Goal: Task Accomplishment & Management: Use online tool/utility

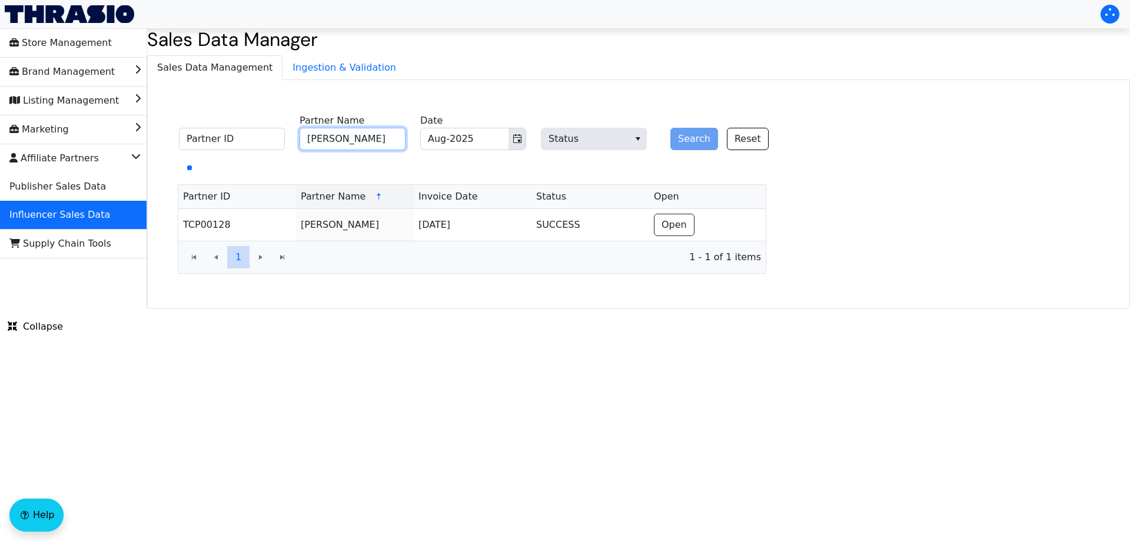
click at [344, 142] on input "[PERSON_NAME]" at bounding box center [352, 139] width 106 height 22
paste input "[PERSON_NAME]"
click at [521, 136] on icon "Toggle calendar" at bounding box center [517, 138] width 8 height 9
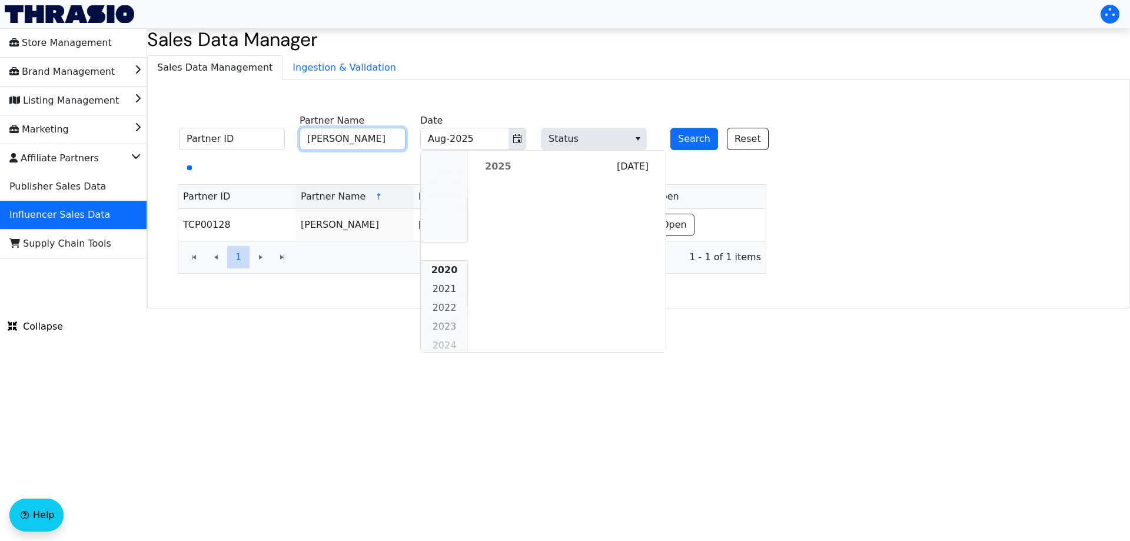
scroll to position [1073, 0]
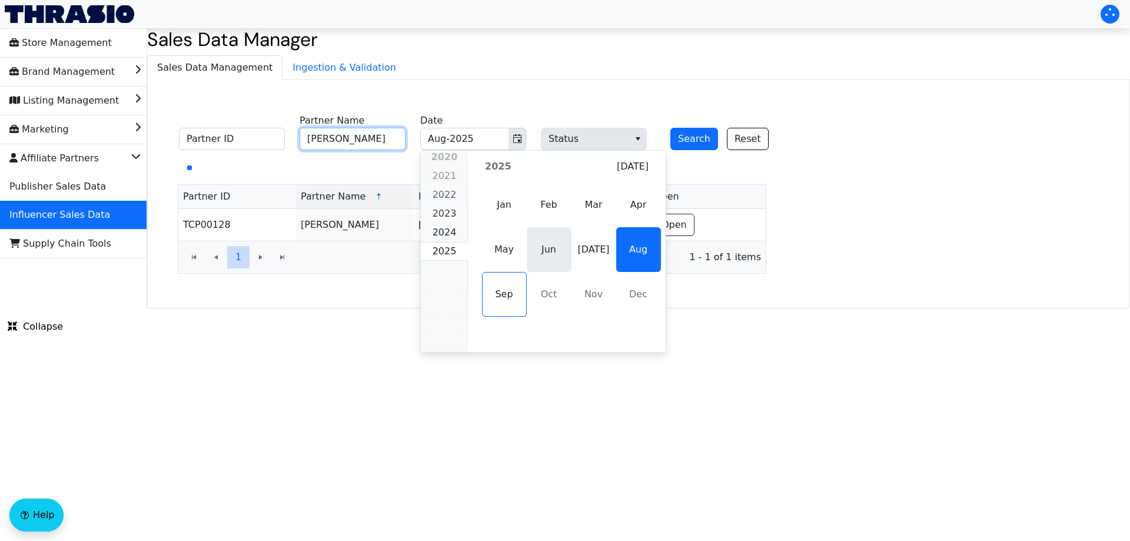
click at [553, 248] on span "Jun" at bounding box center [549, 249] width 45 height 45
type input "[PERSON_NAME]"
type input "Jun-2025"
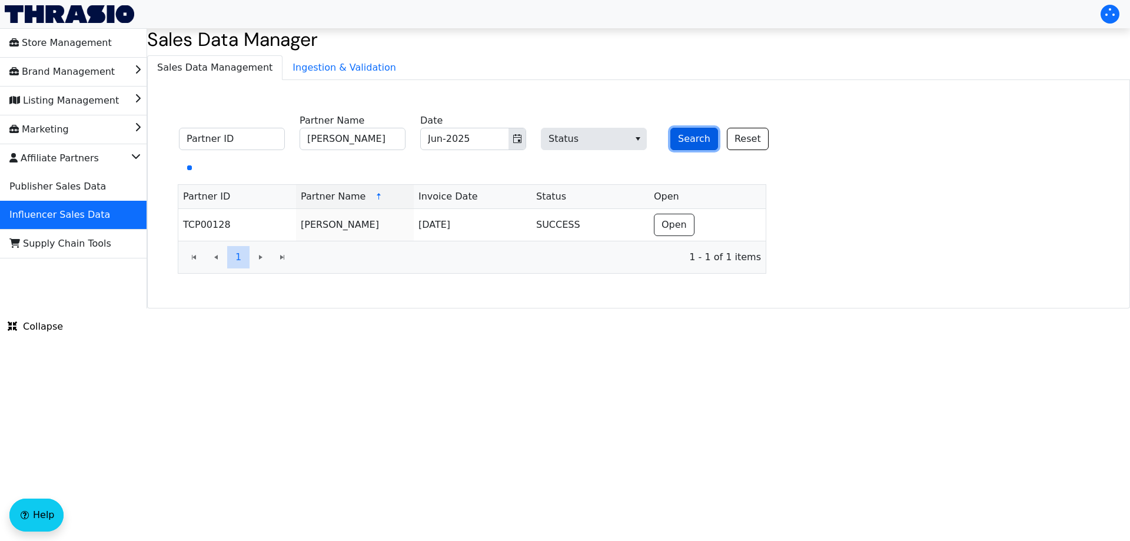
click at [681, 141] on button "Search" at bounding box center [694, 139] width 48 height 22
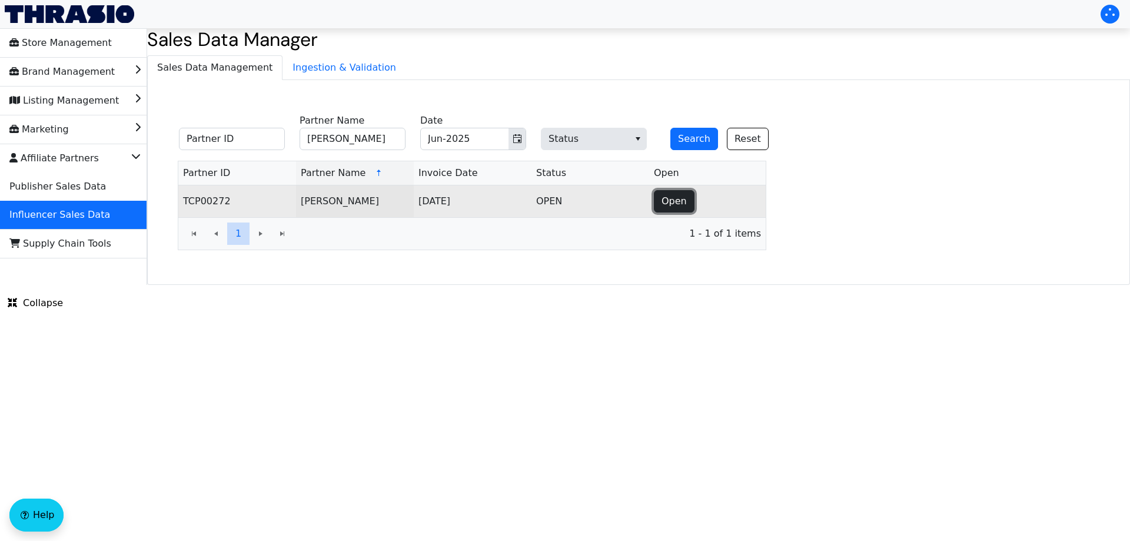
click at [678, 198] on span "Open" at bounding box center [673, 201] width 25 height 14
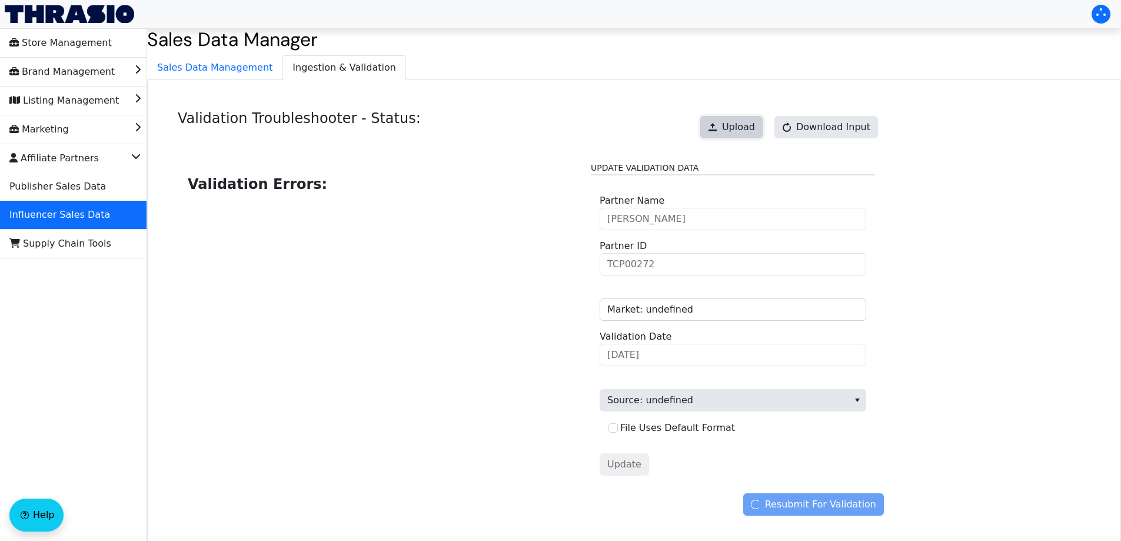
click at [742, 138] on button "Upload" at bounding box center [731, 127] width 62 height 22
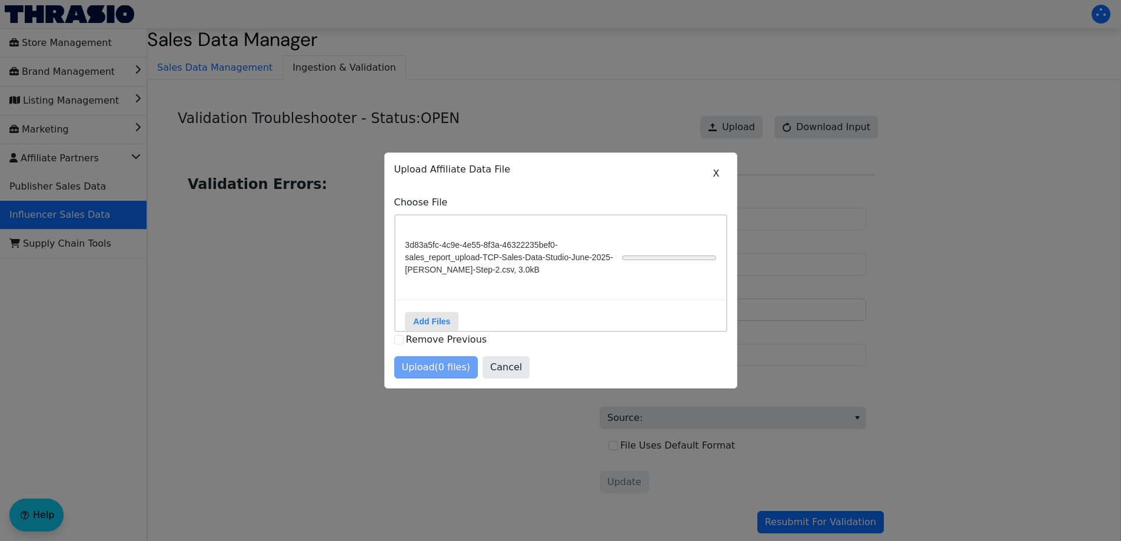
click at [796, 193] on div at bounding box center [560, 270] width 1121 height 541
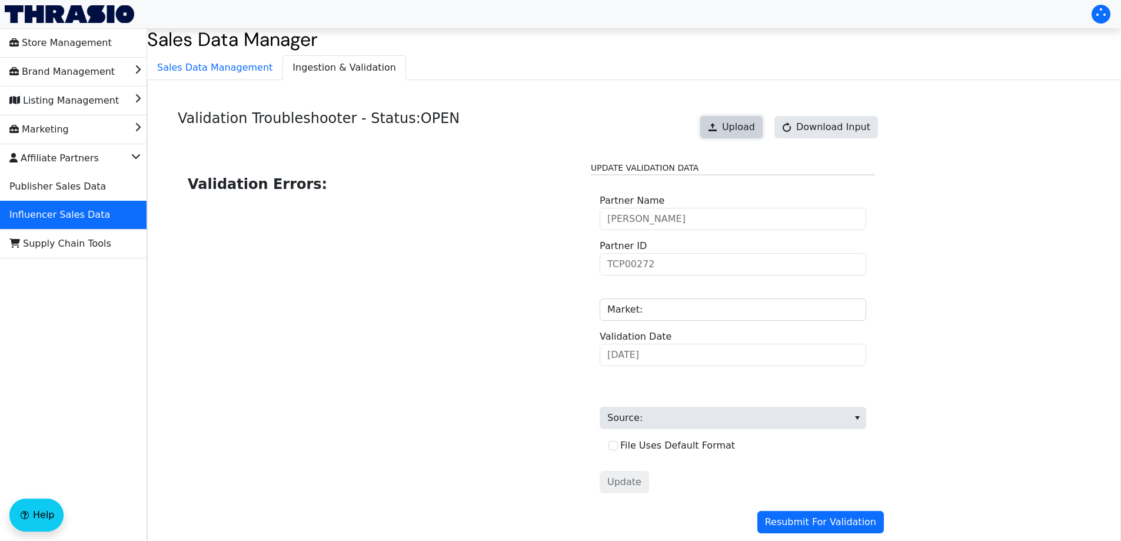
click at [748, 128] on span "Upload" at bounding box center [738, 127] width 33 height 14
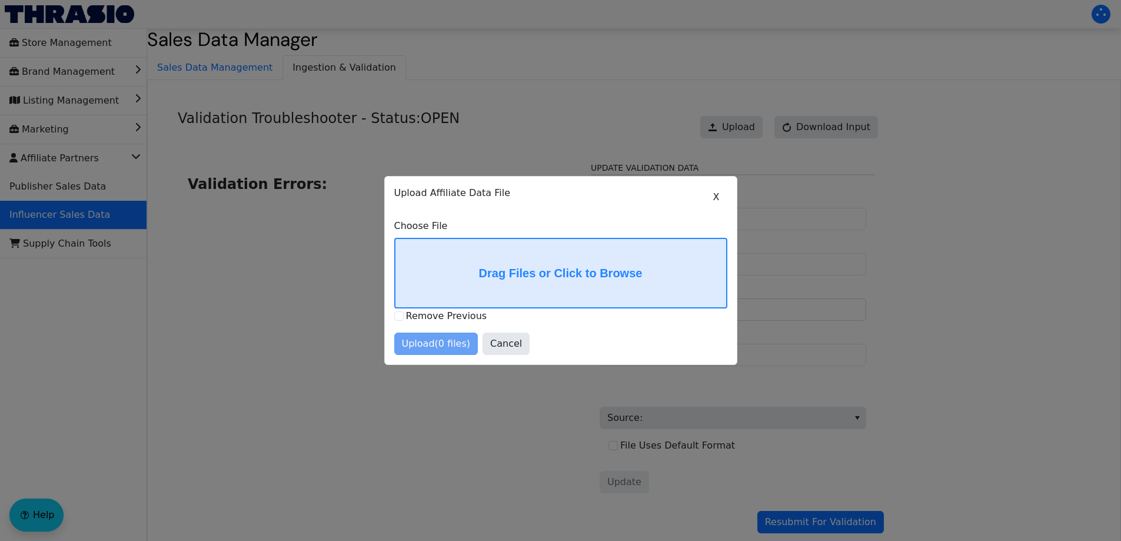
click at [634, 308] on div "X Upload Affiliate Data File Choose File Drag Files or Click to Browse Remove P…" at bounding box center [560, 270] width 333 height 169
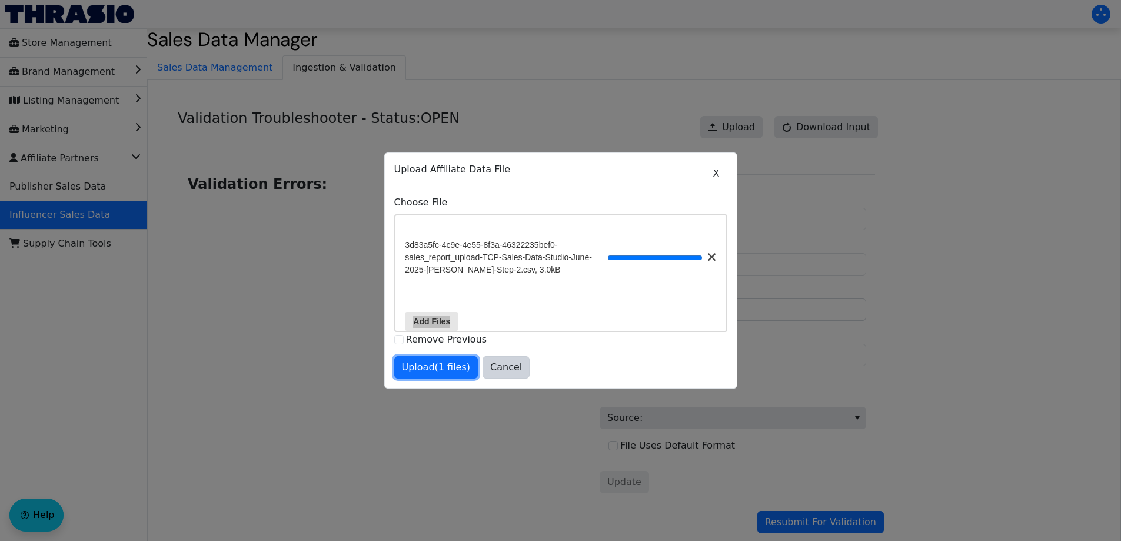
click at [443, 369] on span "Upload (1 files)" at bounding box center [436, 367] width 69 height 14
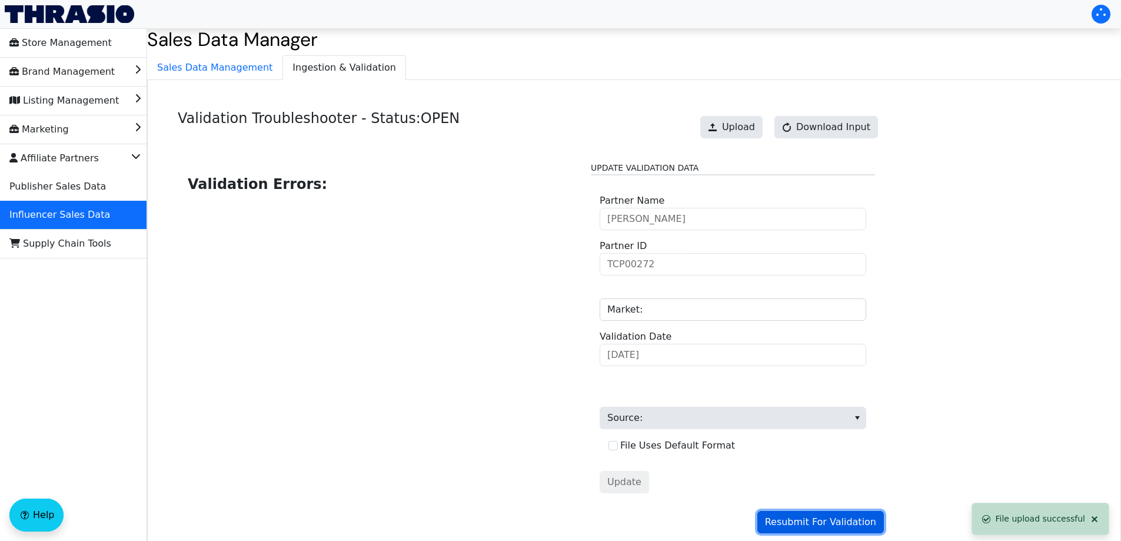
click at [806, 530] on button "Resubmit For Validation" at bounding box center [820, 522] width 126 height 22
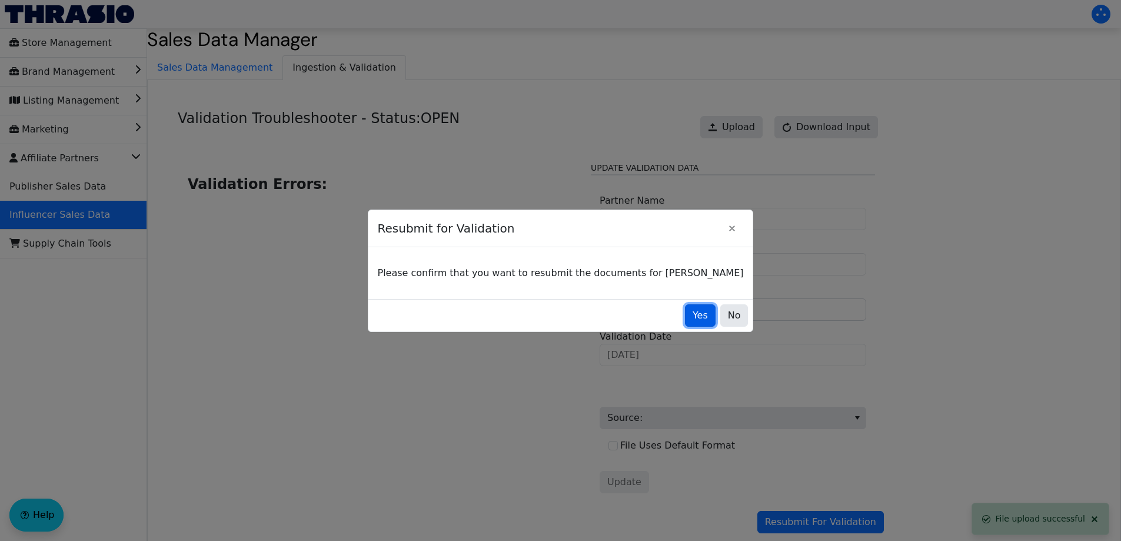
click at [692, 319] on span "Yes" at bounding box center [699, 315] width 15 height 14
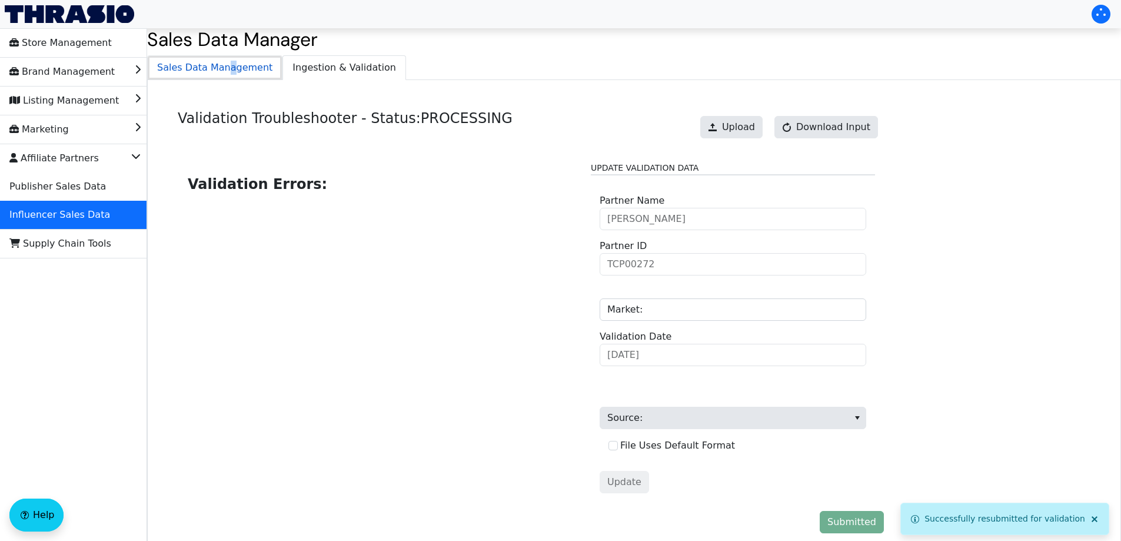
click at [222, 70] on span "Sales Data Management" at bounding box center [215, 68] width 134 height 24
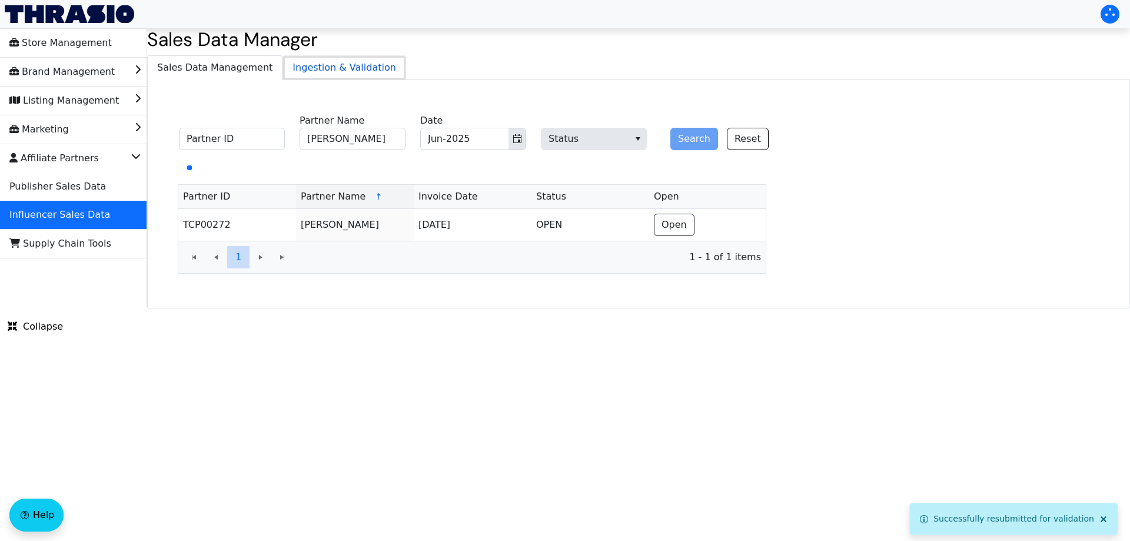
click at [316, 63] on span "Ingestion & Validation" at bounding box center [344, 68] width 122 height 24
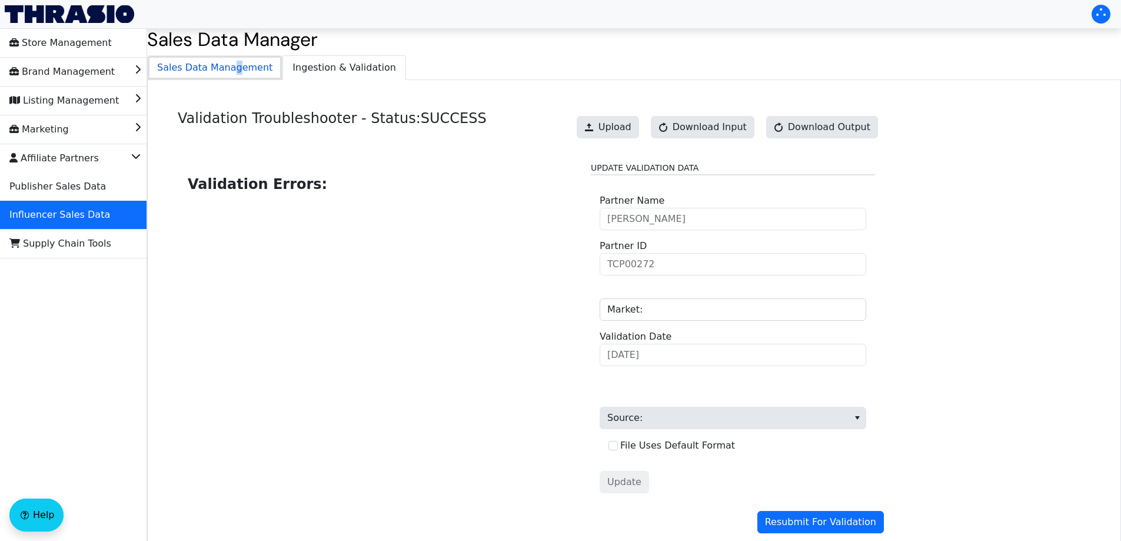
click at [227, 68] on span "Sales Data Management" at bounding box center [215, 68] width 134 height 24
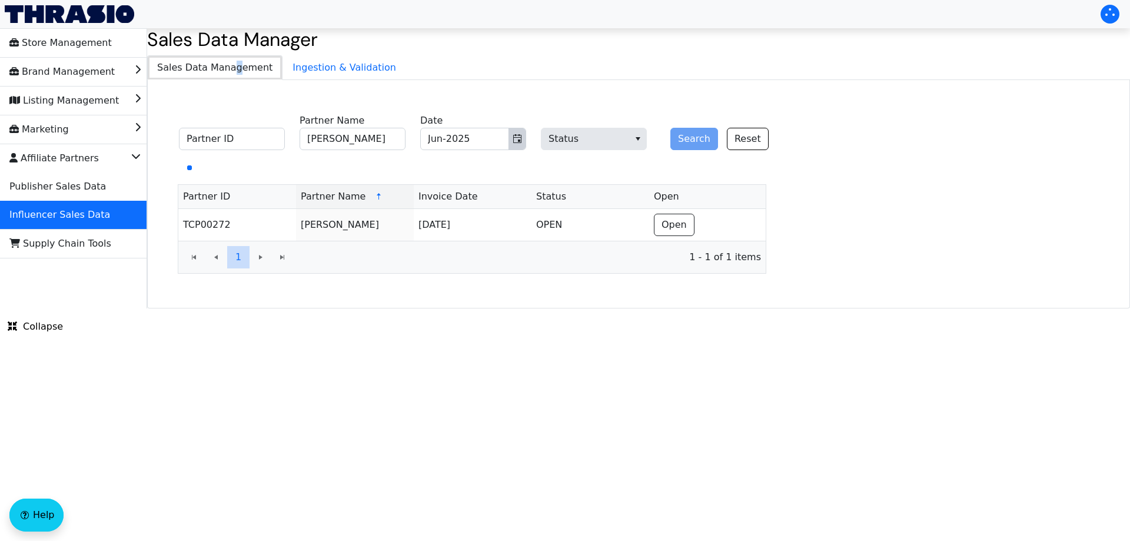
click at [514, 141] on icon "Toggle calendar" at bounding box center [517, 138] width 8 height 9
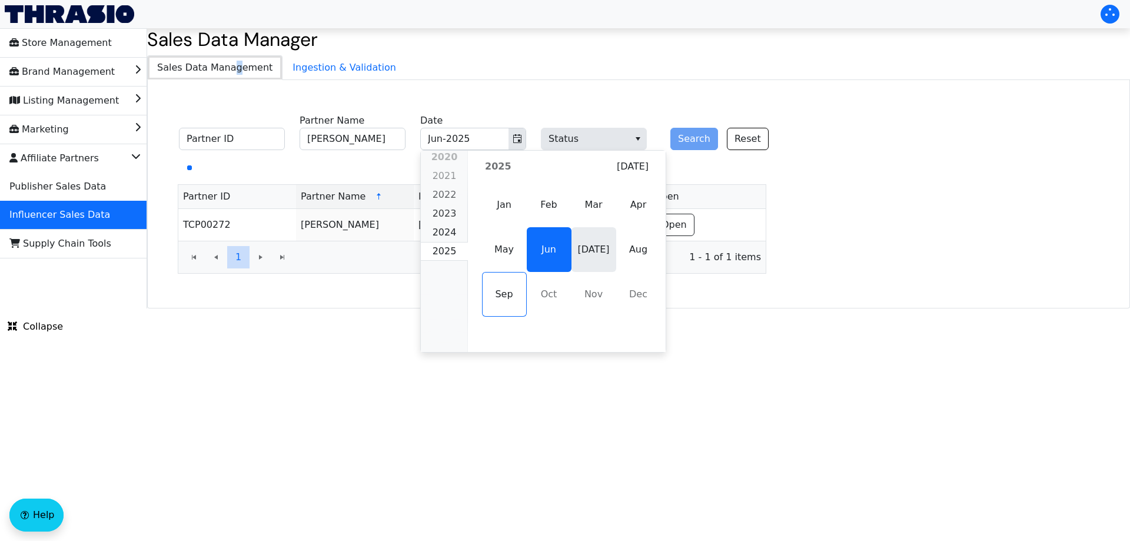
click at [587, 256] on span "[DATE]" at bounding box center [593, 249] width 45 height 45
type input "[DATE]-2025"
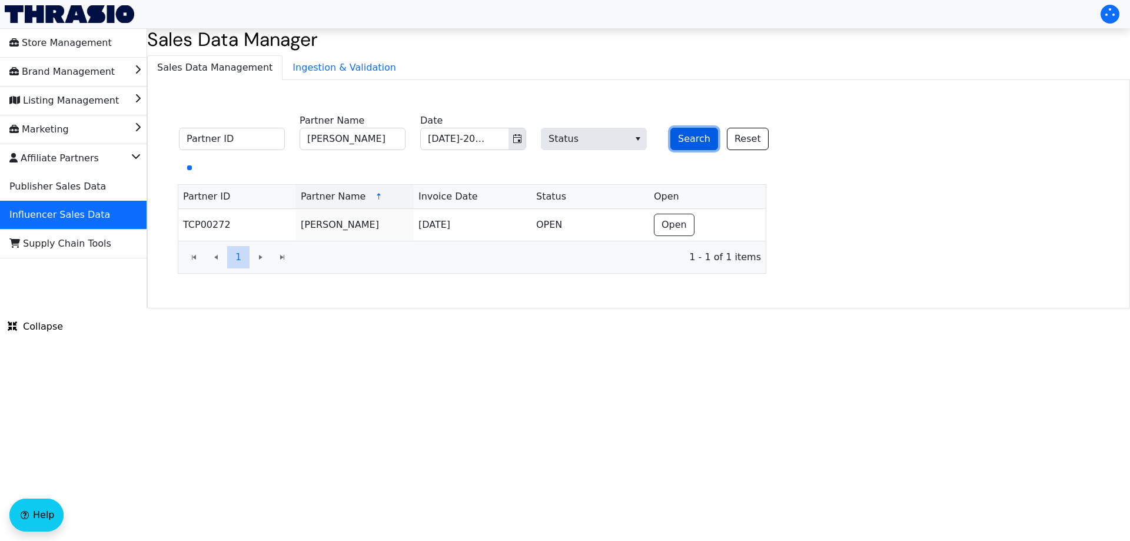
click at [674, 144] on button "Search" at bounding box center [694, 139] width 48 height 22
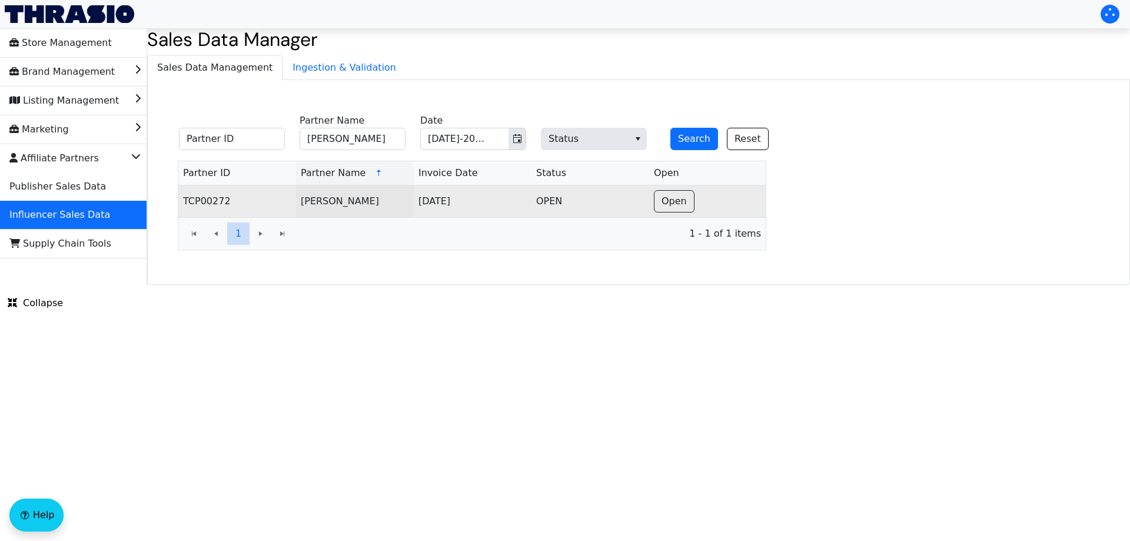
click at [692, 195] on td "Open" at bounding box center [707, 201] width 116 height 32
click at [685, 198] on button "Open" at bounding box center [674, 201] width 41 height 22
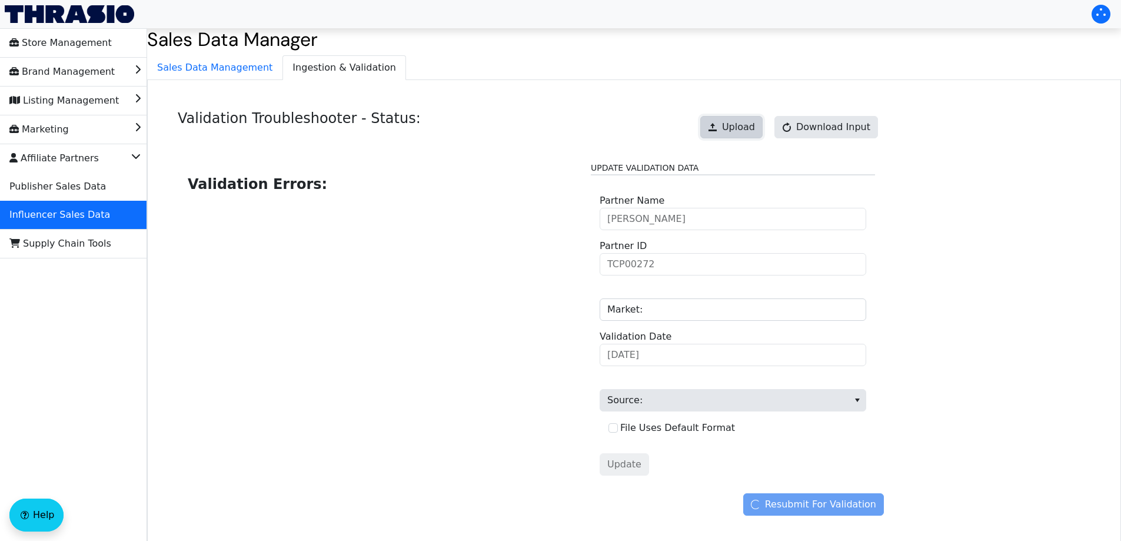
click at [755, 131] on span "Upload" at bounding box center [738, 127] width 33 height 14
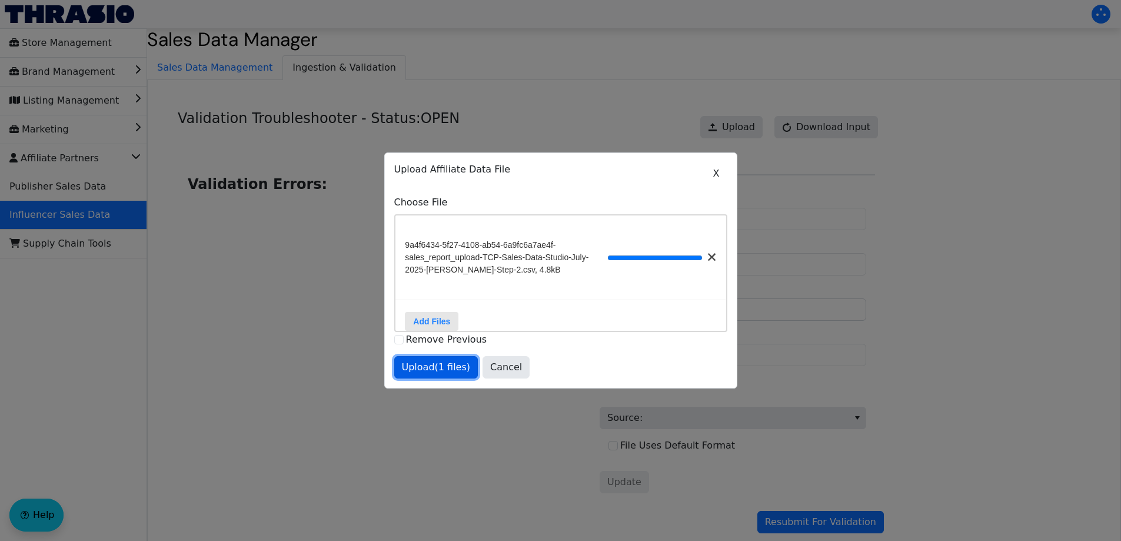
click at [428, 374] on span "Upload (1 files)" at bounding box center [436, 367] width 69 height 14
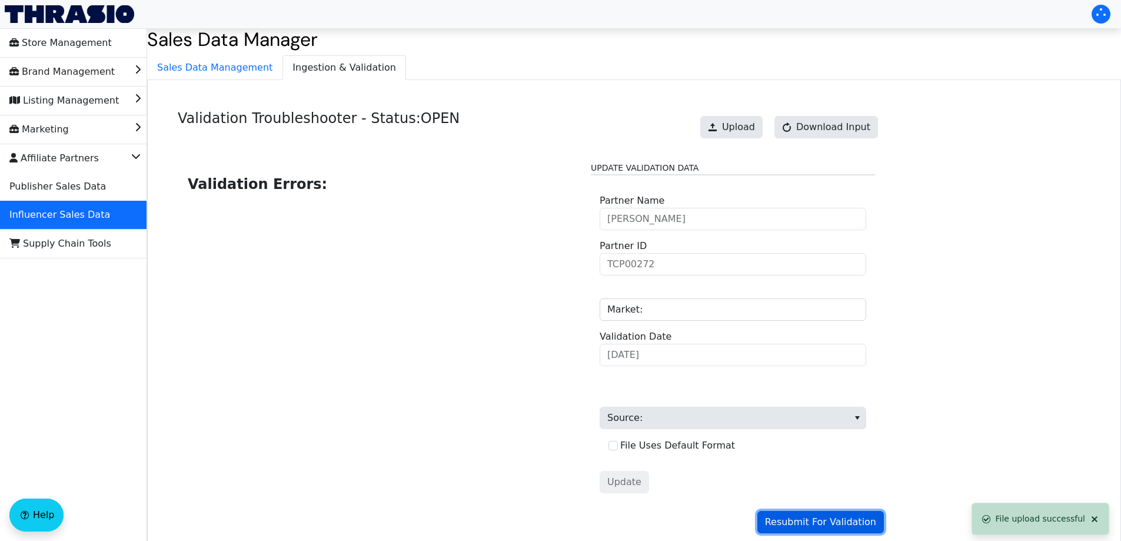
click at [827, 527] on span "Resubmit For Validation" at bounding box center [820, 522] width 111 height 14
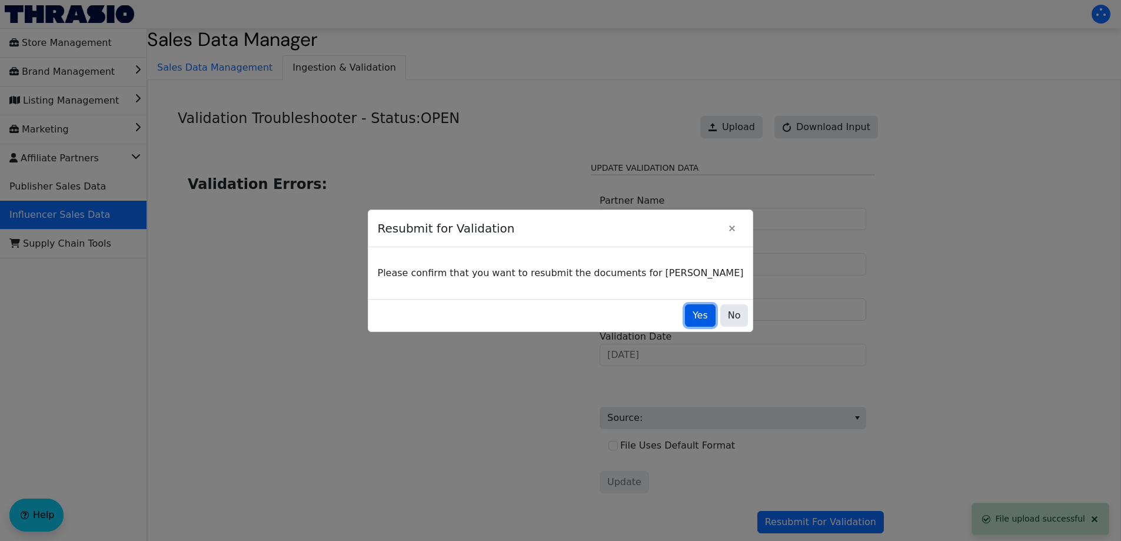
click at [685, 326] on button "Yes" at bounding box center [700, 315] width 31 height 22
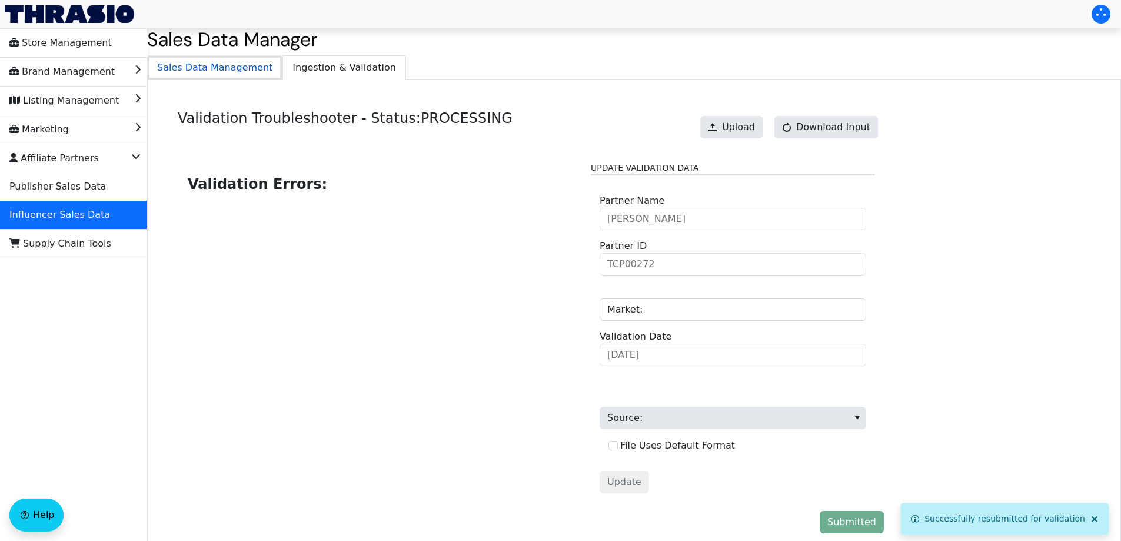
click at [222, 72] on span "Sales Data Management" at bounding box center [215, 68] width 134 height 24
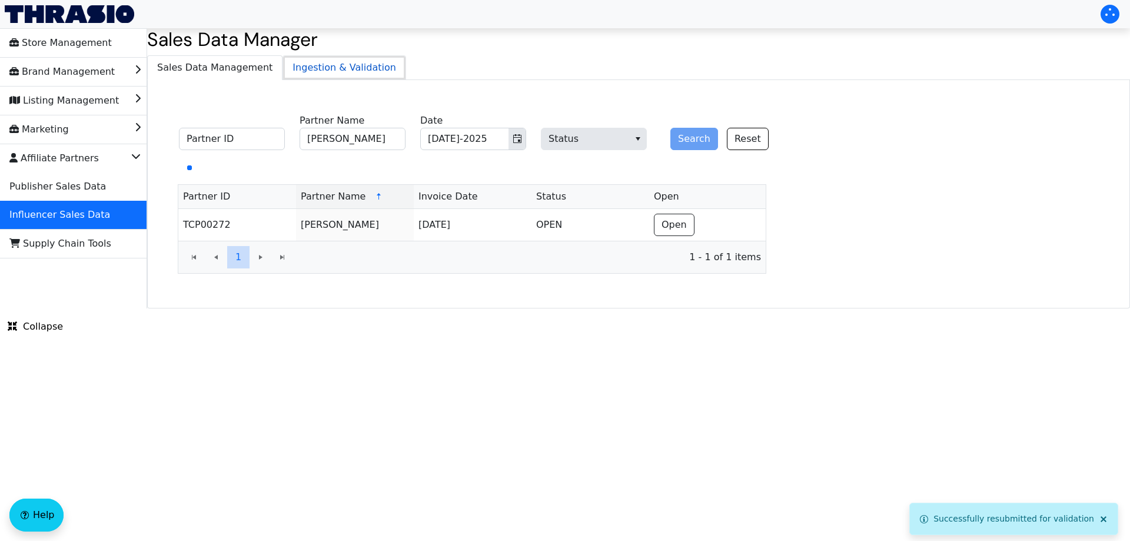
click at [283, 62] on span "Ingestion & Validation" at bounding box center [344, 68] width 122 height 24
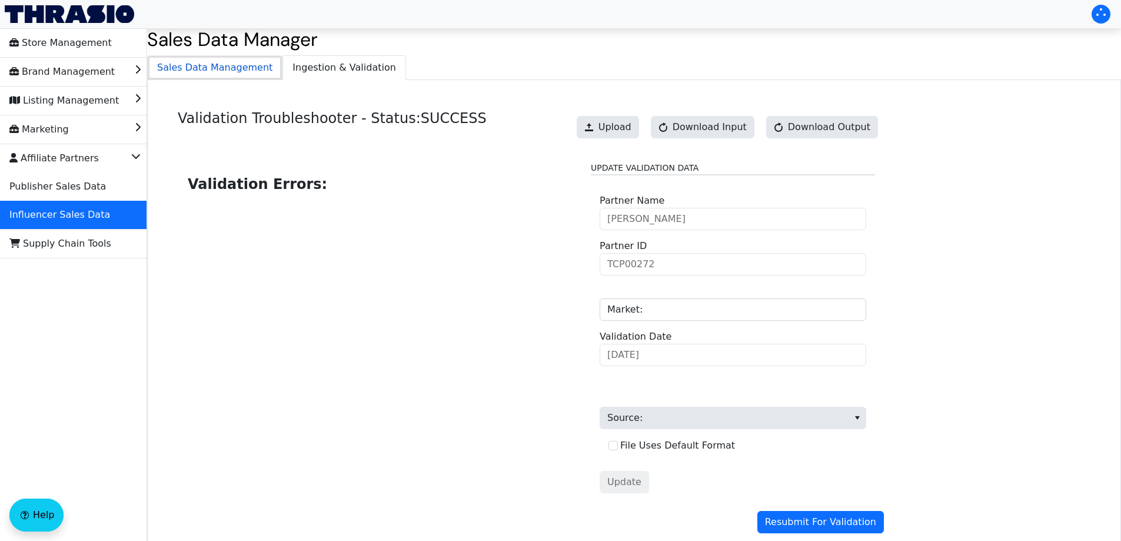
click at [225, 68] on span "Sales Data Management" at bounding box center [215, 68] width 134 height 24
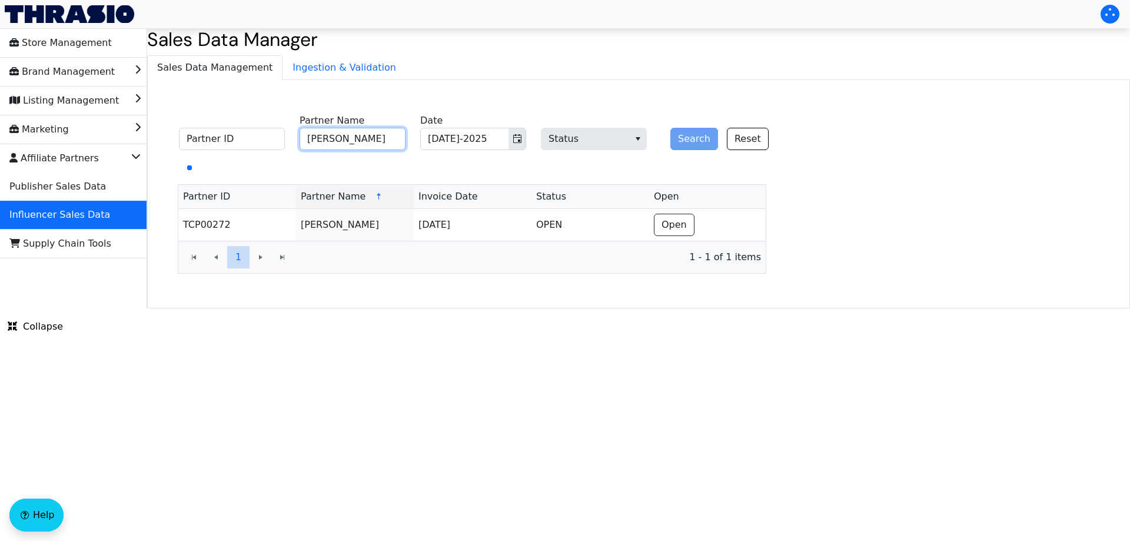
click at [379, 142] on input "[PERSON_NAME]" at bounding box center [352, 139] width 106 height 22
paste input "[PERSON_NAME]"
click at [515, 139] on icon "Toggle calendar" at bounding box center [516, 138] width 9 height 9
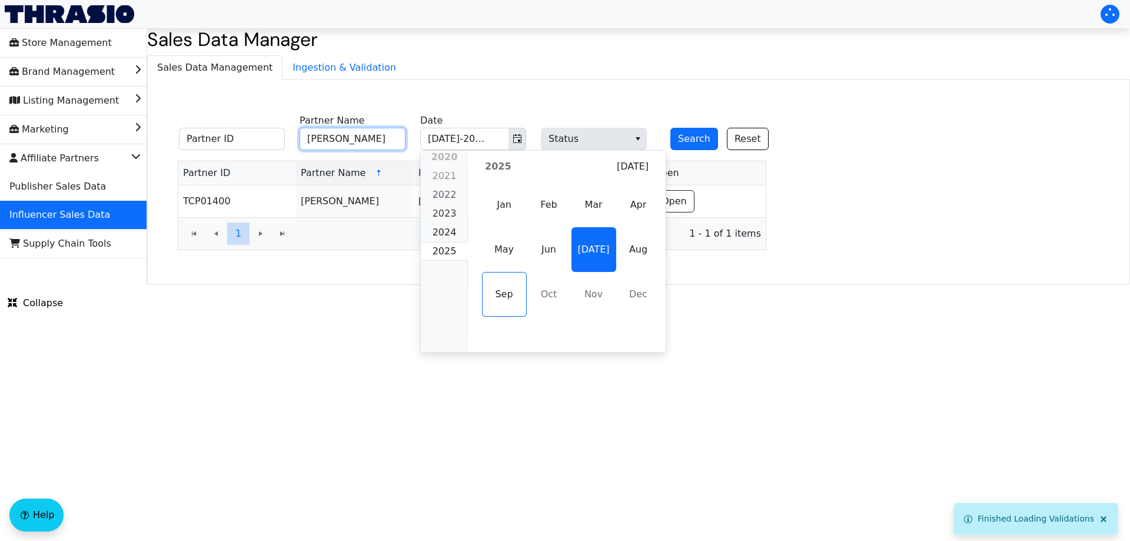
click at [644, 248] on span "Aug" at bounding box center [638, 249] width 45 height 45
type input "[PERSON_NAME]"
type input "Aug-2025"
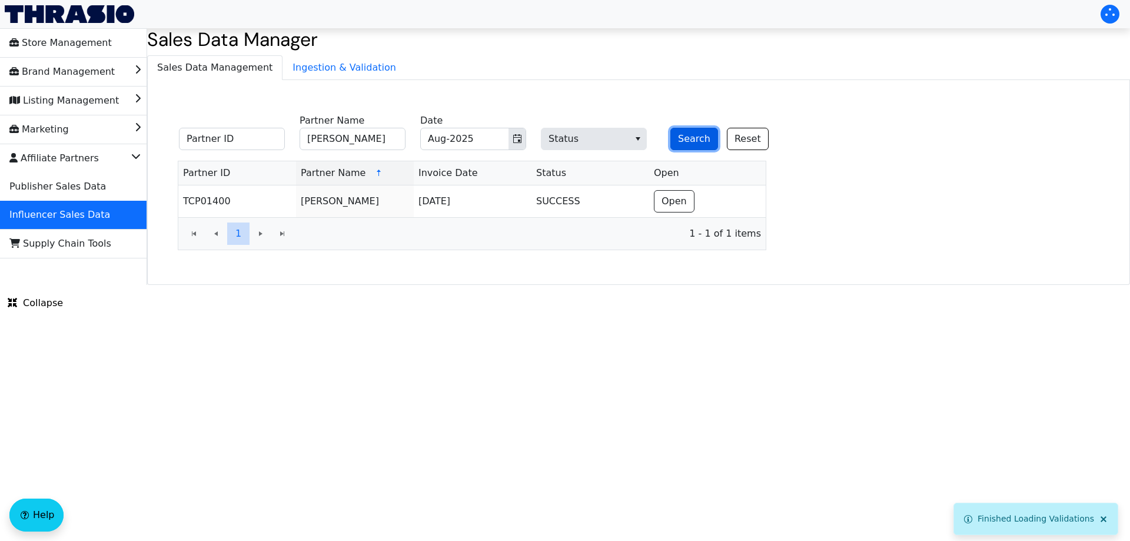
click at [689, 144] on button "Search" at bounding box center [694, 139] width 48 height 22
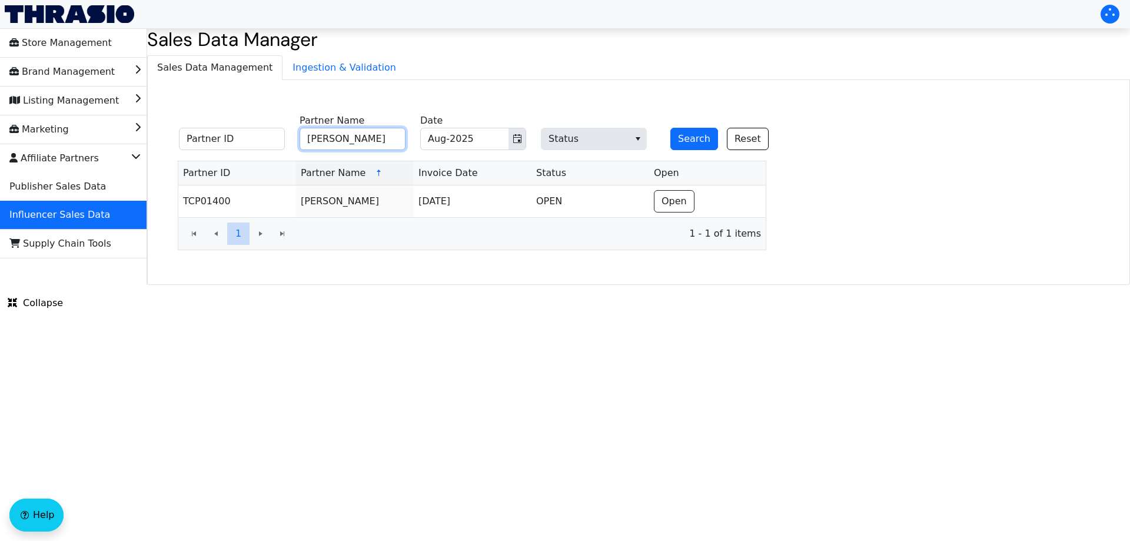
click at [345, 135] on input "[PERSON_NAME]" at bounding box center [352, 139] width 106 height 22
paste input "[PERSON_NAME]"
type input "[PERSON_NAME]"
click at [698, 139] on button "Search" at bounding box center [694, 139] width 48 height 22
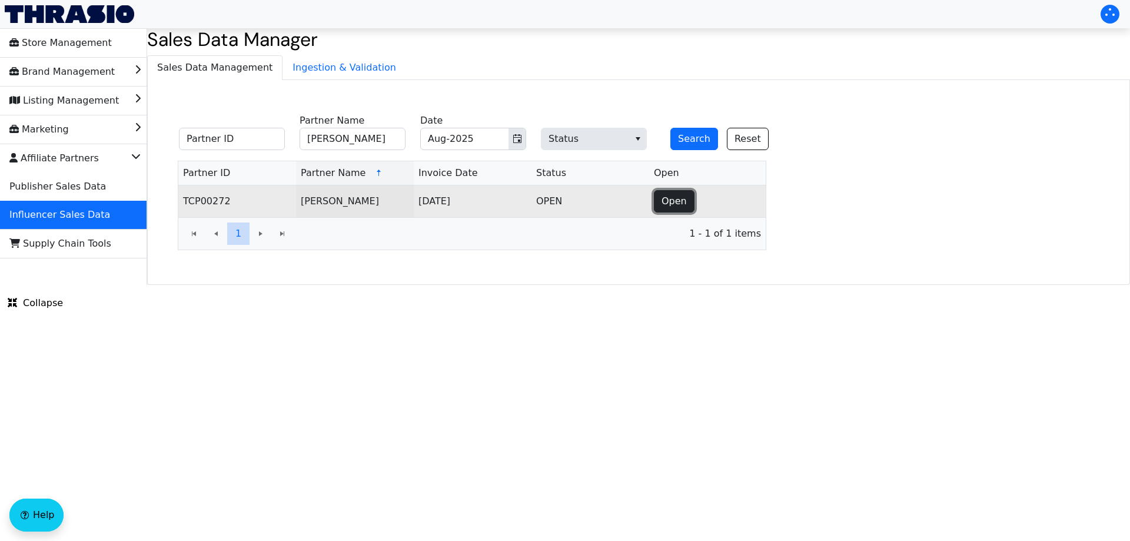
click at [687, 200] on button "Open" at bounding box center [674, 201] width 41 height 22
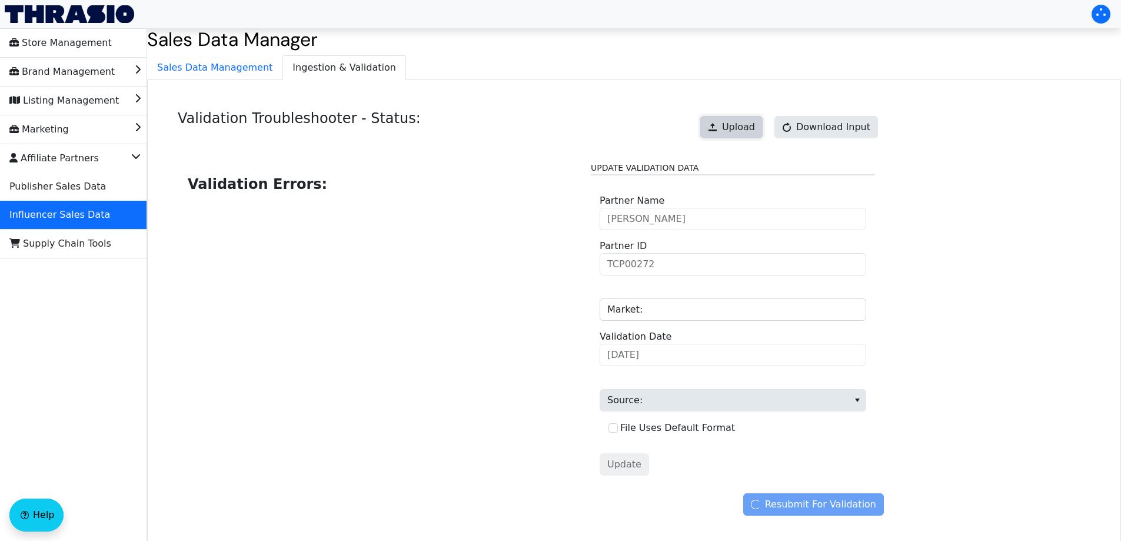
click at [729, 129] on button "Upload" at bounding box center [731, 127] width 62 height 22
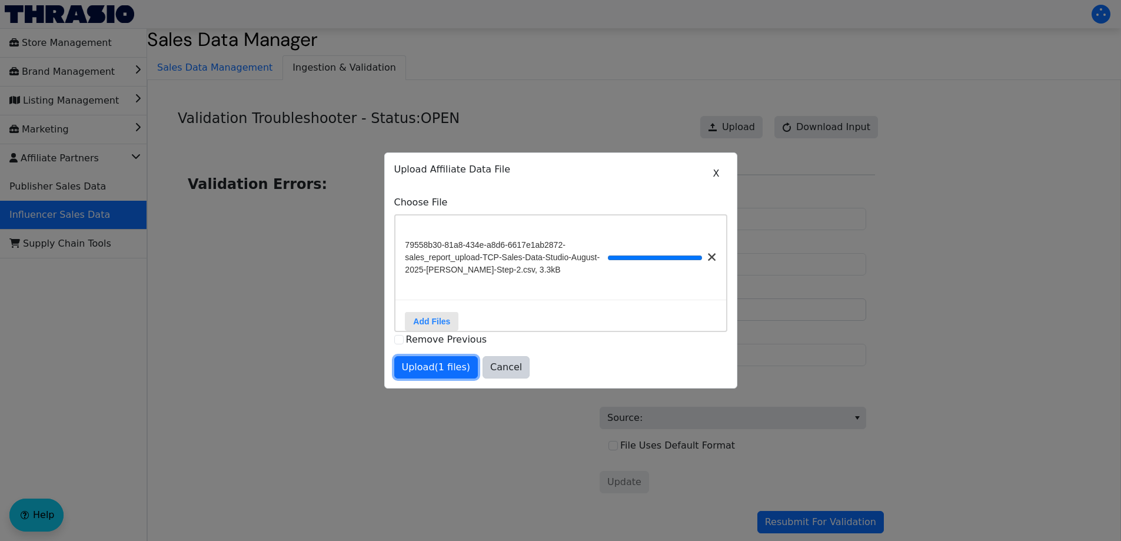
click at [444, 369] on span "Upload (1 files)" at bounding box center [436, 367] width 69 height 14
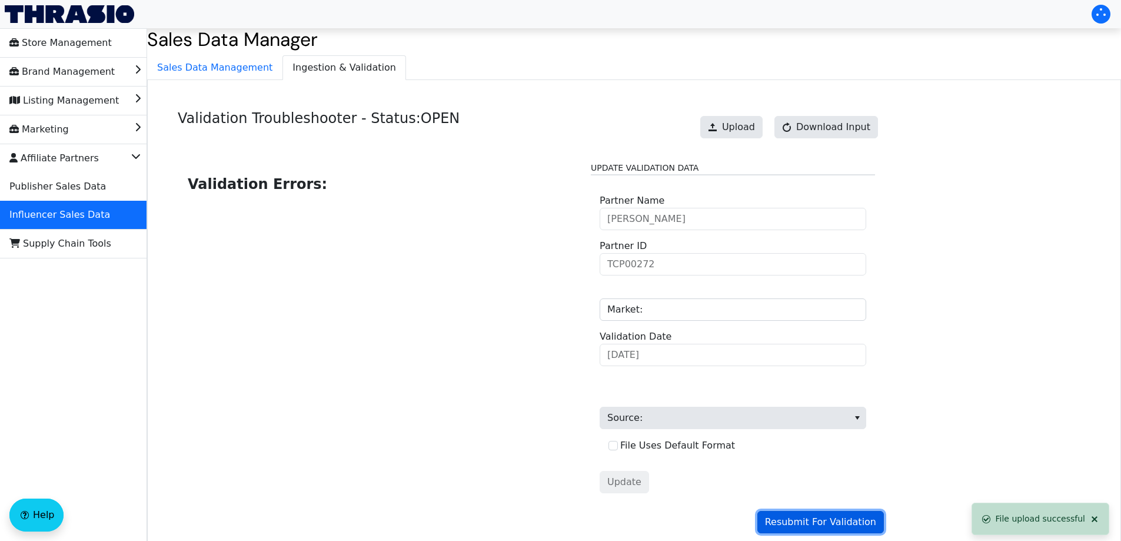
click at [835, 515] on span "Resubmit For Validation" at bounding box center [820, 522] width 111 height 14
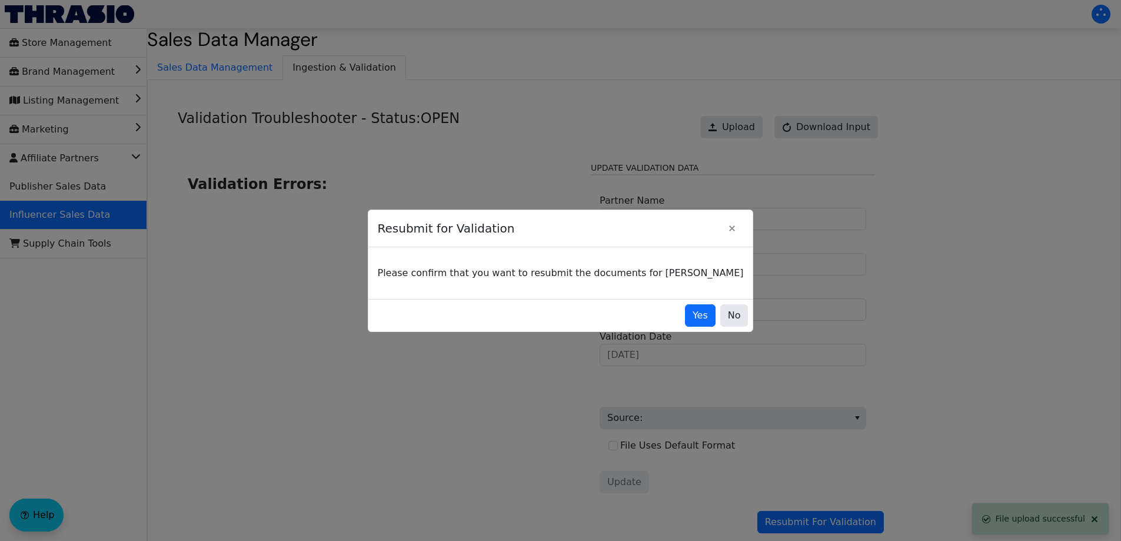
click at [667, 302] on div "Yes No" at bounding box center [560, 315] width 385 height 32
click at [692, 312] on span "Yes" at bounding box center [699, 315] width 15 height 14
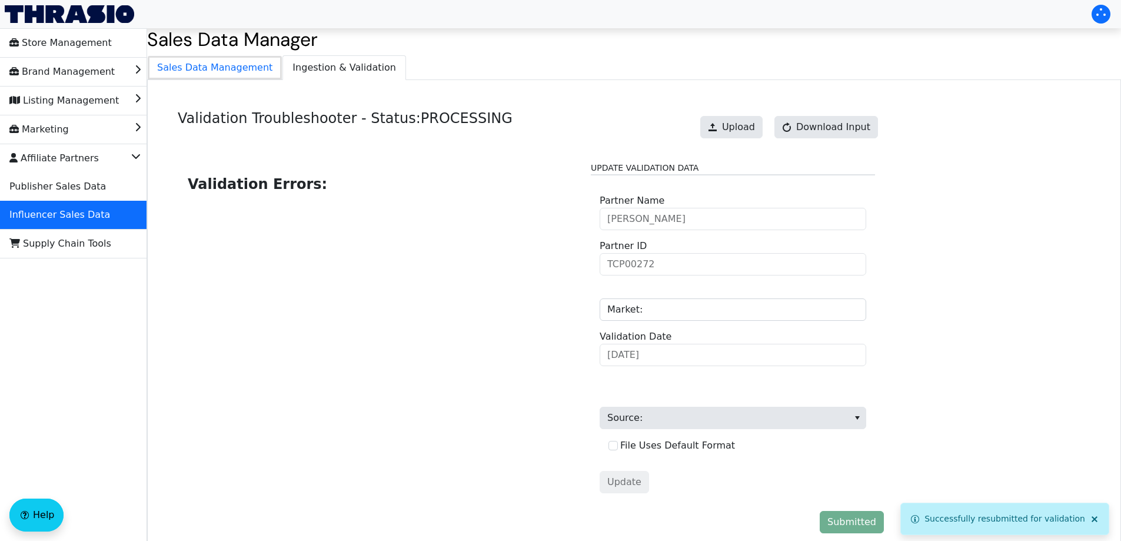
drag, startPoint x: 226, startPoint y: 68, endPoint x: 313, endPoint y: 70, distance: 86.5
click at [226, 68] on span "Sales Data Management" at bounding box center [215, 68] width 134 height 24
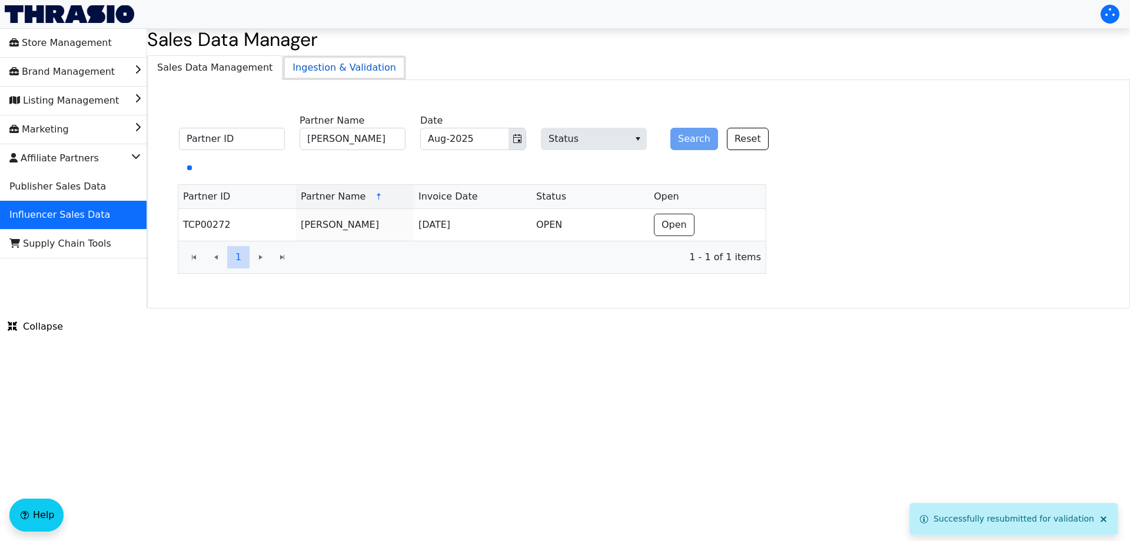
click at [333, 75] on span "Ingestion & Validation" at bounding box center [344, 68] width 122 height 24
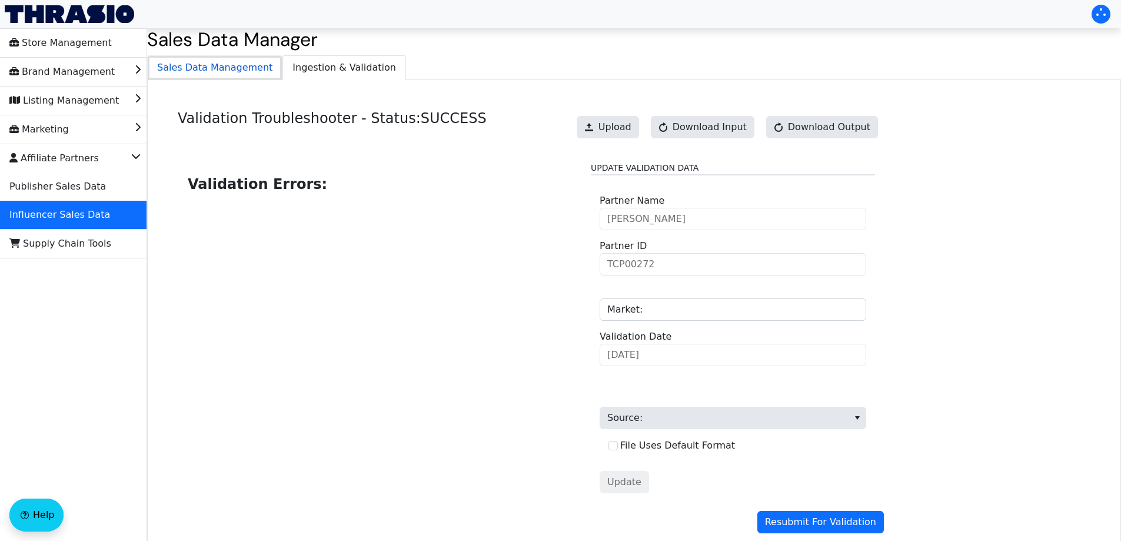
click at [220, 70] on span "Sales Data Management" at bounding box center [215, 68] width 134 height 24
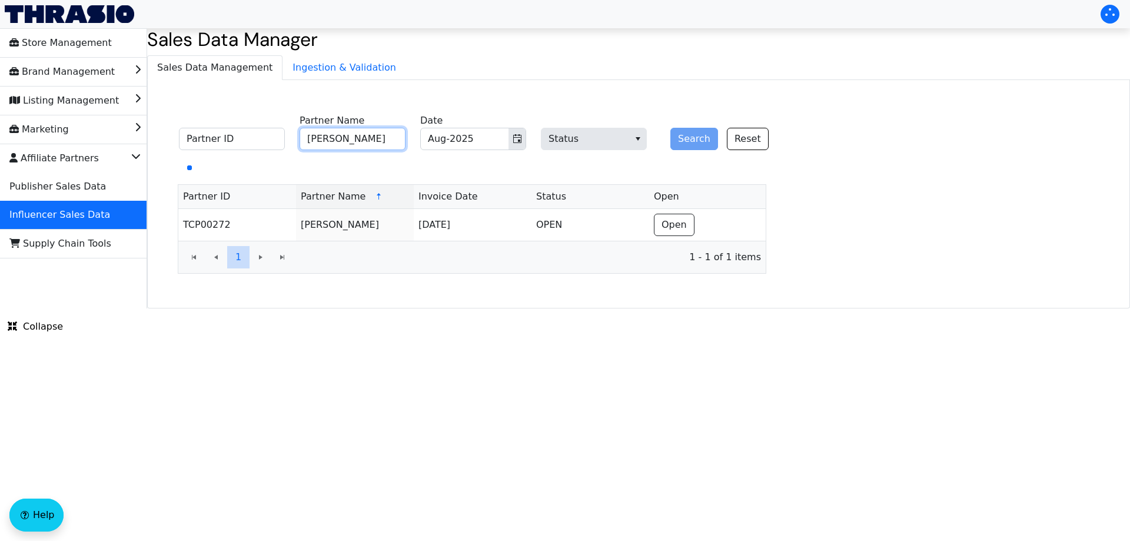
click at [365, 135] on input "[PERSON_NAME]" at bounding box center [352, 139] width 106 height 22
paste input "[PERSON_NAME]"
type input "[PERSON_NAME]"
click at [684, 140] on button "Search" at bounding box center [694, 139] width 48 height 22
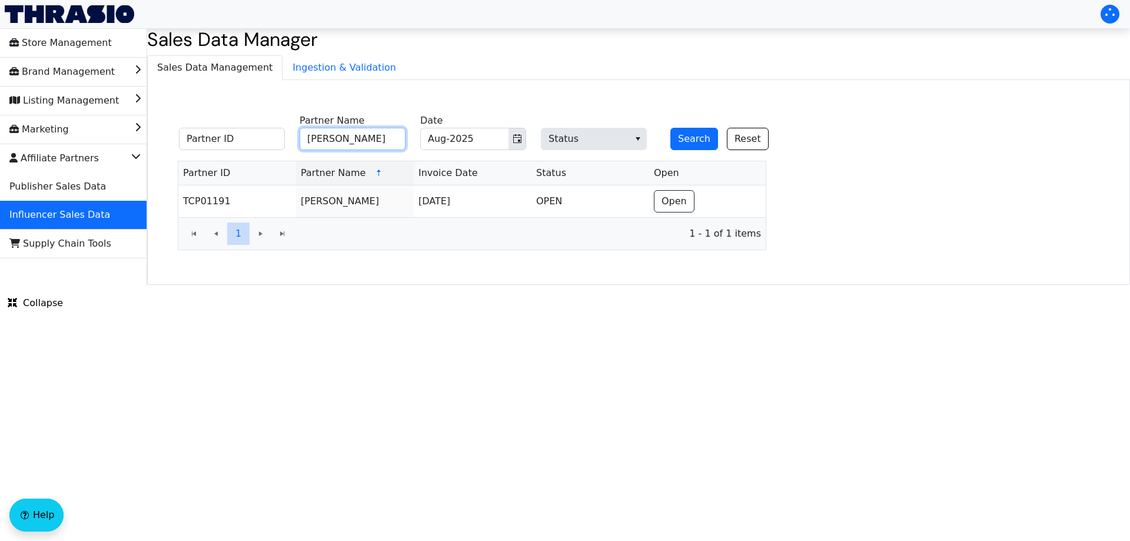
click at [355, 135] on input "[PERSON_NAME]" at bounding box center [352, 139] width 106 height 22
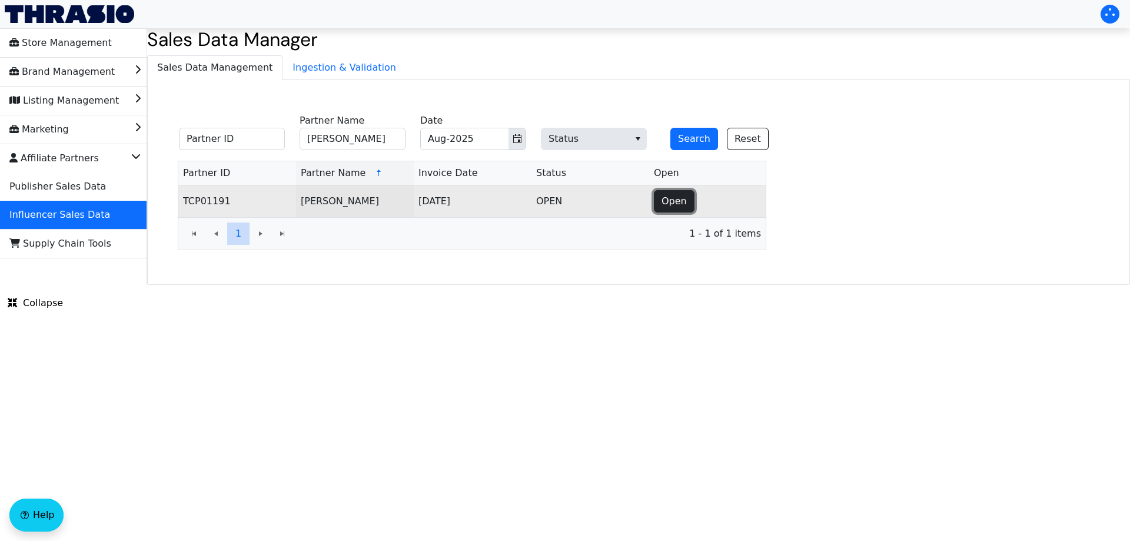
click at [672, 192] on button "Open" at bounding box center [674, 201] width 41 height 22
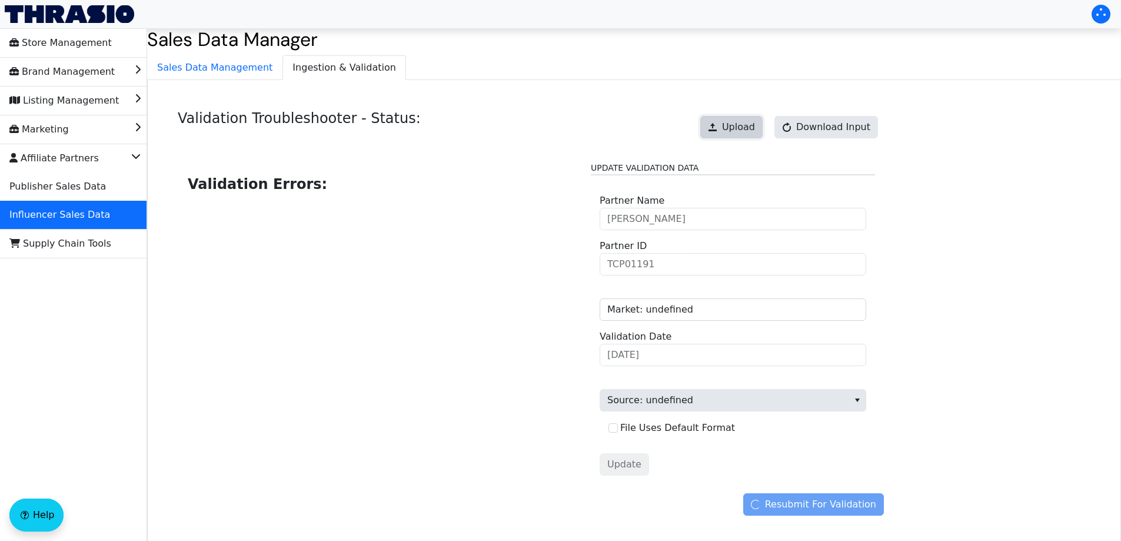
click at [717, 124] on span at bounding box center [712, 126] width 9 height 9
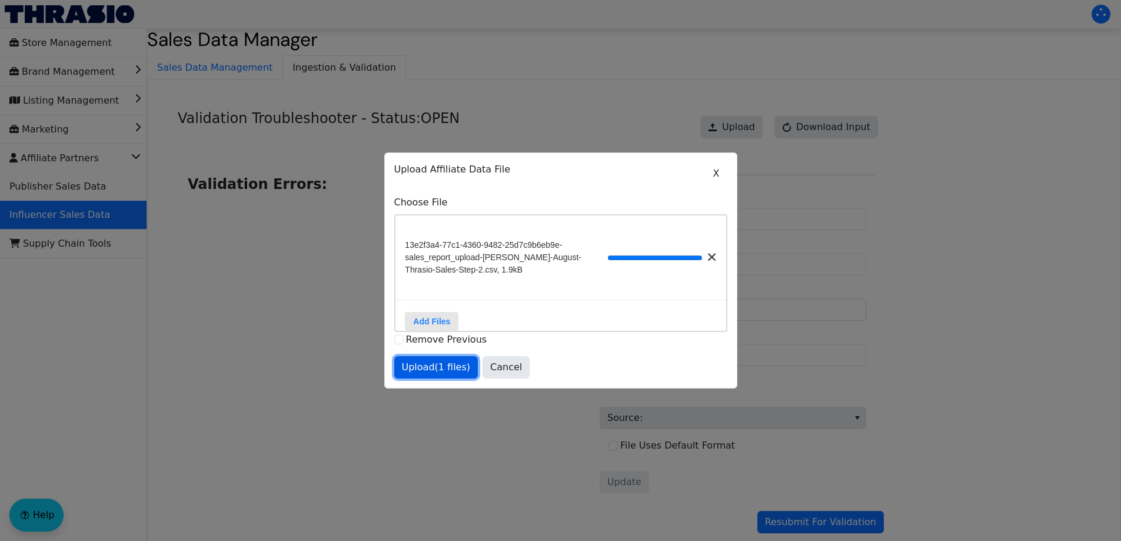
click at [440, 370] on span "Upload (1 files)" at bounding box center [436, 367] width 69 height 14
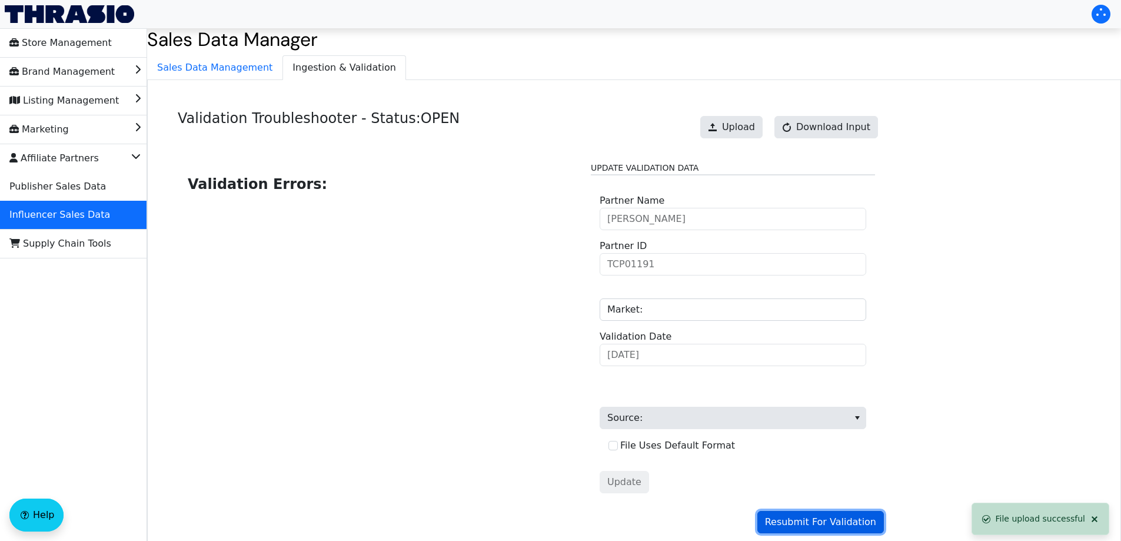
click at [834, 522] on span "Resubmit For Validation" at bounding box center [820, 522] width 111 height 14
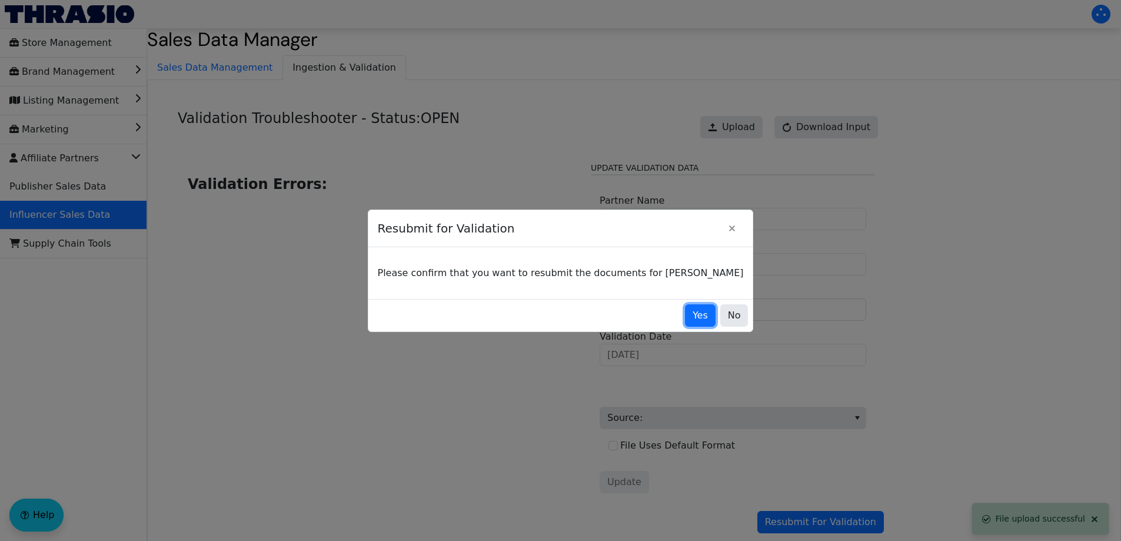
click at [685, 315] on button "Yes" at bounding box center [700, 315] width 31 height 22
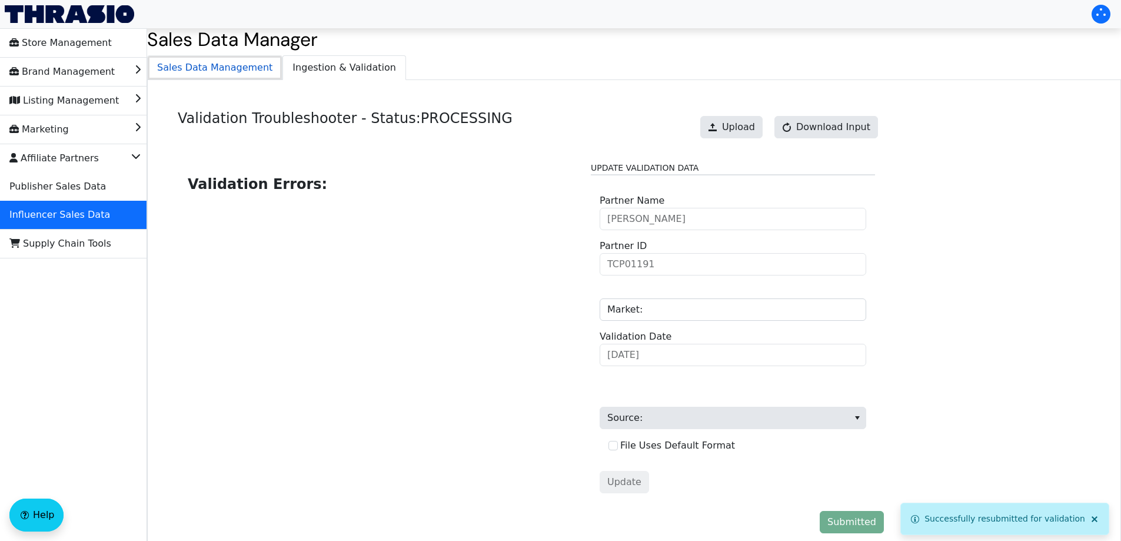
click at [191, 69] on span "Sales Data Management" at bounding box center [215, 68] width 134 height 24
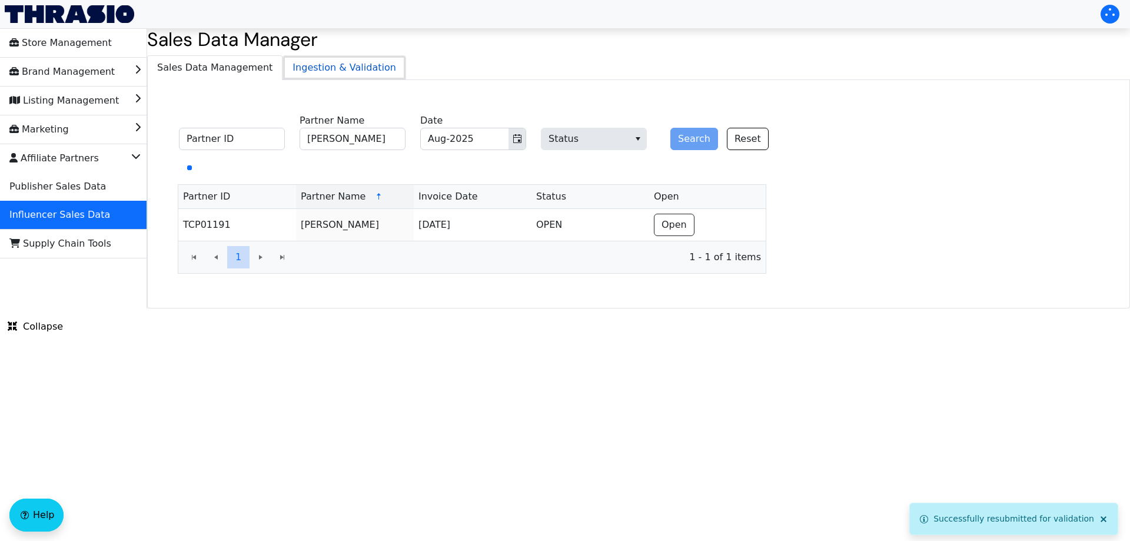
click at [297, 66] on span "Ingestion & Validation" at bounding box center [344, 68] width 122 height 24
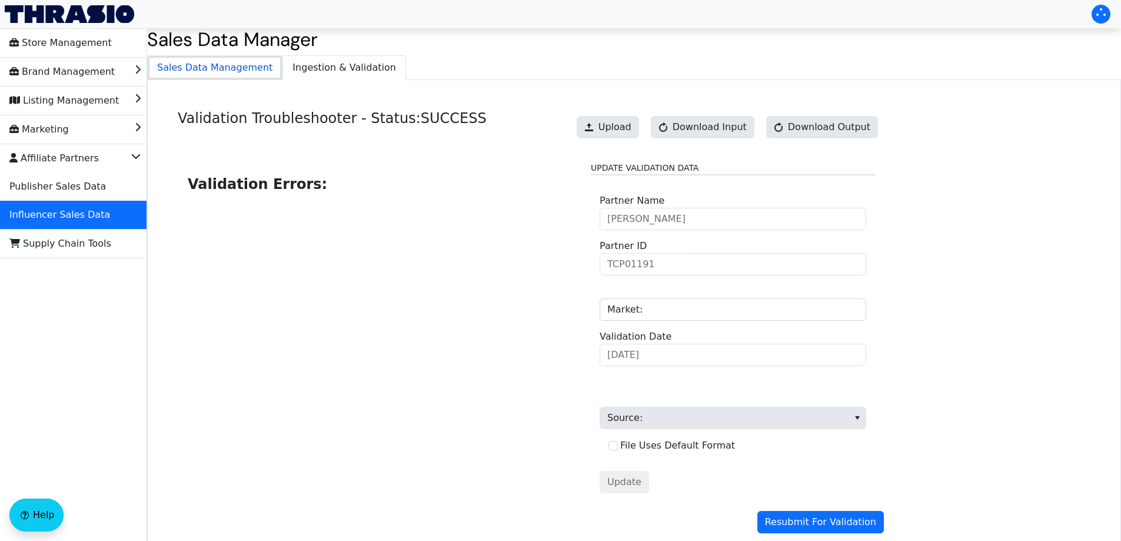
click at [195, 62] on span "Sales Data Management" at bounding box center [215, 68] width 134 height 24
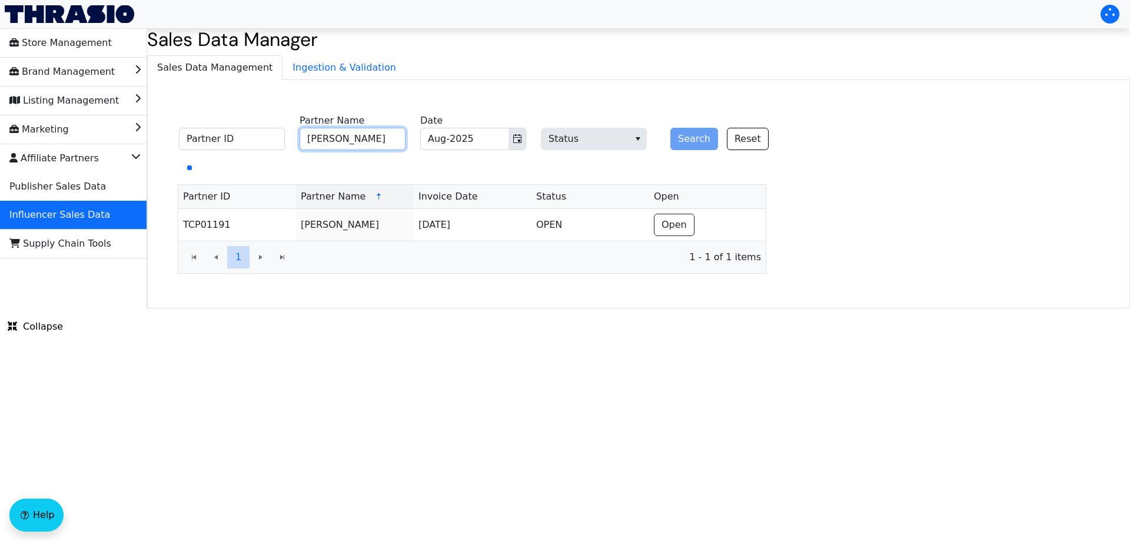
click at [337, 143] on input "[PERSON_NAME]" at bounding box center [352, 139] width 106 height 22
paste input "[PERSON_NAME]"
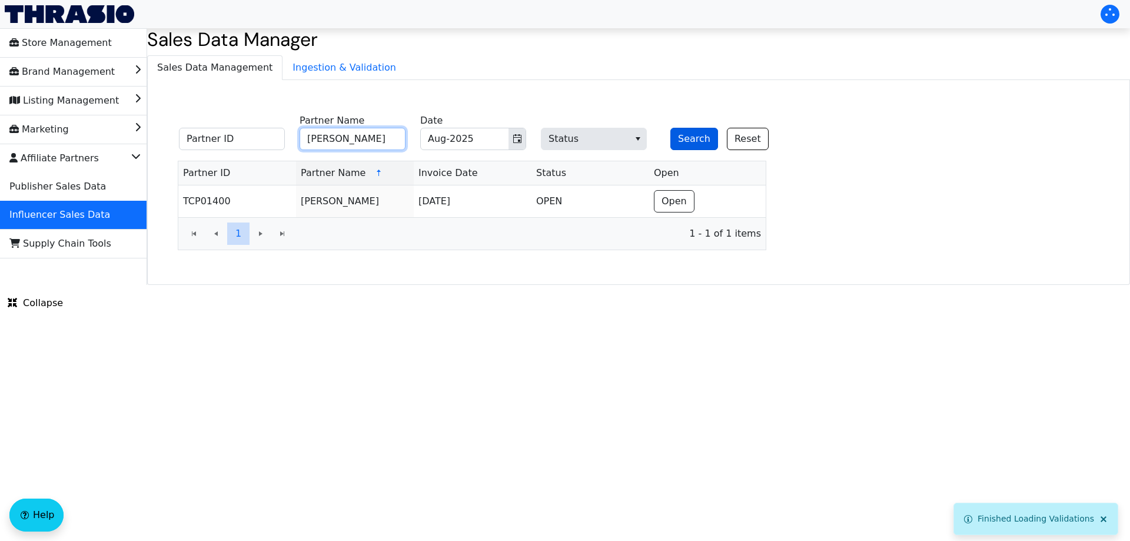
type input "[PERSON_NAME]"
click at [691, 141] on button "Search" at bounding box center [694, 139] width 48 height 22
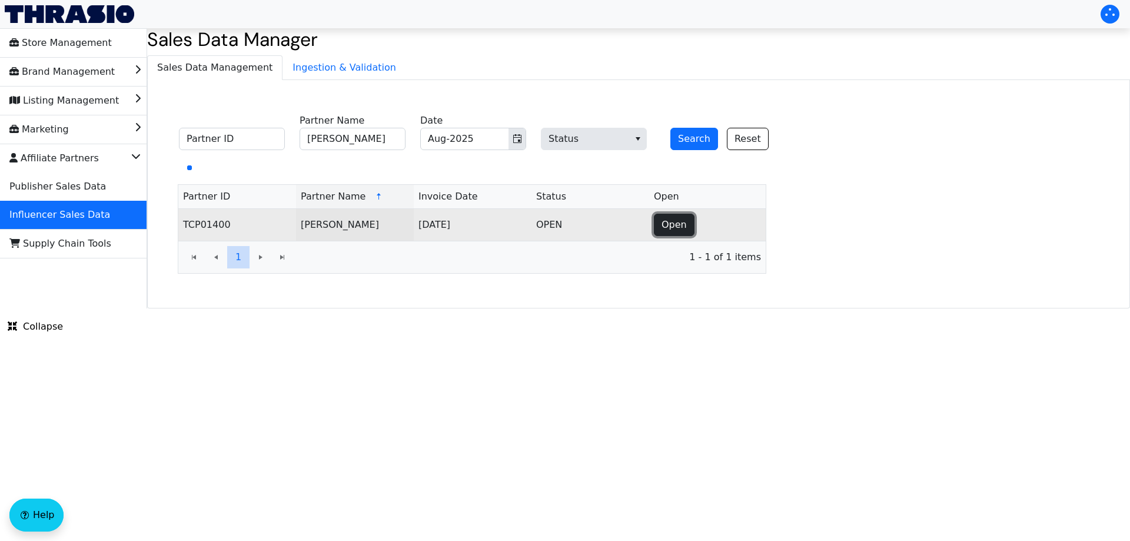
click at [680, 224] on span "Open" at bounding box center [673, 225] width 25 height 14
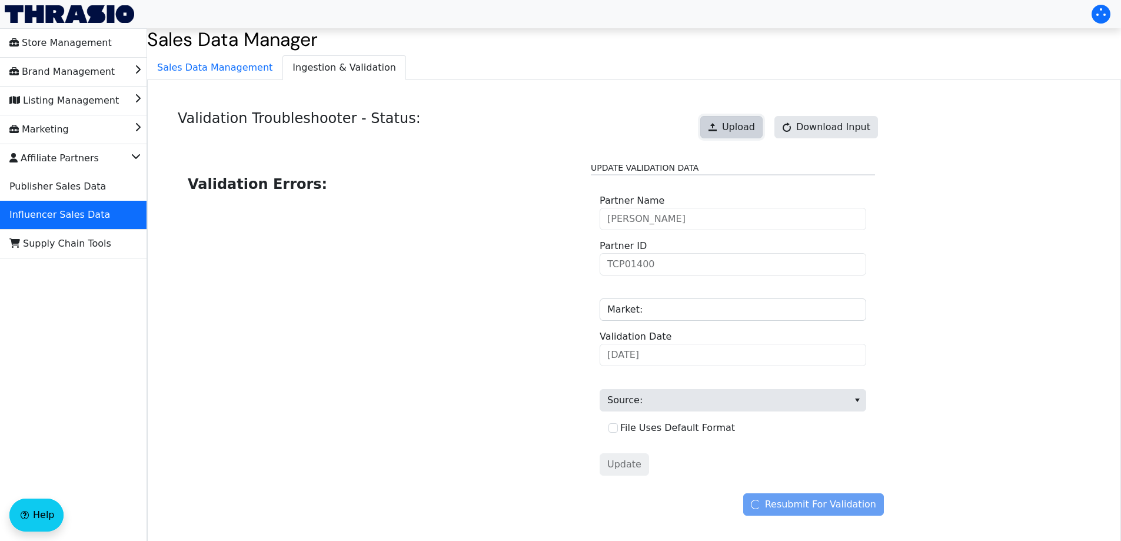
click at [730, 131] on button "Upload" at bounding box center [731, 127] width 62 height 22
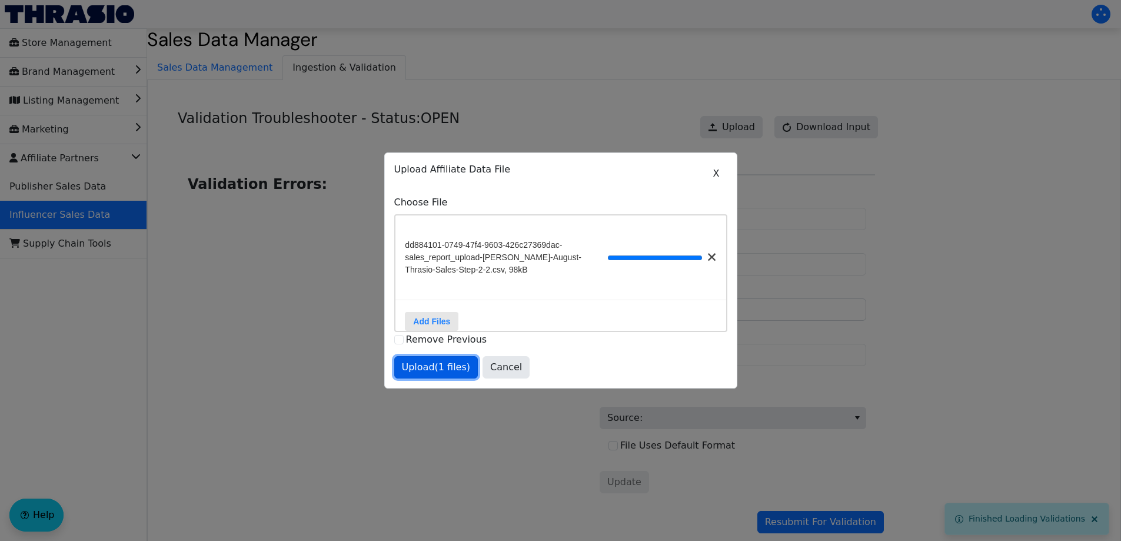
click at [443, 371] on span "Upload (1 files)" at bounding box center [436, 367] width 69 height 14
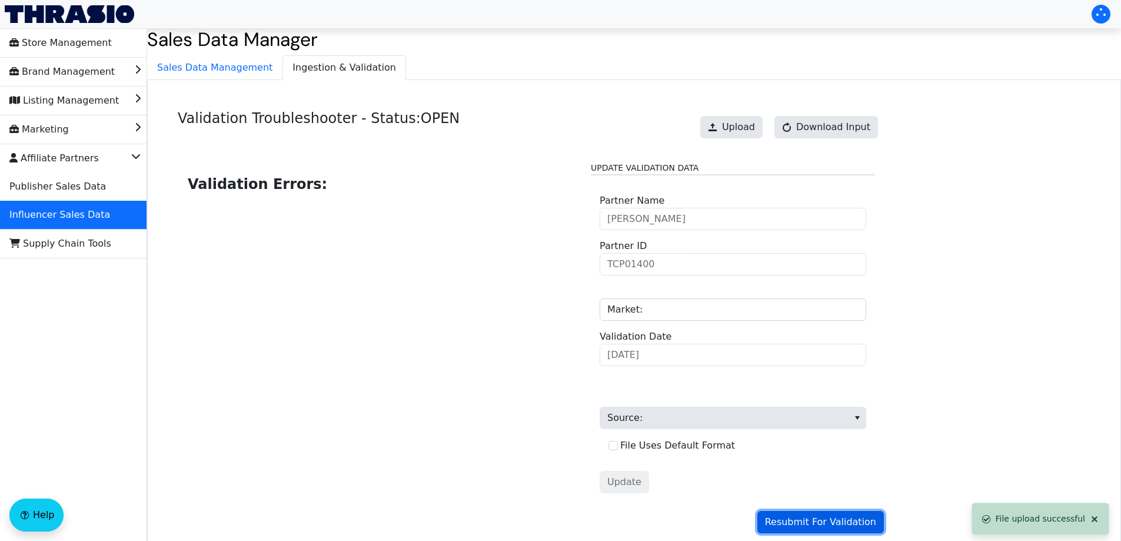
click at [792, 522] on span "Resubmit For Validation" at bounding box center [820, 522] width 111 height 14
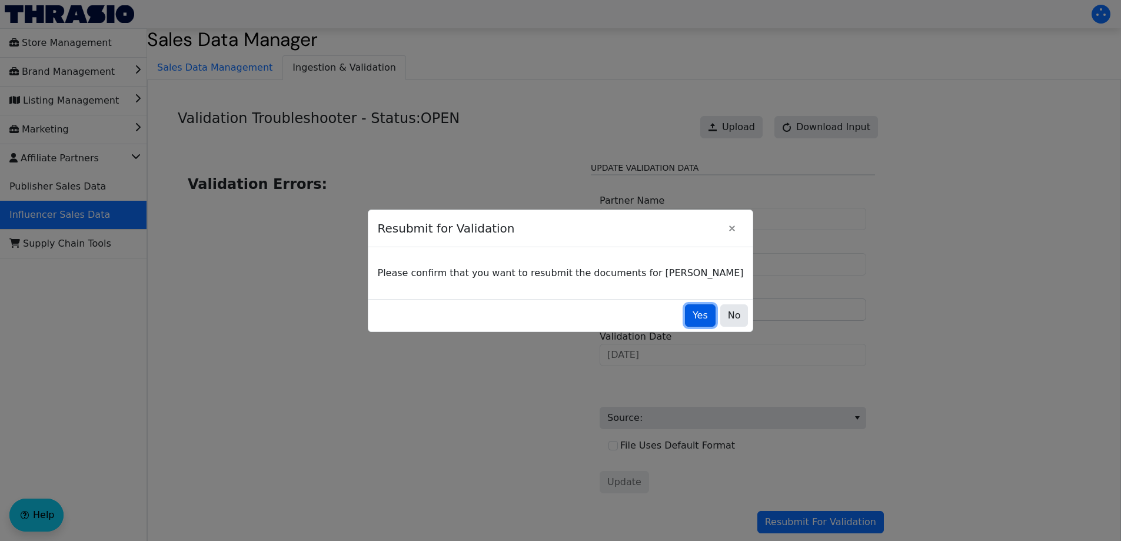
click at [692, 315] on span "Yes" at bounding box center [699, 315] width 15 height 14
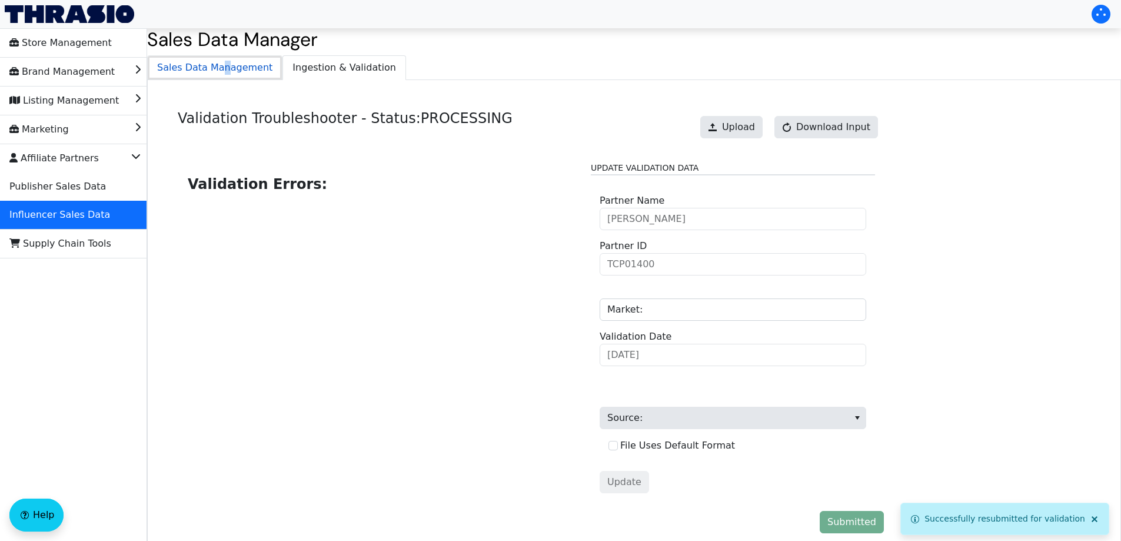
drag, startPoint x: 219, startPoint y: 72, endPoint x: 229, endPoint y: 68, distance: 11.1
click at [218, 72] on span "Sales Data Management" at bounding box center [215, 68] width 134 height 24
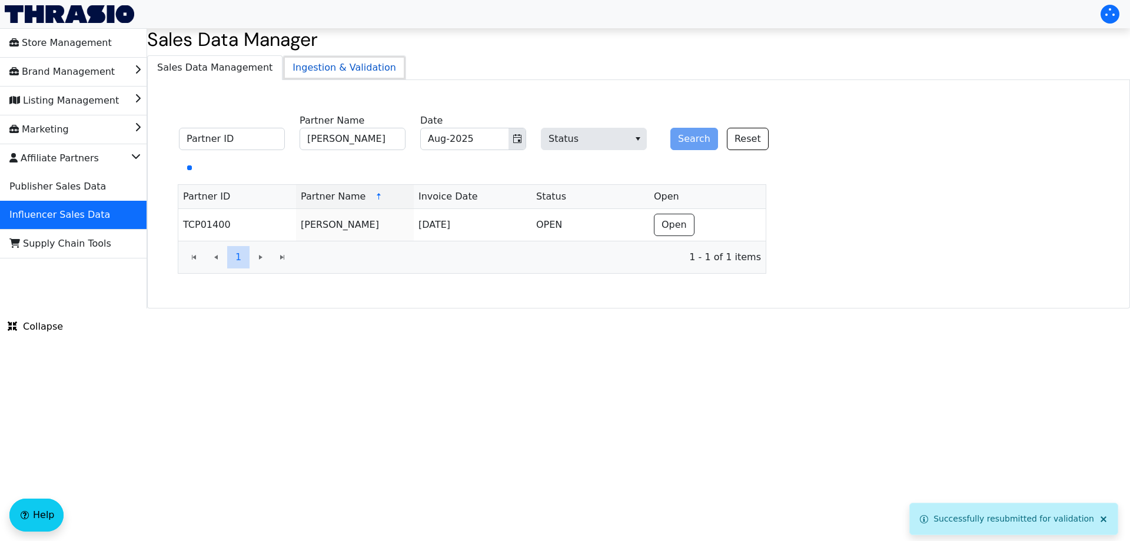
click at [320, 62] on span "Ingestion & Validation" at bounding box center [344, 68] width 122 height 24
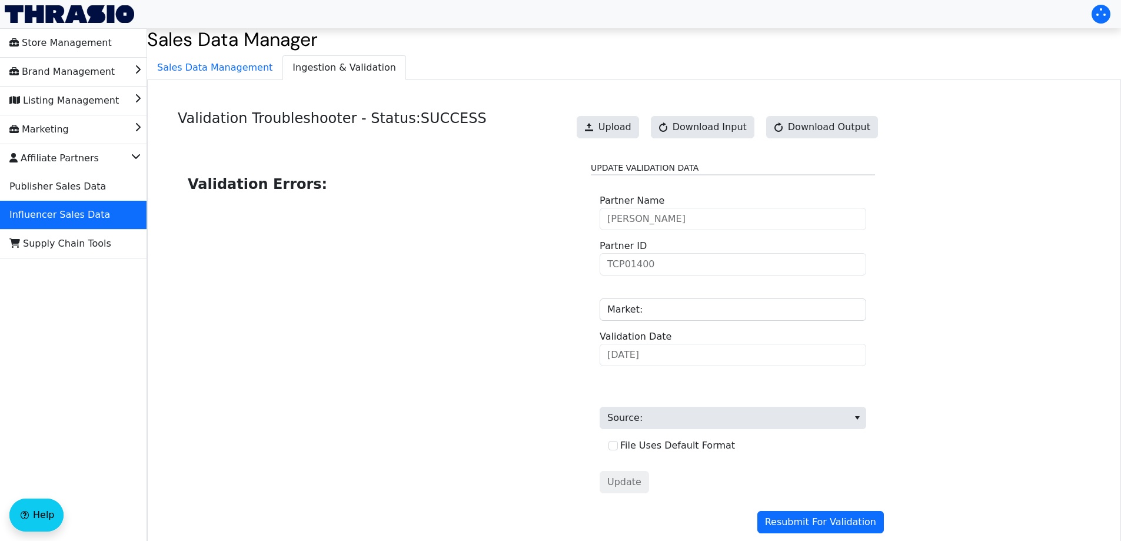
click at [201, 85] on div "Validation Troubleshooter - Status: SUCCESS Upload Download Input Download Outp…" at bounding box center [634, 324] width 974 height 488
click at [212, 71] on span "Sales Data Management" at bounding box center [215, 68] width 134 height 24
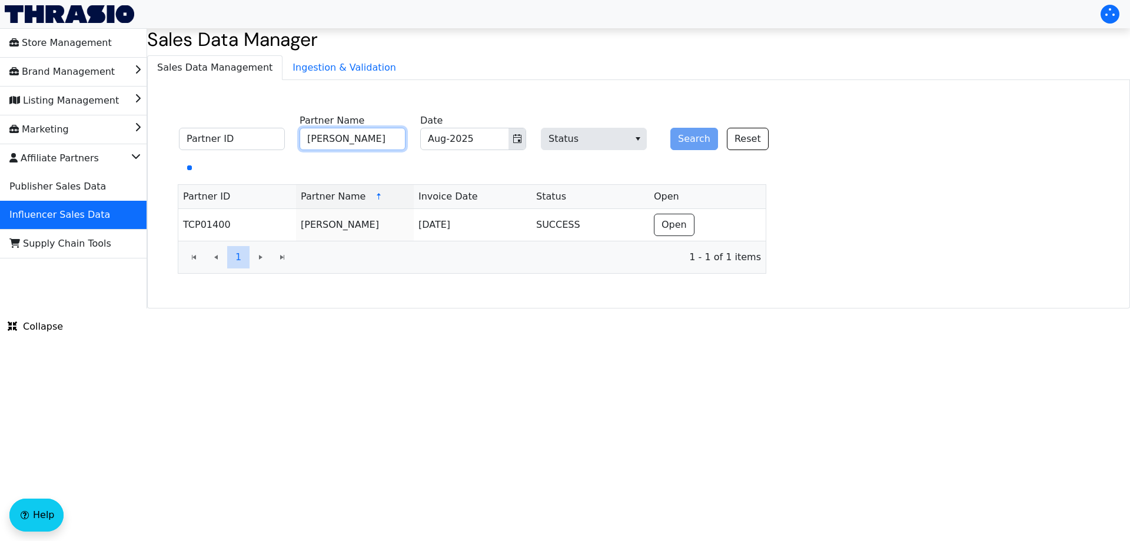
click at [334, 138] on input "[PERSON_NAME]" at bounding box center [352, 139] width 106 height 22
paste input "[PERSON_NAME]"
type input "[PERSON_NAME]"
click at [697, 144] on button "Search" at bounding box center [694, 139] width 48 height 22
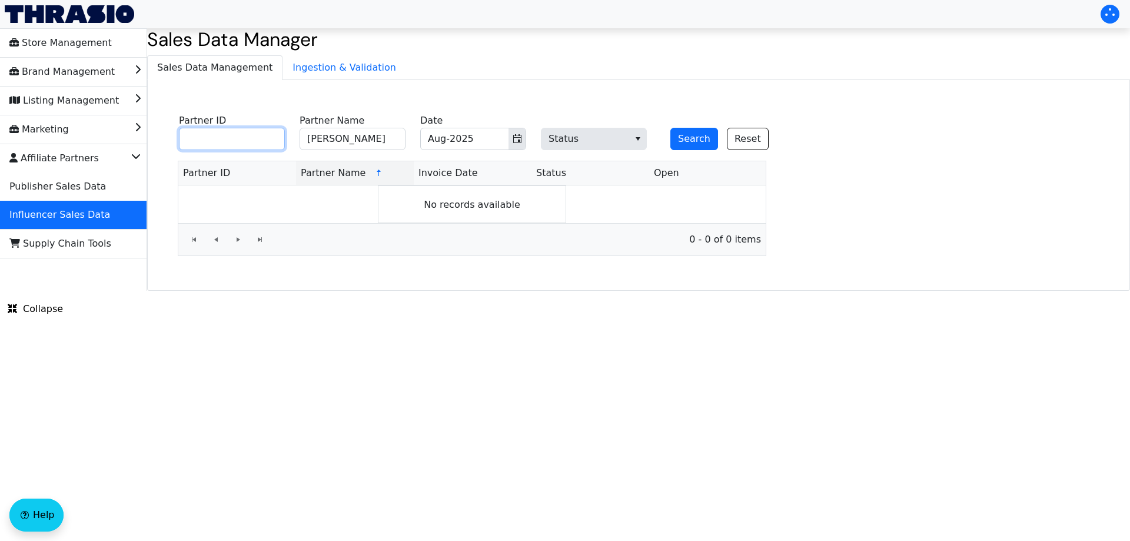
click at [248, 141] on input "Partner ID" at bounding box center [232, 139] width 106 height 22
paste input "TCP01725"
type input "TCP01725"
drag, startPoint x: 295, startPoint y: 141, endPoint x: 262, endPoint y: 147, distance: 32.9
click at [265, 146] on fieldset "TCP01725 Partner ID [PERSON_NAME] Partner Name Aug-2025 Date Status Search Reset" at bounding box center [480, 133] width 617 height 46
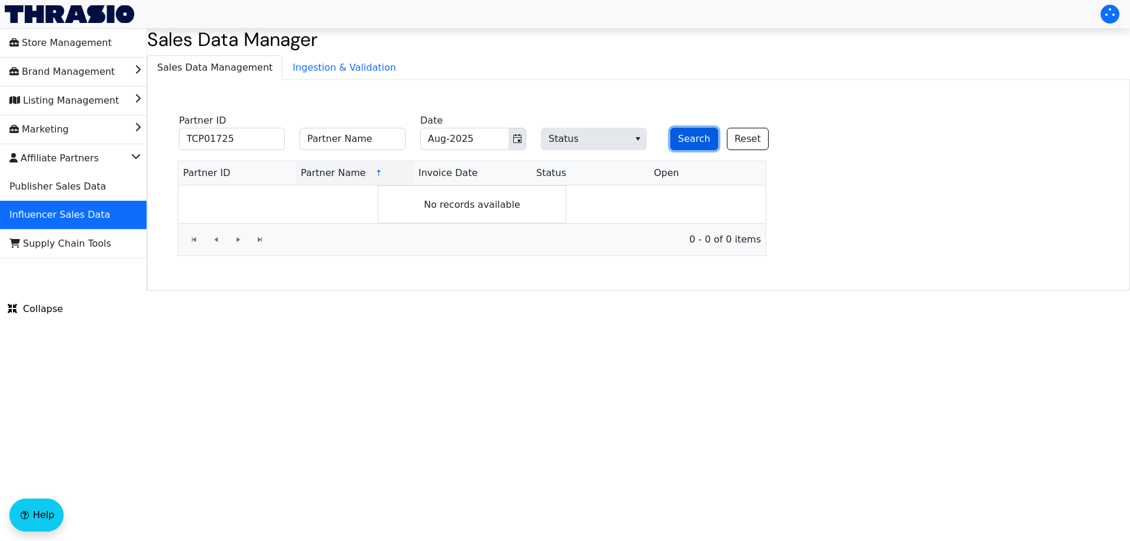
click at [701, 135] on button "Search" at bounding box center [694, 139] width 48 height 22
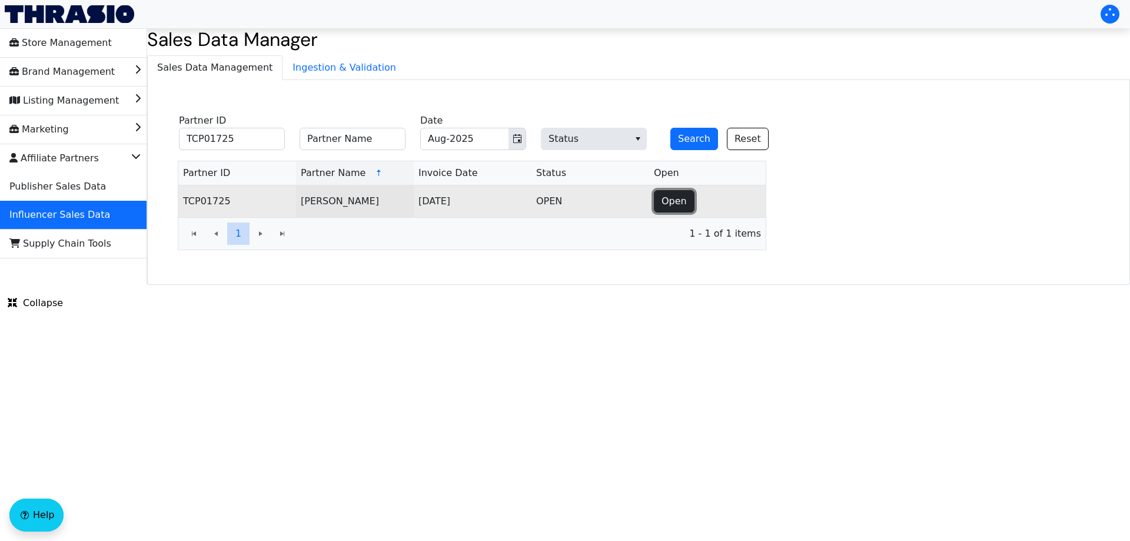
click at [672, 207] on span "Open" at bounding box center [673, 201] width 25 height 14
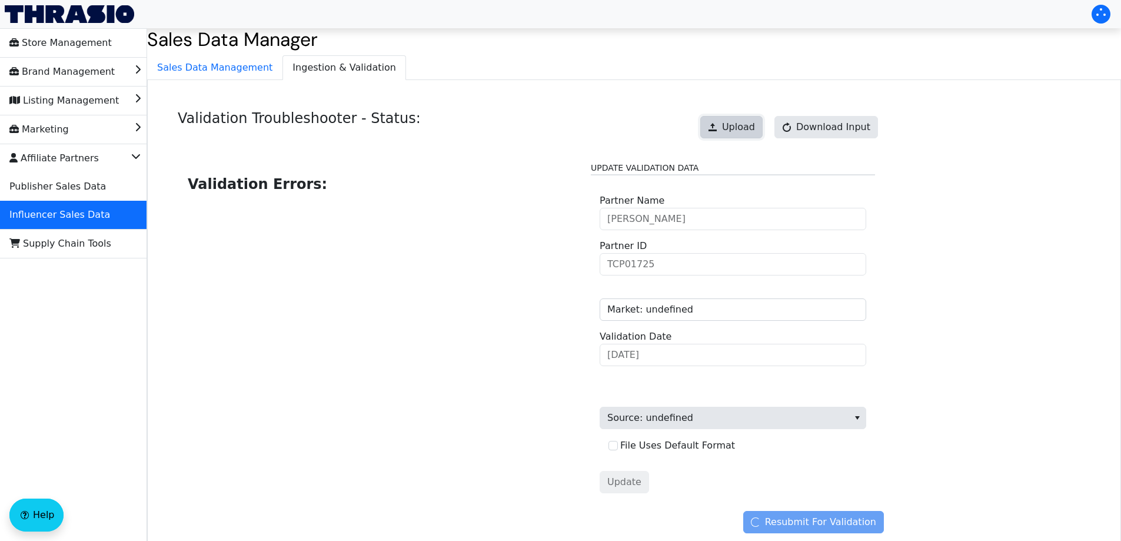
click at [733, 136] on button "Upload" at bounding box center [731, 127] width 62 height 22
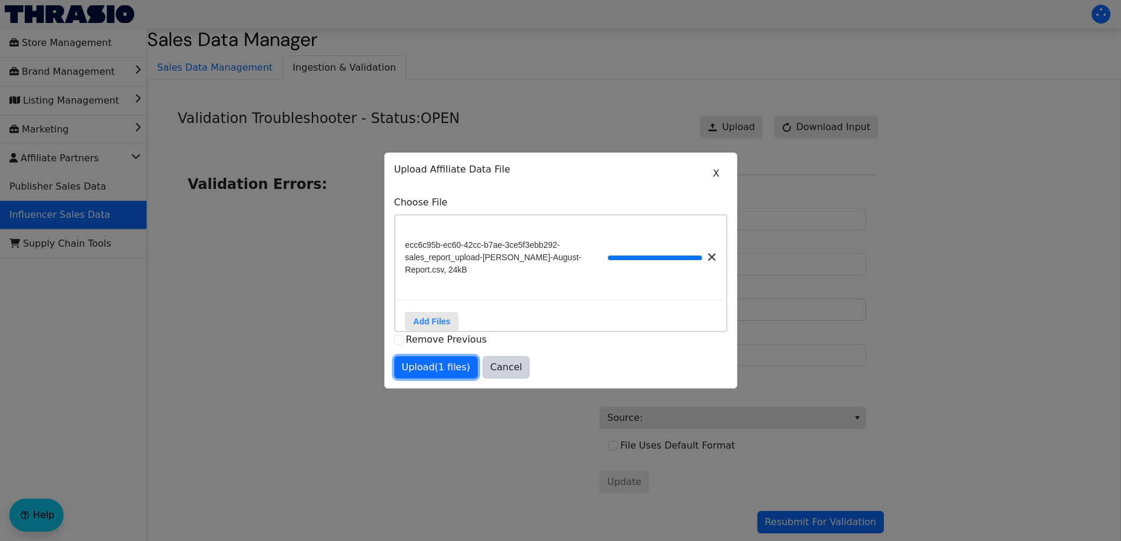
click at [441, 371] on span "Upload (1 files)" at bounding box center [436, 367] width 69 height 14
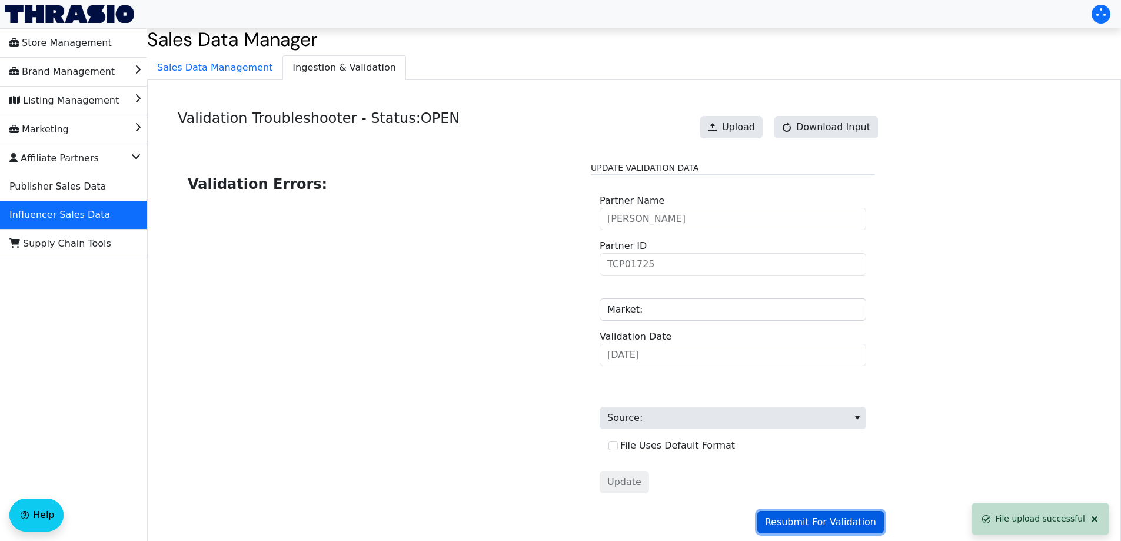
click at [809, 527] on span "Resubmit For Validation" at bounding box center [820, 522] width 111 height 14
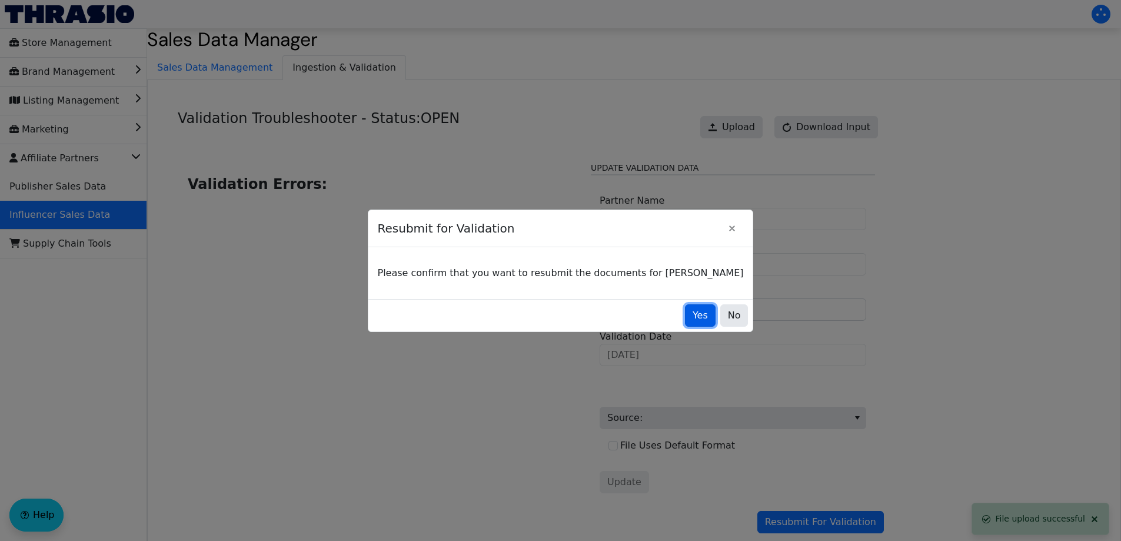
click at [692, 309] on span "Yes" at bounding box center [699, 315] width 15 height 14
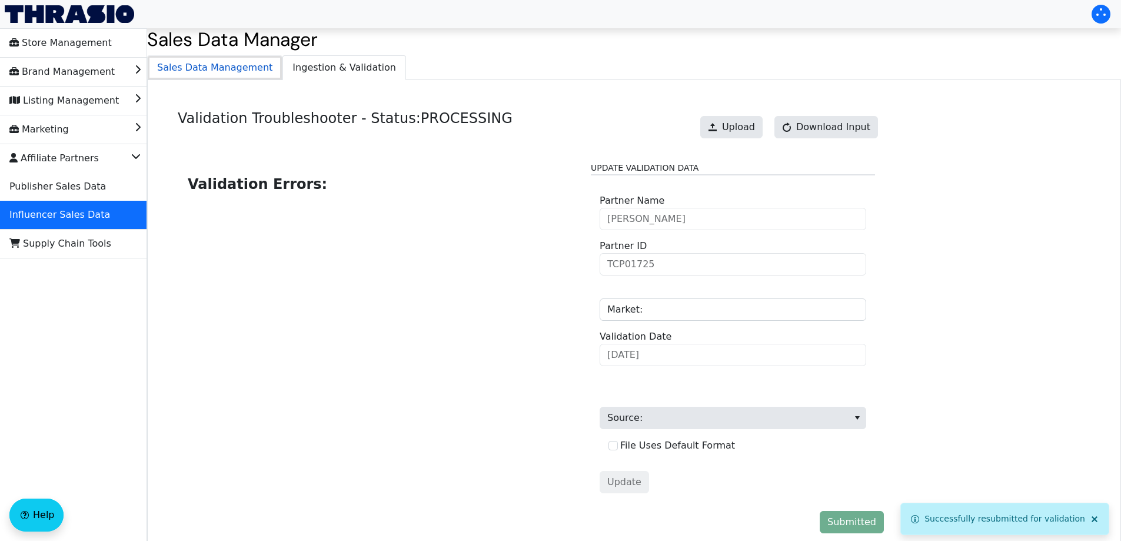
click at [204, 65] on span "Sales Data Management" at bounding box center [215, 68] width 134 height 24
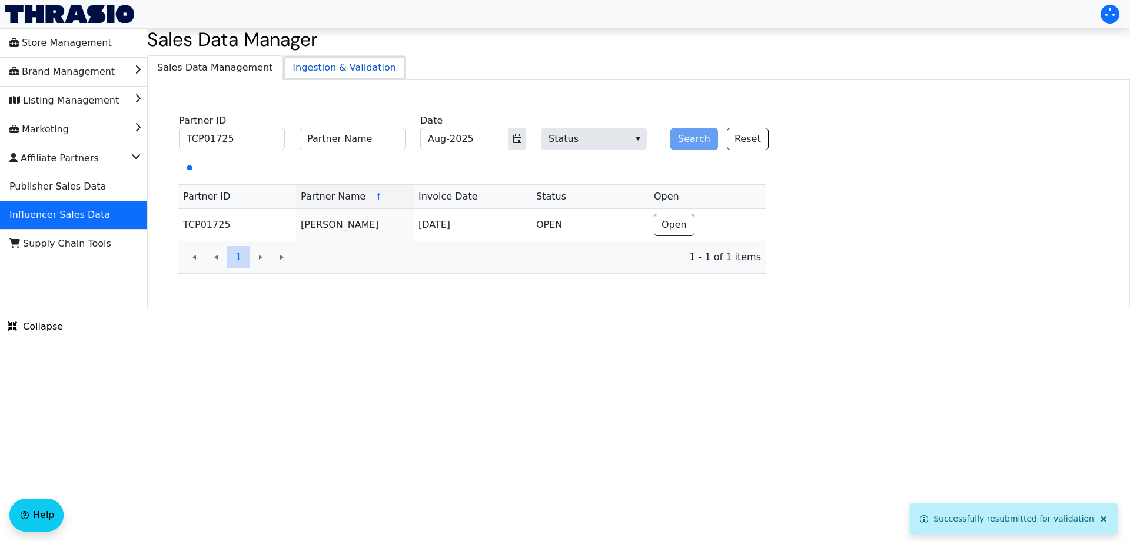
drag, startPoint x: 308, startPoint y: 68, endPoint x: 331, endPoint y: 79, distance: 26.1
click at [309, 68] on span "Ingestion & Validation" at bounding box center [344, 68] width 122 height 24
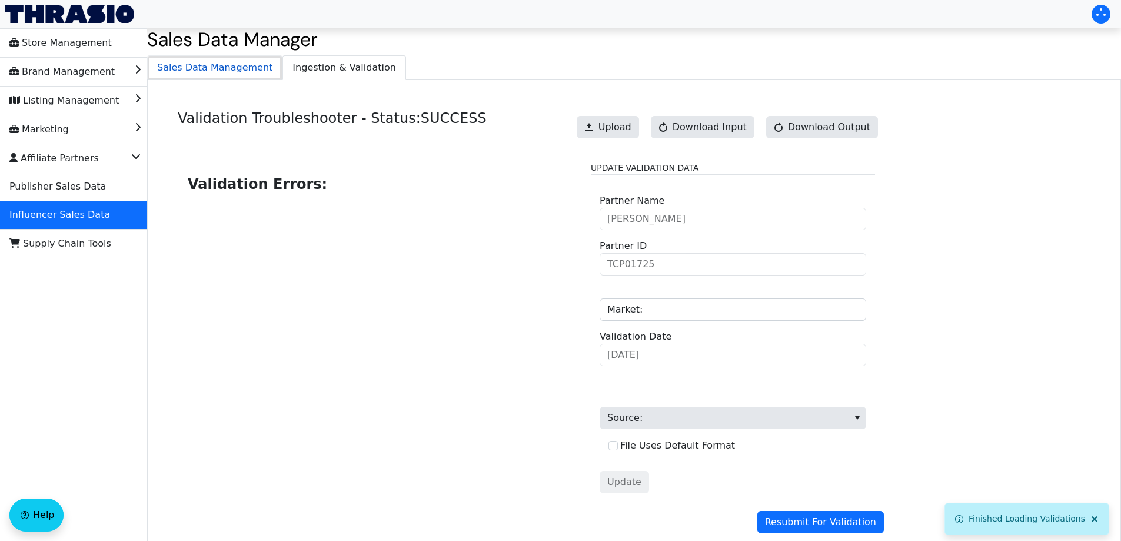
click at [239, 77] on span "Sales Data Management" at bounding box center [215, 68] width 134 height 24
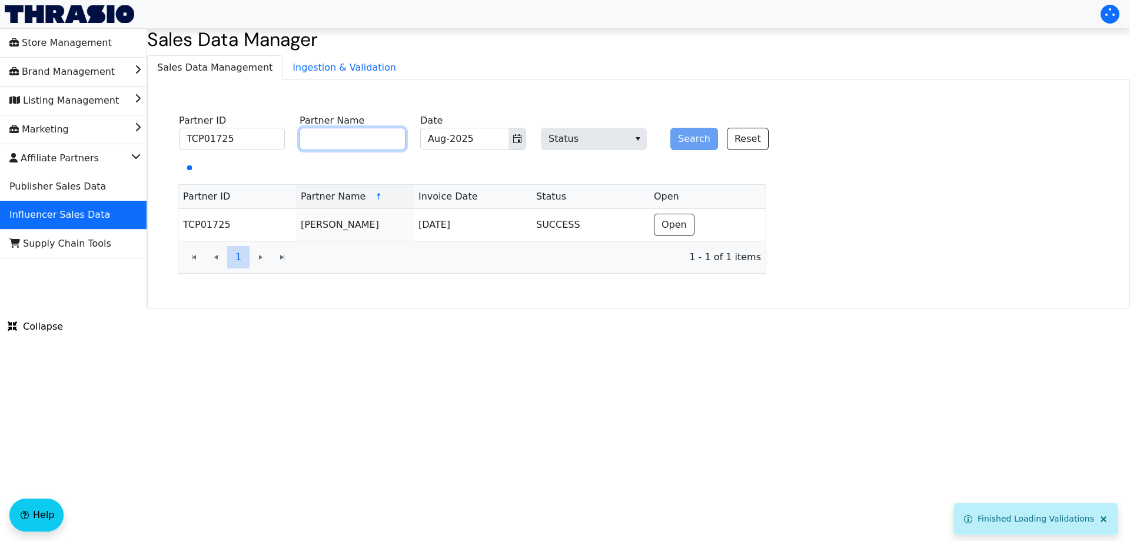
click at [332, 139] on input "Partner Name" at bounding box center [352, 139] width 106 height 22
paste input "[PERSON_NAME]"
type input "[PERSON_NAME]"
click at [202, 144] on input "TCP01725" at bounding box center [232, 139] width 106 height 22
type input "T"
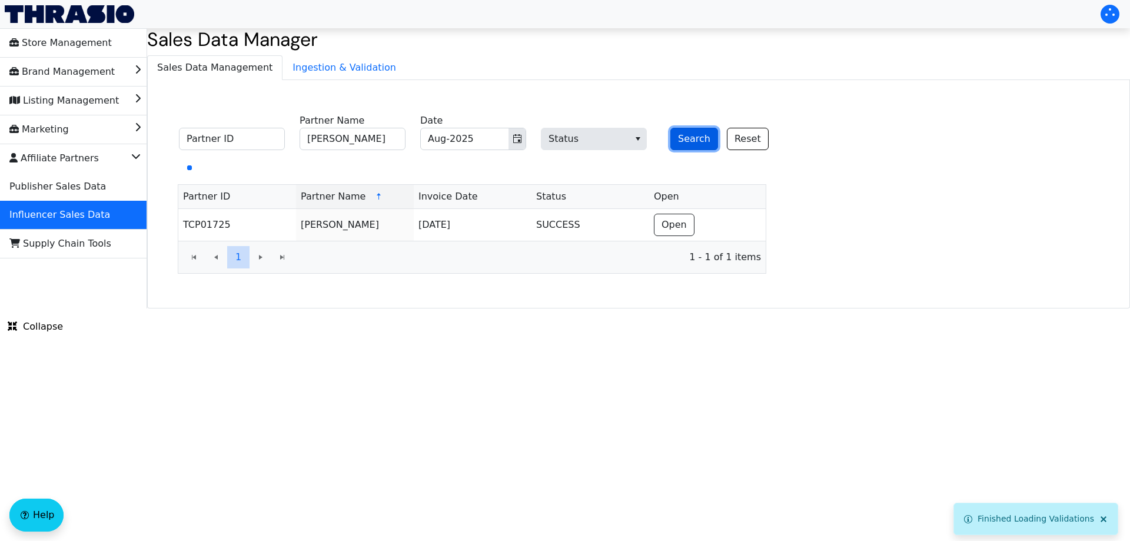
click at [695, 142] on button "Search" at bounding box center [694, 139] width 48 height 22
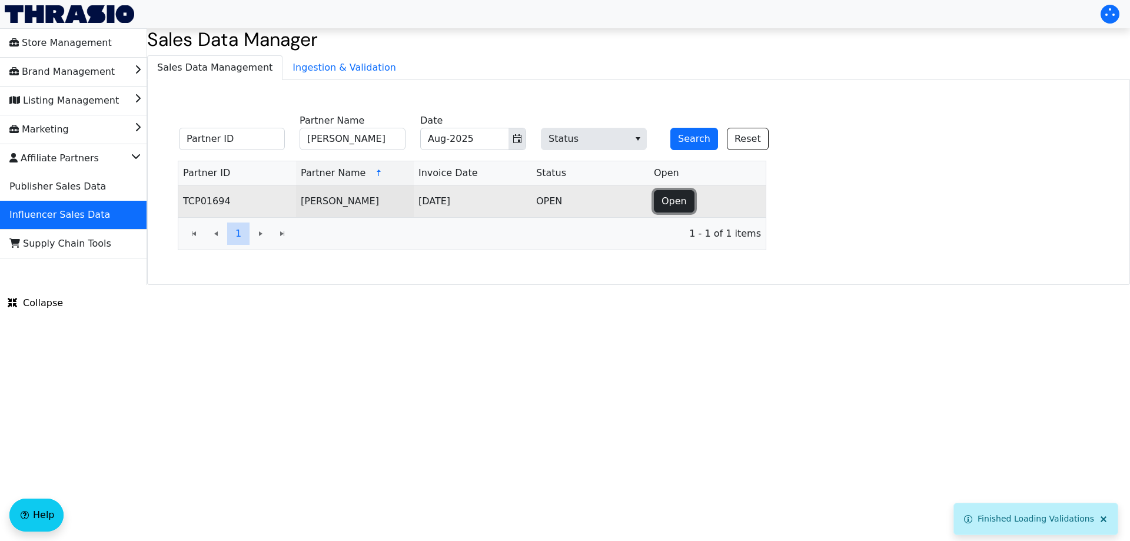
click at [686, 204] on button "Open" at bounding box center [674, 201] width 41 height 22
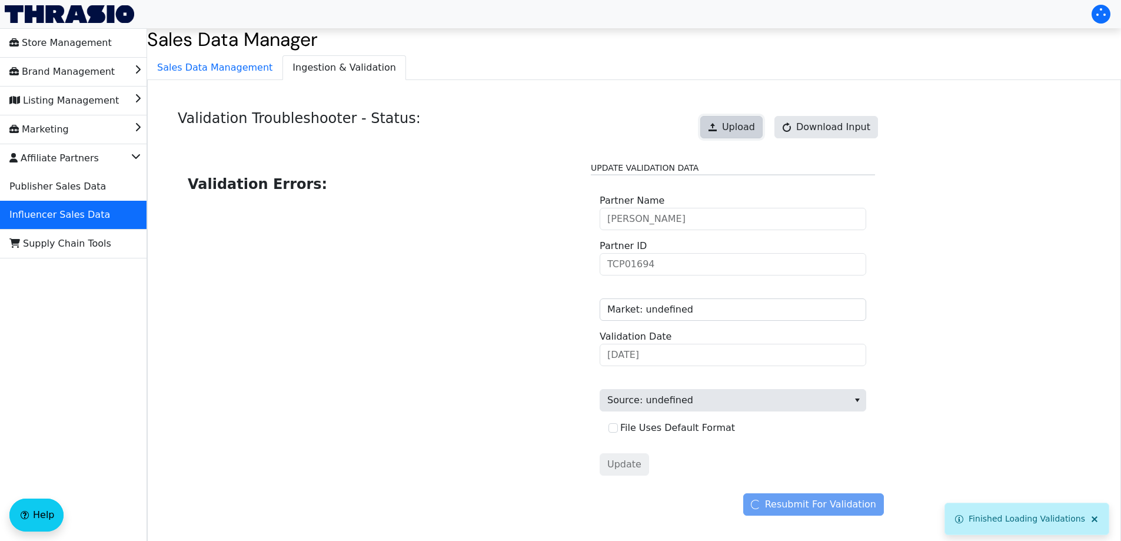
click at [717, 124] on span at bounding box center [712, 126] width 9 height 9
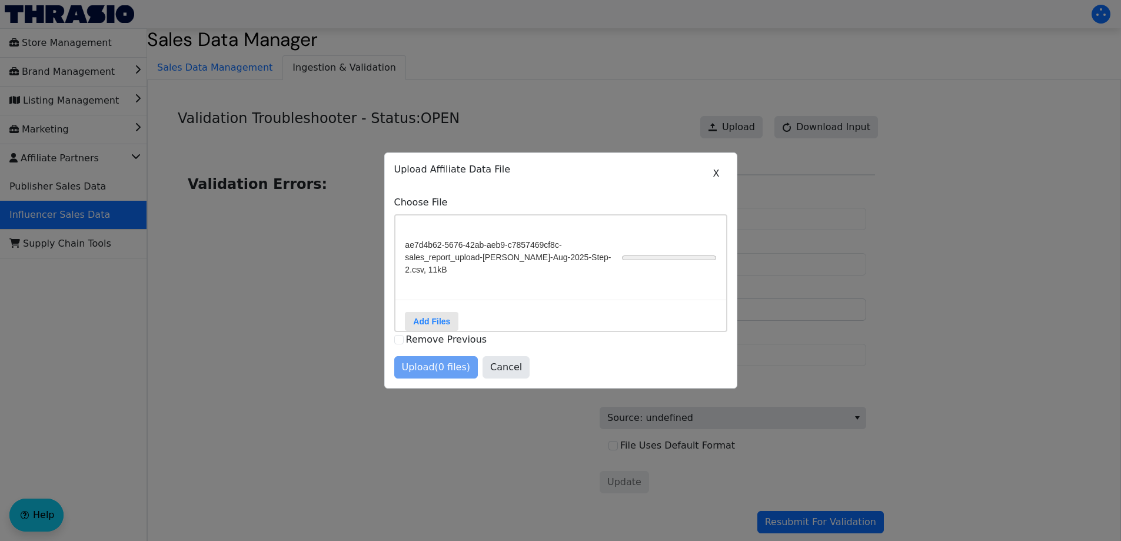
click at [576, 437] on div at bounding box center [560, 270] width 1121 height 541
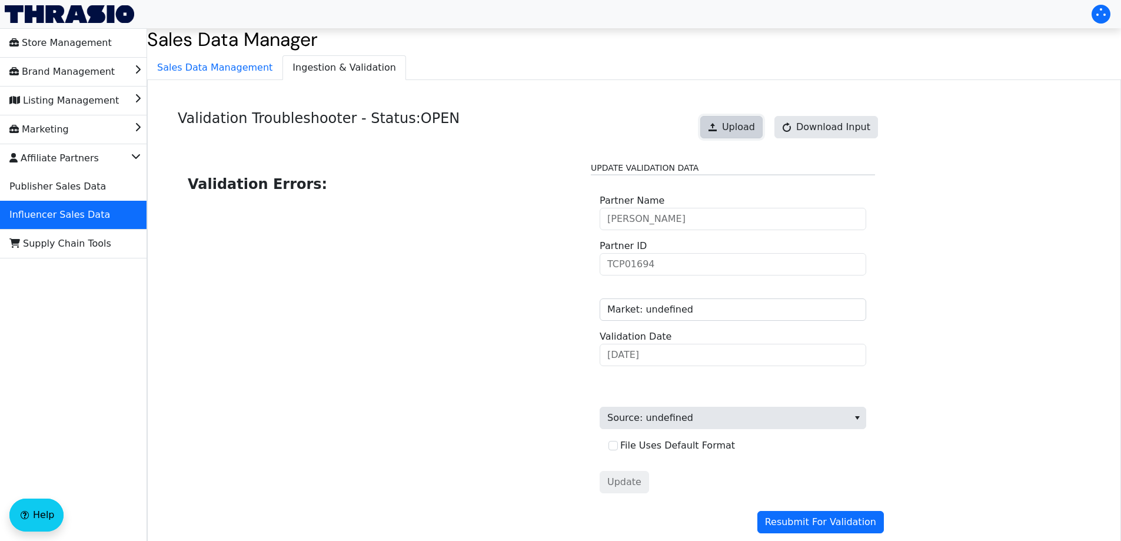
click at [750, 122] on span "Upload" at bounding box center [738, 127] width 33 height 14
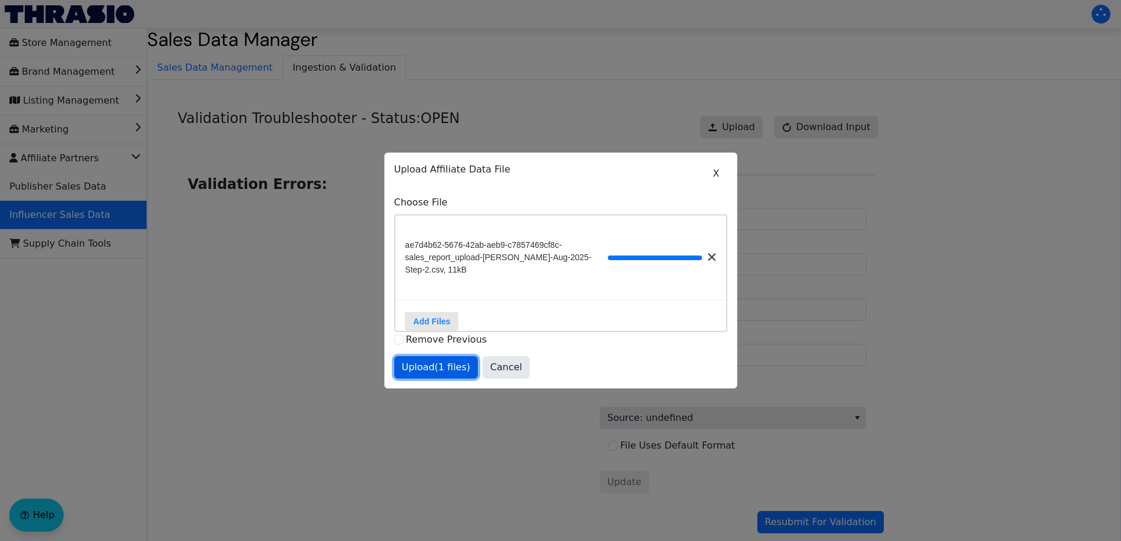
click at [441, 371] on span "Upload (1 files)" at bounding box center [436, 367] width 69 height 14
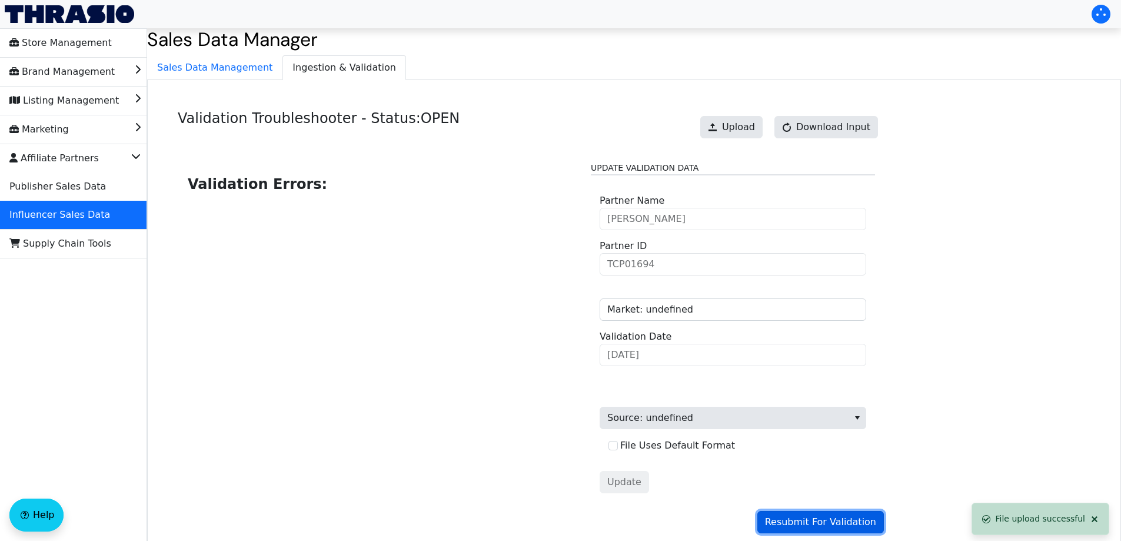
click at [851, 523] on span "Resubmit For Validation" at bounding box center [820, 522] width 111 height 14
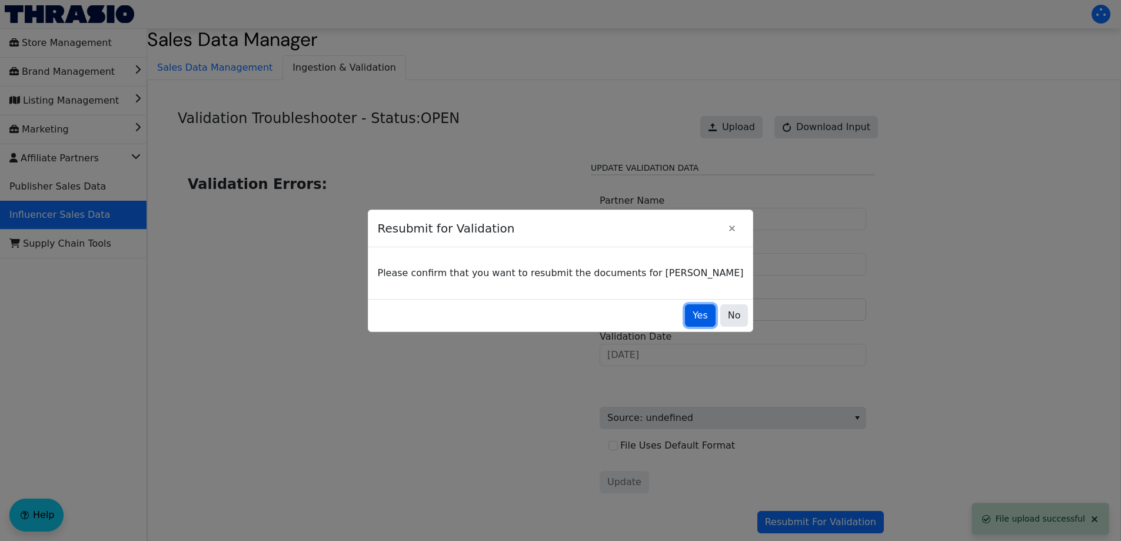
click at [685, 312] on button "Yes" at bounding box center [700, 315] width 31 height 22
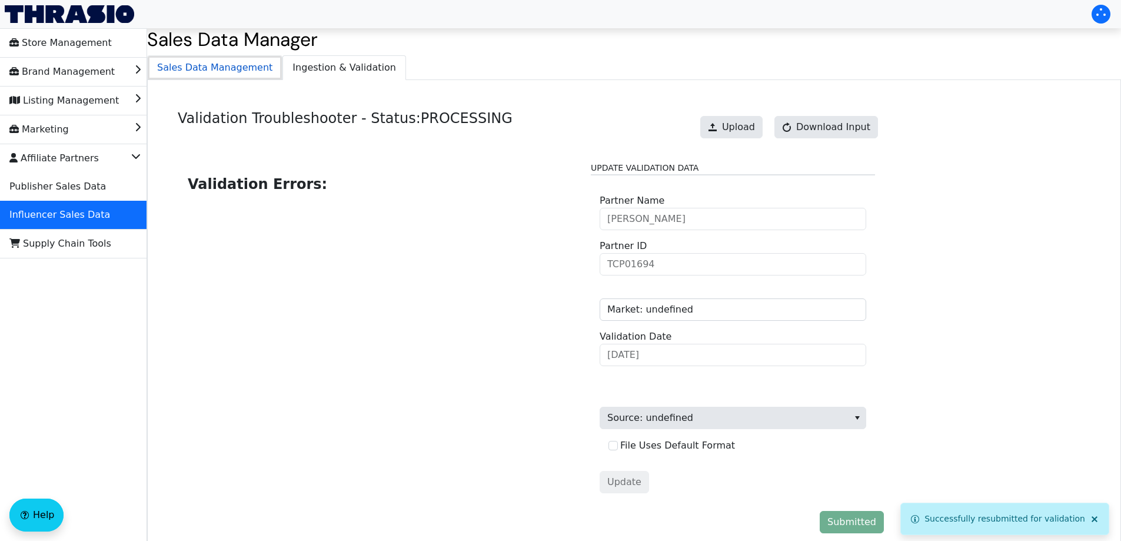
click at [193, 66] on span "Sales Data Management" at bounding box center [215, 68] width 134 height 24
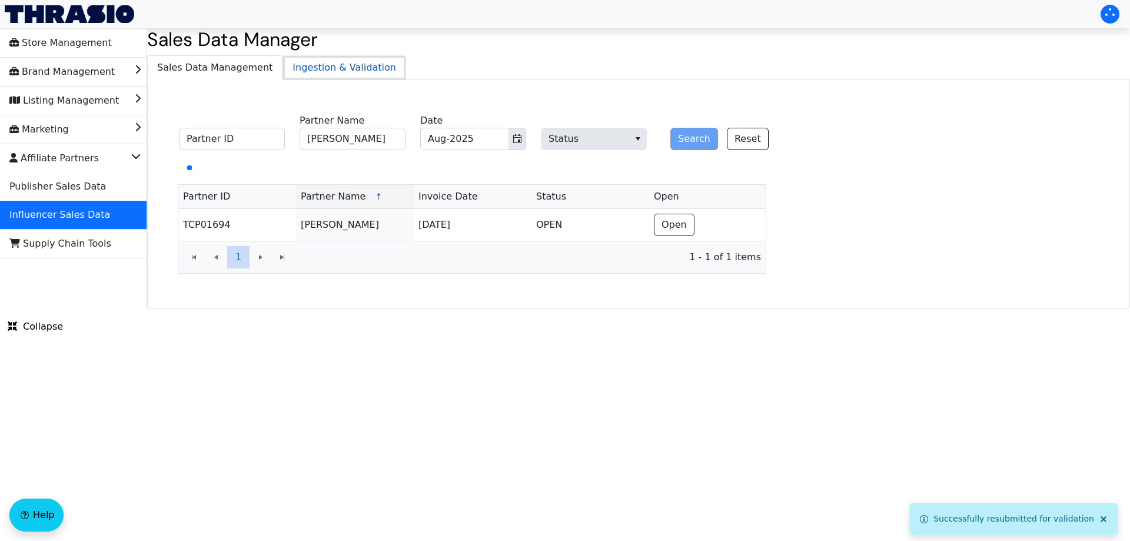
click at [325, 68] on span "Ingestion & Validation" at bounding box center [344, 68] width 122 height 24
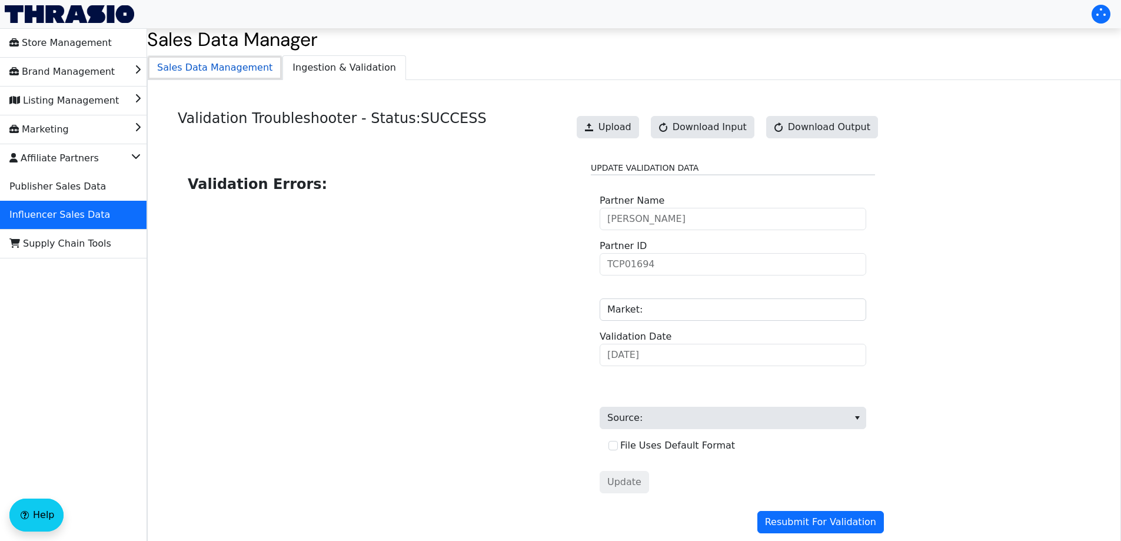
click at [198, 68] on span "Sales Data Management" at bounding box center [215, 68] width 134 height 24
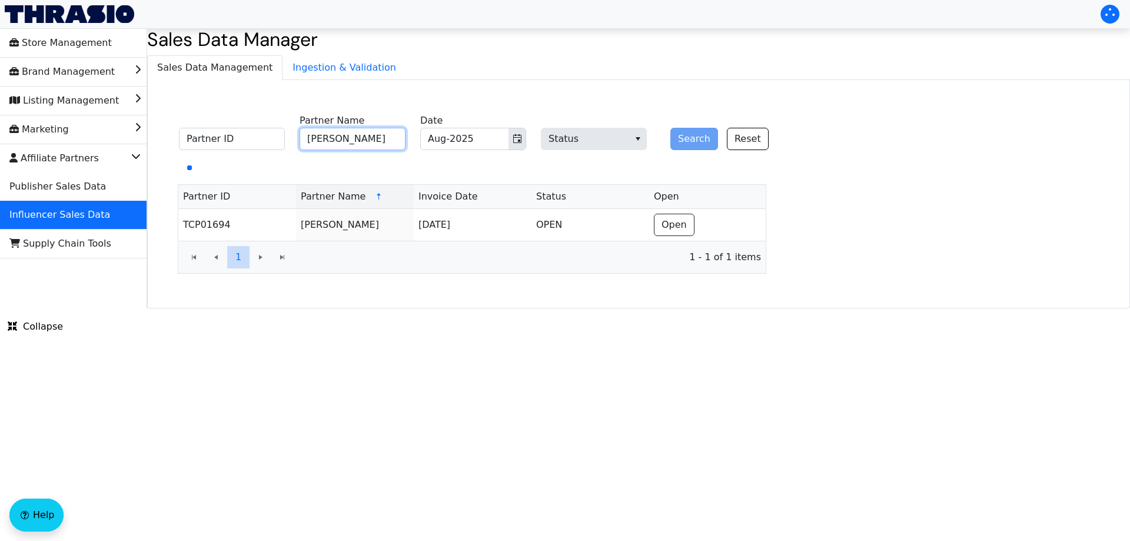
click at [334, 138] on input "[PERSON_NAME]" at bounding box center [352, 139] width 106 height 22
paste input "[PERSON_NAME]"
type input "[PERSON_NAME]"
click at [687, 134] on button "Search" at bounding box center [694, 139] width 48 height 22
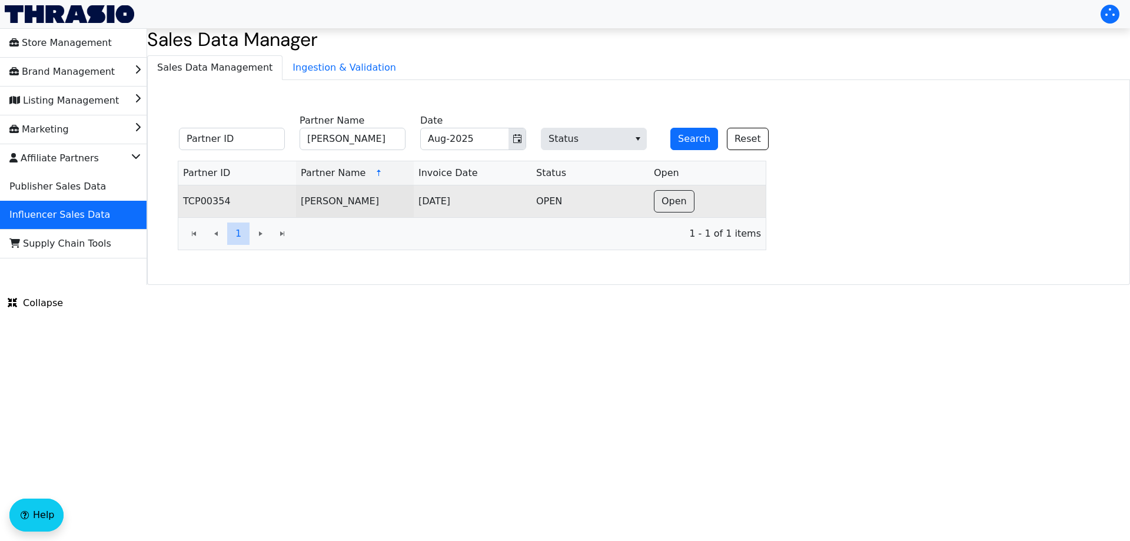
click at [698, 193] on td "Open" at bounding box center [707, 201] width 116 height 32
click at [682, 195] on span "Open" at bounding box center [673, 201] width 25 height 14
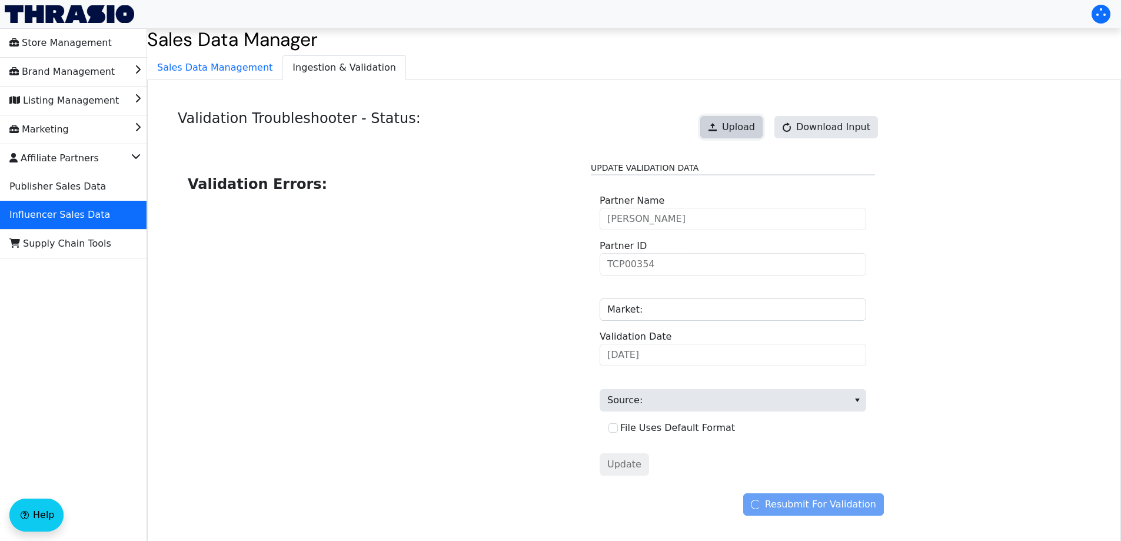
click at [747, 126] on span "Upload" at bounding box center [738, 127] width 33 height 14
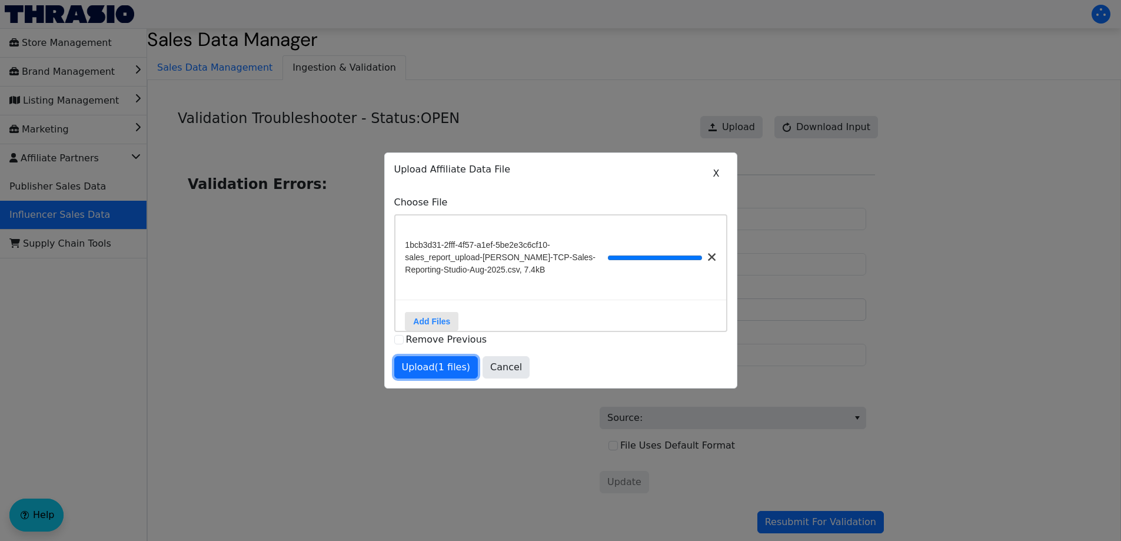
drag, startPoint x: 424, startPoint y: 374, endPoint x: 531, endPoint y: 383, distance: 106.8
click at [425, 372] on span "Upload (1 files)" at bounding box center [436, 367] width 69 height 14
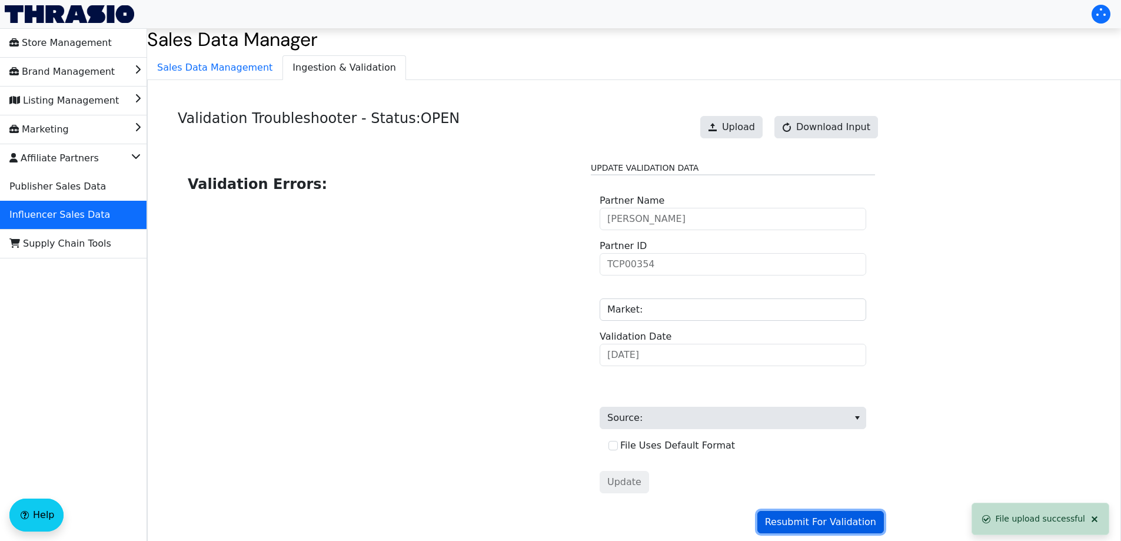
click at [789, 518] on span "Resubmit For Validation" at bounding box center [820, 522] width 111 height 14
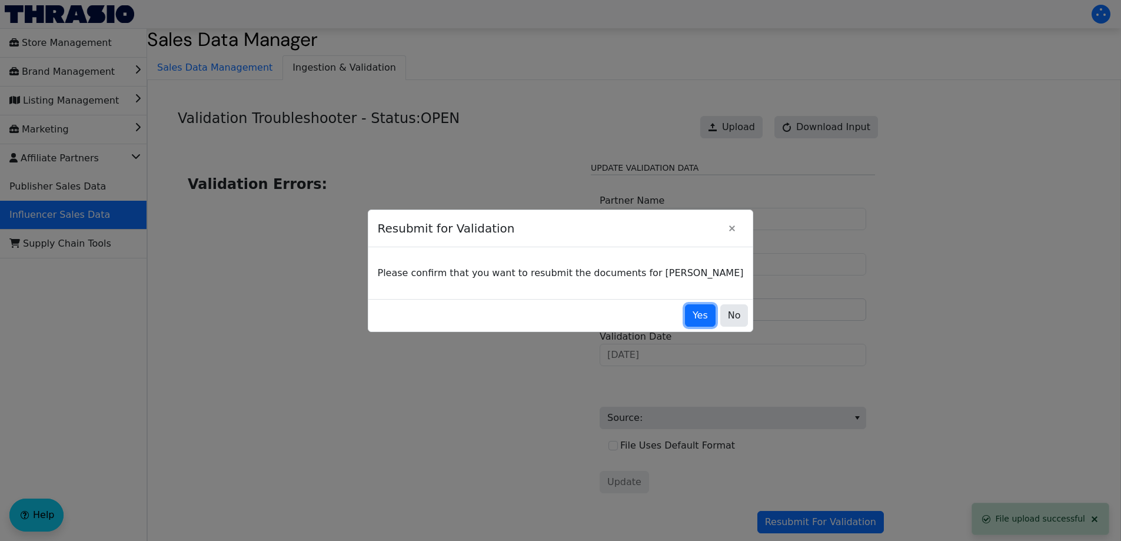
drag, startPoint x: 669, startPoint y: 322, endPoint x: 665, endPoint y: 317, distance: 7.2
click at [685, 322] on button "Yes" at bounding box center [700, 315] width 31 height 22
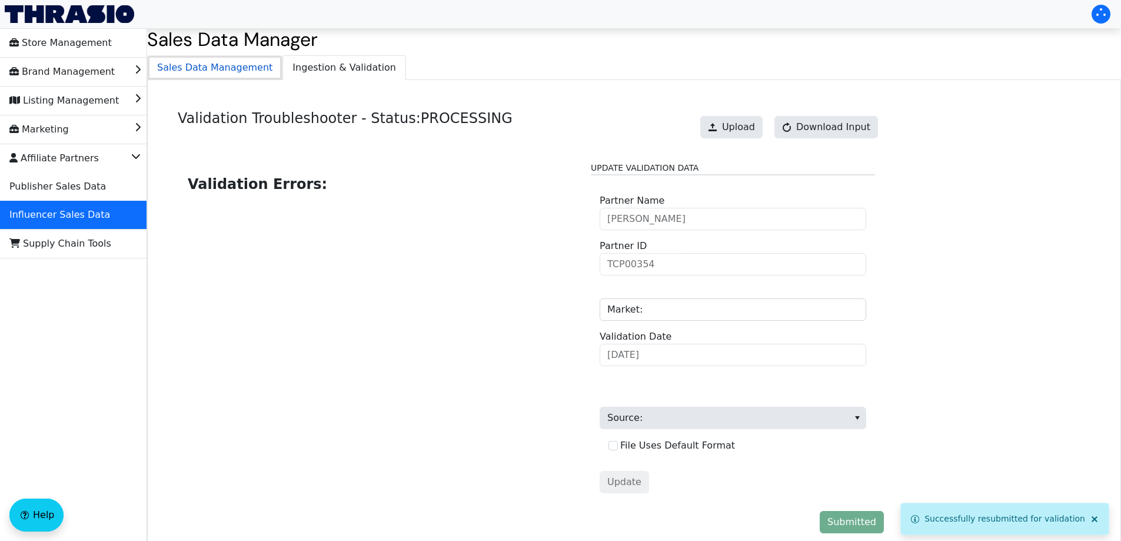
click at [221, 66] on span "Sales Data Management" at bounding box center [215, 68] width 134 height 24
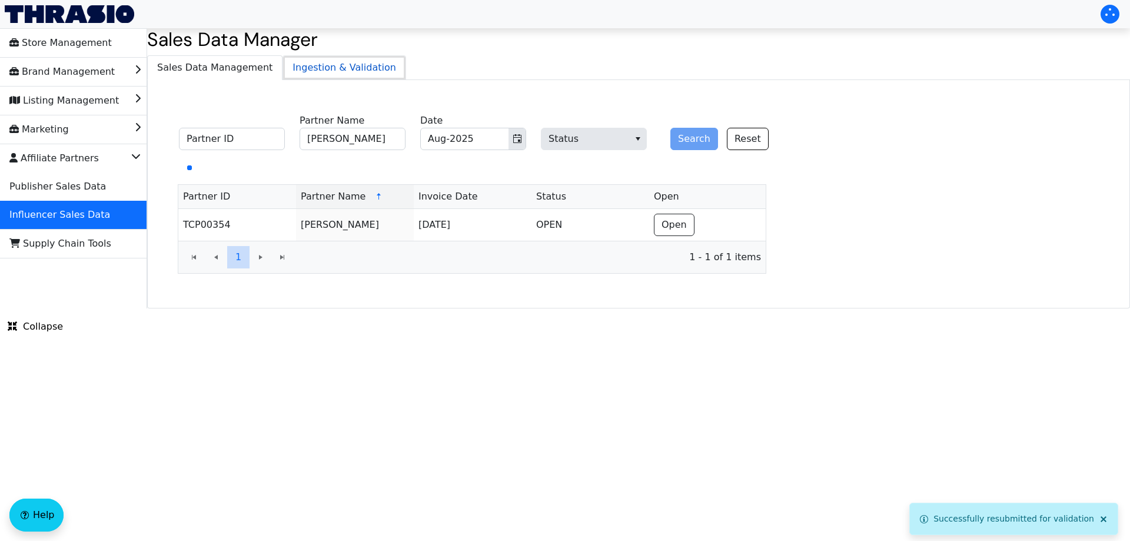
click at [314, 67] on span "Ingestion & Validation" at bounding box center [344, 68] width 122 height 24
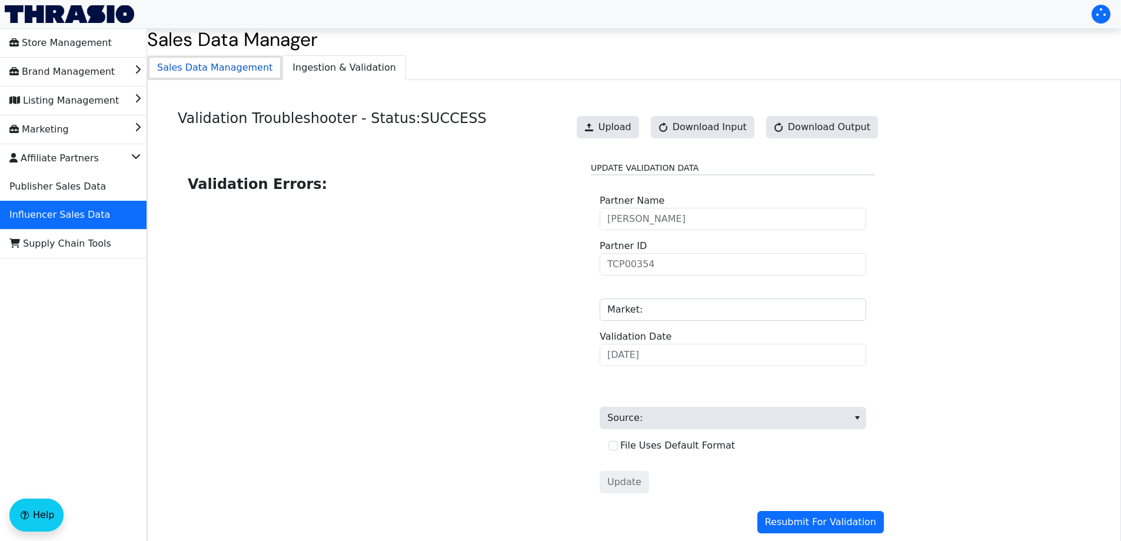
click at [201, 72] on span "Sales Data Management" at bounding box center [215, 68] width 134 height 24
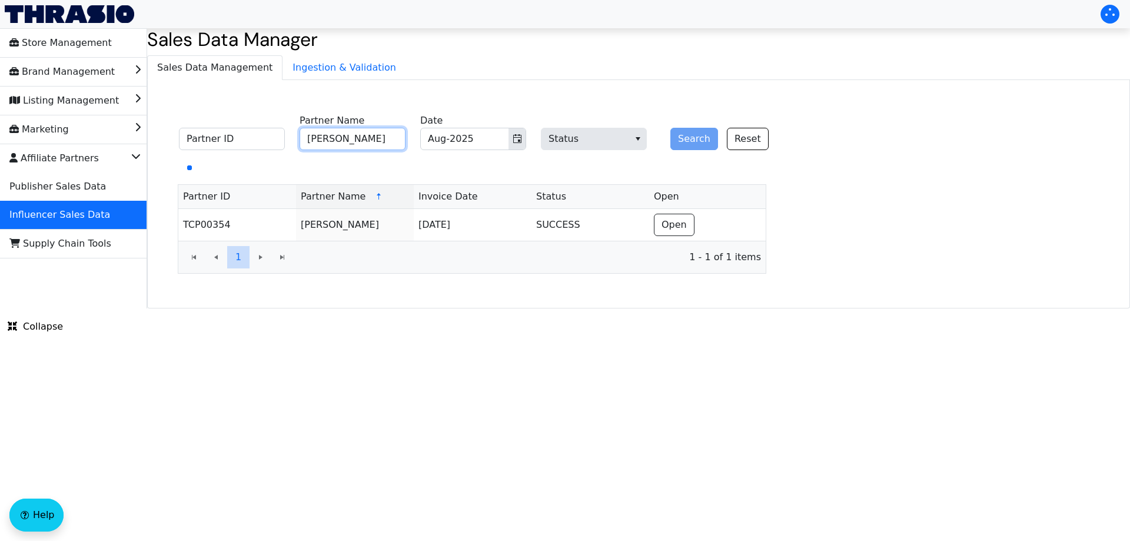
click at [365, 142] on input "[PERSON_NAME]" at bounding box center [352, 139] width 106 height 22
paste input "[PERSON_NAME]"
type input "[PERSON_NAME]"
click at [687, 142] on button "Search" at bounding box center [694, 139] width 48 height 22
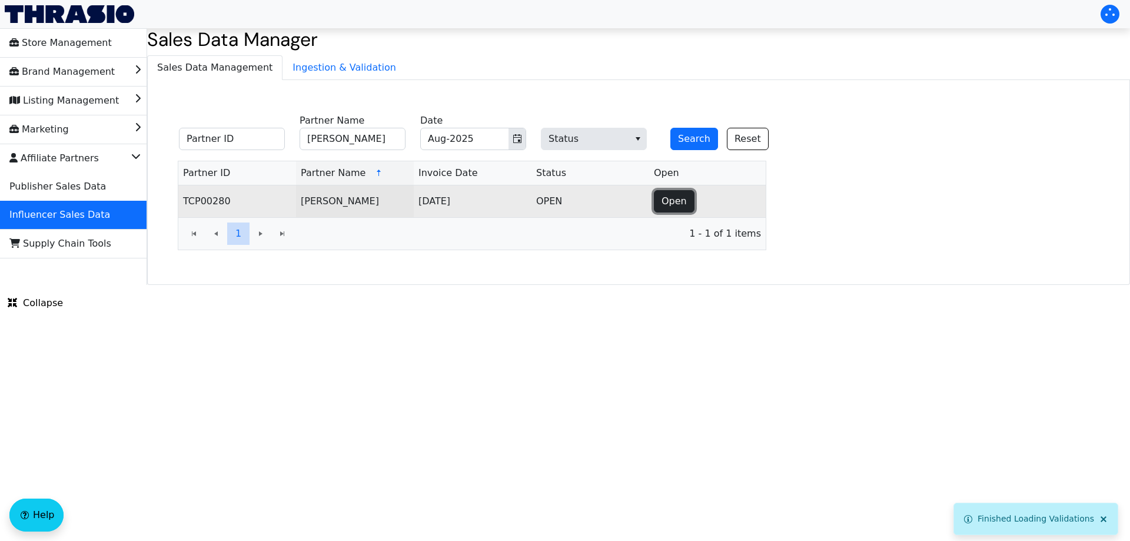
click at [671, 197] on button "Open" at bounding box center [674, 201] width 41 height 22
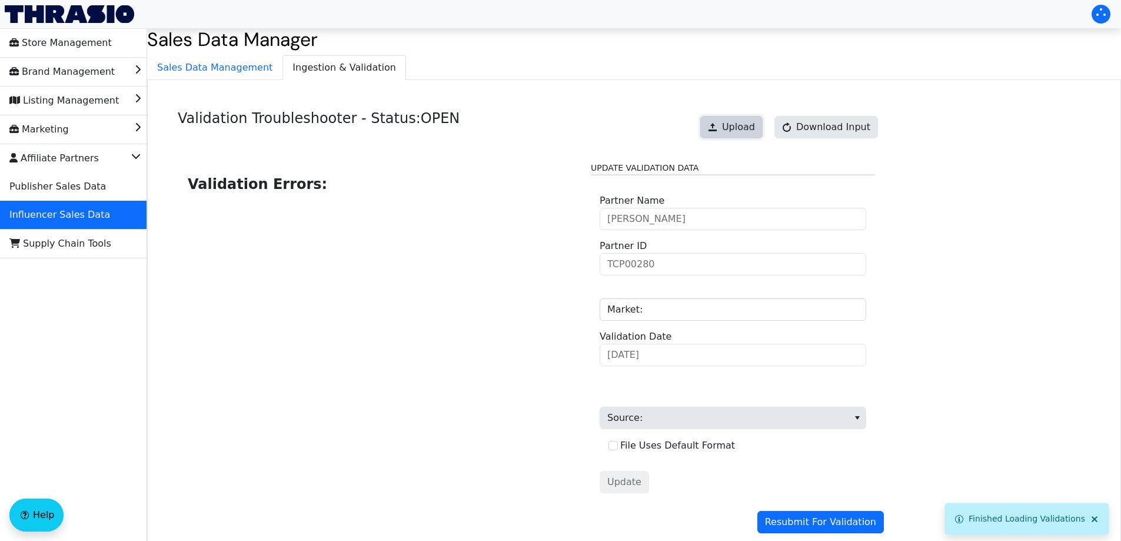
click at [744, 122] on span "Upload" at bounding box center [738, 127] width 33 height 14
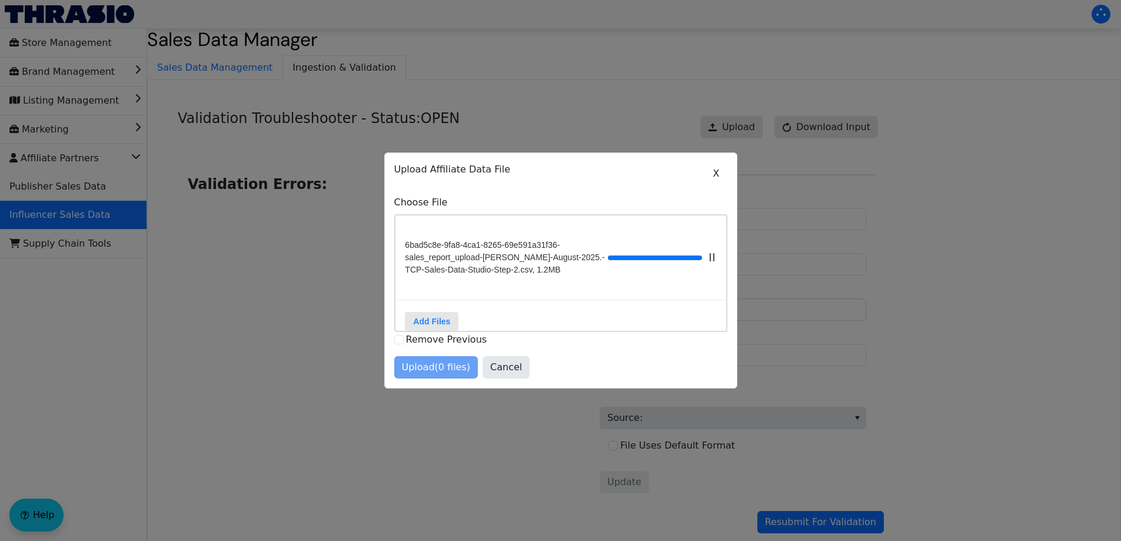
click at [429, 374] on div "Upload (0 files) Cancel" at bounding box center [560, 367] width 333 height 22
click at [438, 370] on span "Upload (1 files)" at bounding box center [436, 367] width 69 height 14
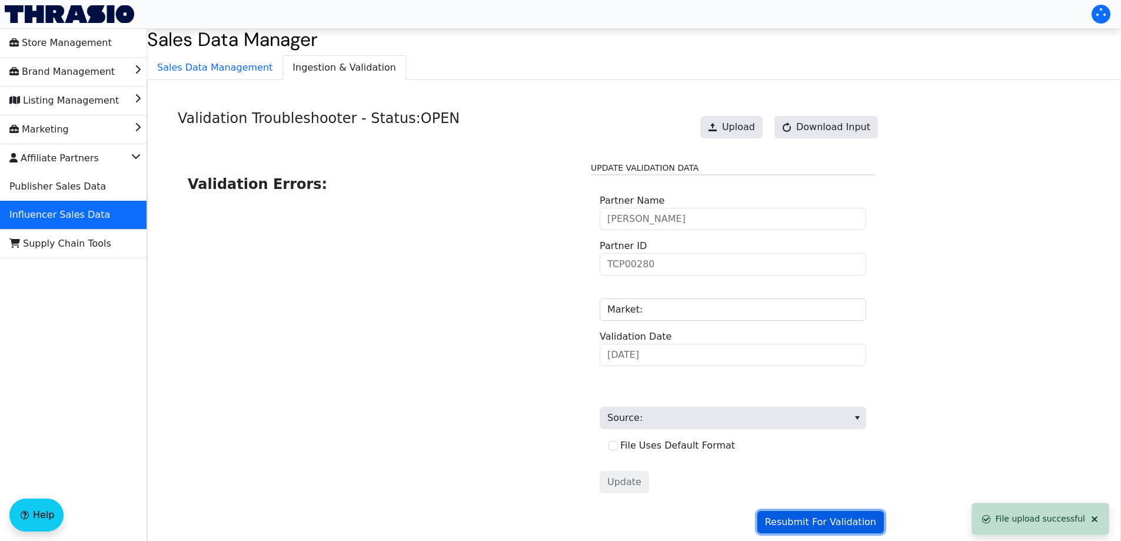
click at [817, 518] on span "Resubmit For Validation" at bounding box center [820, 522] width 111 height 14
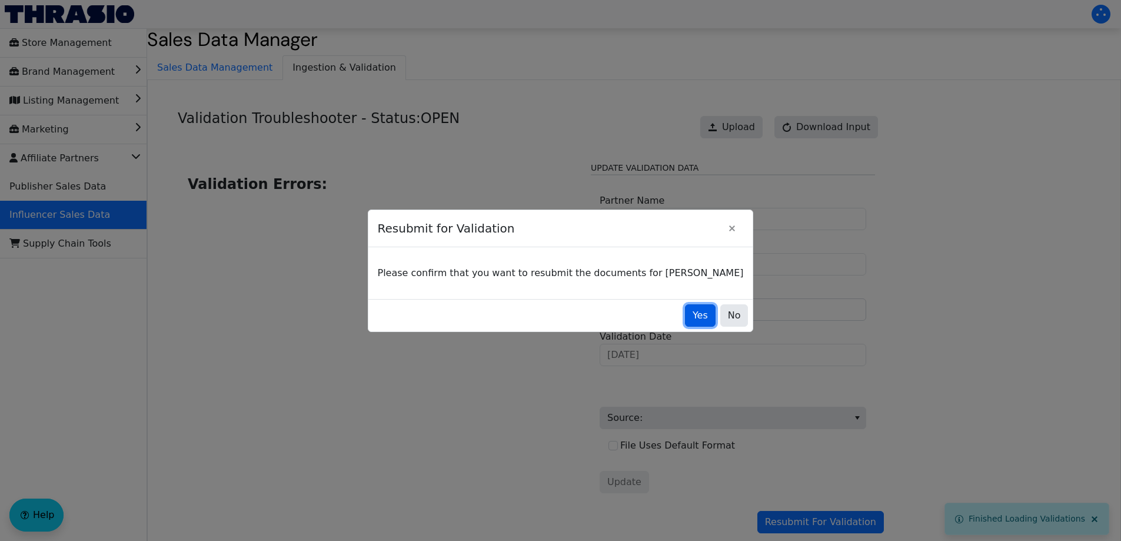
click at [692, 316] on span "Yes" at bounding box center [699, 315] width 15 height 14
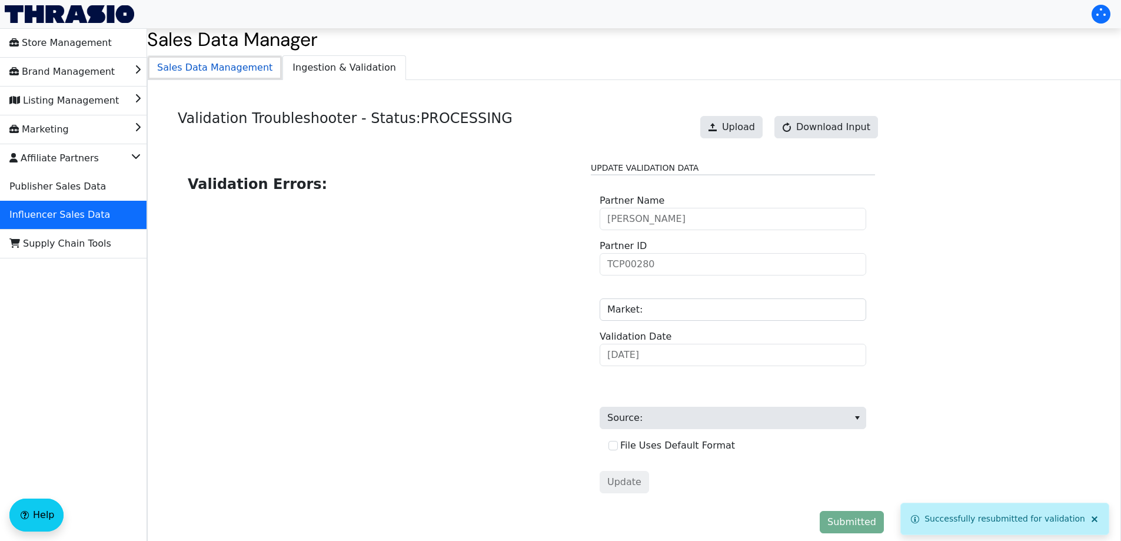
click at [184, 76] on span "Sales Data Management" at bounding box center [215, 68] width 134 height 24
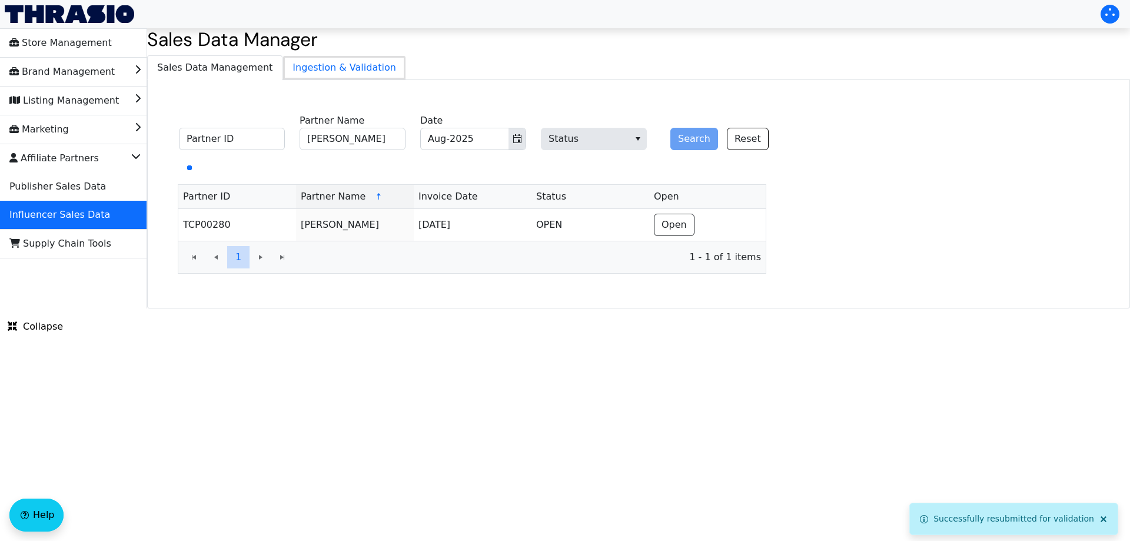
drag, startPoint x: 345, startPoint y: 68, endPoint x: 375, endPoint y: 84, distance: 33.9
click at [345, 68] on span "Ingestion & Validation" at bounding box center [344, 68] width 122 height 24
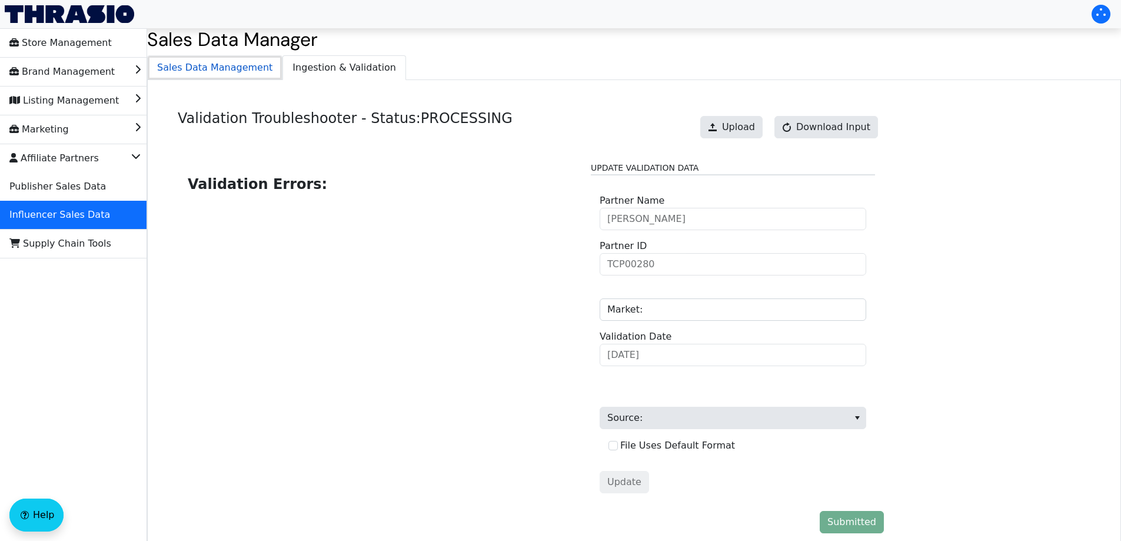
click at [219, 74] on span "Sales Data Management" at bounding box center [215, 68] width 134 height 24
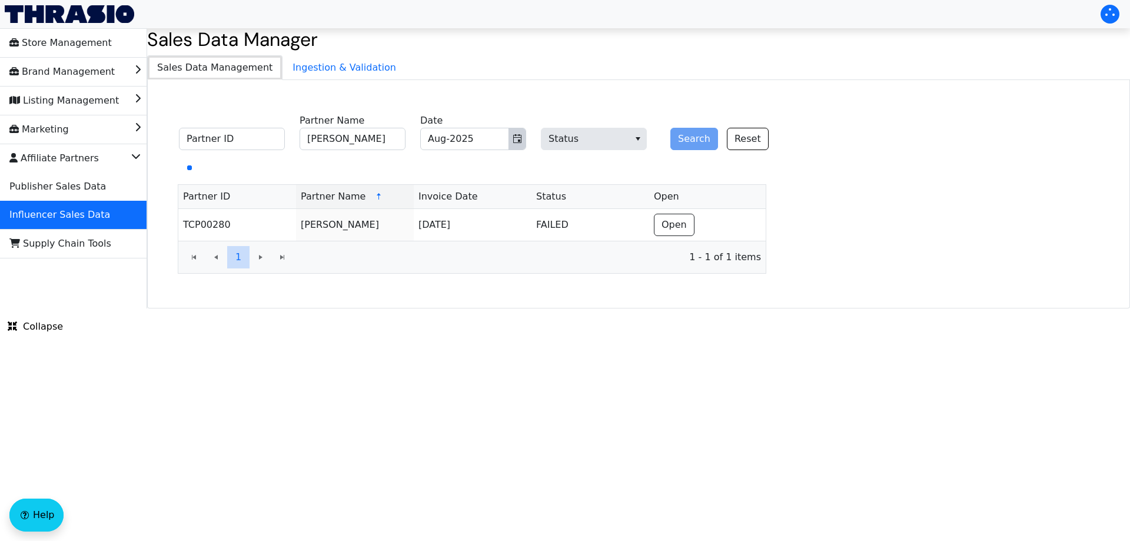
click at [518, 136] on icon "Toggle calendar" at bounding box center [516, 138] width 9 height 9
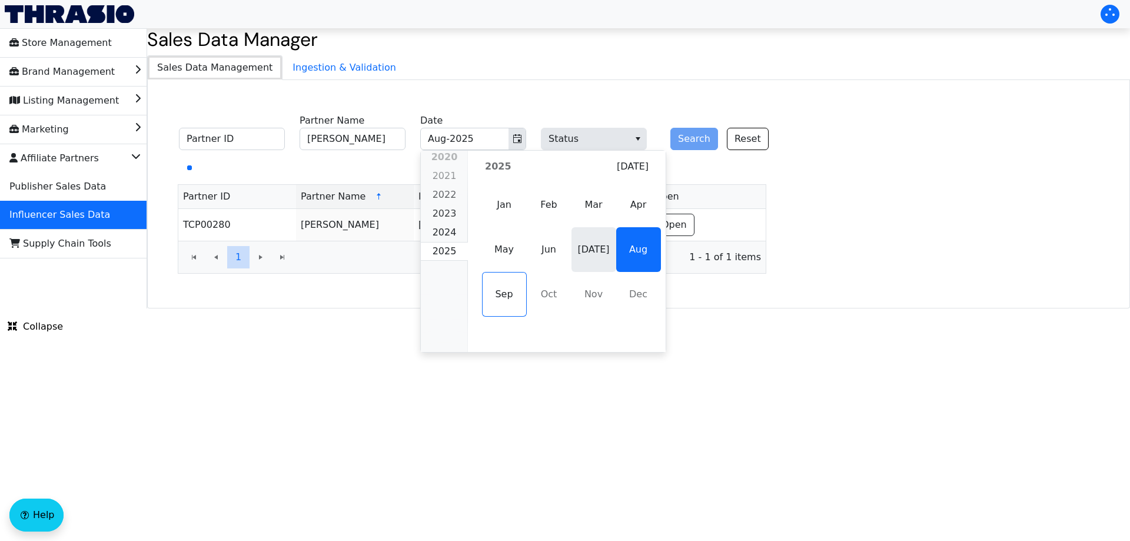
click at [591, 255] on span "[DATE]" at bounding box center [593, 249] width 45 height 45
type input "[DATE]-2025"
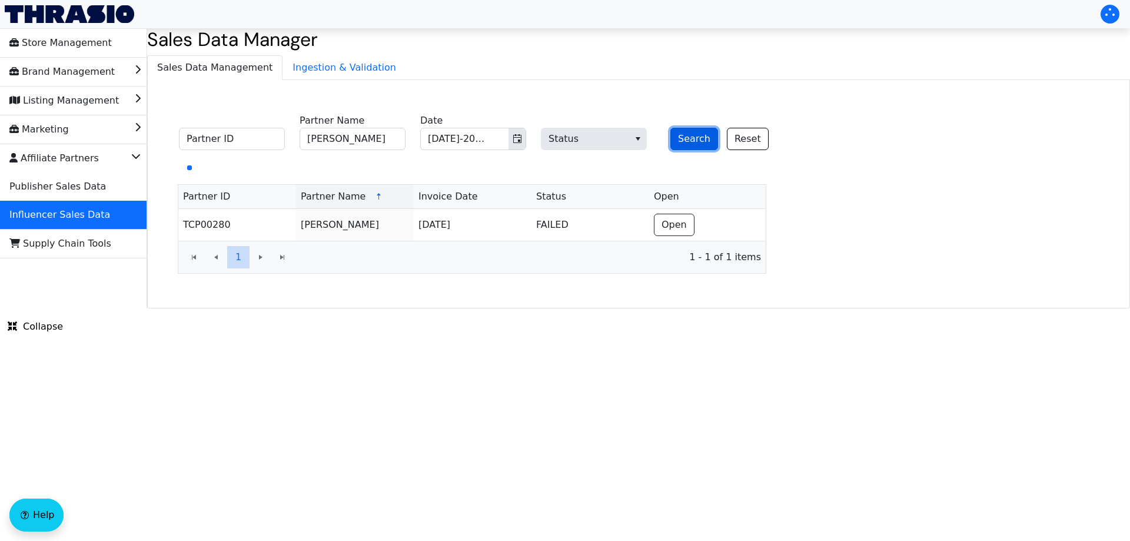
click at [687, 129] on button "Search" at bounding box center [694, 139] width 48 height 22
click at [285, 69] on span "Ingestion & Validation" at bounding box center [344, 68] width 122 height 24
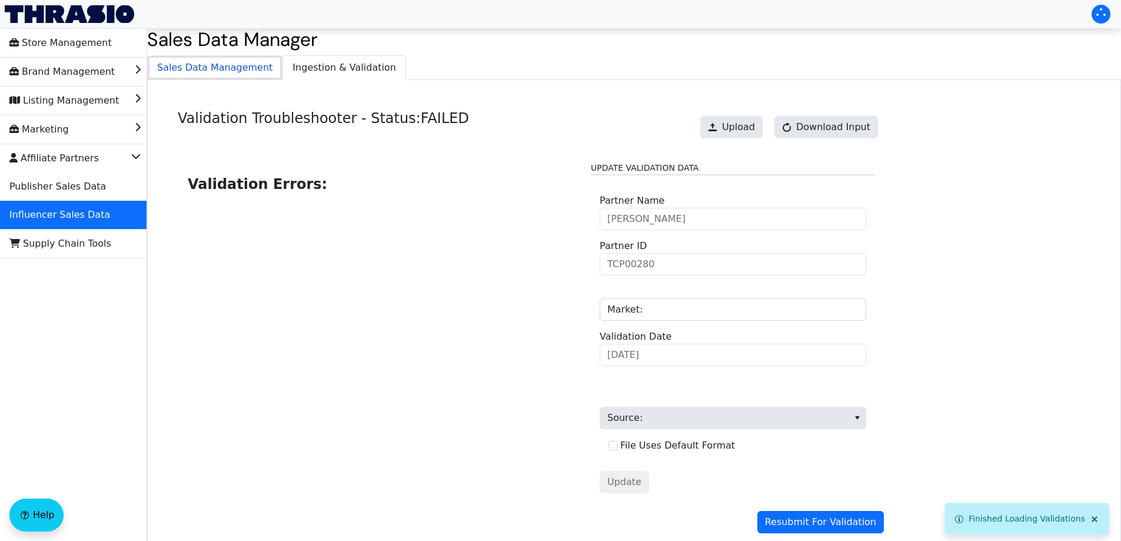
click at [218, 66] on span "Sales Data Management" at bounding box center [215, 68] width 134 height 24
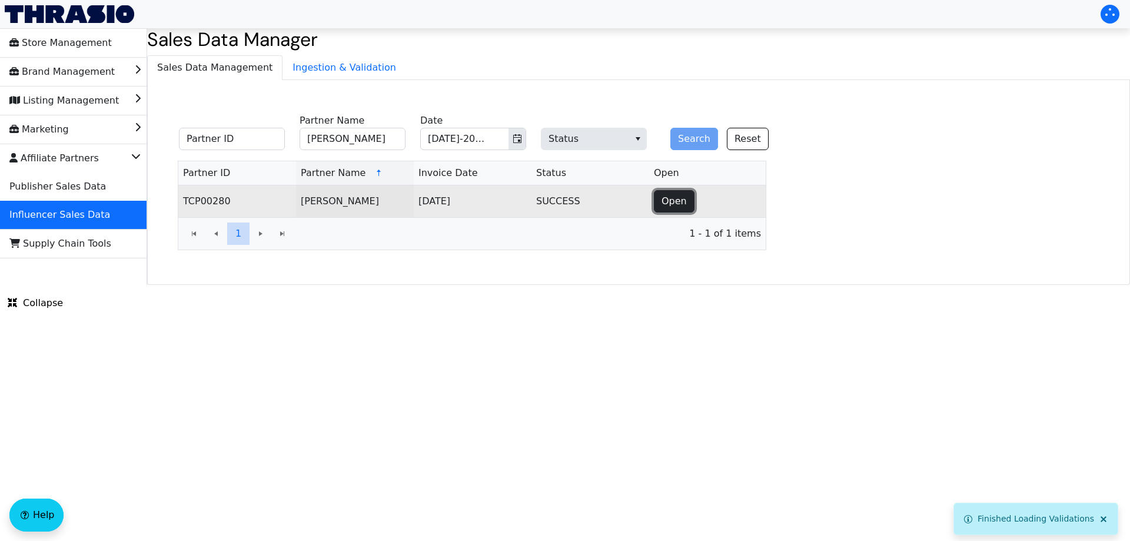
click at [671, 204] on span "Open" at bounding box center [673, 201] width 25 height 14
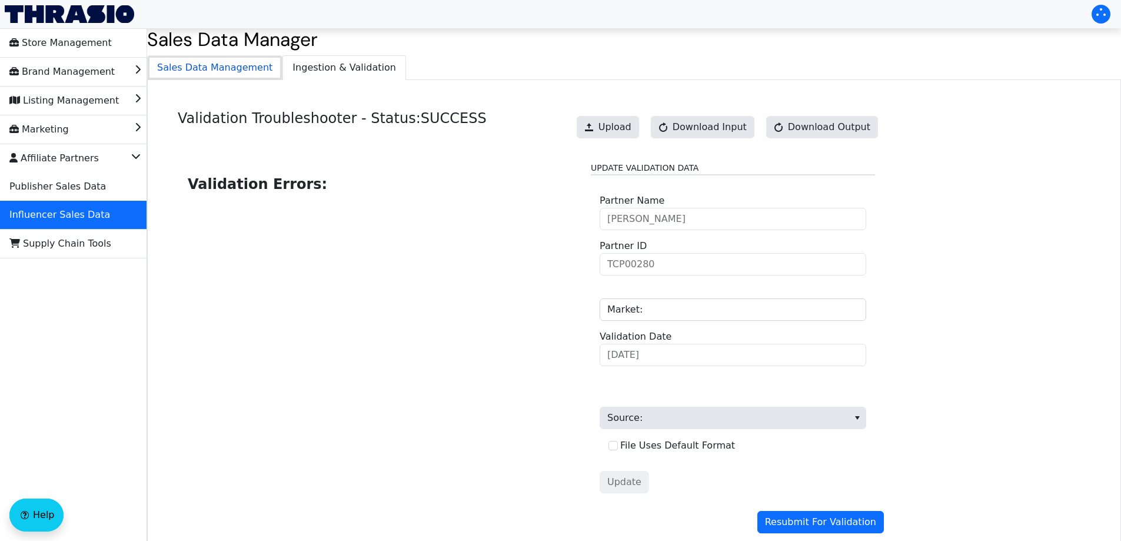
click at [225, 71] on span "Sales Data Management" at bounding box center [215, 68] width 134 height 24
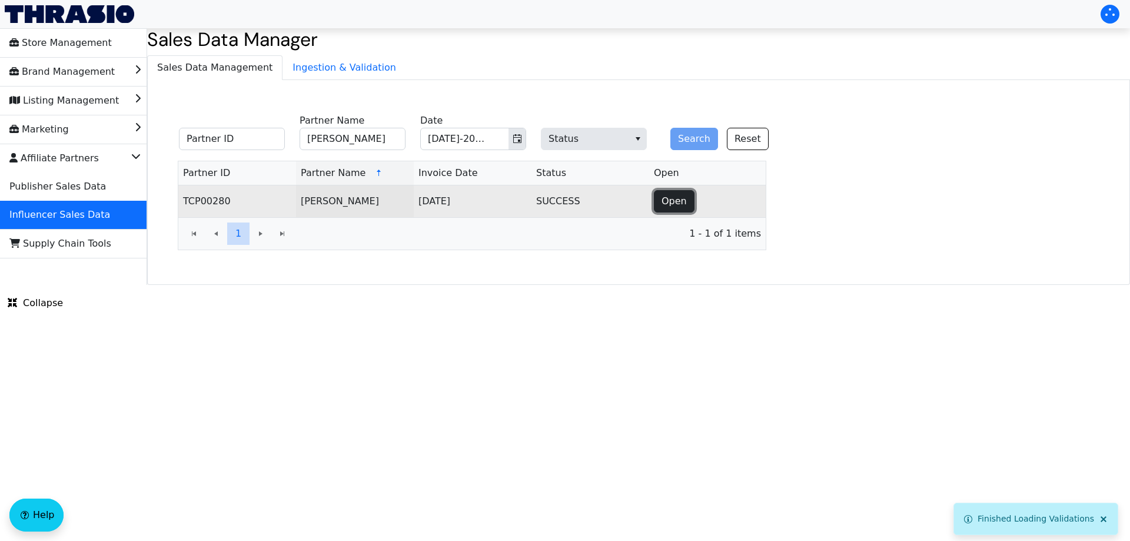
click at [671, 203] on span "Open" at bounding box center [673, 201] width 25 height 14
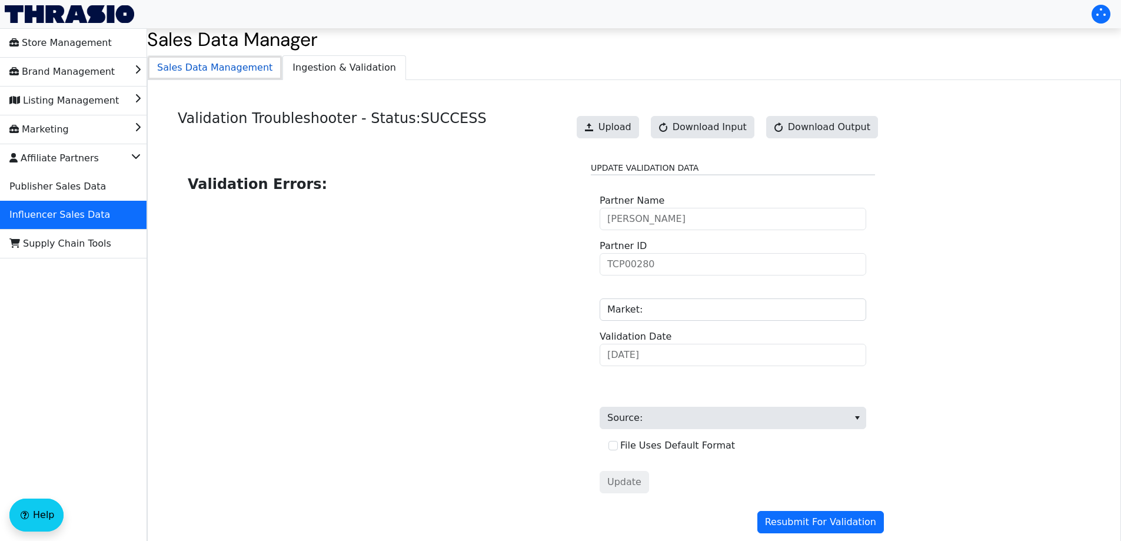
click at [225, 64] on span "Sales Data Management" at bounding box center [215, 68] width 134 height 24
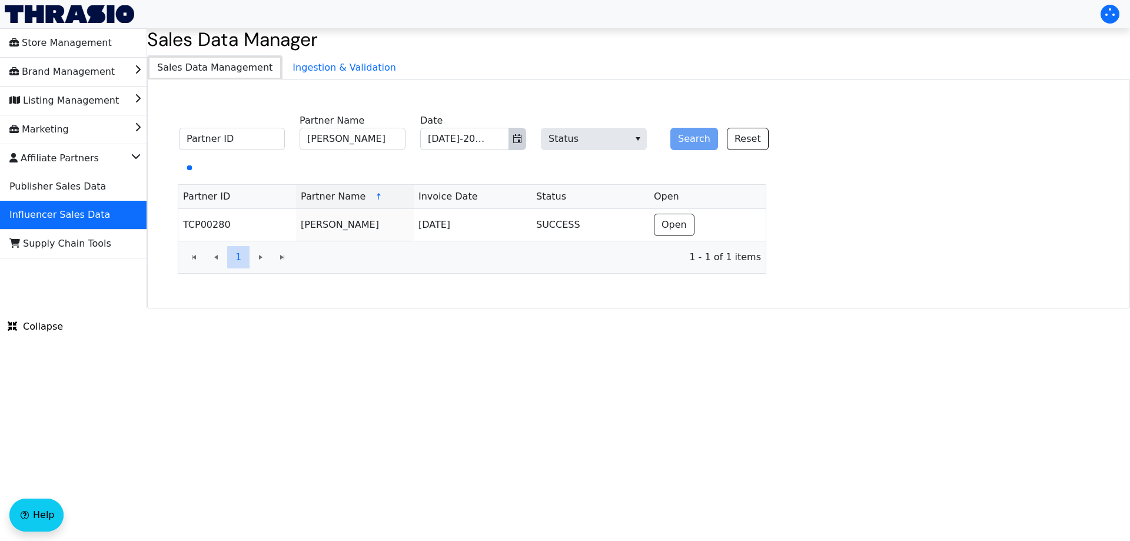
click at [518, 134] on icon "Toggle calendar" at bounding box center [516, 138] width 9 height 9
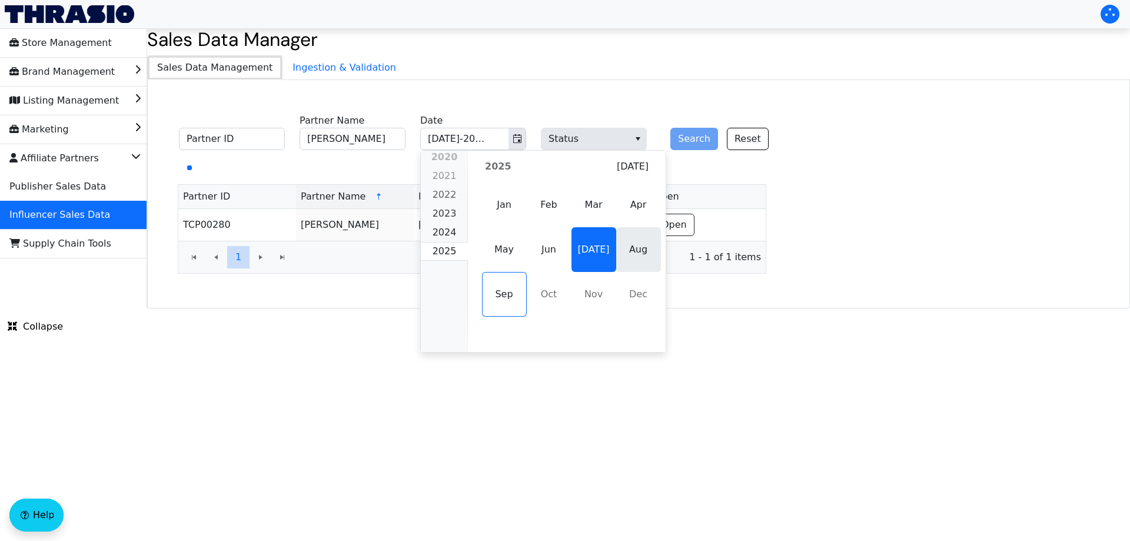
click at [639, 258] on span "Aug" at bounding box center [638, 249] width 45 height 45
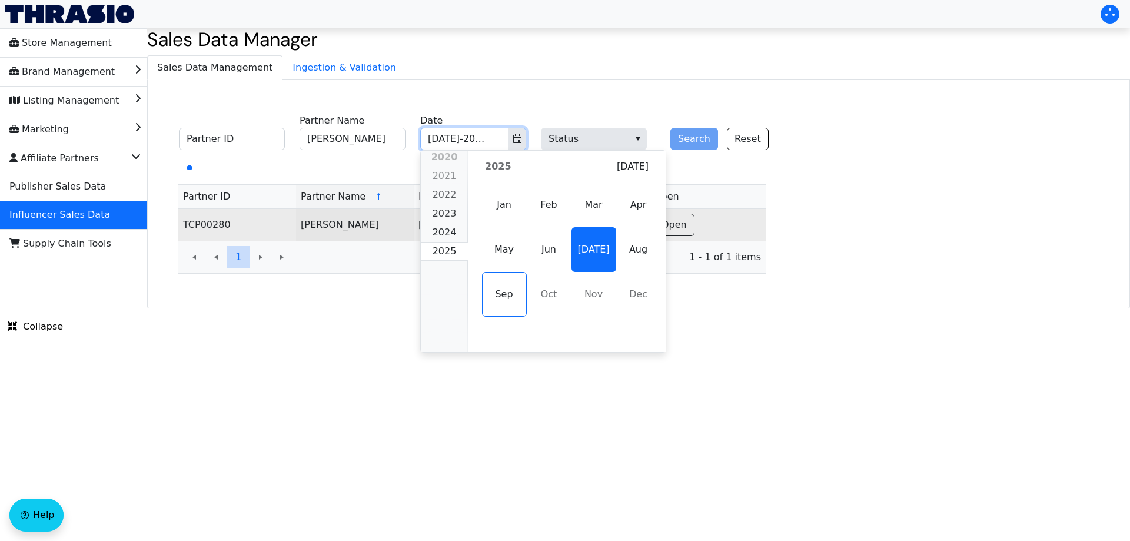
type input "Aug-2025"
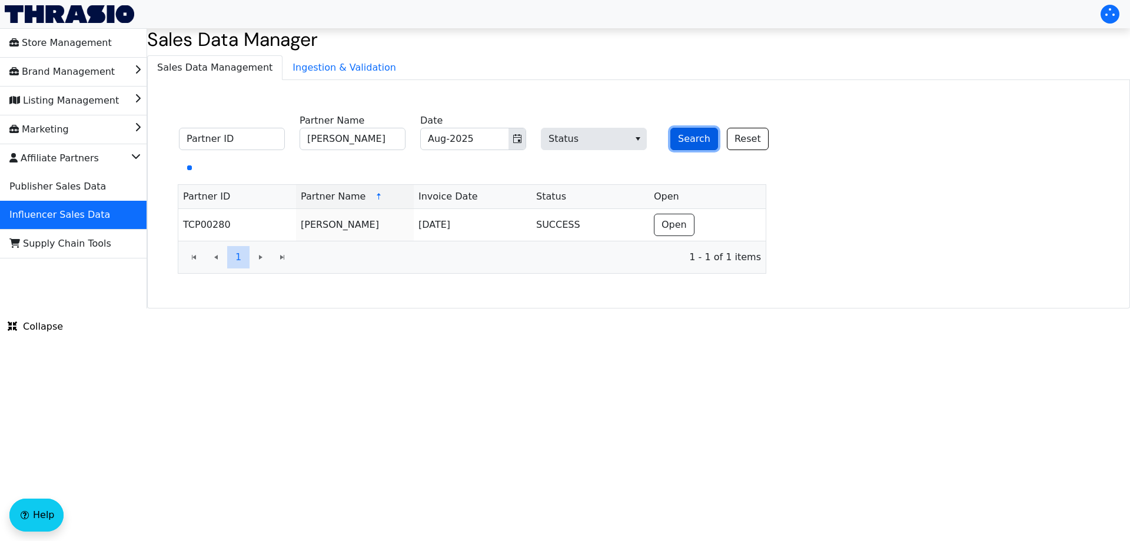
click at [698, 134] on button "Search" at bounding box center [694, 139] width 48 height 22
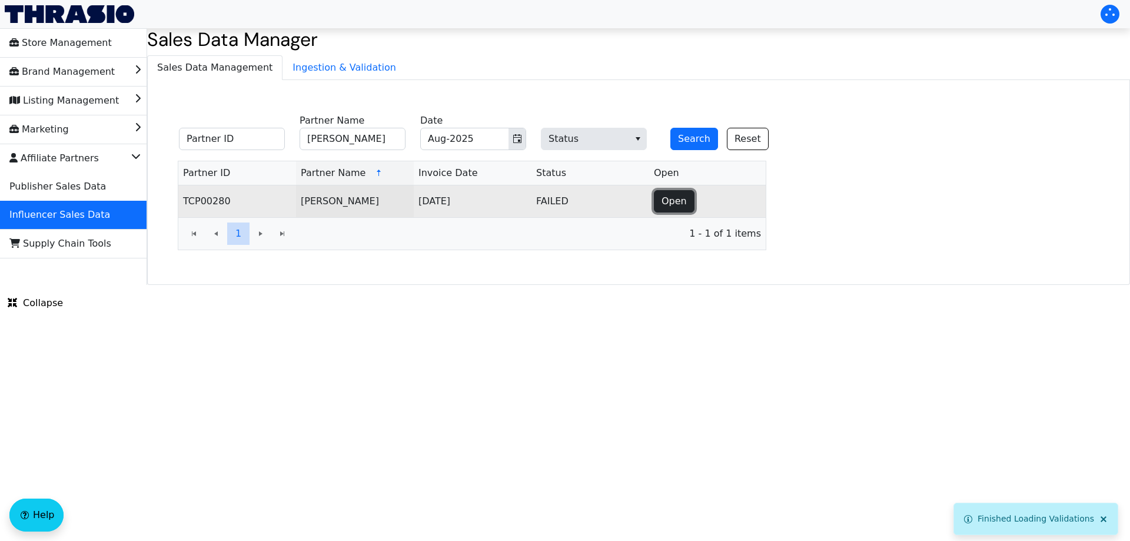
click at [678, 205] on span "Open" at bounding box center [673, 201] width 25 height 14
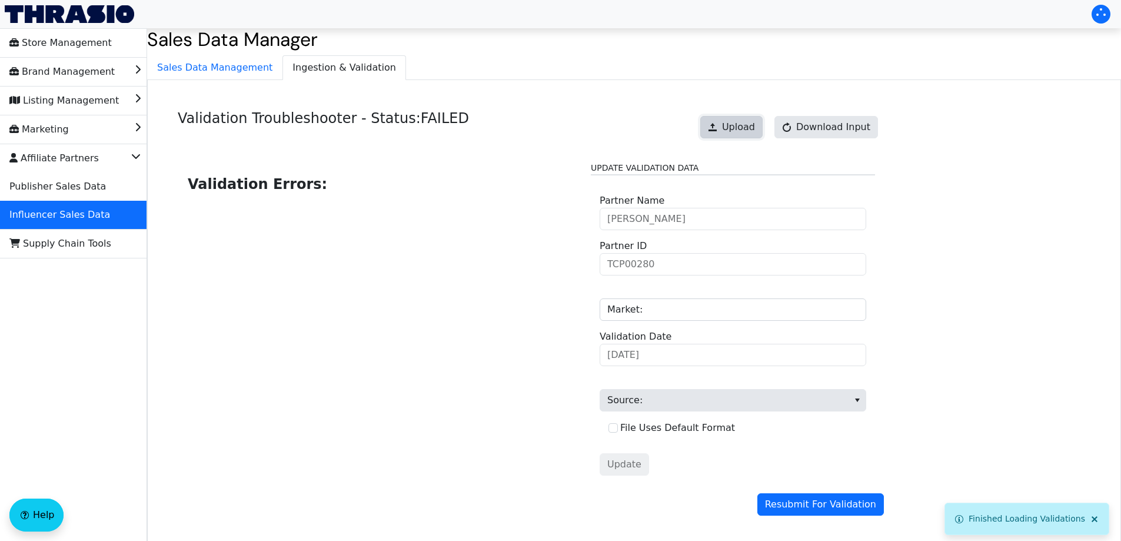
click at [725, 134] on button "Upload" at bounding box center [731, 127] width 62 height 22
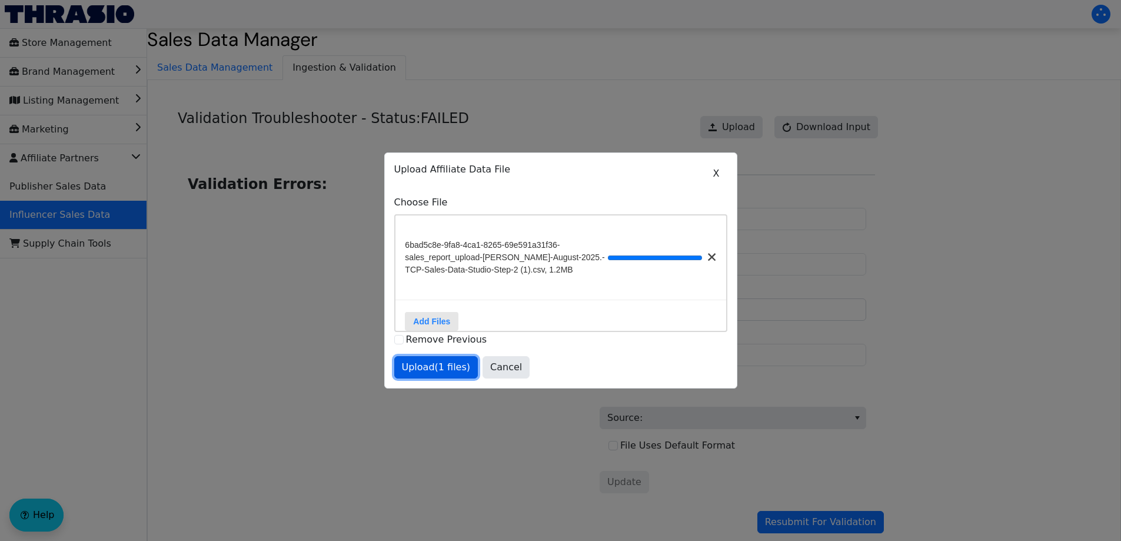
click at [454, 374] on span "Upload (1 files)" at bounding box center [436, 367] width 69 height 14
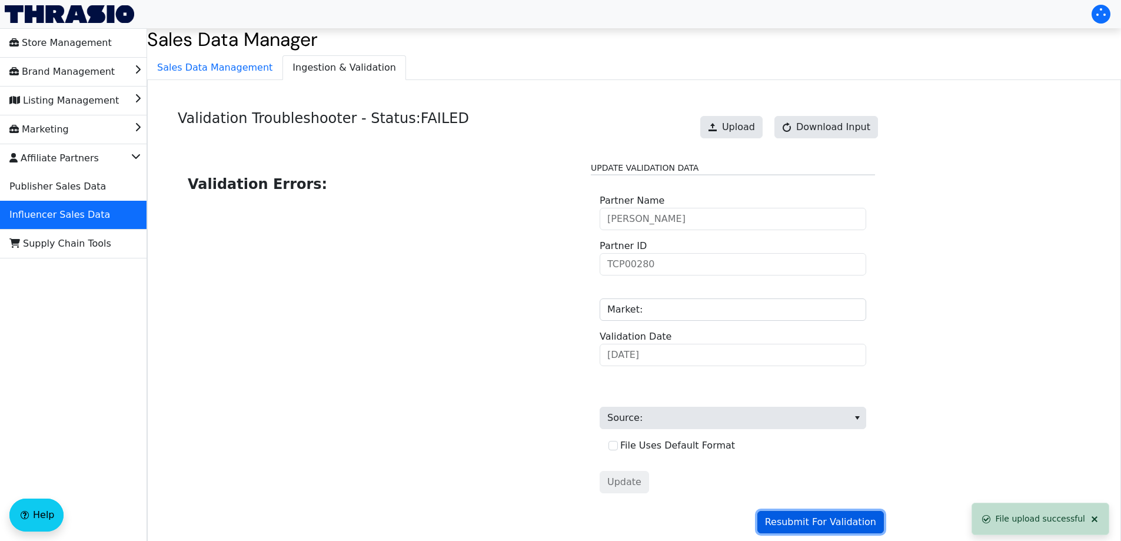
click at [812, 519] on span "Resubmit For Validation" at bounding box center [820, 522] width 111 height 14
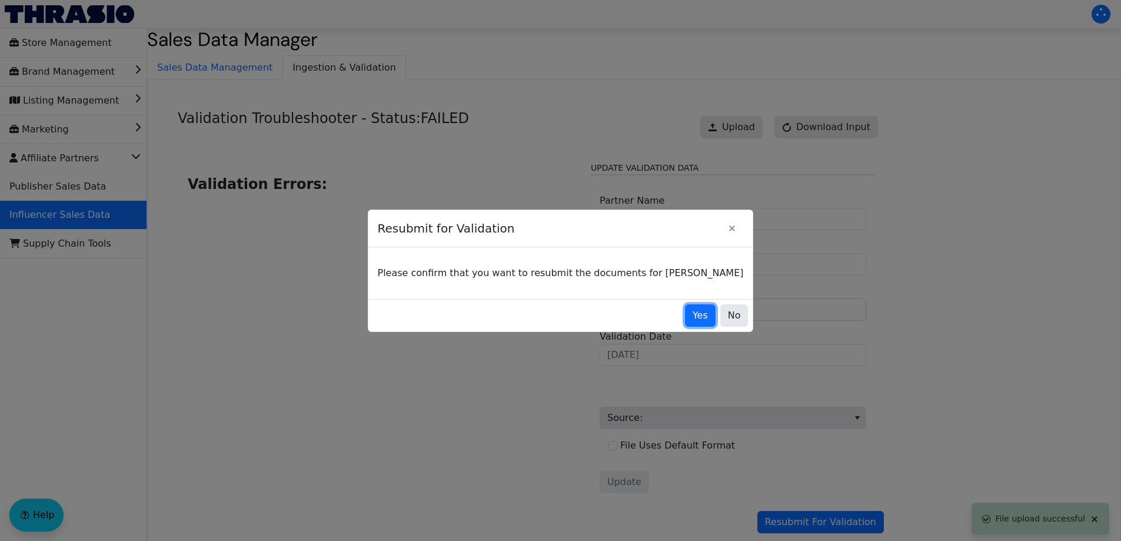
drag, startPoint x: 670, startPoint y: 322, endPoint x: 665, endPoint y: 295, distance: 27.5
click at [685, 322] on button "Yes" at bounding box center [700, 315] width 31 height 22
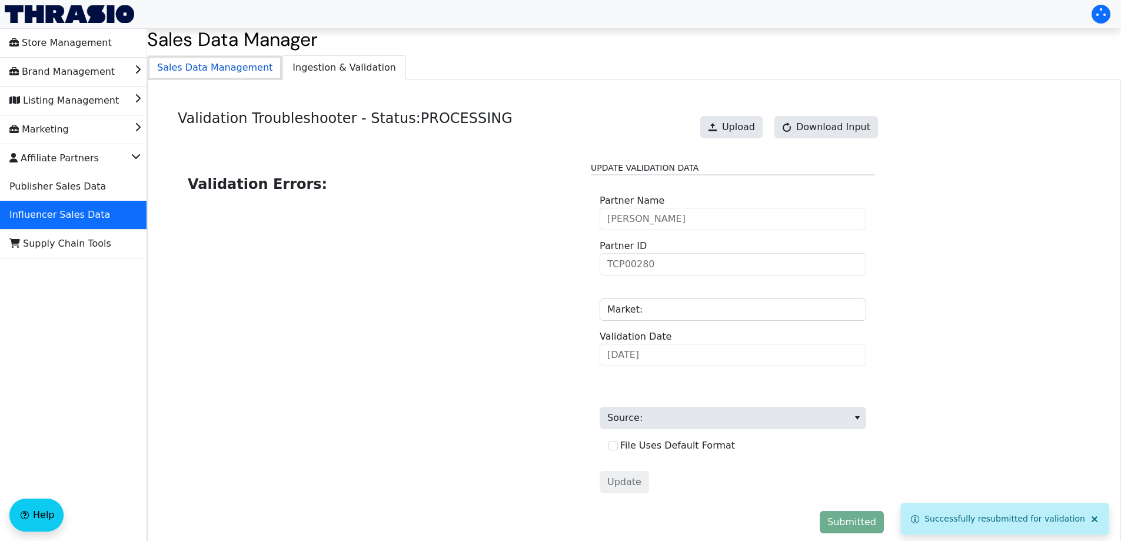
click at [237, 69] on span "Sales Data Management" at bounding box center [215, 68] width 134 height 24
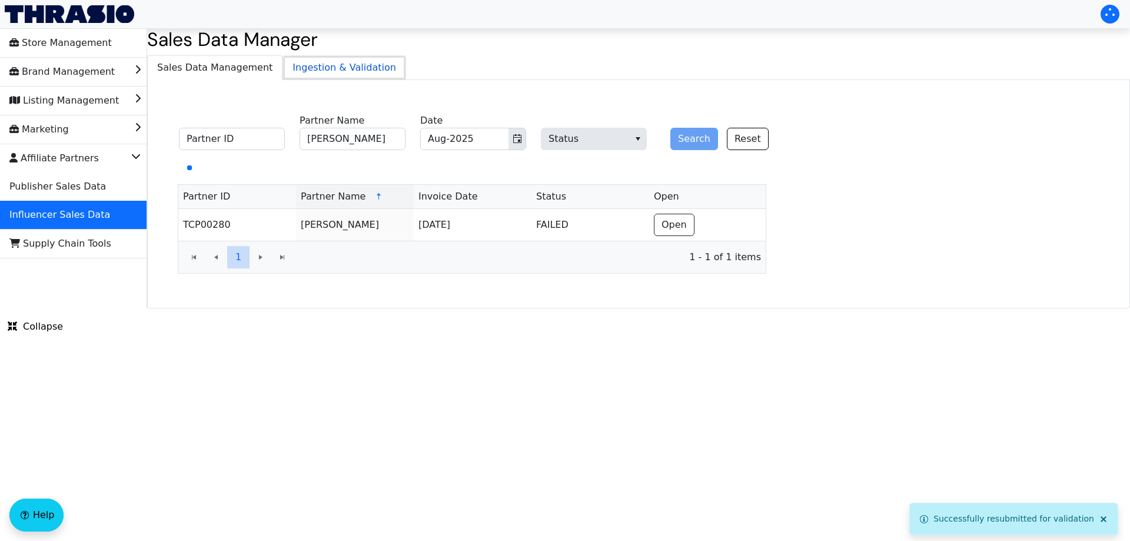
click at [291, 64] on span "Ingestion & Validation" at bounding box center [344, 68] width 122 height 24
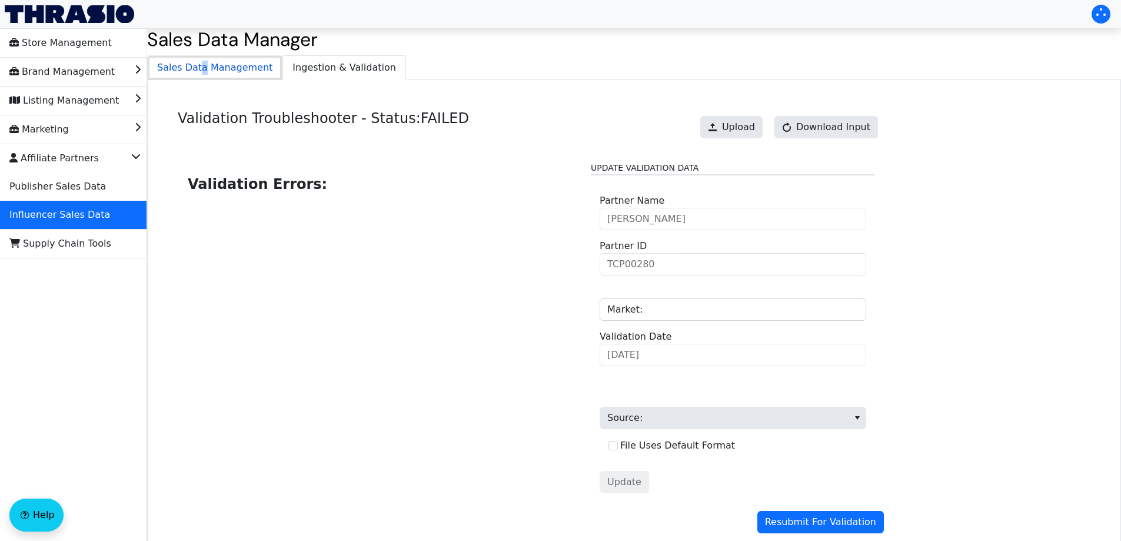
click at [197, 70] on span "Sales Data Management" at bounding box center [215, 68] width 134 height 24
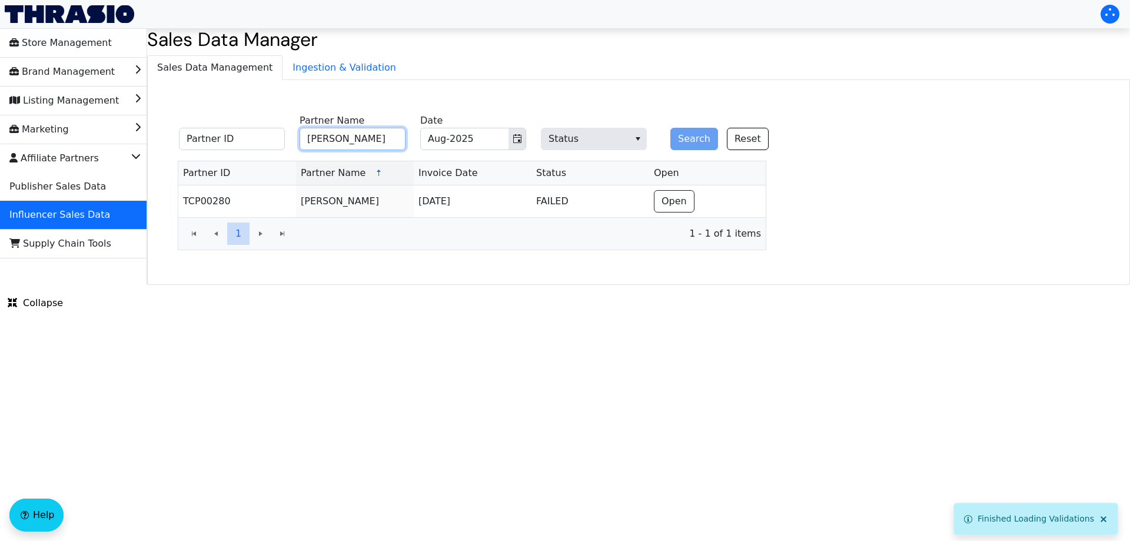
click at [352, 139] on input "[PERSON_NAME]" at bounding box center [352, 139] width 106 height 22
paste input "[PERSON_NAME]"
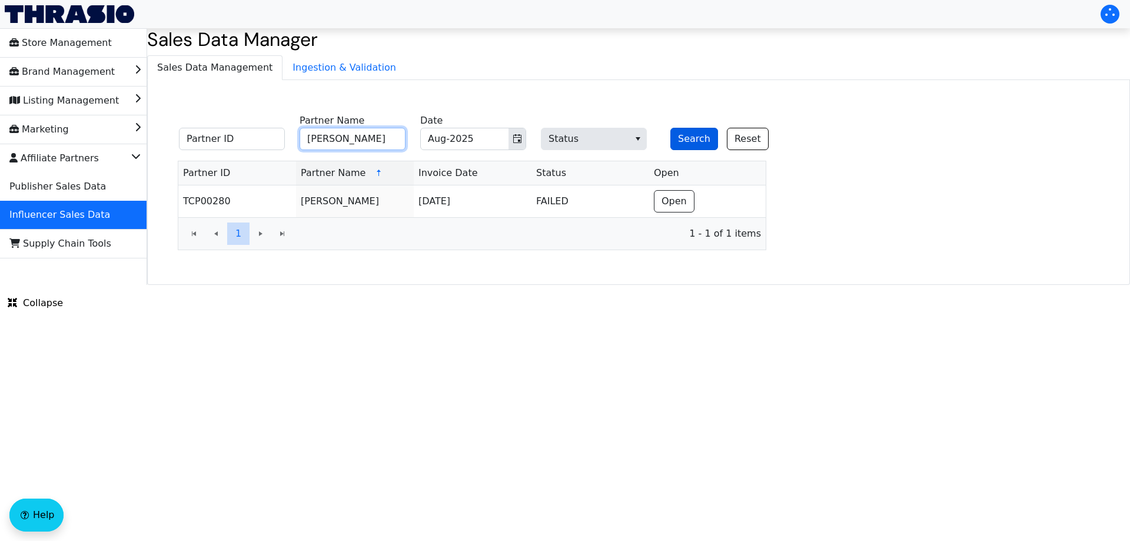
type input "[PERSON_NAME]"
click at [687, 137] on button "Search" at bounding box center [694, 139] width 48 height 22
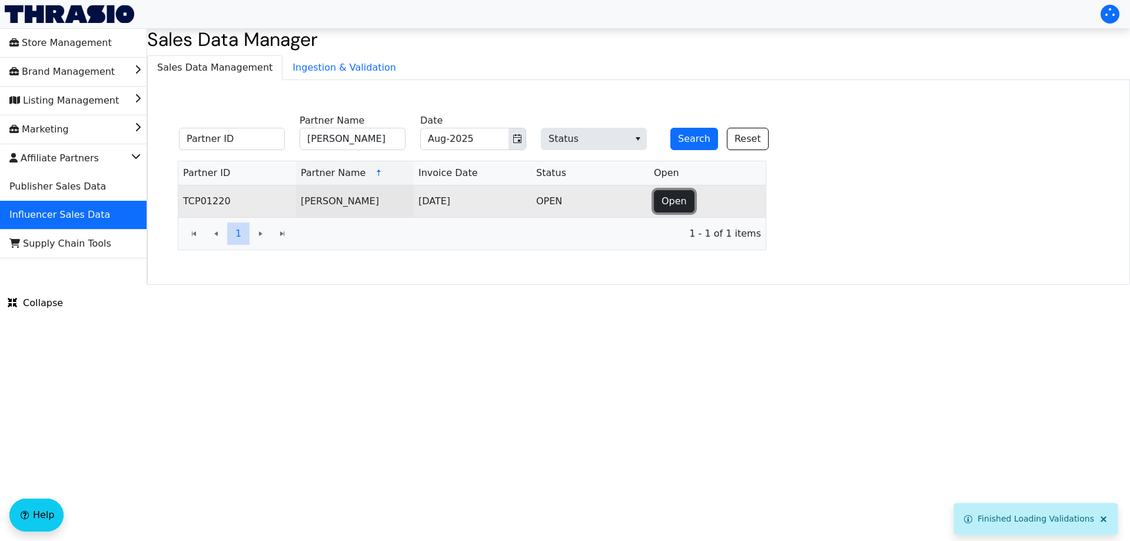
click at [661, 194] on button "Open" at bounding box center [674, 201] width 41 height 22
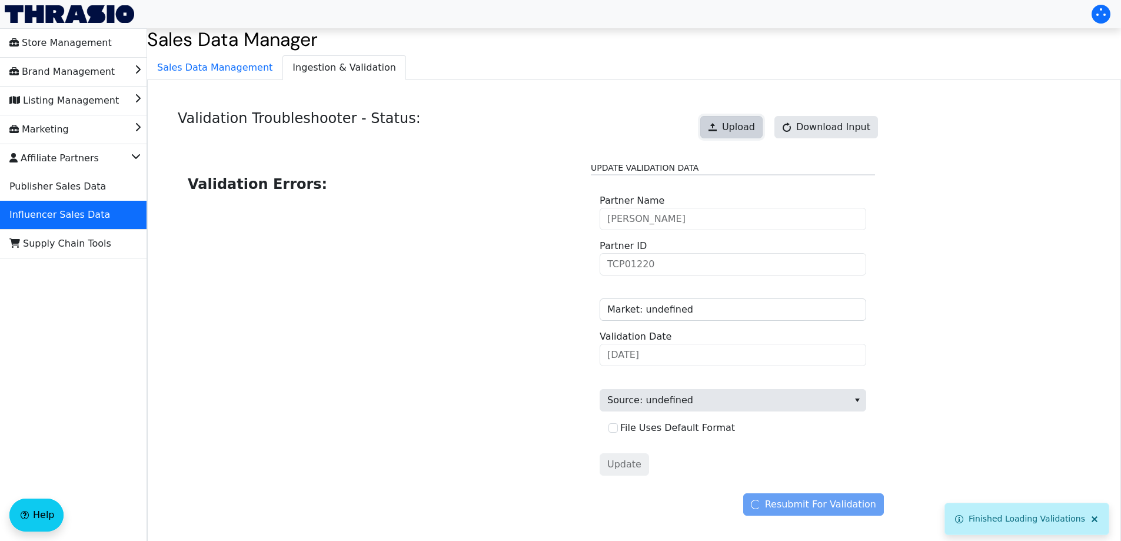
click at [755, 126] on span "Upload" at bounding box center [738, 127] width 33 height 14
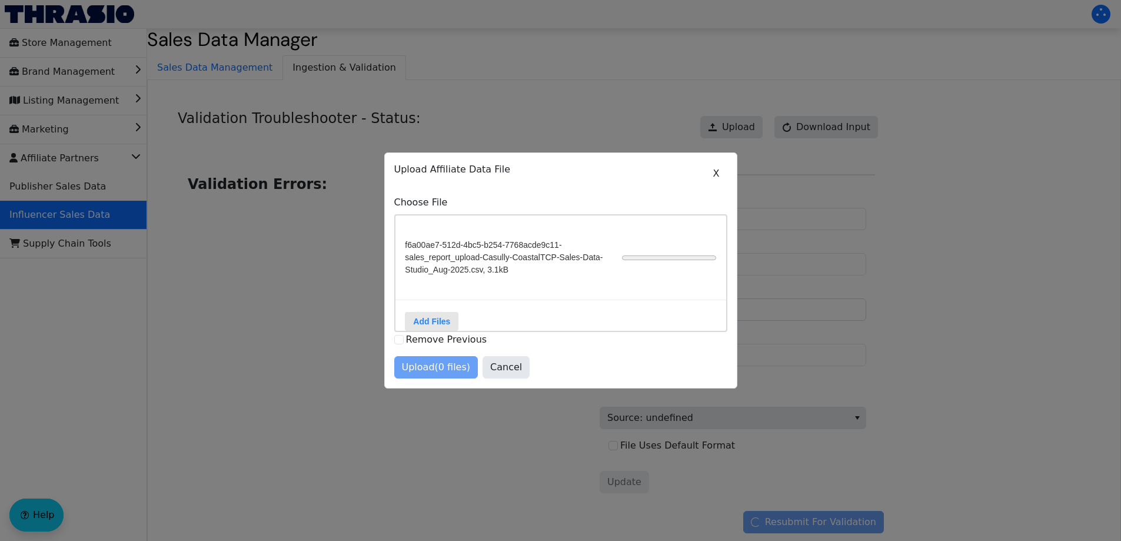
click at [866, 301] on div at bounding box center [560, 270] width 1121 height 541
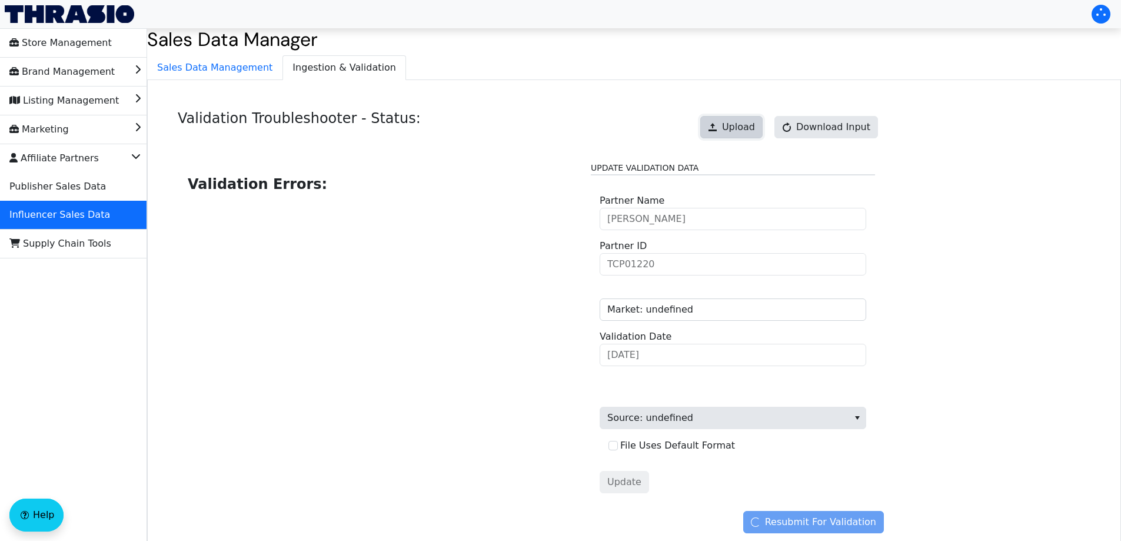
click at [755, 127] on span "Upload" at bounding box center [738, 127] width 33 height 14
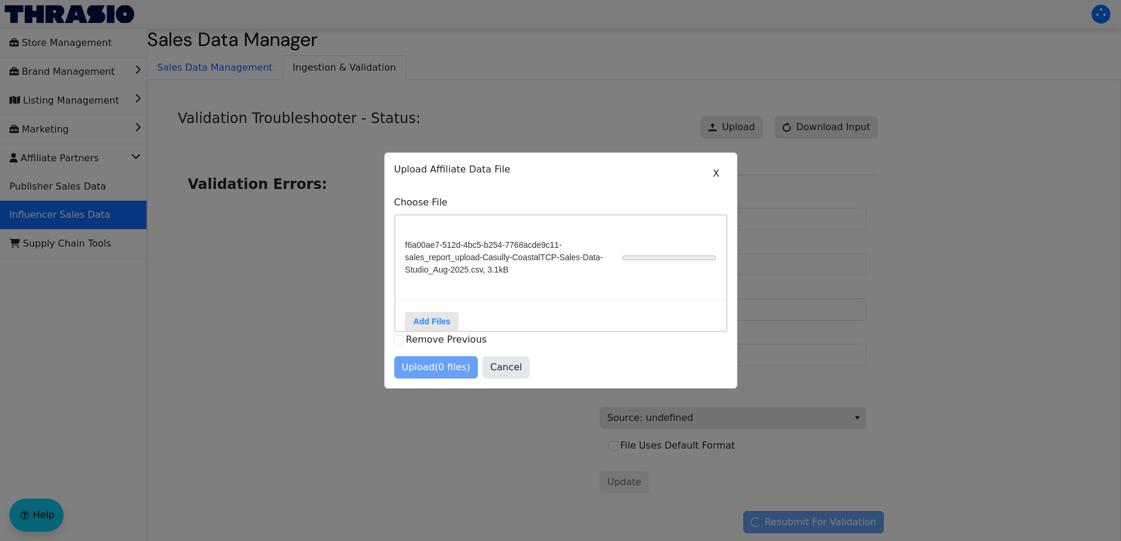
click at [792, 175] on div at bounding box center [560, 270] width 1121 height 541
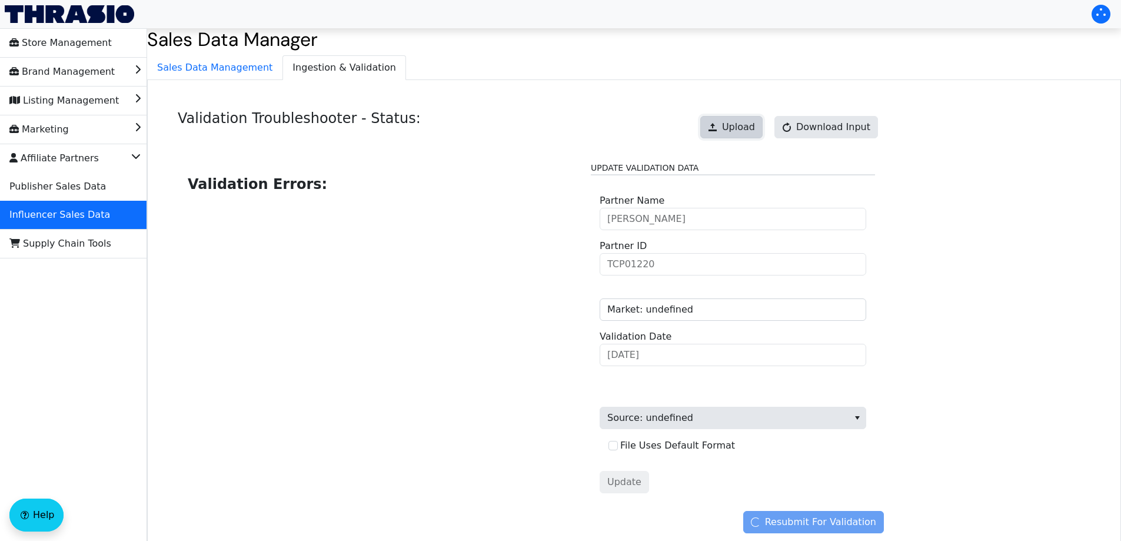
click at [744, 129] on span "Upload" at bounding box center [738, 127] width 33 height 14
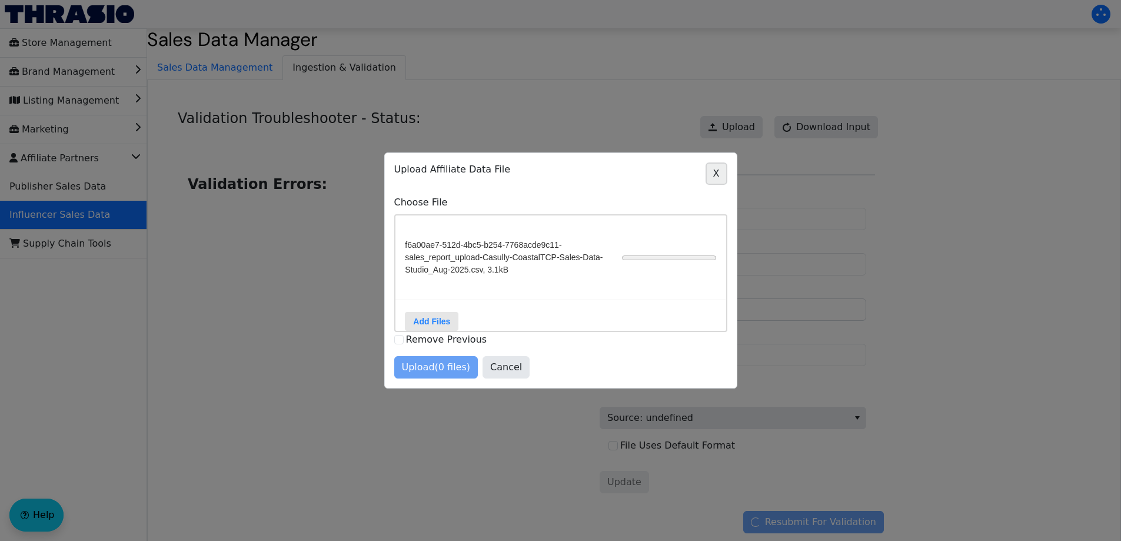
click at [717, 169] on span "X" at bounding box center [716, 173] width 6 height 14
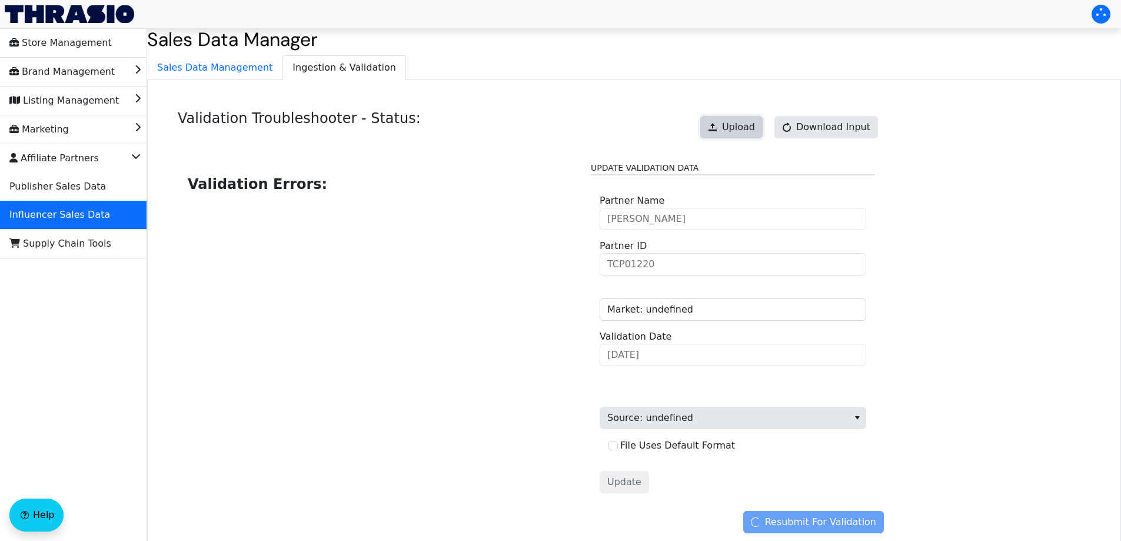
click at [734, 128] on span "Upload" at bounding box center [738, 127] width 33 height 14
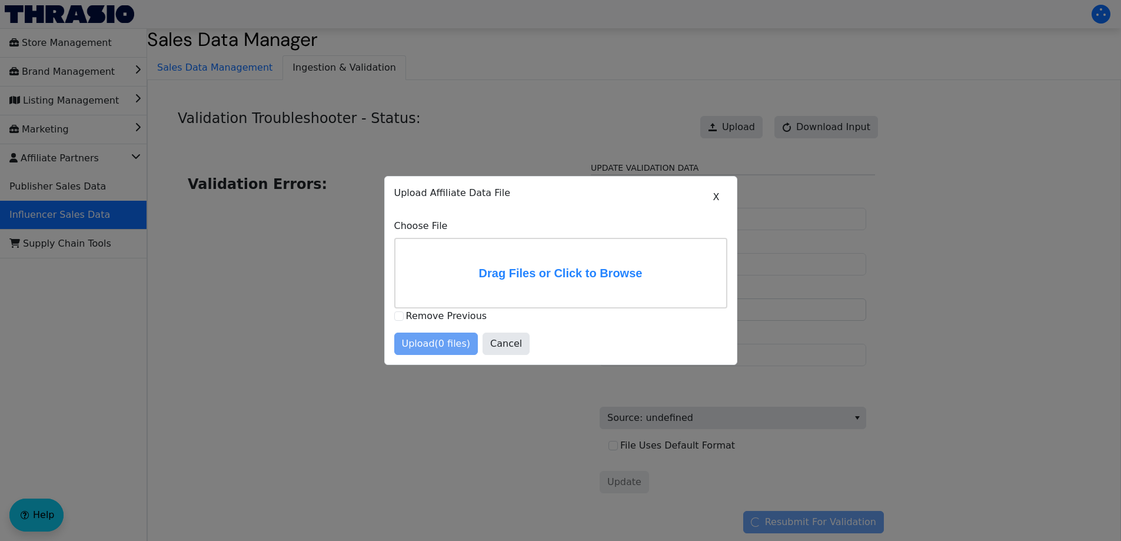
click at [471, 111] on div at bounding box center [560, 270] width 1121 height 541
click at [712, 199] on button "X" at bounding box center [716, 197] width 22 height 22
click at [501, 350] on button "Cancel" at bounding box center [505, 343] width 47 height 22
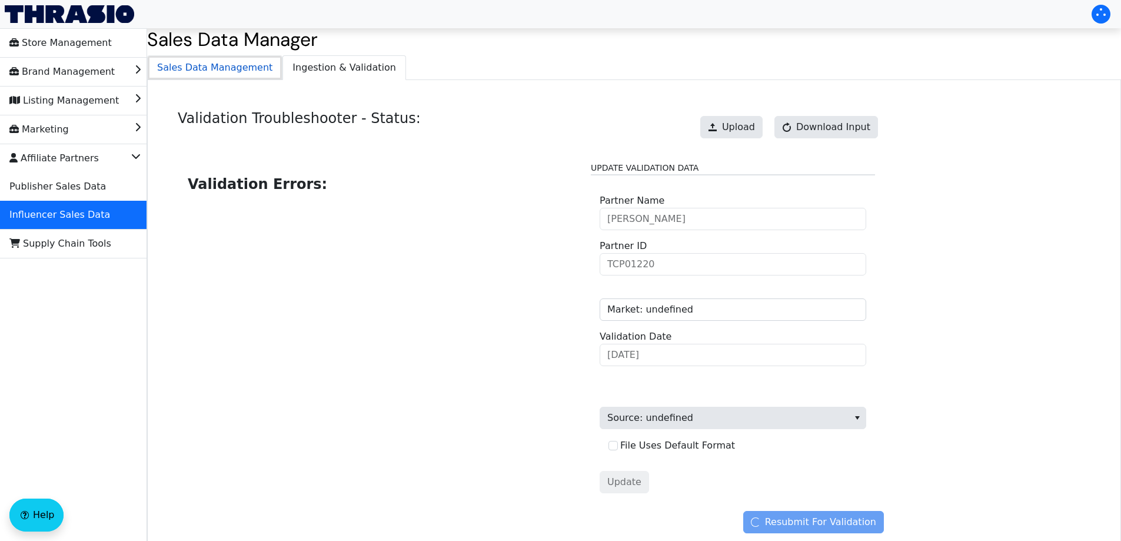
click at [221, 66] on span "Sales Data Management" at bounding box center [215, 68] width 134 height 24
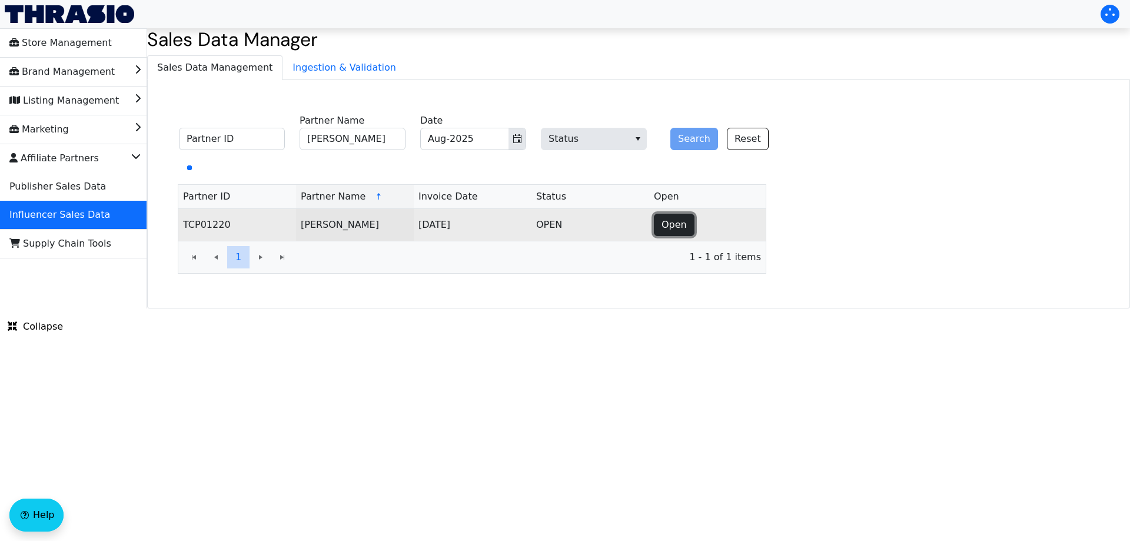
click at [657, 226] on button "Open" at bounding box center [674, 225] width 41 height 22
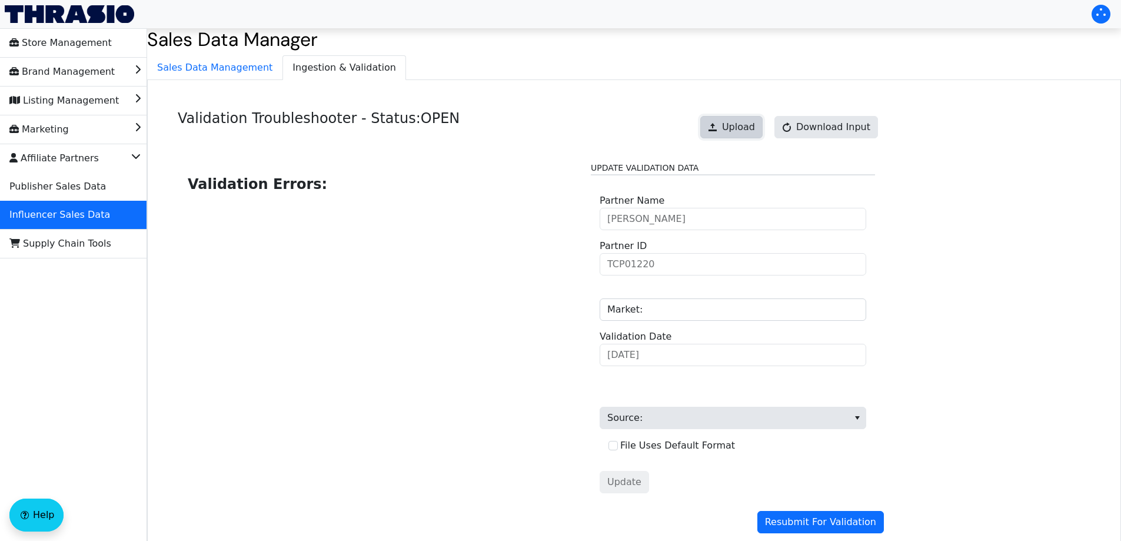
click at [725, 134] on button "Upload" at bounding box center [731, 127] width 62 height 22
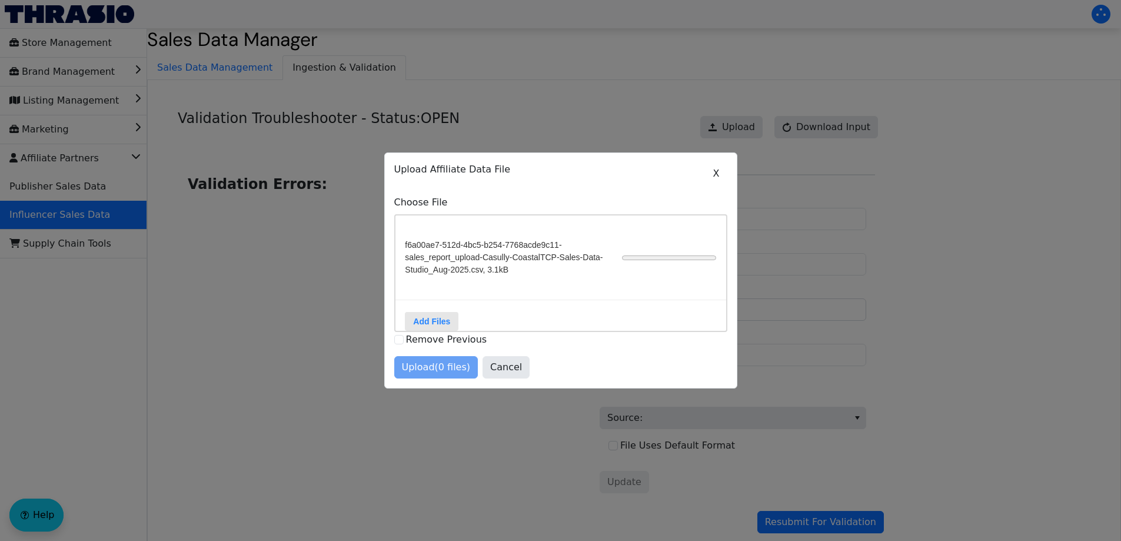
click at [619, 354] on div "X Upload Affiliate Data File Choose File f6a00ae7-512d-4bc5-b254-7768acde9c11-s…" at bounding box center [560, 270] width 333 height 216
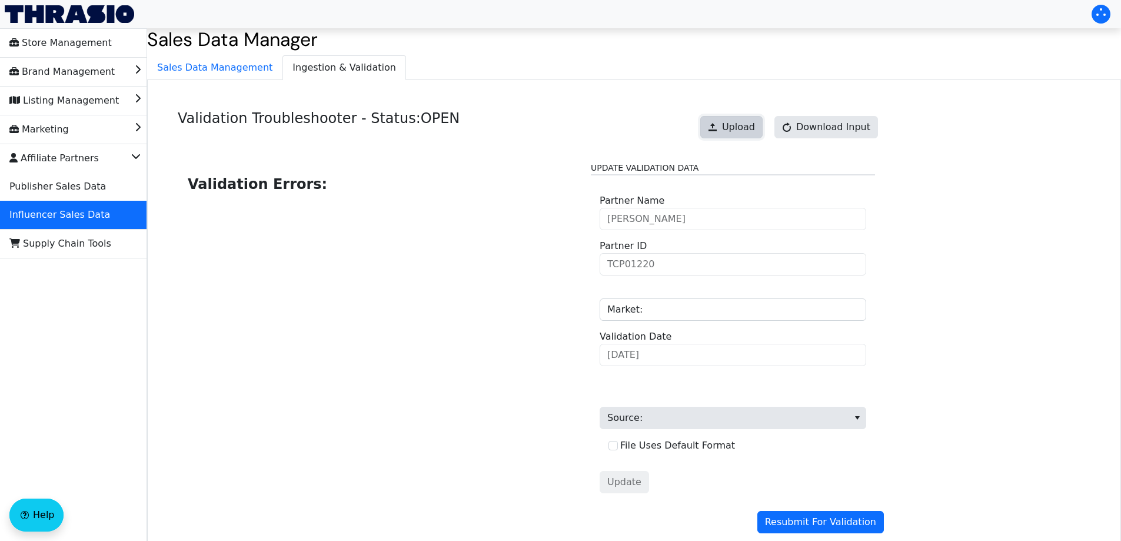
click at [740, 121] on span "Upload" at bounding box center [738, 127] width 33 height 14
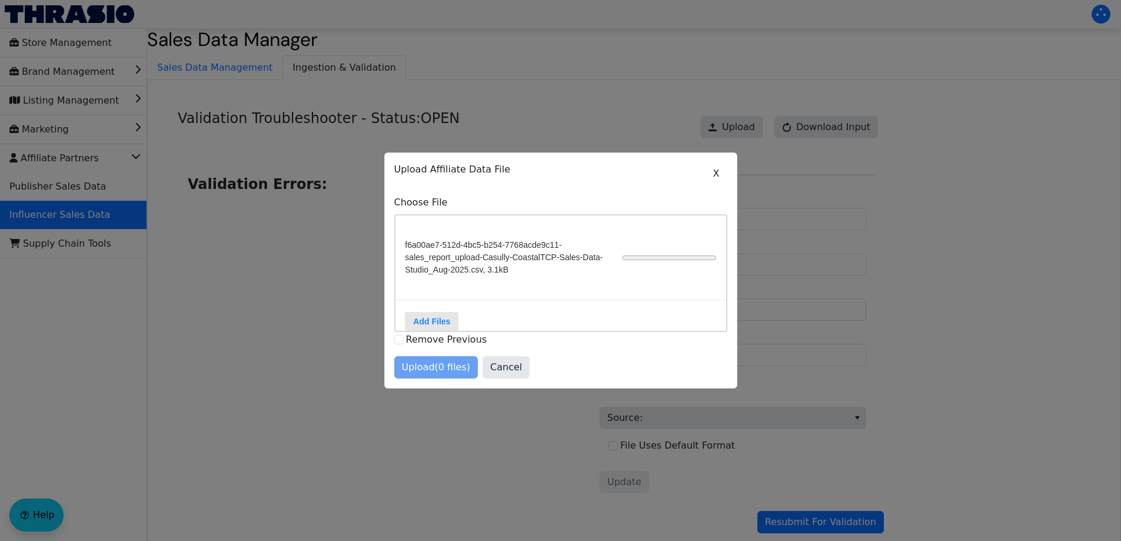
click at [774, 321] on div at bounding box center [560, 270] width 1121 height 541
click at [703, 425] on div at bounding box center [560, 270] width 1121 height 541
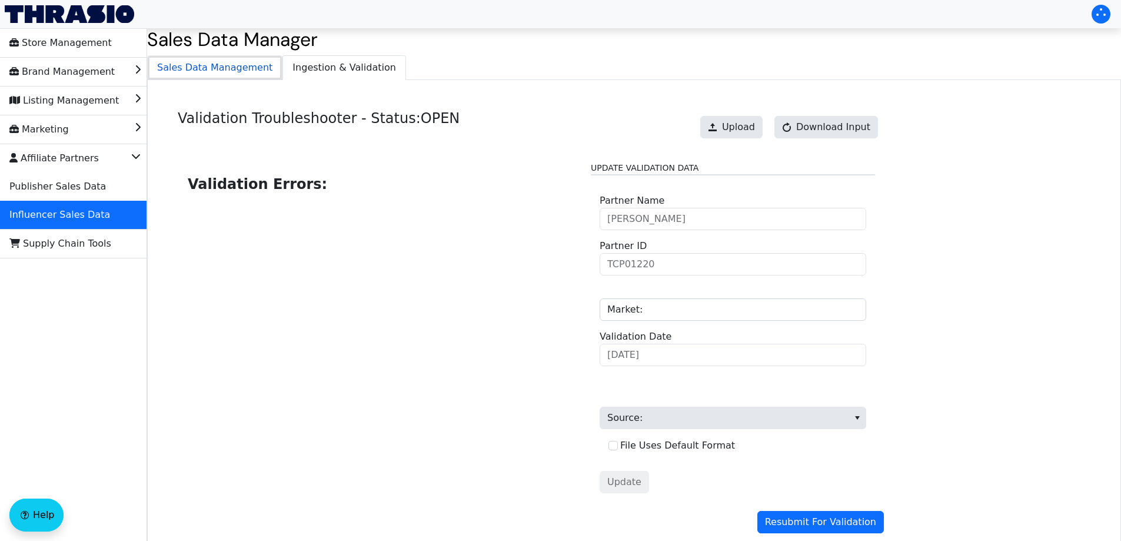
click at [226, 61] on span "Sales Data Management" at bounding box center [215, 68] width 134 height 24
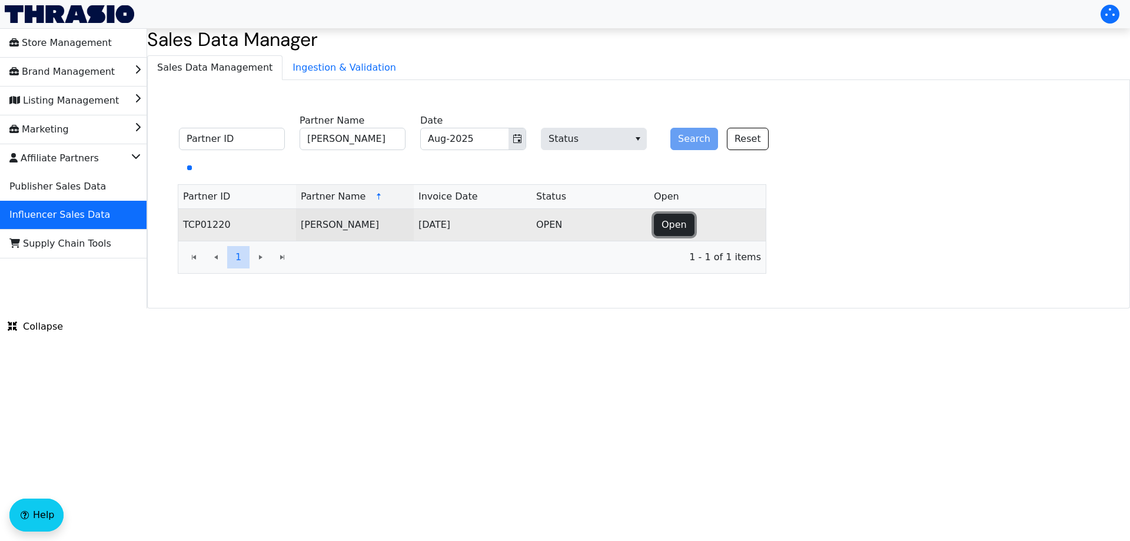
click at [669, 227] on span "Open" at bounding box center [673, 225] width 25 height 14
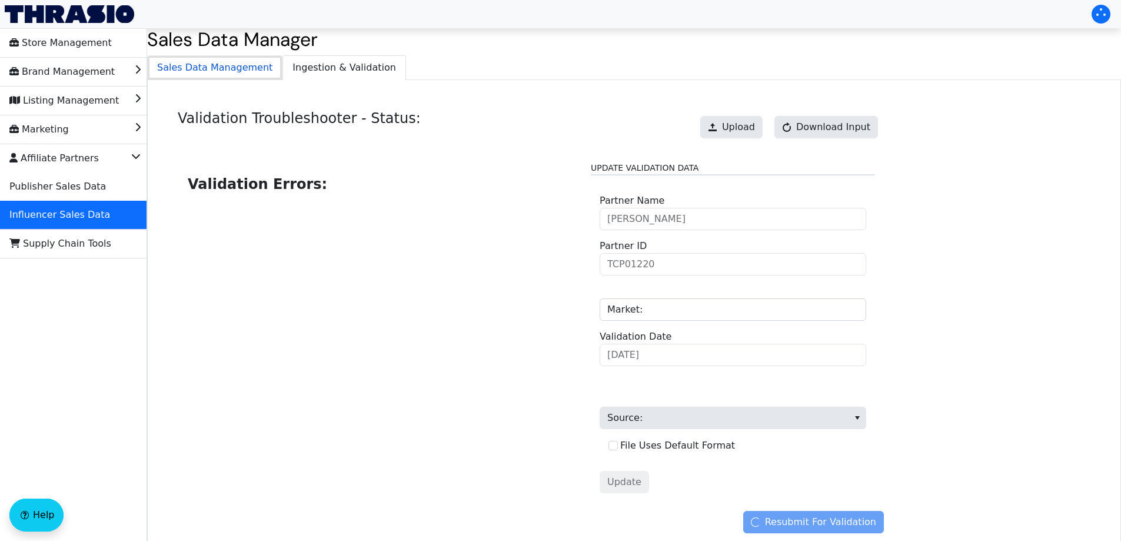
click at [216, 71] on span "Sales Data Management" at bounding box center [215, 68] width 134 height 24
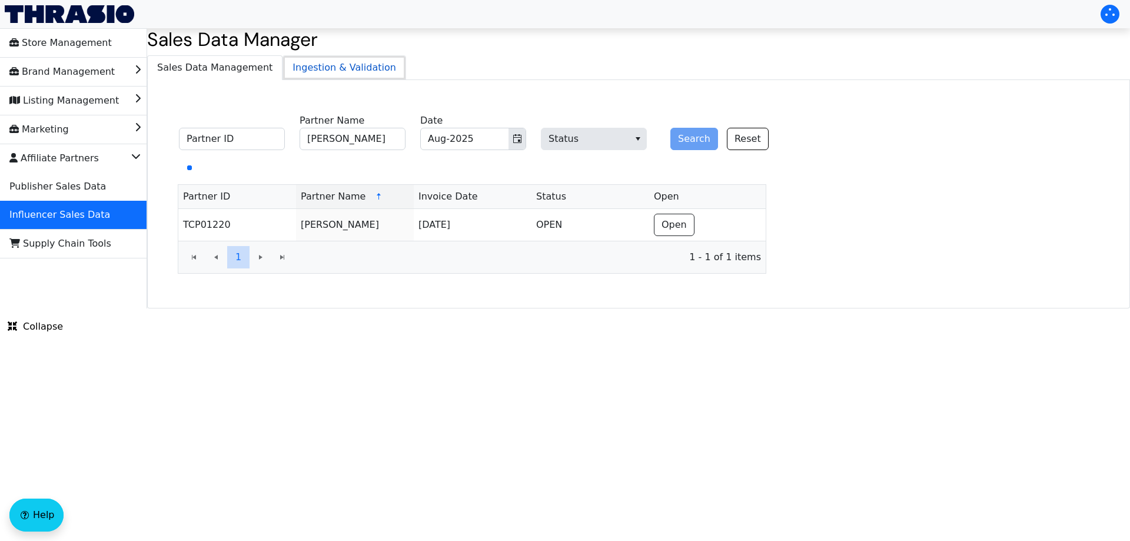
click at [283, 64] on span "Ingestion & Validation" at bounding box center [344, 68] width 122 height 24
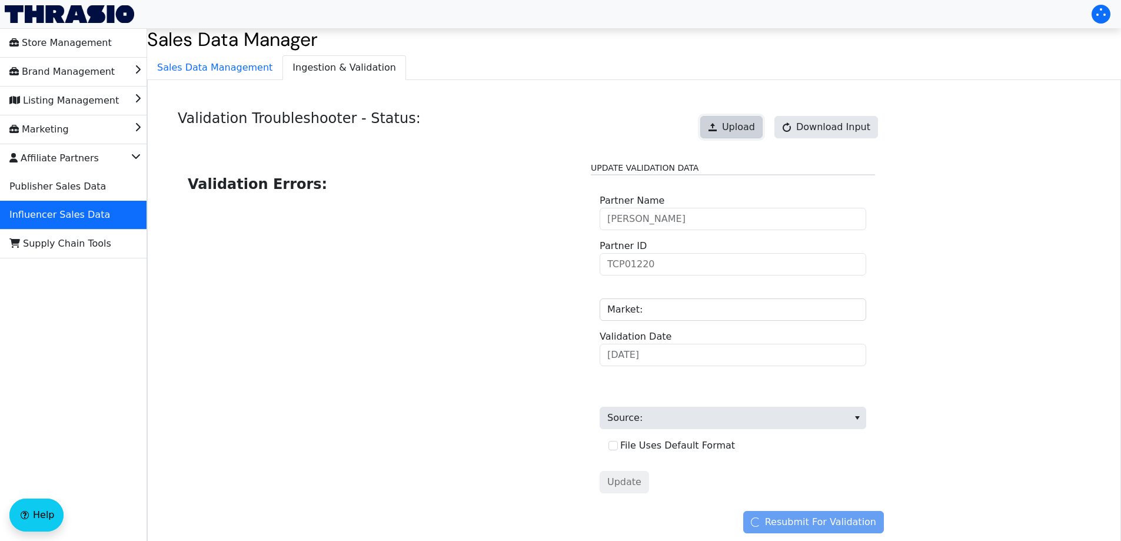
click at [740, 122] on span "Upload" at bounding box center [738, 127] width 33 height 14
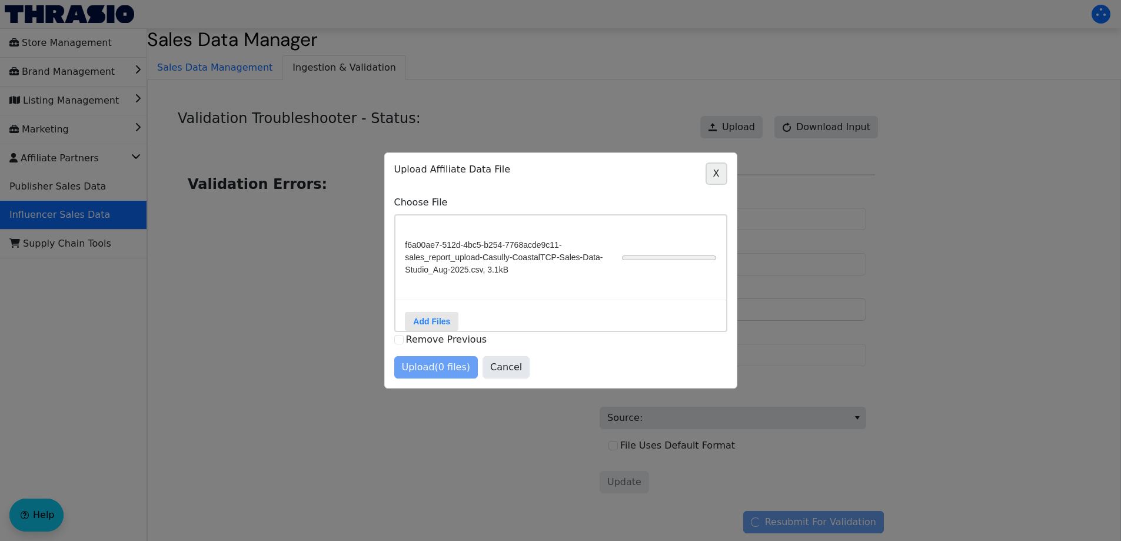
click at [715, 170] on span "X" at bounding box center [716, 173] width 6 height 14
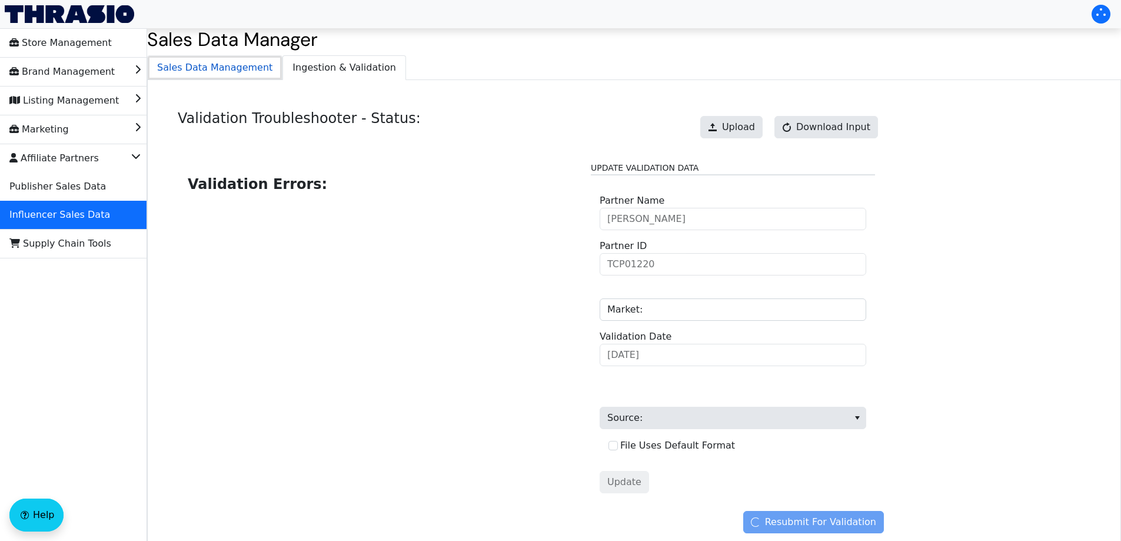
click at [212, 71] on span "Sales Data Management" at bounding box center [215, 68] width 134 height 24
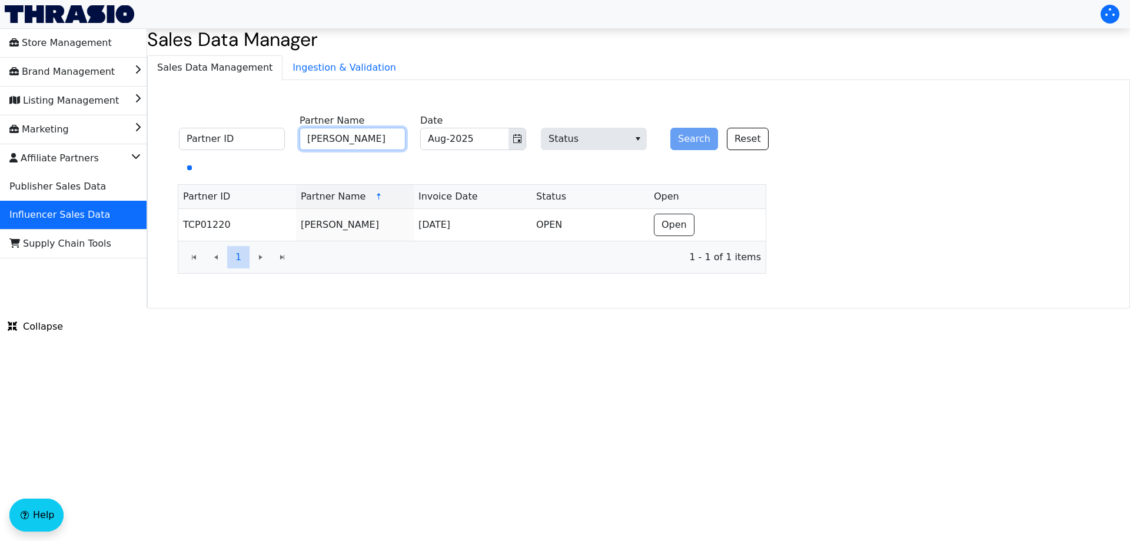
click at [351, 146] on input "[PERSON_NAME]" at bounding box center [352, 139] width 106 height 22
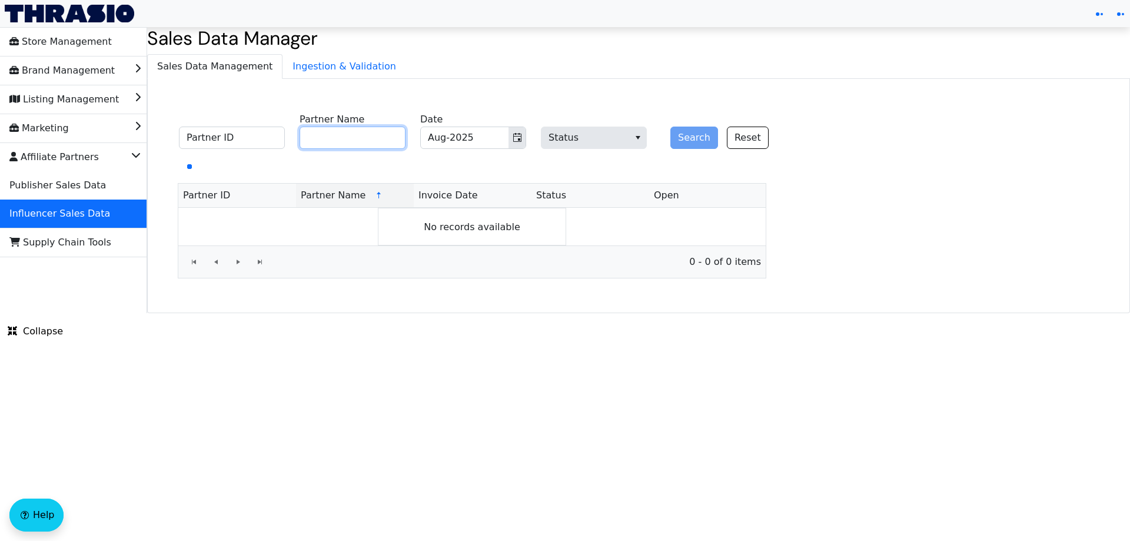
click at [351, 139] on input "Partner Name" at bounding box center [352, 137] width 106 height 22
paste input "Kerry Swain"
type input "Kerry Swain"
click at [687, 136] on button "Search" at bounding box center [694, 137] width 48 height 22
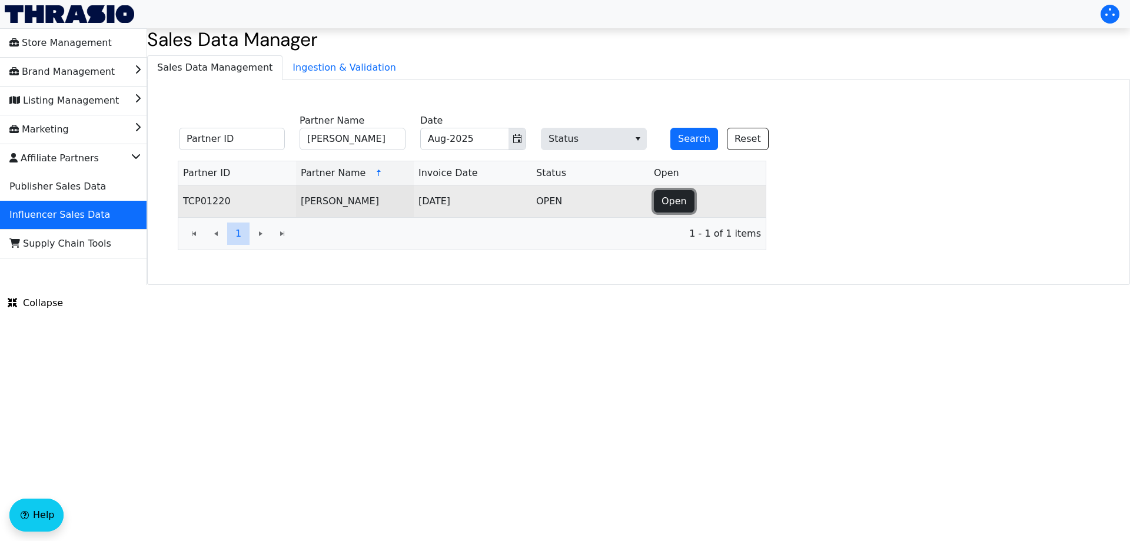
click at [675, 199] on span "Open" at bounding box center [673, 201] width 25 height 14
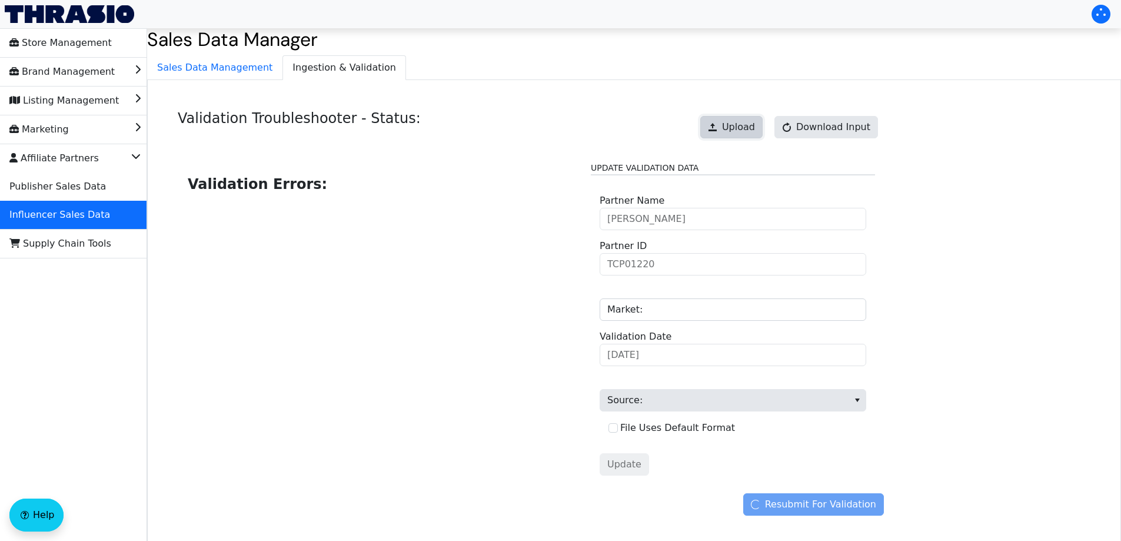
click at [731, 129] on button "Upload" at bounding box center [731, 127] width 62 height 22
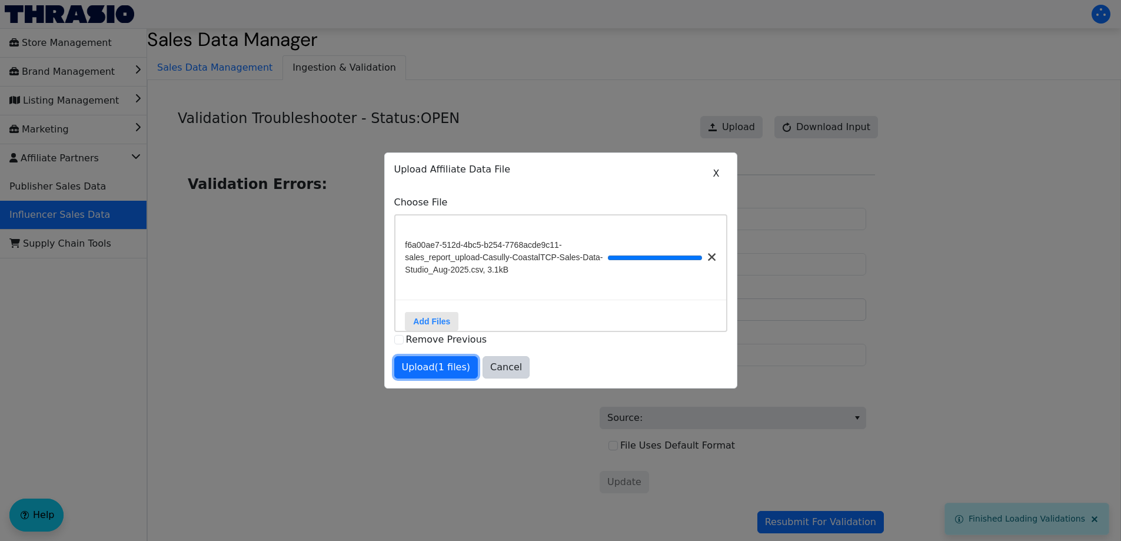
click at [434, 368] on span "Upload (1 files)" at bounding box center [436, 367] width 69 height 14
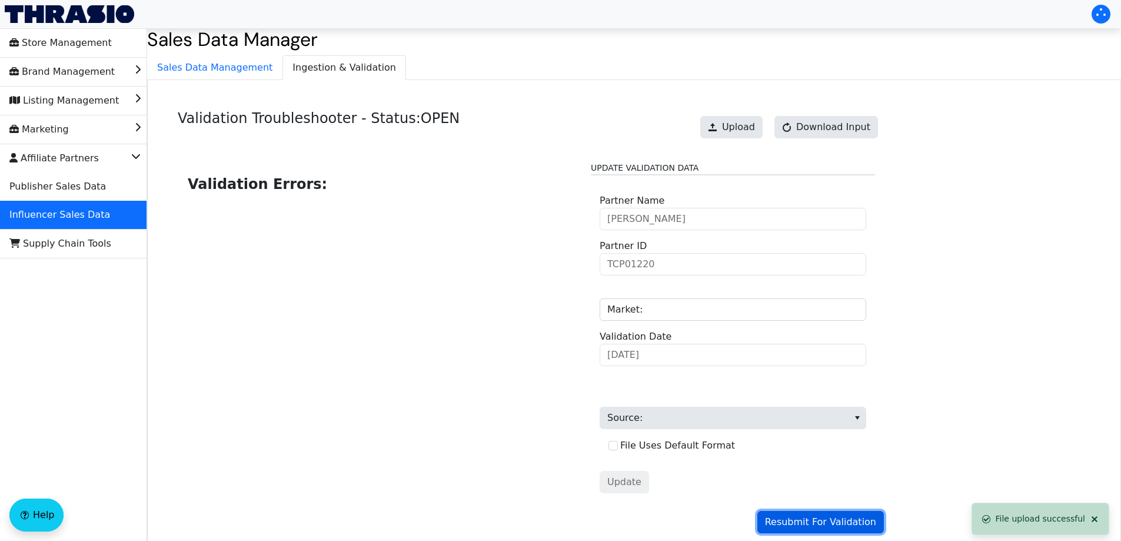
click at [804, 521] on span "Resubmit For Validation" at bounding box center [820, 522] width 111 height 14
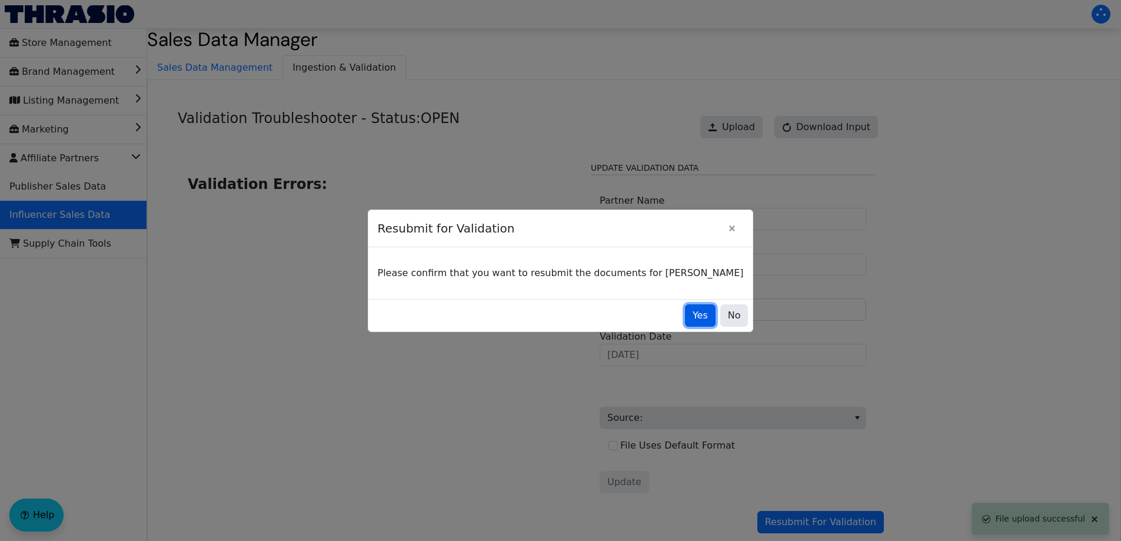
click at [692, 315] on span "Yes" at bounding box center [699, 315] width 15 height 14
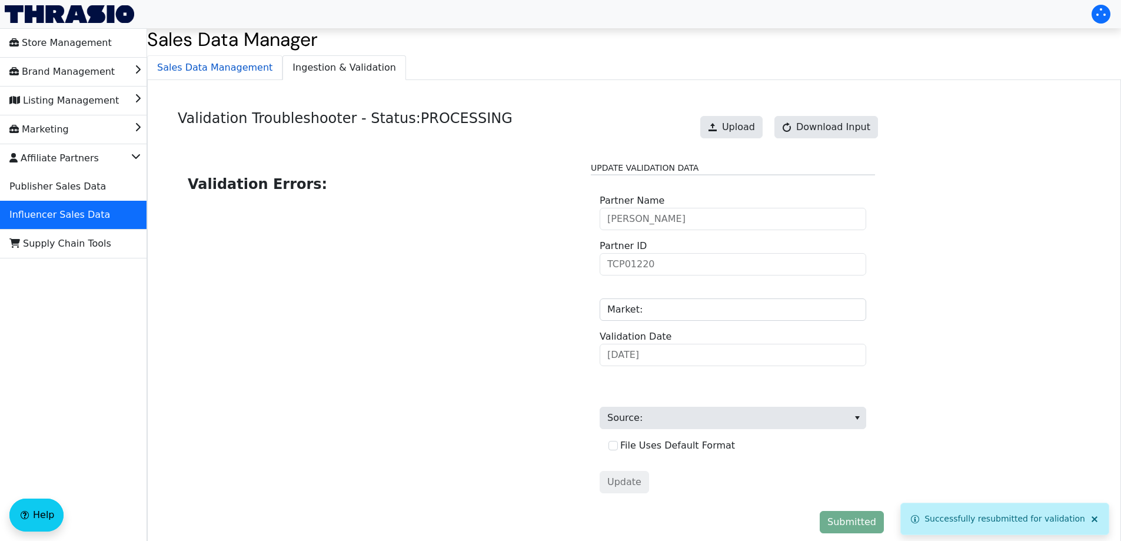
click at [232, 66] on span "Sales Data Management" at bounding box center [215, 68] width 134 height 24
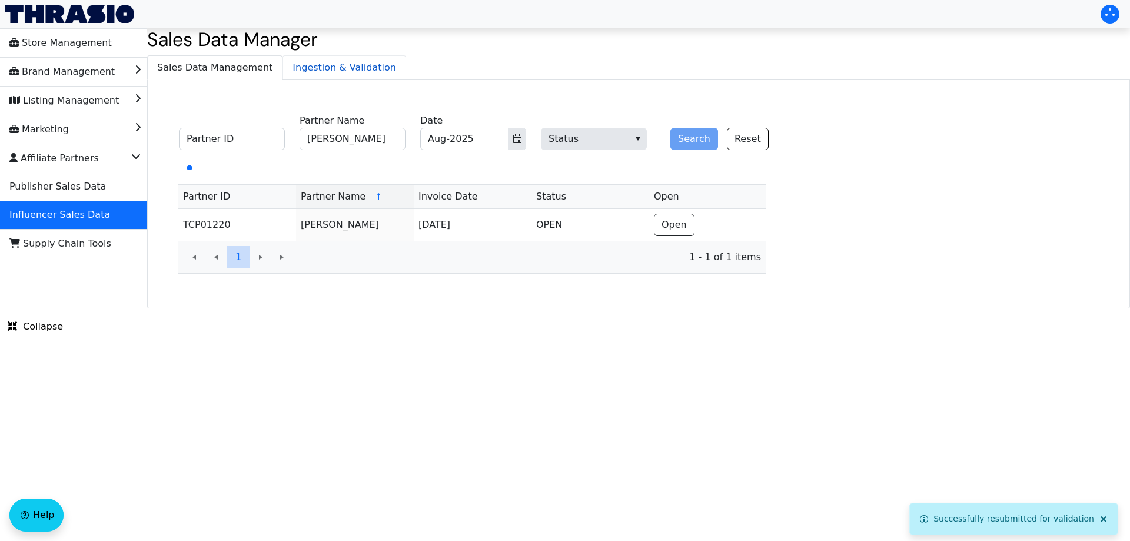
click at [298, 64] on span "Ingestion & Validation" at bounding box center [344, 68] width 122 height 24
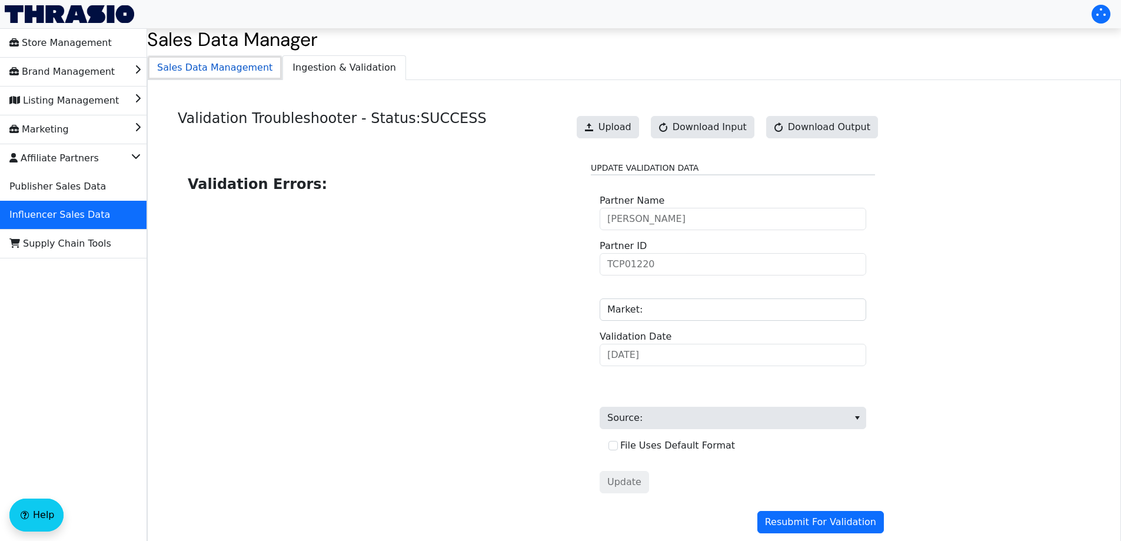
click at [211, 69] on span "Sales Data Management" at bounding box center [215, 68] width 134 height 24
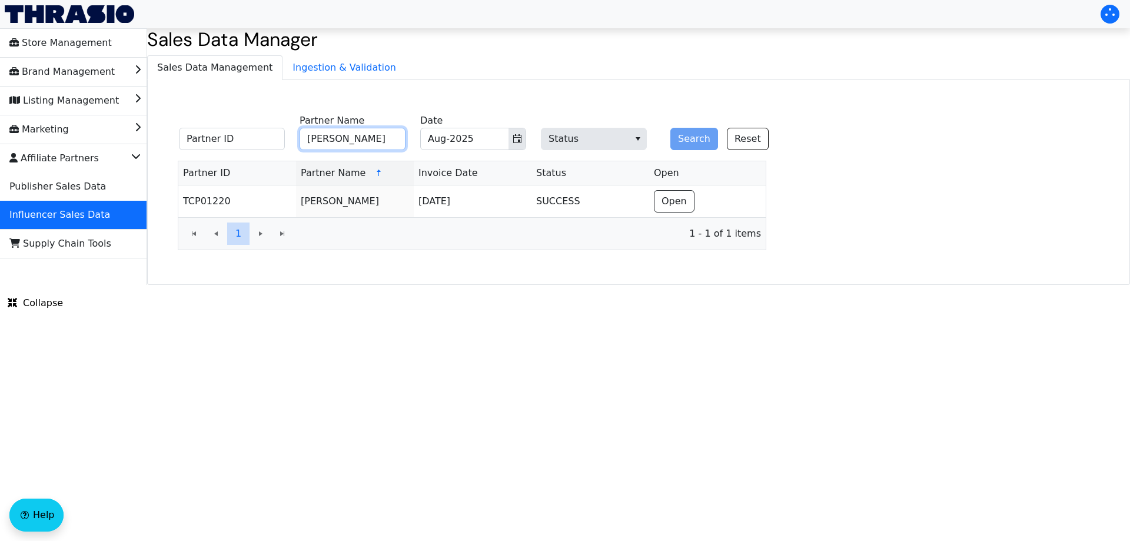
click at [304, 139] on input "[PERSON_NAME]" at bounding box center [352, 139] width 106 height 22
paste input "david peters"
type input "david peters"
click at [690, 136] on button "Search" at bounding box center [694, 139] width 48 height 22
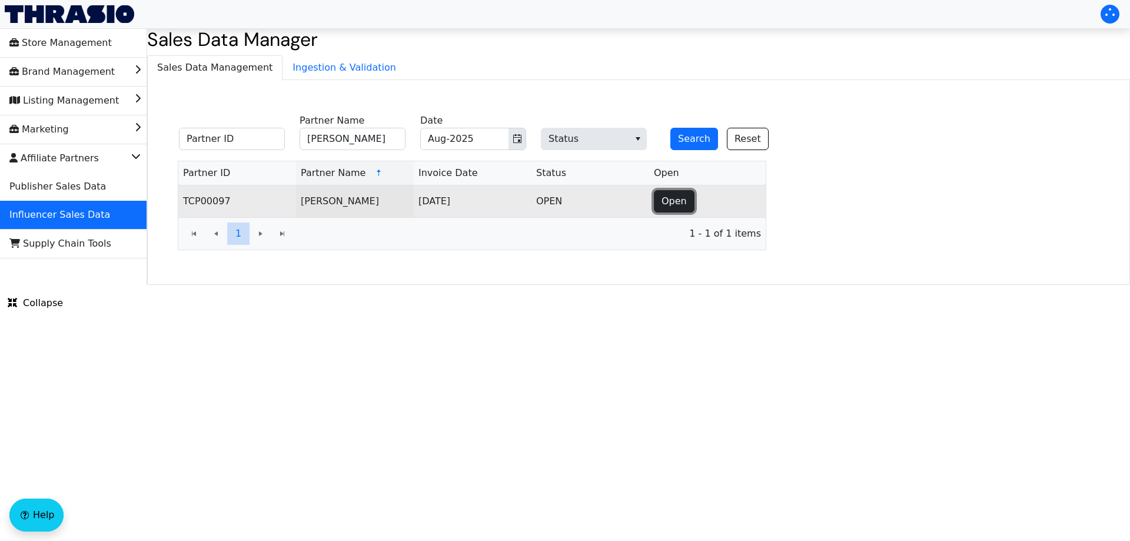
click at [661, 201] on button "Open" at bounding box center [674, 201] width 41 height 22
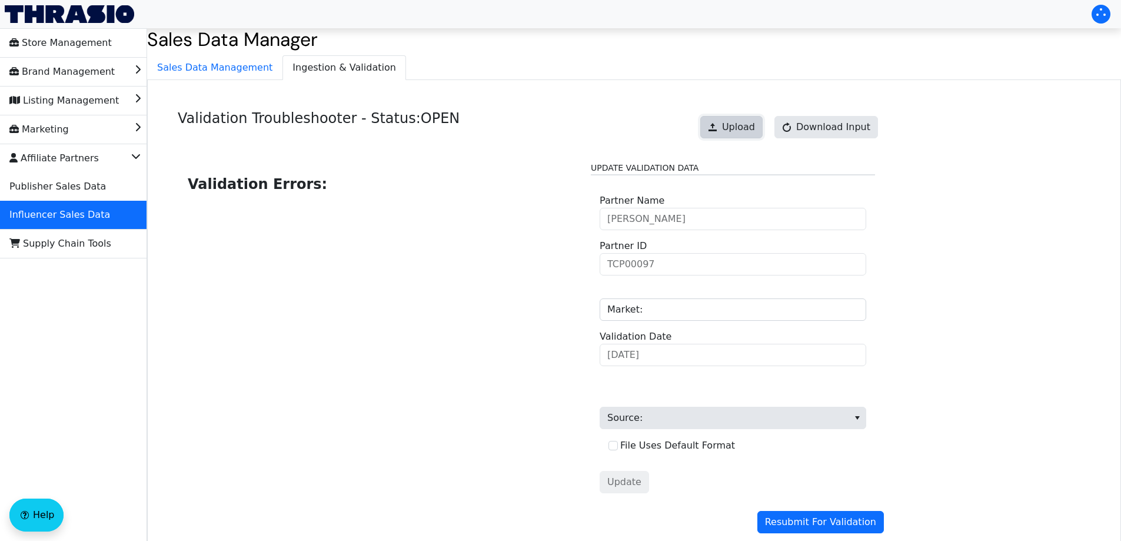
click at [735, 126] on span "Upload" at bounding box center [738, 127] width 33 height 14
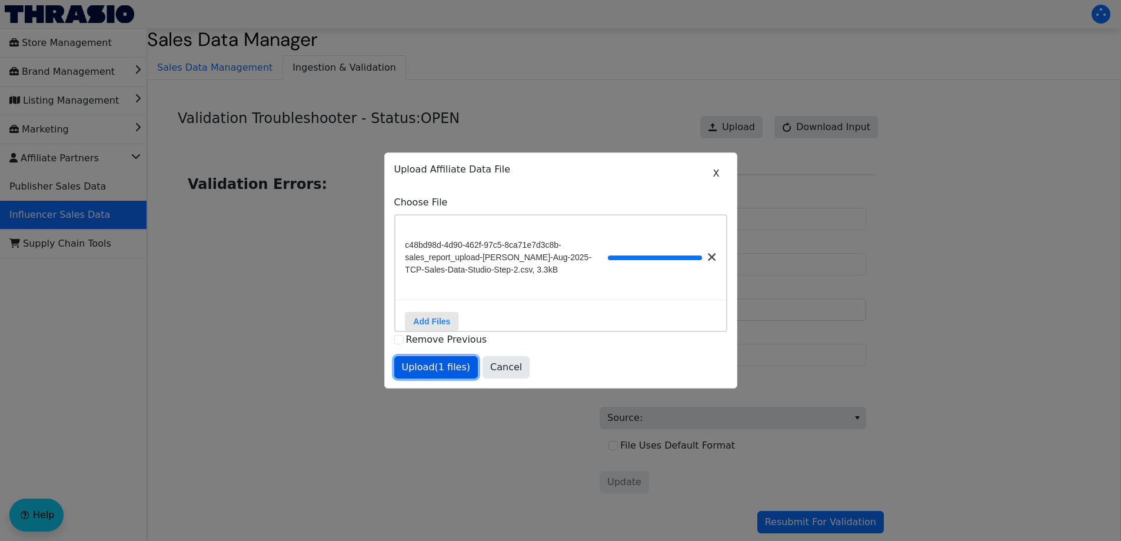
click at [436, 372] on span "Upload (1 files)" at bounding box center [436, 367] width 69 height 14
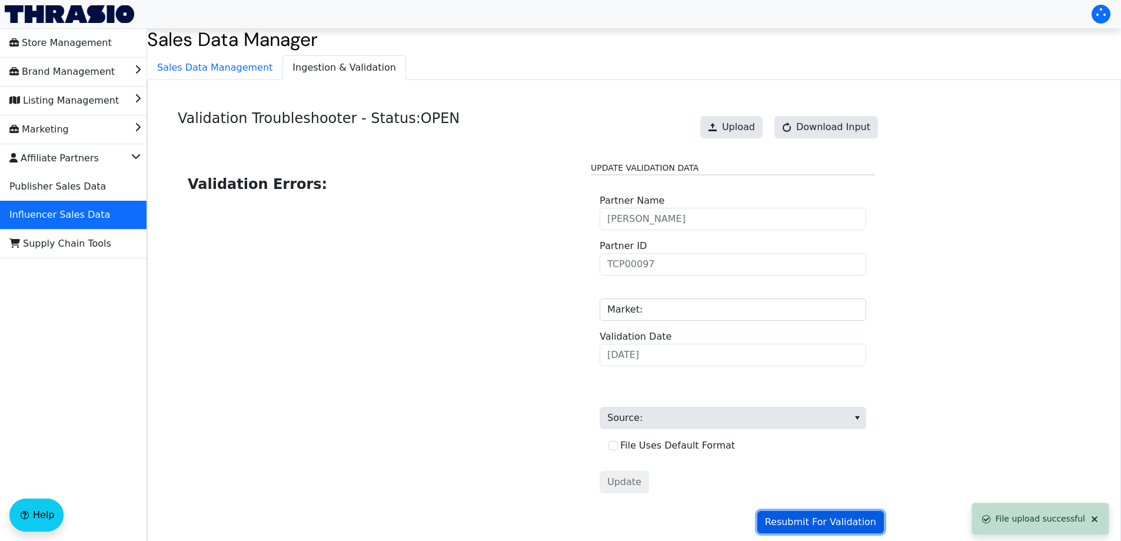
click at [830, 527] on span "Resubmit For Validation" at bounding box center [820, 522] width 111 height 14
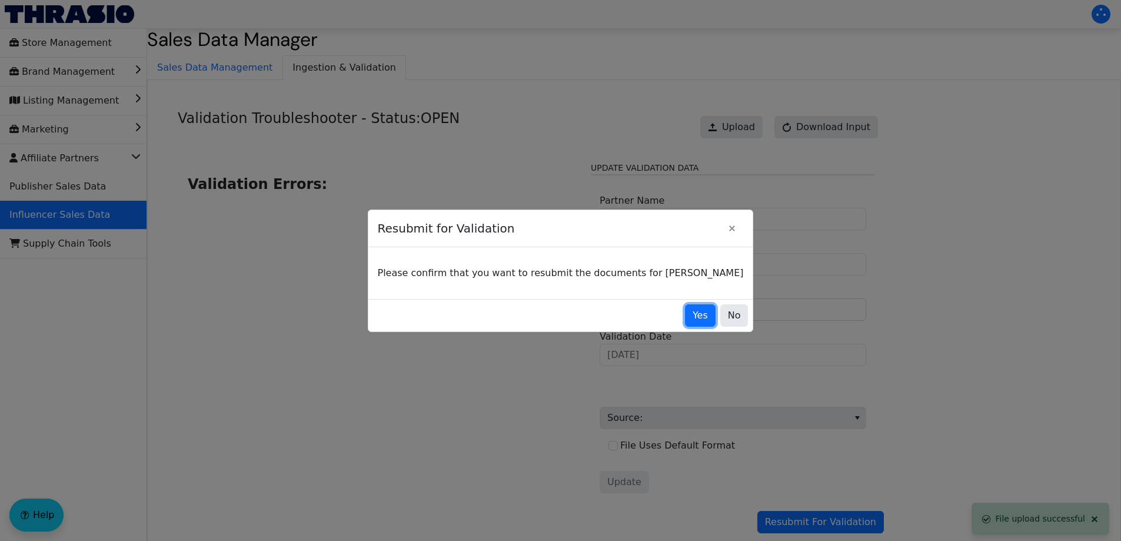
click at [692, 320] on span "Yes" at bounding box center [699, 315] width 15 height 14
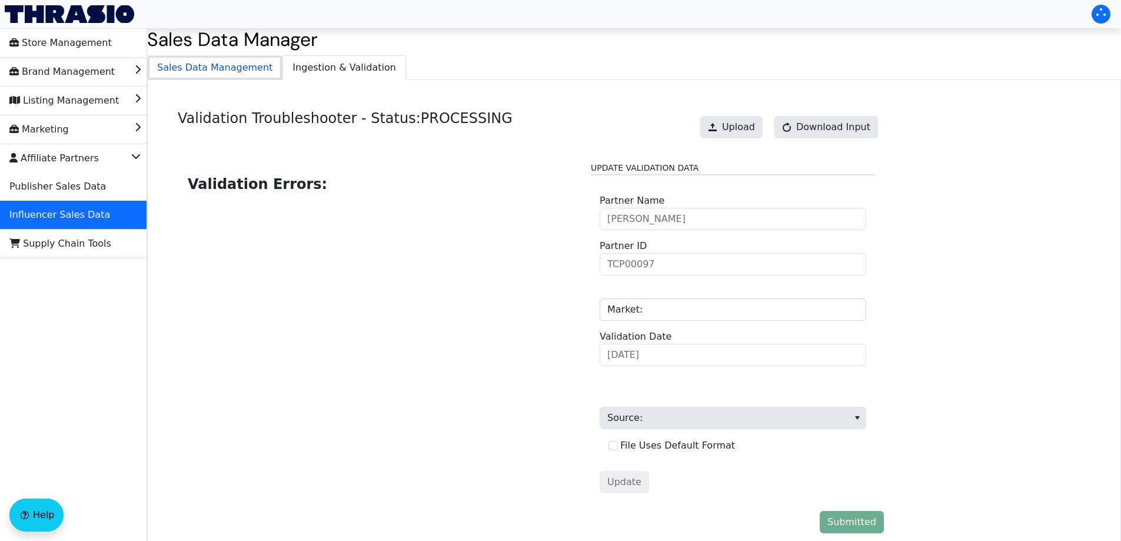
click at [207, 64] on span "Sales Data Management" at bounding box center [215, 68] width 134 height 24
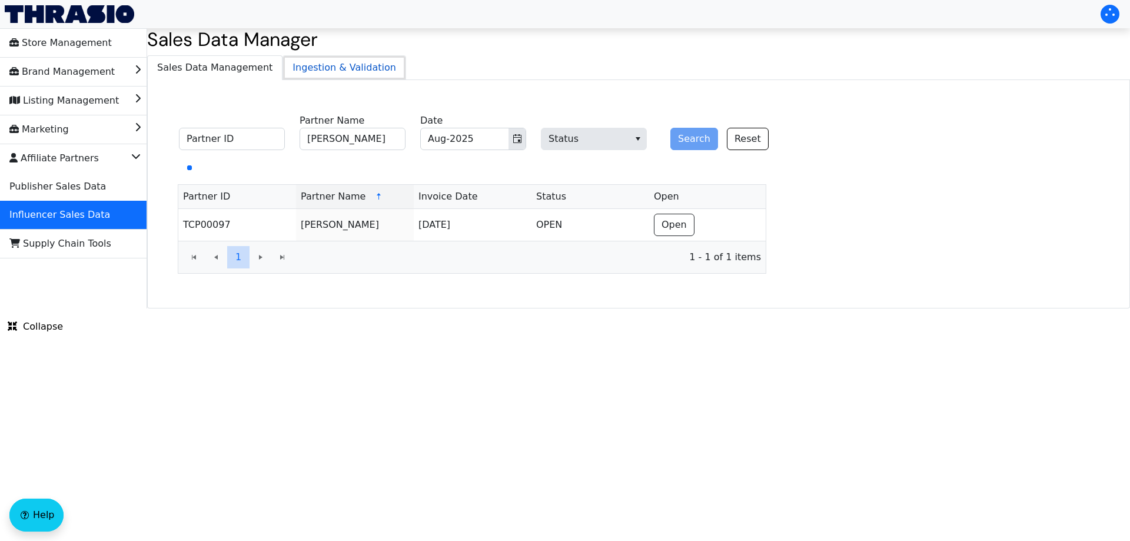
click at [295, 64] on span "Ingestion & Validation" at bounding box center [344, 68] width 122 height 24
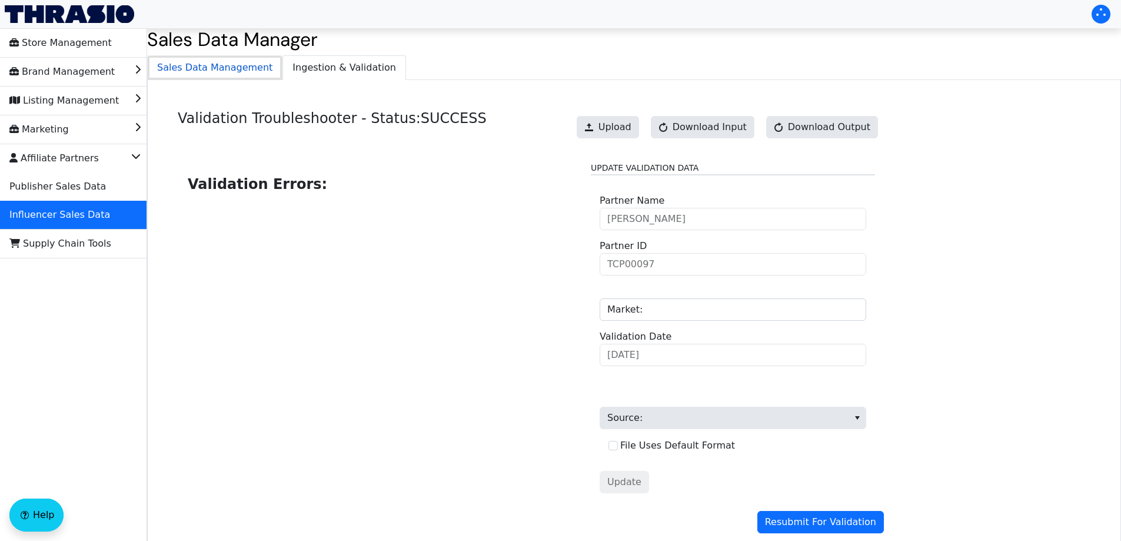
click at [212, 65] on span "Sales Data Management" at bounding box center [215, 68] width 134 height 24
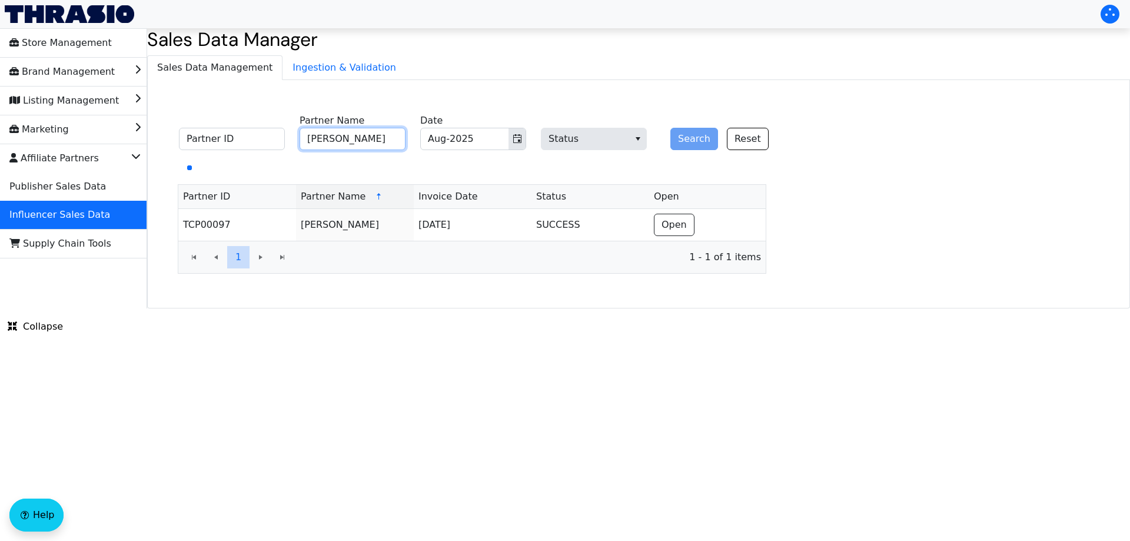
click at [373, 138] on input "david peters" at bounding box center [352, 139] width 106 height 22
paste input "Katie Norman"
type input "Katie Norman"
click at [688, 135] on button "Search" at bounding box center [694, 139] width 48 height 22
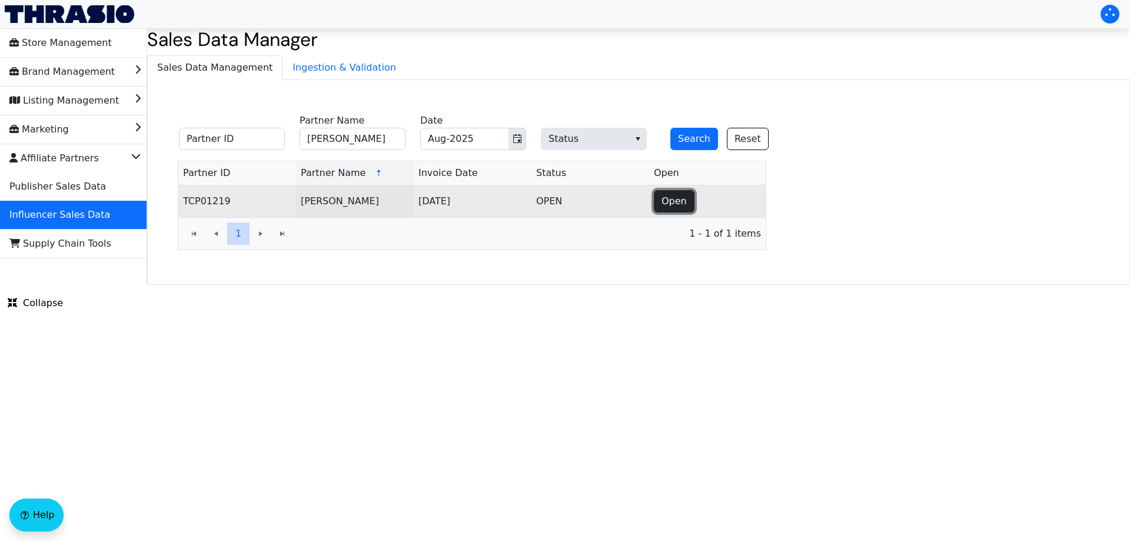
click at [664, 199] on span "Open" at bounding box center [673, 201] width 25 height 14
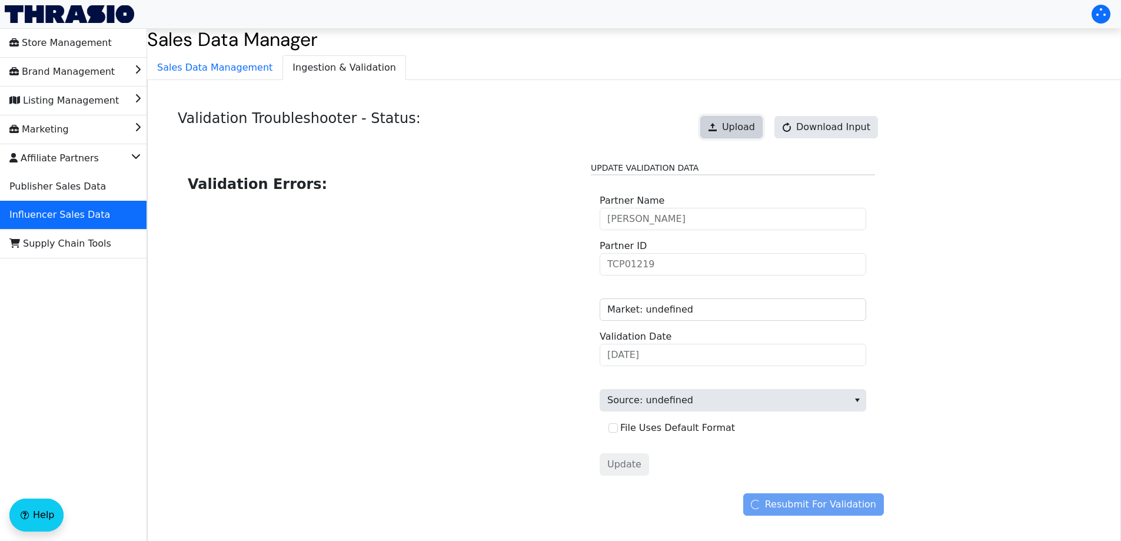
click at [752, 125] on span "Upload" at bounding box center [738, 127] width 33 height 14
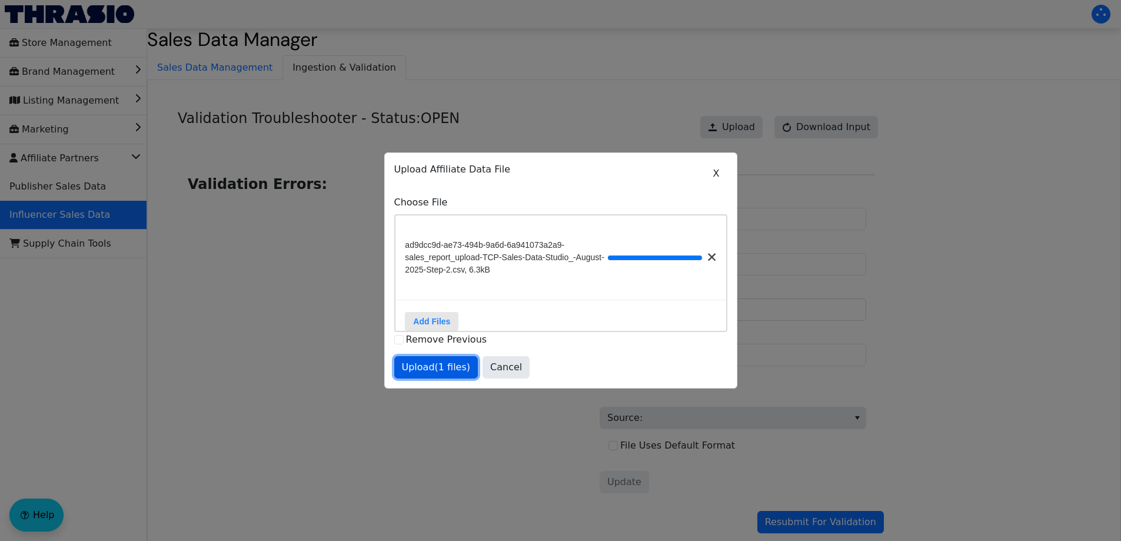
click at [424, 374] on span "Upload (1 files)" at bounding box center [436, 367] width 69 height 14
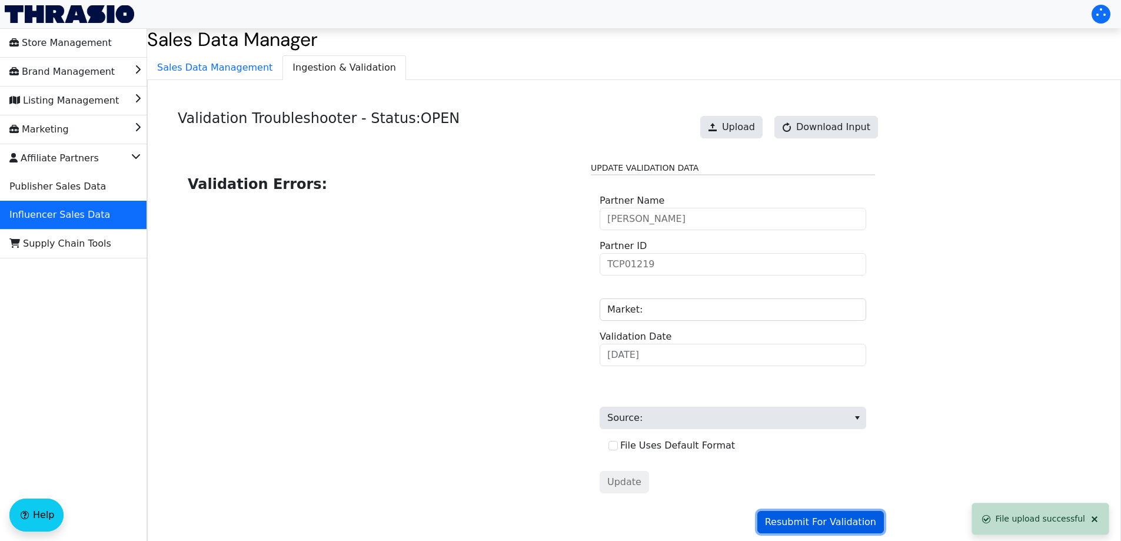
click at [810, 522] on span "Resubmit For Validation" at bounding box center [820, 522] width 111 height 14
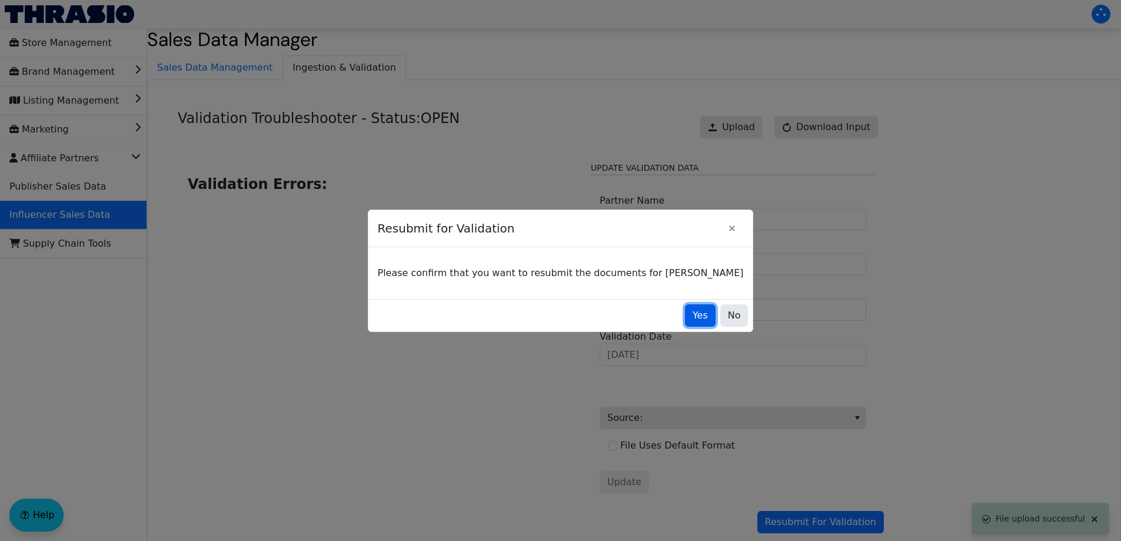
click at [692, 318] on span "Yes" at bounding box center [699, 315] width 15 height 14
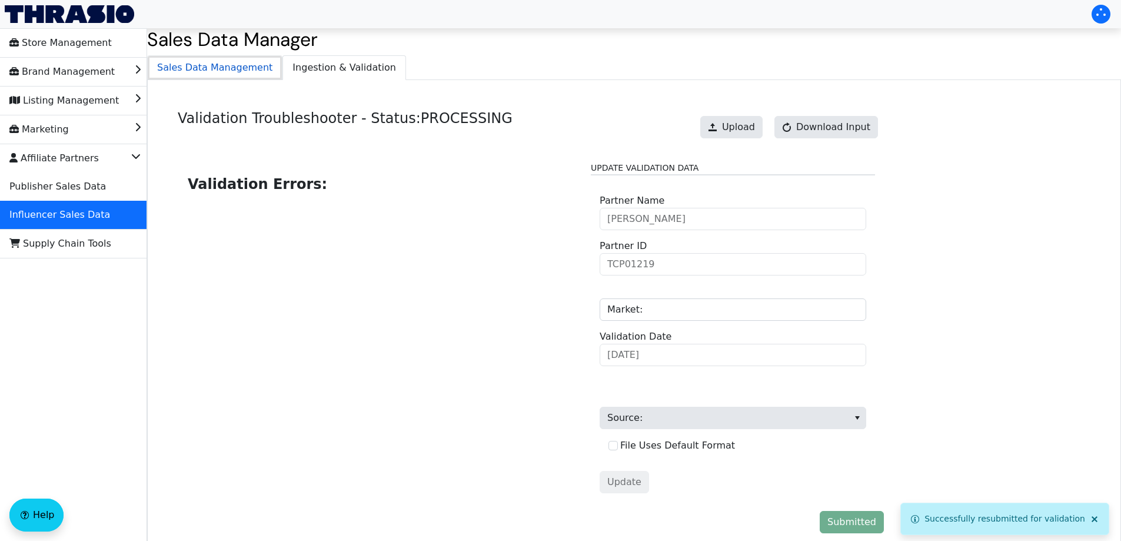
click at [211, 78] on span "Sales Data Management" at bounding box center [215, 68] width 134 height 24
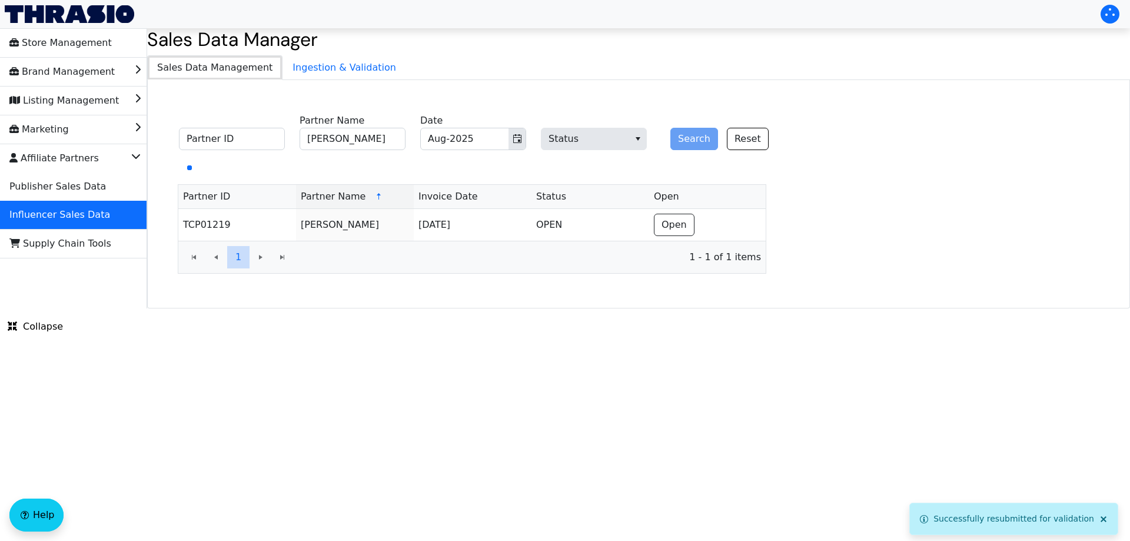
click at [258, 70] on span "Sales Data Management" at bounding box center [215, 68] width 134 height 24
click at [283, 61] on span "Ingestion & Validation" at bounding box center [344, 68] width 122 height 24
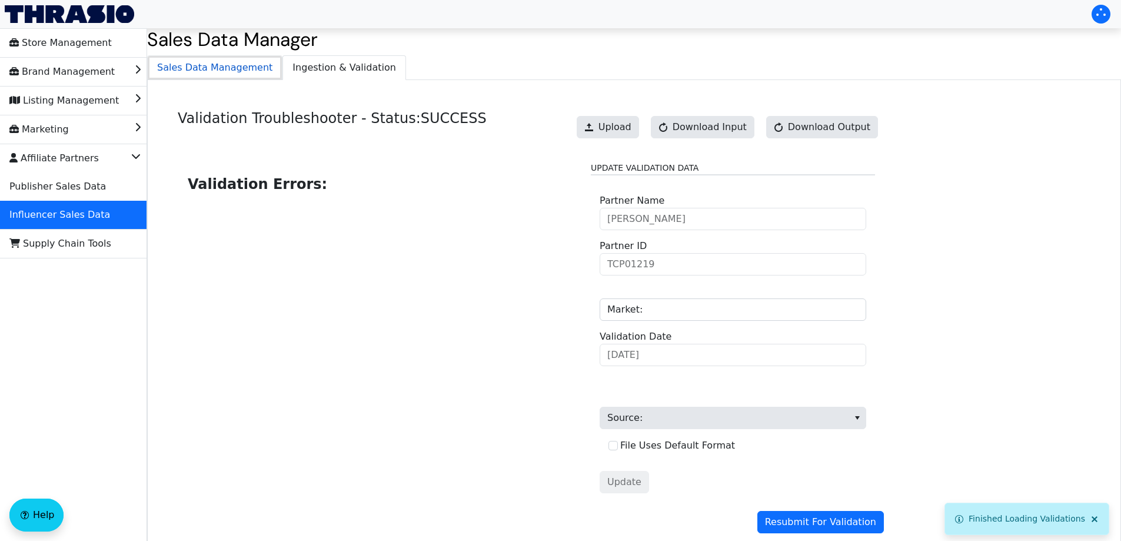
click at [234, 75] on span "Sales Data Management" at bounding box center [215, 68] width 134 height 24
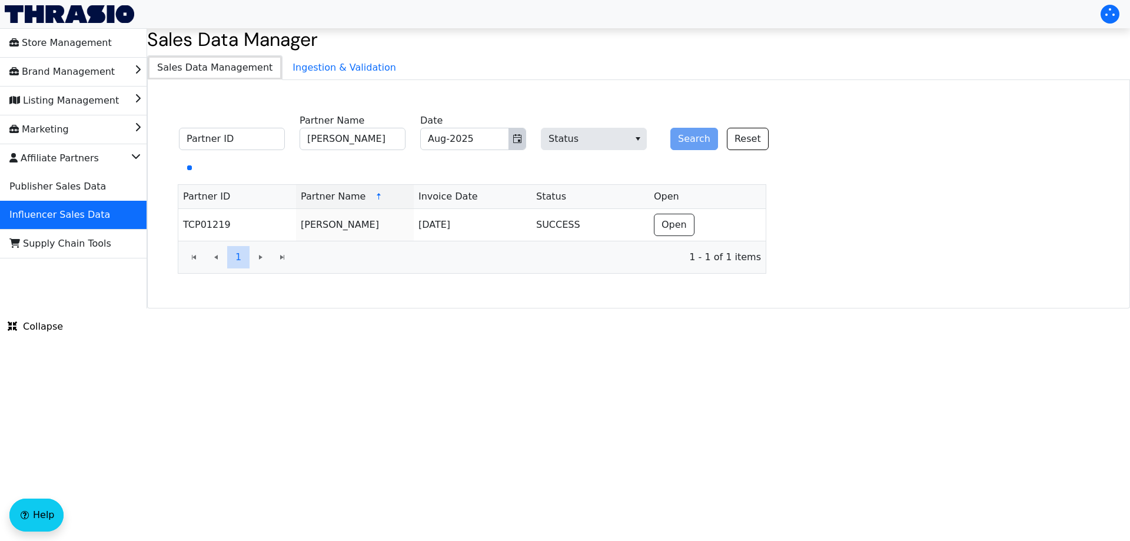
click at [514, 141] on icon "Toggle calendar" at bounding box center [517, 138] width 8 height 9
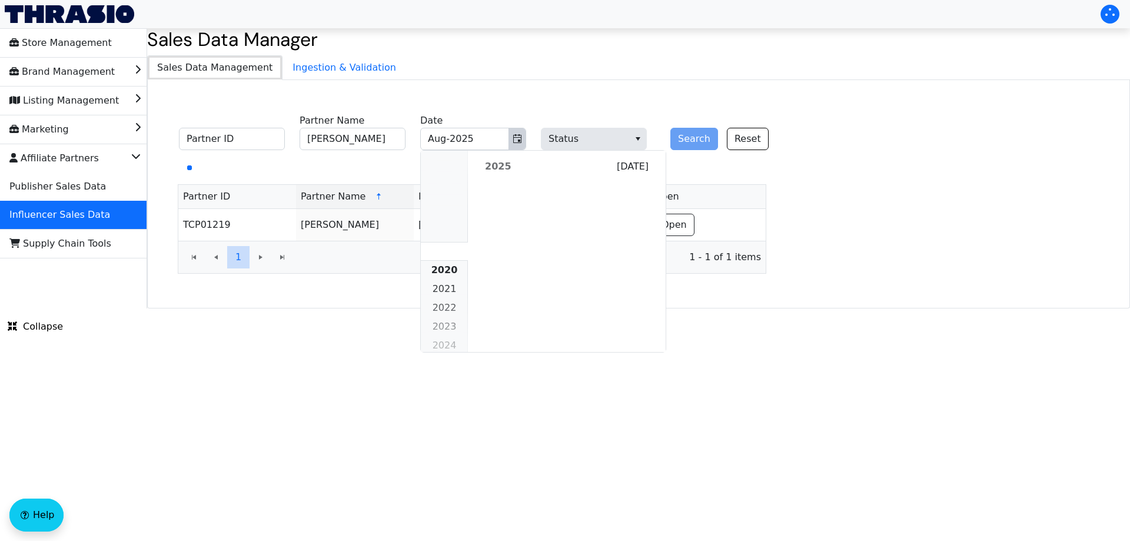
scroll to position [1073, 0]
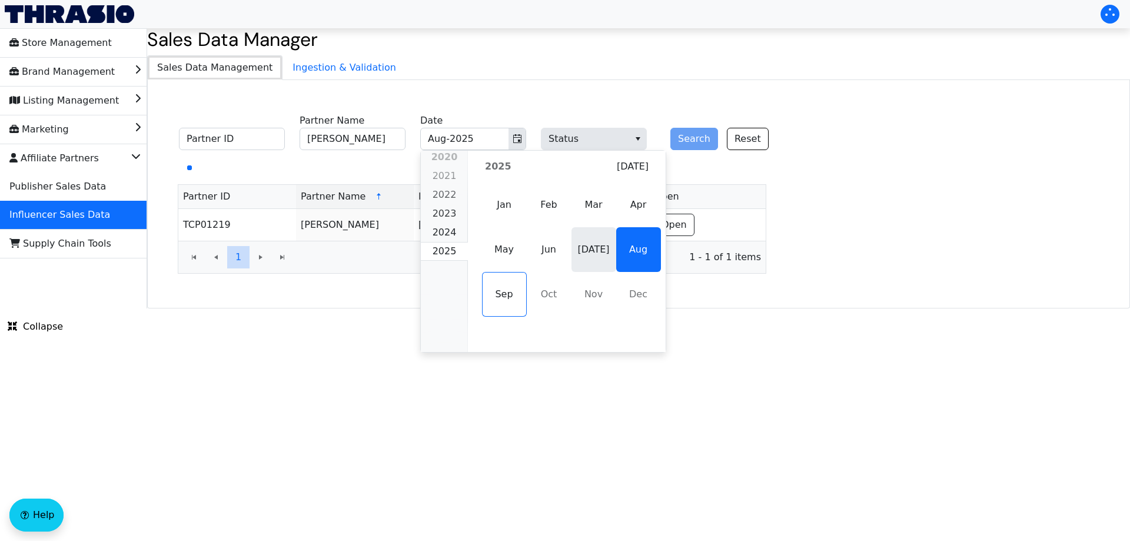
click at [590, 244] on span "[DATE]" at bounding box center [593, 249] width 45 height 45
type input "[DATE]-2025"
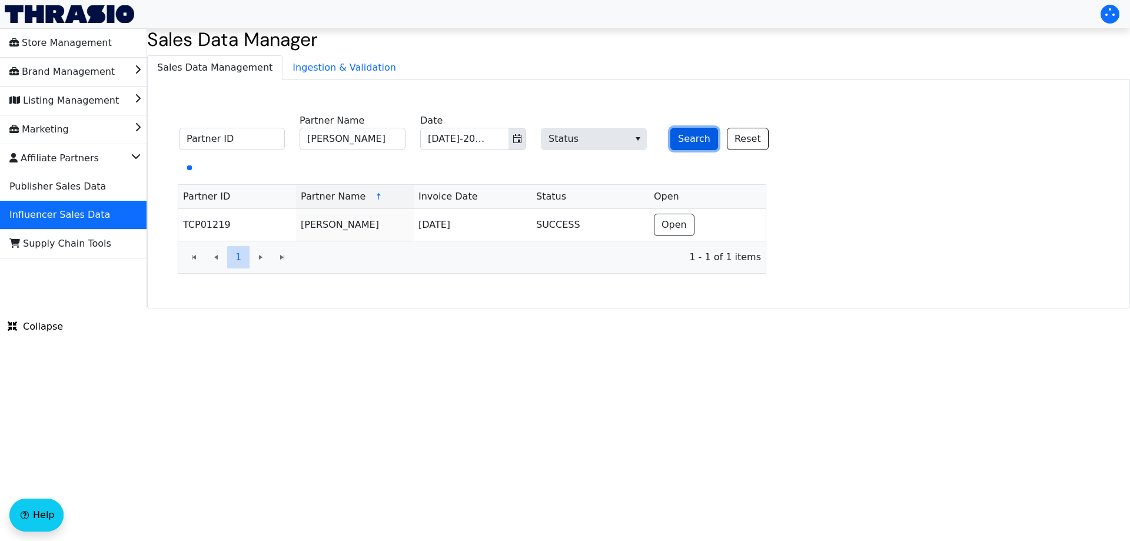
click at [684, 136] on button "Search" at bounding box center [694, 139] width 48 height 22
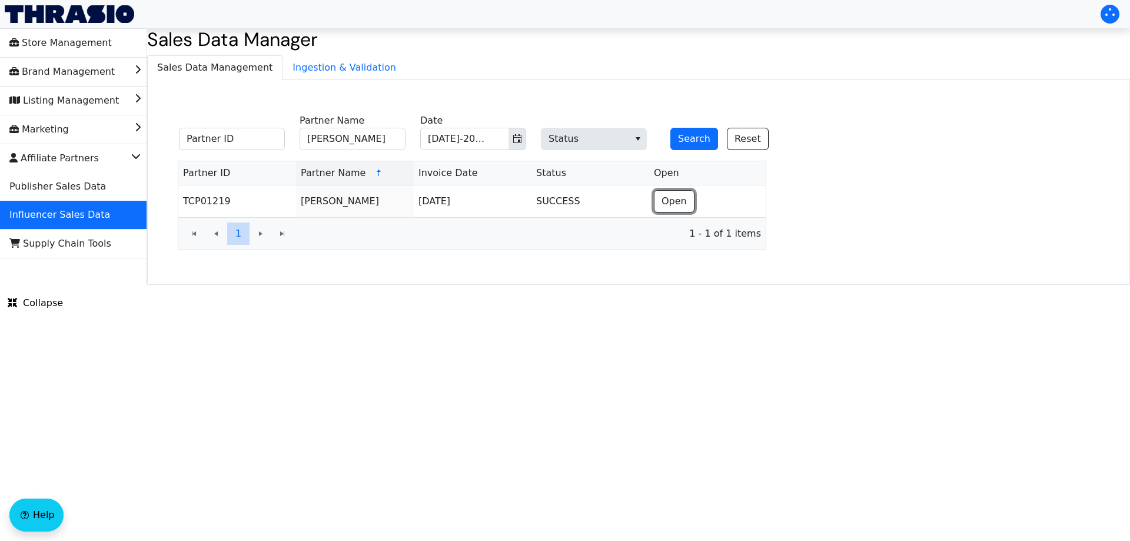
click at [682, 204] on span "Open" at bounding box center [673, 201] width 25 height 14
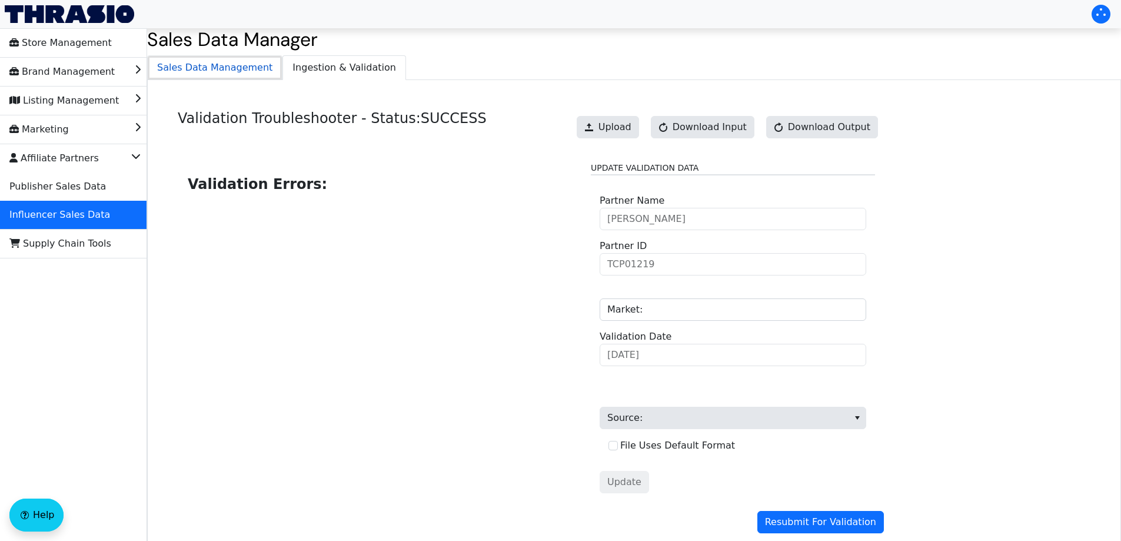
click at [211, 65] on span "Sales Data Management" at bounding box center [215, 68] width 134 height 24
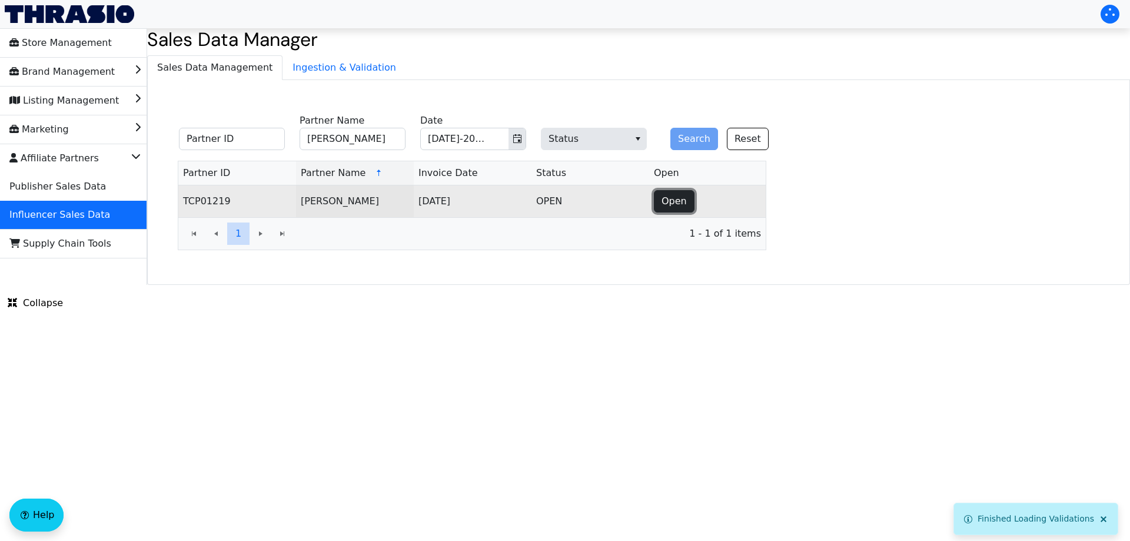
click at [685, 204] on button "Open" at bounding box center [674, 201] width 41 height 22
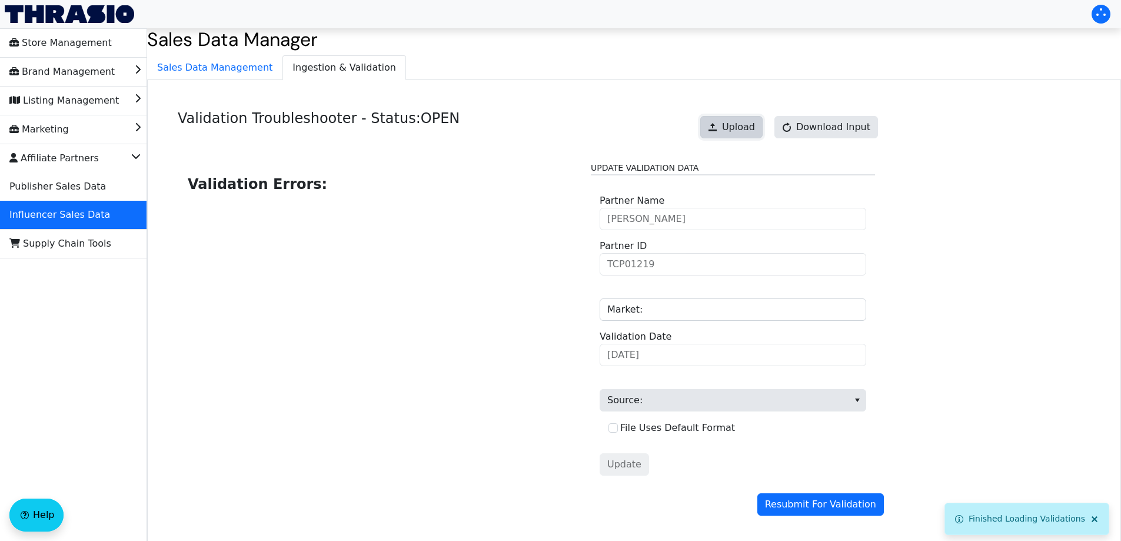
click at [750, 130] on span "Upload" at bounding box center [738, 127] width 33 height 14
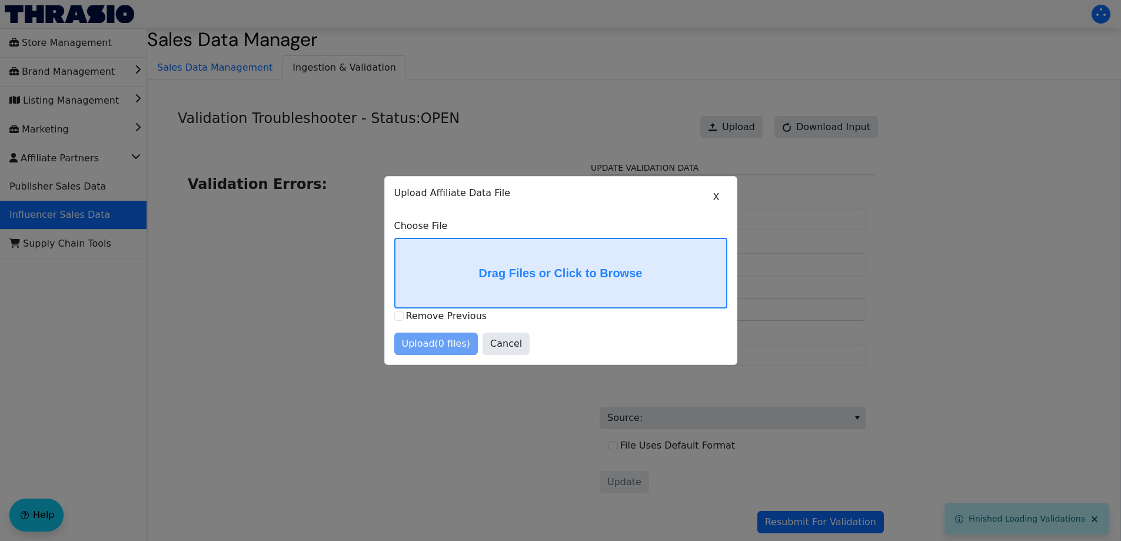
click at [569, 299] on div "Drag Files or Click to Browse" at bounding box center [560, 273] width 333 height 71
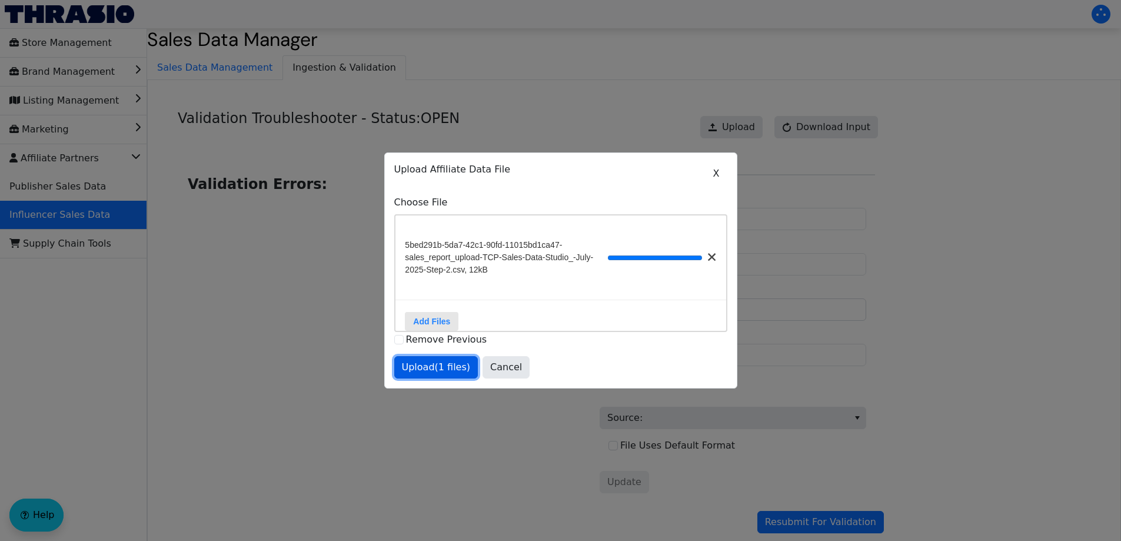
click at [436, 372] on span "Upload (1 files)" at bounding box center [436, 367] width 69 height 14
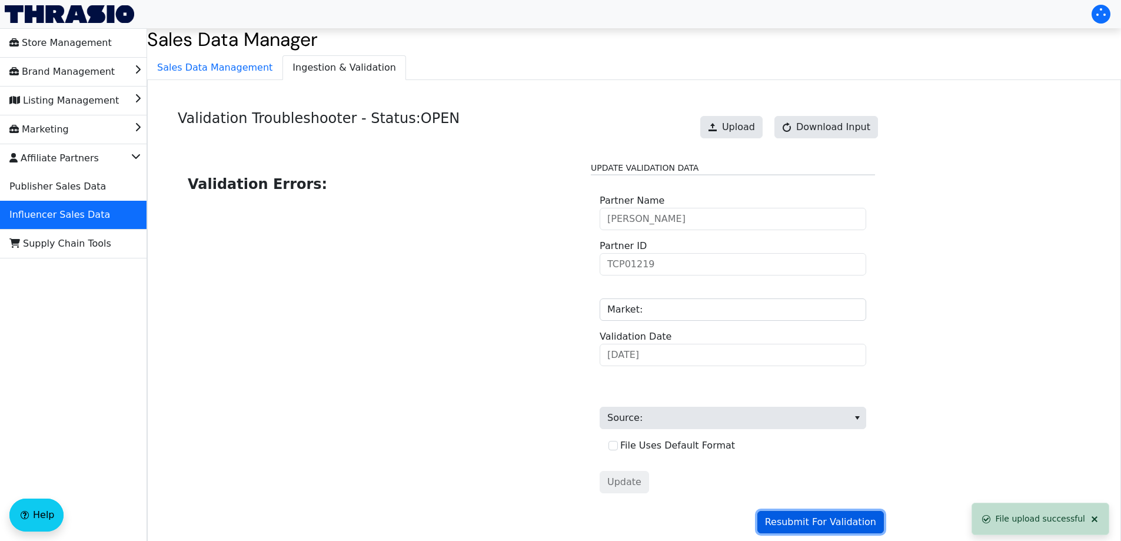
click at [788, 517] on span "Resubmit For Validation" at bounding box center [820, 522] width 111 height 14
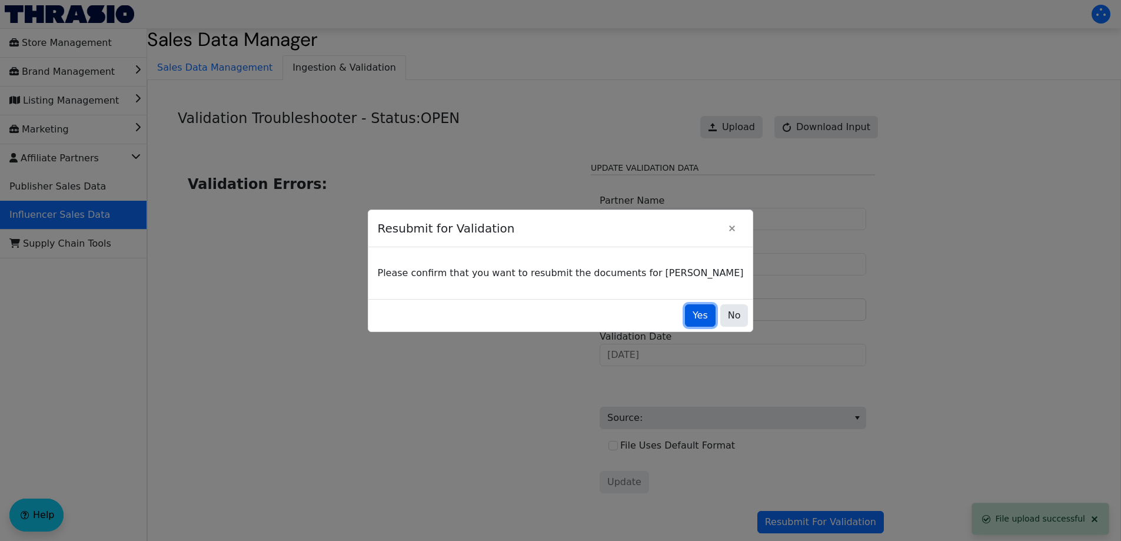
click at [692, 314] on span "Yes" at bounding box center [699, 315] width 15 height 14
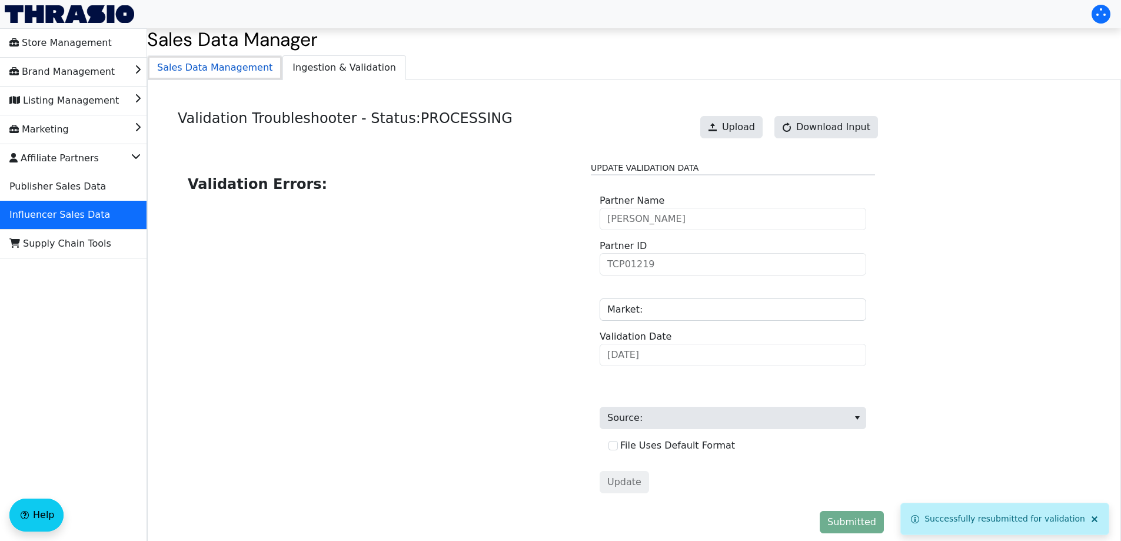
click at [221, 68] on span "Sales Data Management" at bounding box center [215, 68] width 134 height 24
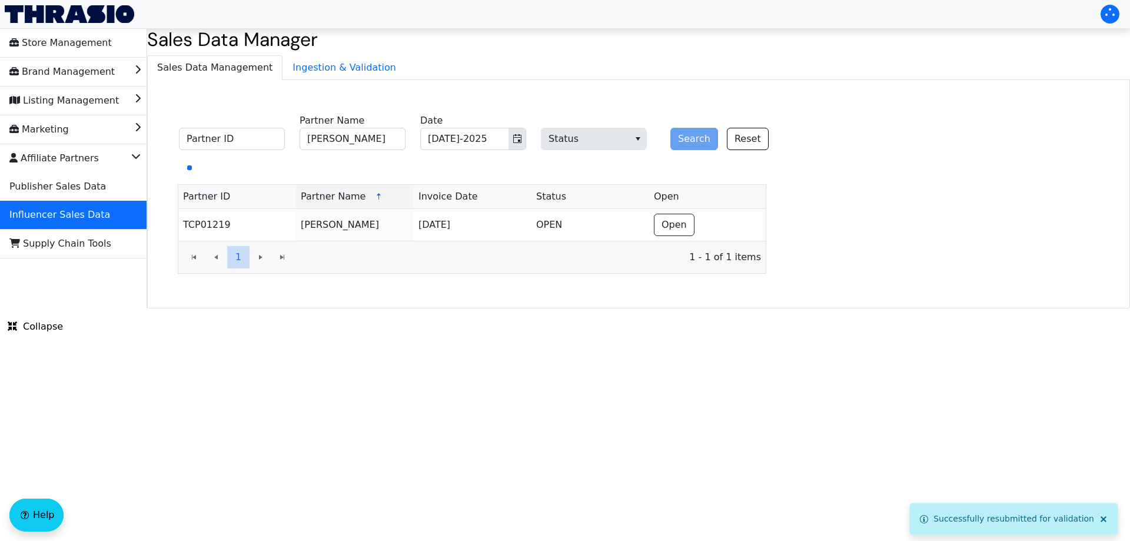
click at [381, 62] on ul "Sales Data Management Ingestion & Validation" at bounding box center [638, 67] width 982 height 24
click at [352, 66] on span "Ingestion & Validation" at bounding box center [344, 68] width 122 height 24
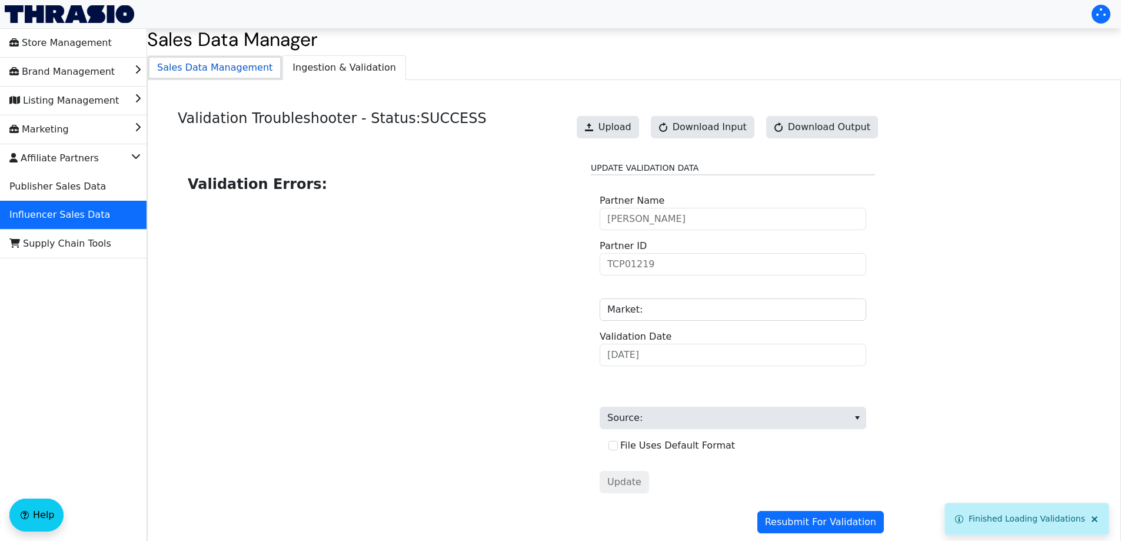
click at [258, 68] on span "Sales Data Management" at bounding box center [215, 68] width 134 height 24
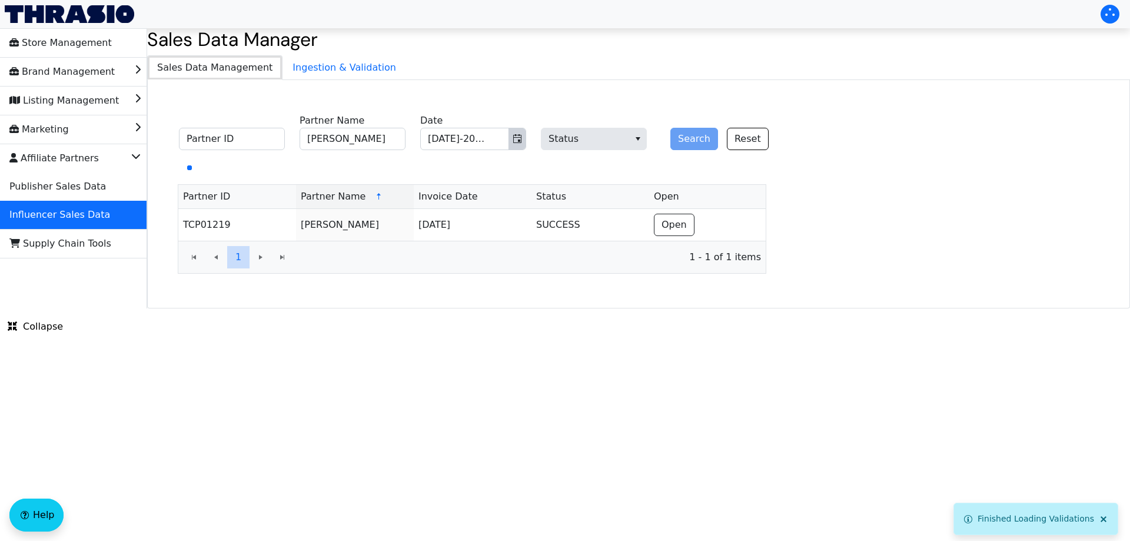
click at [518, 141] on icon "Toggle calendar" at bounding box center [517, 138] width 8 height 9
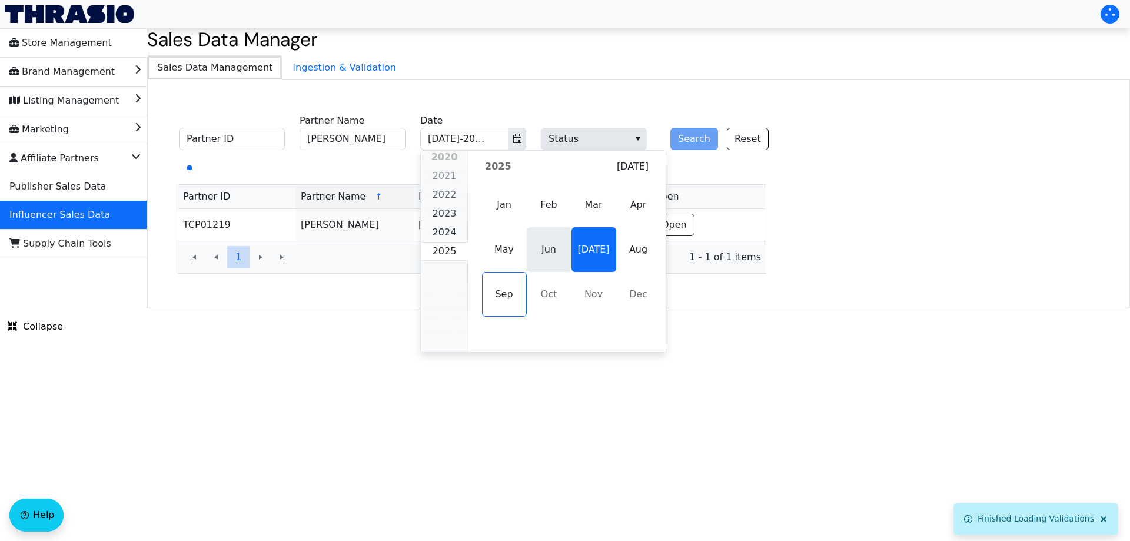
click at [545, 244] on span "Jun" at bounding box center [549, 249] width 45 height 45
type input "Jun-2025"
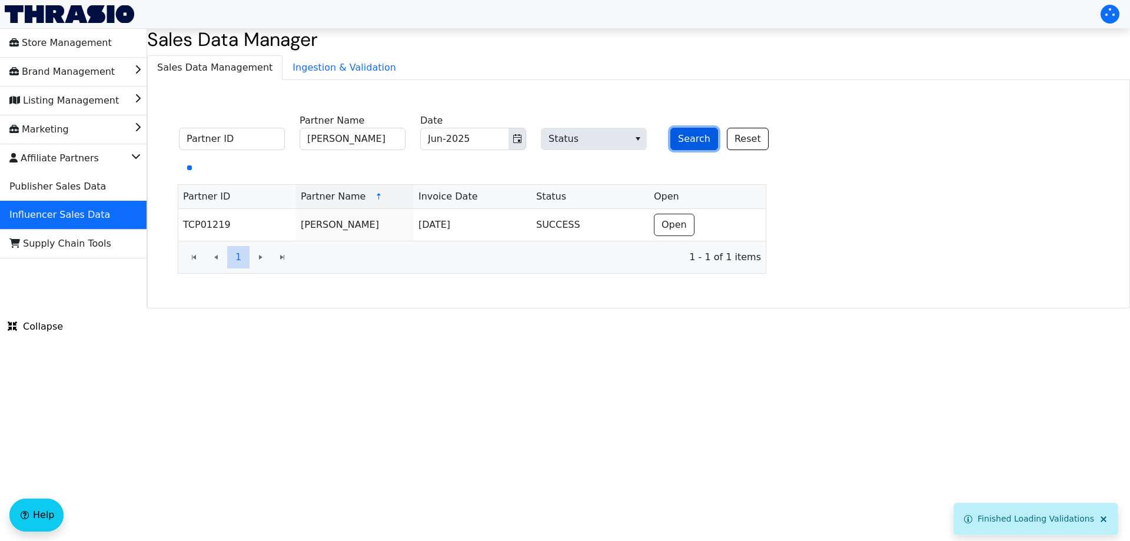
click at [689, 136] on button "Search" at bounding box center [694, 139] width 48 height 22
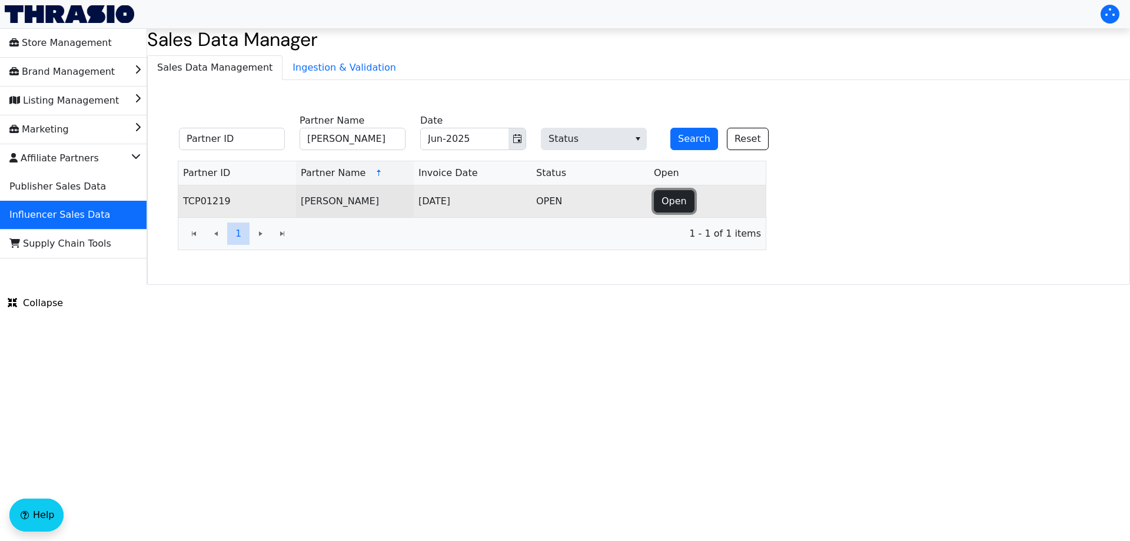
click at [670, 198] on span "Open" at bounding box center [673, 201] width 25 height 14
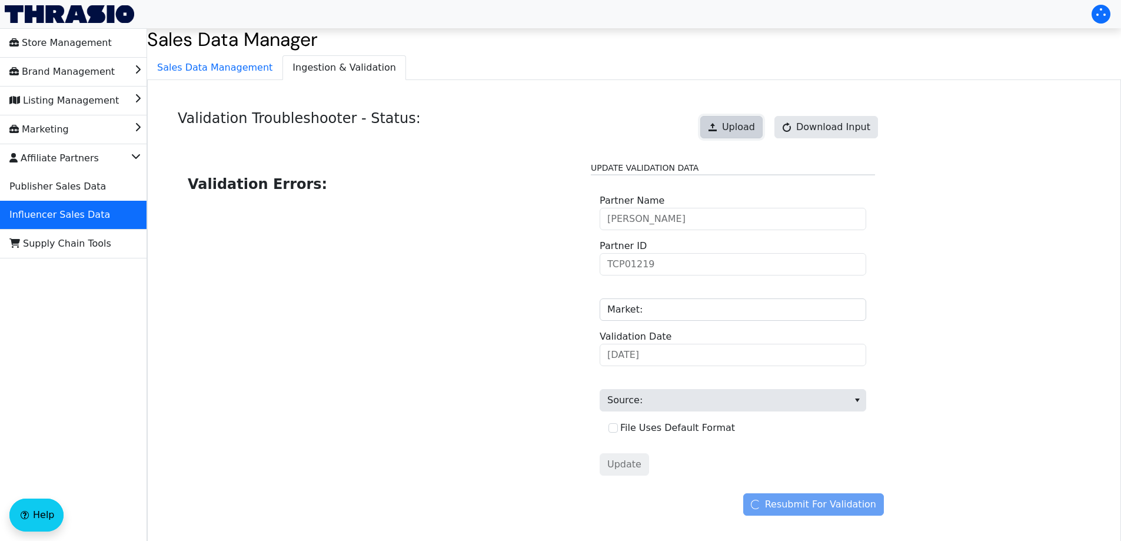
click at [731, 134] on button "Upload" at bounding box center [731, 127] width 62 height 22
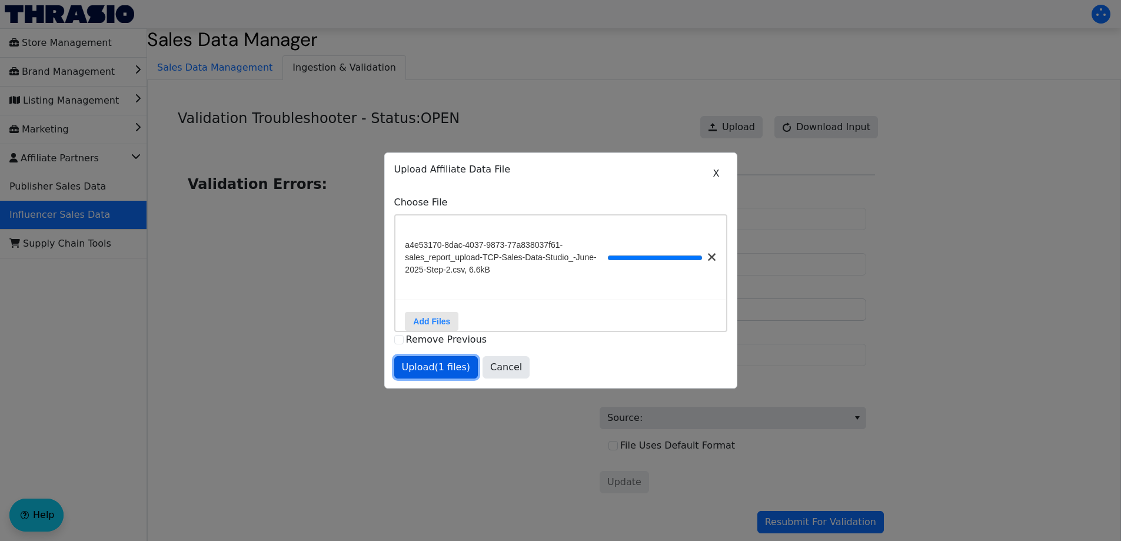
click at [451, 369] on span "Upload (1 files)" at bounding box center [436, 367] width 69 height 14
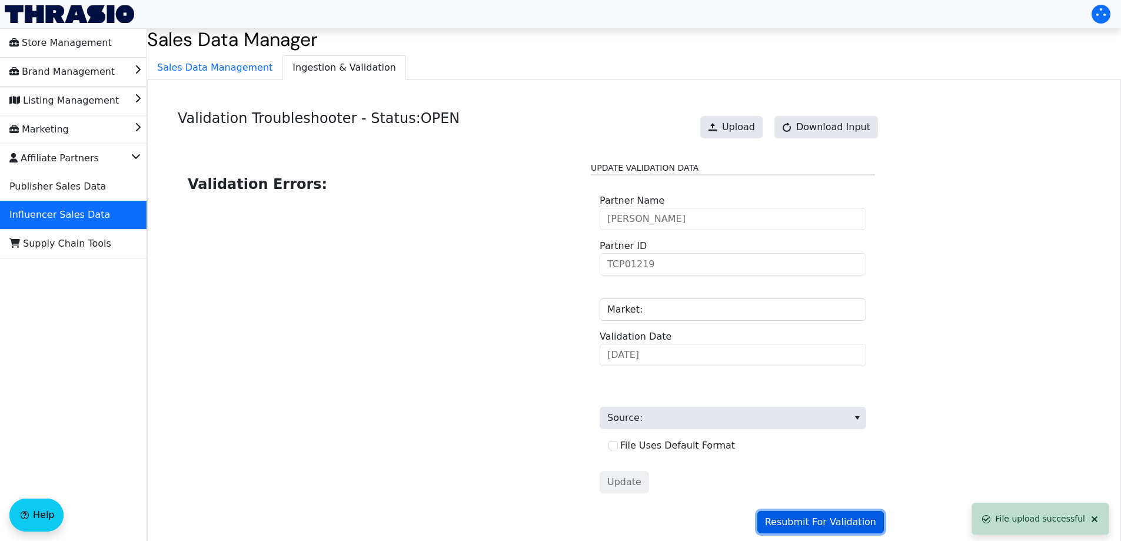
click at [801, 517] on span "Resubmit For Validation" at bounding box center [820, 522] width 111 height 14
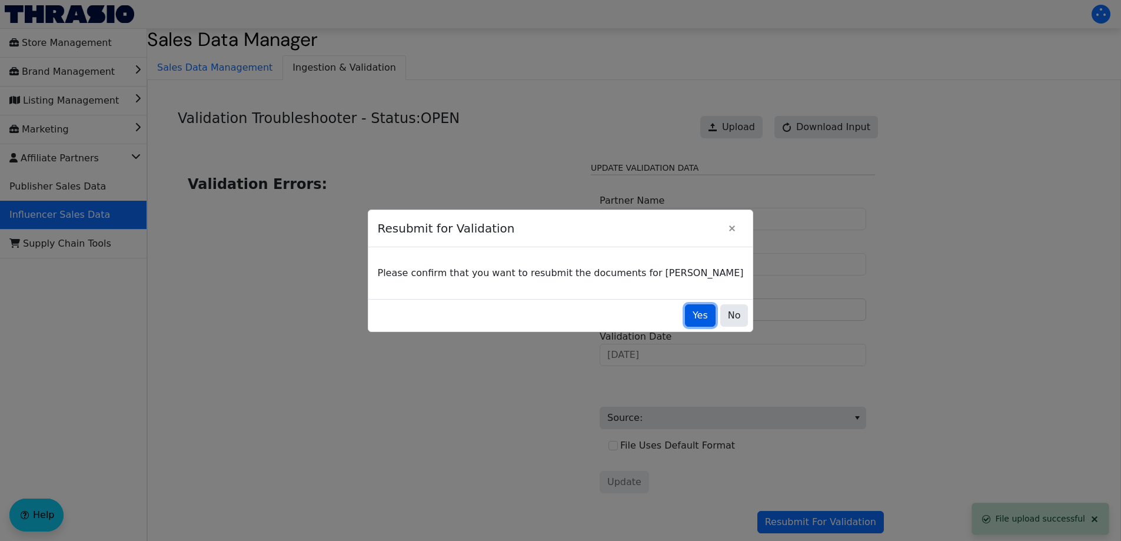
click at [692, 315] on span "Yes" at bounding box center [699, 315] width 15 height 14
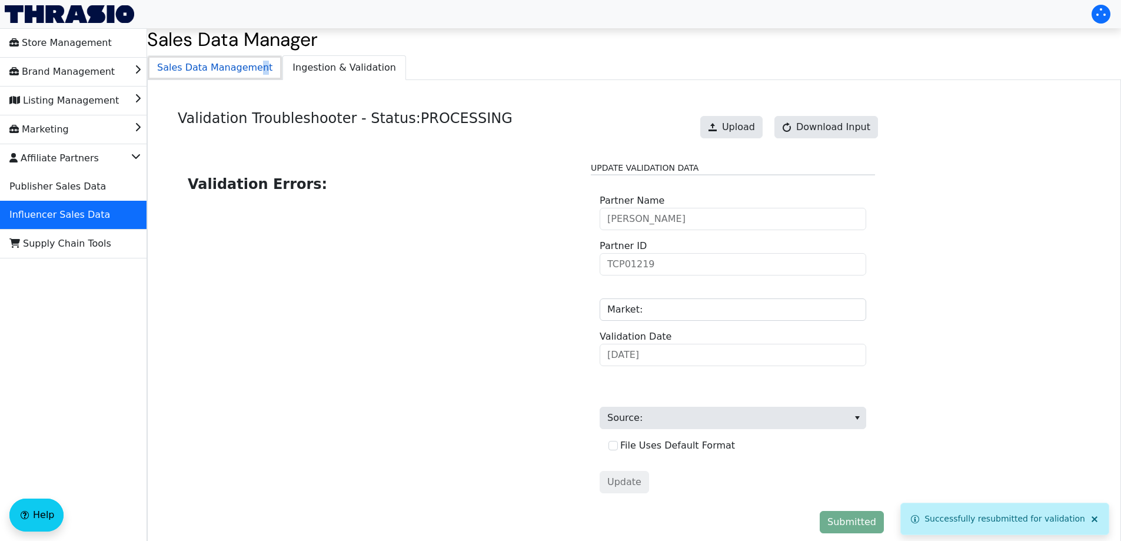
click at [252, 68] on span "Sales Data Management" at bounding box center [215, 68] width 134 height 24
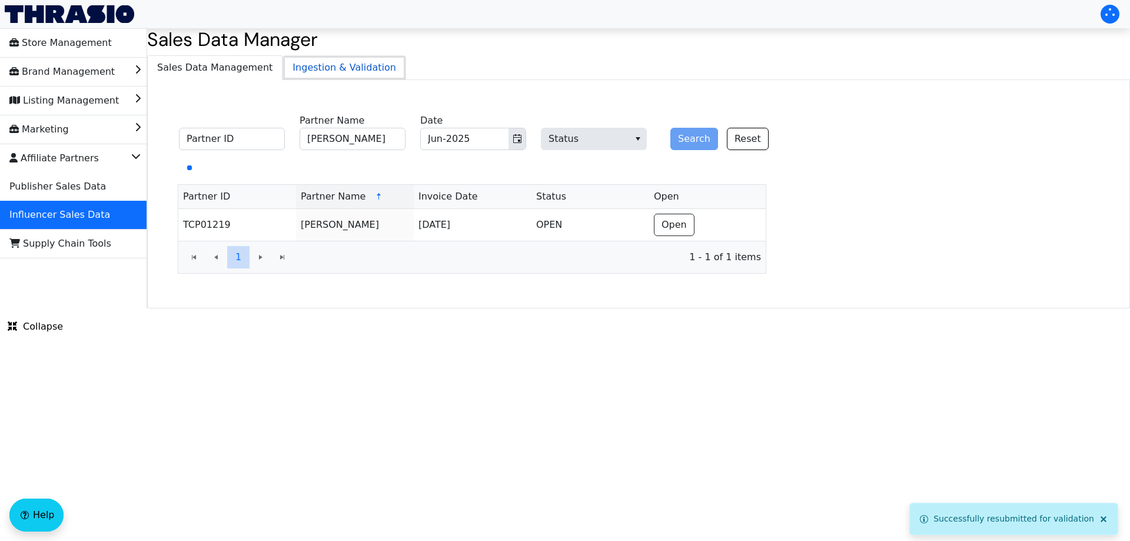
click at [283, 68] on span "Ingestion & Validation" at bounding box center [344, 68] width 122 height 24
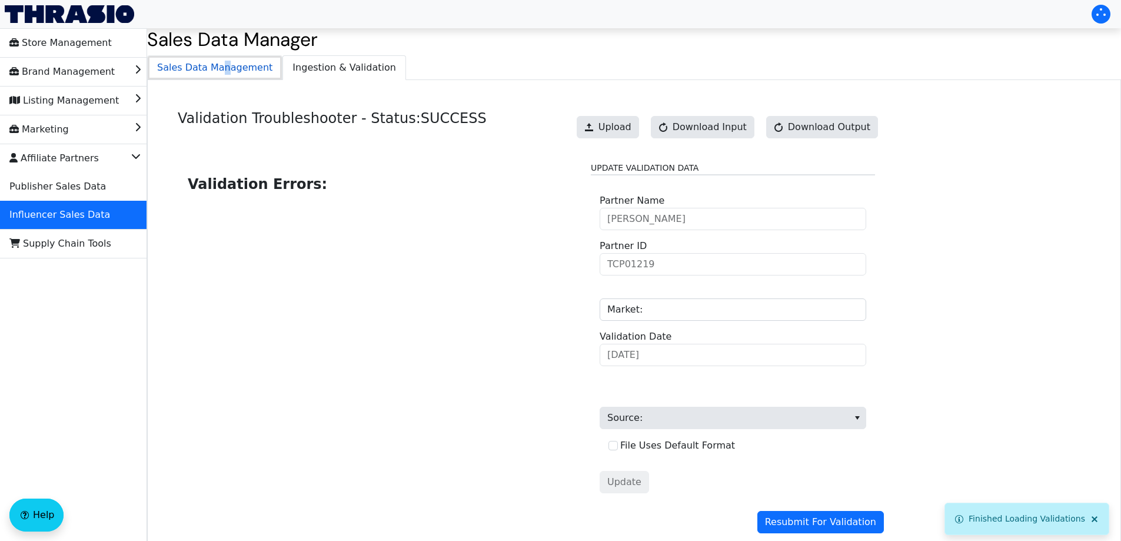
click at [218, 59] on span "Sales Data Management" at bounding box center [215, 68] width 134 height 24
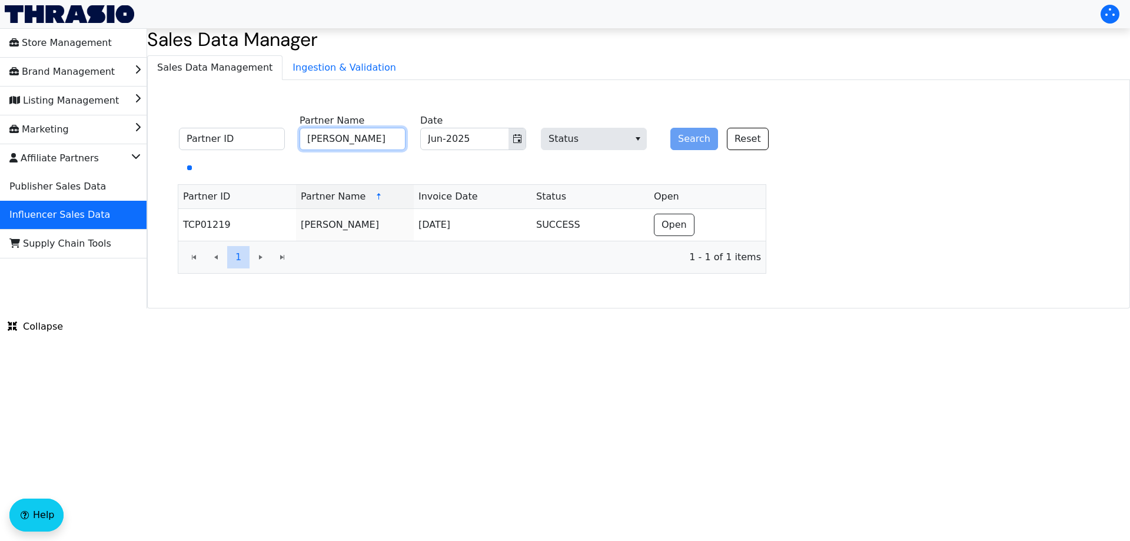
drag, startPoint x: 338, startPoint y: 144, endPoint x: 375, endPoint y: 143, distance: 37.7
click at [339, 144] on input "Katie Norman" at bounding box center [352, 139] width 106 height 22
paste input "Arielle Brimhall"
click at [522, 143] on button "Toggle calendar" at bounding box center [516, 138] width 17 height 21
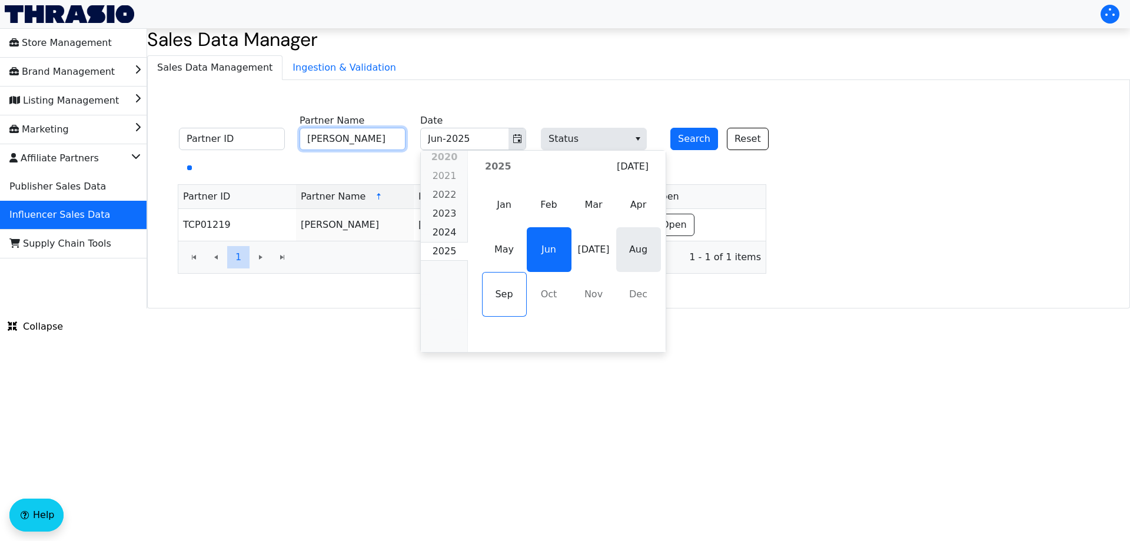
click at [628, 250] on span "Aug" at bounding box center [638, 249] width 45 height 45
type input "Arielle Brimhall"
type input "Aug-2025"
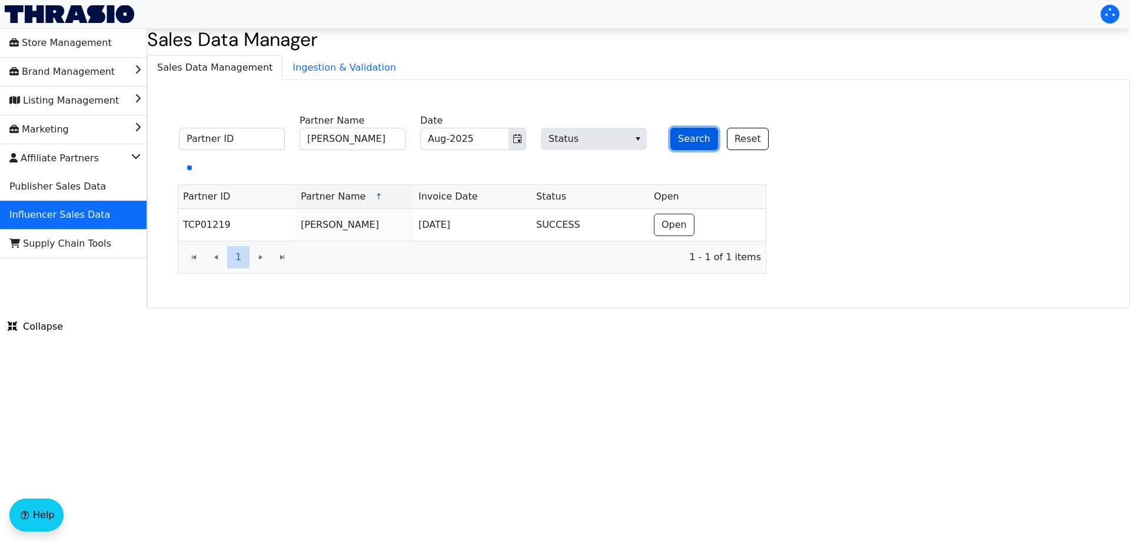
click at [692, 135] on button "Search" at bounding box center [694, 139] width 48 height 22
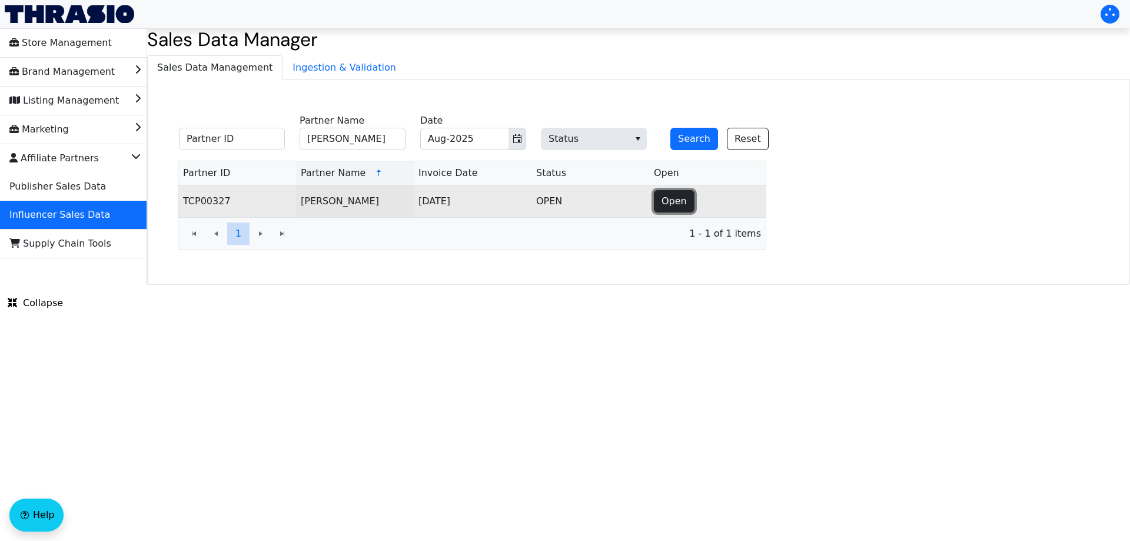
click at [672, 203] on span "Open" at bounding box center [673, 201] width 25 height 14
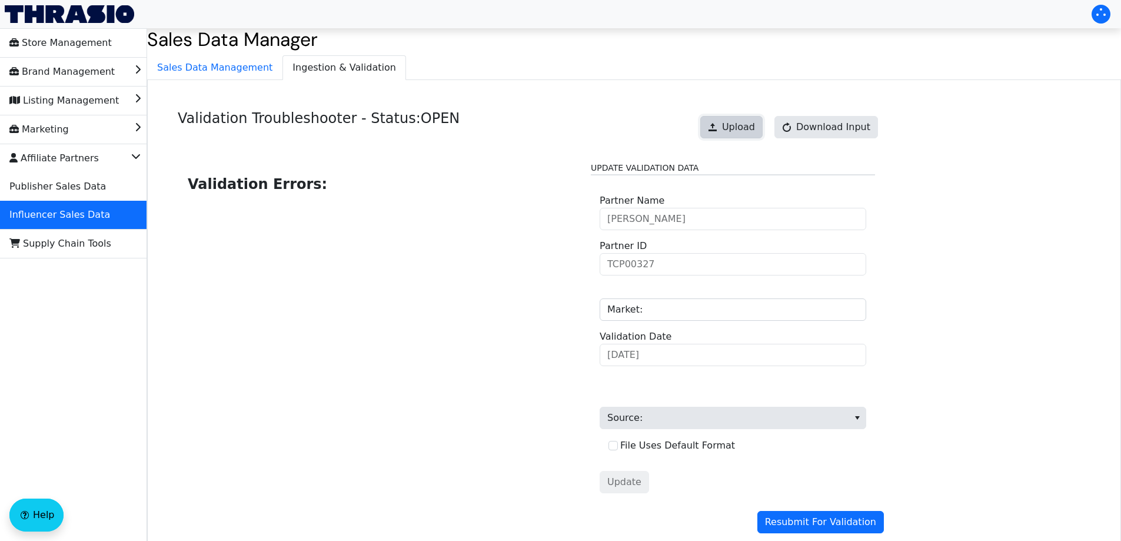
click at [740, 124] on span "Upload" at bounding box center [738, 127] width 33 height 14
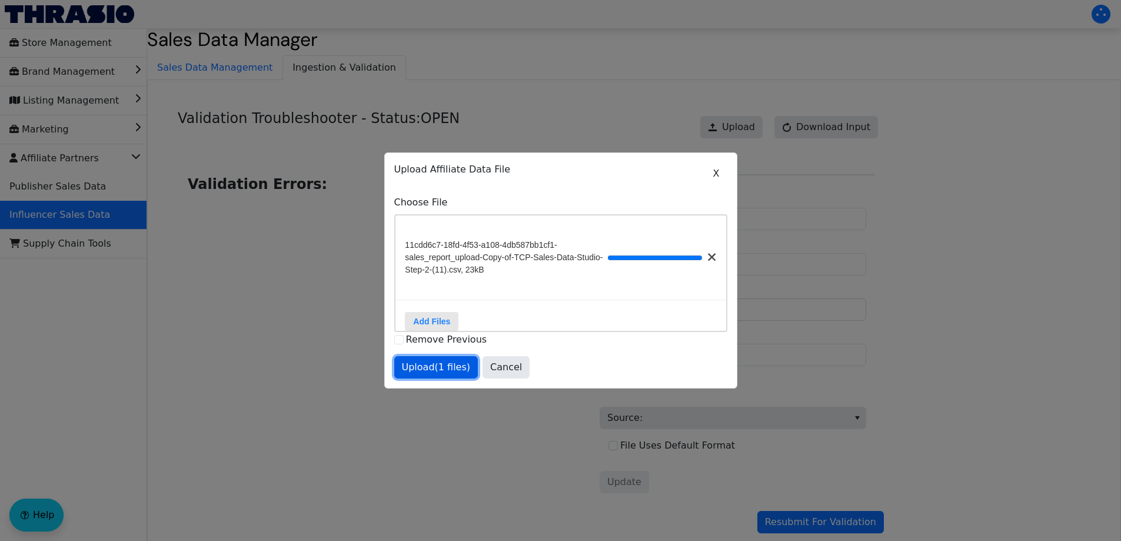
click at [431, 369] on span "Upload (1 files)" at bounding box center [436, 367] width 69 height 14
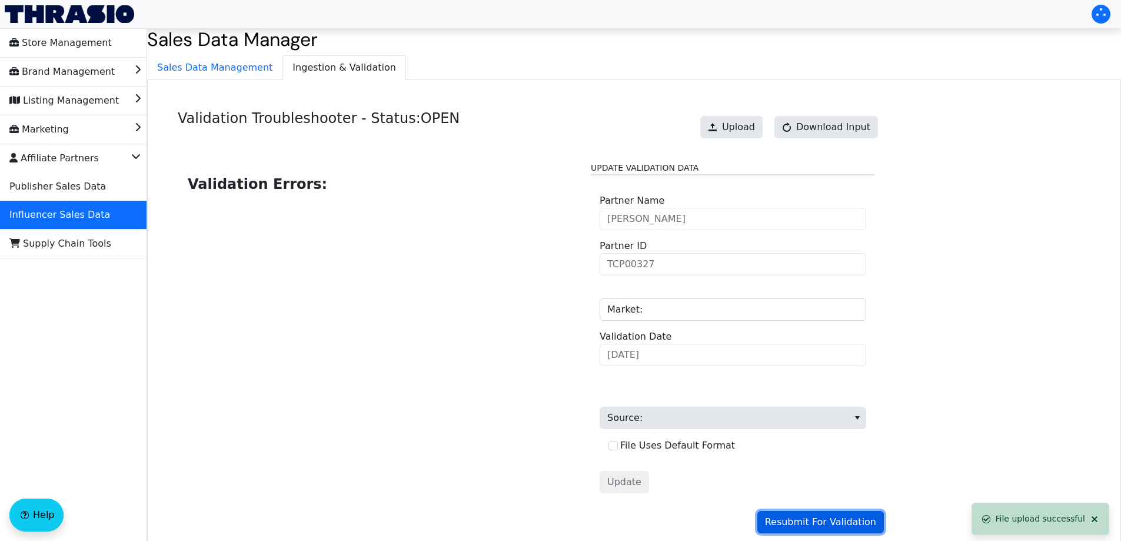
click at [805, 515] on span "Resubmit For Validation" at bounding box center [820, 522] width 111 height 14
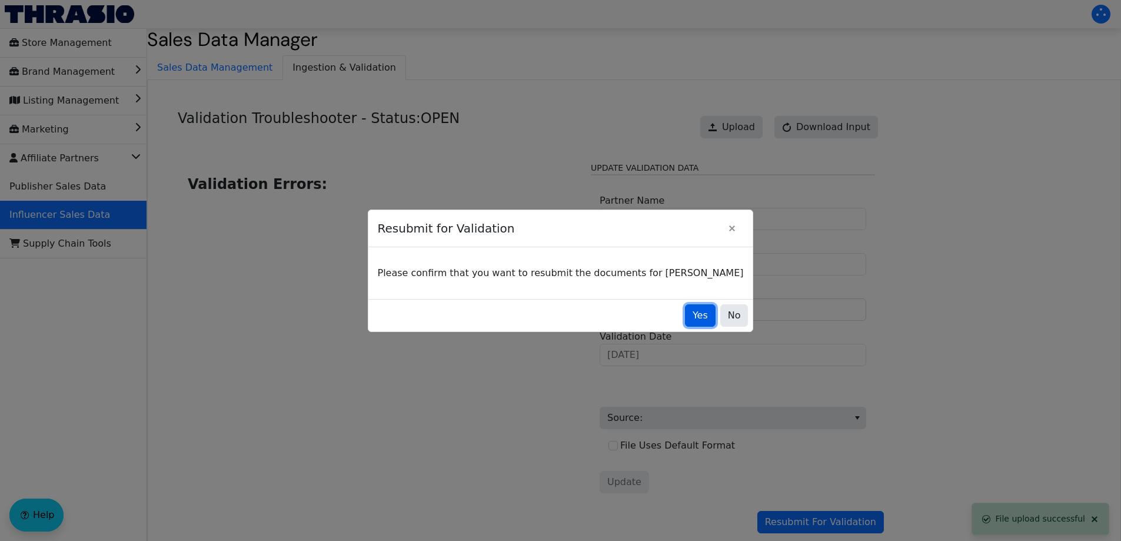
click at [692, 318] on span "Yes" at bounding box center [699, 315] width 15 height 14
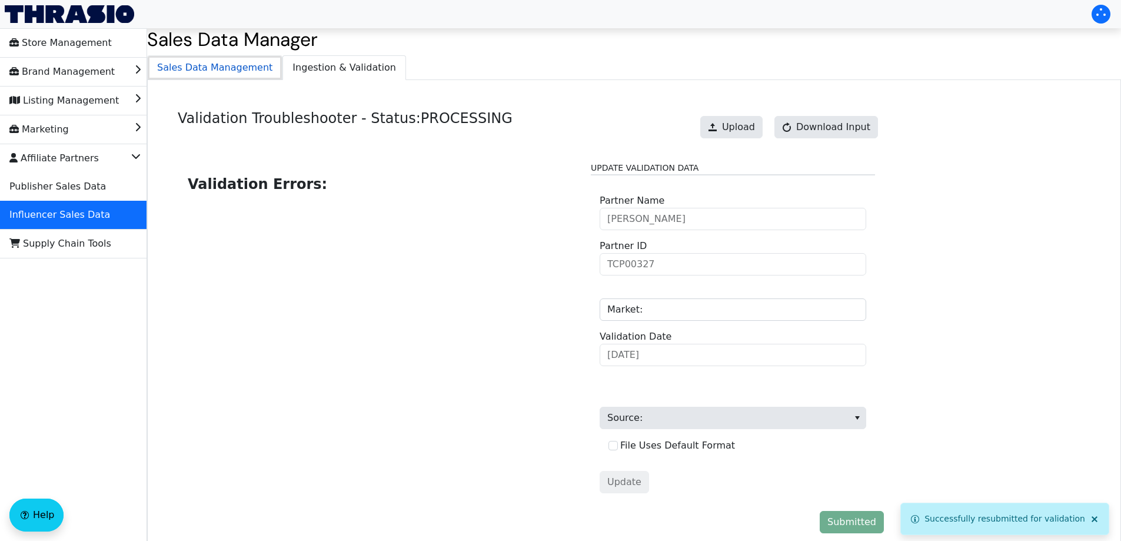
click at [219, 62] on span "Sales Data Management" at bounding box center [215, 68] width 134 height 24
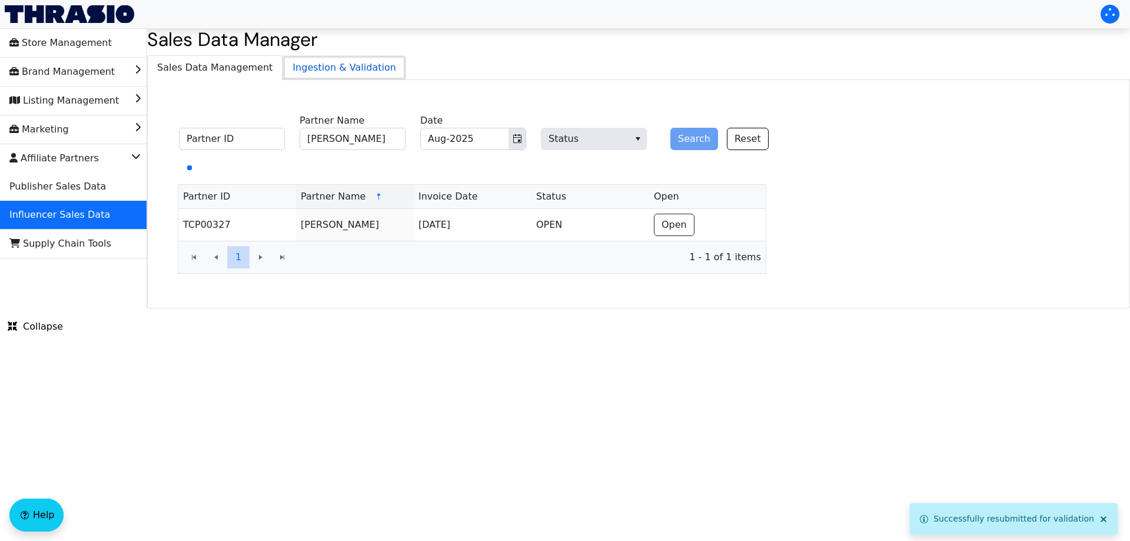
click at [358, 59] on span "Ingestion & Validation" at bounding box center [344, 68] width 122 height 24
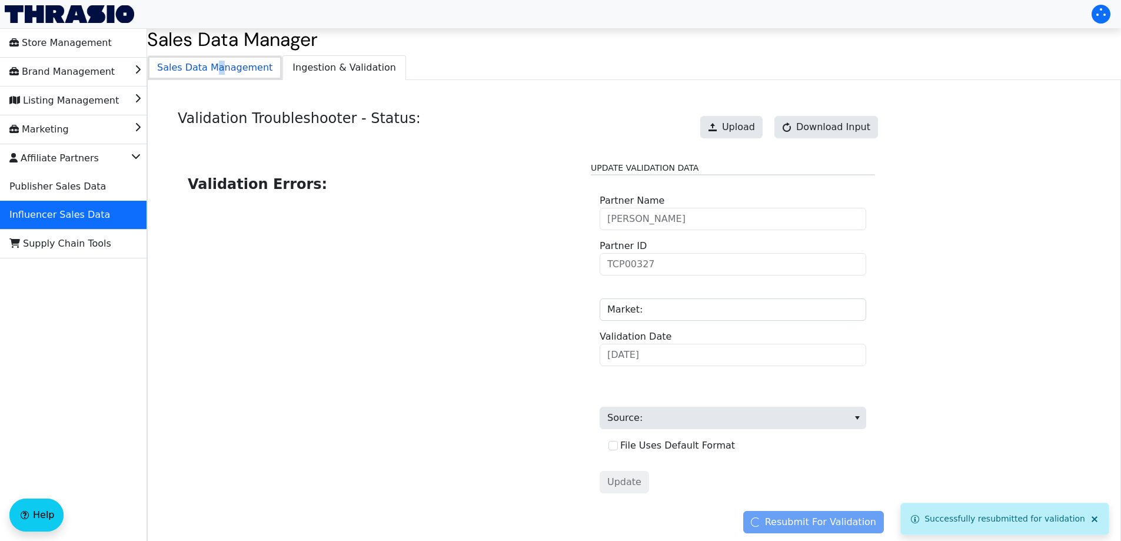
click at [213, 62] on span "Sales Data Management" at bounding box center [215, 68] width 134 height 24
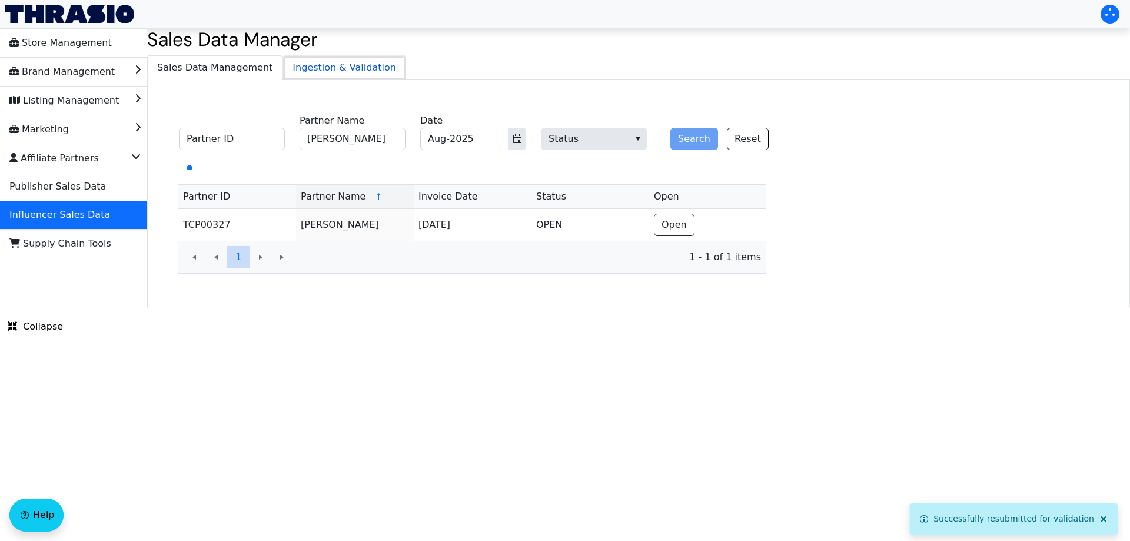
click at [313, 65] on span "Ingestion & Validation" at bounding box center [344, 68] width 122 height 24
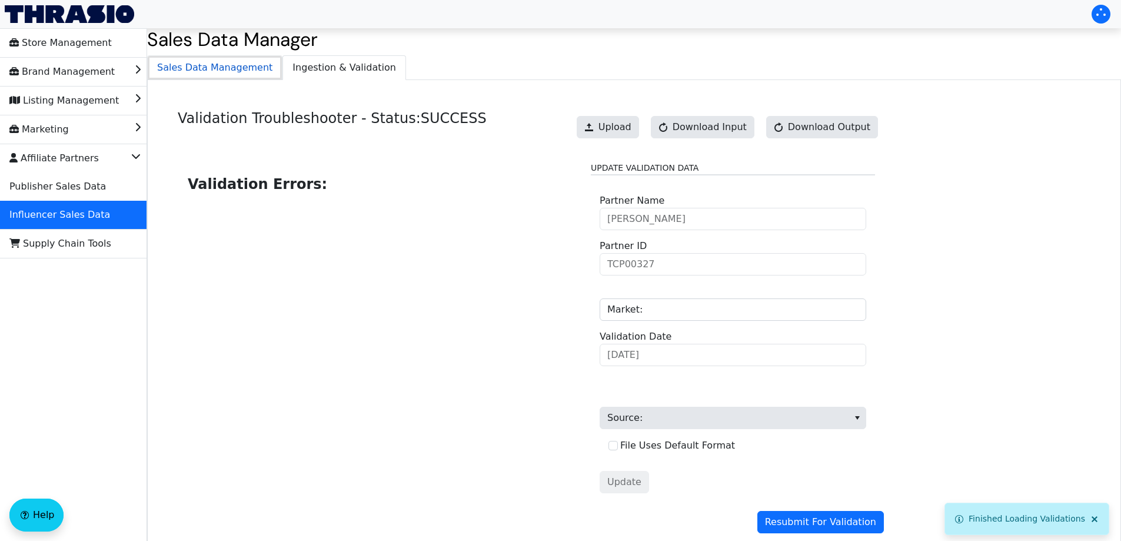
click at [194, 62] on span "Sales Data Management" at bounding box center [215, 68] width 134 height 24
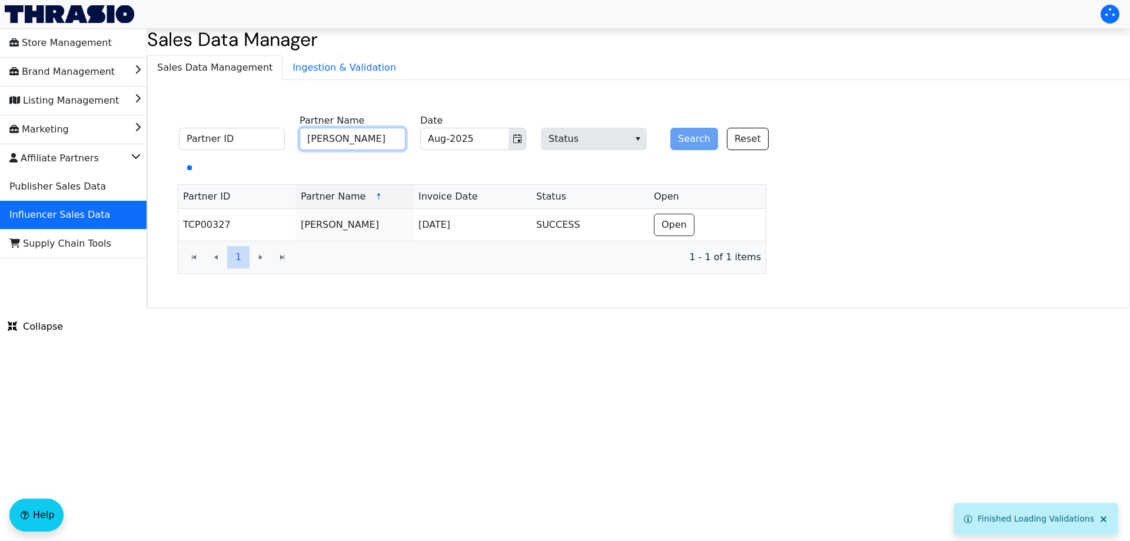
click at [353, 132] on input "Arielle Brimhall" at bounding box center [352, 139] width 106 height 22
paste input "Maggie McGaugh"
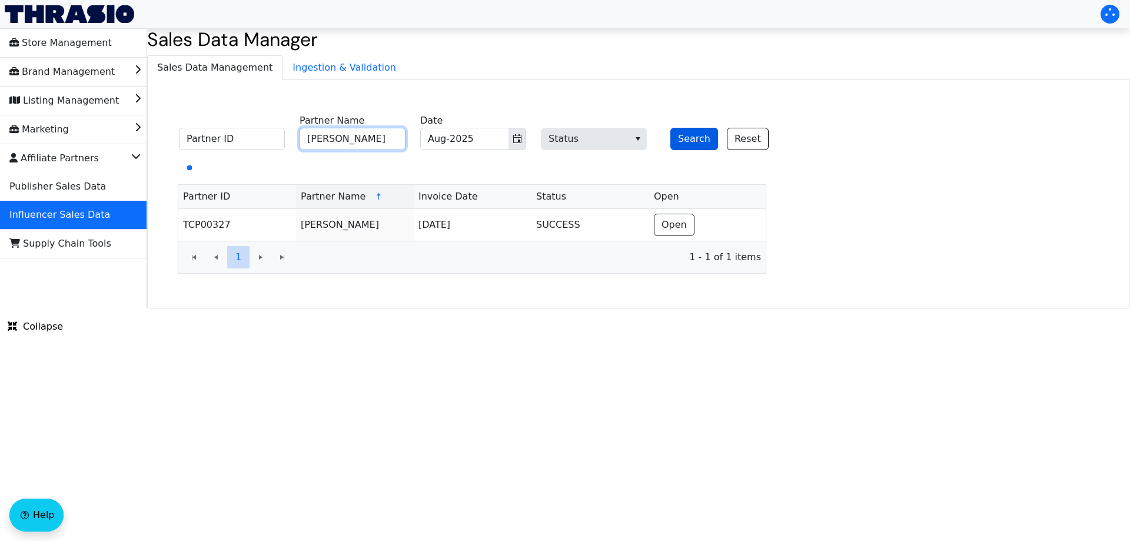
type input "Maggie McGaugh"
click at [699, 137] on button "Search" at bounding box center [694, 139] width 48 height 22
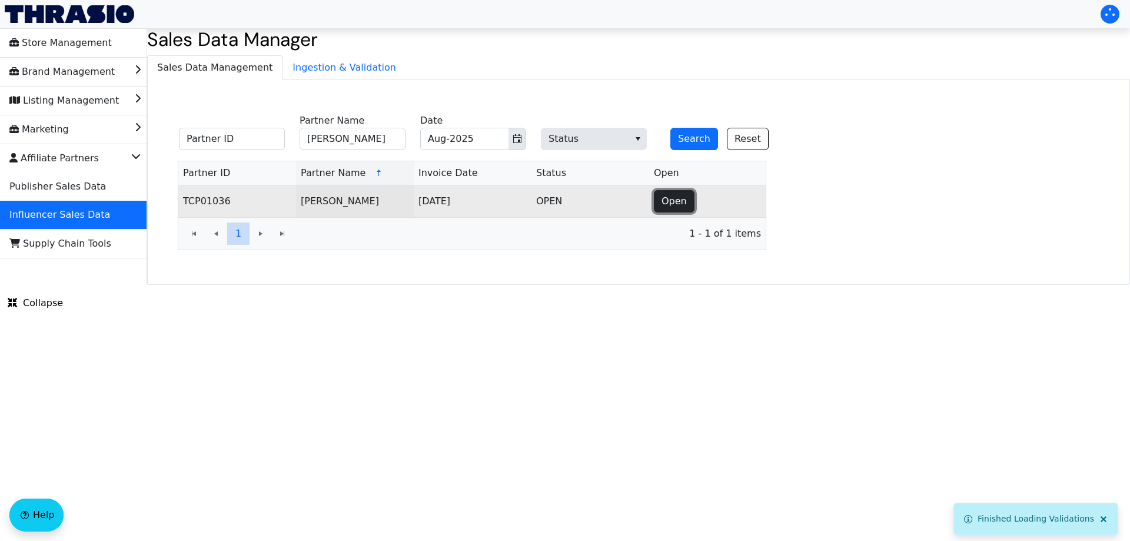
click at [681, 202] on span "Open" at bounding box center [673, 201] width 25 height 14
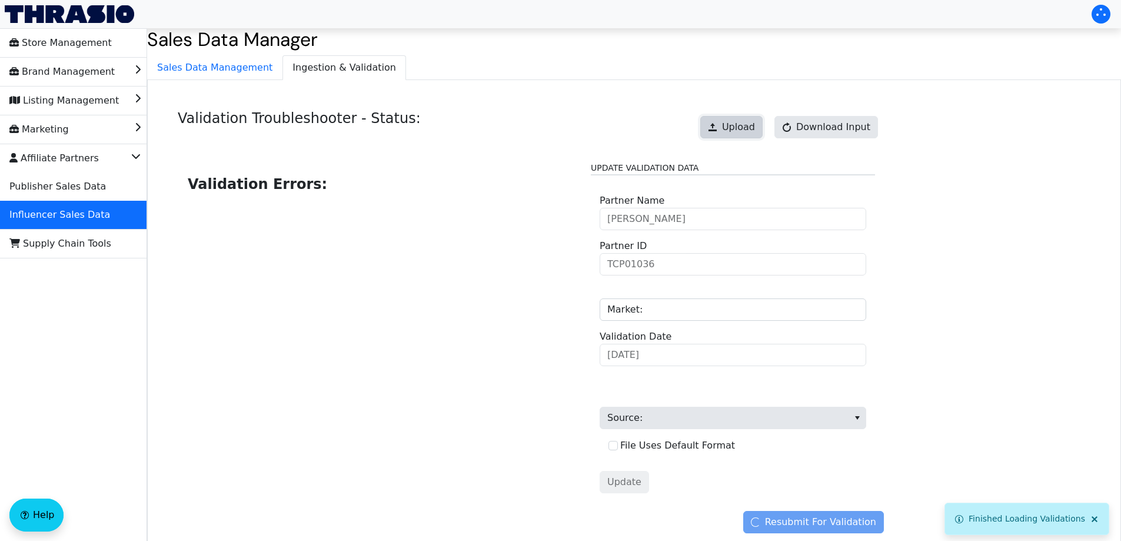
click at [745, 121] on span "Upload" at bounding box center [738, 127] width 33 height 14
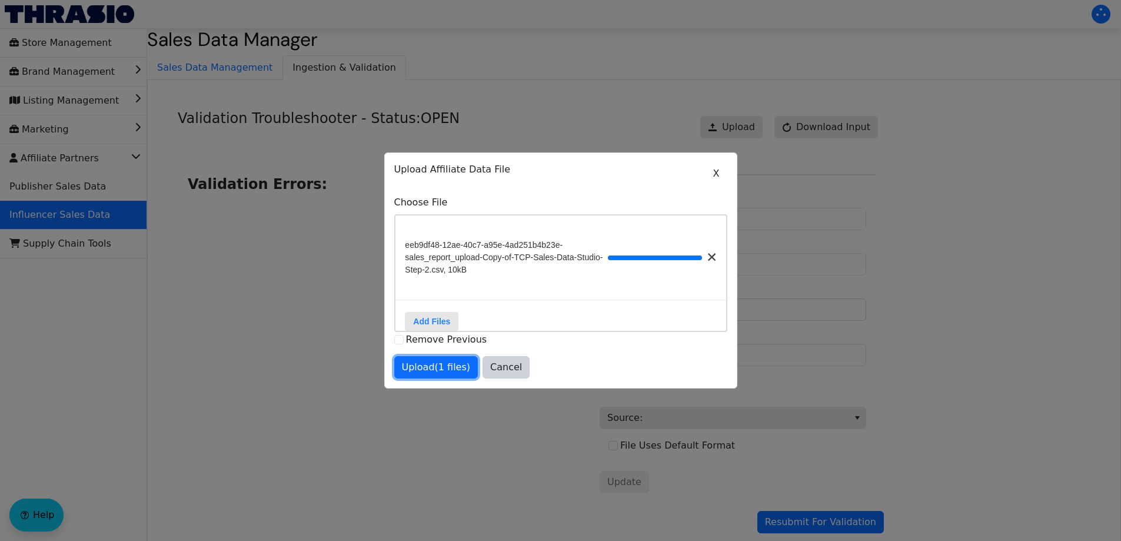
click at [431, 374] on span "Upload (1 files)" at bounding box center [436, 367] width 69 height 14
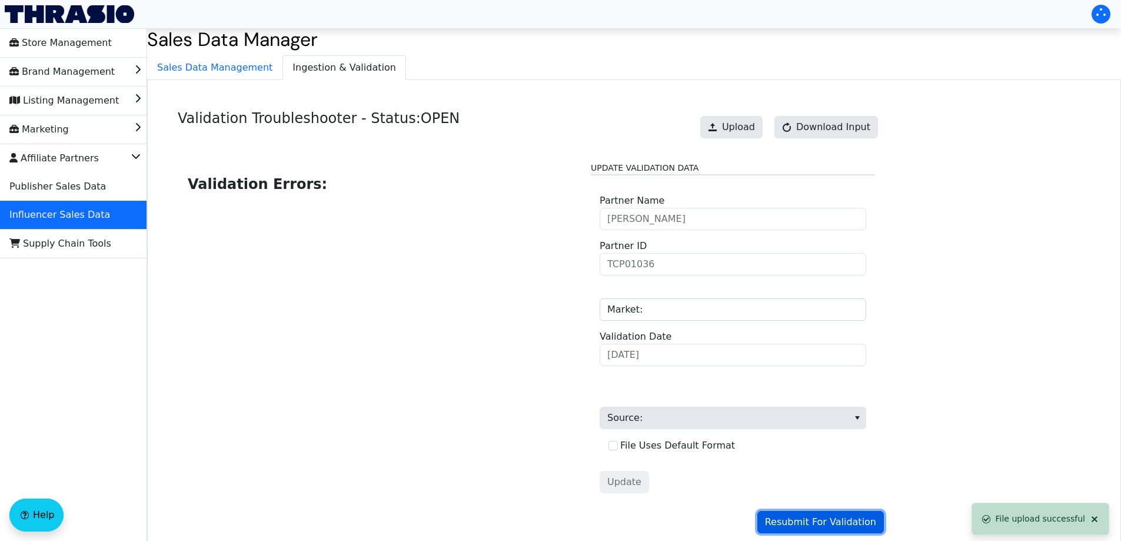
click at [834, 523] on span "Resubmit For Validation" at bounding box center [820, 522] width 111 height 14
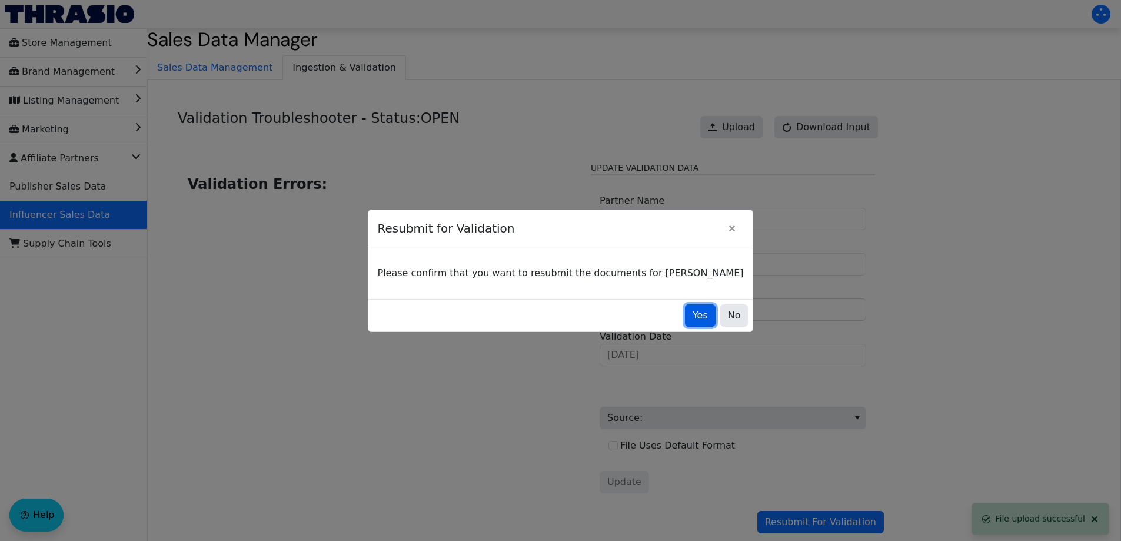
click at [692, 316] on span "Yes" at bounding box center [699, 315] width 15 height 14
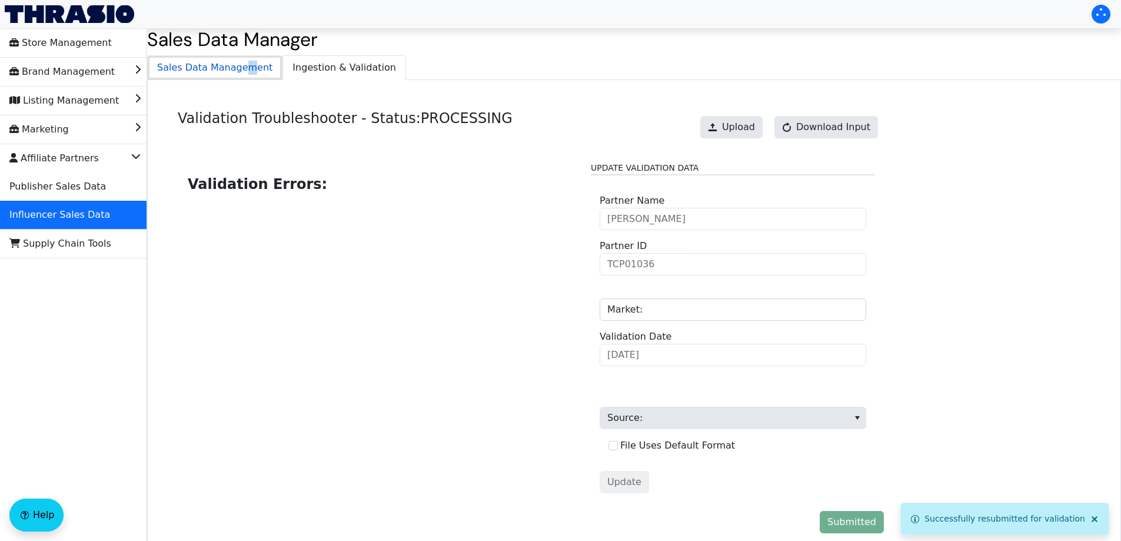
drag, startPoint x: 242, startPoint y: 72, endPoint x: 250, endPoint y: 71, distance: 8.3
click at [240, 72] on span "Sales Data Management" at bounding box center [215, 68] width 134 height 24
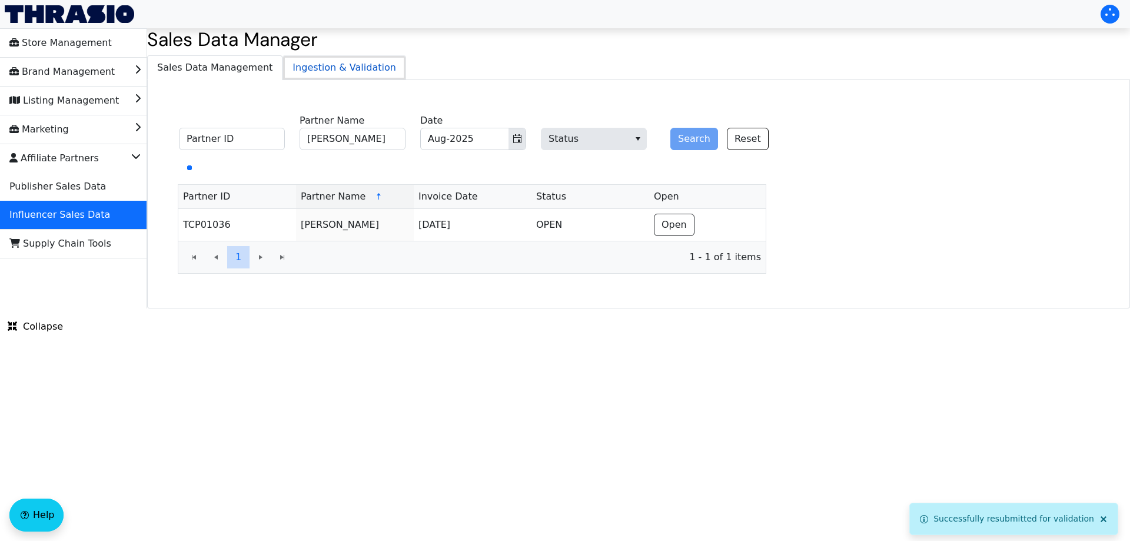
click at [297, 68] on span "Ingestion & Validation" at bounding box center [344, 68] width 122 height 24
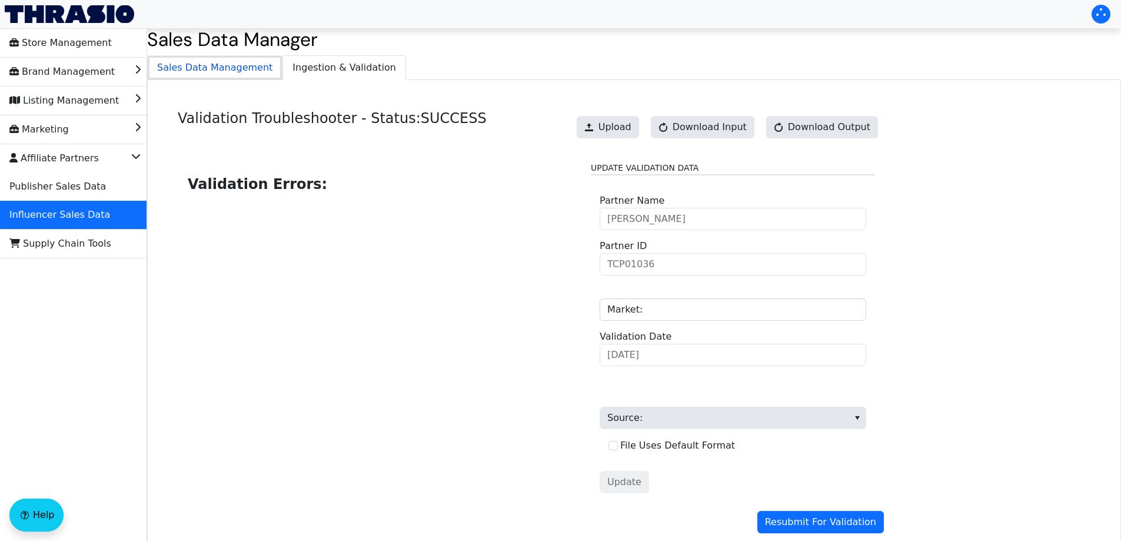
click at [232, 72] on span "Sales Data Management" at bounding box center [215, 68] width 134 height 24
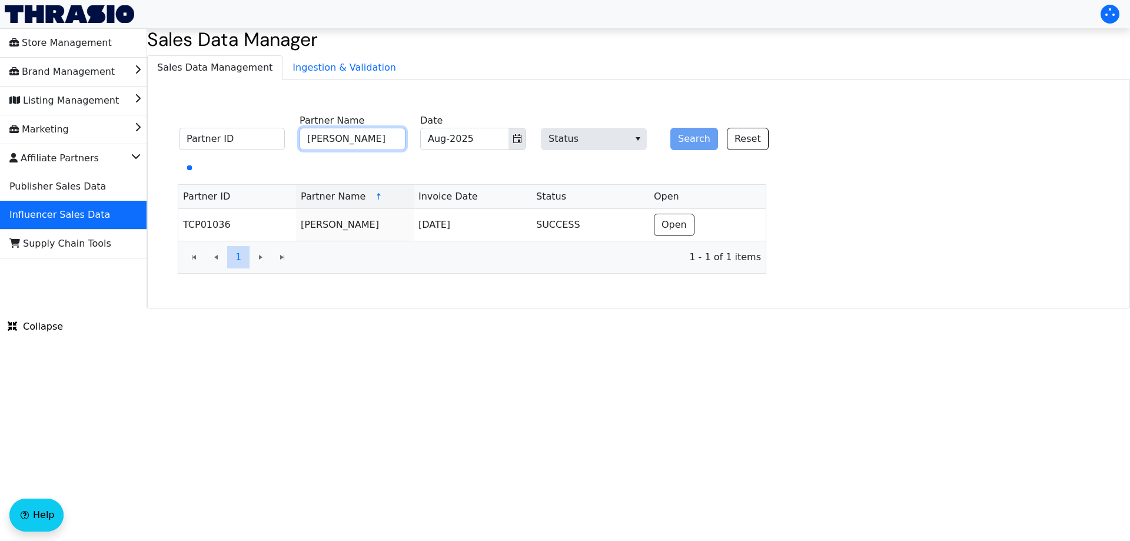
click at [361, 146] on input "Maggie McGaugh" at bounding box center [352, 139] width 106 height 22
paste input "Crystel Montenegro"
type input "Crystel Montenegro"
click at [686, 135] on button "Search" at bounding box center [694, 139] width 48 height 22
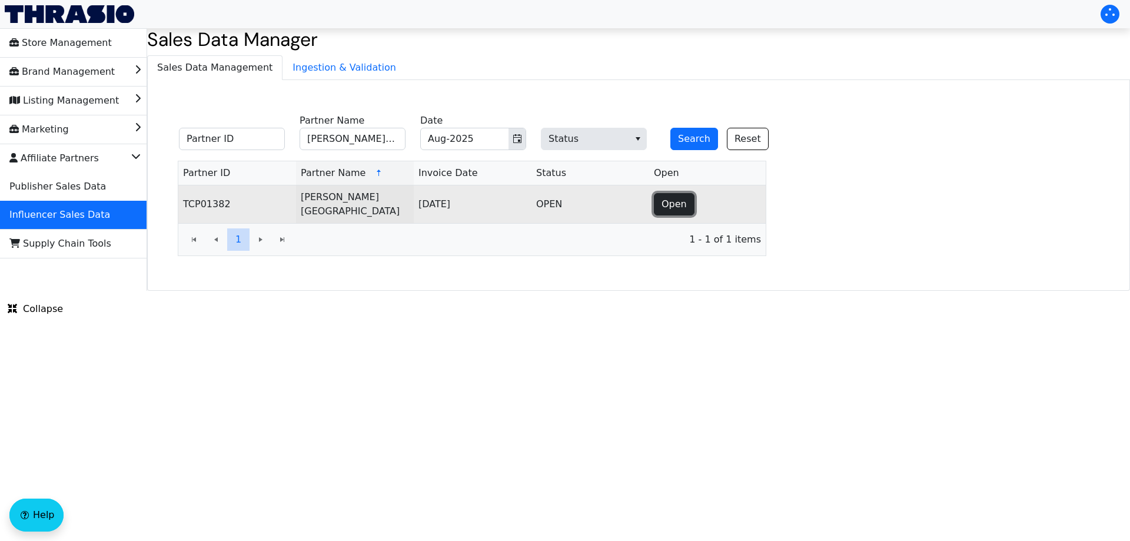
click at [682, 198] on span "Open" at bounding box center [673, 204] width 25 height 14
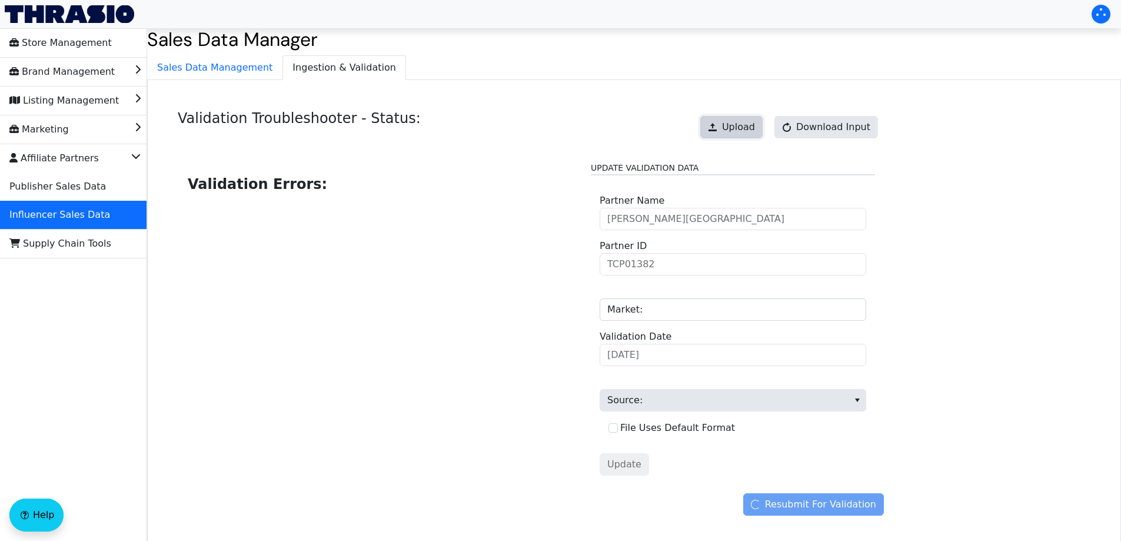
click at [748, 124] on span "Upload" at bounding box center [738, 127] width 33 height 14
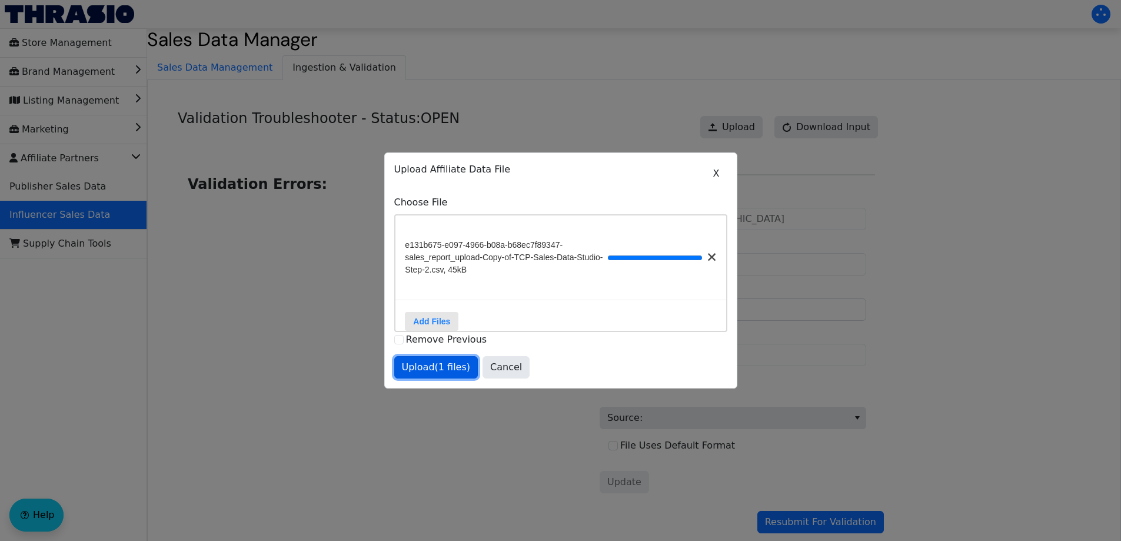
click at [439, 371] on span "Upload (1 files)" at bounding box center [436, 367] width 69 height 14
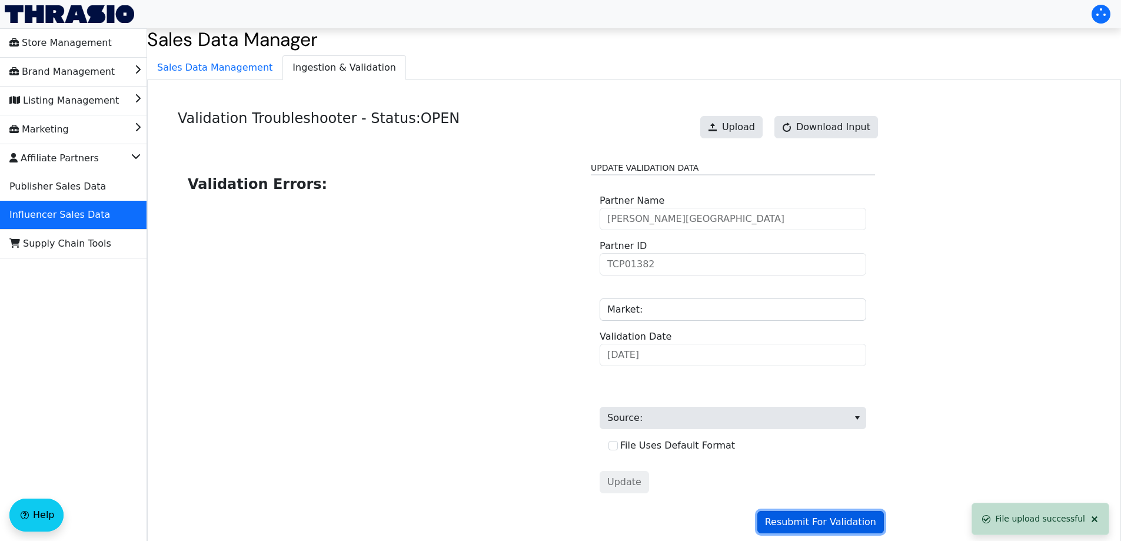
click at [831, 520] on span "Resubmit For Validation" at bounding box center [820, 522] width 111 height 14
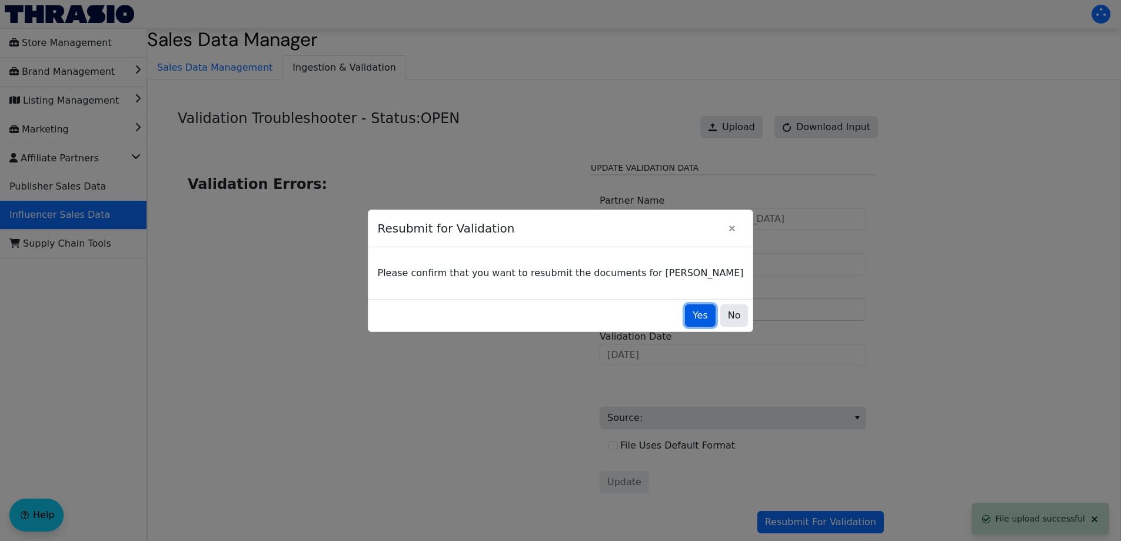
click at [685, 312] on button "Yes" at bounding box center [700, 315] width 31 height 22
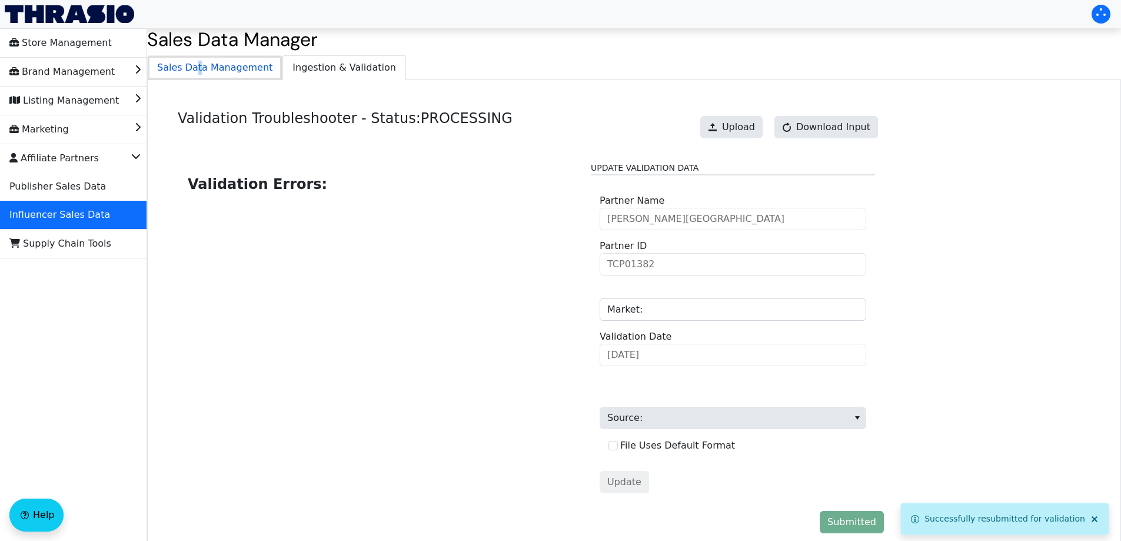
click at [194, 66] on span "Sales Data Management" at bounding box center [215, 68] width 134 height 24
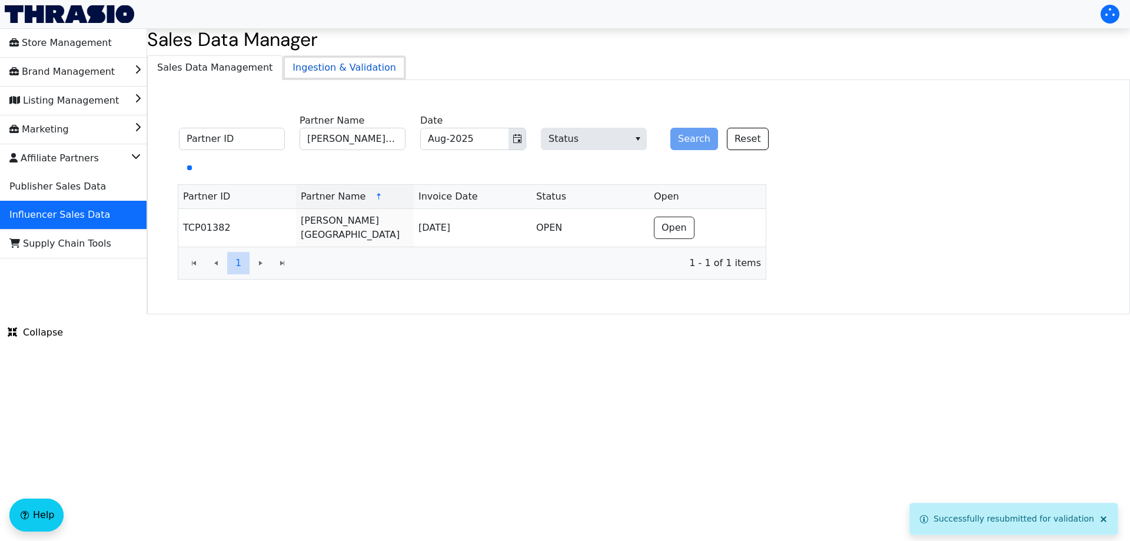
click at [330, 68] on span "Ingestion & Validation" at bounding box center [344, 68] width 122 height 24
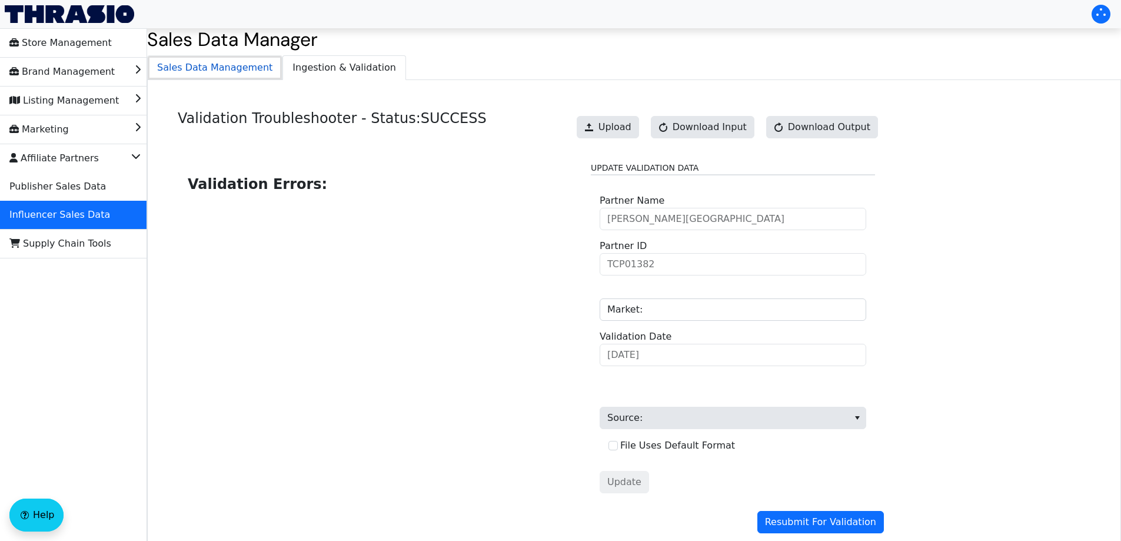
click at [229, 71] on span "Sales Data Management" at bounding box center [215, 68] width 134 height 24
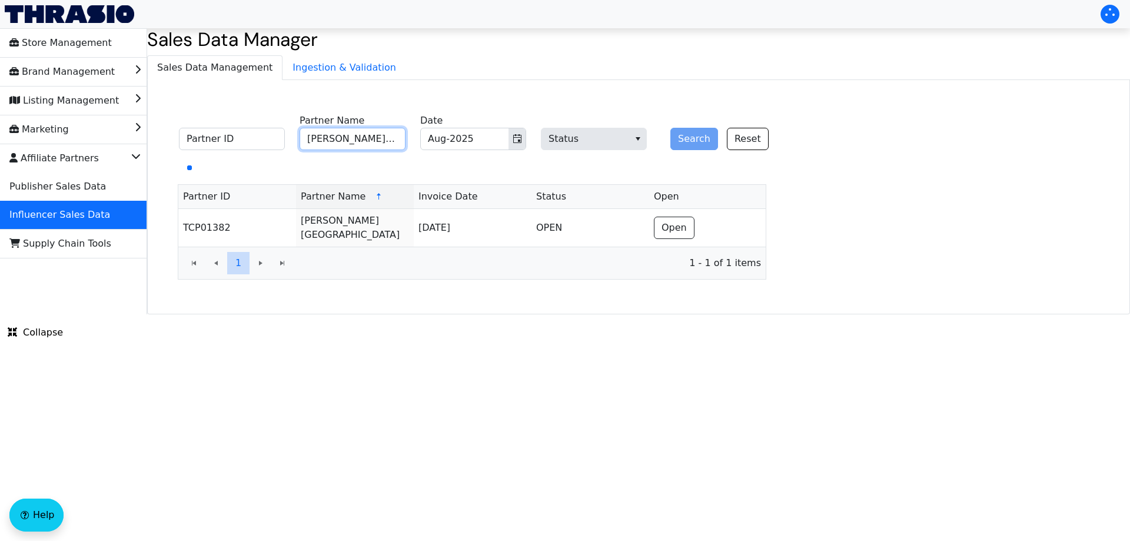
click at [356, 144] on input "Crystel Montenegro" at bounding box center [352, 139] width 106 height 22
paste input "Kortney Kruse"
type input "Kortney Kruse"
click at [695, 139] on button "Search" at bounding box center [694, 139] width 48 height 22
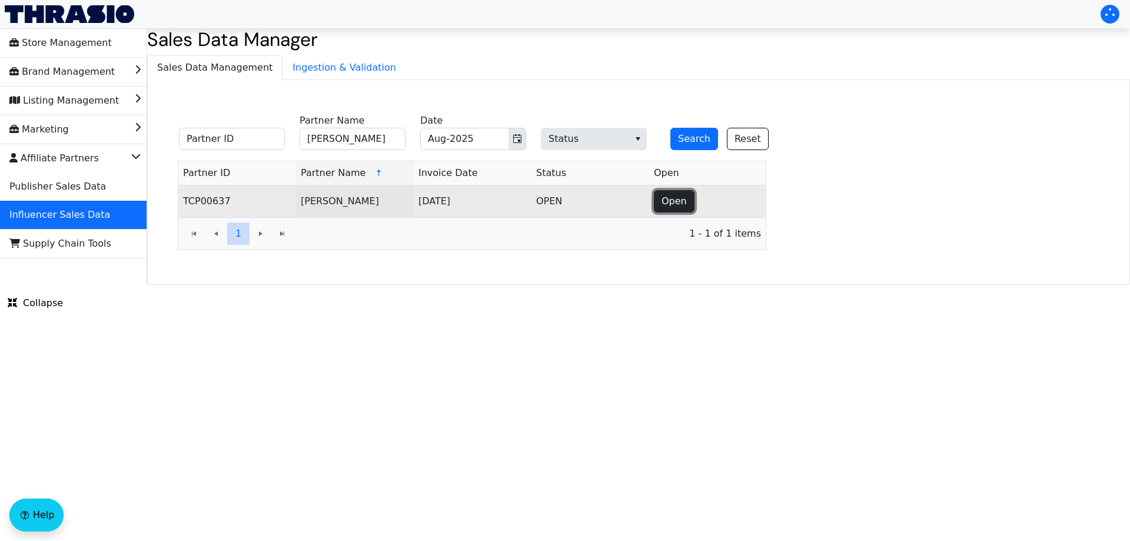
click at [664, 201] on span "Open" at bounding box center [673, 201] width 25 height 14
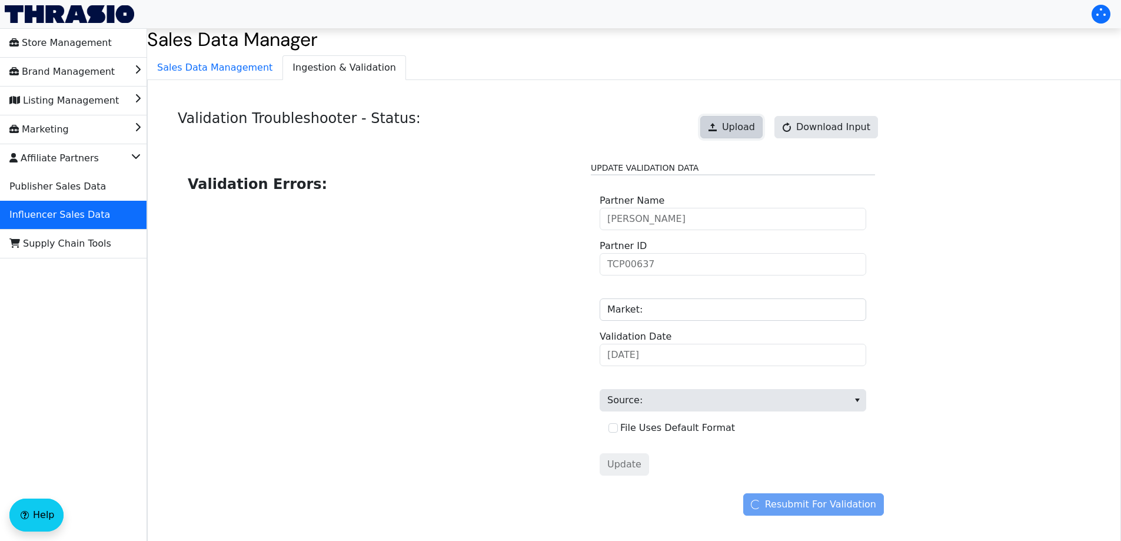
click at [733, 124] on span "Upload" at bounding box center [738, 127] width 33 height 14
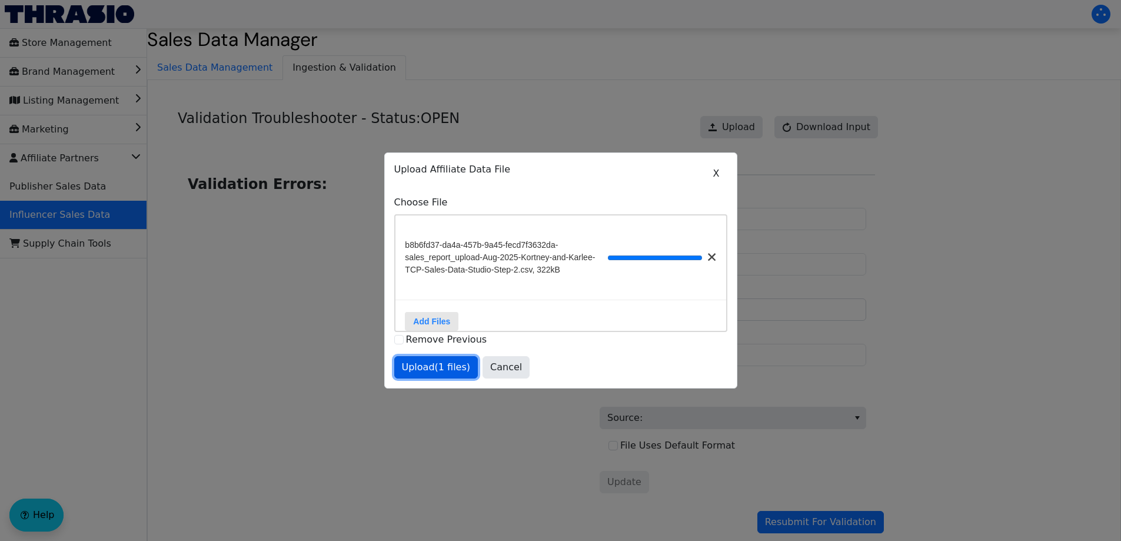
click at [424, 374] on span "Upload (1 files)" at bounding box center [436, 367] width 69 height 14
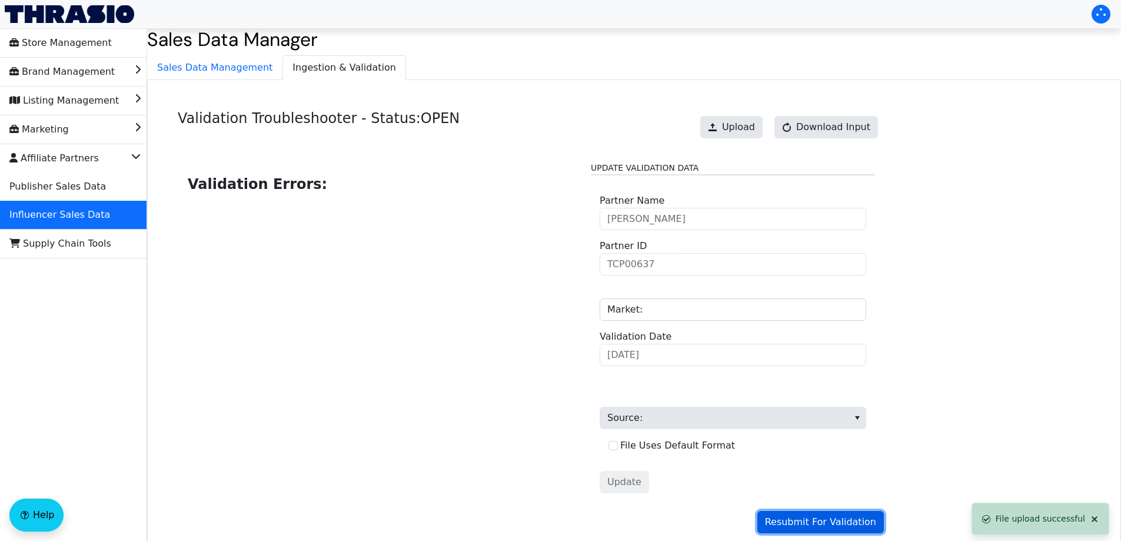
click at [791, 525] on span "Resubmit For Validation" at bounding box center [820, 522] width 111 height 14
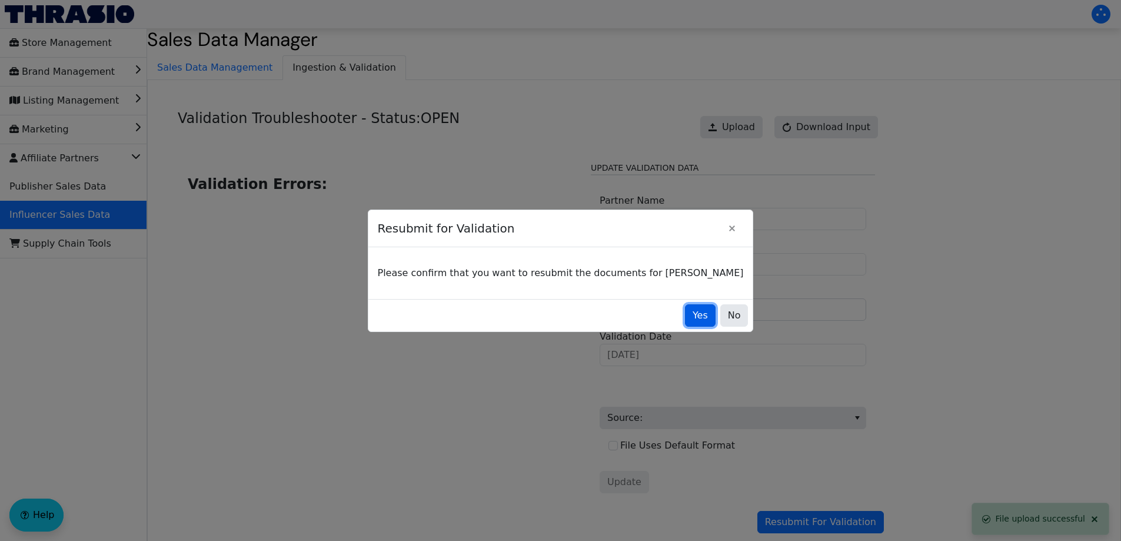
click at [692, 317] on span "Yes" at bounding box center [699, 315] width 15 height 14
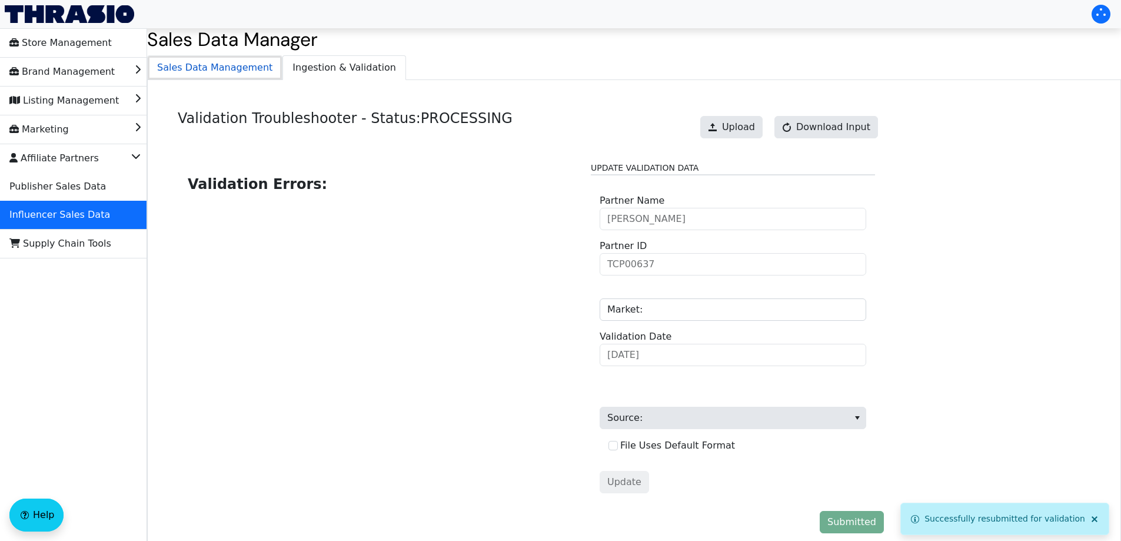
click at [219, 65] on span "Sales Data Management" at bounding box center [215, 68] width 134 height 24
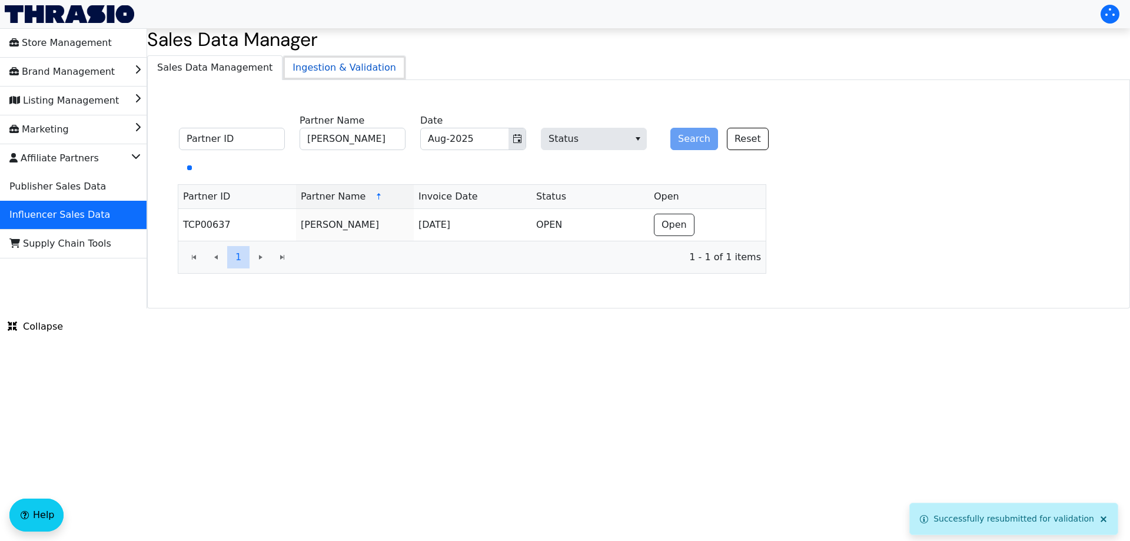
click at [340, 69] on span "Ingestion & Validation" at bounding box center [344, 68] width 122 height 24
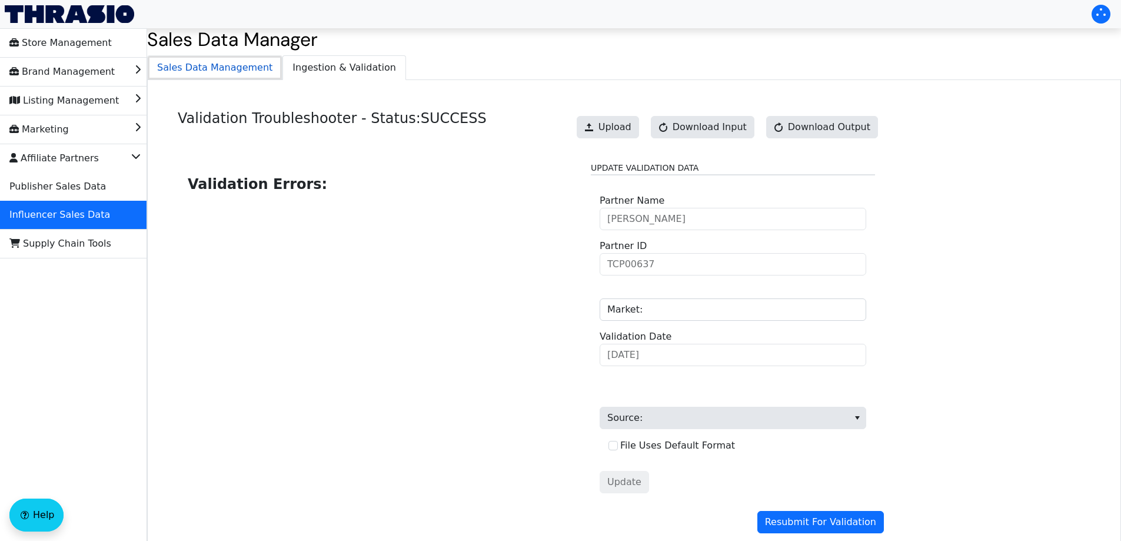
click at [211, 65] on span "Sales Data Management" at bounding box center [215, 68] width 134 height 24
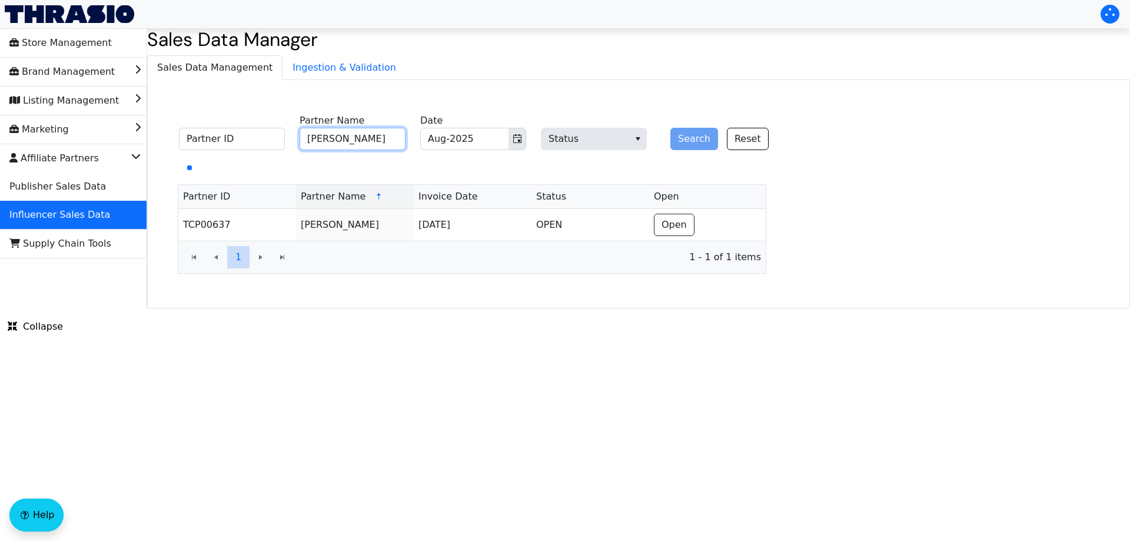
click at [359, 141] on input "Kortney Kruse" at bounding box center [352, 139] width 106 height 22
paste input "Lane Fournerat"
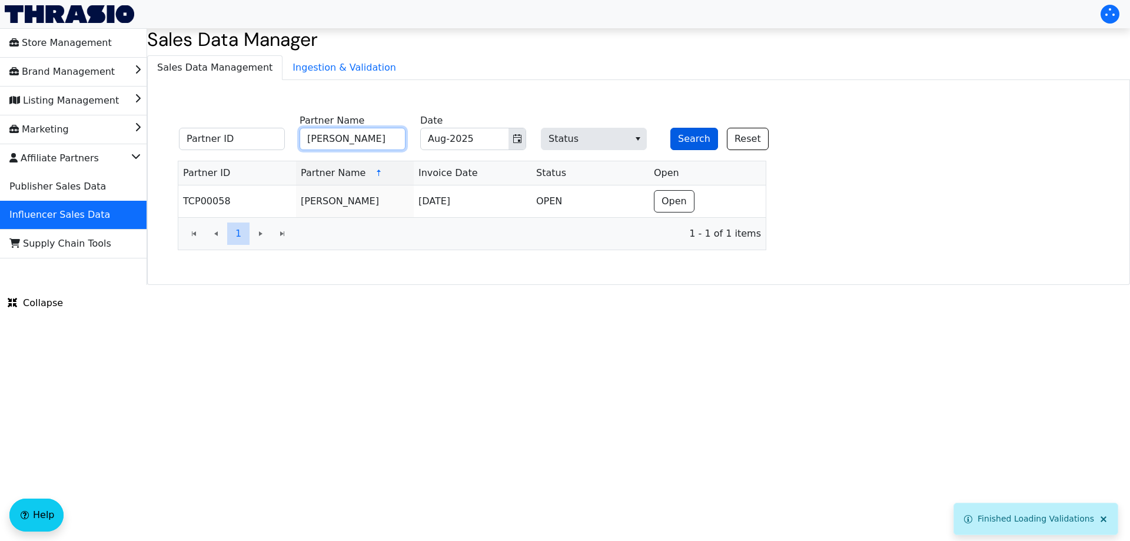
type input "Lane Fournerat"
click at [685, 141] on button "Search" at bounding box center [694, 139] width 48 height 22
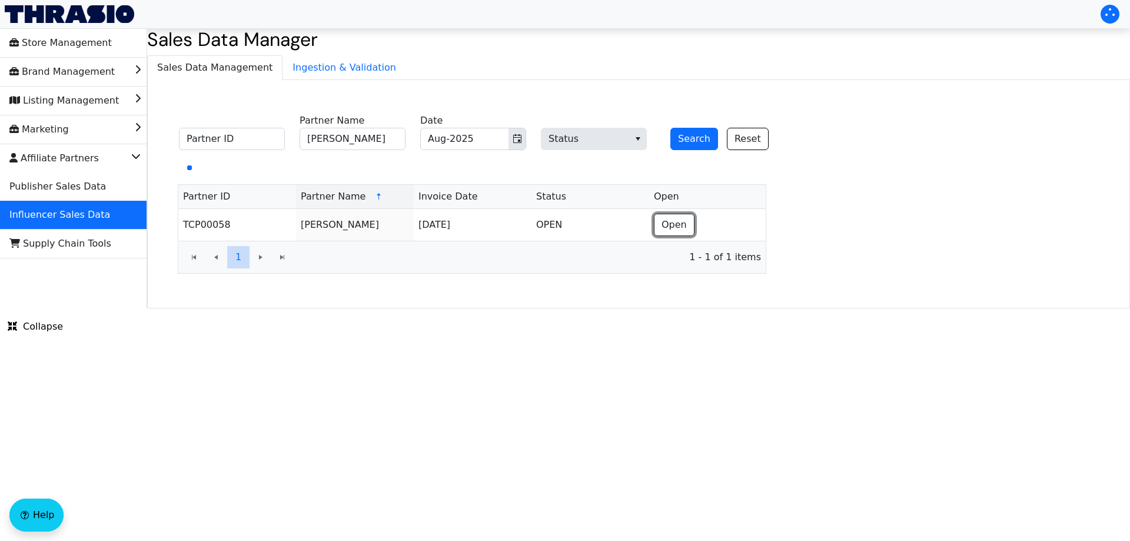
click at [668, 230] on span "Open" at bounding box center [673, 225] width 25 height 14
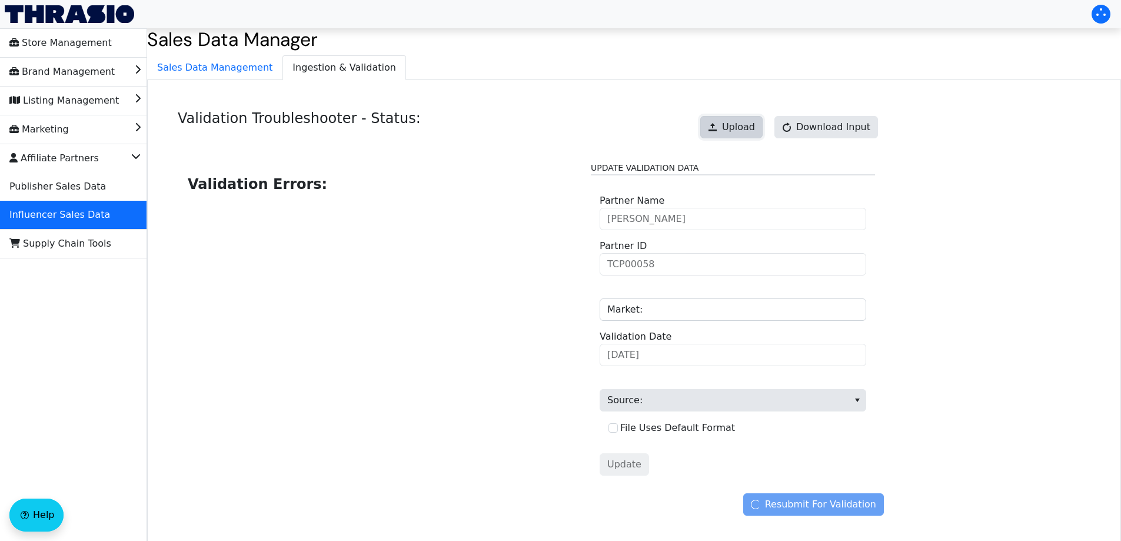
click at [737, 127] on span "Upload" at bounding box center [738, 127] width 33 height 14
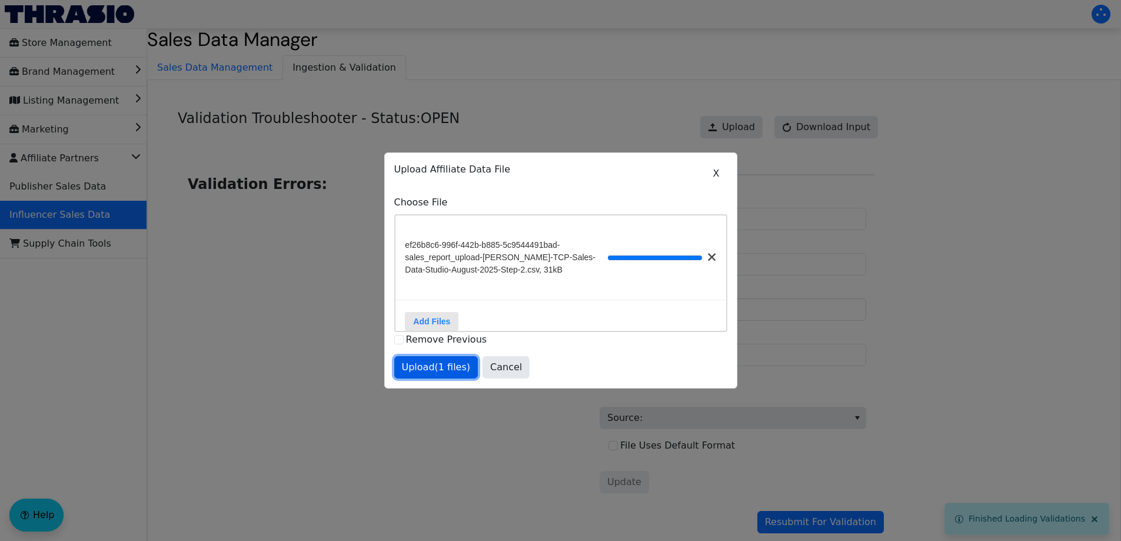
click at [425, 365] on button "Upload (1 files)" at bounding box center [436, 367] width 84 height 22
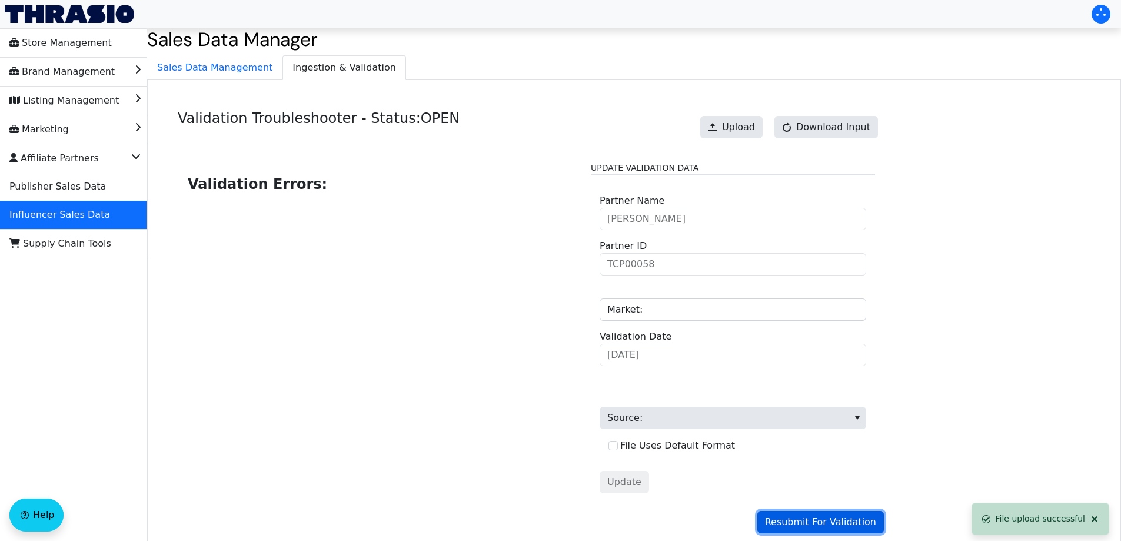
click at [812, 518] on span "Resubmit For Validation" at bounding box center [820, 522] width 111 height 14
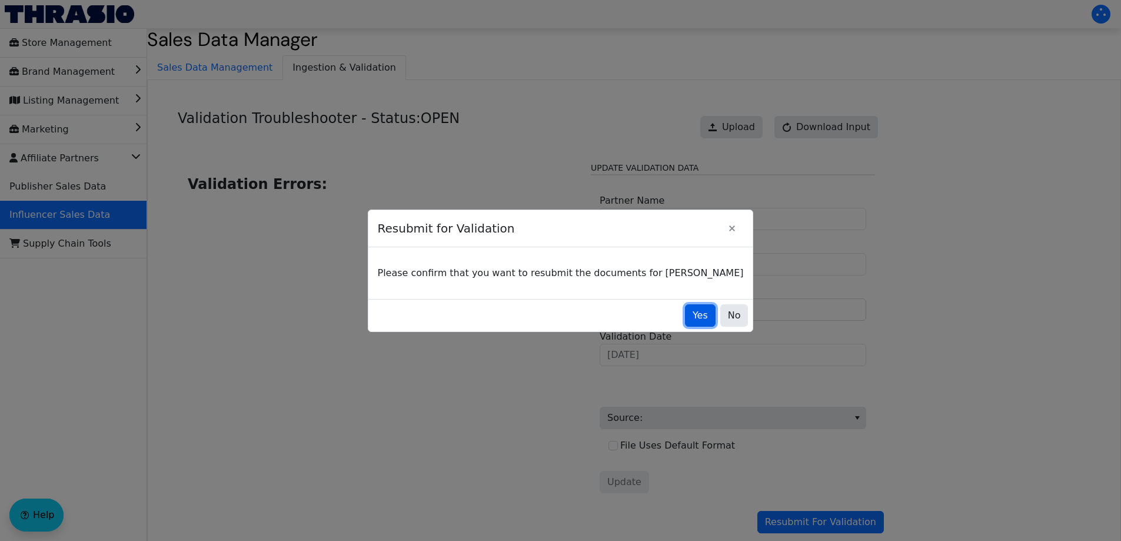
click at [692, 317] on span "Yes" at bounding box center [699, 315] width 15 height 14
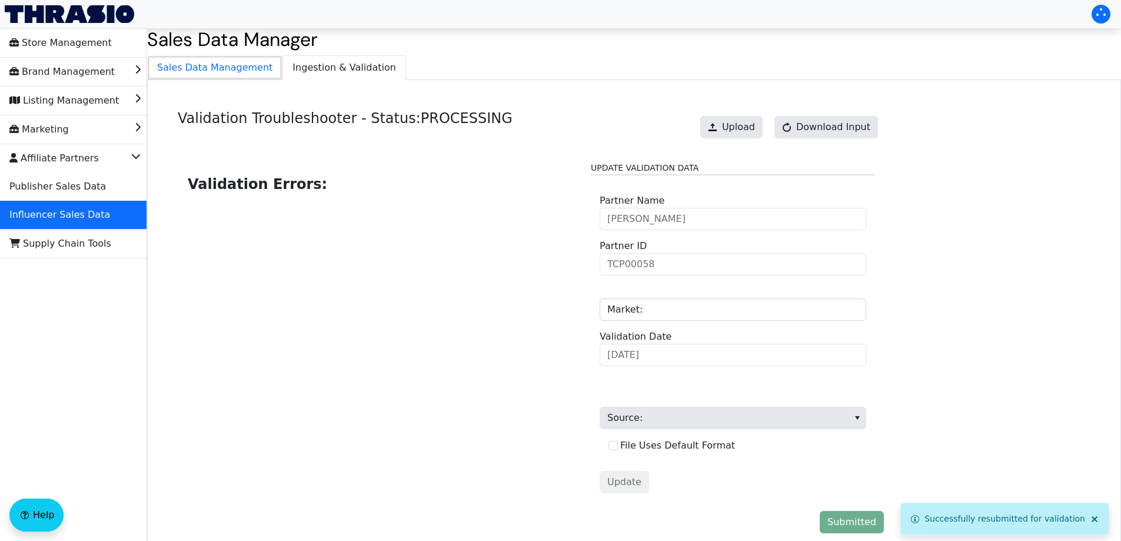
drag, startPoint x: 253, startPoint y: 77, endPoint x: 270, endPoint y: 75, distance: 17.2
click at [253, 76] on span "Sales Data Management" at bounding box center [215, 68] width 134 height 24
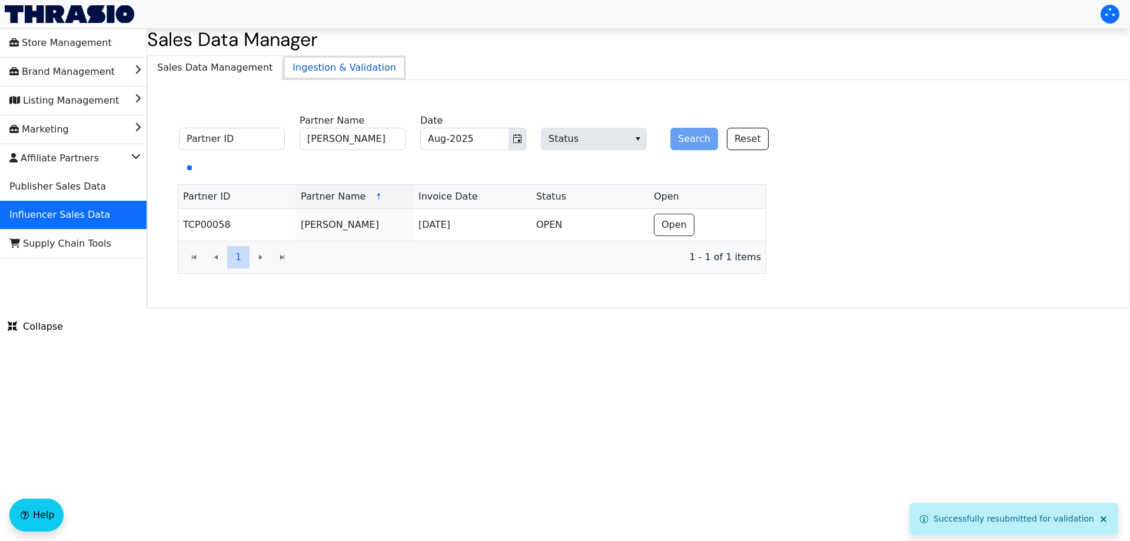
click at [320, 74] on span "Ingestion & Validation" at bounding box center [344, 68] width 122 height 24
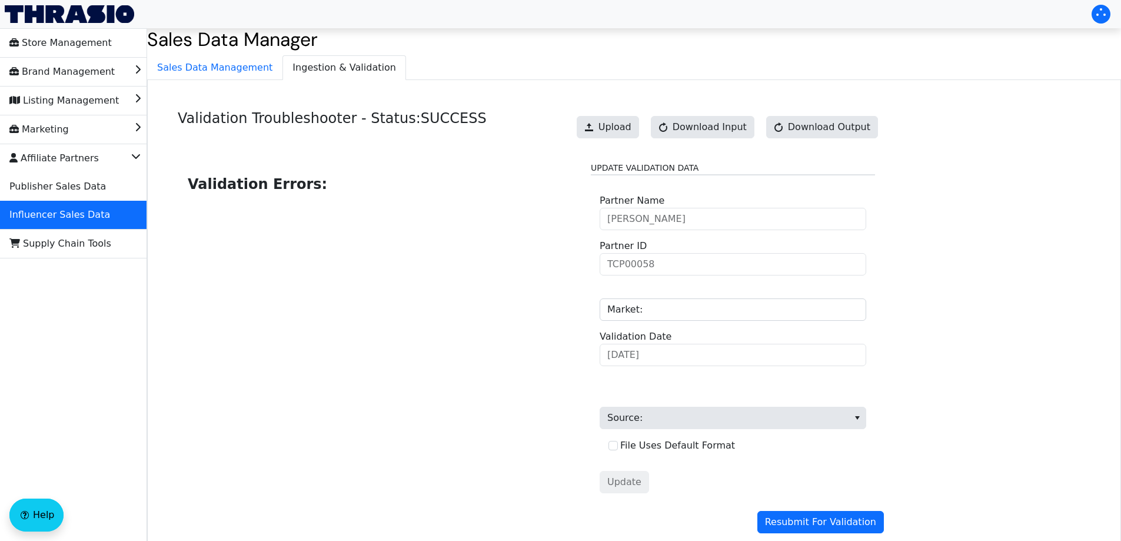
click at [238, 83] on div "Validation Troubleshooter - Status: SUCCESS Upload Download Input Download Outp…" at bounding box center [634, 324] width 974 height 488
click at [214, 69] on span "Sales Data Management" at bounding box center [215, 68] width 134 height 24
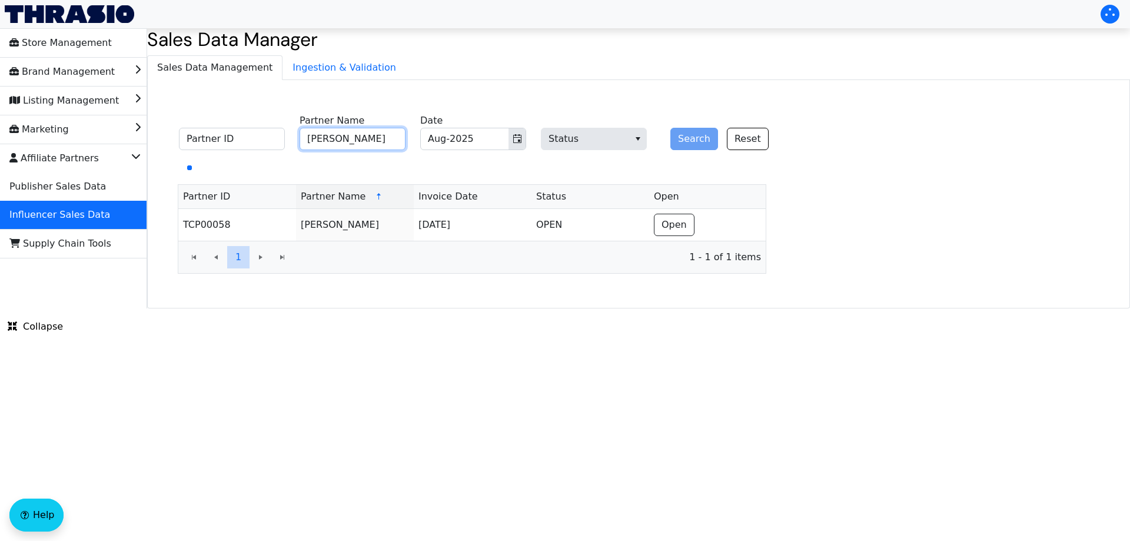
click at [364, 136] on input "Lane Fournerat" at bounding box center [352, 139] width 106 height 22
paste input "Andrea Denes"
type input "Andrea Denes"
click at [693, 136] on button "Search" at bounding box center [694, 139] width 48 height 22
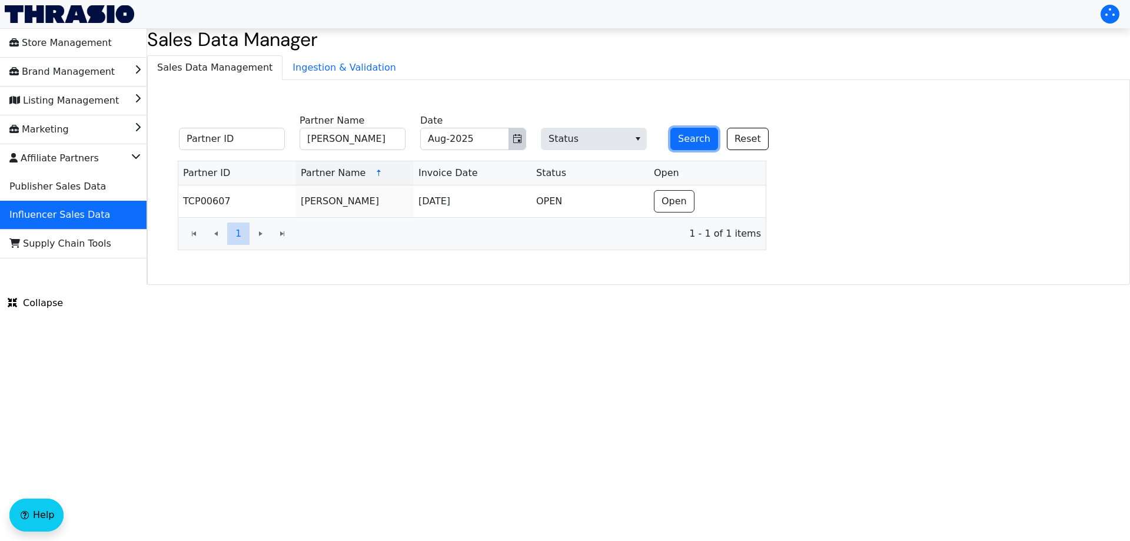
click at [514, 139] on icon "Toggle calendar" at bounding box center [516, 138] width 9 height 9
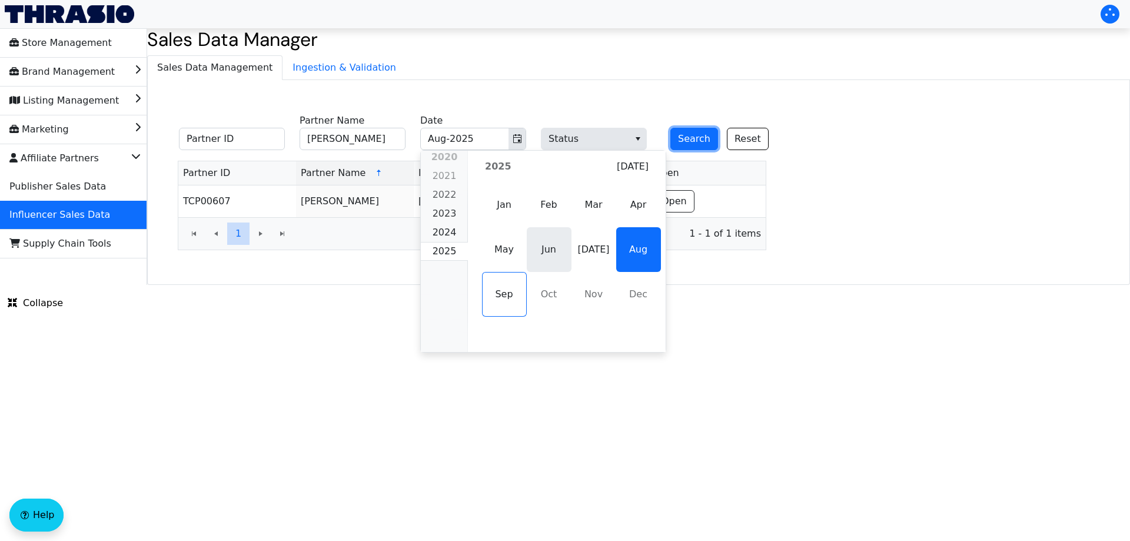
click at [539, 257] on span "Jun" at bounding box center [549, 249] width 45 height 45
type input "Jun-2025"
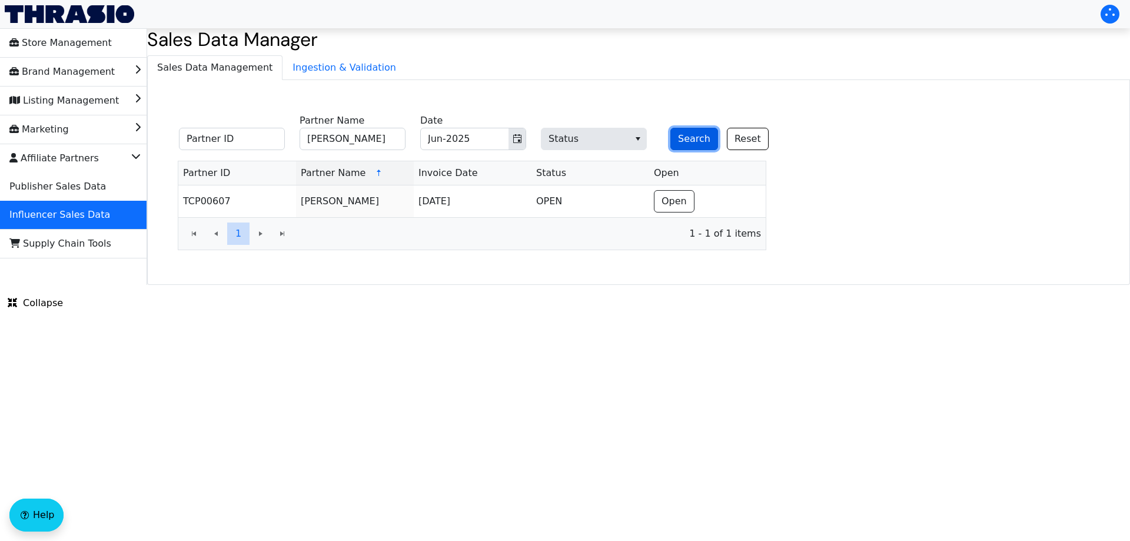
click at [682, 136] on button "Search" at bounding box center [694, 139] width 48 height 22
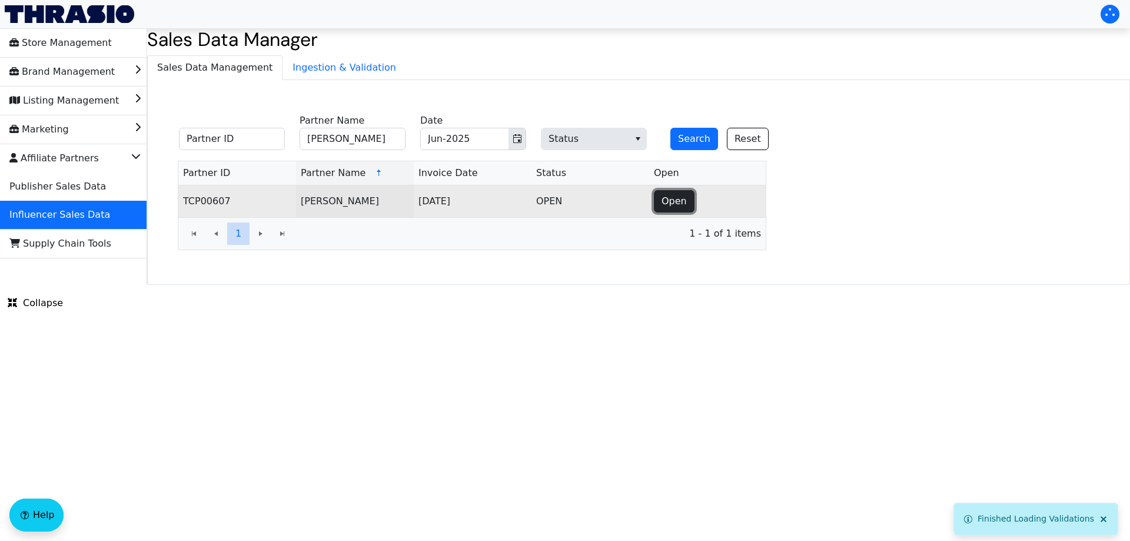
click at [676, 197] on span "Open" at bounding box center [673, 201] width 25 height 14
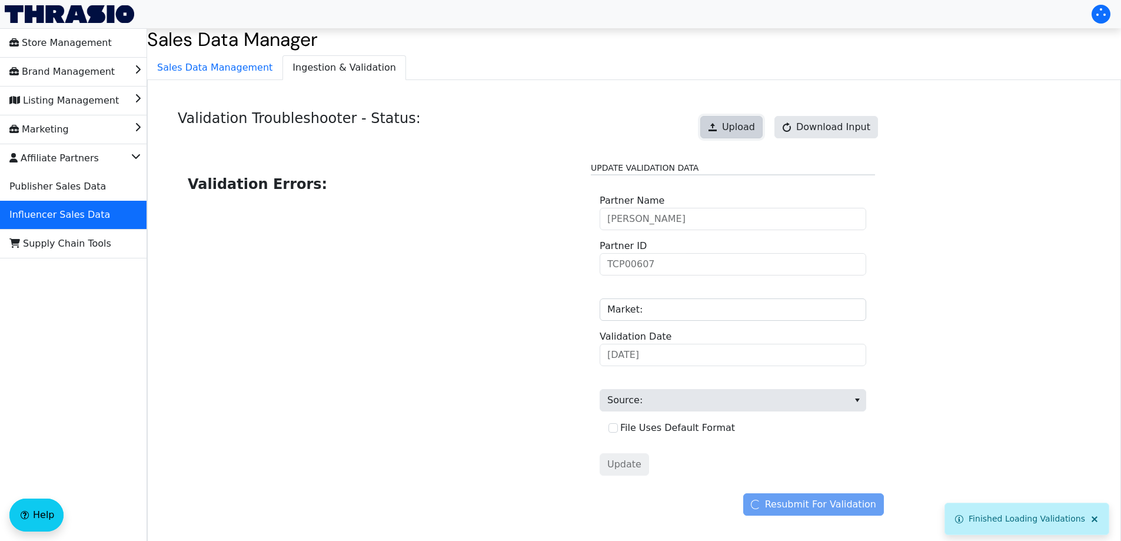
click at [737, 124] on span "Upload" at bounding box center [738, 127] width 33 height 14
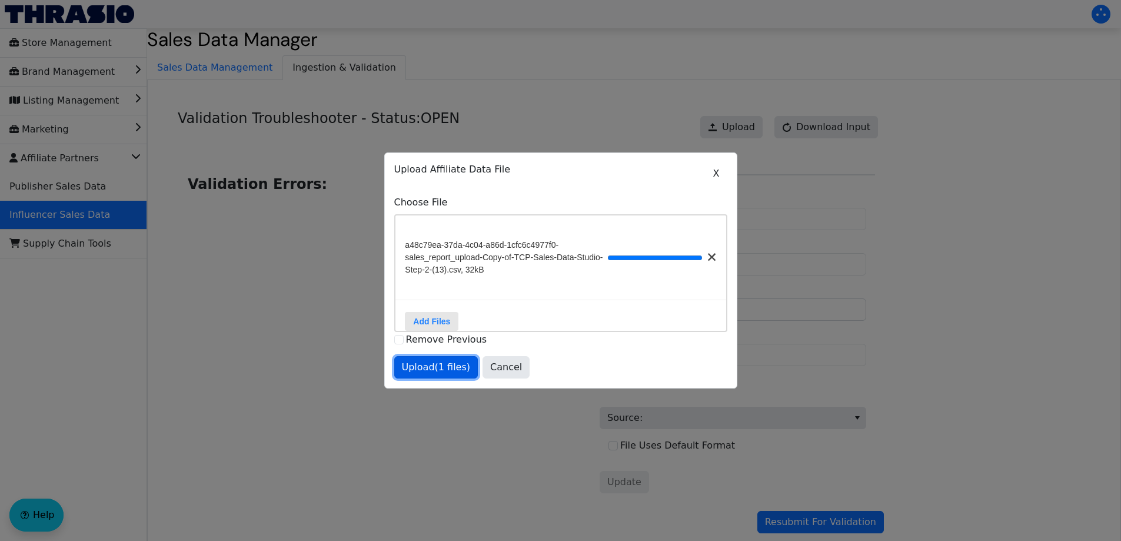
click at [447, 368] on span "Upload (1 files)" at bounding box center [436, 367] width 69 height 14
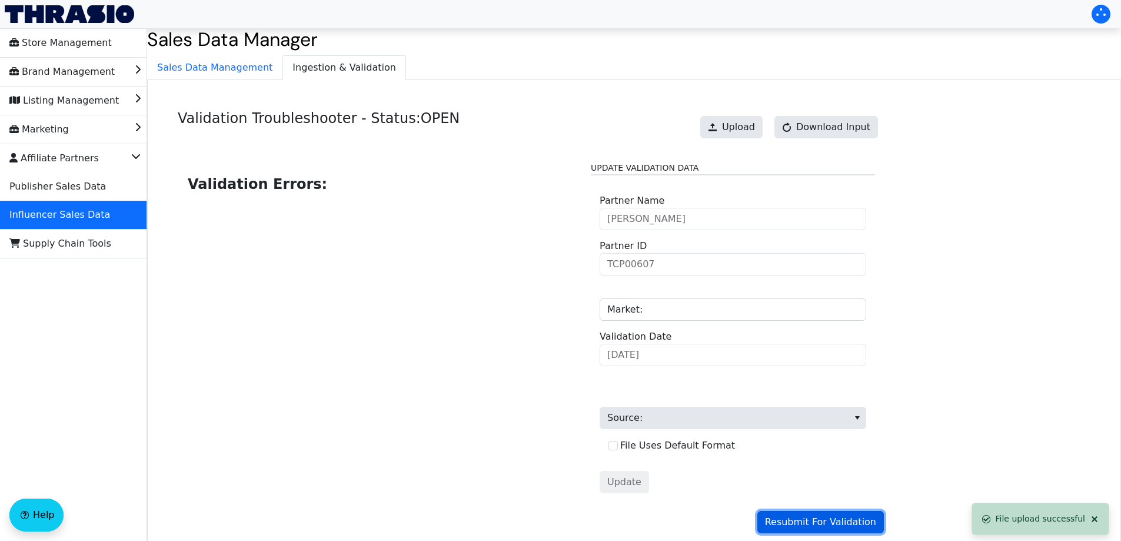
click at [835, 521] on span "Resubmit For Validation" at bounding box center [820, 522] width 111 height 14
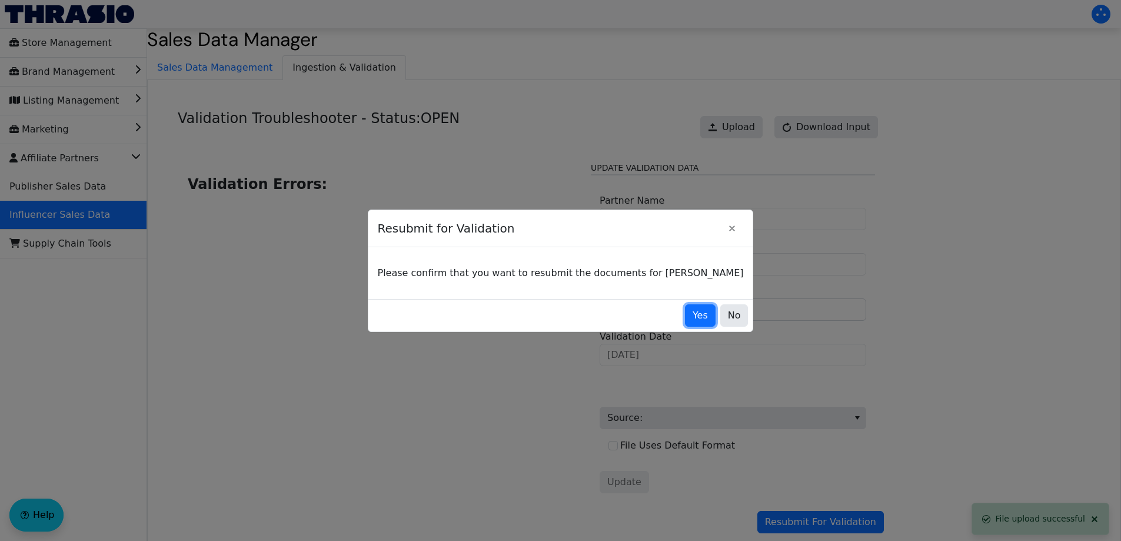
drag, startPoint x: 675, startPoint y: 314, endPoint x: 668, endPoint y: 298, distance: 17.7
click at [692, 314] on span "Yes" at bounding box center [699, 315] width 15 height 14
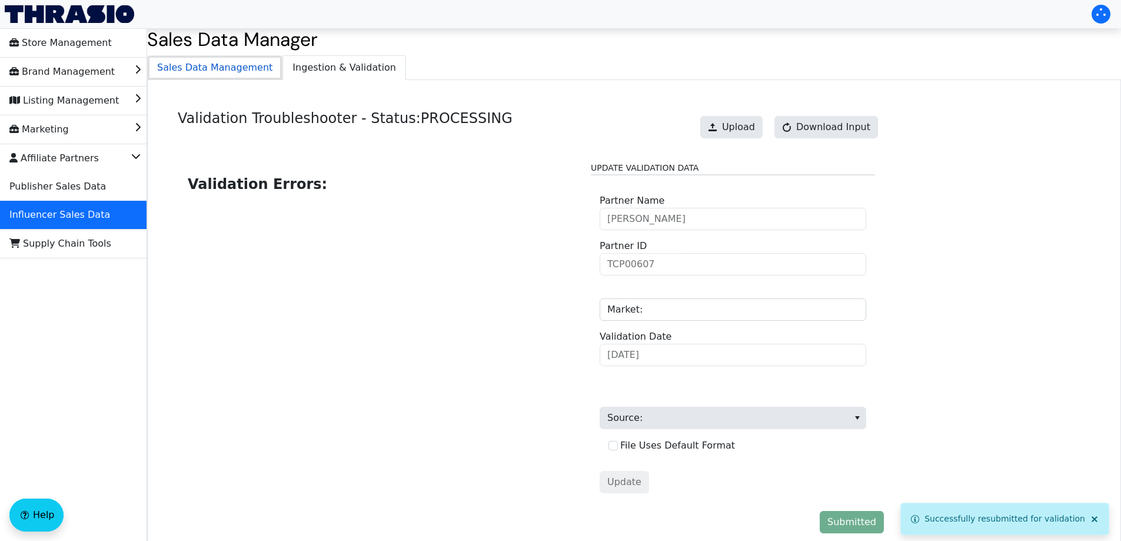
click at [215, 71] on span "Sales Data Management" at bounding box center [215, 68] width 134 height 24
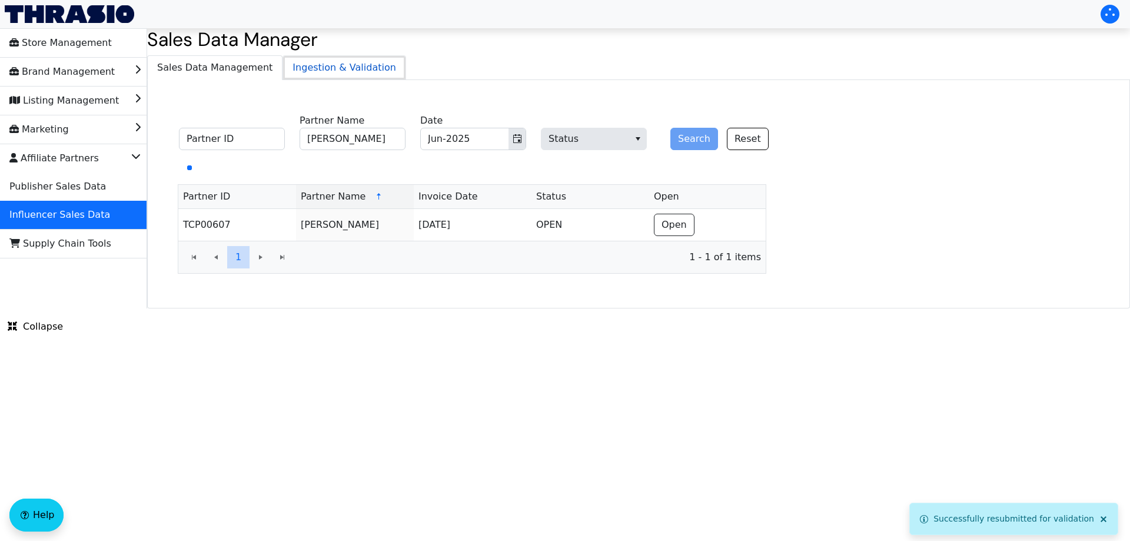
click at [321, 74] on span "Ingestion & Validation" at bounding box center [344, 68] width 122 height 24
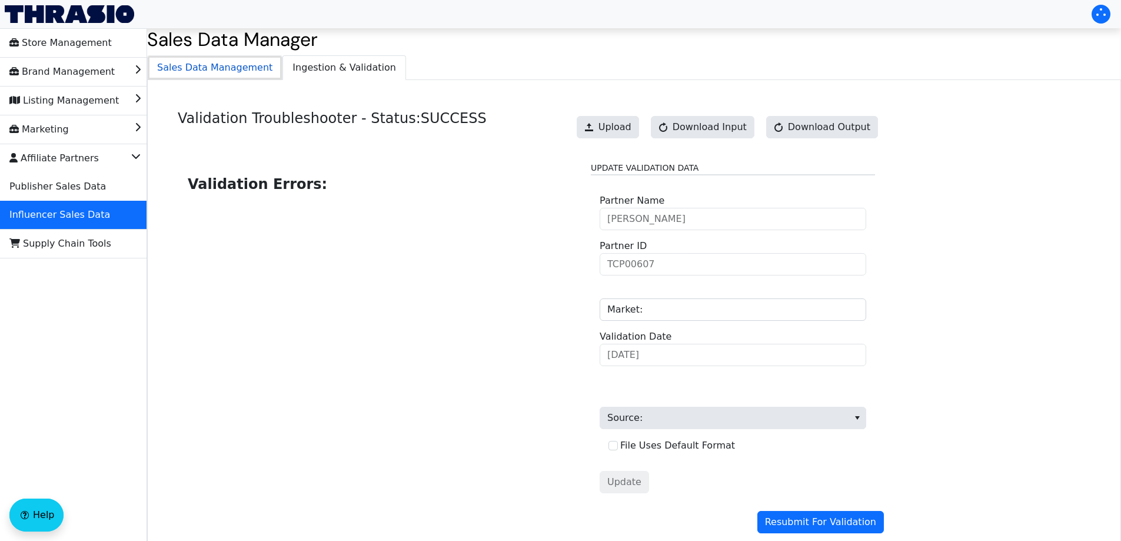
click at [188, 71] on span "Sales Data Management" at bounding box center [215, 68] width 134 height 24
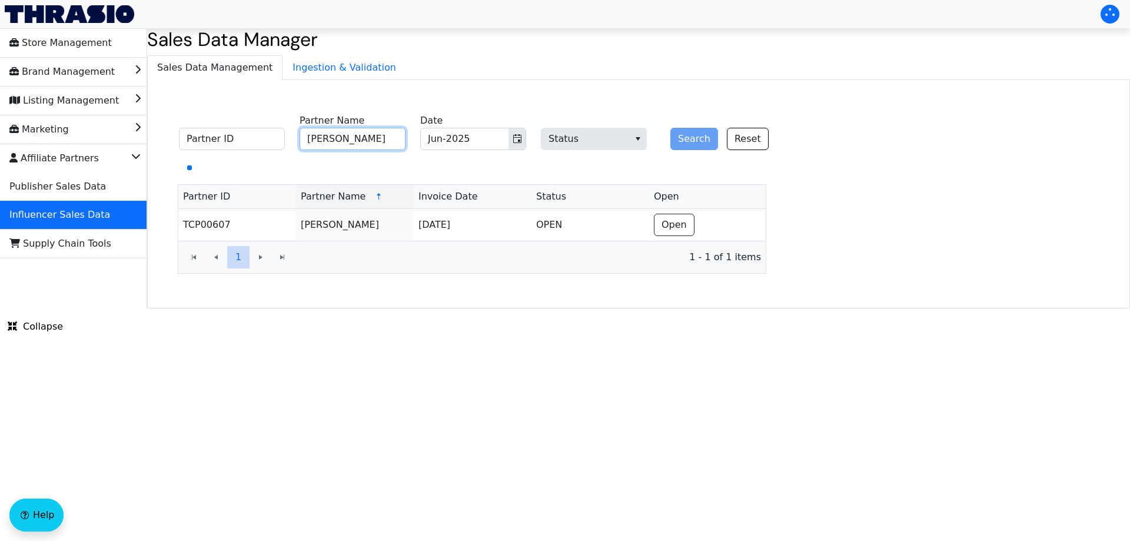
click at [350, 134] on input "Andrea Denes" at bounding box center [352, 139] width 106 height 22
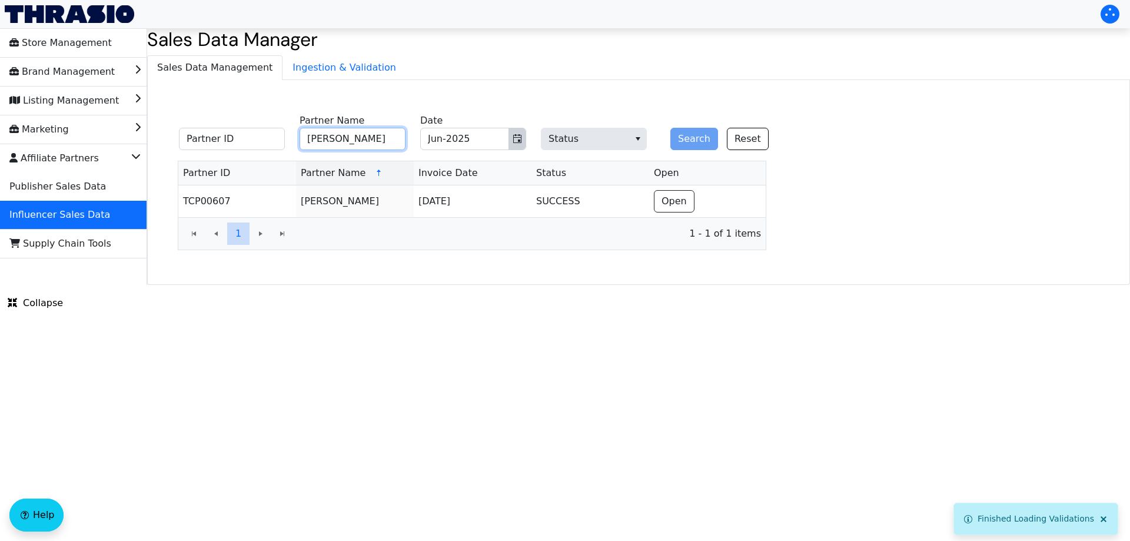
click at [515, 140] on icon "Toggle calendar" at bounding box center [516, 138] width 9 height 9
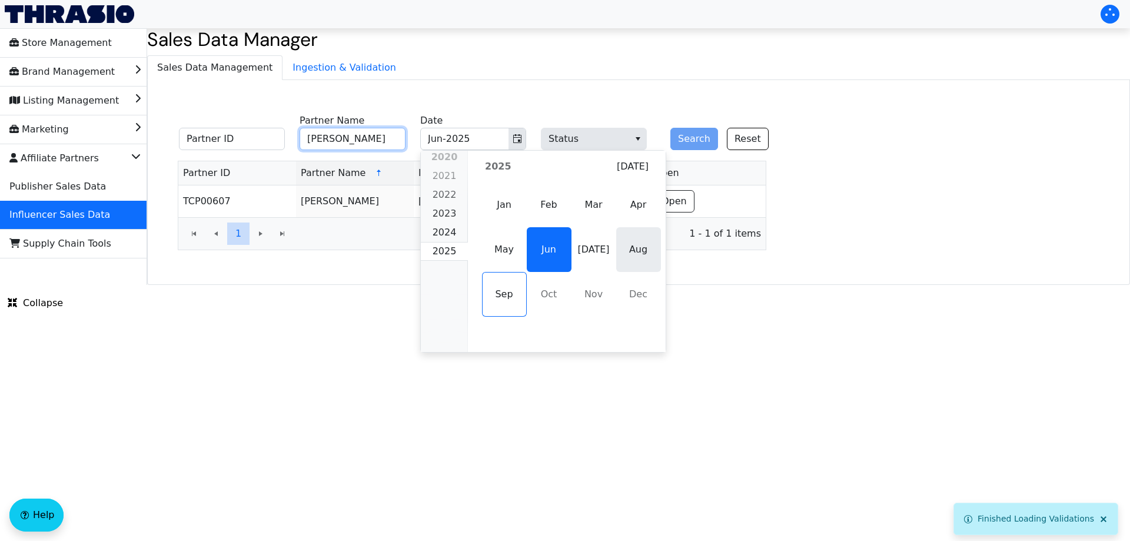
click at [625, 250] on span "Aug" at bounding box center [638, 249] width 45 height 45
type input "Aug-2025"
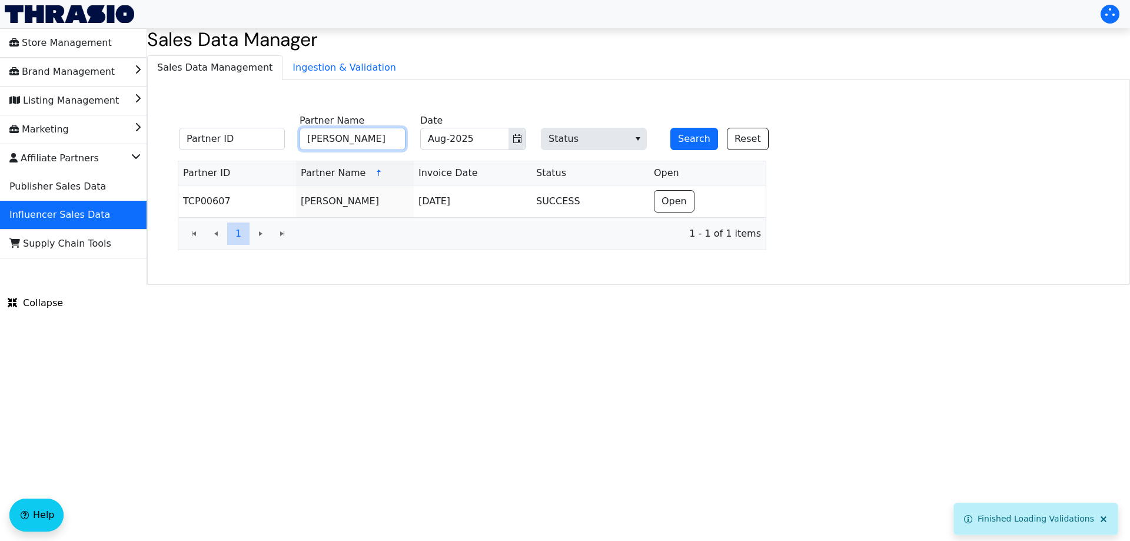
click at [372, 142] on input "Andrea Denes" at bounding box center [352, 139] width 106 height 22
paste input "Tarah Davi"
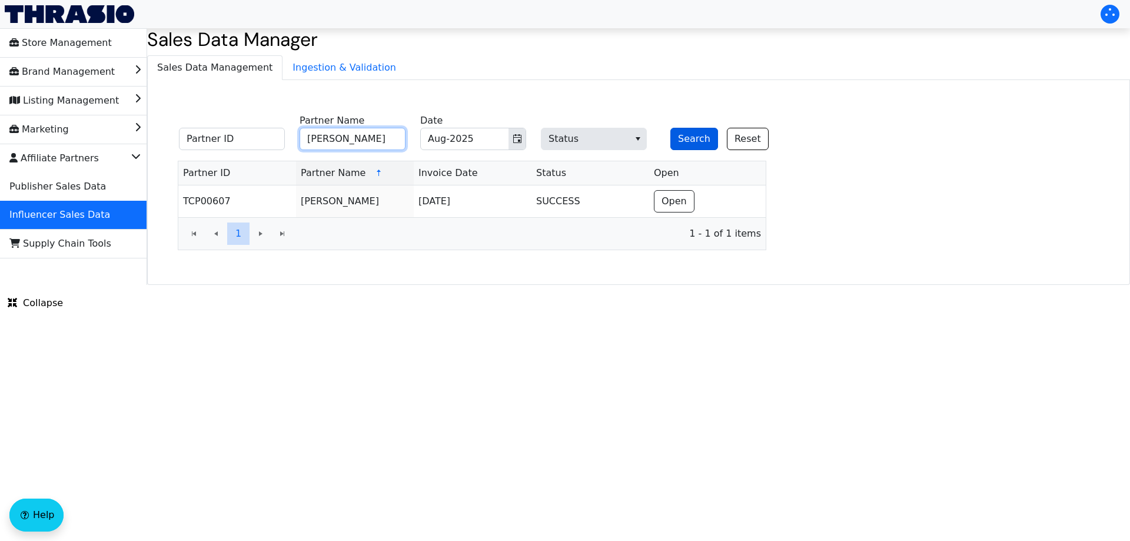
type input "Tarah Davis"
click at [679, 141] on button "Search" at bounding box center [694, 139] width 48 height 22
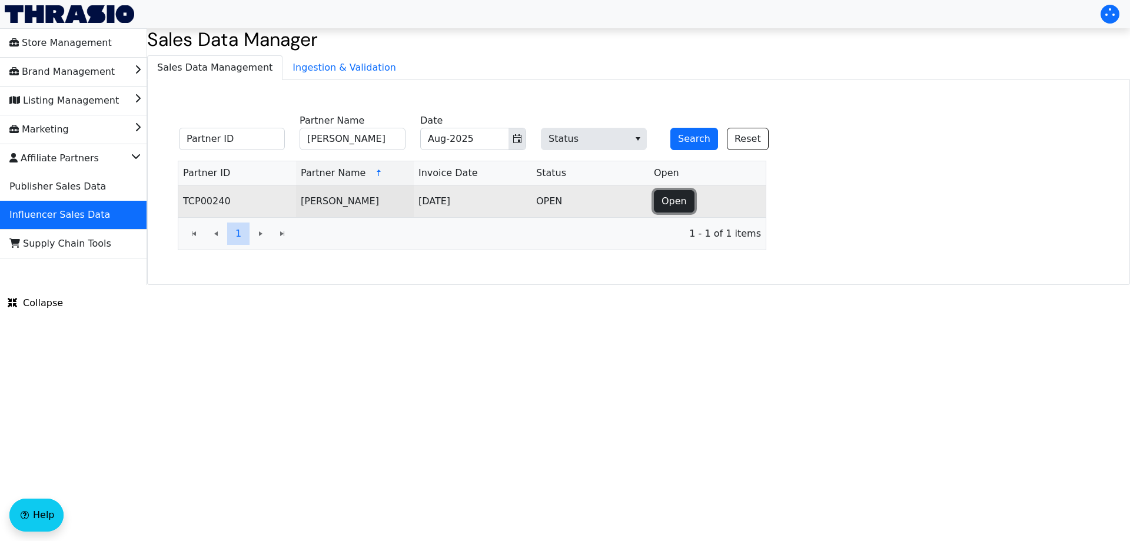
click at [671, 201] on span "Open" at bounding box center [673, 201] width 25 height 14
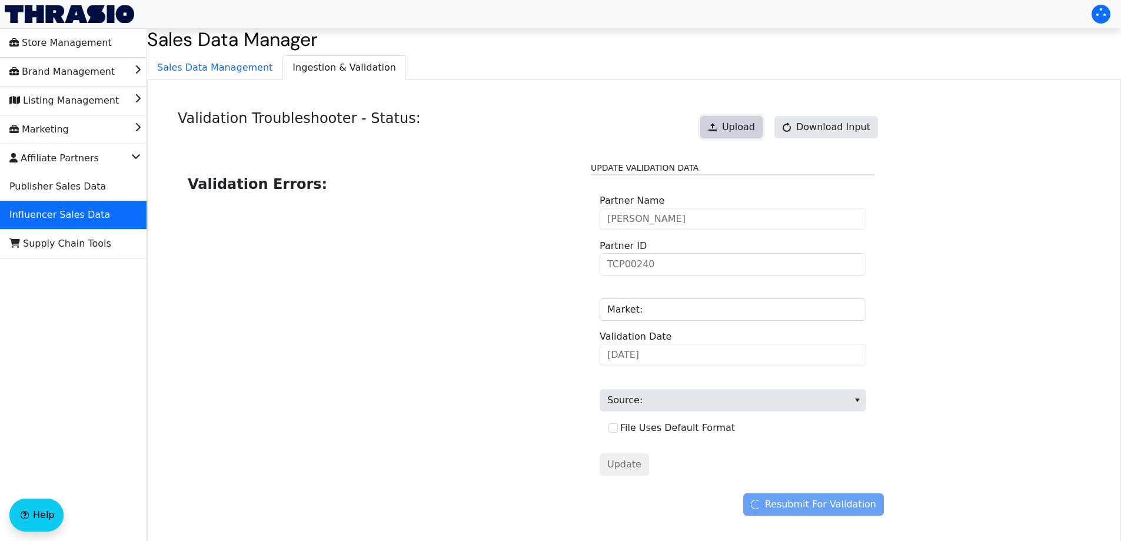
click at [748, 128] on span "Upload" at bounding box center [738, 127] width 33 height 14
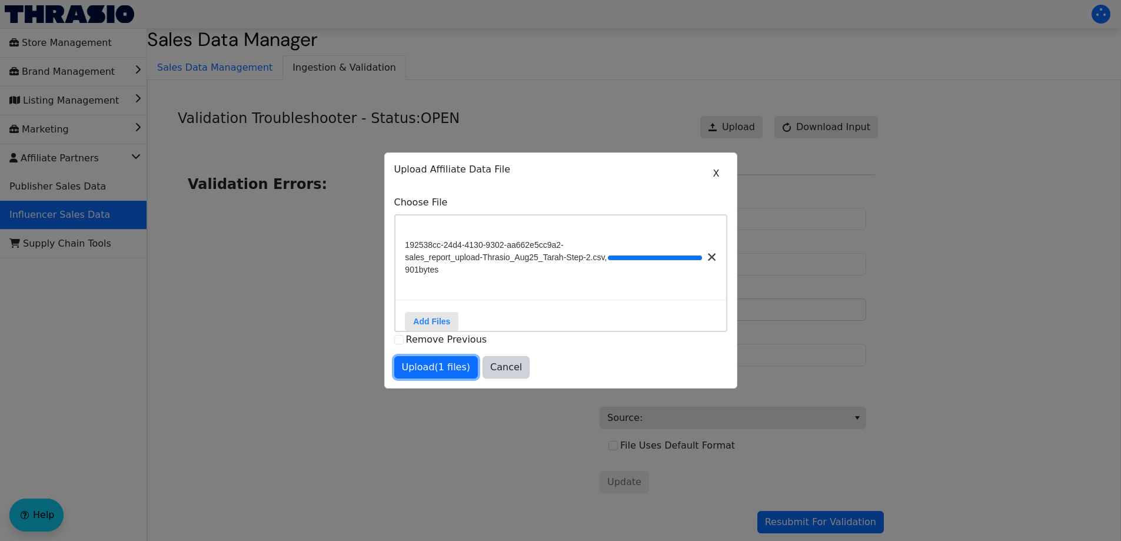
drag, startPoint x: 448, startPoint y: 372, endPoint x: 458, endPoint y: 373, distance: 10.6
click at [447, 372] on span "Upload (1 files)" at bounding box center [436, 367] width 69 height 14
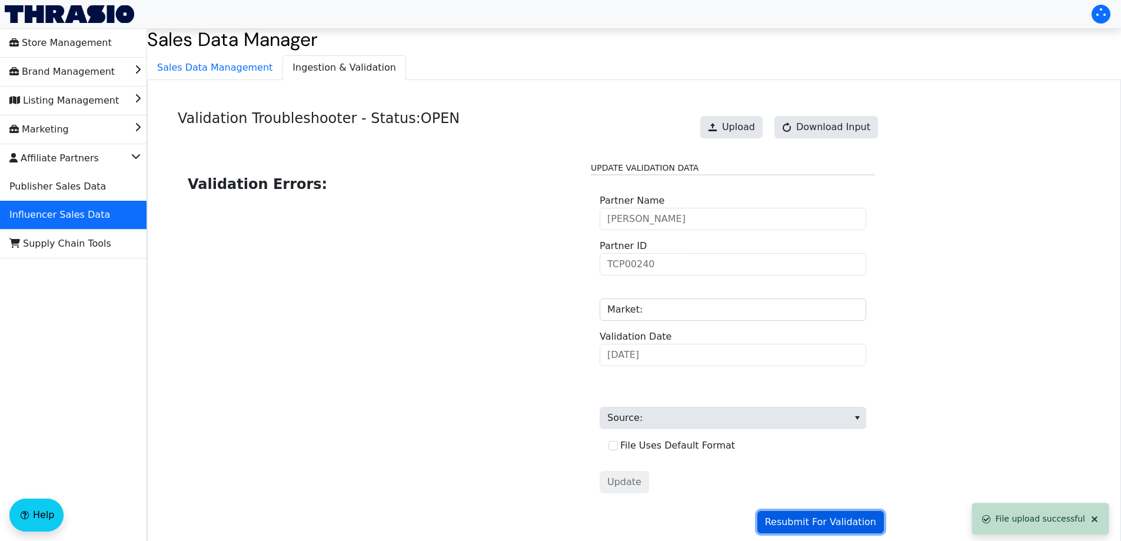
click at [817, 525] on span "Resubmit For Validation" at bounding box center [820, 522] width 111 height 14
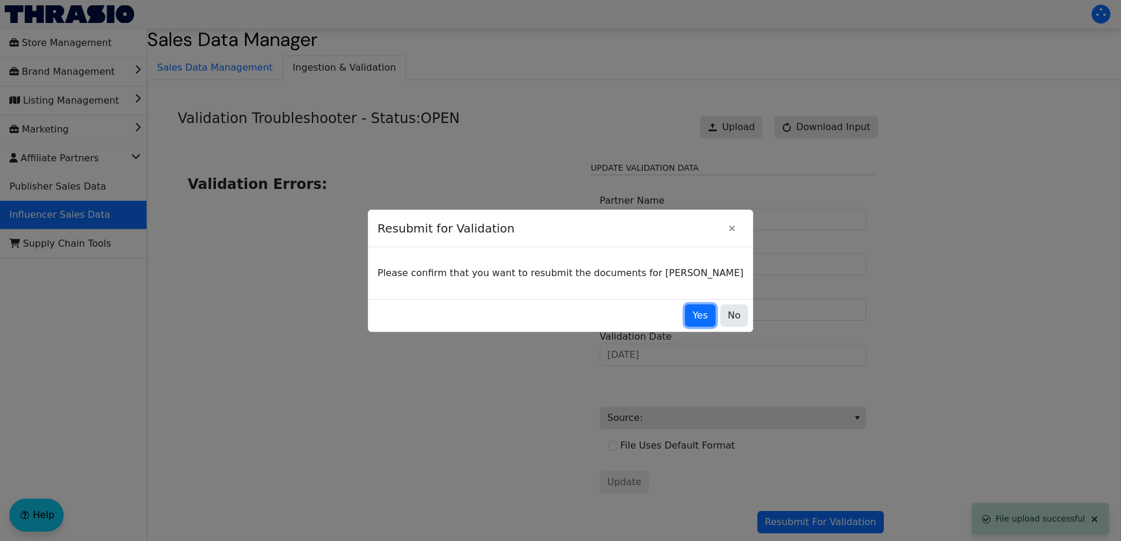
click at [692, 319] on span "Yes" at bounding box center [699, 315] width 15 height 14
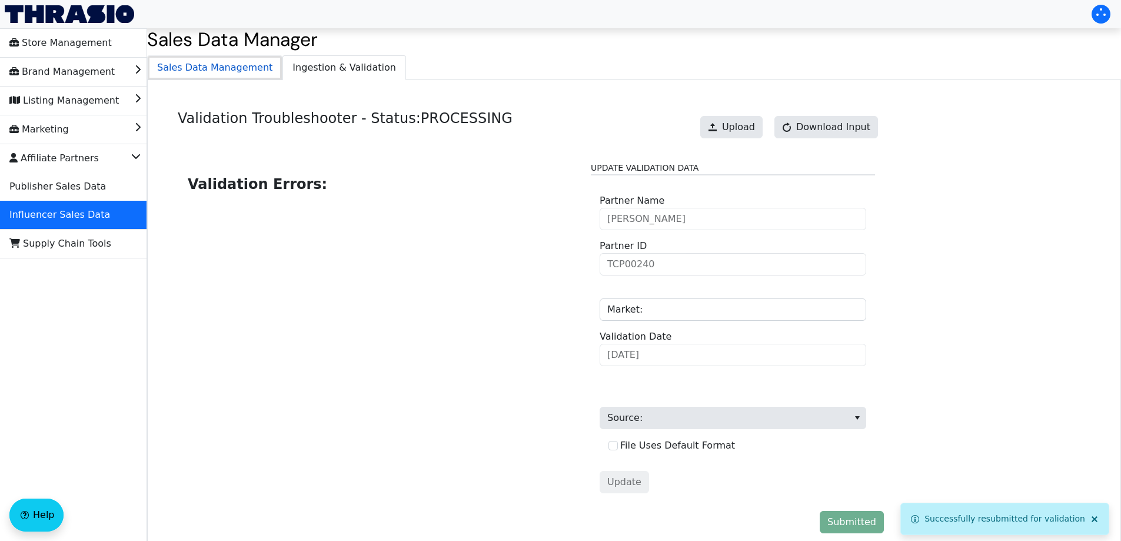
click at [243, 66] on span "Sales Data Management" at bounding box center [215, 68] width 134 height 24
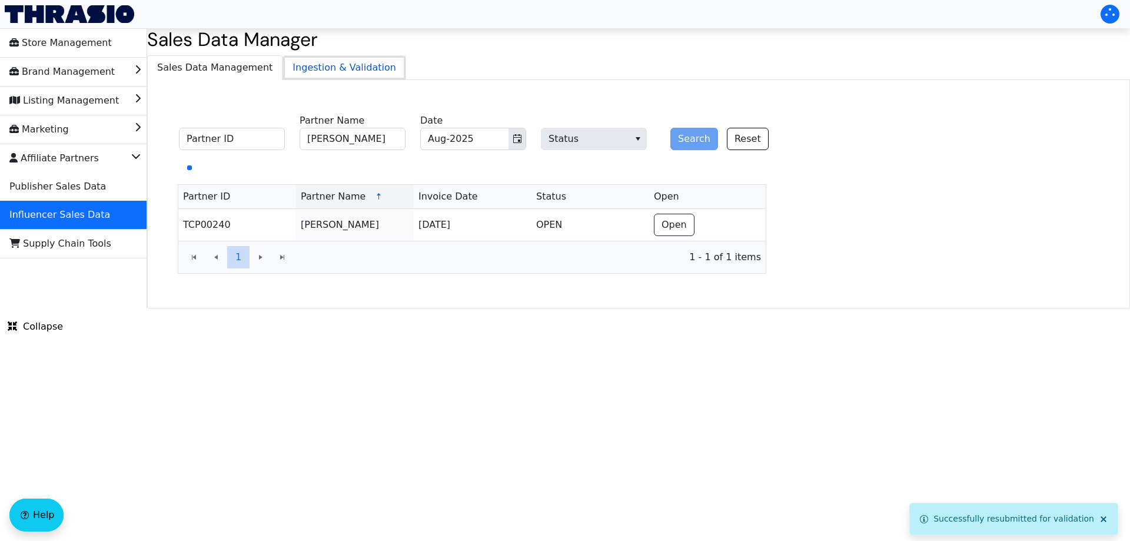
click at [330, 70] on span "Ingestion & Validation" at bounding box center [344, 68] width 122 height 24
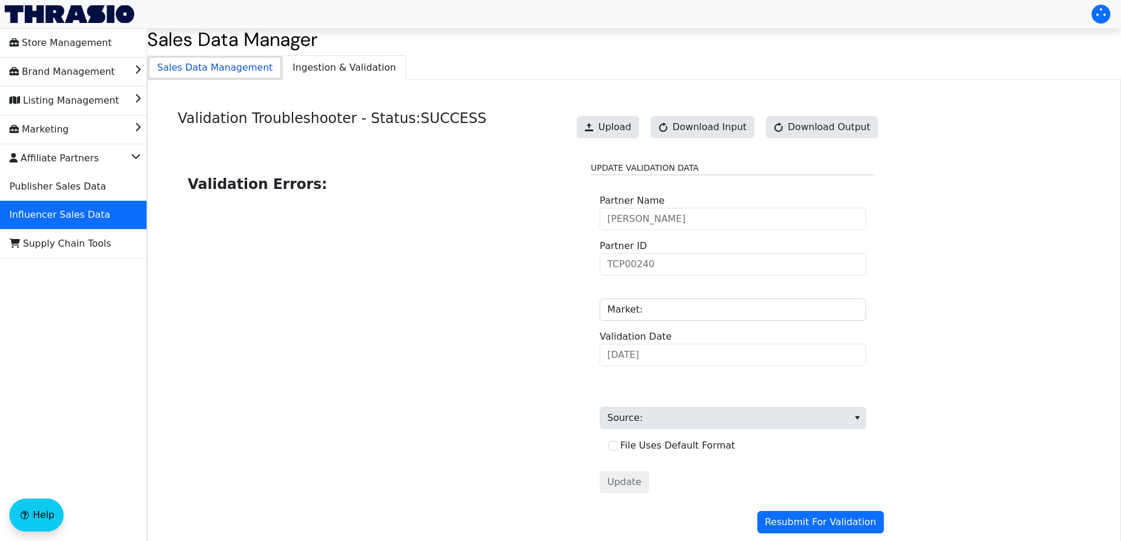
click at [218, 68] on span "Sales Data Management" at bounding box center [215, 68] width 134 height 24
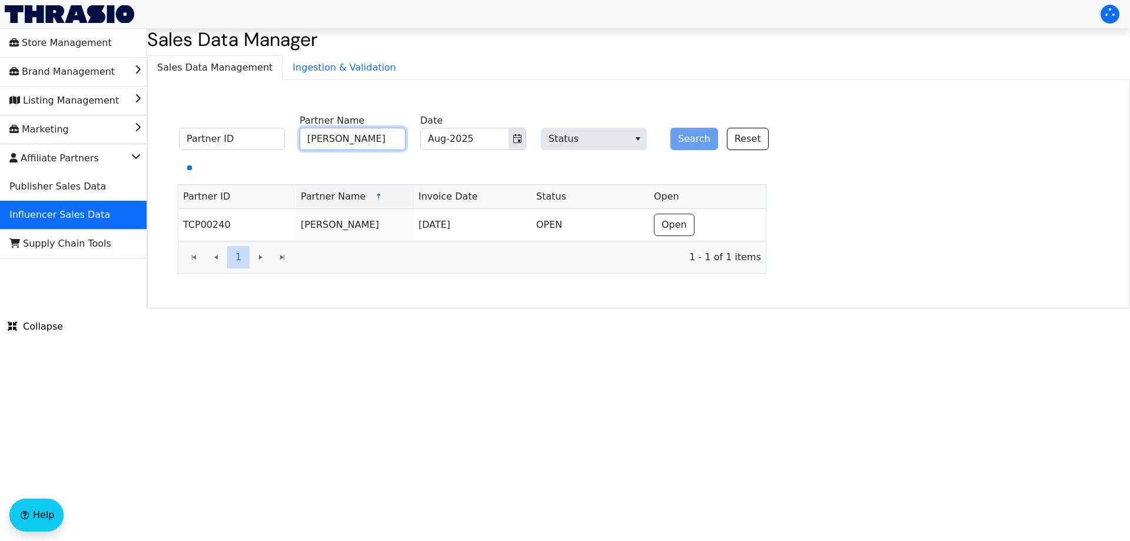
click at [349, 136] on input "Tarah Davis" at bounding box center [352, 139] width 106 height 22
paste input "Suzan Valentin"
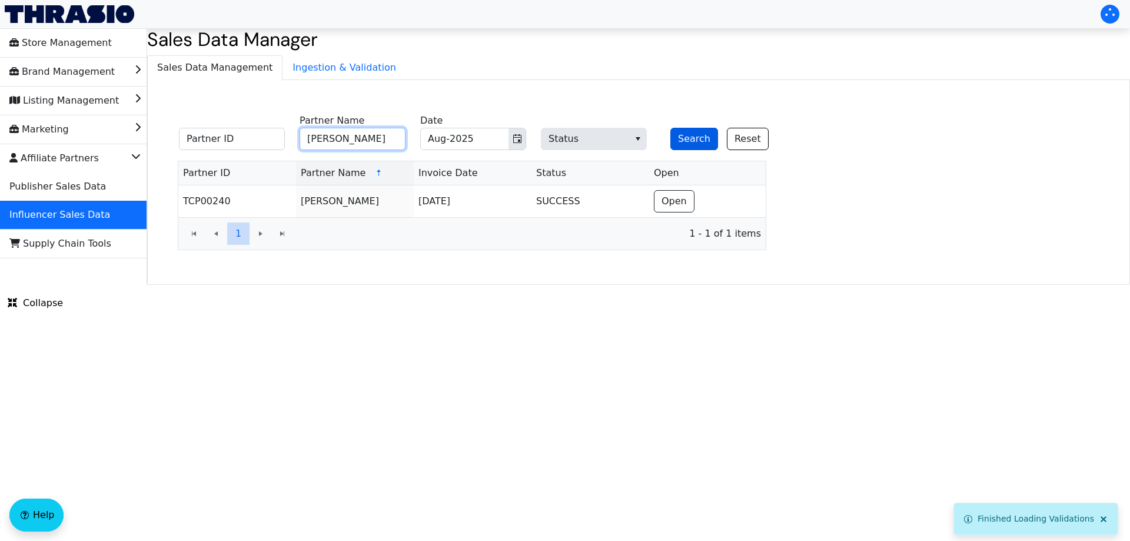
type input "Suzan Valentin"
click at [688, 137] on button "Search" at bounding box center [694, 139] width 48 height 22
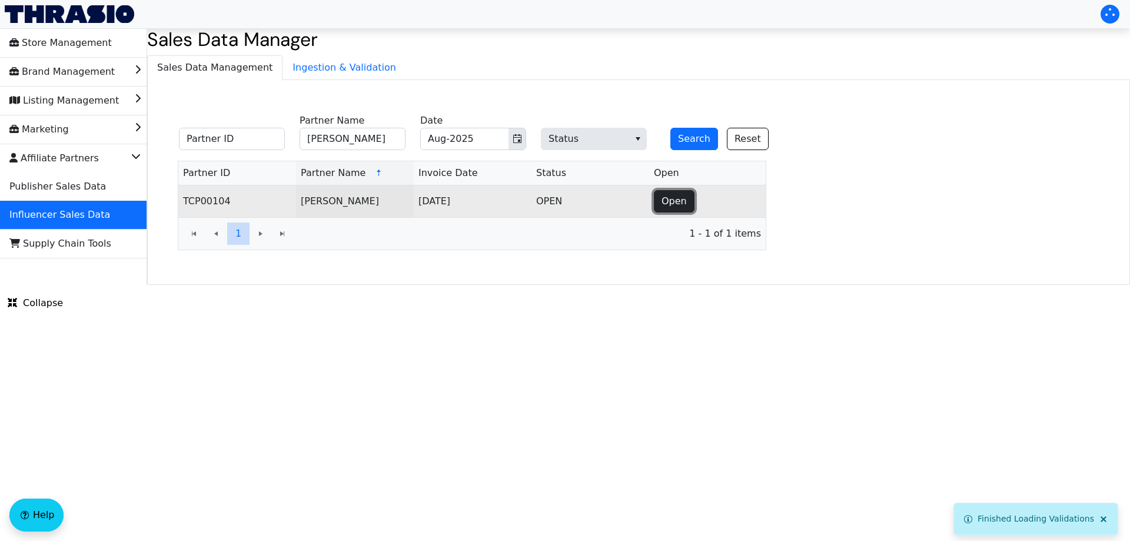
click at [662, 200] on span "Open" at bounding box center [673, 201] width 25 height 14
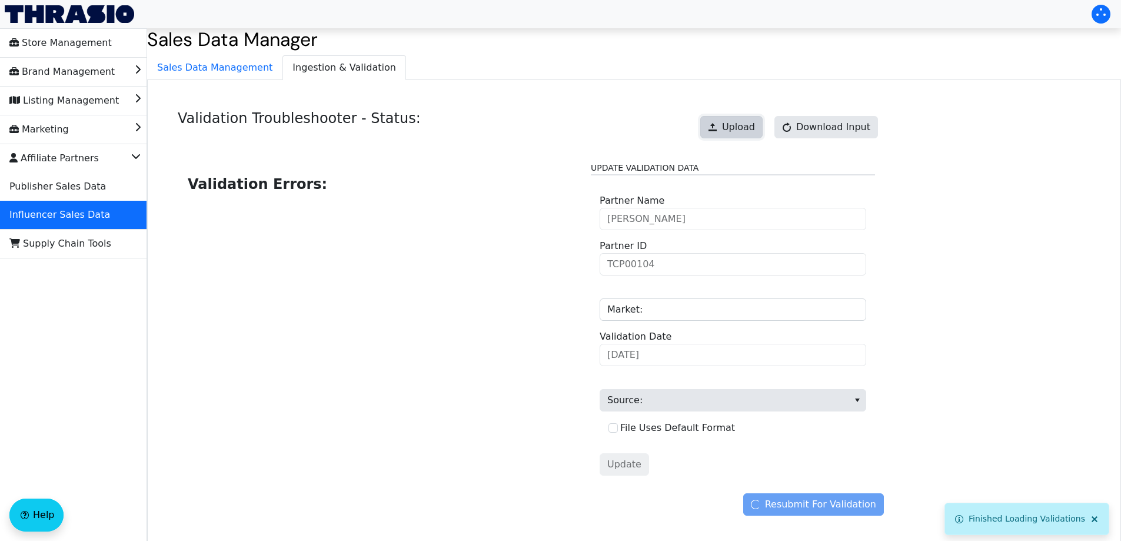
click at [744, 124] on span "Upload" at bounding box center [738, 127] width 33 height 14
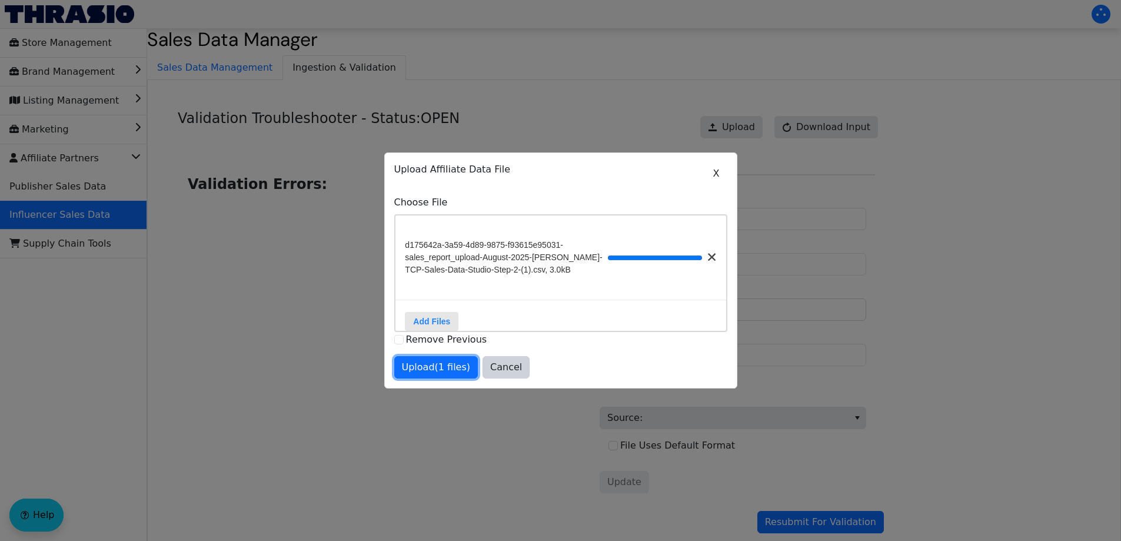
click at [431, 370] on span "Upload (1 files)" at bounding box center [436, 367] width 69 height 14
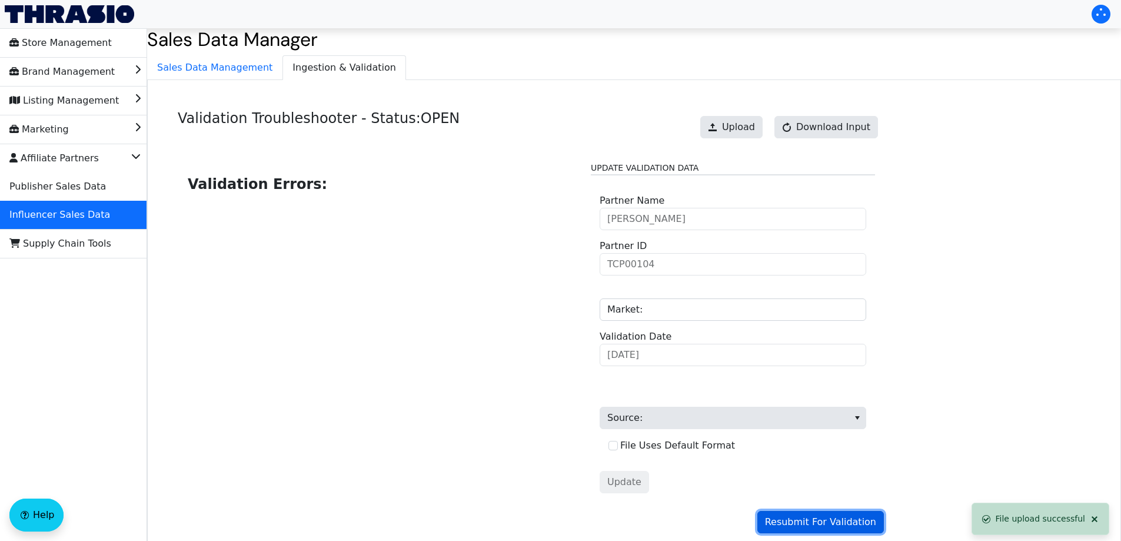
click at [827, 521] on span "Resubmit For Validation" at bounding box center [820, 522] width 111 height 14
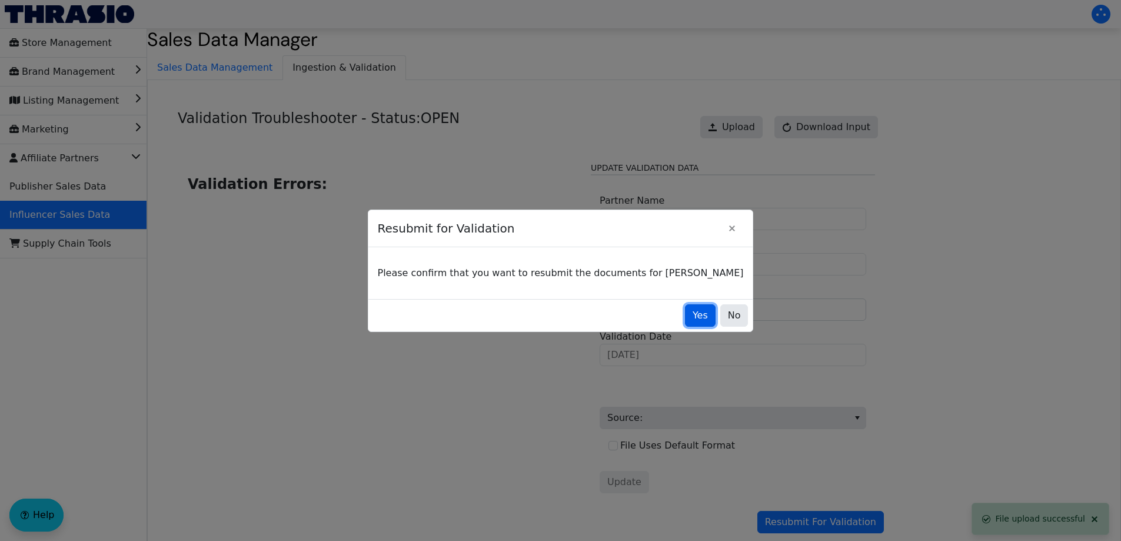
click at [692, 314] on span "Yes" at bounding box center [699, 315] width 15 height 14
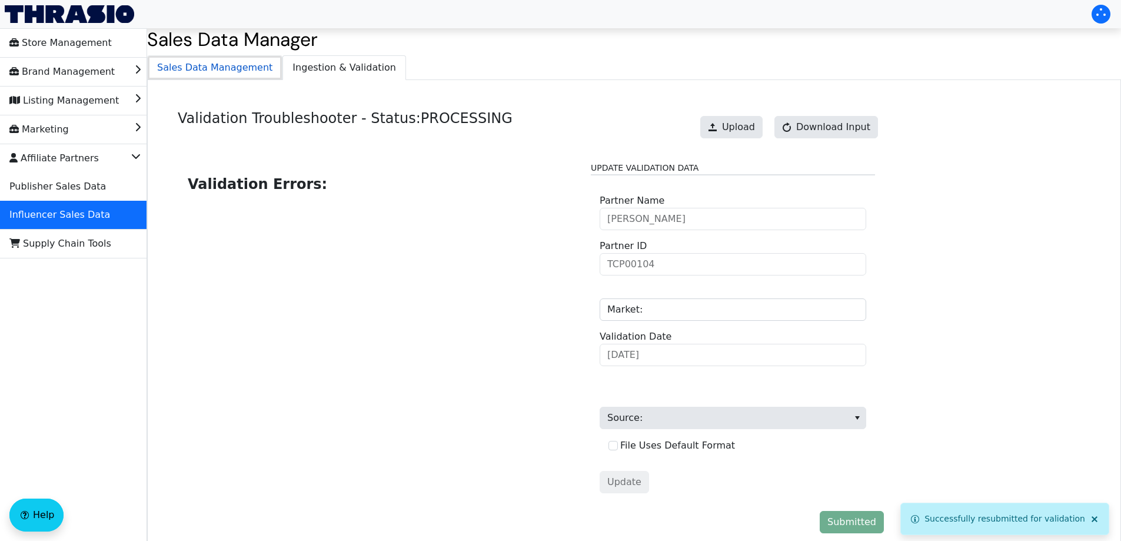
click at [205, 59] on span "Sales Data Management" at bounding box center [215, 68] width 134 height 24
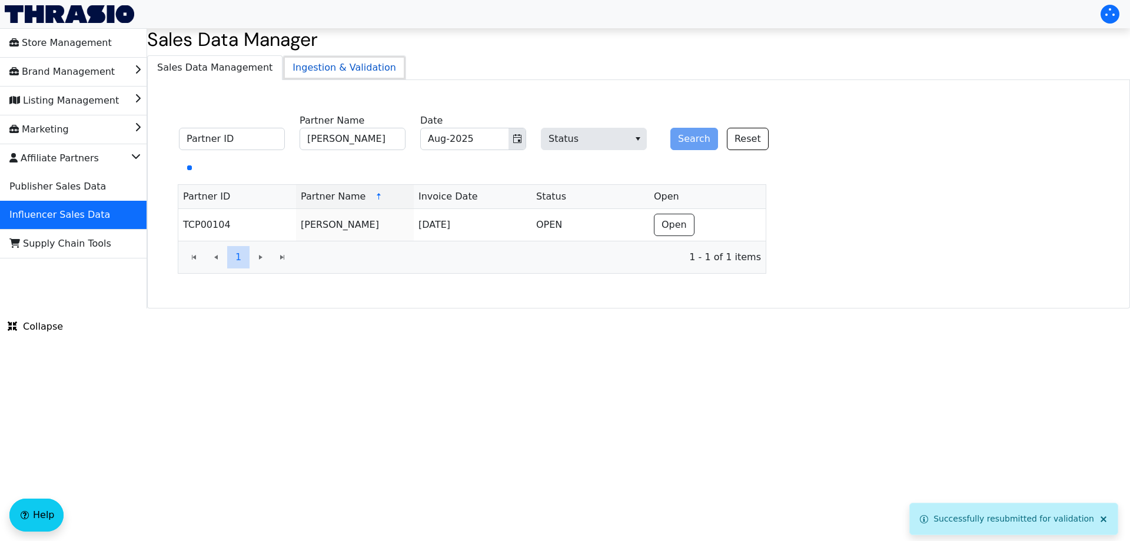
click at [305, 71] on span "Ingestion & Validation" at bounding box center [344, 68] width 122 height 24
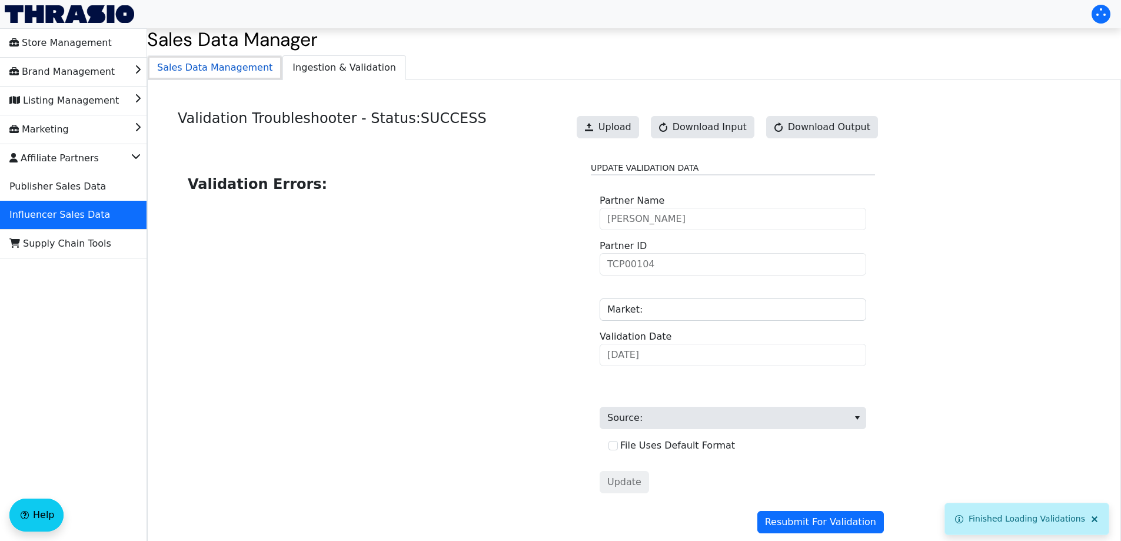
click at [198, 72] on span "Sales Data Management" at bounding box center [215, 68] width 134 height 24
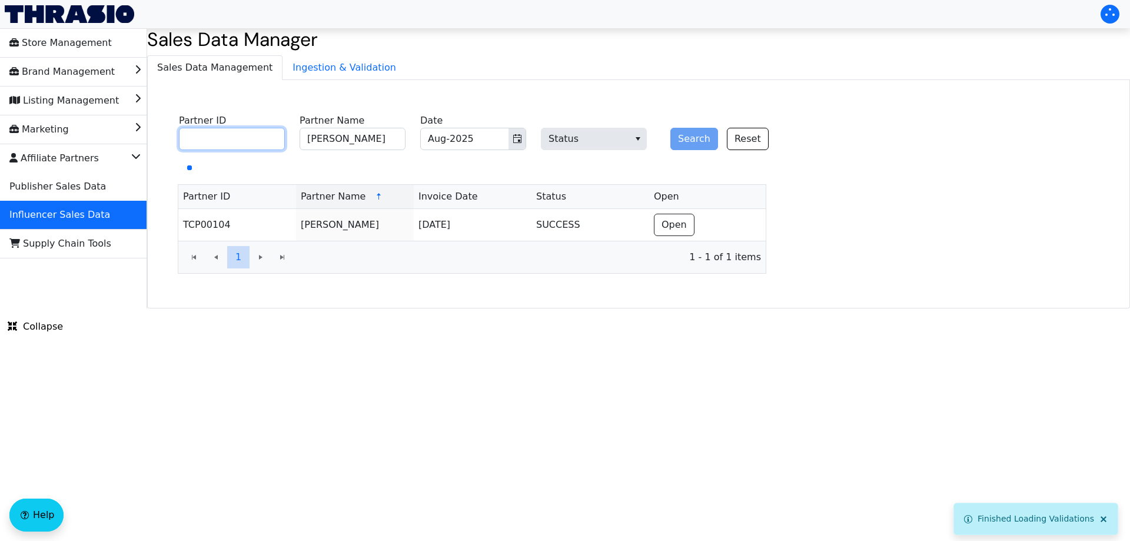
drag, startPoint x: 245, startPoint y: 135, endPoint x: 292, endPoint y: 132, distance: 46.5
click at [248, 135] on input "Partner ID" at bounding box center [232, 139] width 106 height 22
paste input "TCP00022"
type input "TCP00022"
drag, startPoint x: 386, startPoint y: 139, endPoint x: 278, endPoint y: 144, distance: 107.7
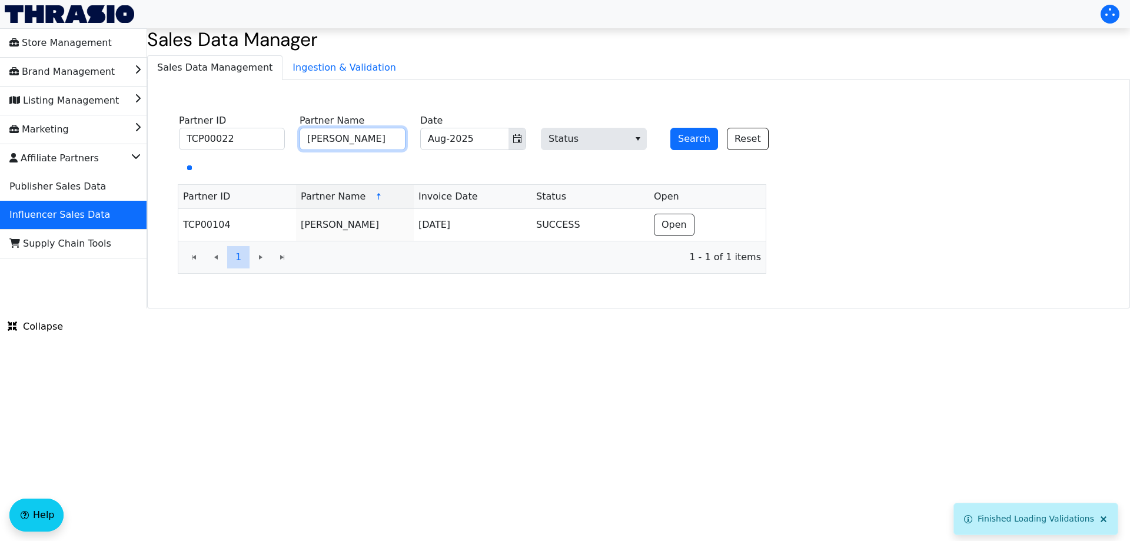
click at [305, 143] on input "Suzan Valentin" at bounding box center [352, 139] width 106 height 22
click at [683, 136] on button "Search" at bounding box center [694, 139] width 48 height 22
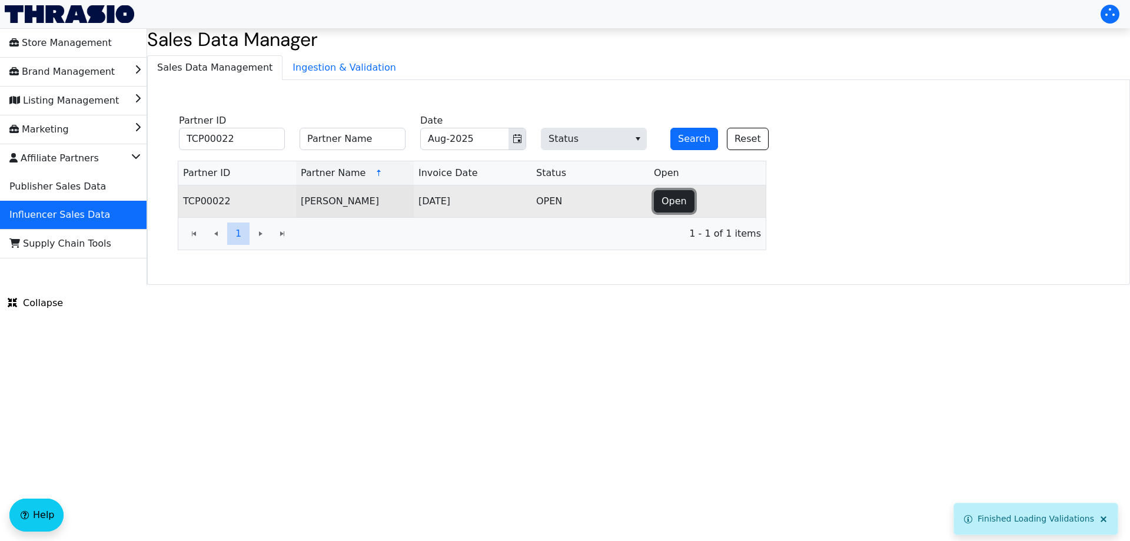
click at [678, 202] on span "Open" at bounding box center [673, 201] width 25 height 14
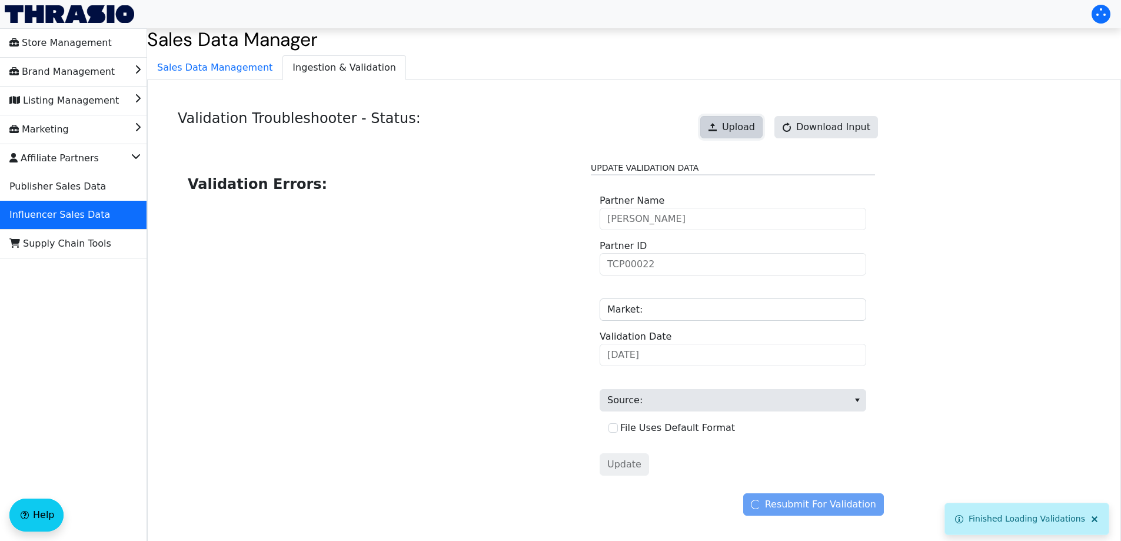
click at [732, 119] on button "Upload" at bounding box center [731, 127] width 62 height 22
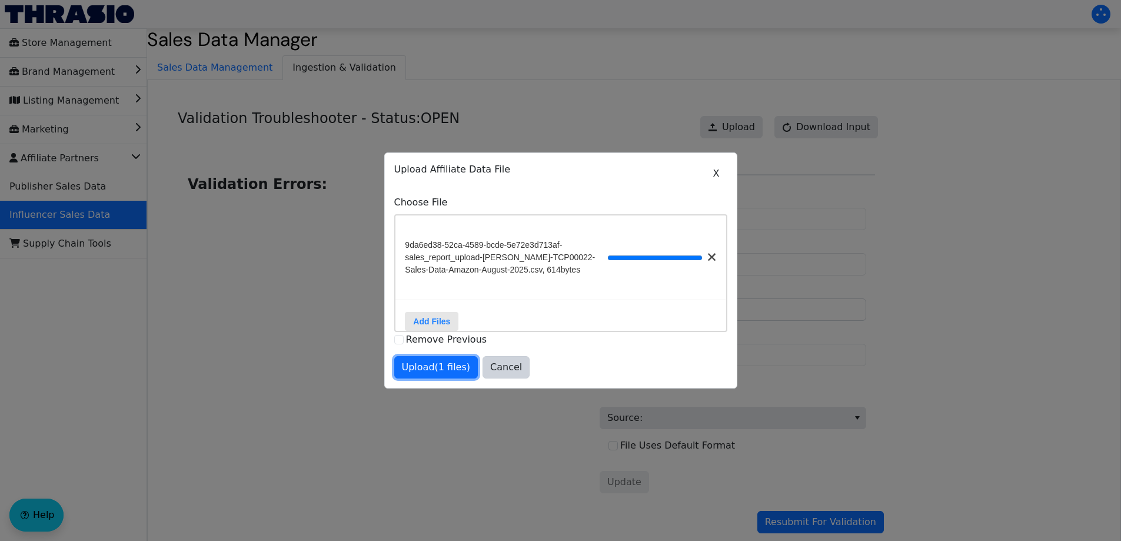
drag, startPoint x: 445, startPoint y: 377, endPoint x: 455, endPoint y: 374, distance: 10.3
click at [445, 374] on span "Upload (1 files)" at bounding box center [436, 367] width 69 height 14
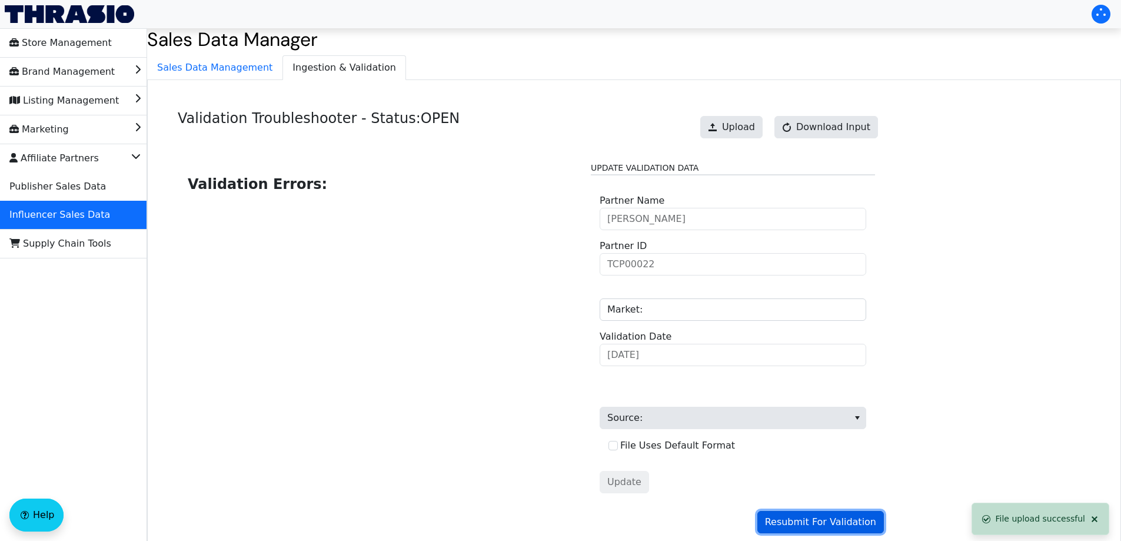
click at [792, 518] on span "Resubmit For Validation" at bounding box center [820, 522] width 111 height 14
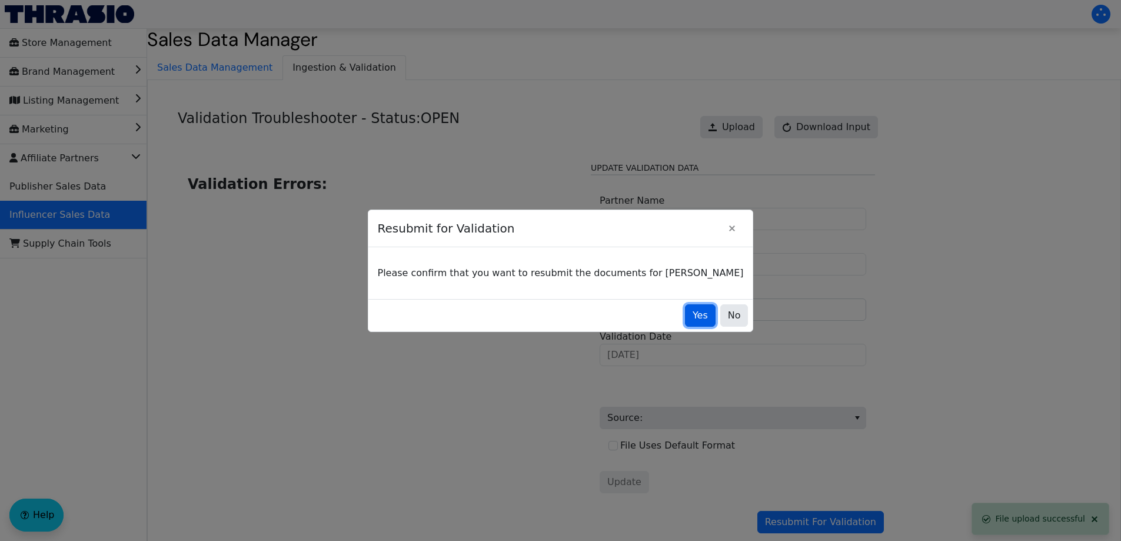
click at [692, 309] on span "Yes" at bounding box center [699, 315] width 15 height 14
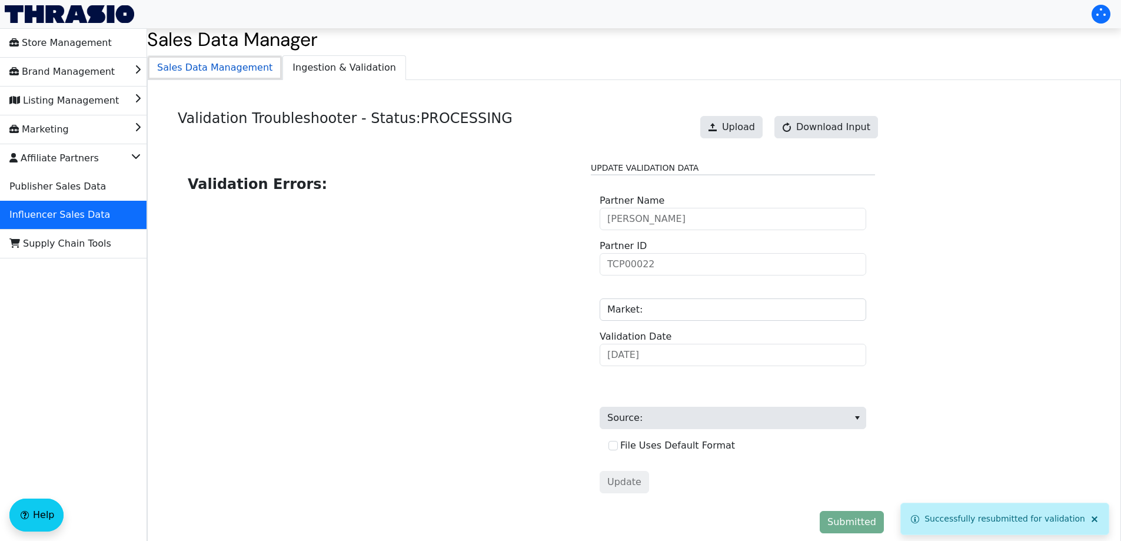
click at [224, 76] on span "Sales Data Management" at bounding box center [215, 68] width 134 height 24
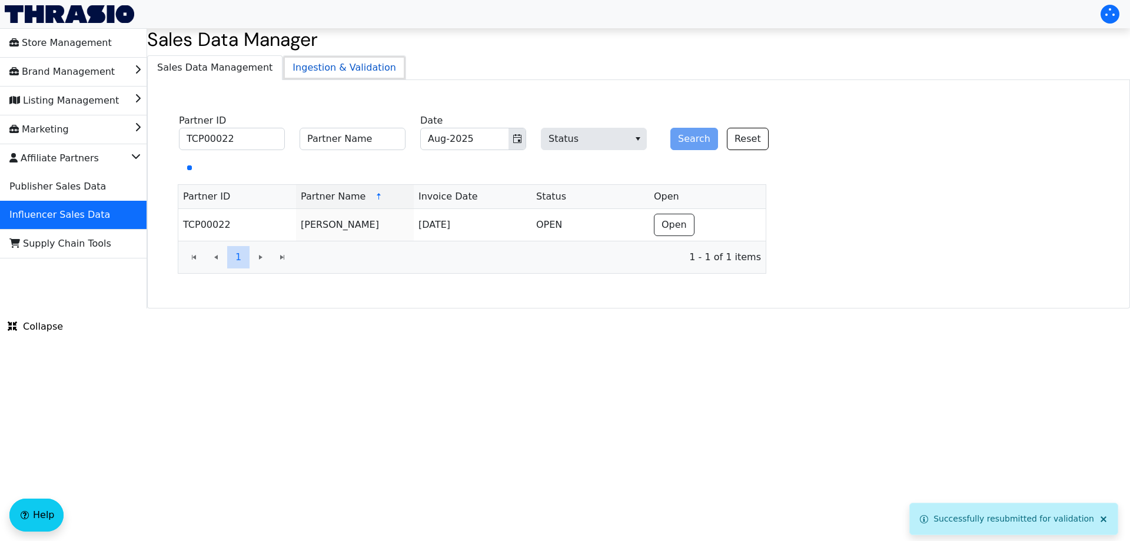
click at [341, 76] on span "Ingestion & Validation" at bounding box center [344, 68] width 122 height 24
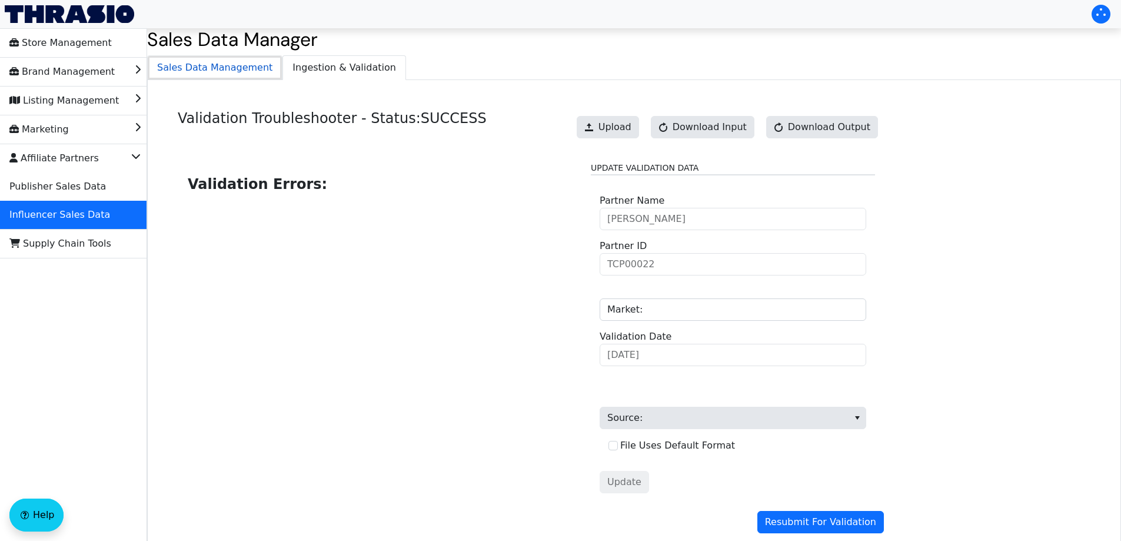
click at [225, 58] on span "Sales Data Management" at bounding box center [215, 68] width 134 height 24
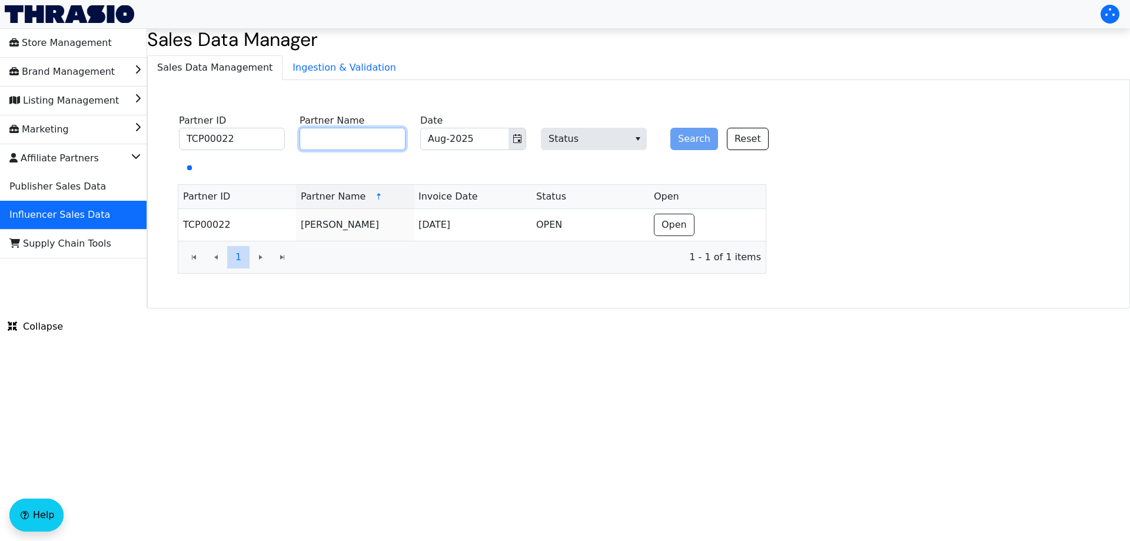
click at [338, 141] on input "Partner Name" at bounding box center [352, 139] width 106 height 22
paste input "Maria Kolodziej"
type input "Maria Kolodziej"
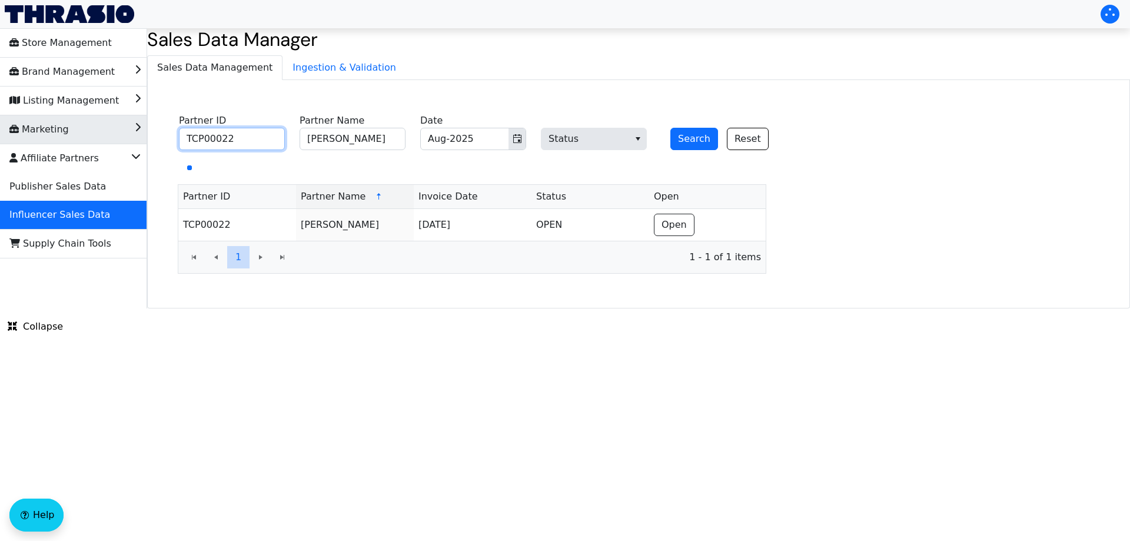
drag, startPoint x: 172, startPoint y: 141, endPoint x: 105, endPoint y: 138, distance: 66.5
click at [113, 140] on div "Store Management Brand Management Listing Management Marketing Affiliate Partne…" at bounding box center [565, 168] width 1130 height 280
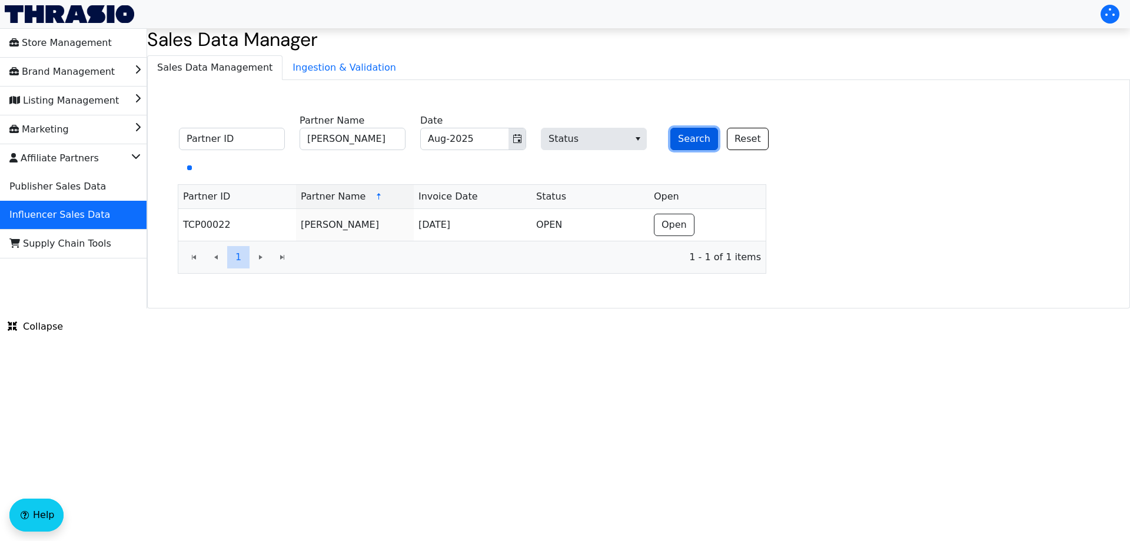
click at [690, 141] on button "Search" at bounding box center [694, 139] width 48 height 22
click at [690, 139] on button "Search" at bounding box center [694, 139] width 48 height 22
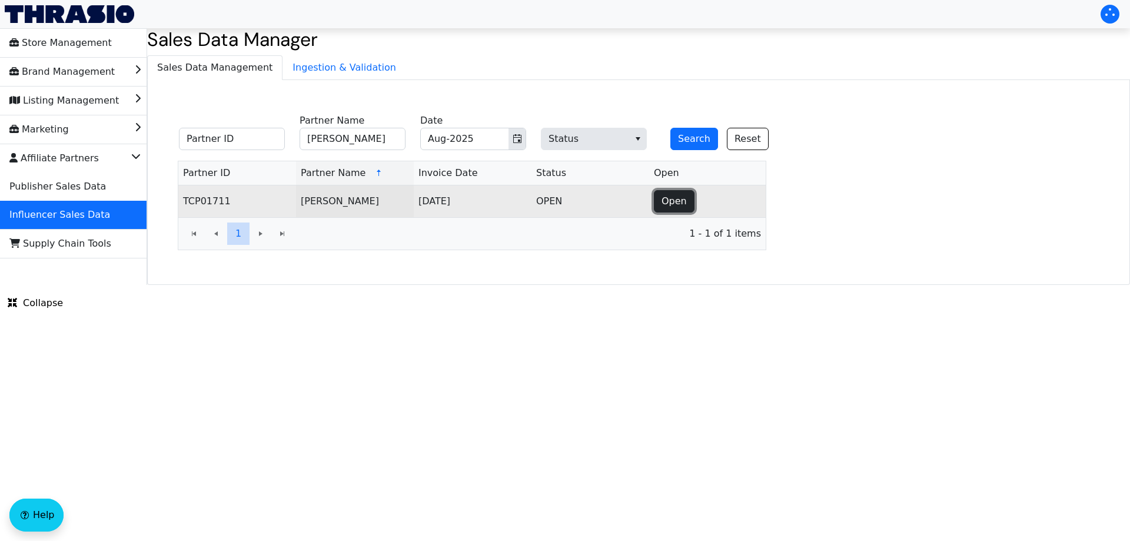
click at [672, 200] on span "Open" at bounding box center [673, 201] width 25 height 14
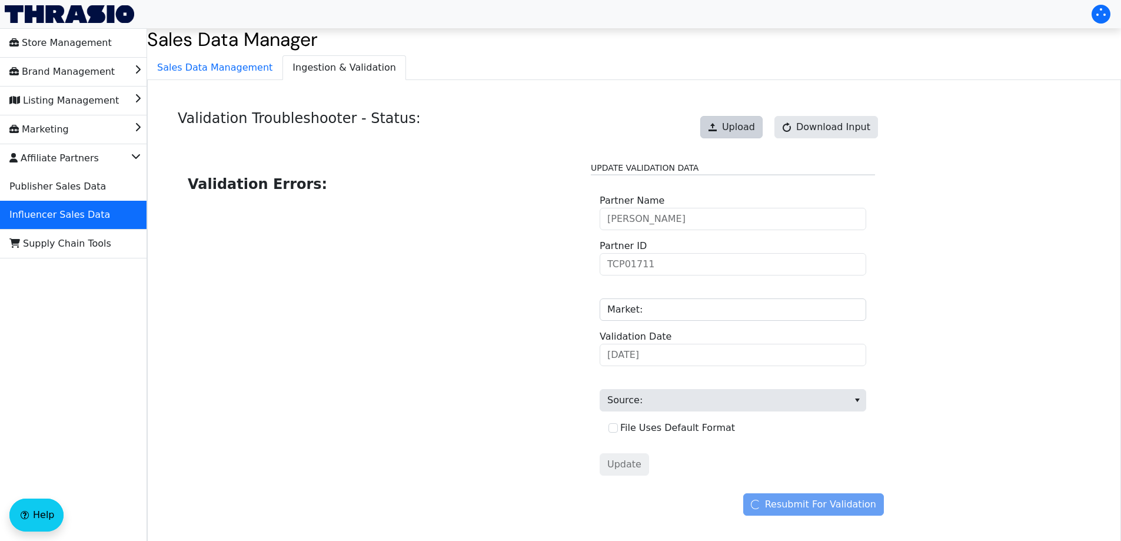
click at [712, 125] on div "Upload Download Input" at bounding box center [788, 127] width 189 height 34
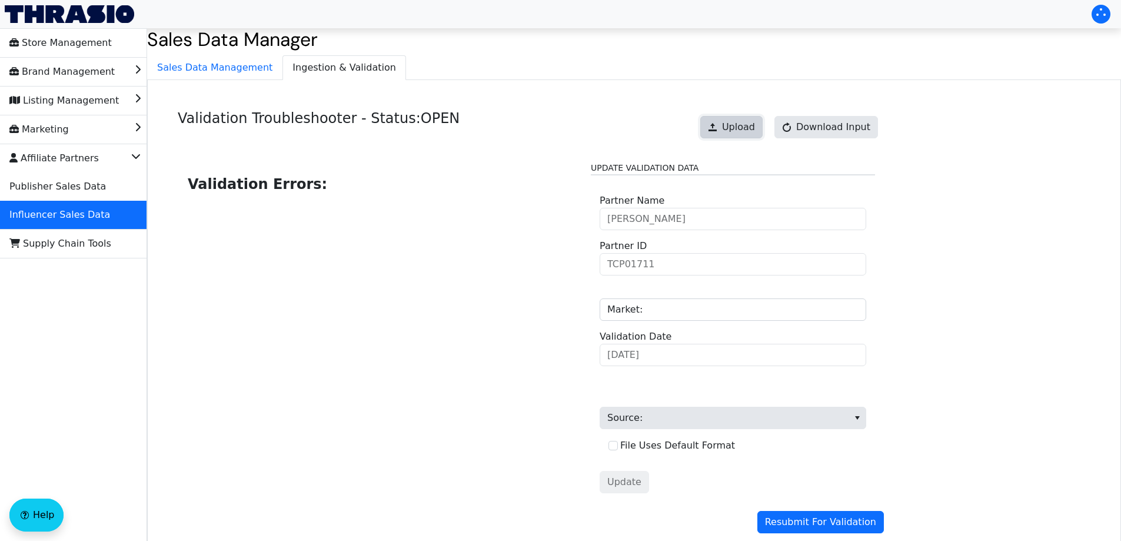
click at [748, 128] on span "Upload" at bounding box center [738, 127] width 33 height 14
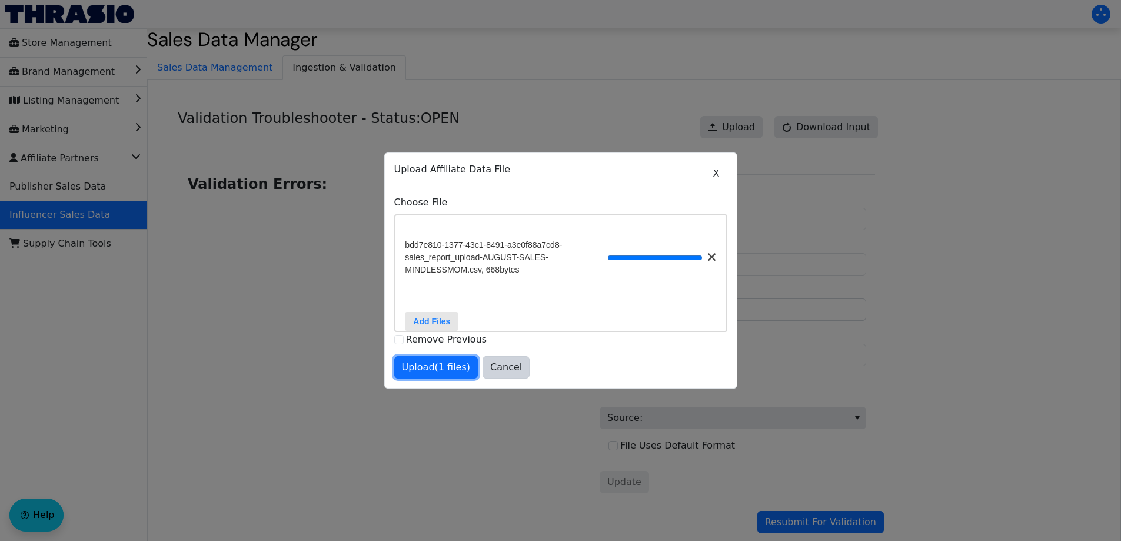
click at [424, 374] on span "Upload (1 files)" at bounding box center [436, 367] width 69 height 14
click at [428, 372] on span "Upload (1 files)" at bounding box center [436, 367] width 69 height 14
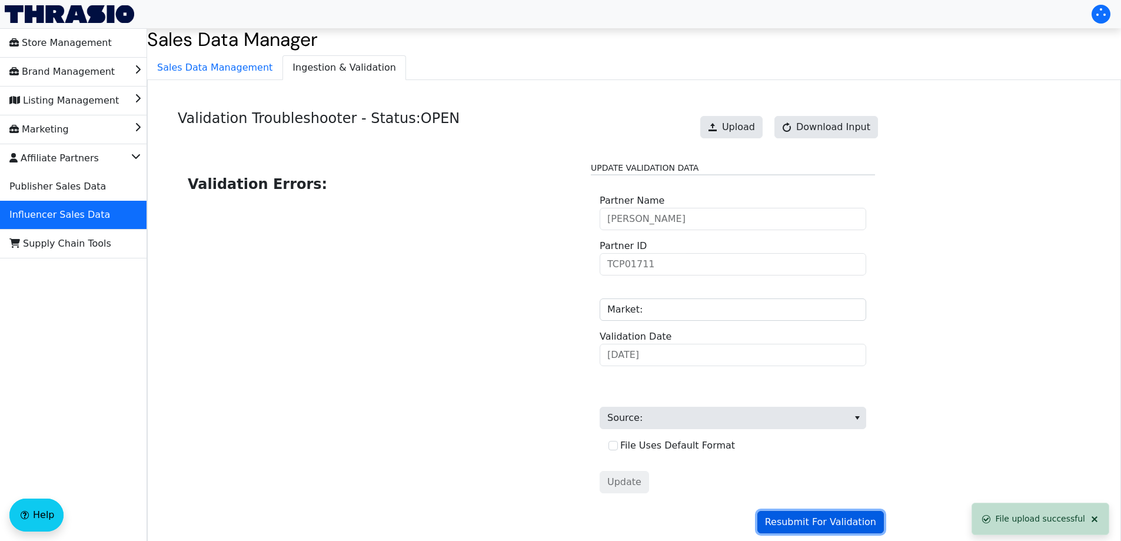
click at [860, 517] on span "Resubmit For Validation" at bounding box center [820, 522] width 111 height 14
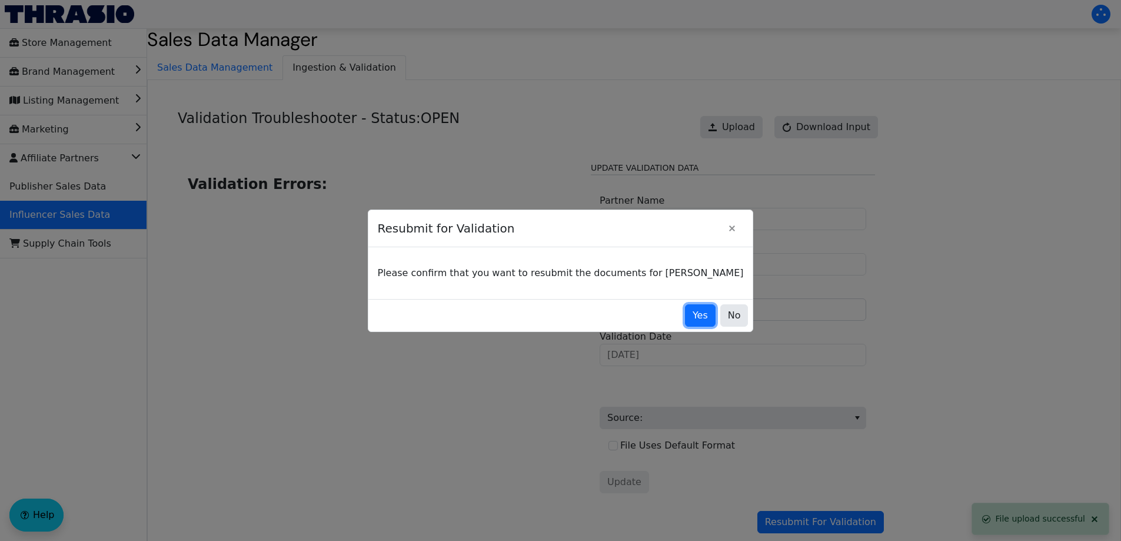
click at [685, 321] on button "Yes" at bounding box center [700, 315] width 31 height 22
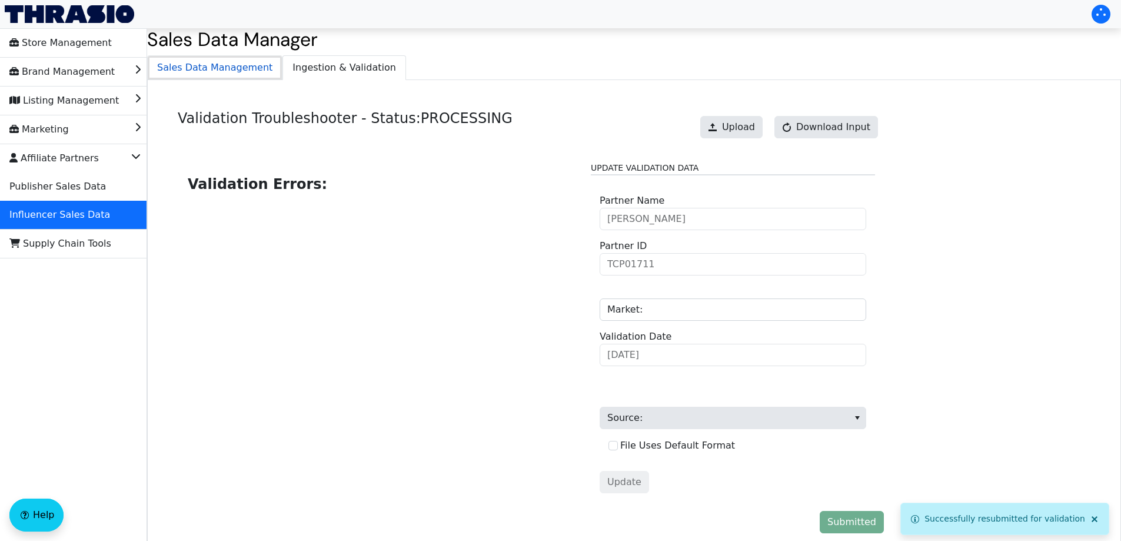
click at [226, 68] on span "Sales Data Management" at bounding box center [215, 68] width 134 height 24
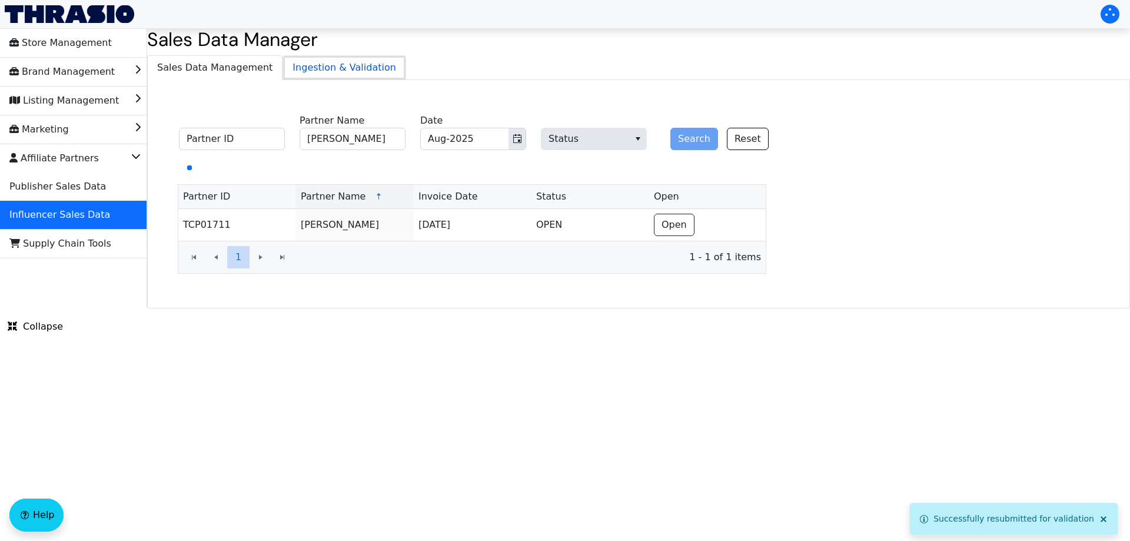
click at [307, 60] on span "Ingestion & Validation" at bounding box center [344, 68] width 122 height 24
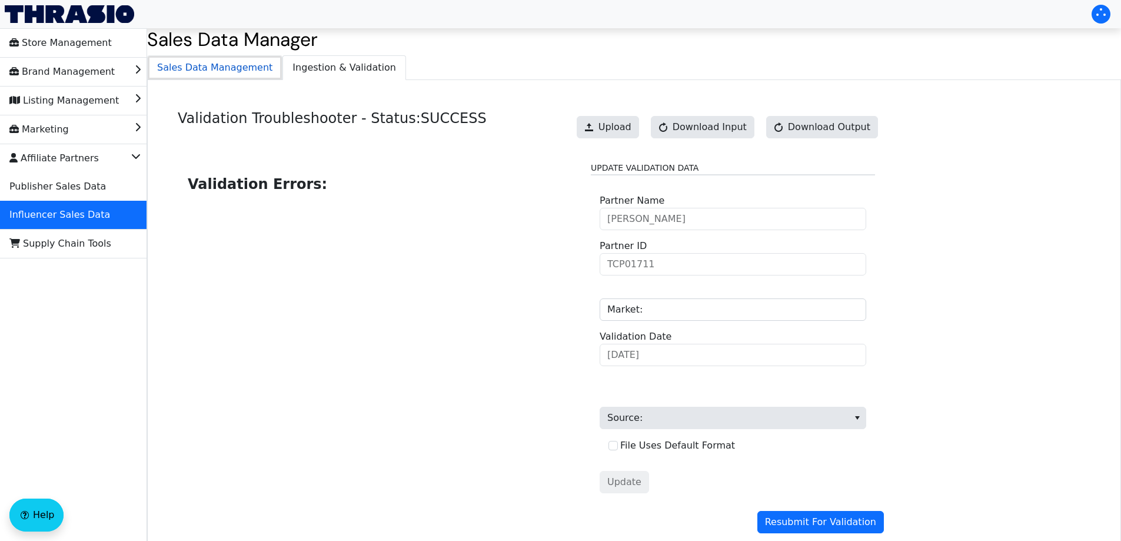
click at [222, 73] on span "Sales Data Management" at bounding box center [215, 68] width 134 height 24
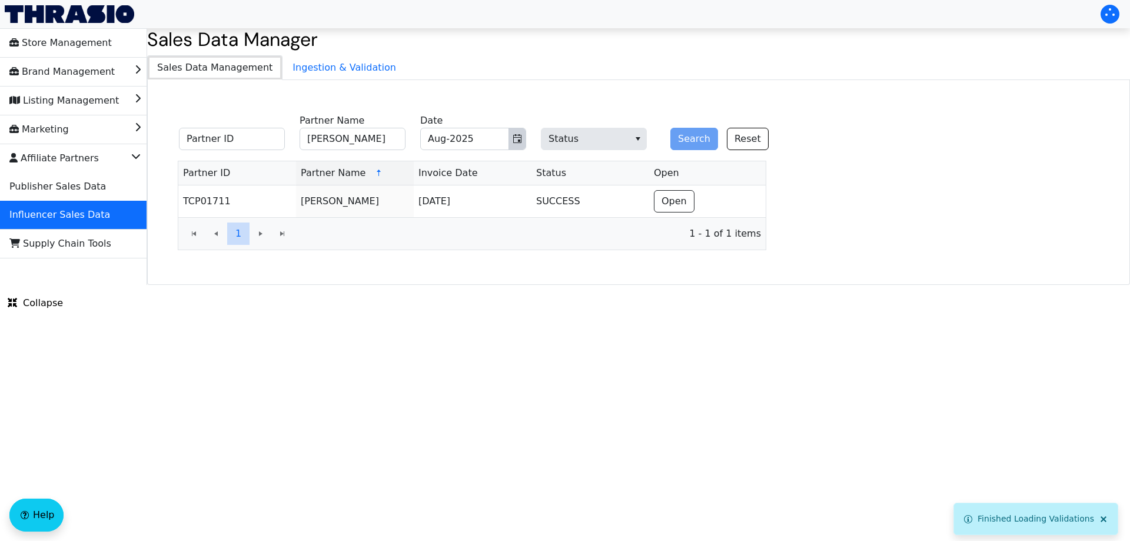
click at [512, 140] on icon "Toggle calendar" at bounding box center [516, 138] width 9 height 9
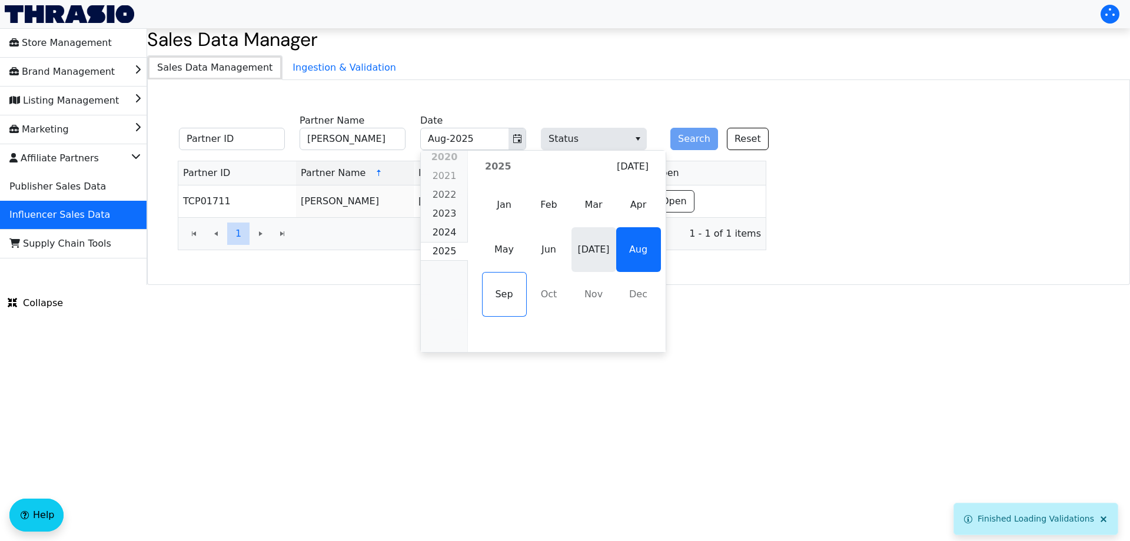
click at [580, 255] on span "[DATE]" at bounding box center [593, 249] width 45 height 45
type input "[DATE]-2025"
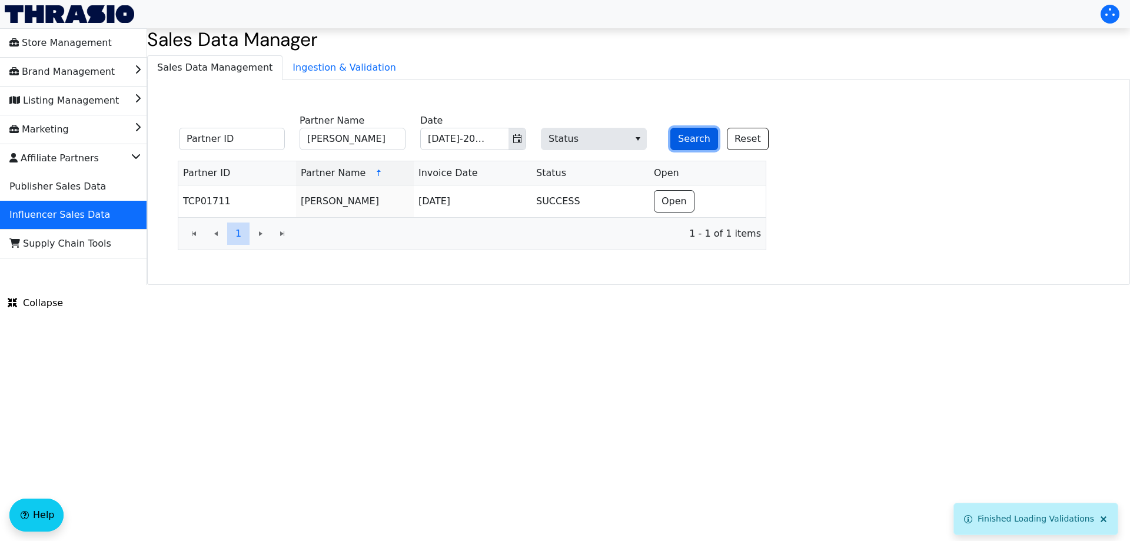
click at [678, 136] on button "Search" at bounding box center [694, 139] width 48 height 22
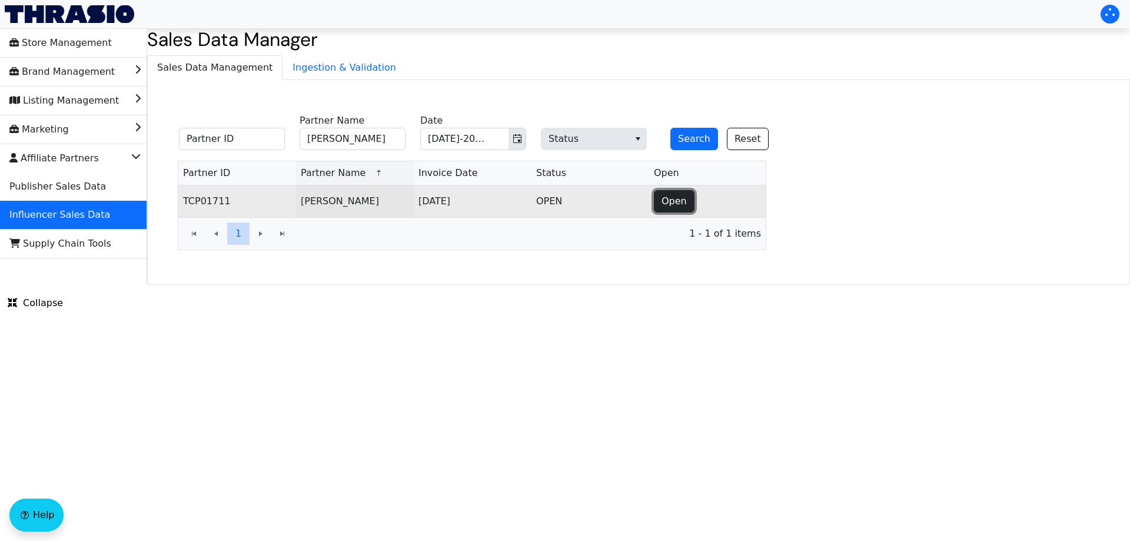
click at [668, 203] on span "Open" at bounding box center [673, 201] width 25 height 14
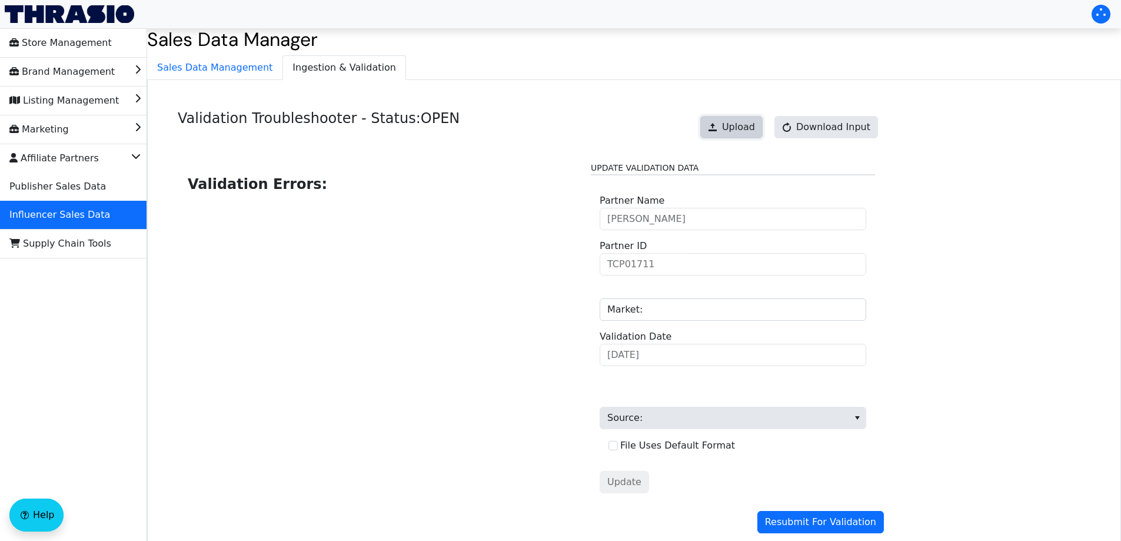
click at [731, 121] on button "Upload" at bounding box center [731, 127] width 62 height 22
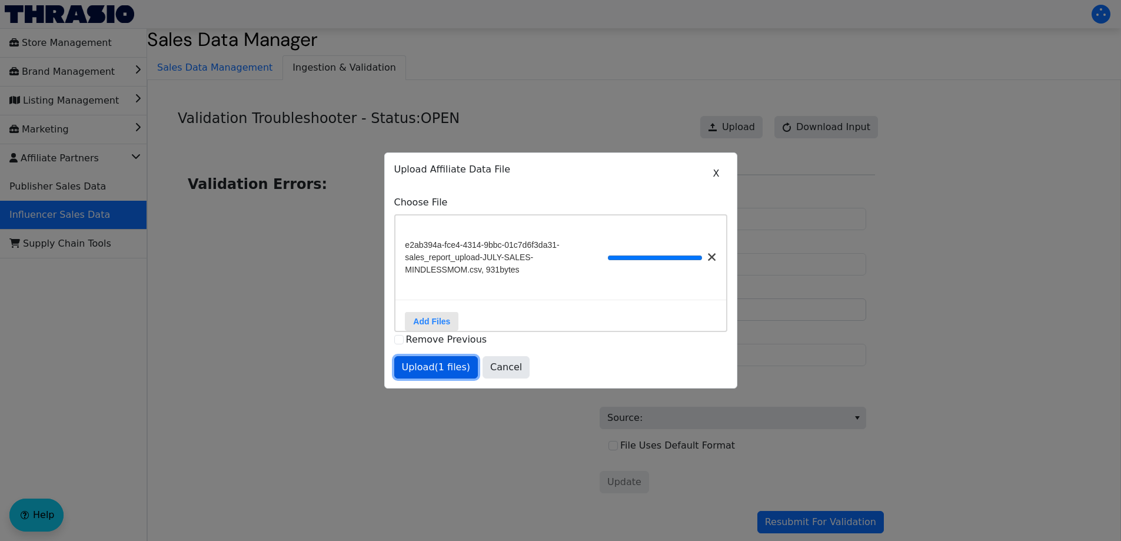
click at [448, 372] on span "Upload (1 files)" at bounding box center [436, 367] width 69 height 14
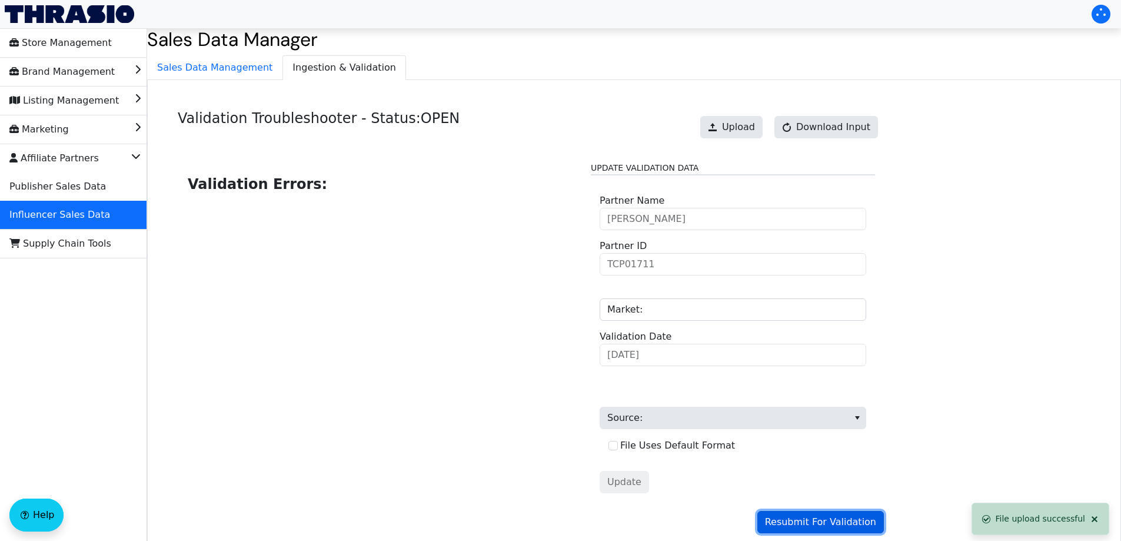
click at [796, 524] on span "Resubmit For Validation" at bounding box center [820, 522] width 111 height 14
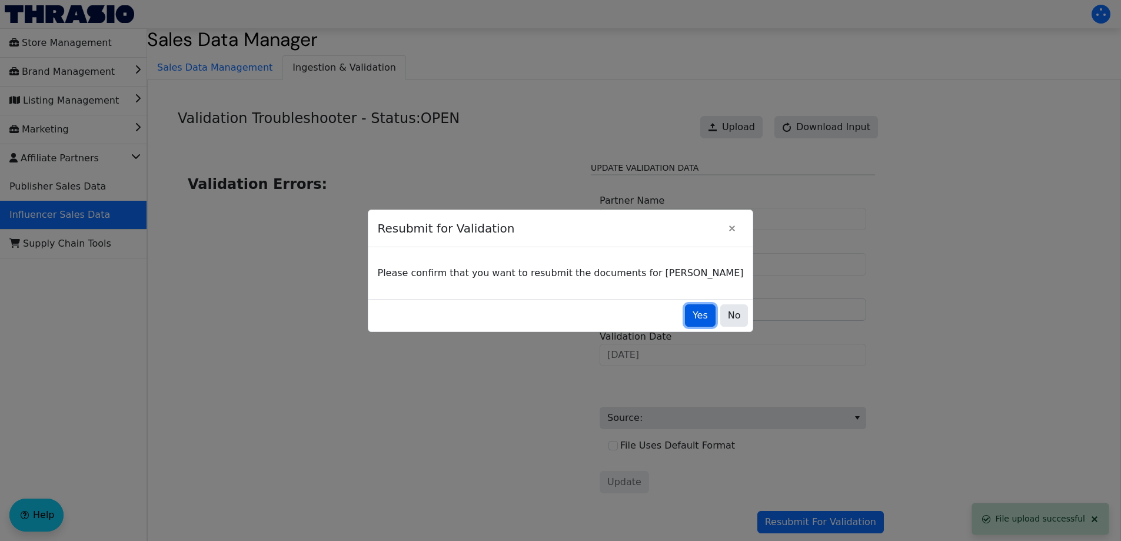
click at [692, 318] on span "Yes" at bounding box center [699, 315] width 15 height 14
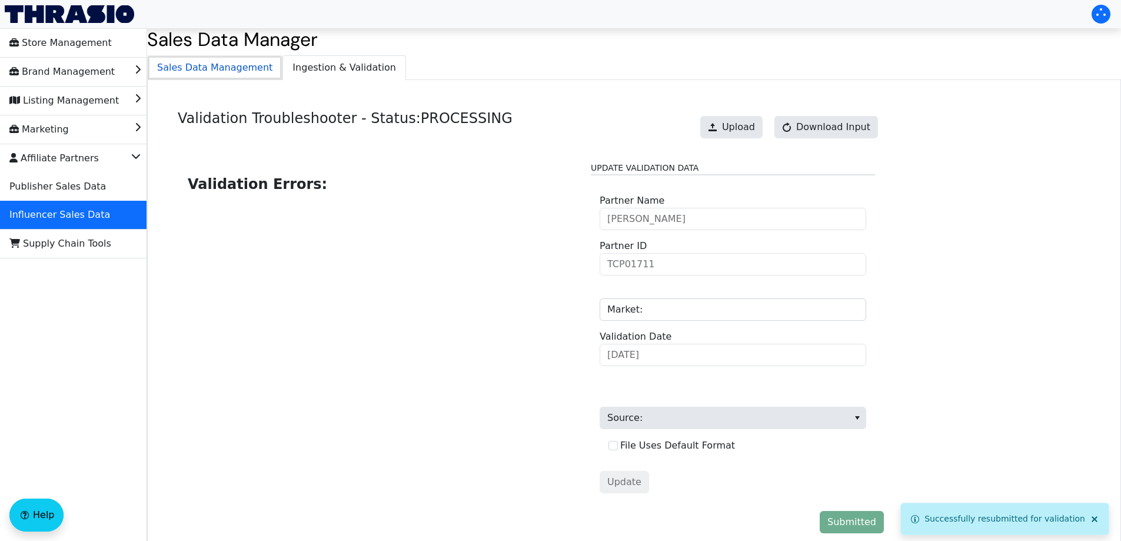
click at [238, 63] on span "Sales Data Management" at bounding box center [215, 68] width 134 height 24
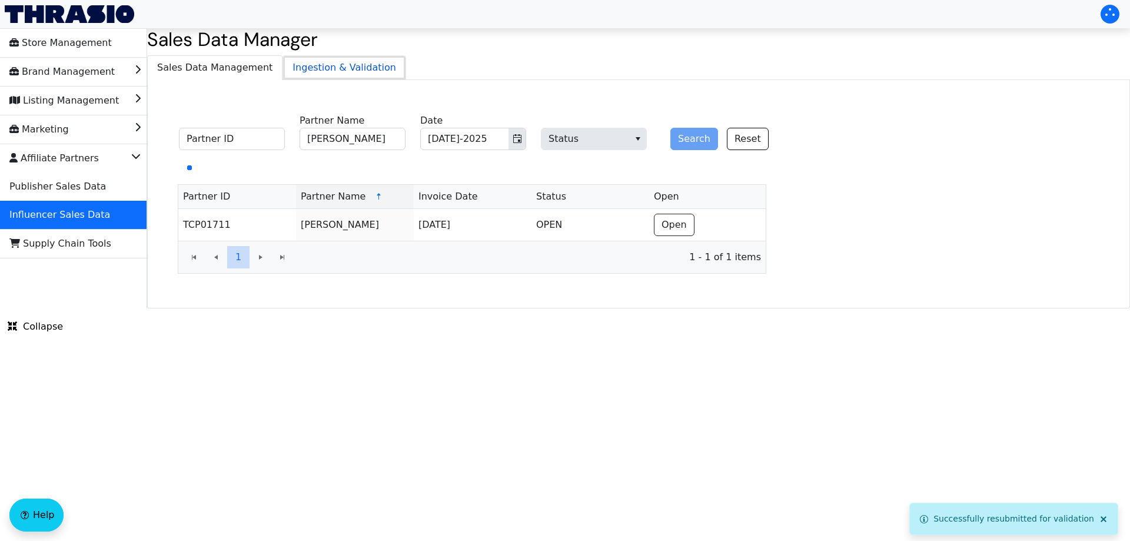
click at [345, 66] on span "Ingestion & Validation" at bounding box center [344, 68] width 122 height 24
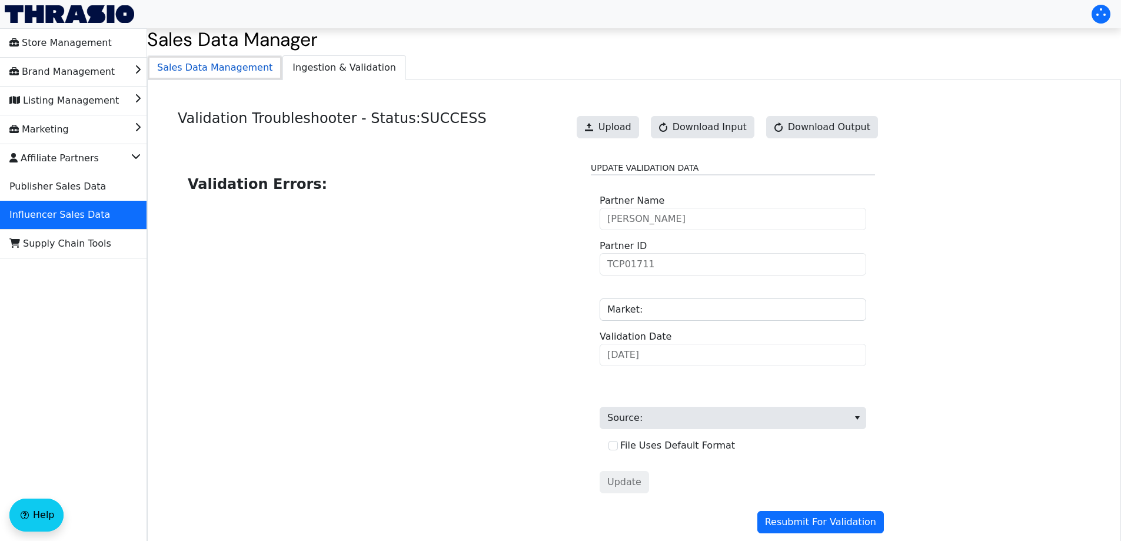
click at [211, 65] on span "Sales Data Management" at bounding box center [215, 68] width 134 height 24
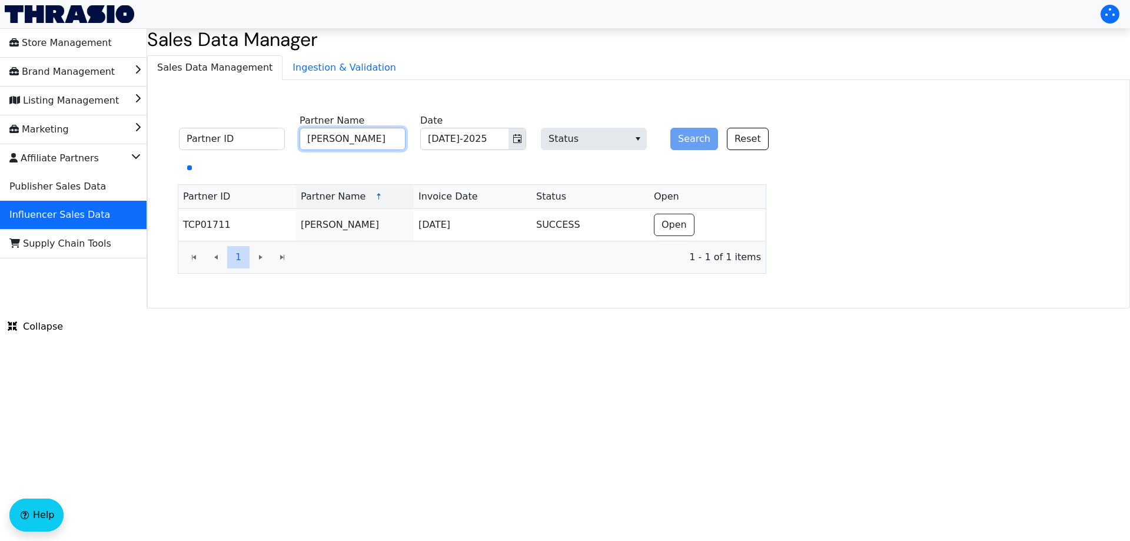
click at [344, 138] on input "Maria Kolodziej" at bounding box center [352, 139] width 106 height 22
paste input "Ashley Rollins"
type input "Ashley Rollins"
click at [682, 136] on button "Search" at bounding box center [694, 139] width 48 height 22
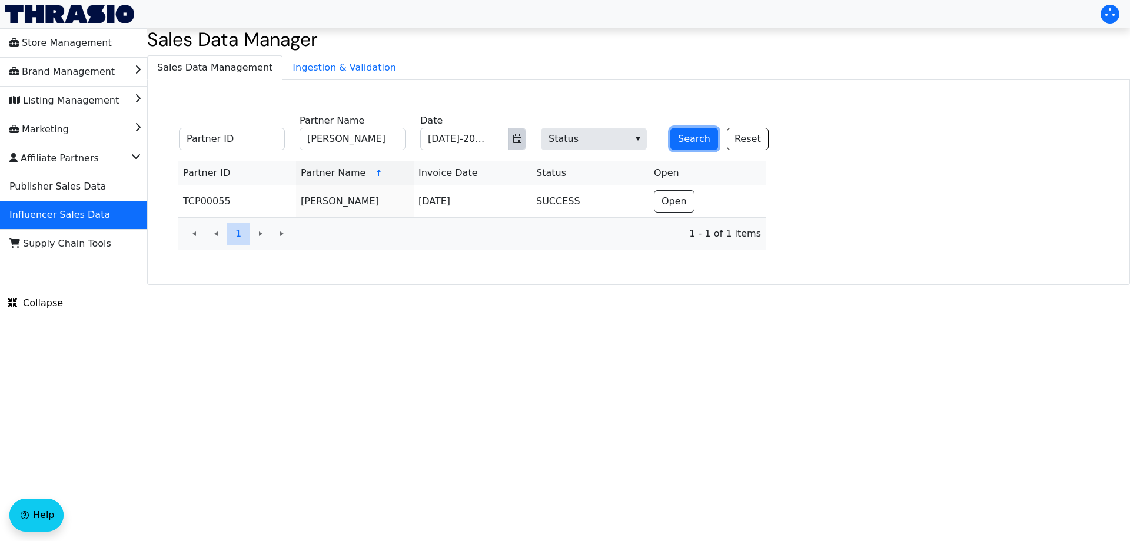
click at [514, 141] on icon "Toggle calendar" at bounding box center [517, 138] width 8 height 9
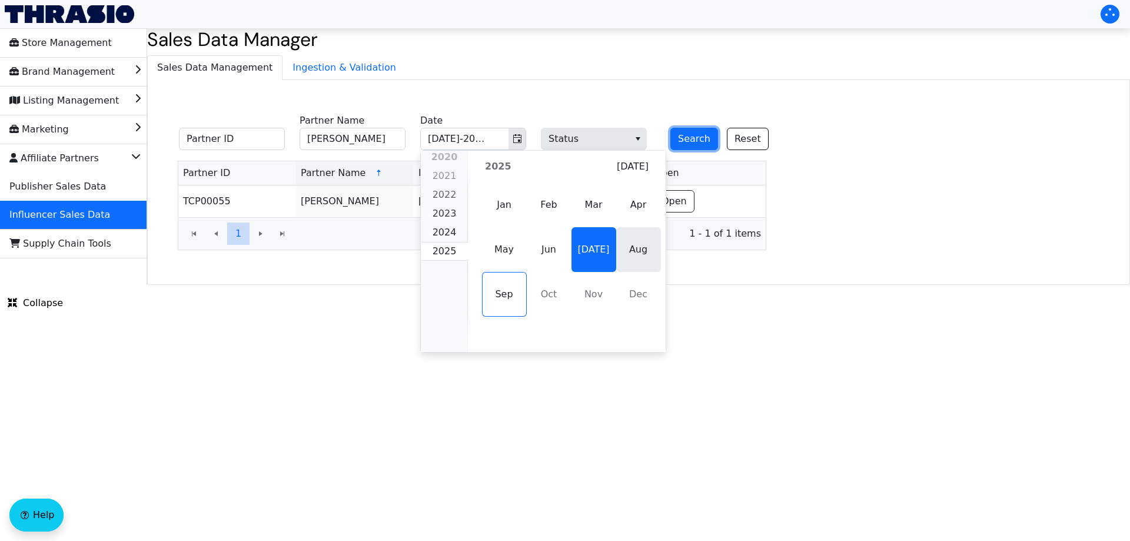
click at [632, 251] on span "Aug" at bounding box center [638, 249] width 45 height 45
type input "Aug-2025"
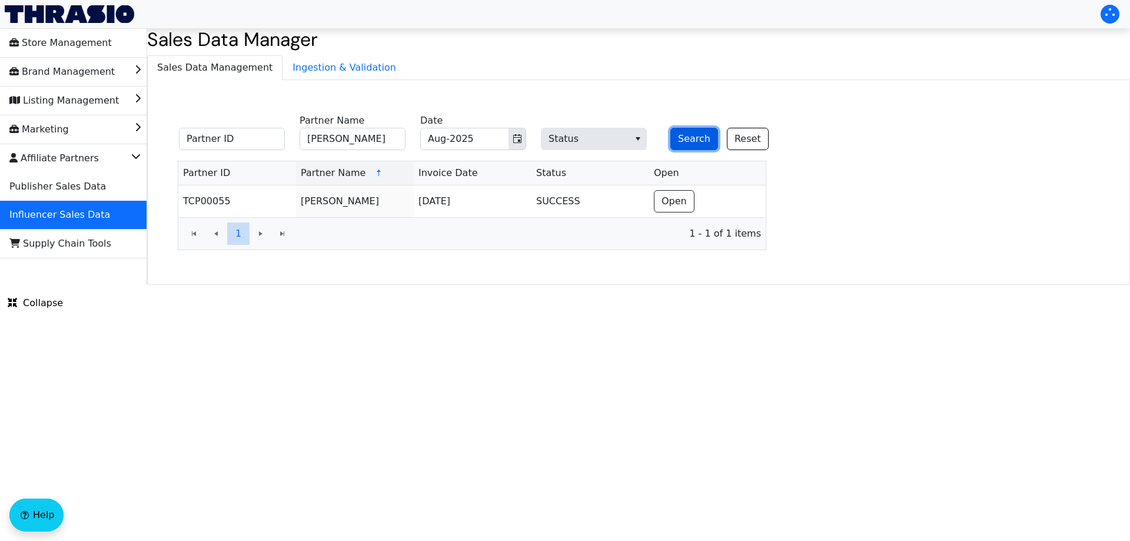
click at [681, 146] on button "Search" at bounding box center [694, 139] width 48 height 22
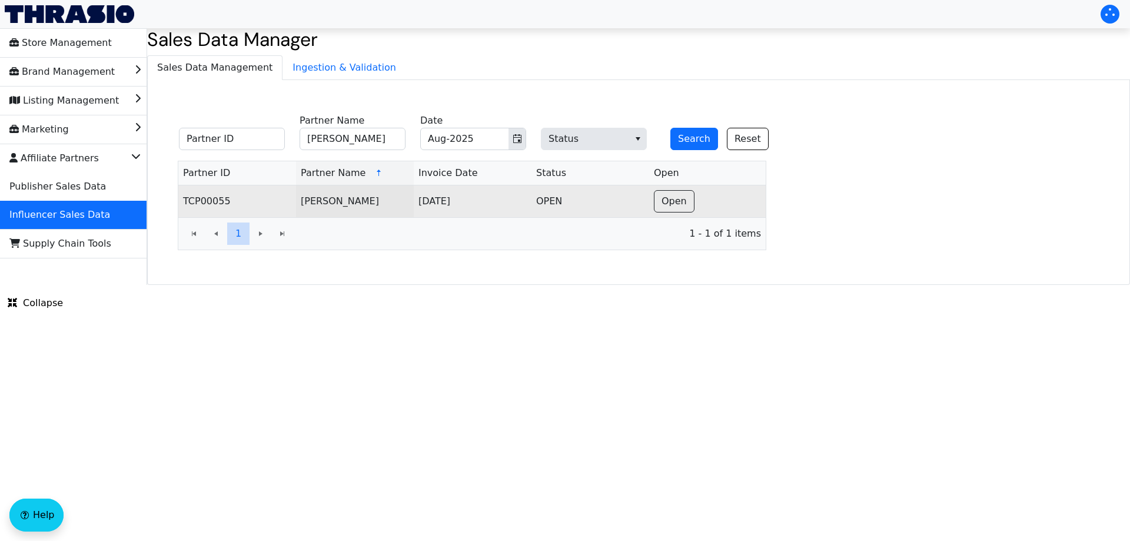
click at [692, 197] on td "Open" at bounding box center [707, 201] width 116 height 32
click at [679, 191] on button "Open" at bounding box center [674, 201] width 41 height 22
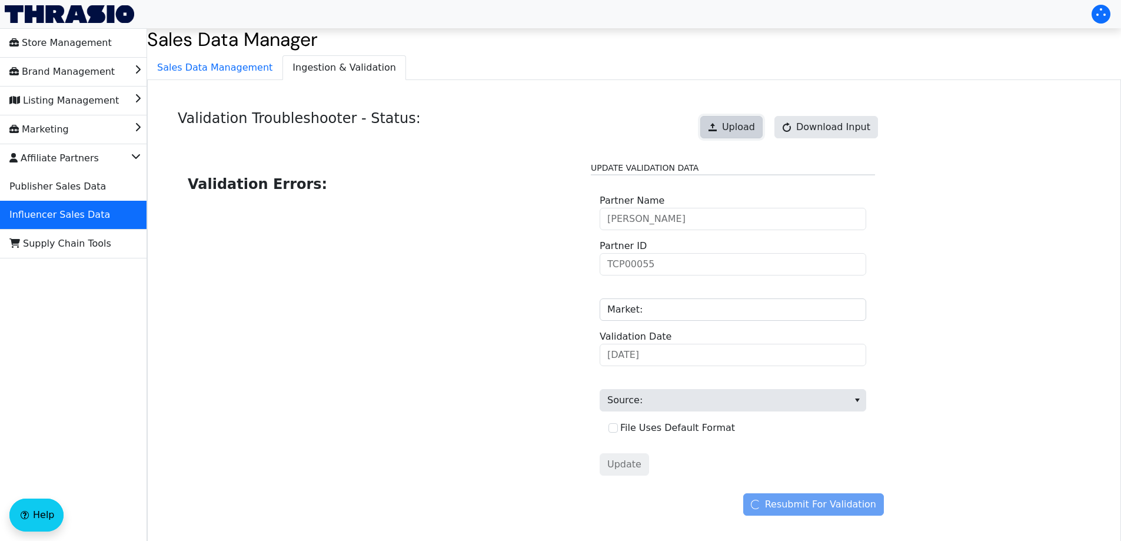
click at [730, 126] on button "Upload" at bounding box center [731, 127] width 62 height 22
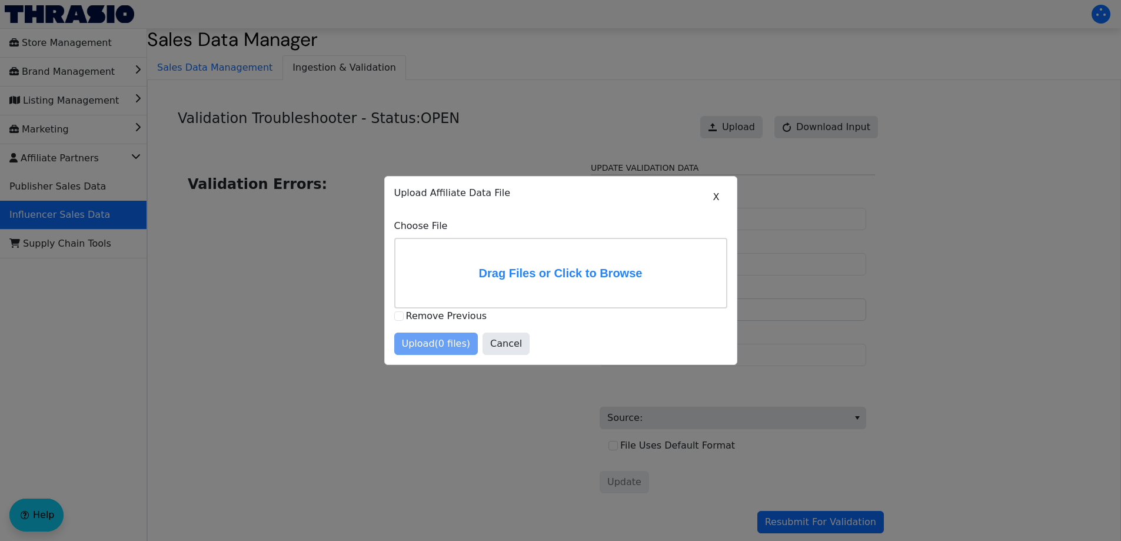
click at [830, 130] on div at bounding box center [560, 270] width 1121 height 541
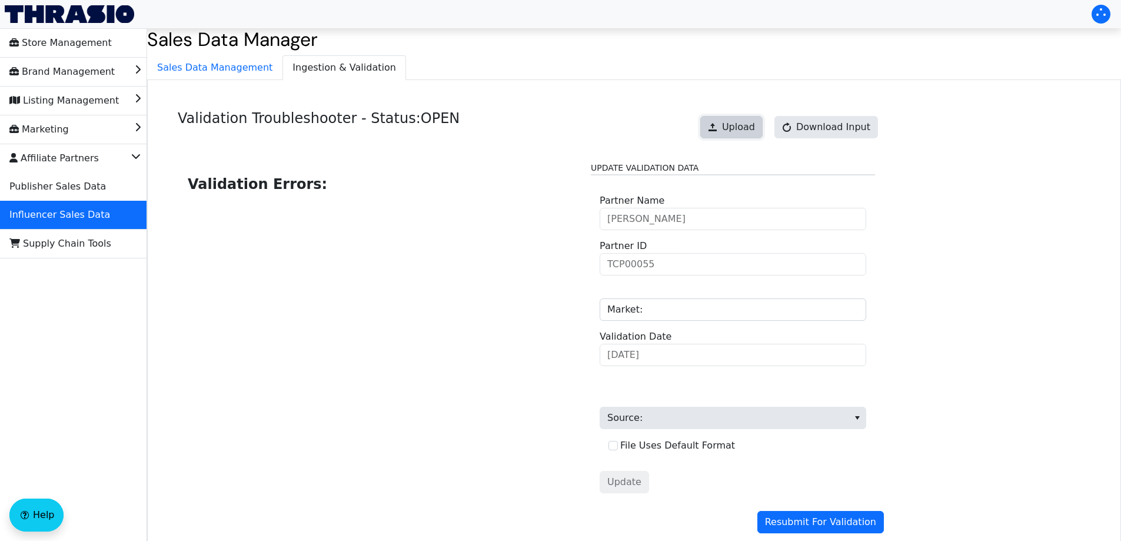
click at [730, 129] on button "Upload" at bounding box center [731, 127] width 62 height 22
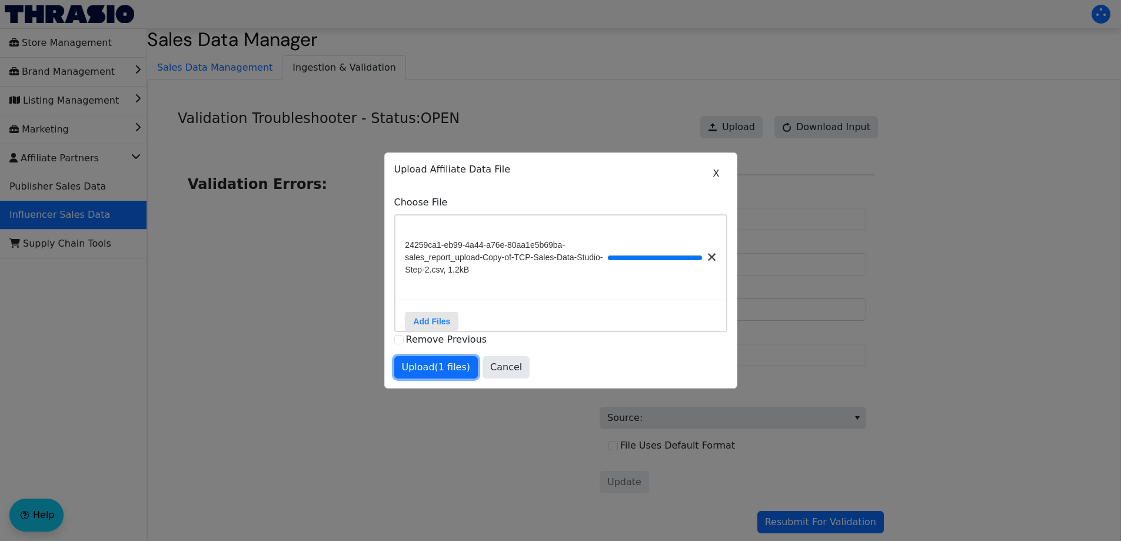
drag, startPoint x: 432, startPoint y: 367, endPoint x: 492, endPoint y: 380, distance: 61.4
click at [432, 367] on span "Upload (1 files)" at bounding box center [436, 367] width 69 height 14
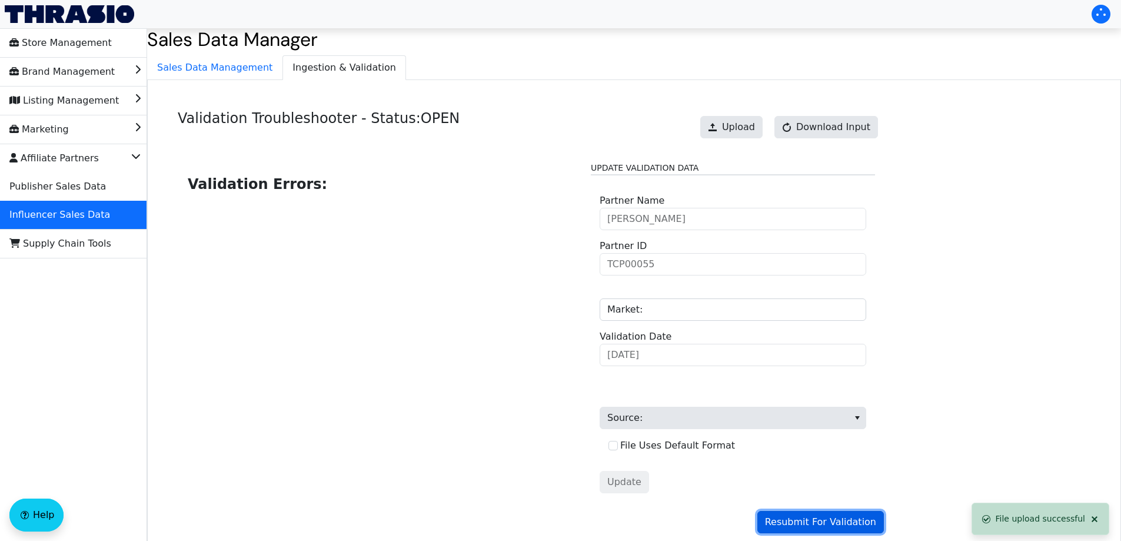
click at [841, 524] on span "Resubmit For Validation" at bounding box center [820, 522] width 111 height 14
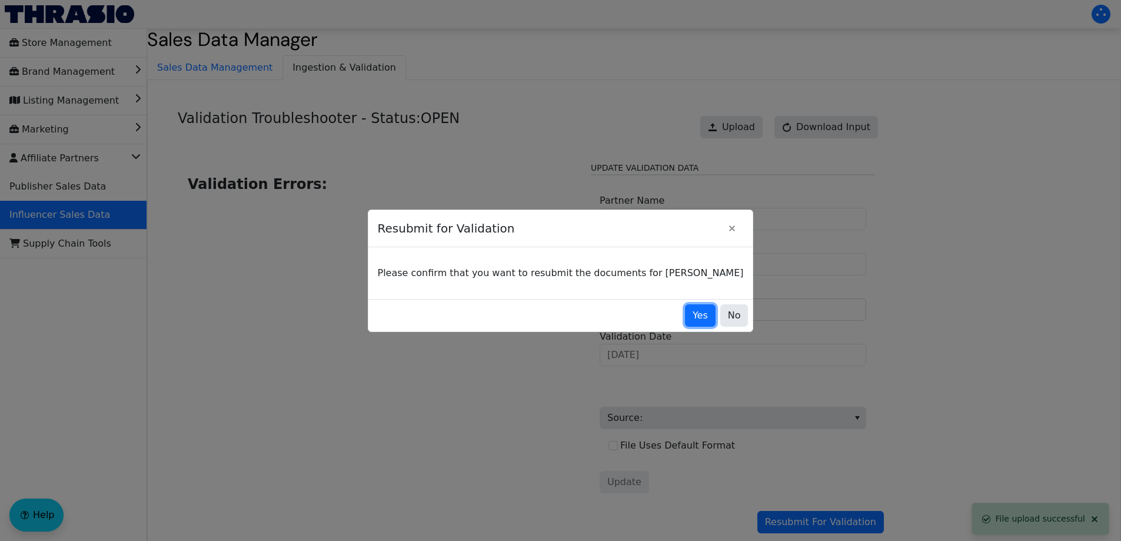
click at [692, 319] on span "Yes" at bounding box center [699, 315] width 15 height 14
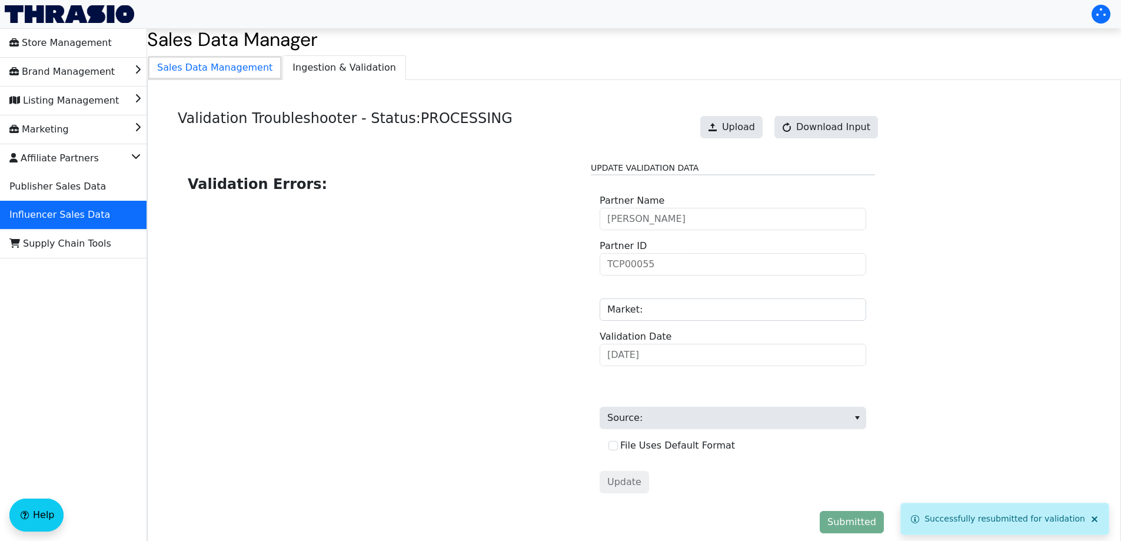
drag, startPoint x: 221, startPoint y: 69, endPoint x: 362, endPoint y: 75, distance: 141.3
click at [221, 69] on span "Sales Data Management" at bounding box center [215, 68] width 134 height 24
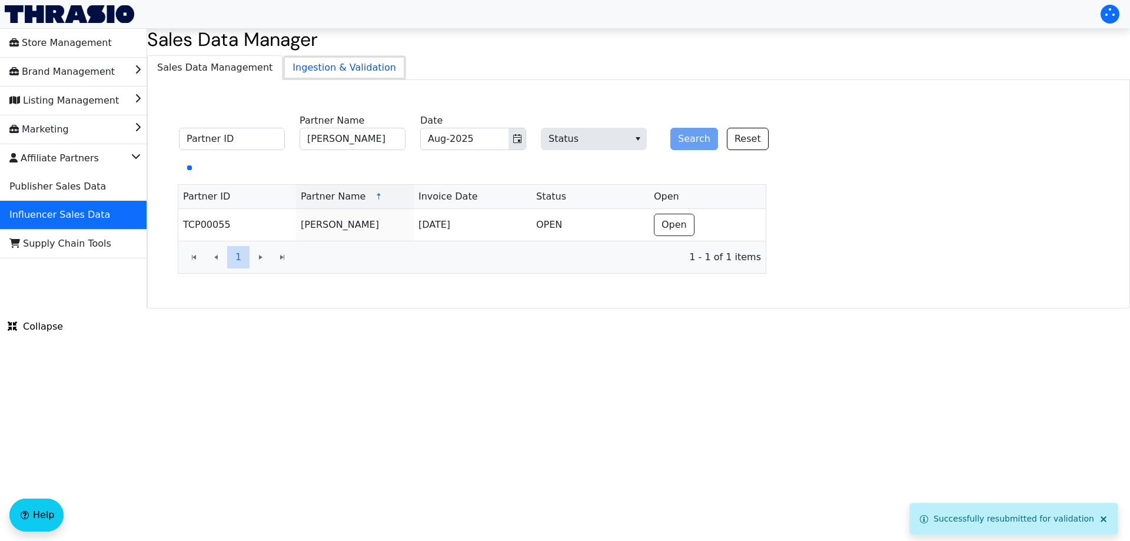
click at [361, 75] on span "Ingestion & Validation" at bounding box center [344, 68] width 122 height 24
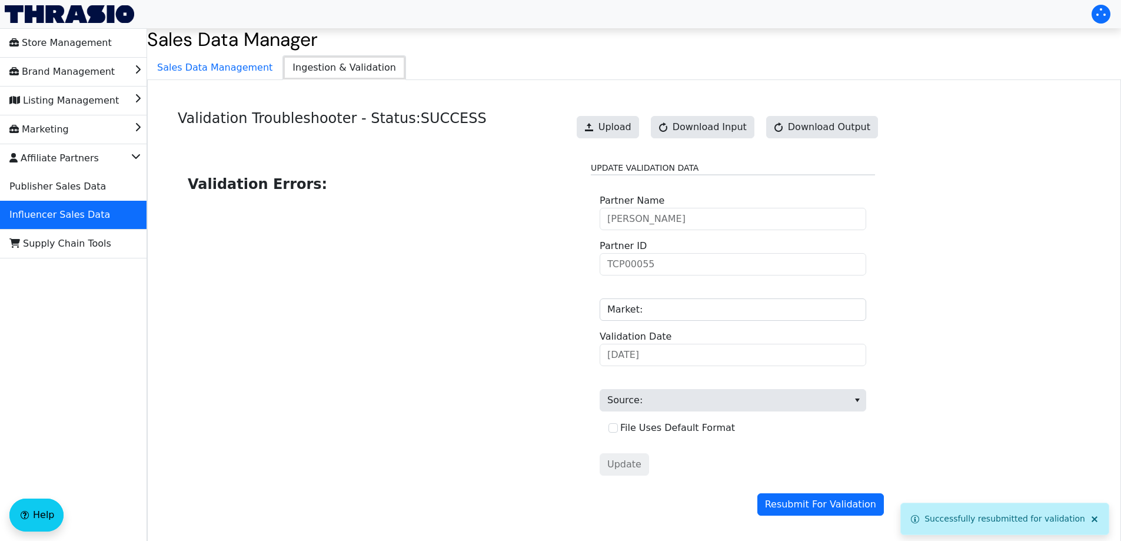
click at [337, 59] on span "Ingestion & Validation" at bounding box center [344, 68] width 122 height 24
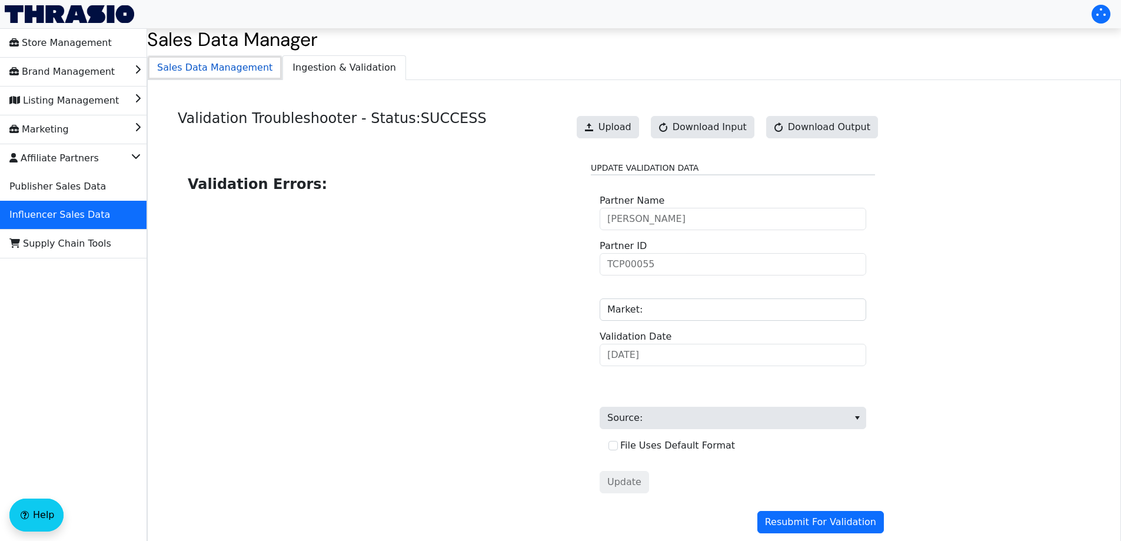
click at [197, 71] on span "Sales Data Management" at bounding box center [215, 68] width 134 height 24
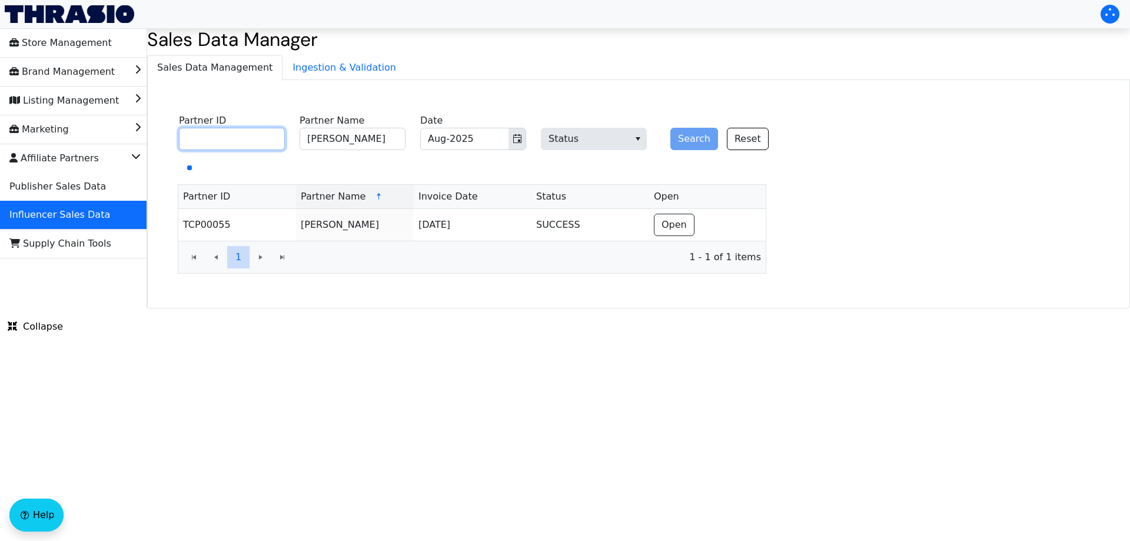
click at [257, 142] on input "Partner ID" at bounding box center [232, 139] width 106 height 22
paste input "TCP00389"
type input "TCP00389"
click at [370, 139] on input "Ashley Rollins" at bounding box center [352, 139] width 106 height 22
click at [691, 139] on button "Search" at bounding box center [694, 139] width 48 height 22
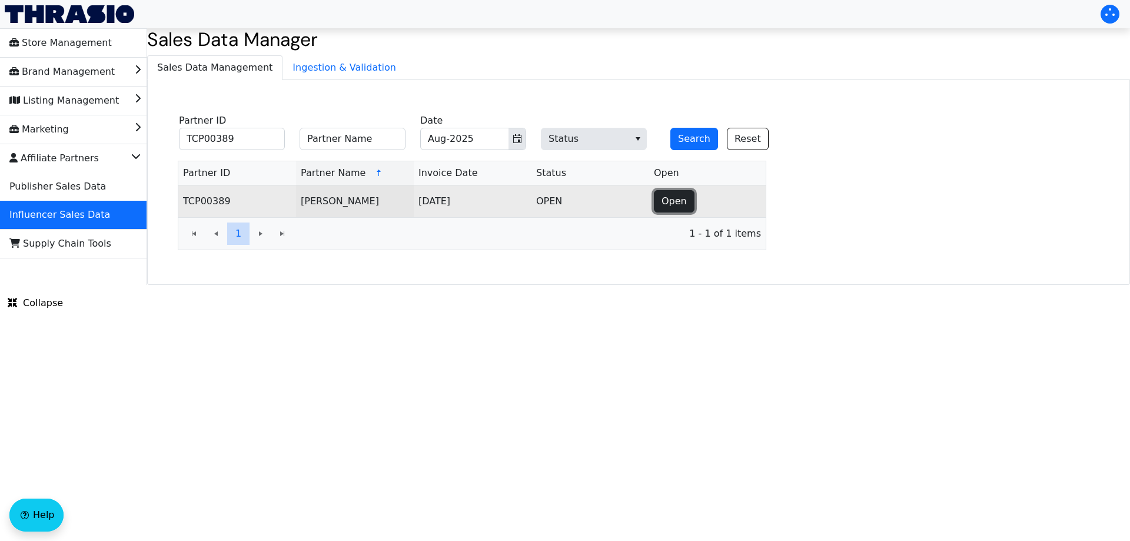
click at [687, 202] on button "Open" at bounding box center [674, 201] width 41 height 22
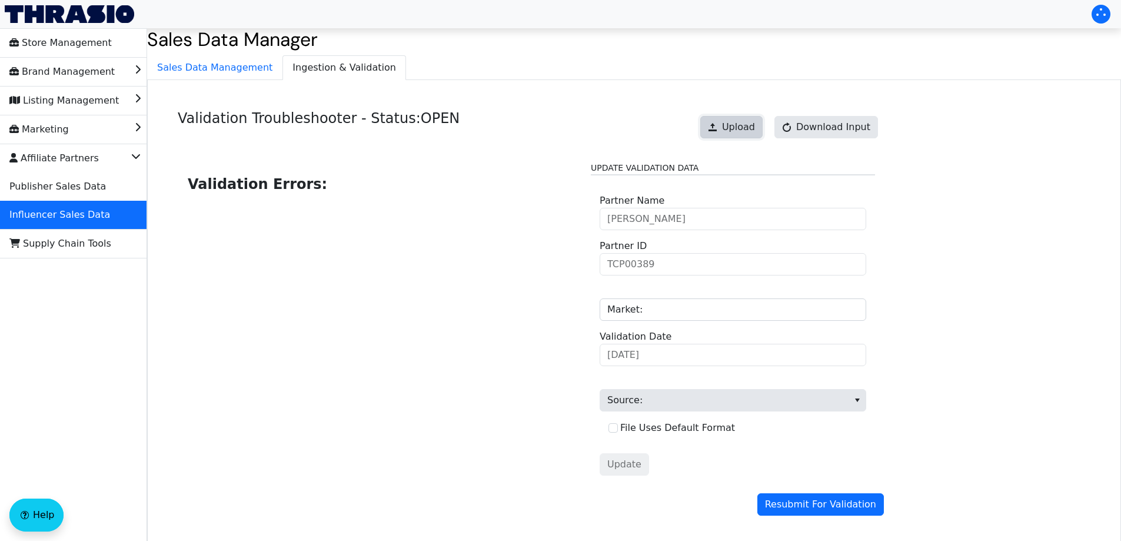
click at [744, 128] on span "Upload" at bounding box center [738, 127] width 33 height 14
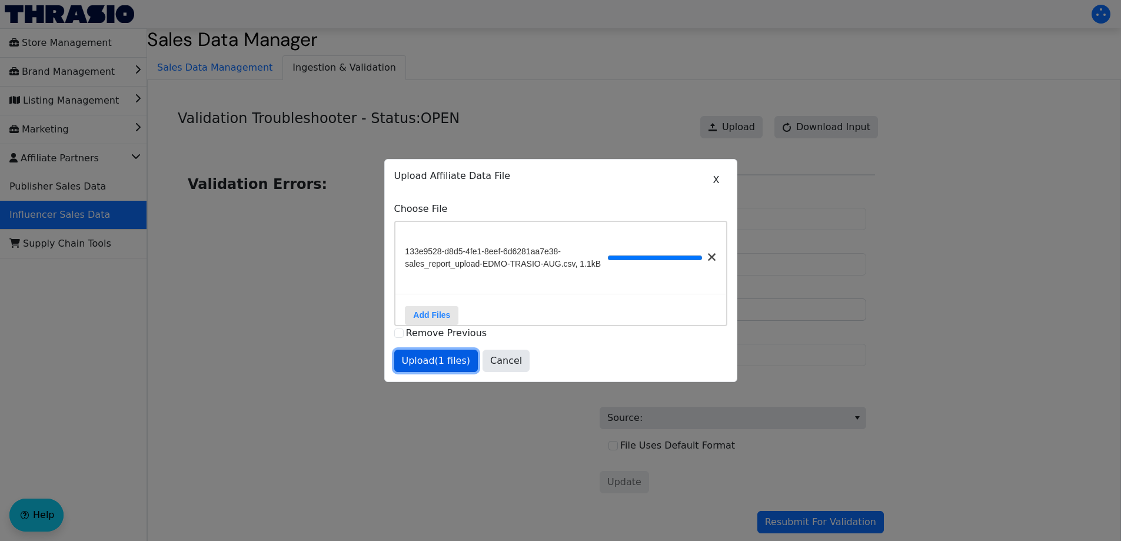
click at [434, 368] on span "Upload (1 files)" at bounding box center [436, 361] width 69 height 14
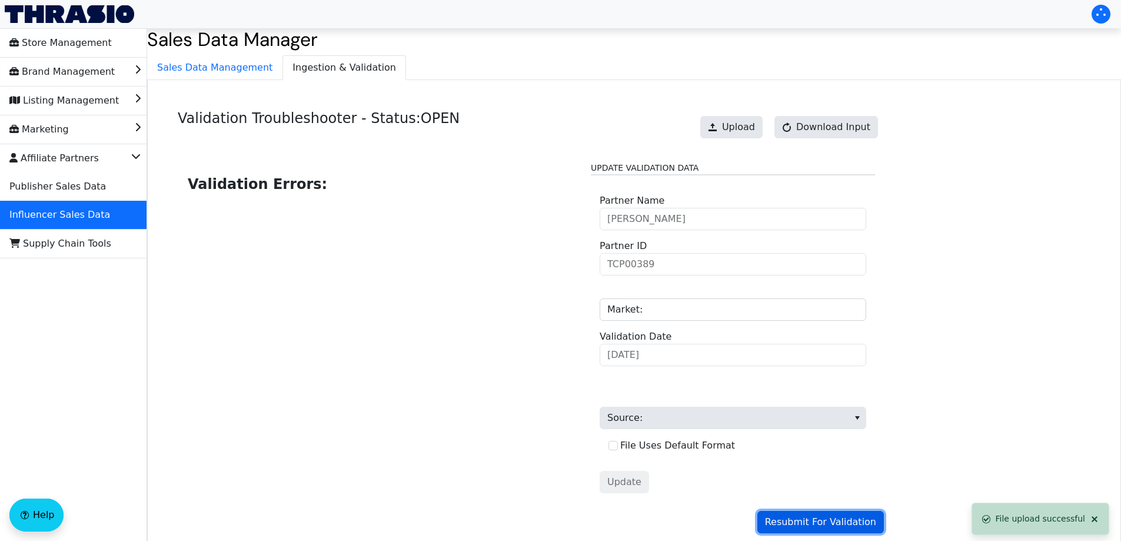
click at [809, 522] on span "Resubmit For Validation" at bounding box center [820, 522] width 111 height 14
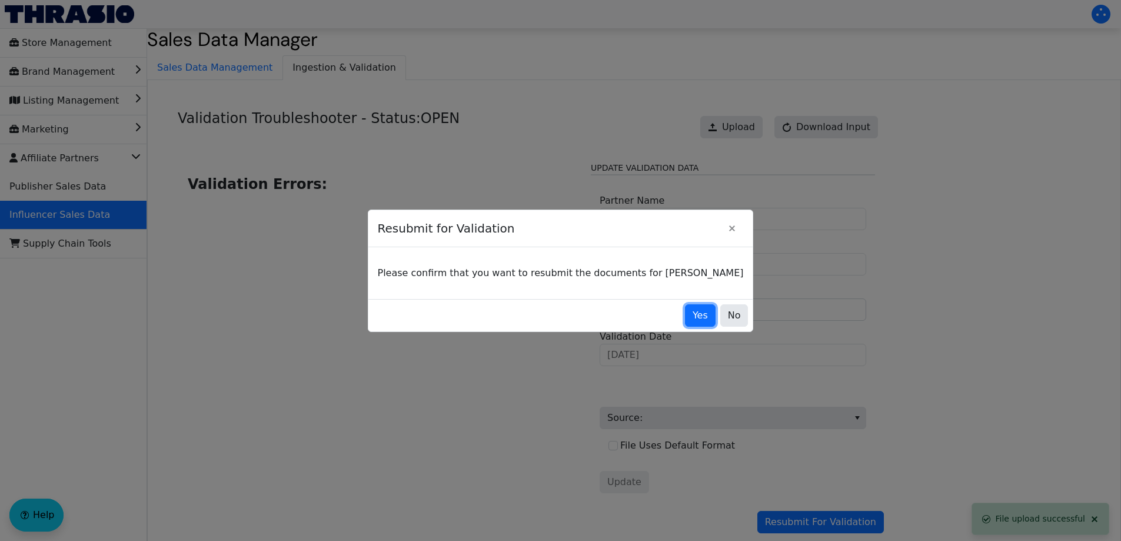
click at [692, 312] on span "Yes" at bounding box center [699, 315] width 15 height 14
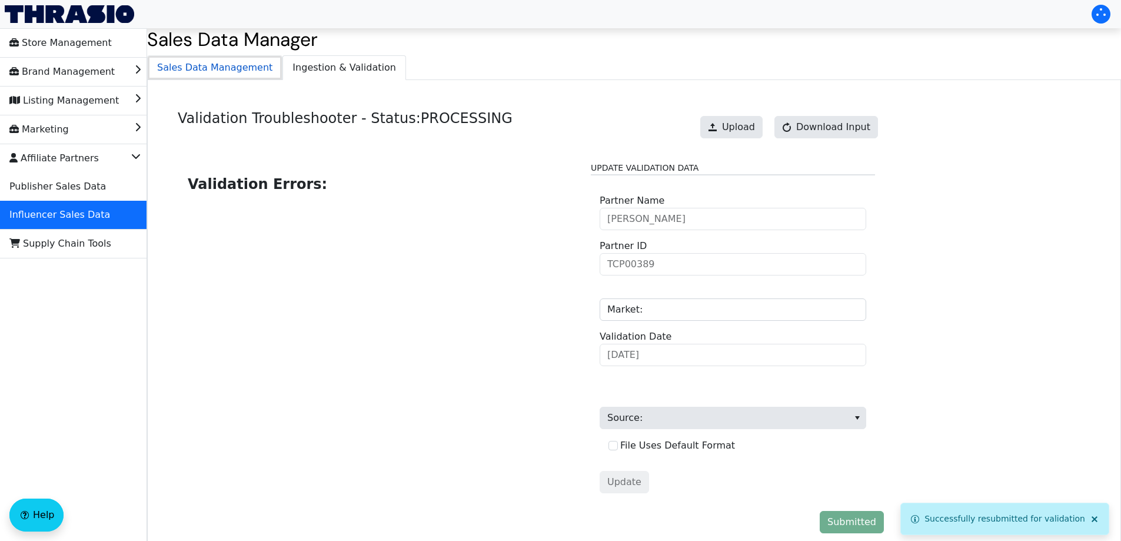
click at [210, 72] on span "Sales Data Management" at bounding box center [215, 68] width 134 height 24
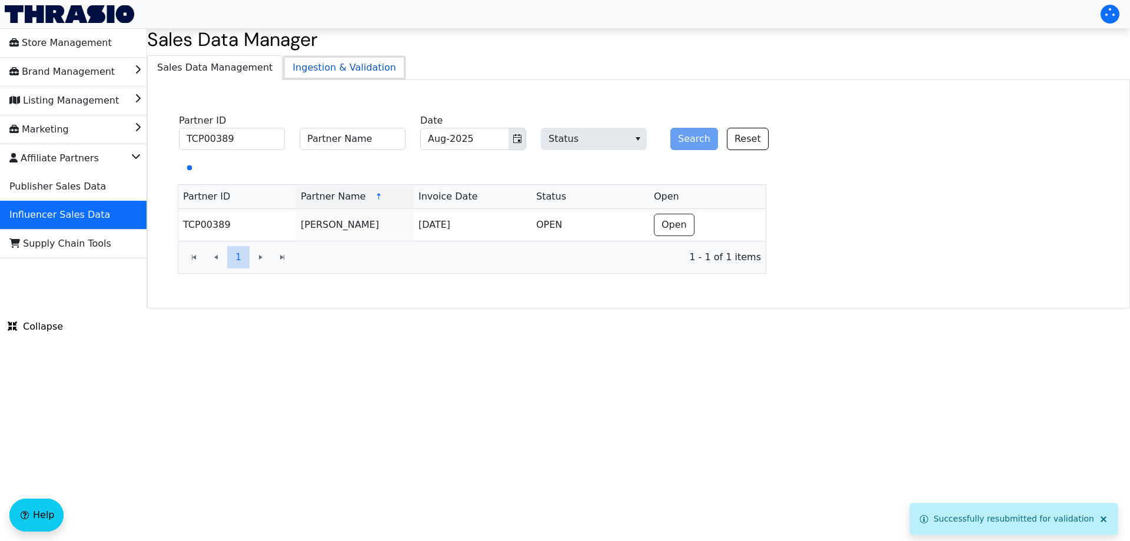
click at [323, 74] on span "Ingestion & Validation" at bounding box center [344, 68] width 122 height 24
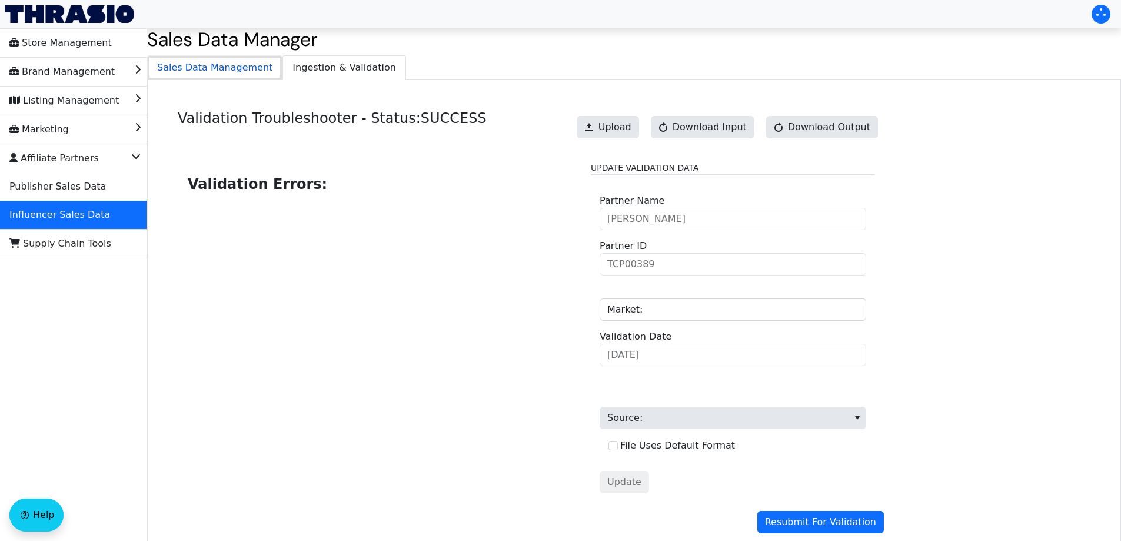
click at [211, 72] on span "Sales Data Management" at bounding box center [215, 68] width 134 height 24
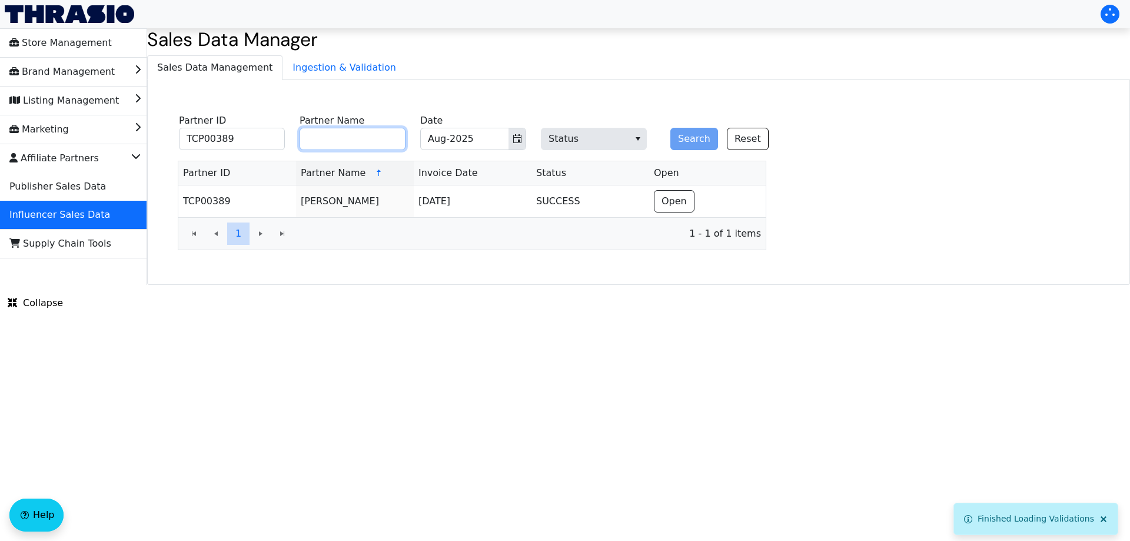
click at [345, 139] on input "Partner Name" at bounding box center [352, 139] width 106 height 22
paste input "Steven Bennett"
type input "Steven Bennett"
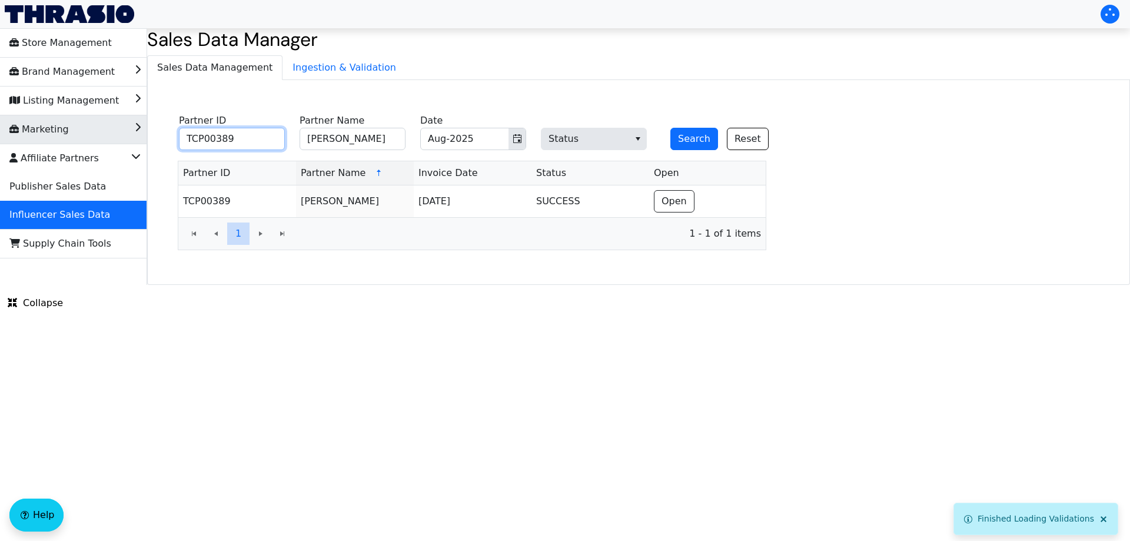
drag, startPoint x: 245, startPoint y: 137, endPoint x: 133, endPoint y: 136, distance: 111.8
click at [134, 137] on div "Store Management Brand Management Listing Management Marketing Affiliate Partne…" at bounding box center [565, 156] width 1130 height 257
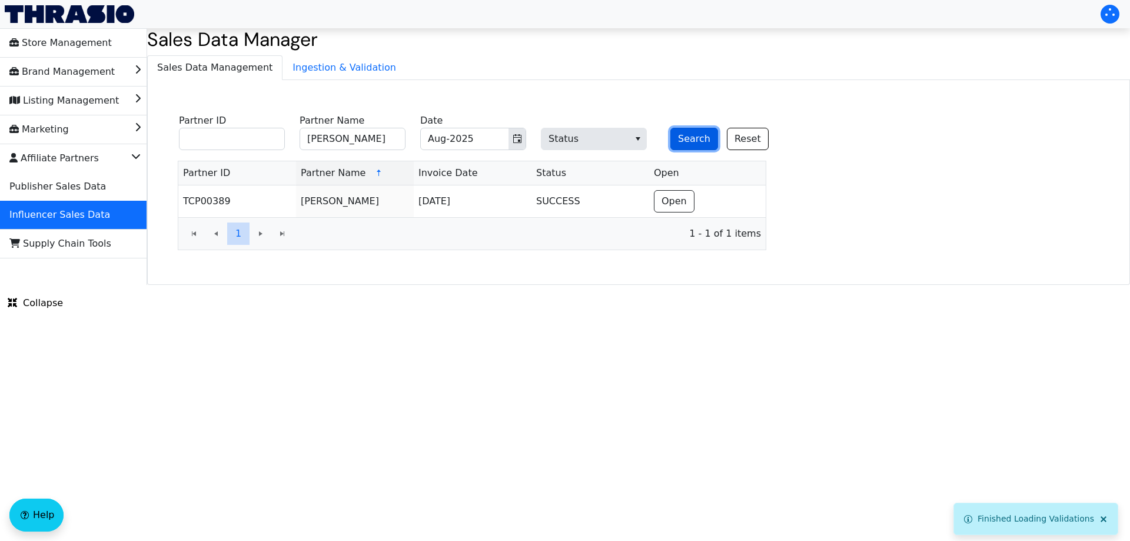
click at [691, 136] on button "Search" at bounding box center [694, 139] width 48 height 22
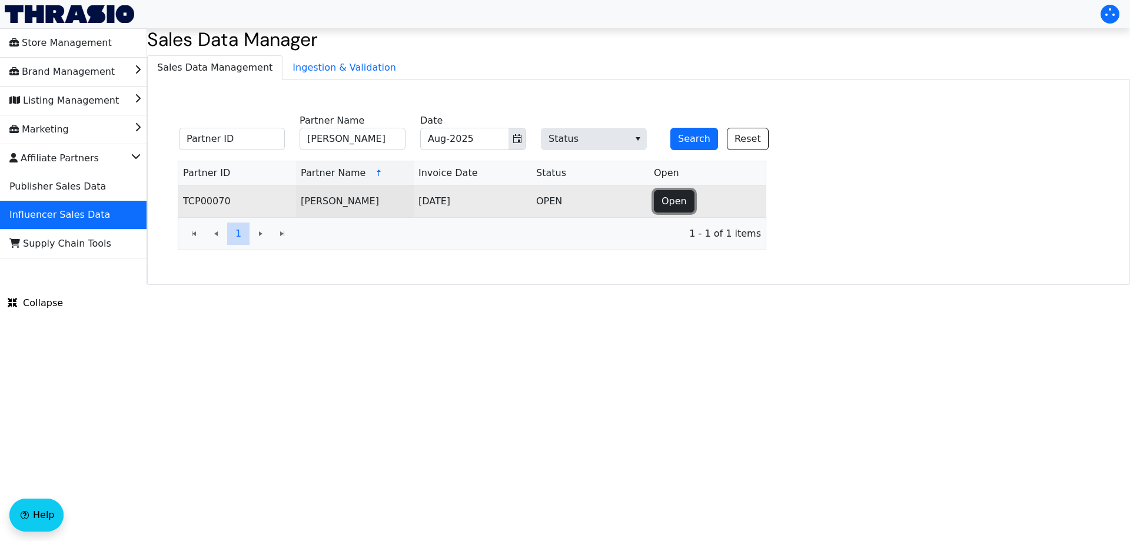
click at [683, 198] on span "Open" at bounding box center [673, 201] width 25 height 14
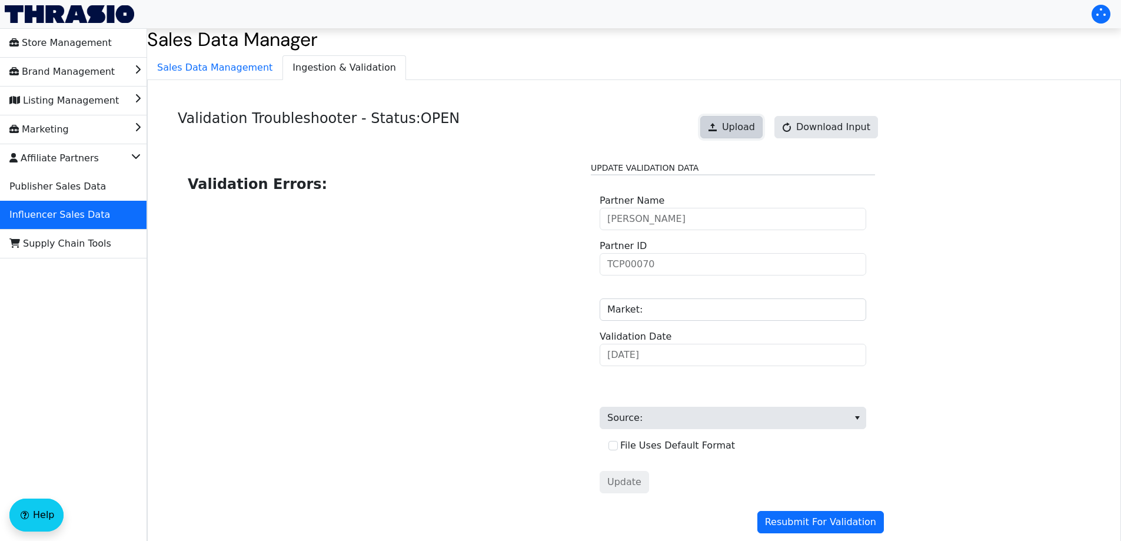
click at [733, 128] on span "Upload" at bounding box center [738, 127] width 33 height 14
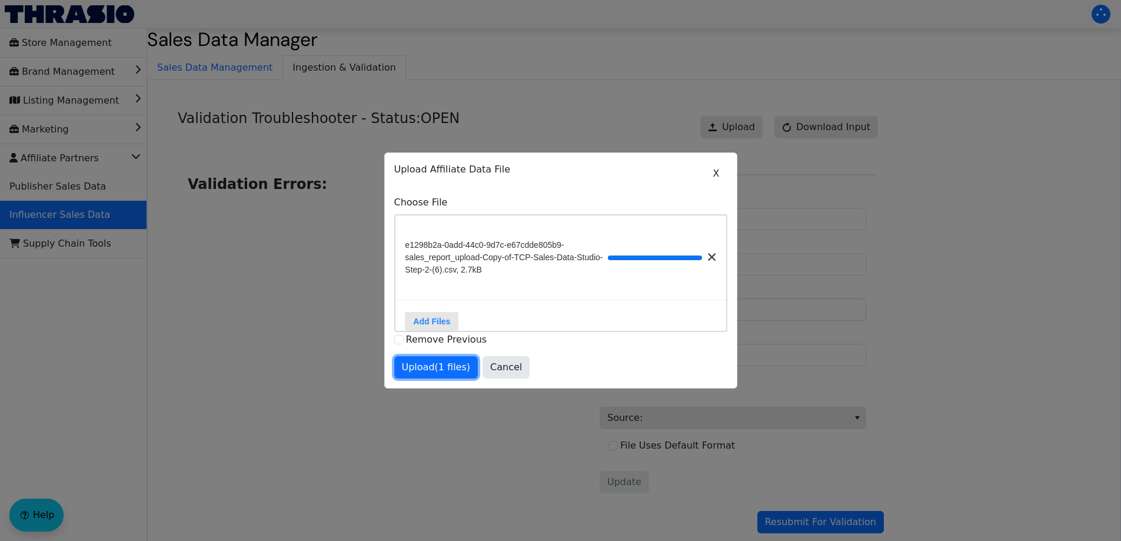
drag, startPoint x: 426, startPoint y: 379, endPoint x: 521, endPoint y: 384, distance: 94.8
click at [426, 378] on button "Upload (1 files)" at bounding box center [436, 367] width 84 height 22
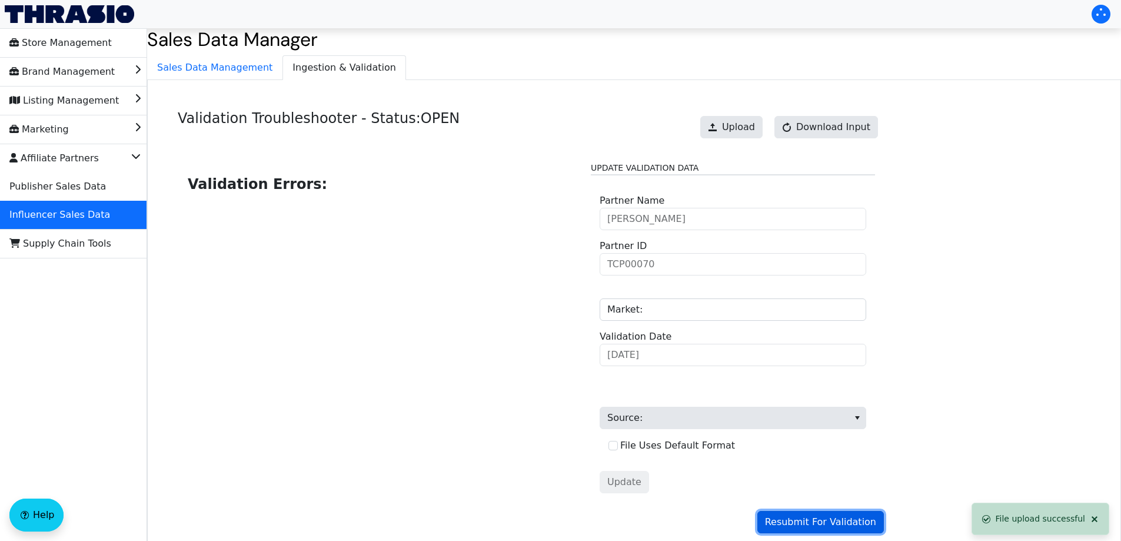
click at [828, 517] on span "Resubmit For Validation" at bounding box center [820, 522] width 111 height 14
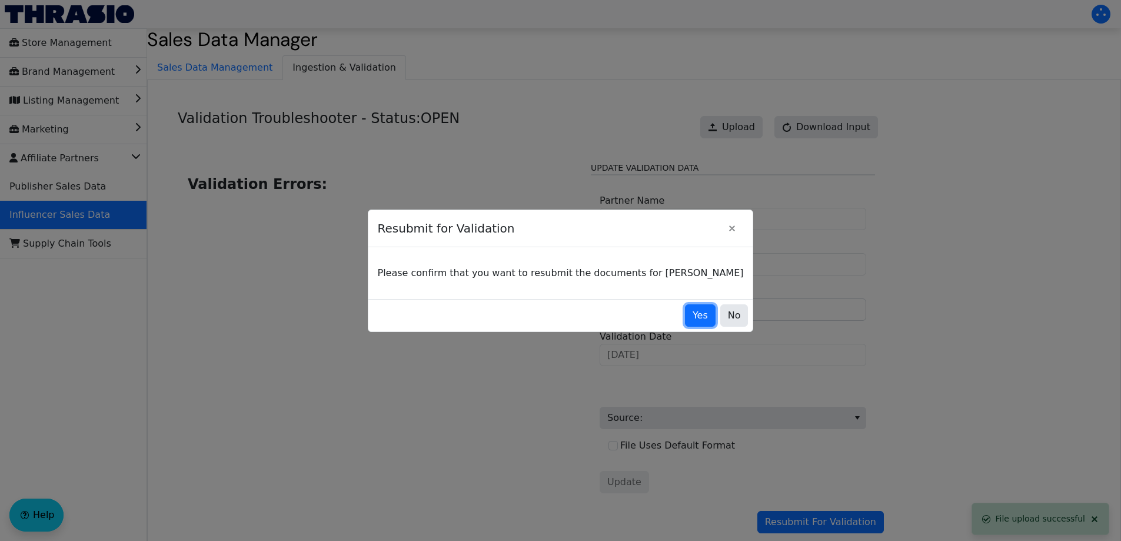
drag, startPoint x: 682, startPoint y: 320, endPoint x: 504, endPoint y: 145, distance: 249.2
click at [692, 319] on span "Yes" at bounding box center [699, 315] width 15 height 14
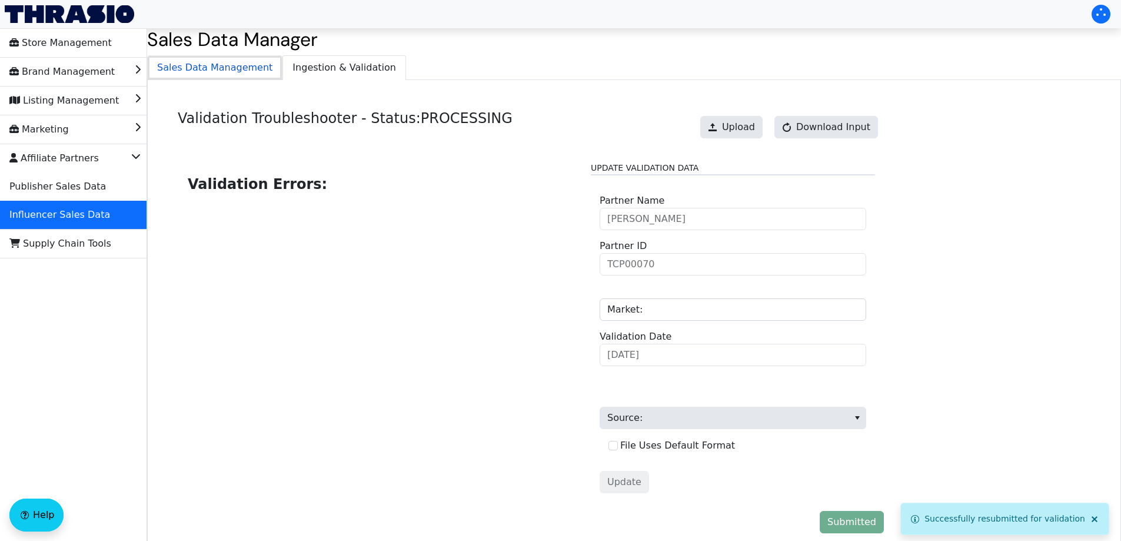
click at [206, 65] on span "Sales Data Management" at bounding box center [215, 68] width 134 height 24
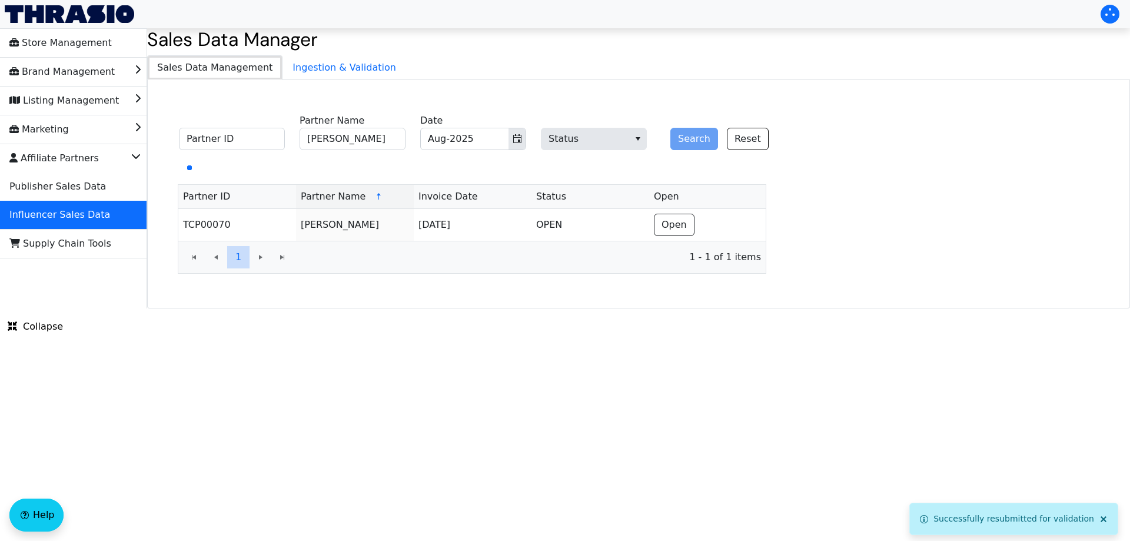
click at [259, 66] on span "Sales Data Management" at bounding box center [215, 68] width 134 height 24
click at [298, 68] on span "Ingestion & Validation" at bounding box center [344, 68] width 122 height 24
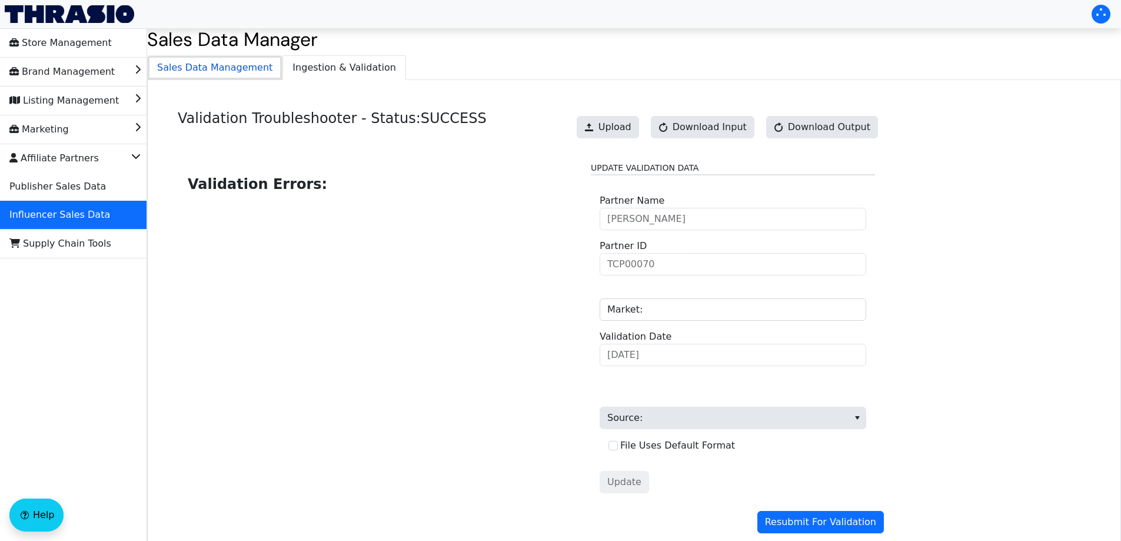
click at [220, 76] on span "Sales Data Management" at bounding box center [215, 68] width 134 height 24
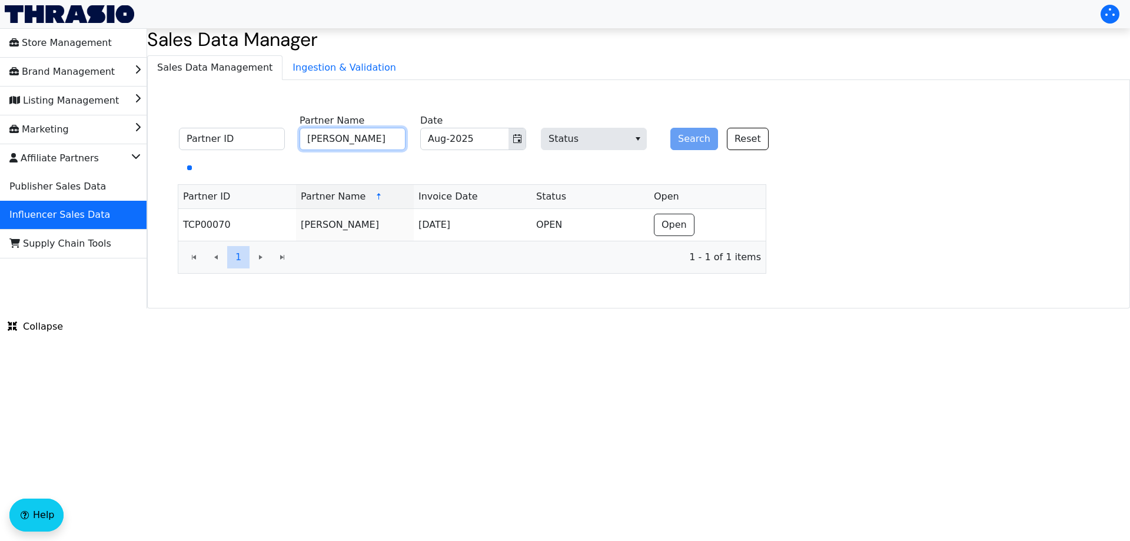
click at [372, 145] on input "Steven Bennett" at bounding box center [352, 139] width 106 height 22
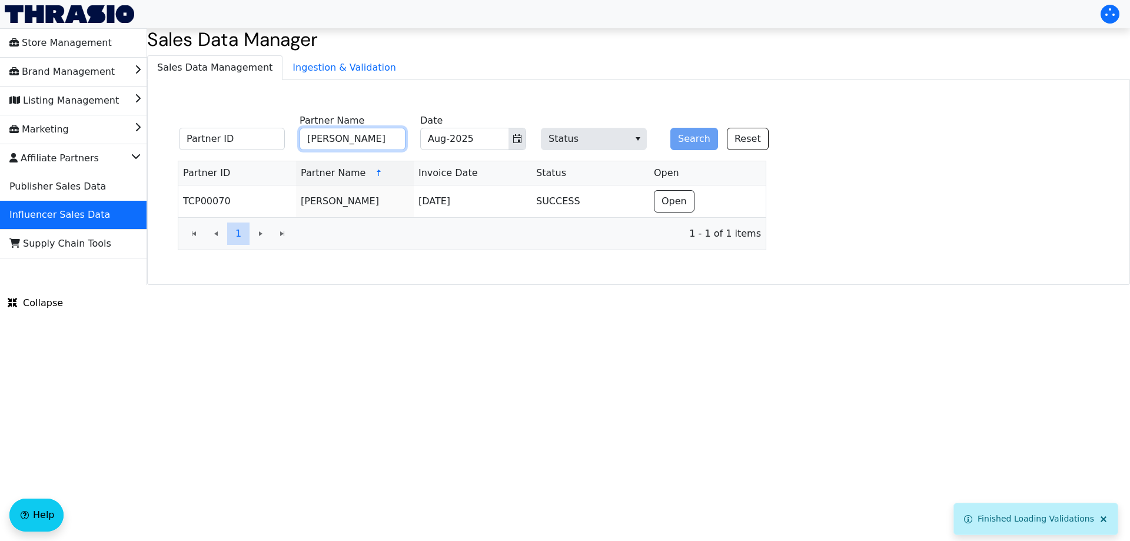
paste input "Chelsea McDonnough"
type input "Chelsea McDonnough"
click at [689, 138] on button "Search" at bounding box center [694, 139] width 48 height 22
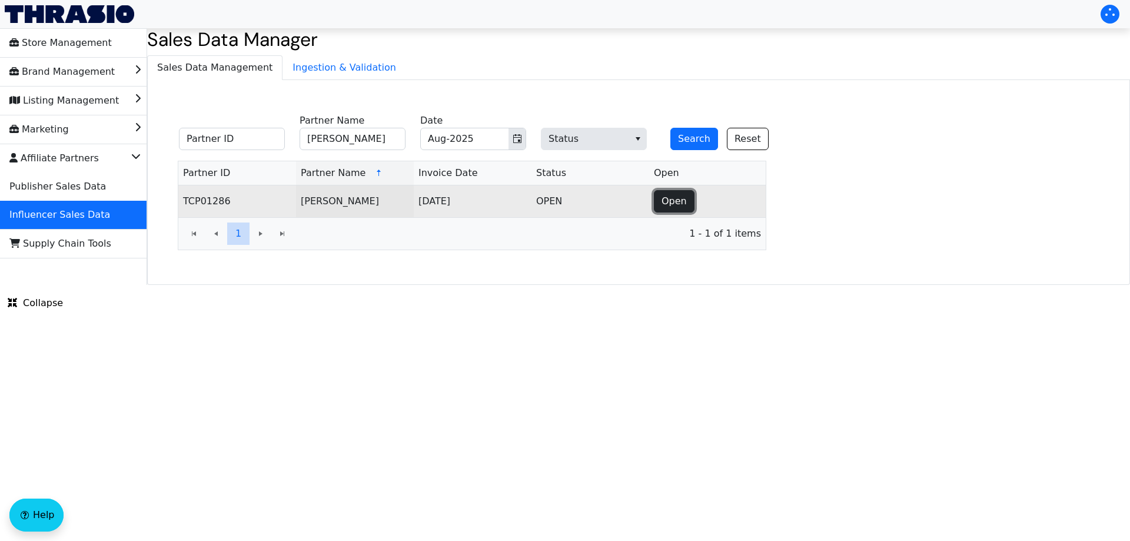
click at [681, 203] on span "Open" at bounding box center [673, 201] width 25 height 14
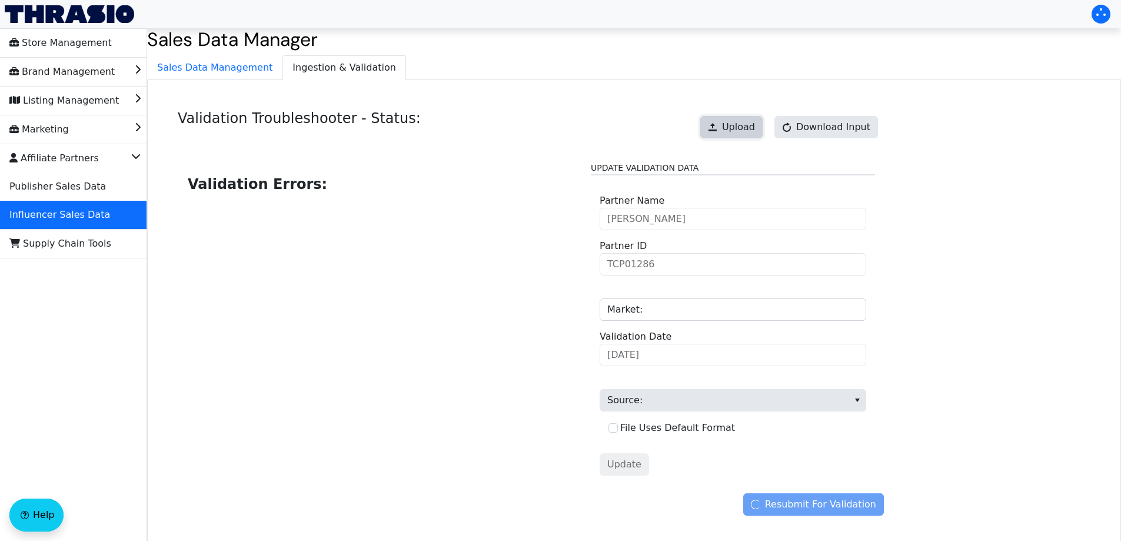
click at [742, 128] on span "Upload" at bounding box center [738, 127] width 33 height 14
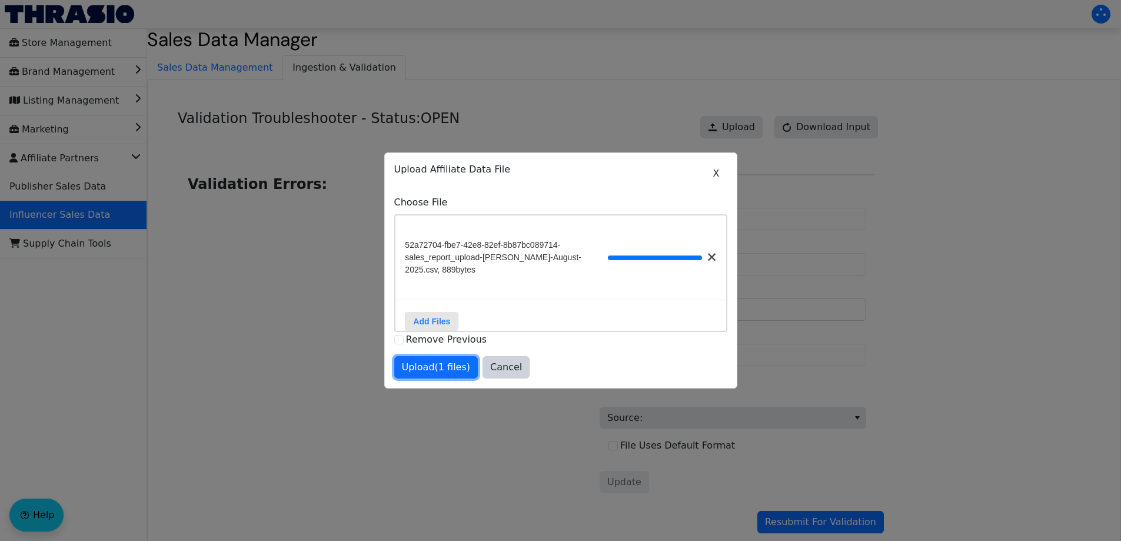
click at [435, 370] on span "Upload (1 files)" at bounding box center [436, 367] width 69 height 14
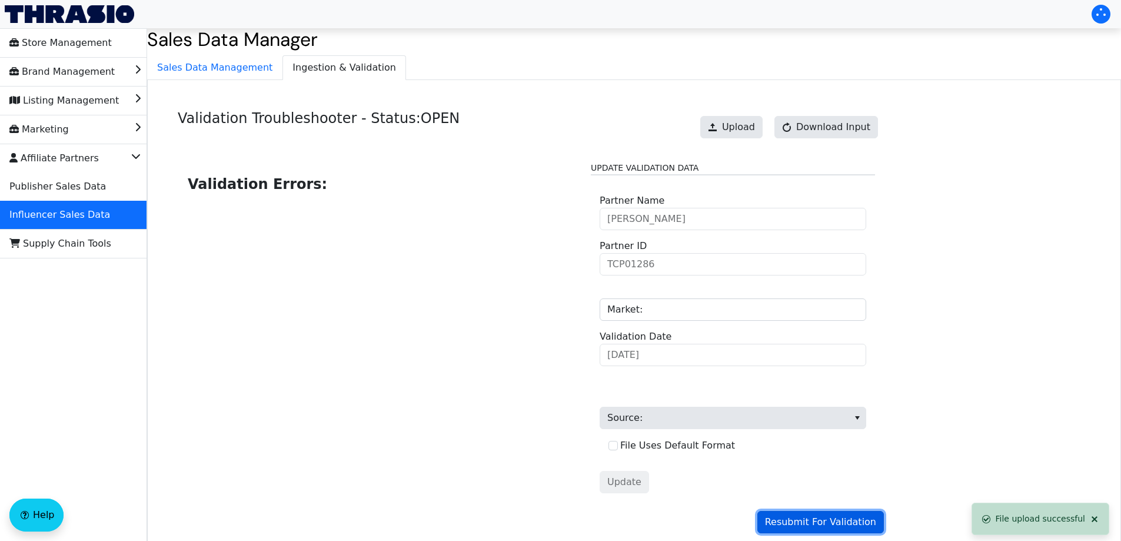
click at [817, 519] on span "Resubmit For Validation" at bounding box center [820, 522] width 111 height 14
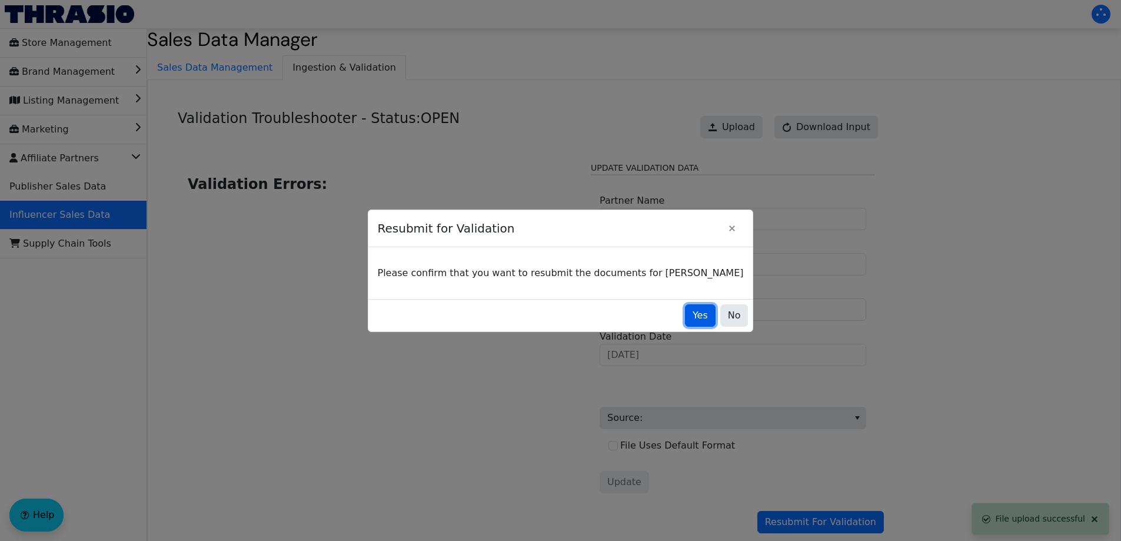
click at [692, 314] on span "Yes" at bounding box center [699, 315] width 15 height 14
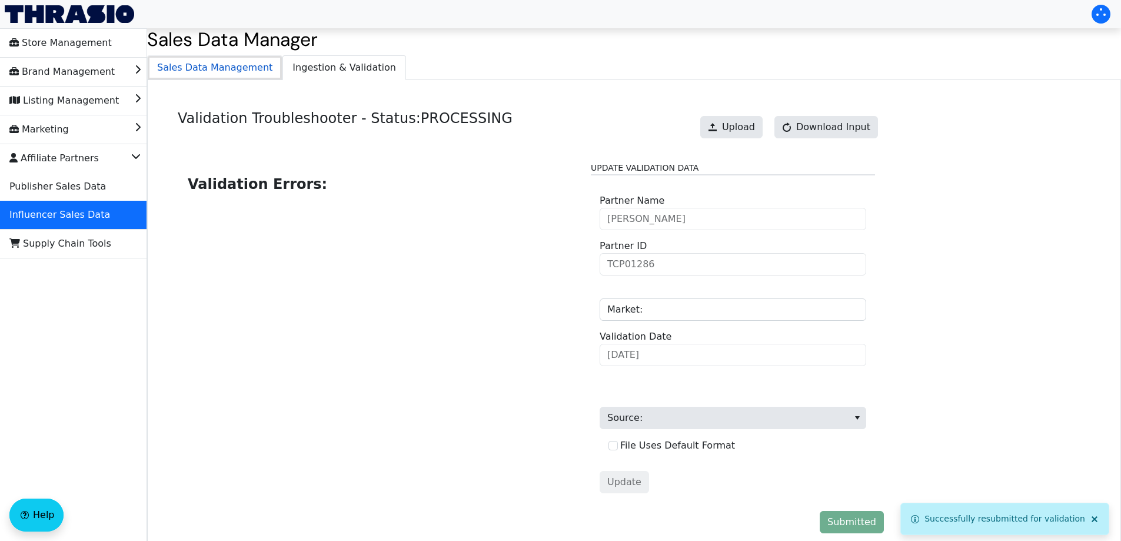
click at [226, 65] on span "Sales Data Management" at bounding box center [215, 68] width 134 height 24
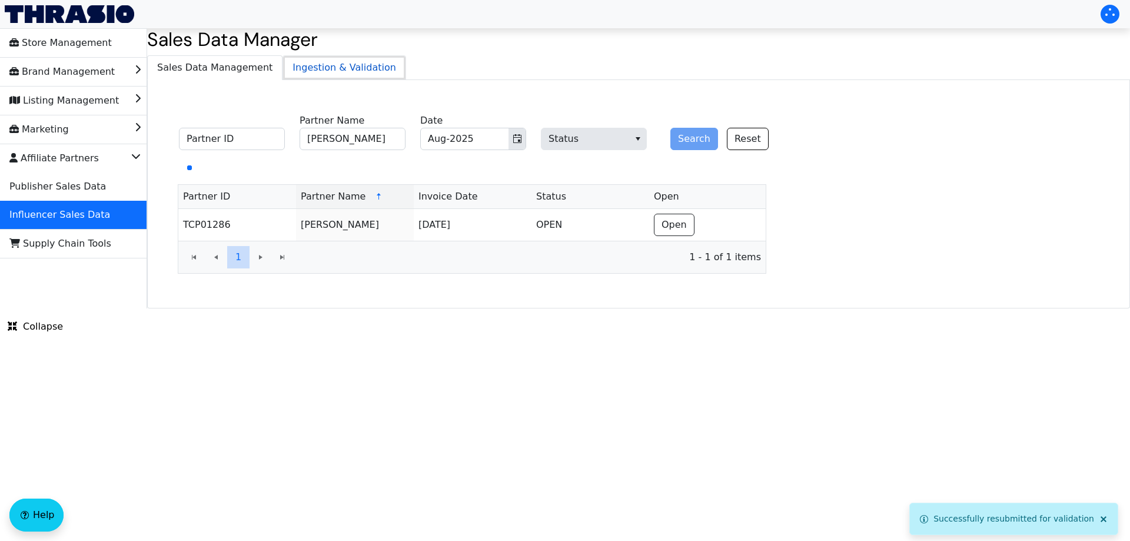
click at [314, 65] on span "Ingestion & Validation" at bounding box center [344, 68] width 122 height 24
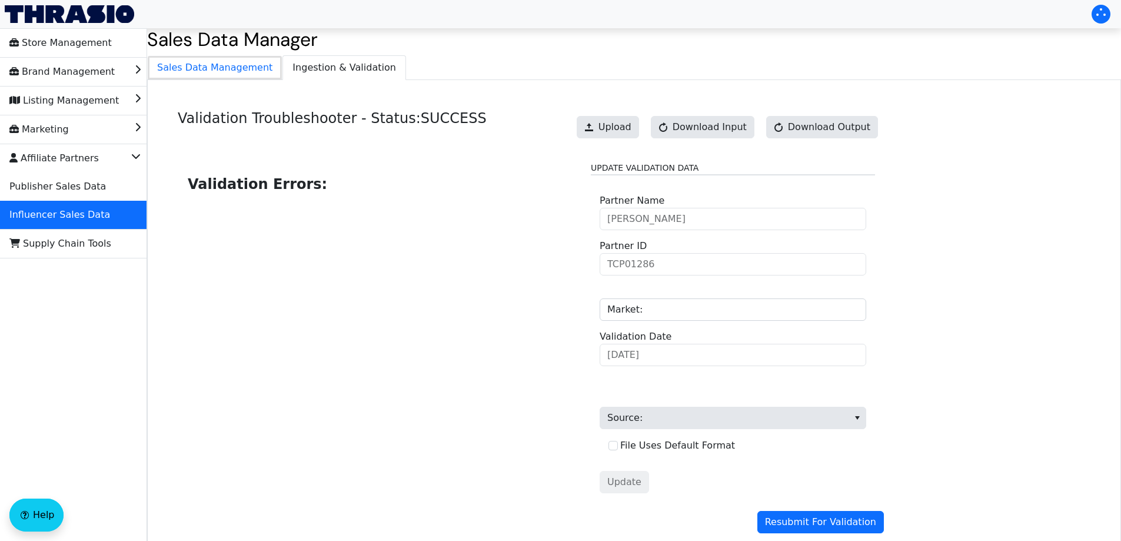
click at [243, 69] on span "Sales Data Management" at bounding box center [215, 68] width 134 height 24
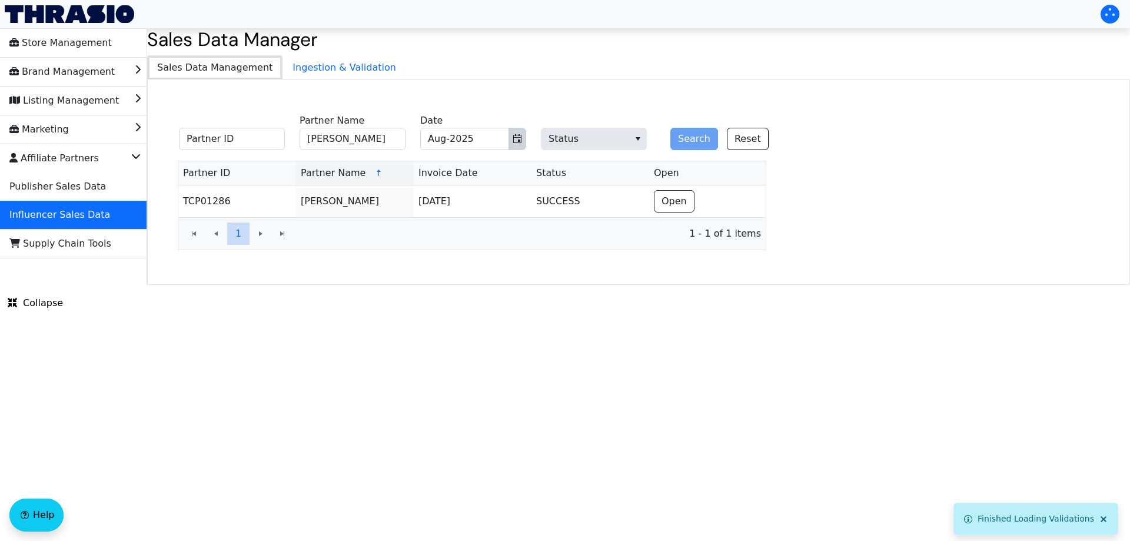
click at [514, 137] on icon "Toggle calendar" at bounding box center [517, 138] width 8 height 9
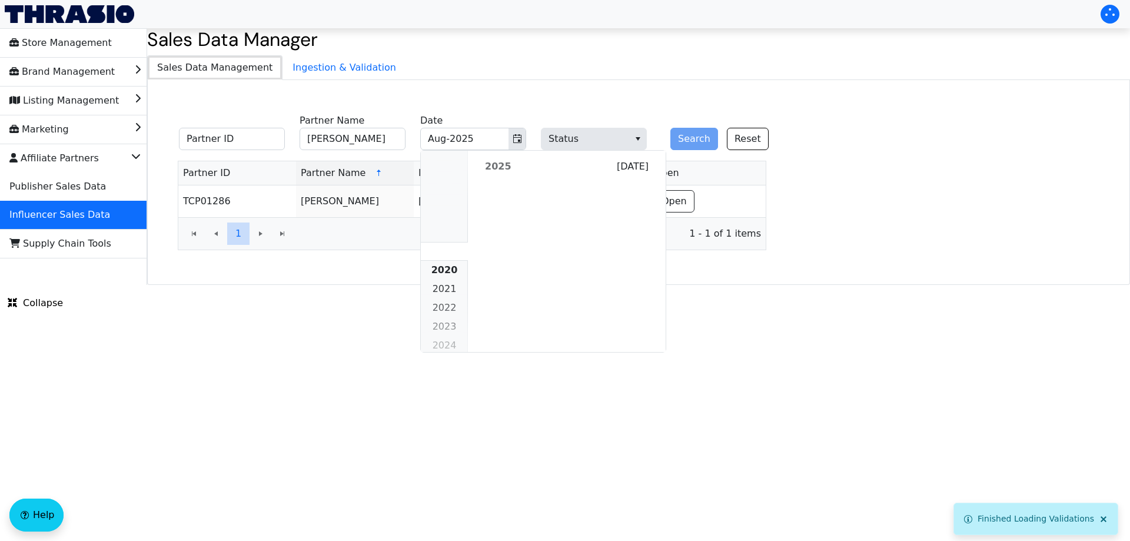
scroll to position [1073, 0]
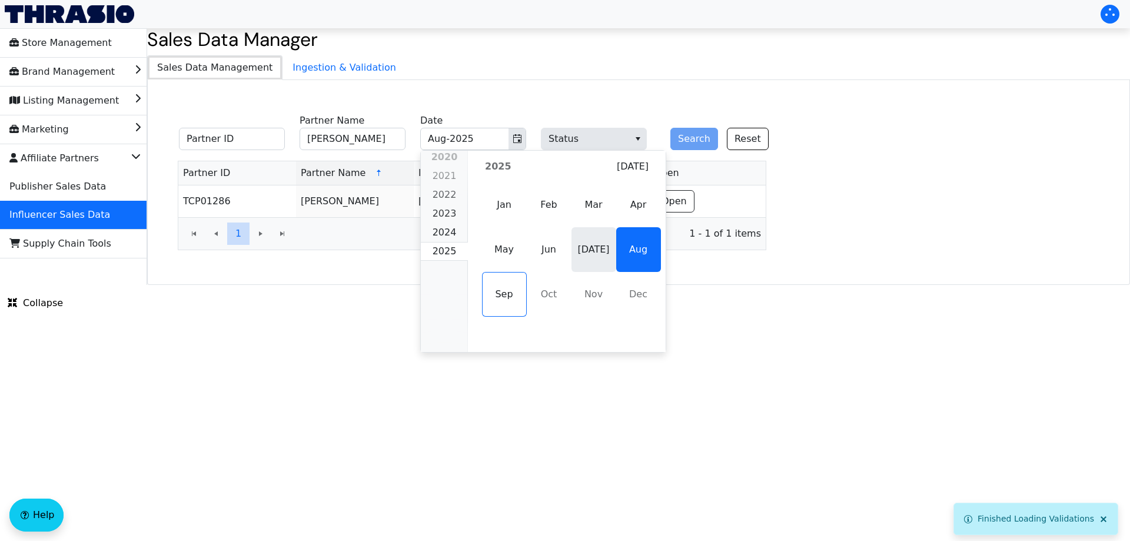
click at [590, 252] on span "[DATE]" at bounding box center [593, 249] width 45 height 45
type input "[DATE]-2025"
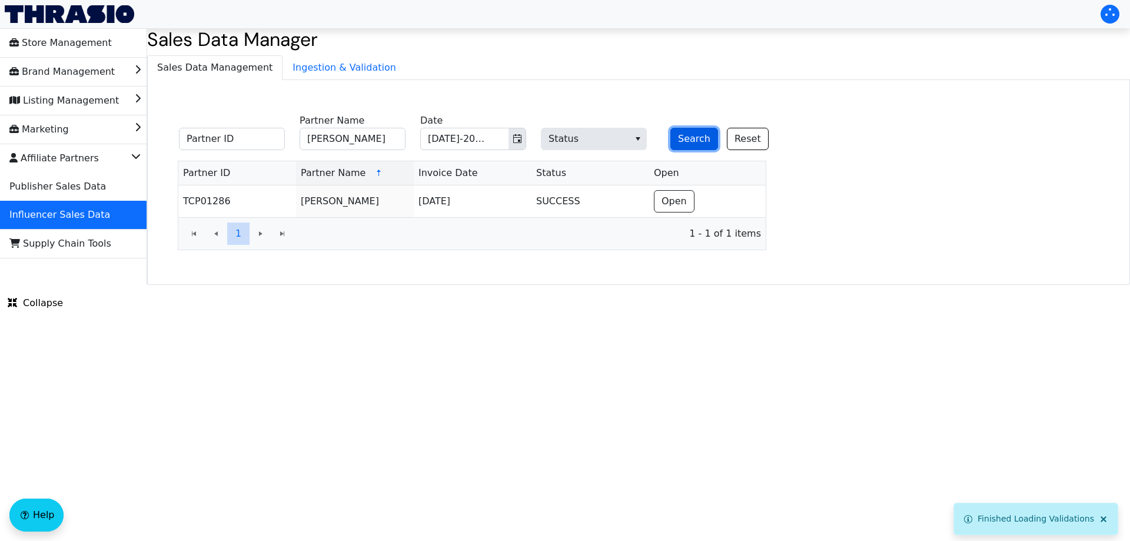
click at [689, 132] on button "Search" at bounding box center [694, 139] width 48 height 22
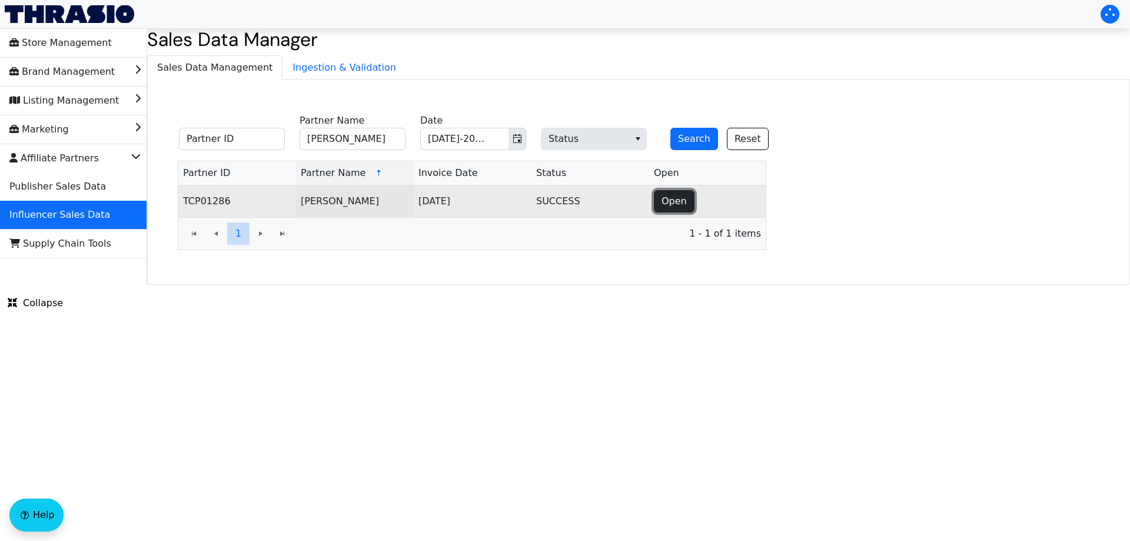
click at [671, 199] on span "Open" at bounding box center [673, 201] width 25 height 14
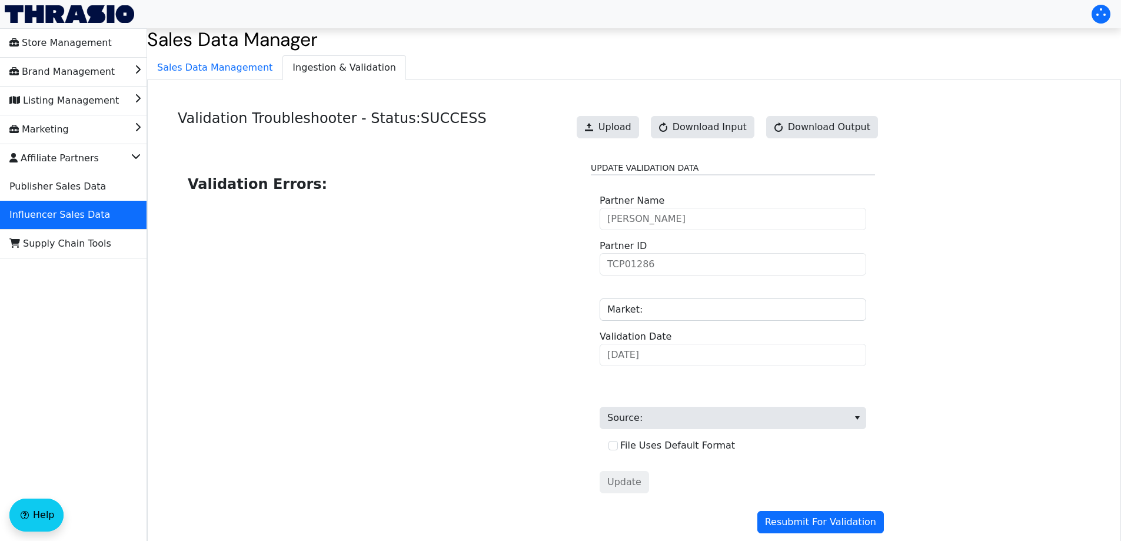
click at [206, 81] on div "Validation Troubleshooter - Status: SUCCESS Upload Download Input Download Outp…" at bounding box center [634, 324] width 974 height 488
click at [209, 64] on span "Sales Data Management" at bounding box center [215, 68] width 134 height 24
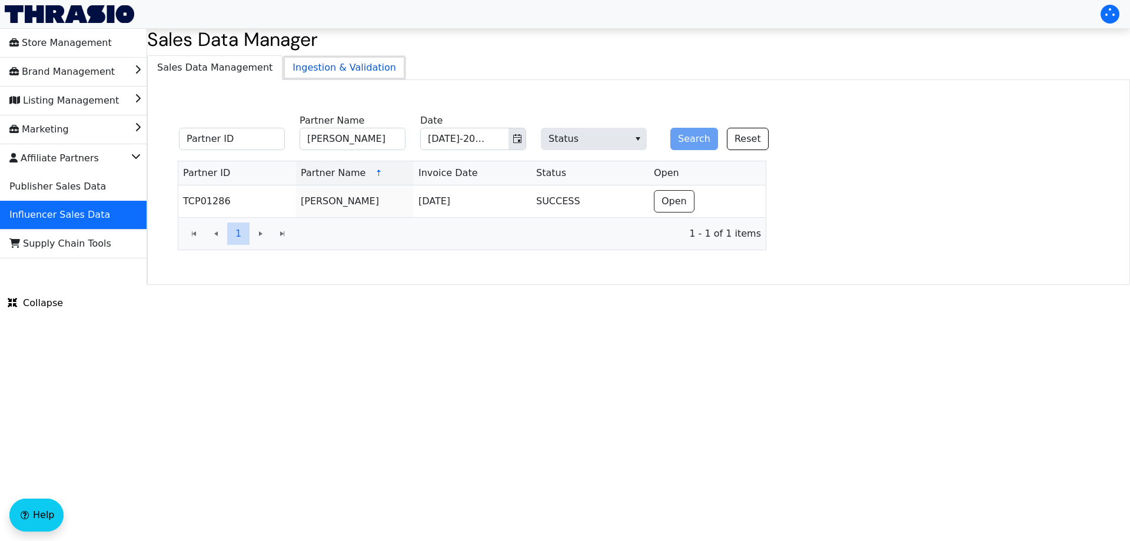
click at [322, 71] on span "Ingestion & Validation" at bounding box center [344, 68] width 122 height 24
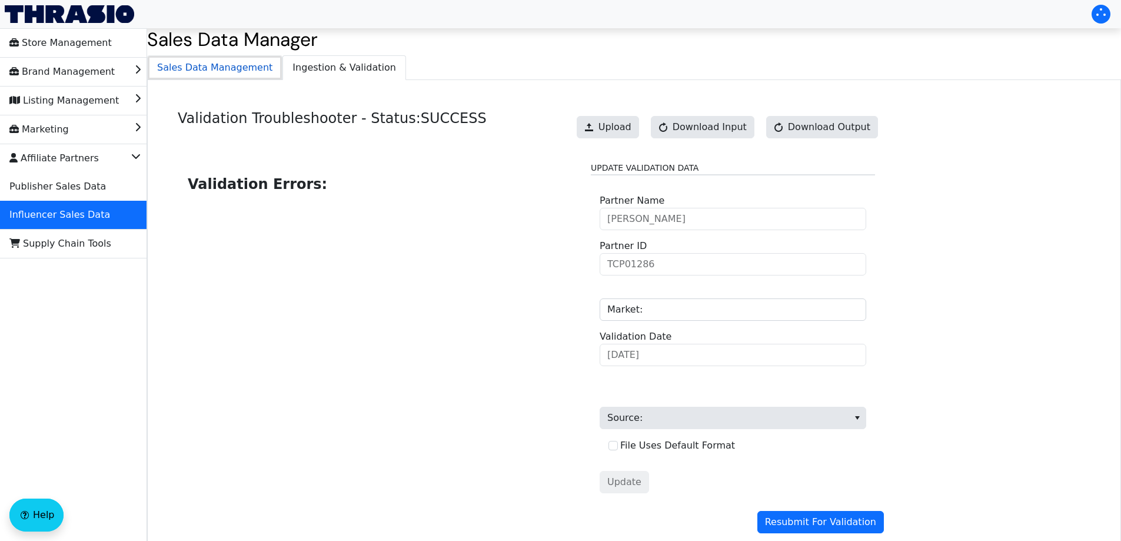
click at [221, 72] on span "Sales Data Management" at bounding box center [215, 68] width 134 height 24
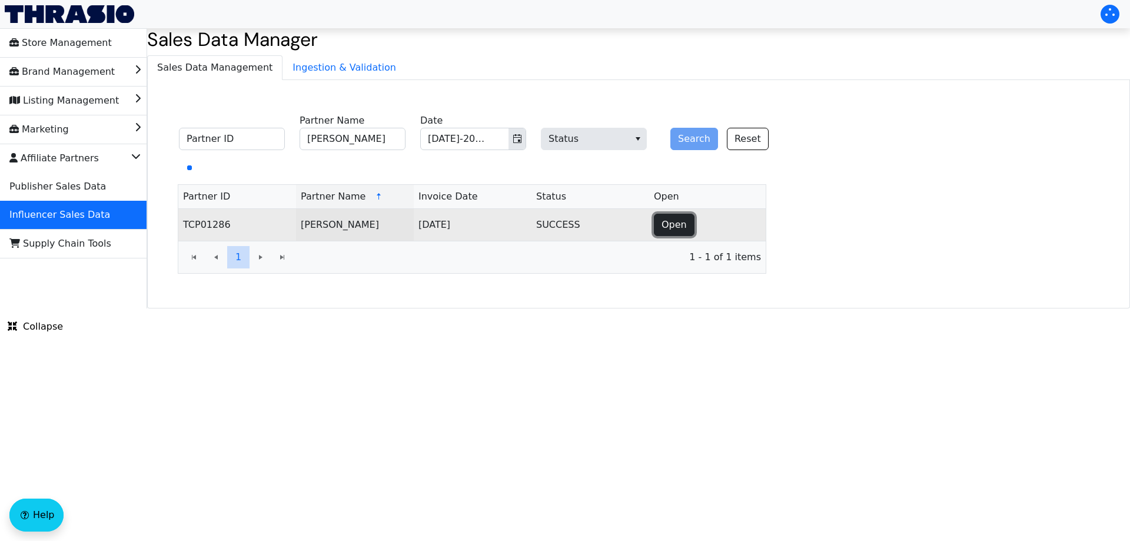
click at [671, 223] on span "Open" at bounding box center [673, 225] width 25 height 14
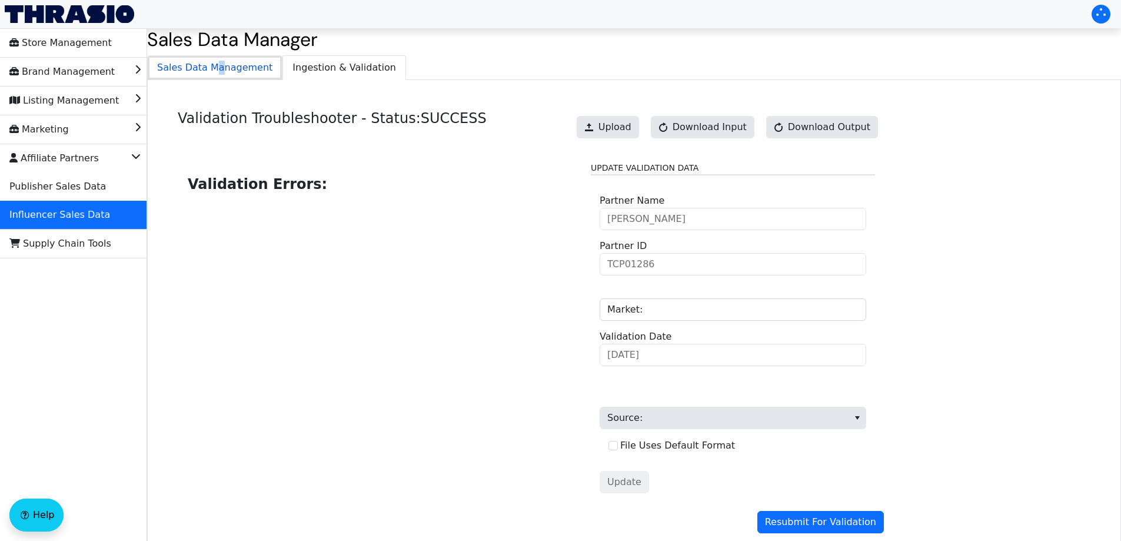
click at [212, 66] on span "Sales Data Management" at bounding box center [215, 68] width 134 height 24
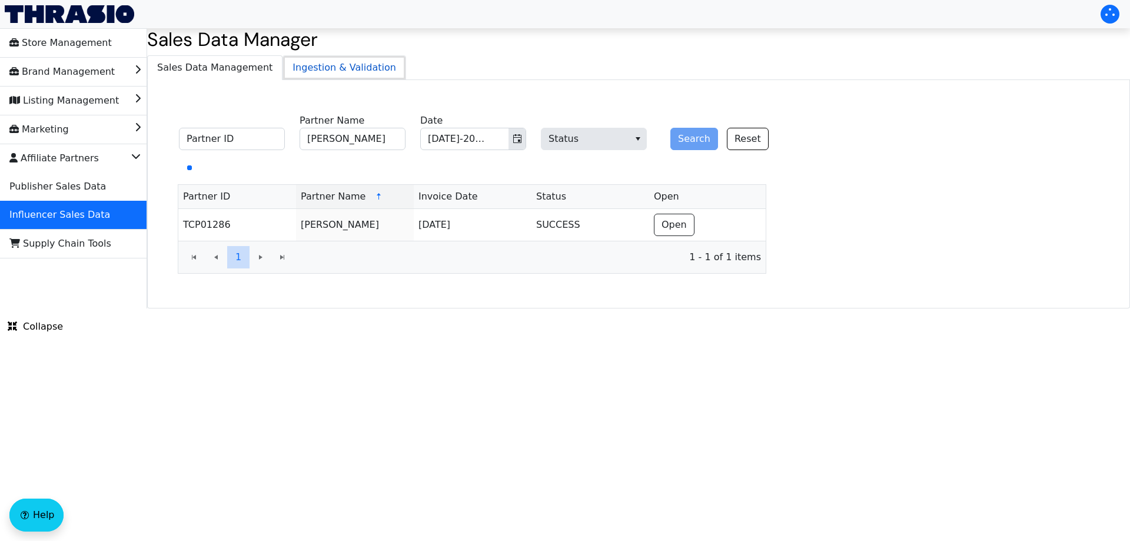
click at [334, 66] on span "Ingestion & Validation" at bounding box center [344, 68] width 122 height 24
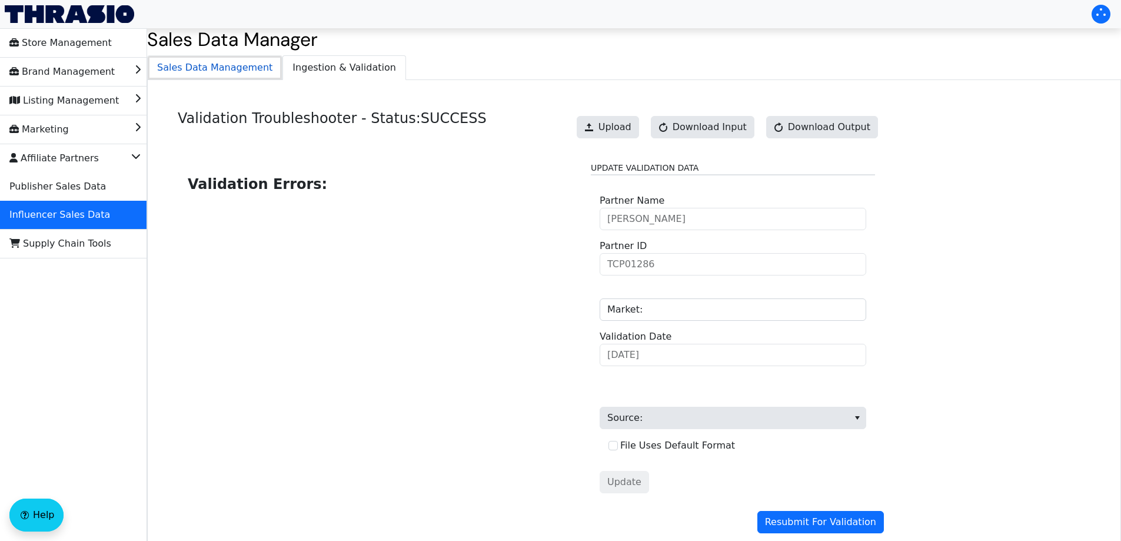
click at [239, 68] on span "Sales Data Management" at bounding box center [215, 68] width 134 height 24
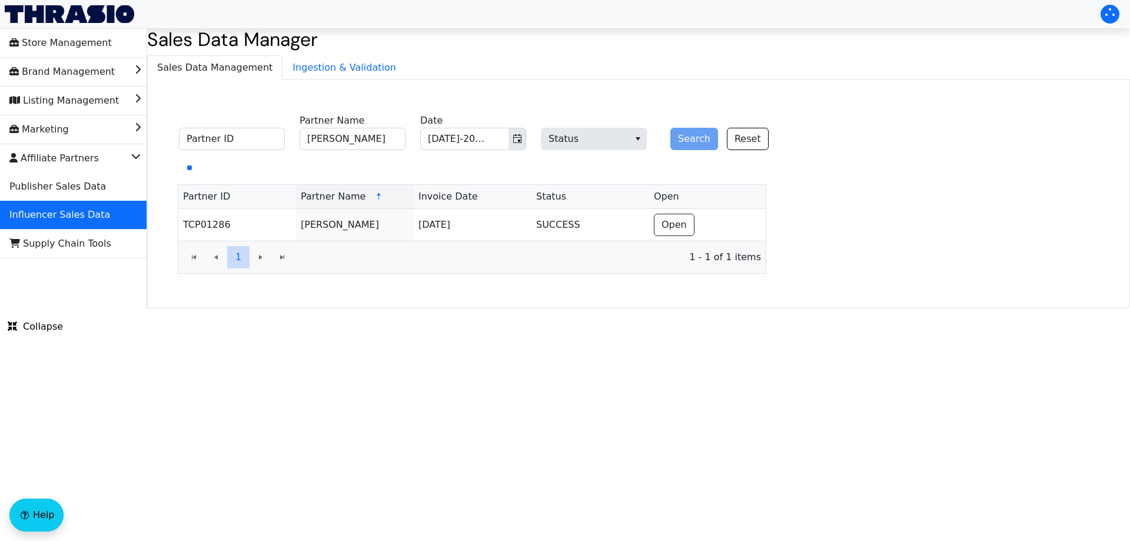
click at [688, 129] on div "Search Reset" at bounding box center [714, 132] width 106 height 36
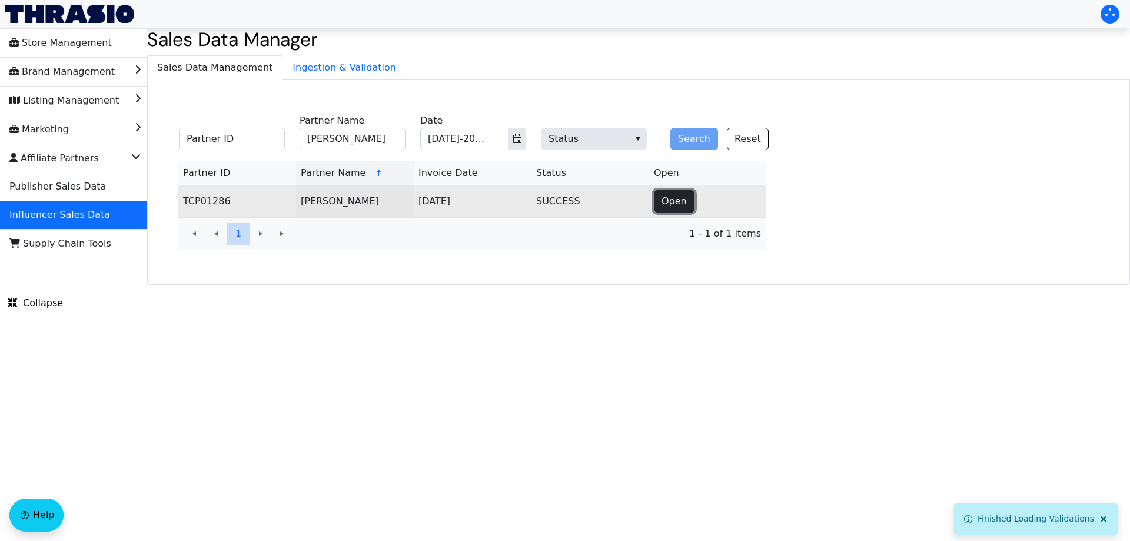
click at [676, 205] on span "Open" at bounding box center [673, 201] width 25 height 14
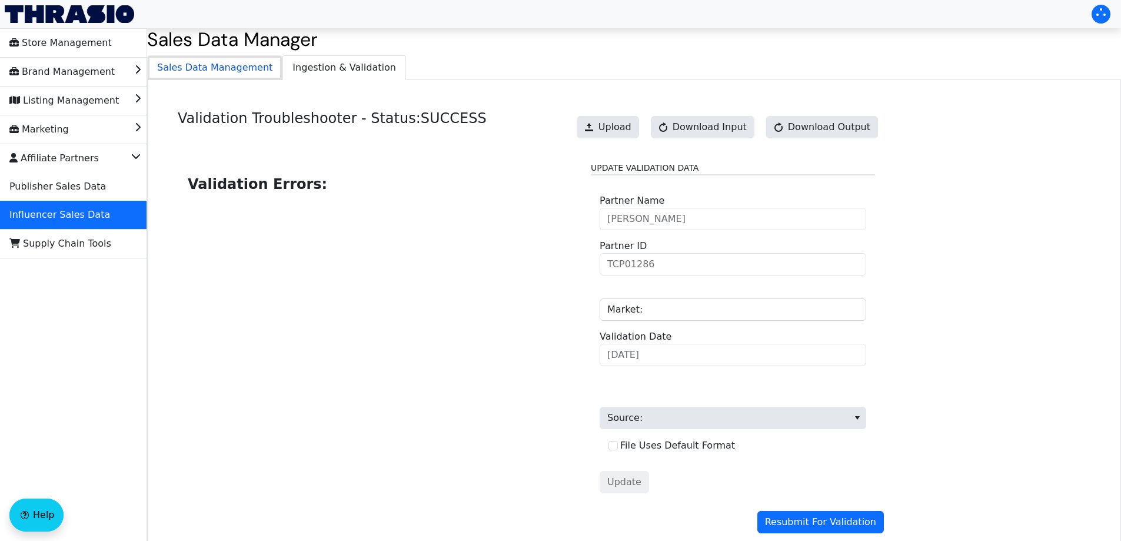
click at [210, 75] on span "Sales Data Management" at bounding box center [215, 68] width 134 height 24
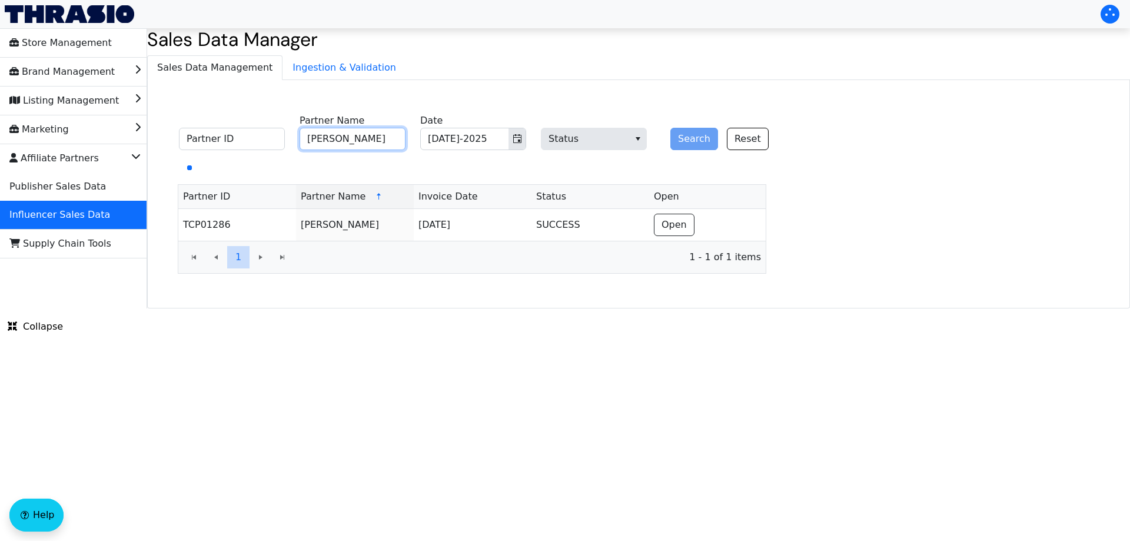
click at [357, 140] on input "Chelsea McDonnough" at bounding box center [352, 139] width 106 height 22
paste input "Sarah Lennon"
click at [512, 141] on button "Toggle calendar" at bounding box center [516, 138] width 17 height 21
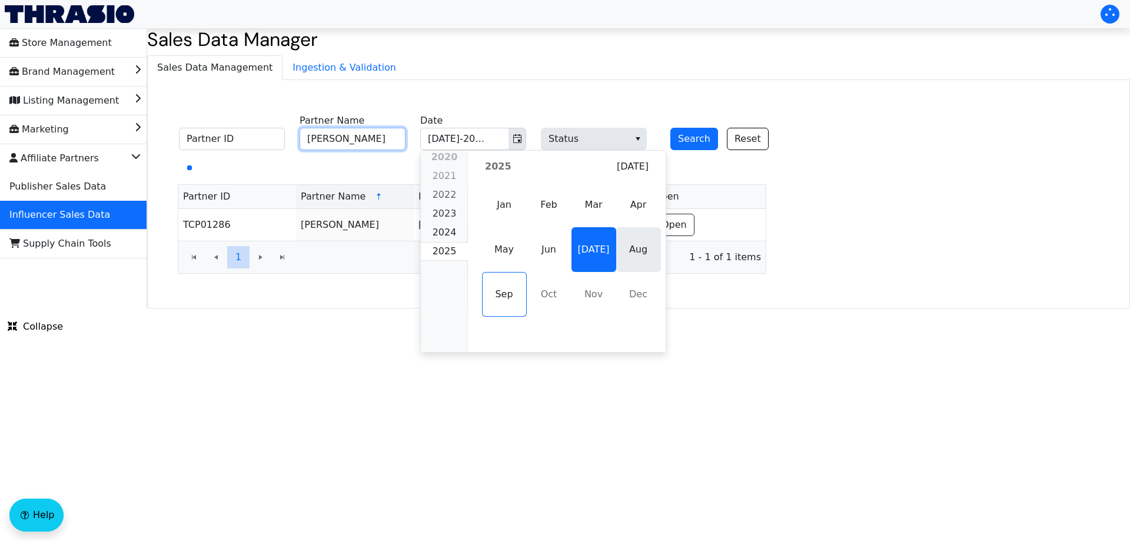
click at [637, 251] on span "Aug" at bounding box center [638, 249] width 45 height 45
type input "Sarah Lennon"
type input "Aug-2025"
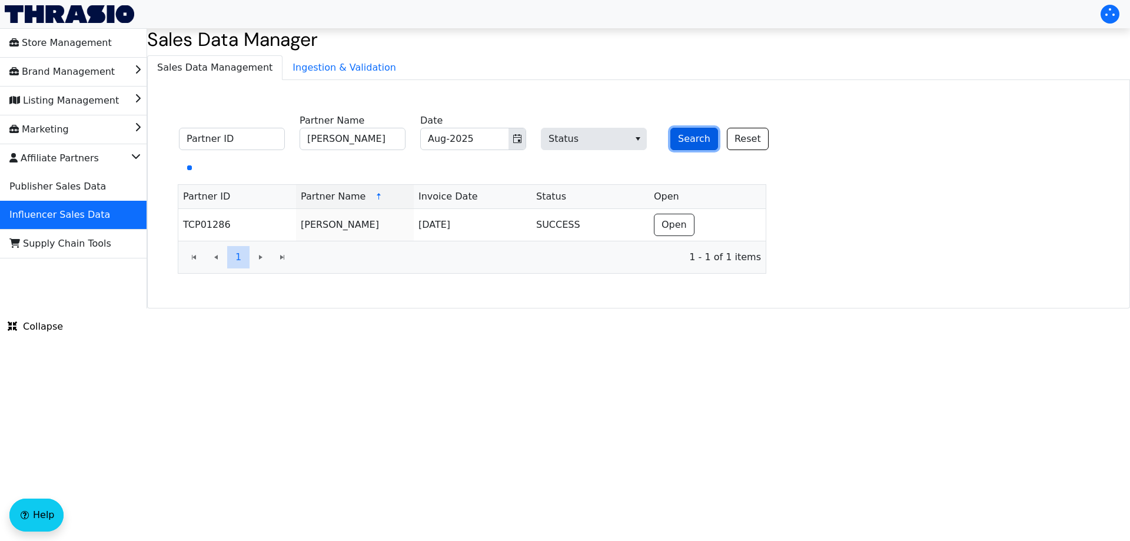
click at [690, 134] on button "Search" at bounding box center [694, 139] width 48 height 22
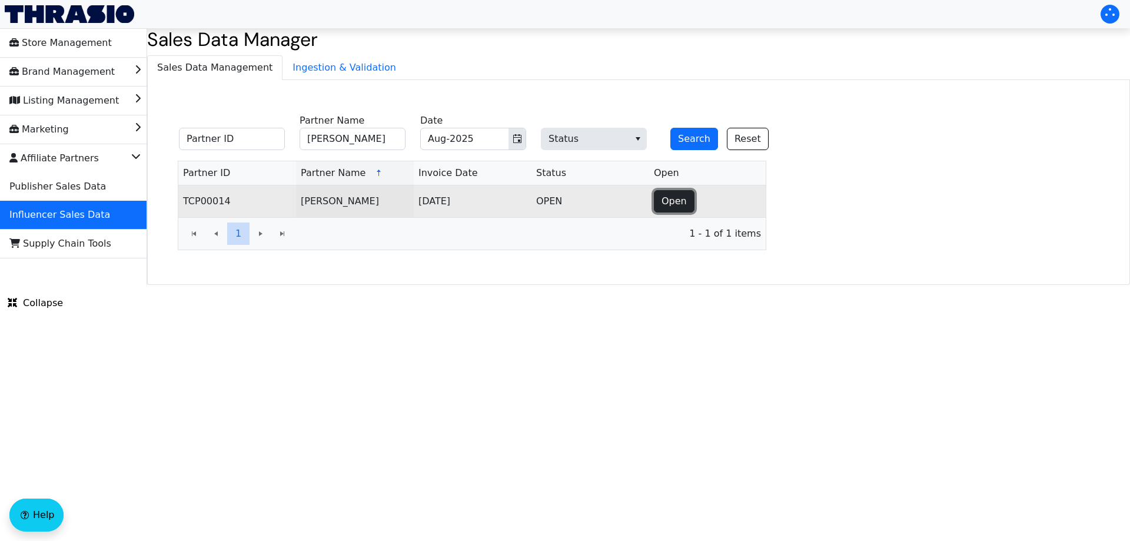
click at [675, 199] on span "Open" at bounding box center [673, 201] width 25 height 14
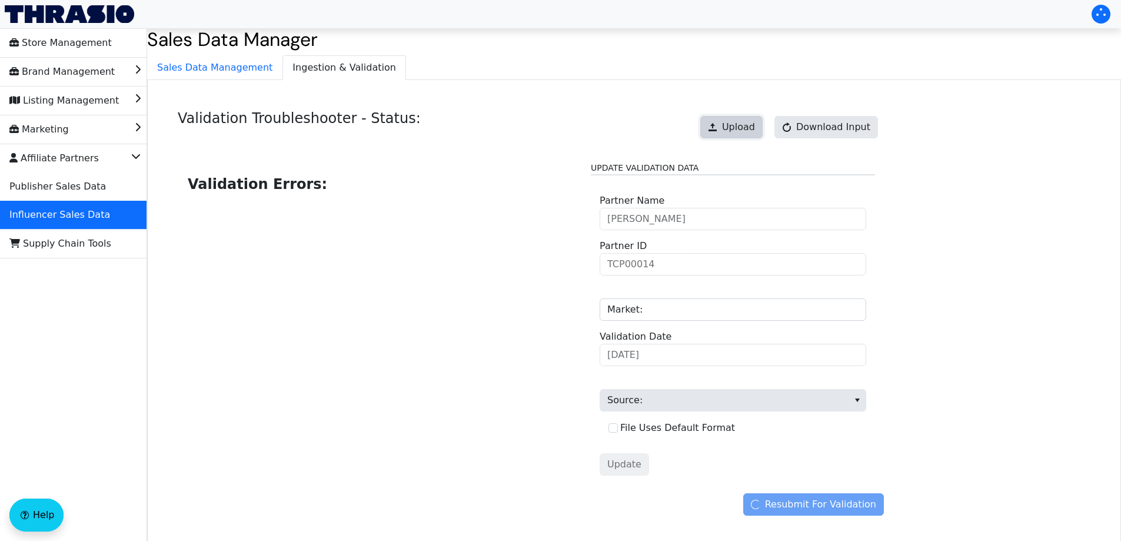
click at [742, 128] on span "Upload" at bounding box center [738, 127] width 33 height 14
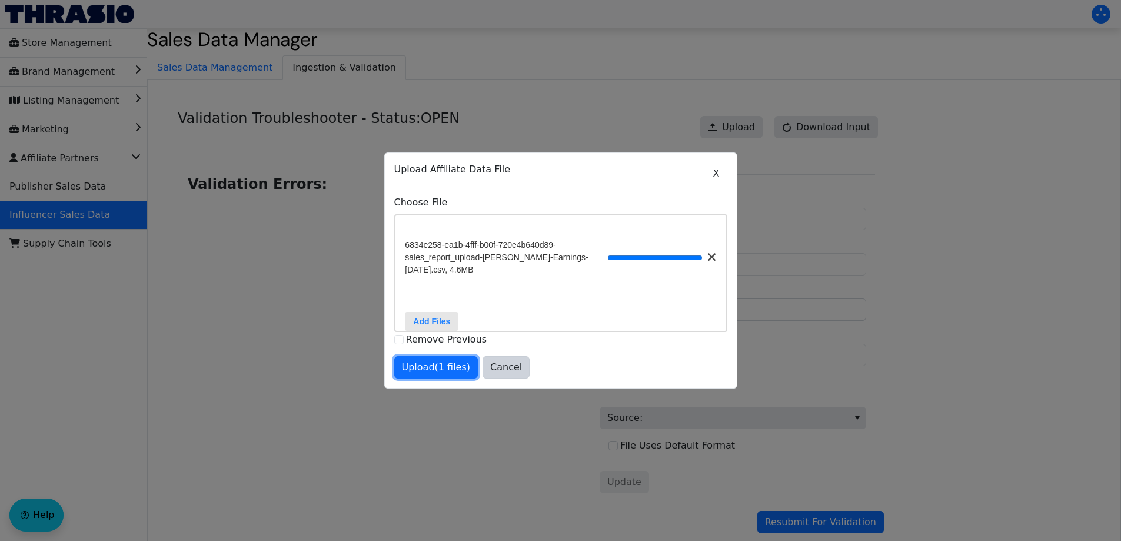
click at [441, 369] on span "Upload (1 files)" at bounding box center [436, 367] width 69 height 14
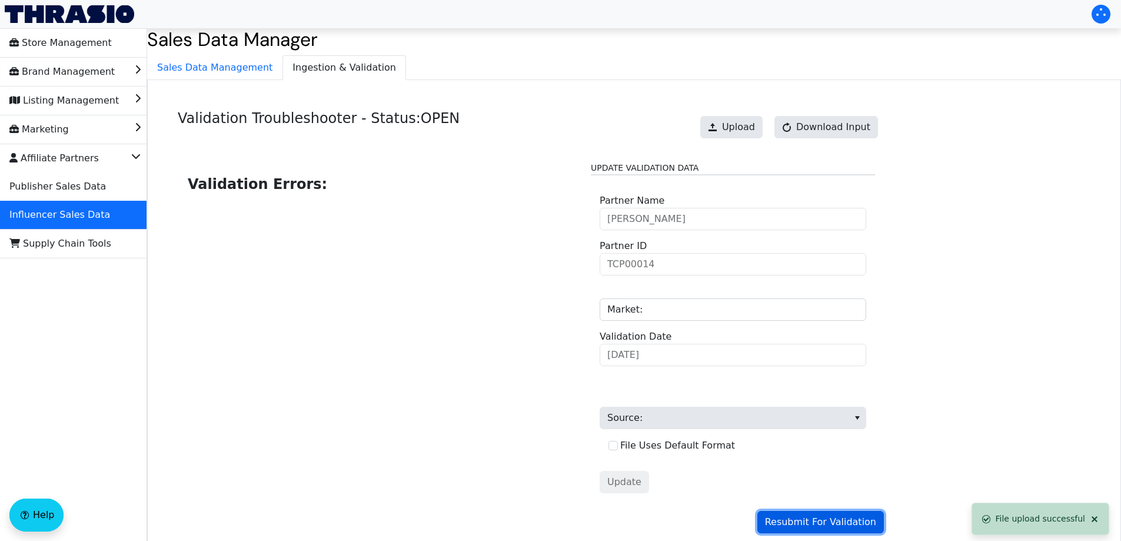
click at [820, 521] on span "Resubmit For Validation" at bounding box center [820, 522] width 111 height 14
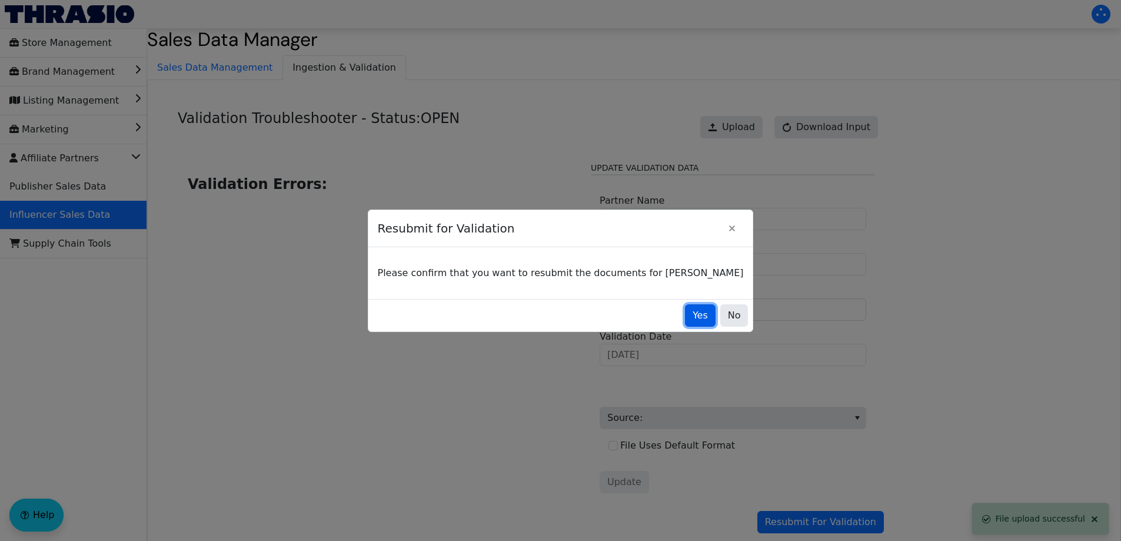
click at [692, 318] on span "Yes" at bounding box center [699, 315] width 15 height 14
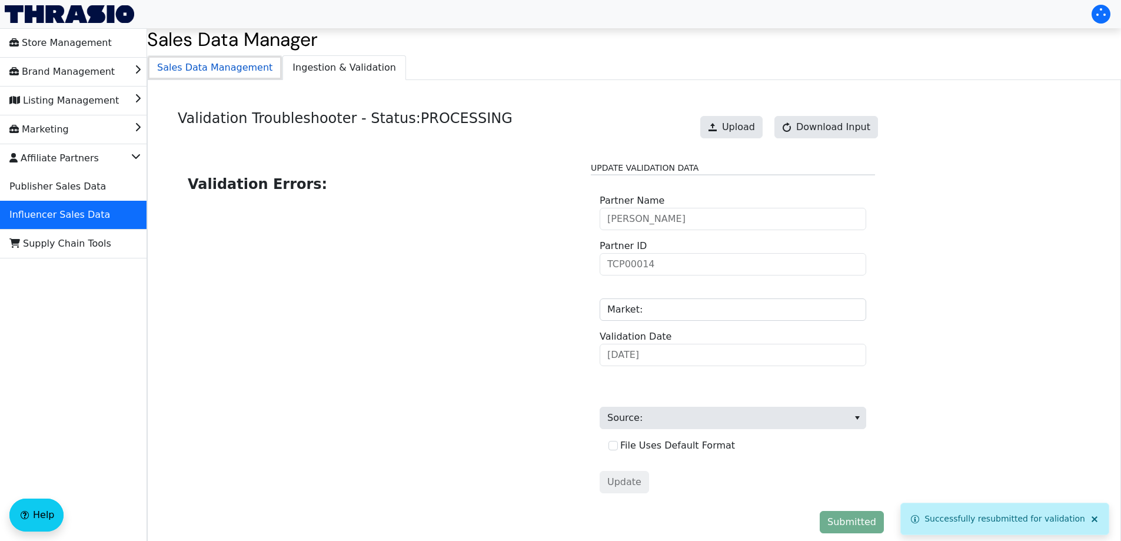
click at [224, 66] on span "Sales Data Management" at bounding box center [215, 68] width 134 height 24
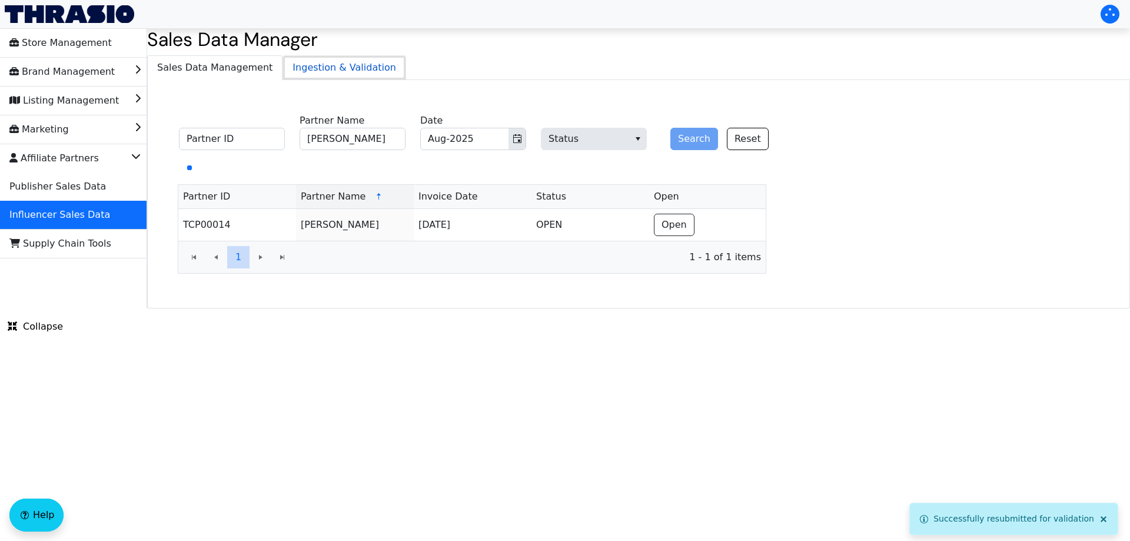
click at [327, 65] on span "Ingestion & Validation" at bounding box center [344, 68] width 122 height 24
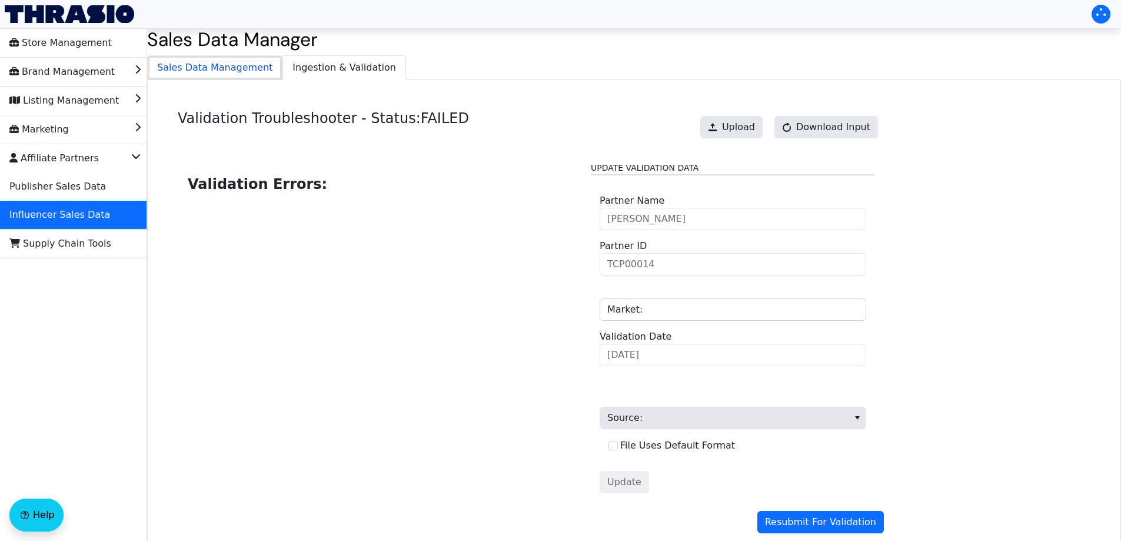
click at [212, 73] on span "Sales Data Management" at bounding box center [215, 68] width 134 height 24
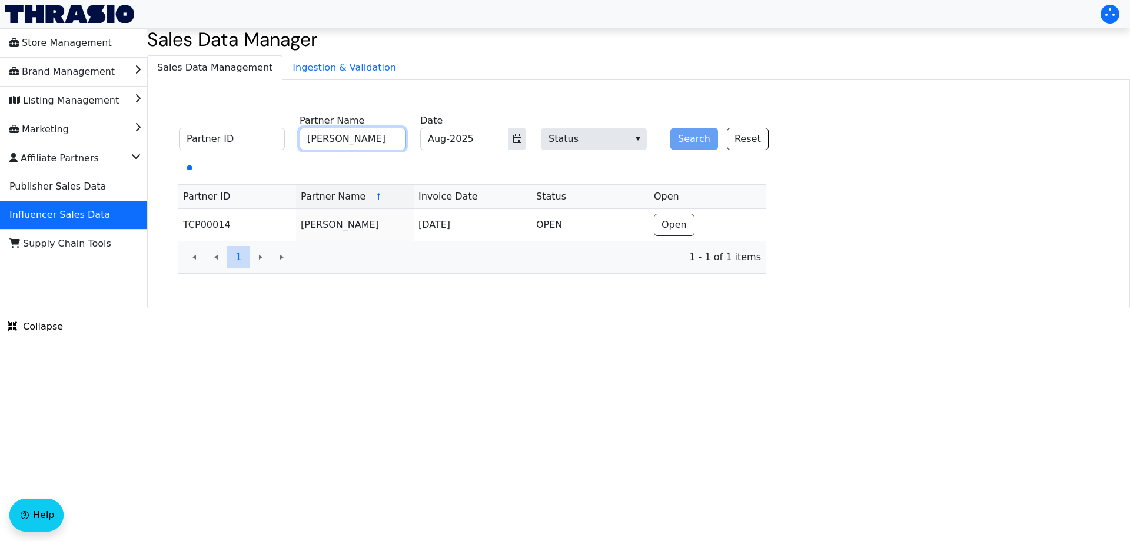
click at [351, 144] on input "Sarah Lennon" at bounding box center [352, 139] width 106 height 22
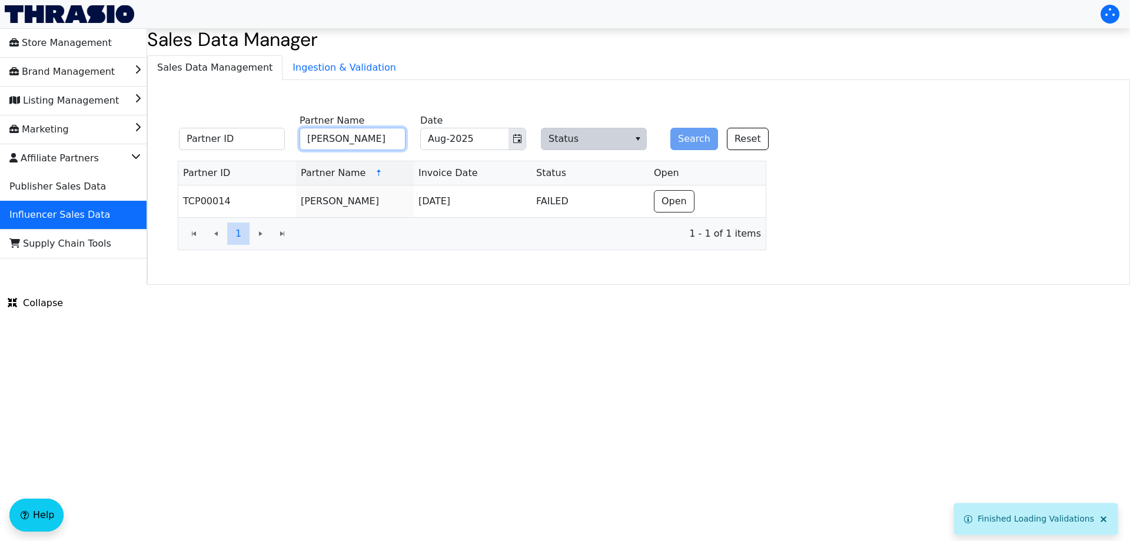
paste input "Symonds"
type input "Sarah Symonds"
click at [681, 138] on button "Search" at bounding box center [694, 139] width 48 height 22
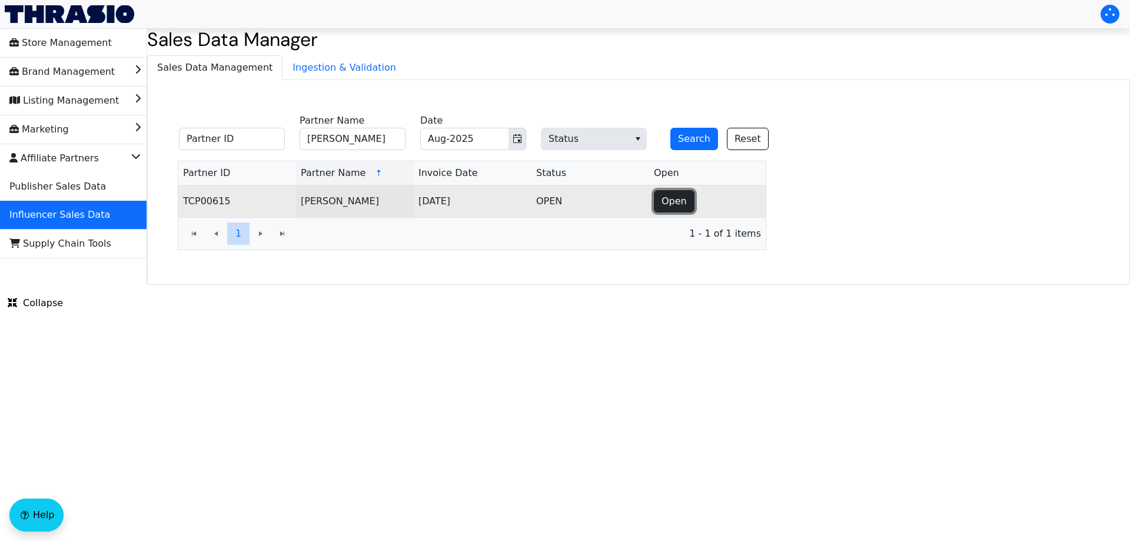
click at [684, 207] on button "Open" at bounding box center [674, 201] width 41 height 22
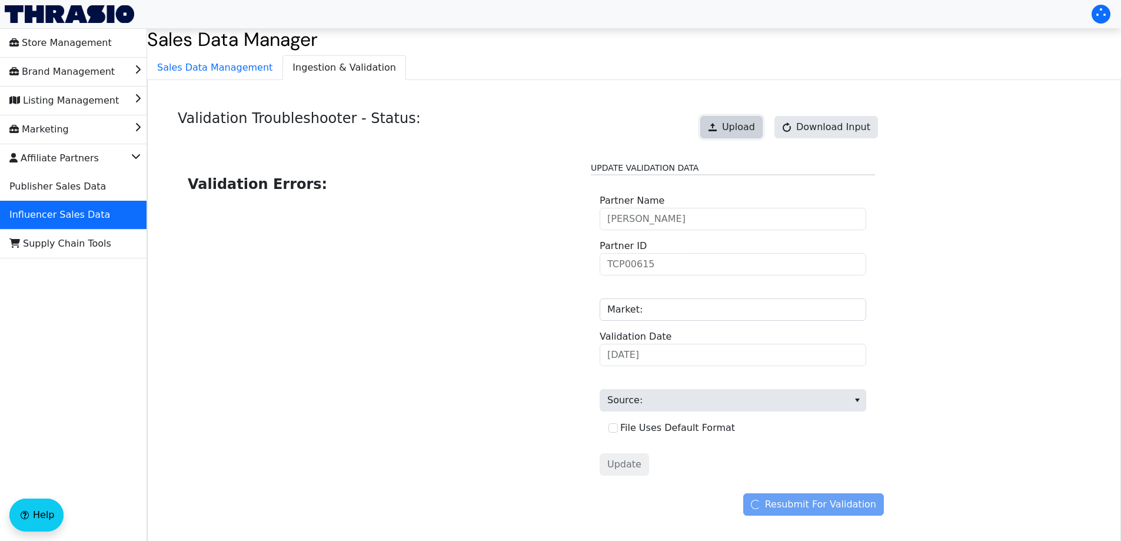
click at [749, 131] on span "Upload" at bounding box center [738, 127] width 33 height 14
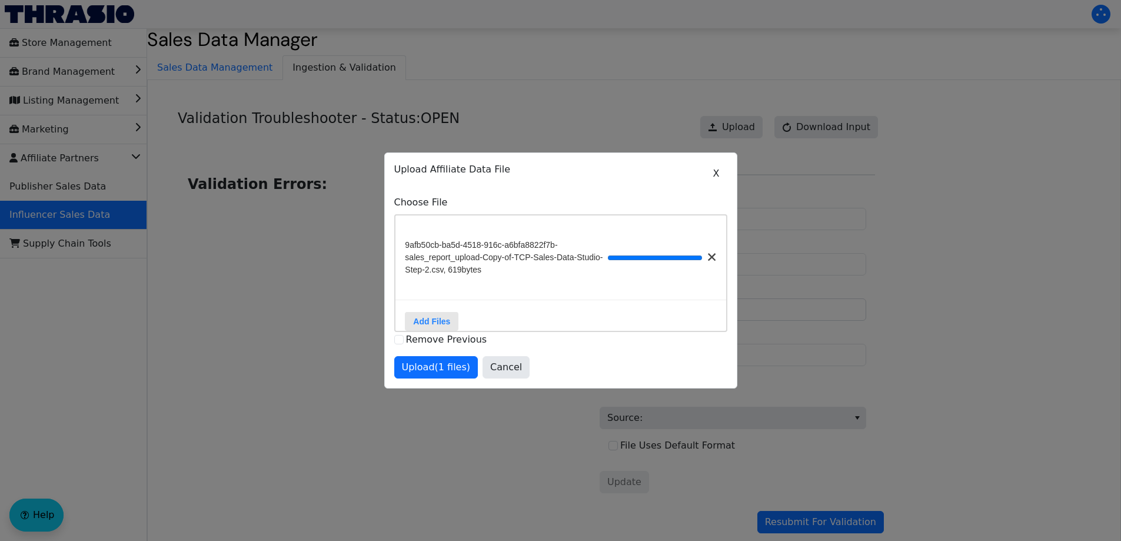
click at [438, 358] on div "X Upload Affiliate Data File Choose File 9afb50cb-ba5d-4518-916c-a6bfa8822f7b-s…" at bounding box center [560, 270] width 333 height 216
click at [452, 374] on span "Upload (1 files)" at bounding box center [436, 367] width 69 height 14
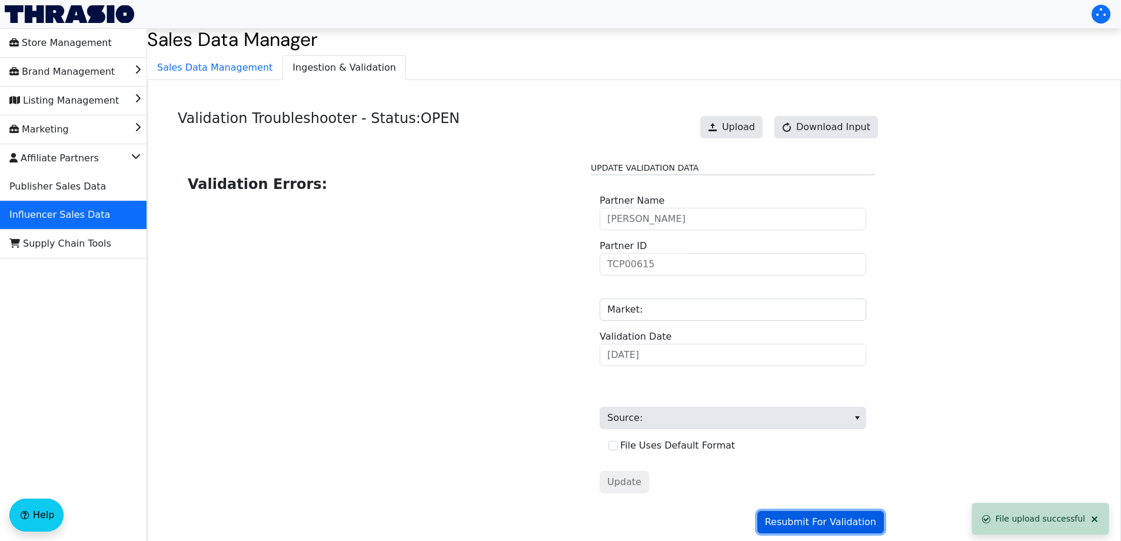
click at [847, 520] on span "Resubmit For Validation" at bounding box center [820, 522] width 111 height 14
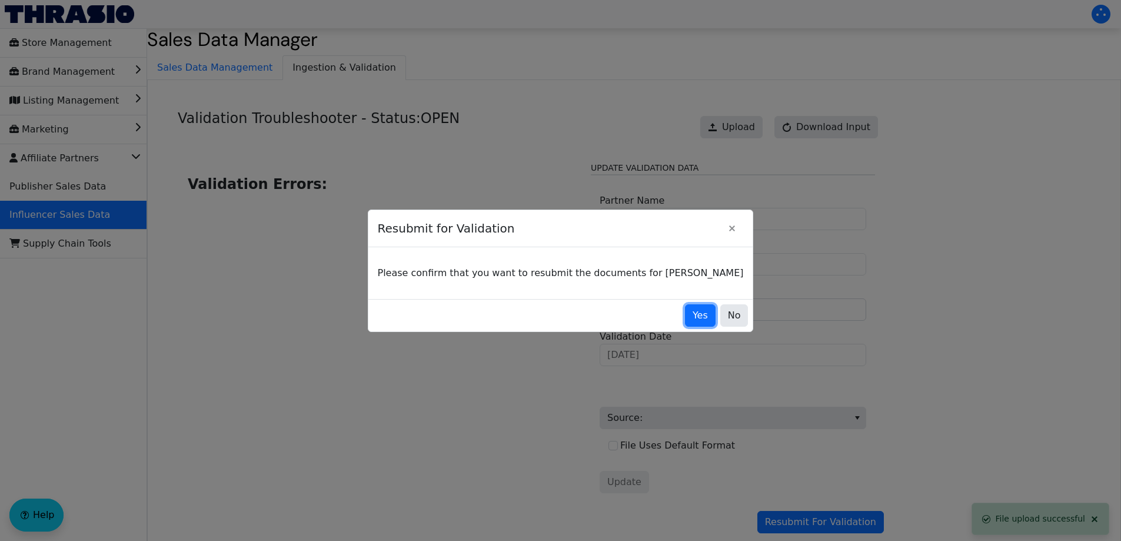
click at [685, 315] on button "Yes" at bounding box center [700, 315] width 31 height 22
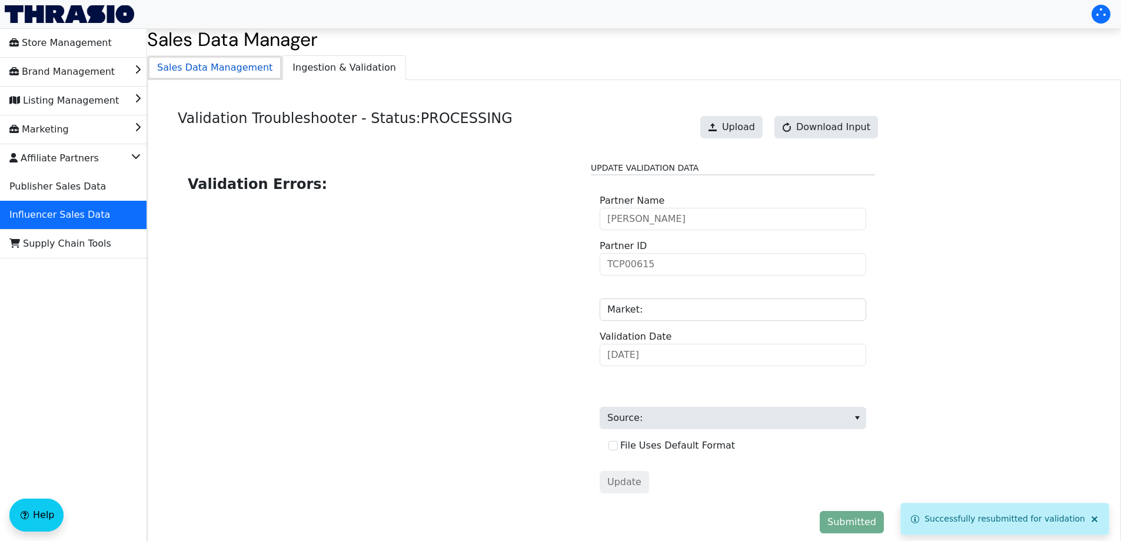
click at [199, 72] on span "Sales Data Management" at bounding box center [215, 68] width 134 height 24
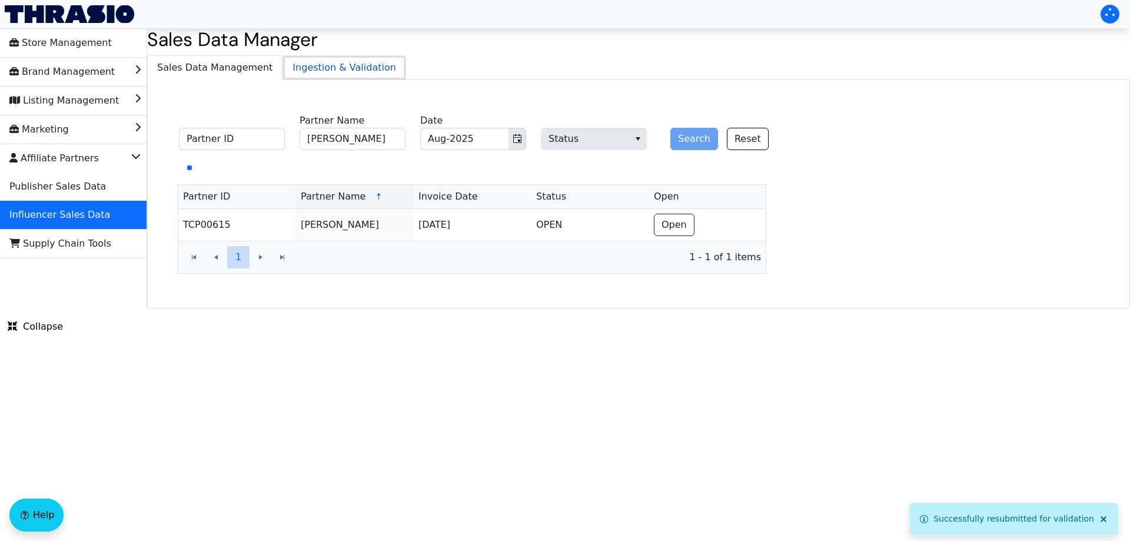
click at [316, 66] on span "Ingestion & Validation" at bounding box center [344, 68] width 122 height 24
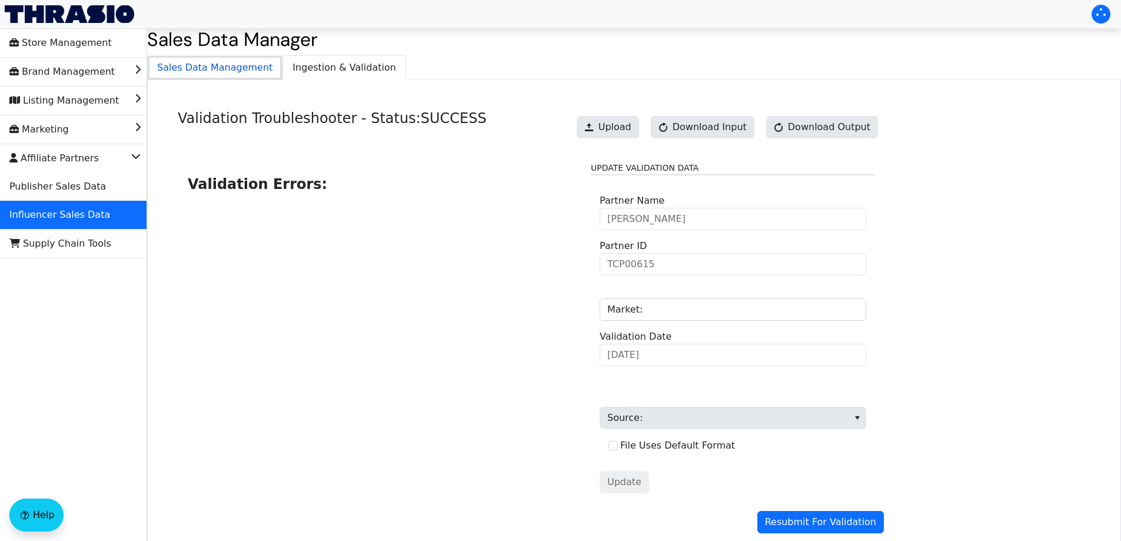
click at [220, 59] on span "Sales Data Management" at bounding box center [215, 68] width 134 height 24
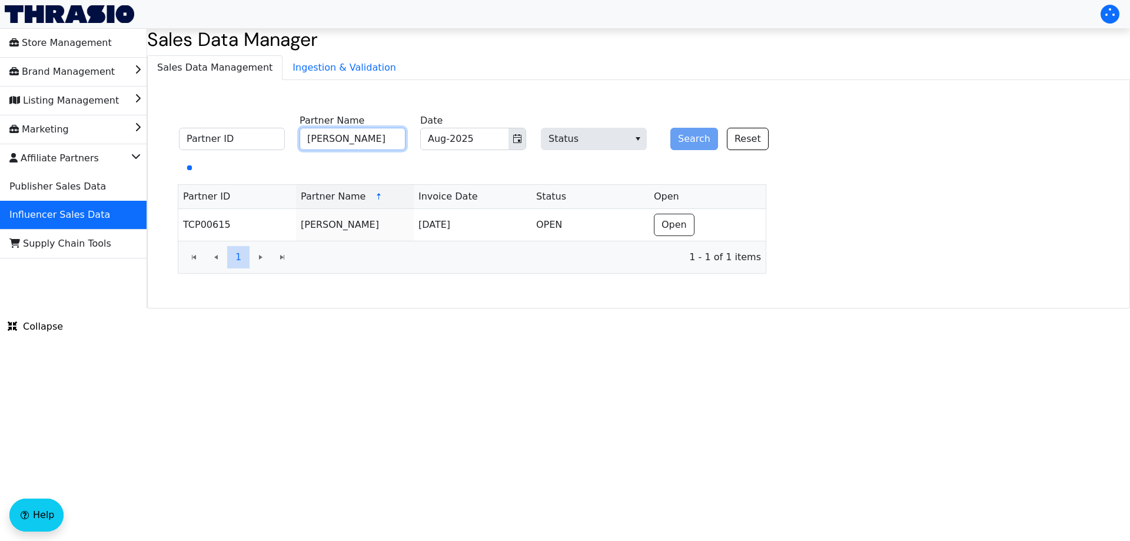
click at [344, 135] on input "Sarah Symonds" at bounding box center [352, 139] width 106 height 22
paste input "Liz Fenwick"
type input "Liz Fenwick"
click at [682, 139] on button "Search" at bounding box center [694, 139] width 48 height 22
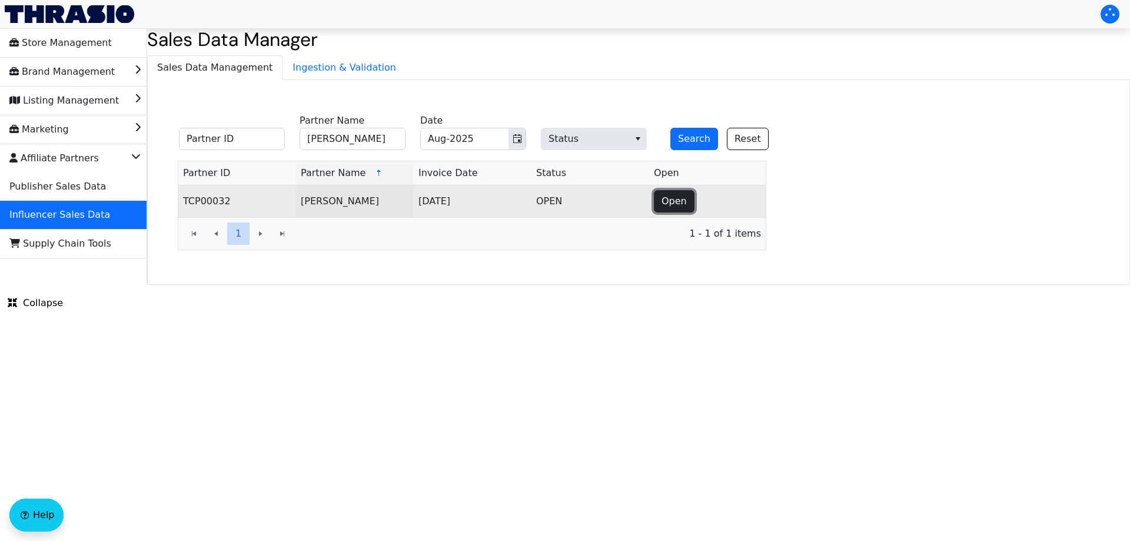
click at [676, 203] on span "Open" at bounding box center [673, 201] width 25 height 14
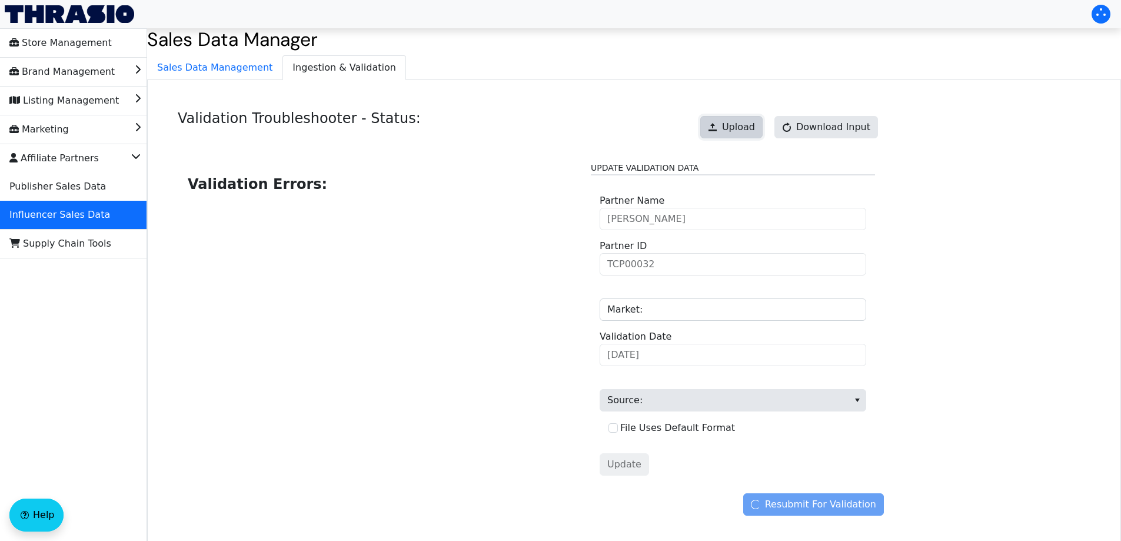
click at [717, 126] on span at bounding box center [712, 126] width 9 height 9
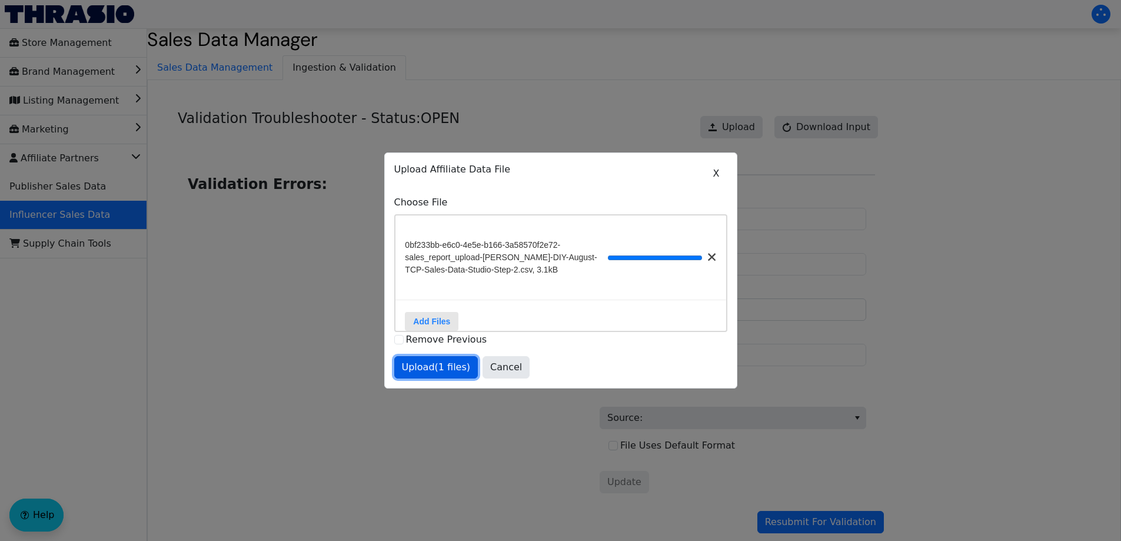
click at [442, 369] on span "Upload (1 files)" at bounding box center [436, 367] width 69 height 14
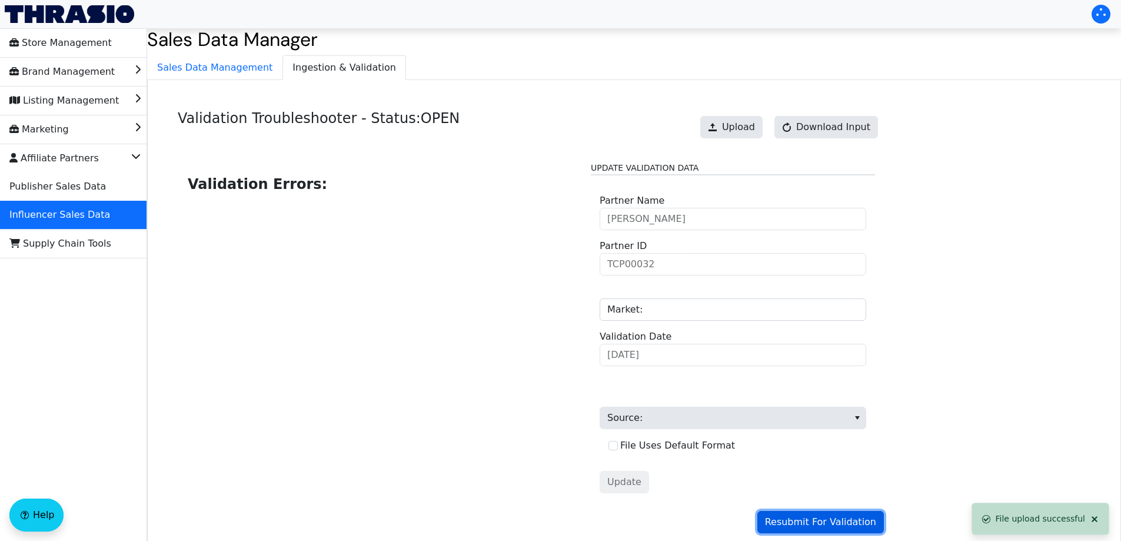
click at [831, 525] on span "Resubmit For Validation" at bounding box center [820, 522] width 111 height 14
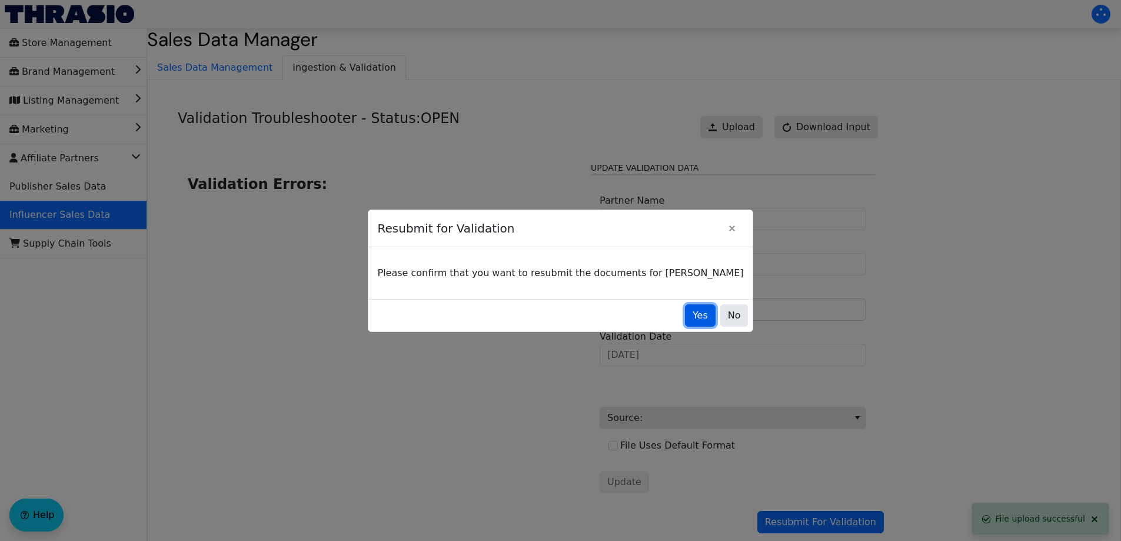
click at [692, 314] on span "Yes" at bounding box center [699, 315] width 15 height 14
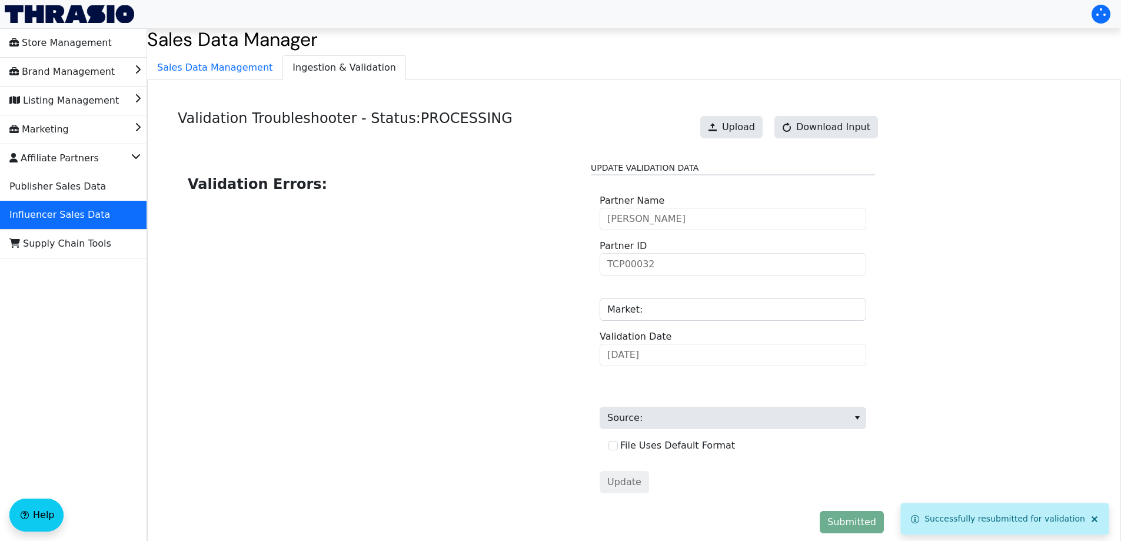
click at [234, 80] on div "Validation Troubleshooter - Status: PROCESSING Upload Download Input Validation…" at bounding box center [634, 324] width 974 height 488
click at [314, 79] on span "Ingestion & Validation" at bounding box center [344, 68] width 122 height 24
click at [249, 76] on span "Sales Data Management" at bounding box center [215, 68] width 134 height 24
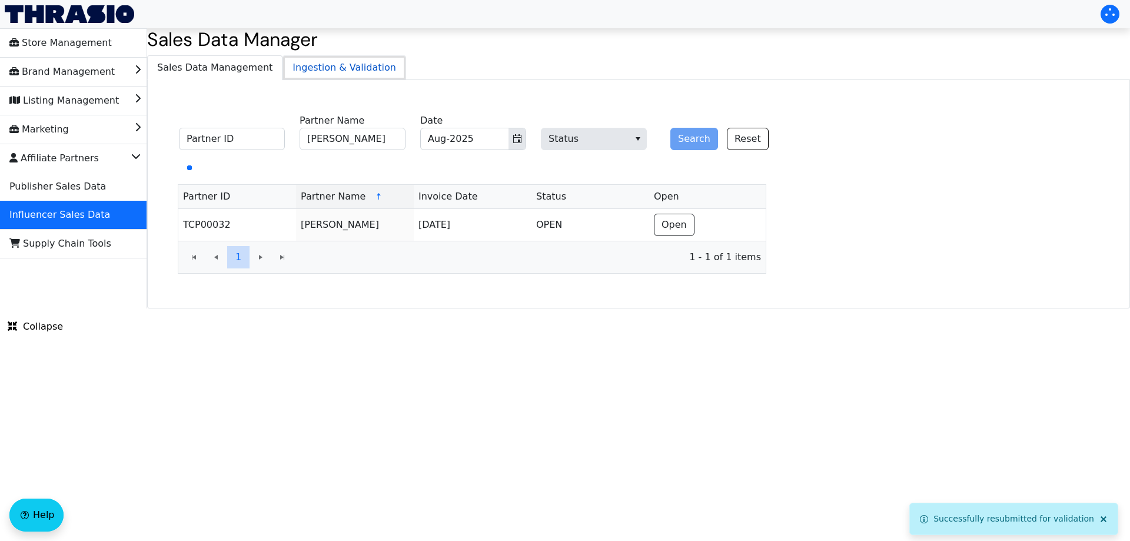
click at [331, 71] on span "Ingestion & Validation" at bounding box center [344, 68] width 122 height 24
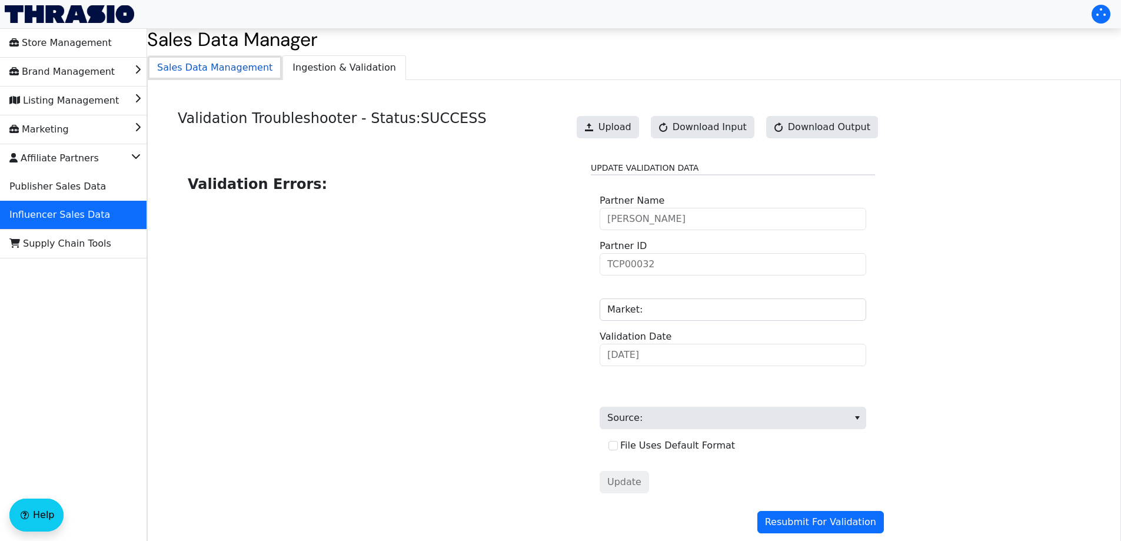
click at [266, 71] on span "Sales Data Management" at bounding box center [215, 68] width 134 height 24
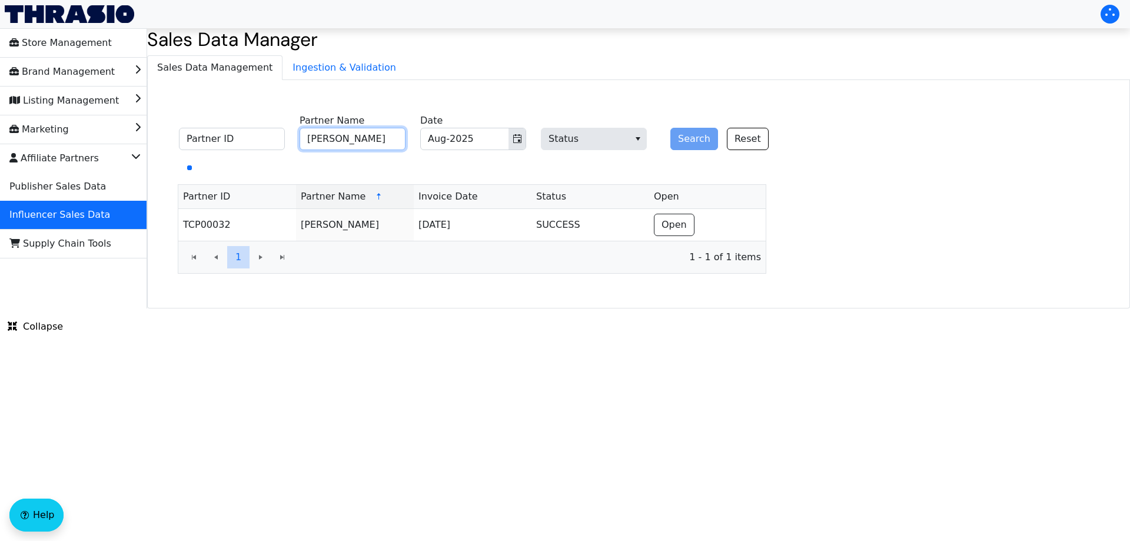
click at [347, 136] on input "Liz Fenwick" at bounding box center [352, 139] width 106 height 22
paste input "auren Loveless"
click at [522, 142] on button "Toggle calendar" at bounding box center [516, 138] width 17 height 21
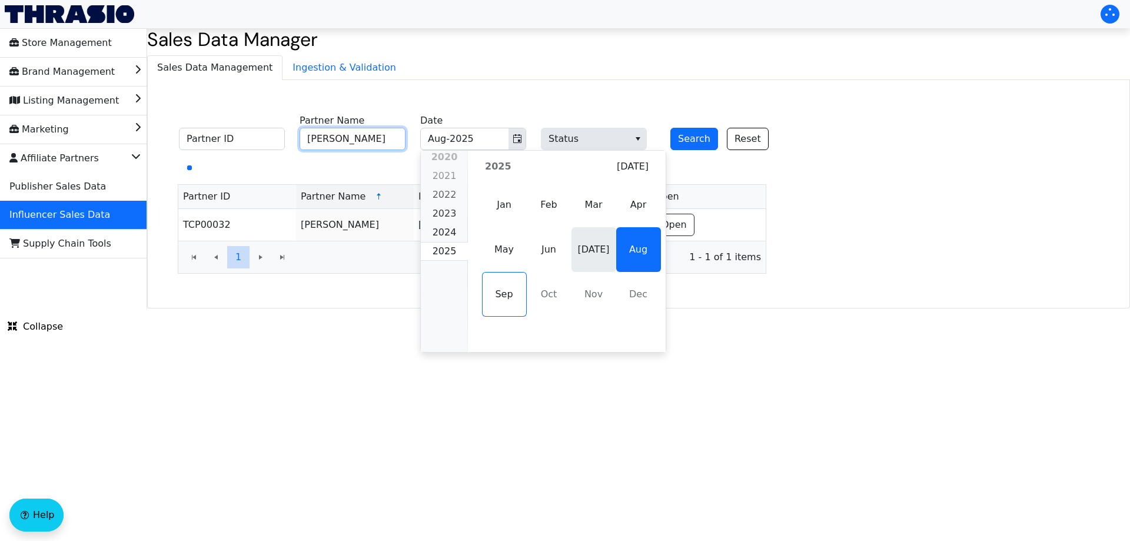
click at [579, 249] on span "[DATE]" at bounding box center [593, 249] width 45 height 45
type input "Lauren Loveless"
type input "[DATE]-2025"
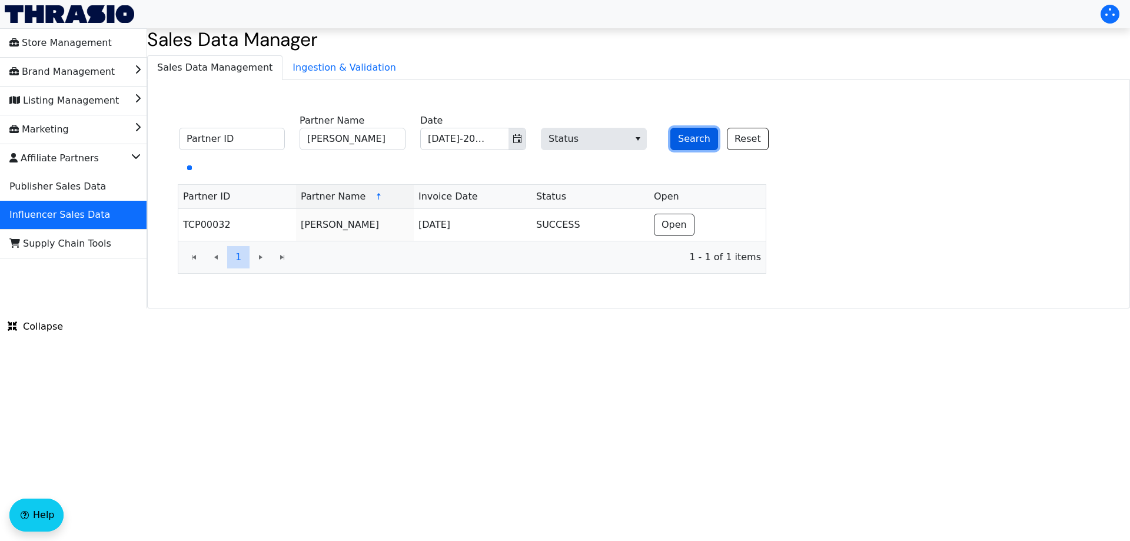
click at [691, 136] on button "Search" at bounding box center [694, 139] width 48 height 22
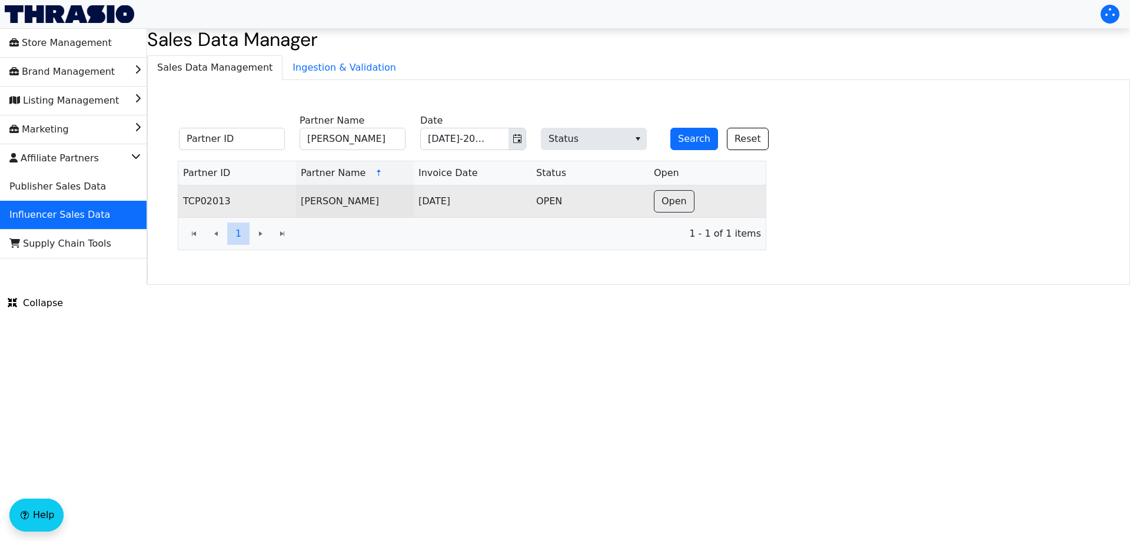
click at [696, 206] on td "Open" at bounding box center [707, 201] width 116 height 32
click at [677, 202] on span "Open" at bounding box center [673, 201] width 25 height 14
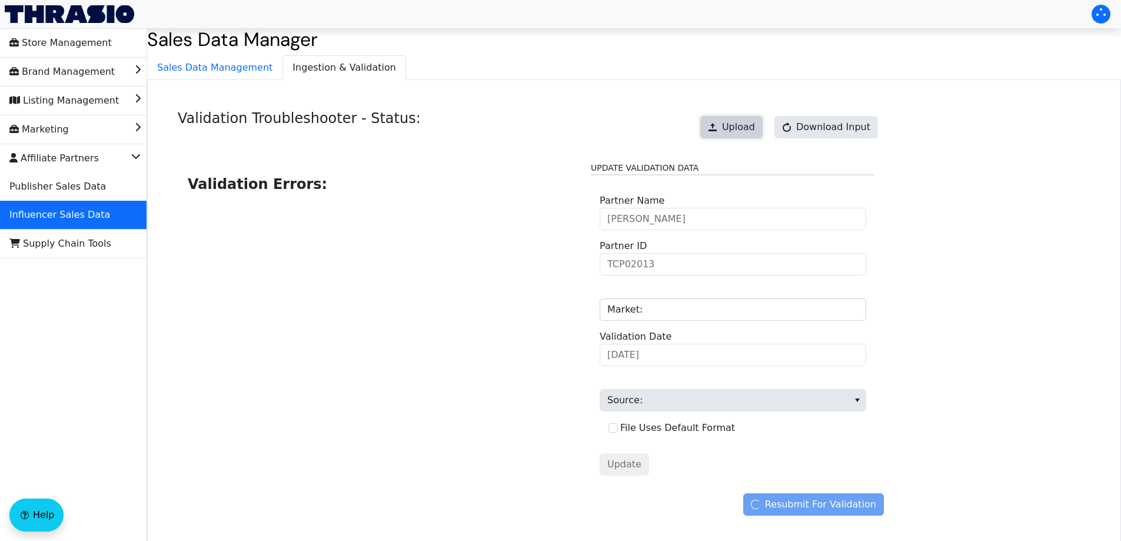
click at [749, 121] on span "Upload" at bounding box center [738, 127] width 33 height 14
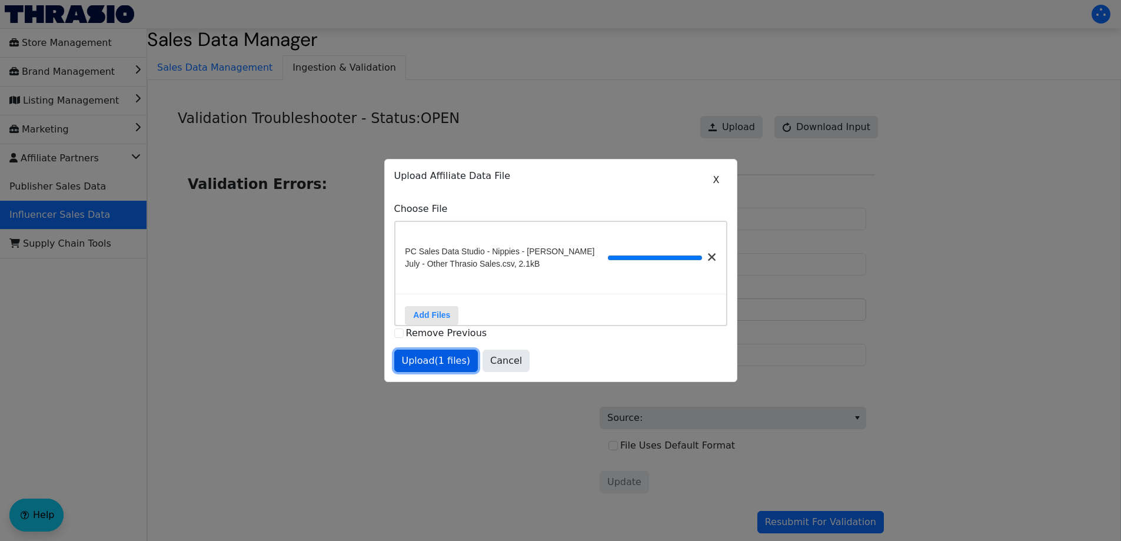
click at [445, 365] on span "Upload (1 files)" at bounding box center [436, 361] width 69 height 14
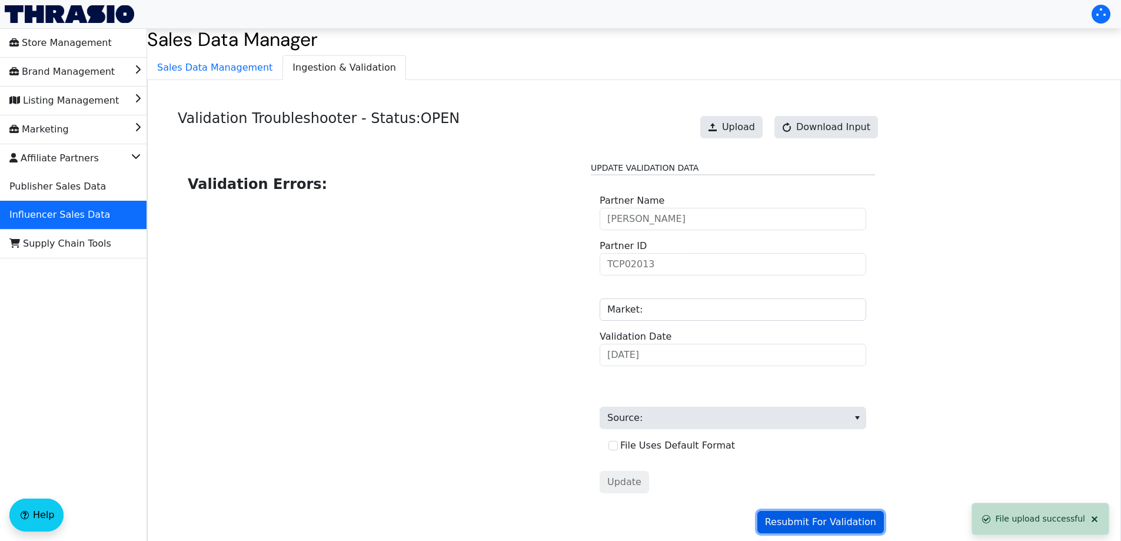
click at [807, 524] on span "Resubmit For Validation" at bounding box center [820, 522] width 111 height 14
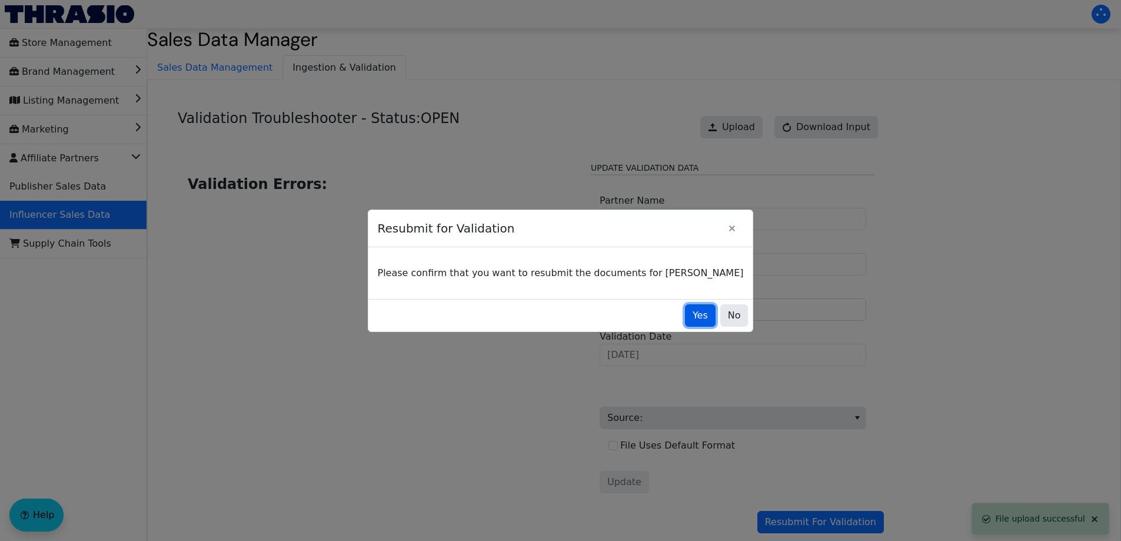
click at [692, 315] on span "Yes" at bounding box center [699, 315] width 15 height 14
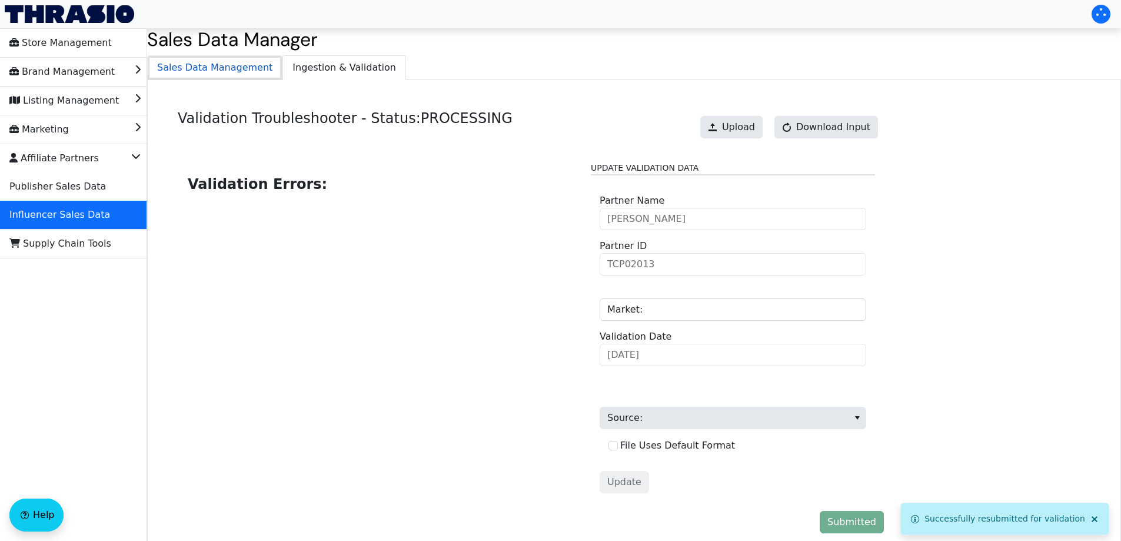
click at [231, 69] on span "Sales Data Management" at bounding box center [215, 68] width 134 height 24
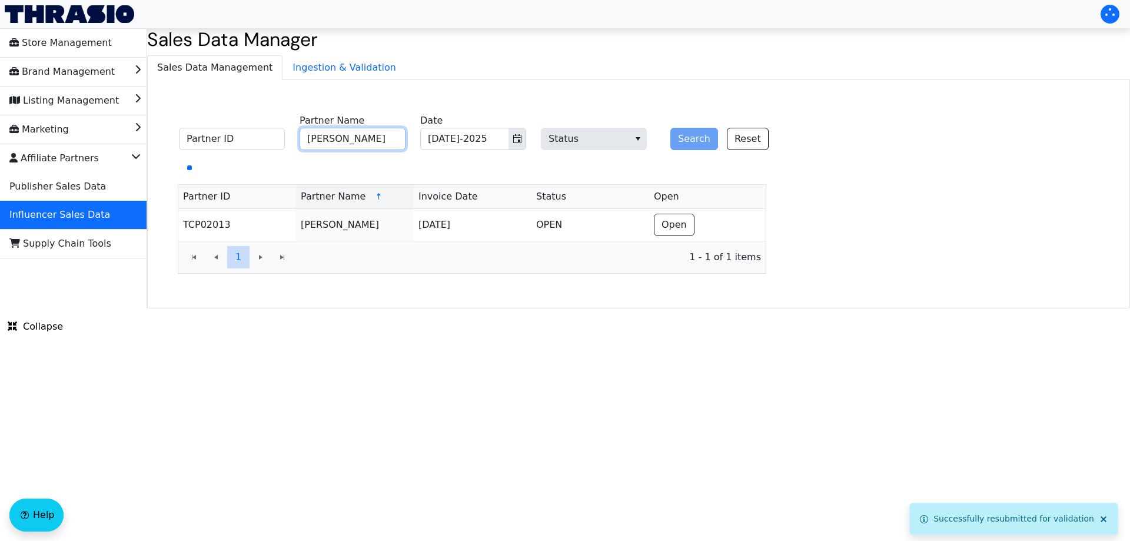
click at [385, 138] on input "Lauren Loveless" at bounding box center [352, 139] width 106 height 22
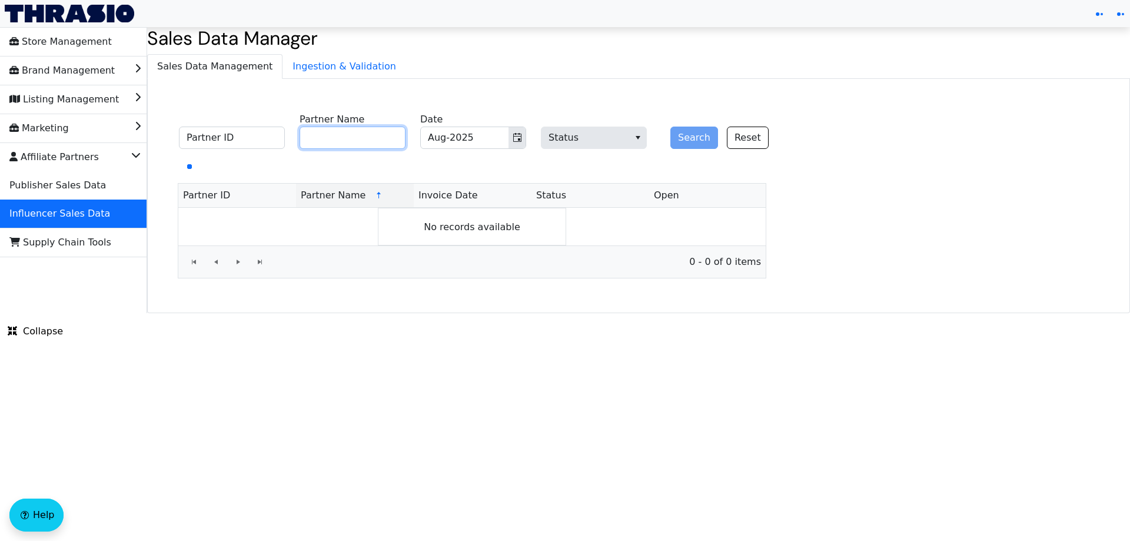
click at [355, 132] on input "Partner Name" at bounding box center [352, 137] width 106 height 22
paste input "Lauren Loveless"
type input "Lauren Loveless"
click at [702, 134] on button "Search" at bounding box center [694, 137] width 48 height 22
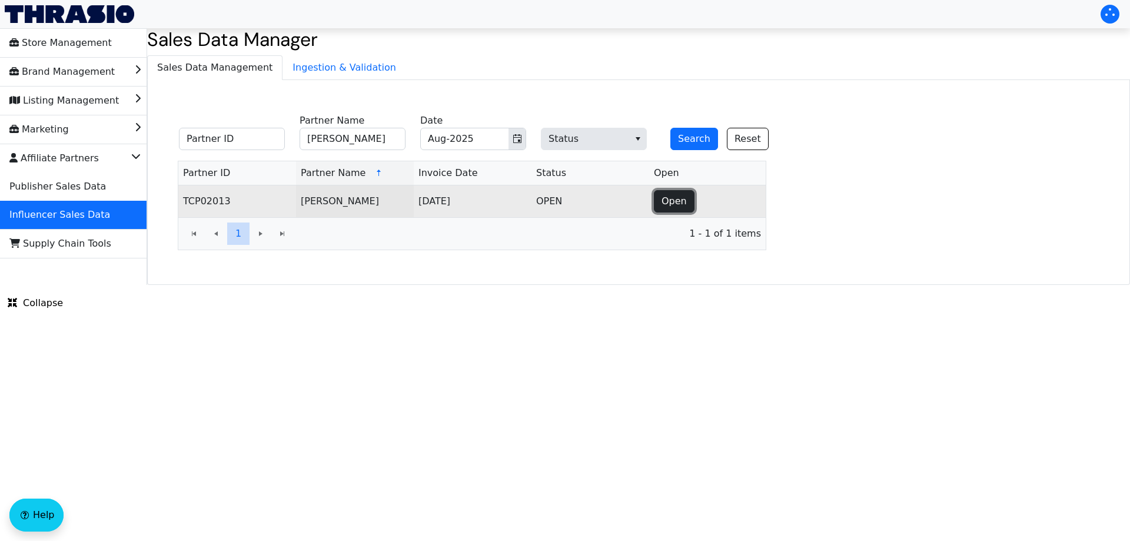
click at [667, 200] on span "Open" at bounding box center [673, 201] width 25 height 14
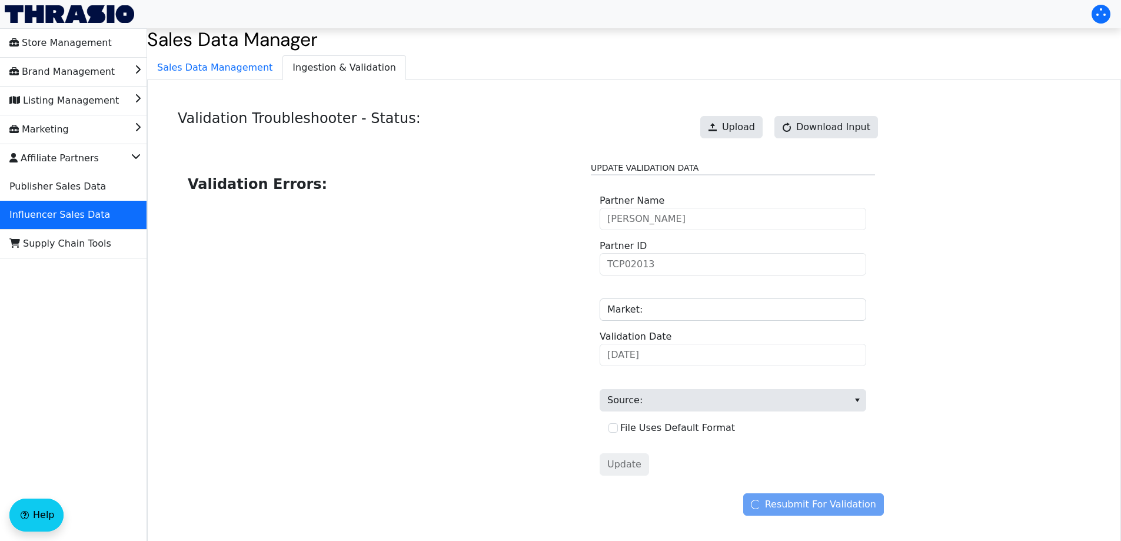
click at [739, 115] on div "Upload Download Input" at bounding box center [788, 127] width 189 height 34
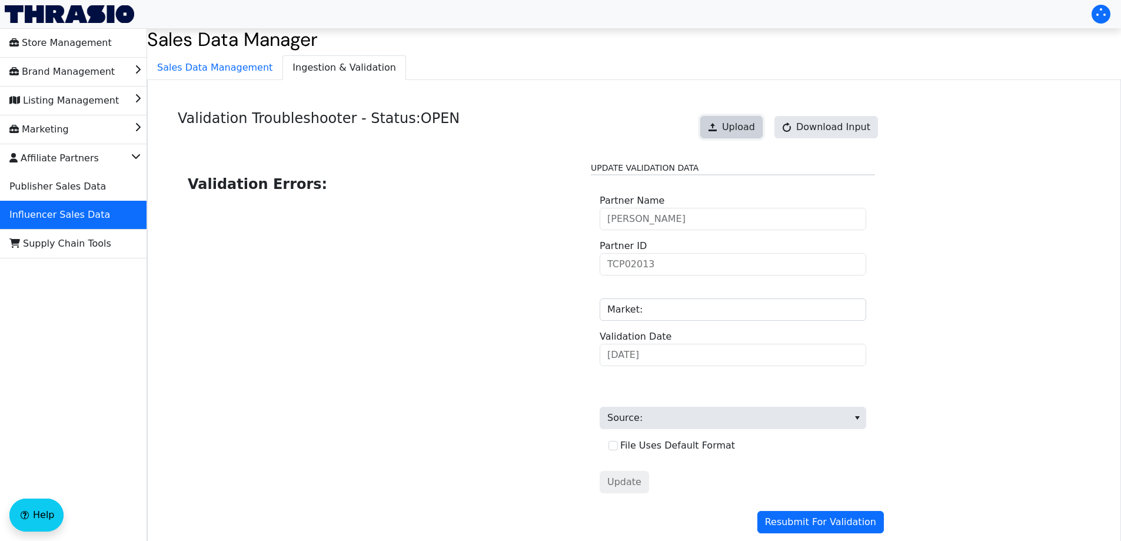
click at [762, 119] on button "Upload" at bounding box center [731, 127] width 62 height 22
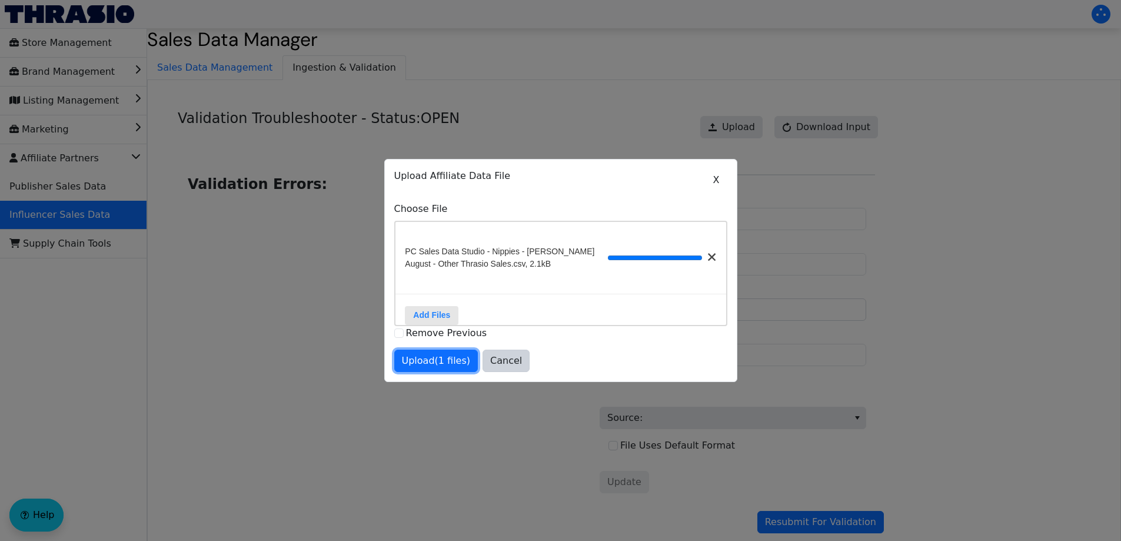
click at [428, 368] on span "Upload (1 files)" at bounding box center [436, 361] width 69 height 14
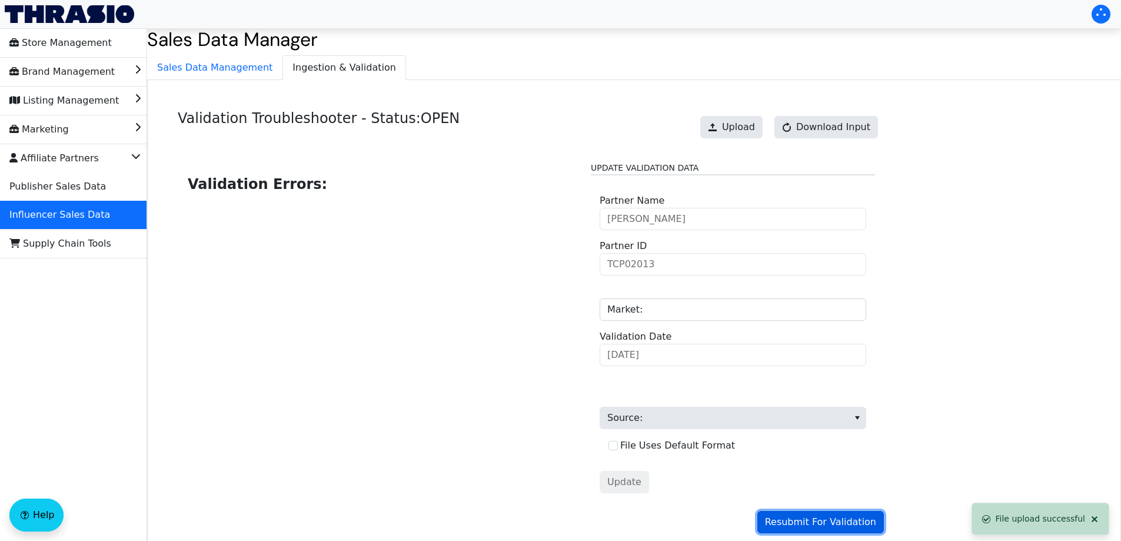
click at [799, 523] on span "Resubmit For Validation" at bounding box center [820, 522] width 111 height 14
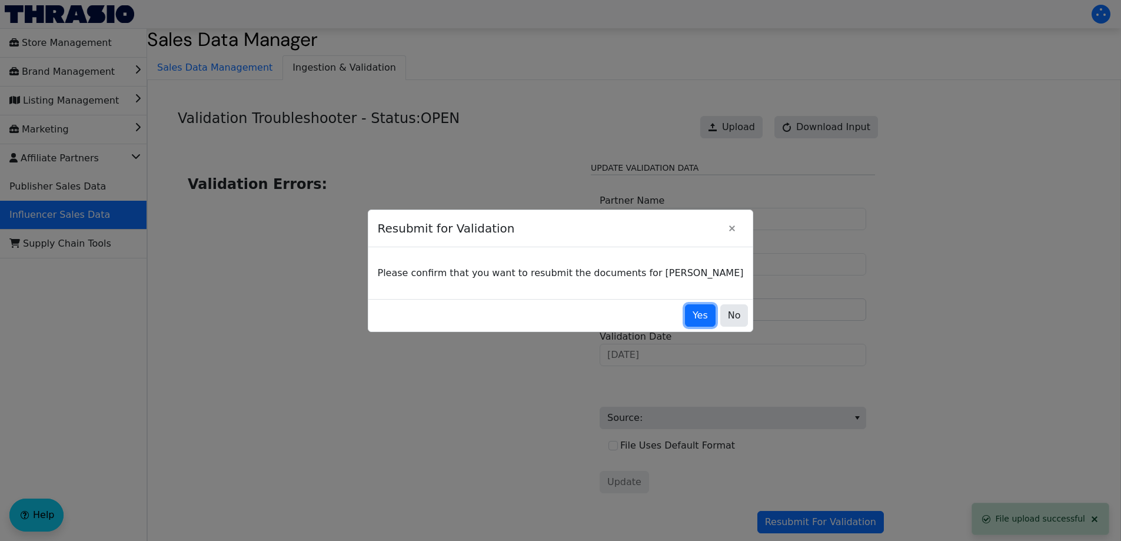
click at [685, 323] on button "Yes" at bounding box center [700, 315] width 31 height 22
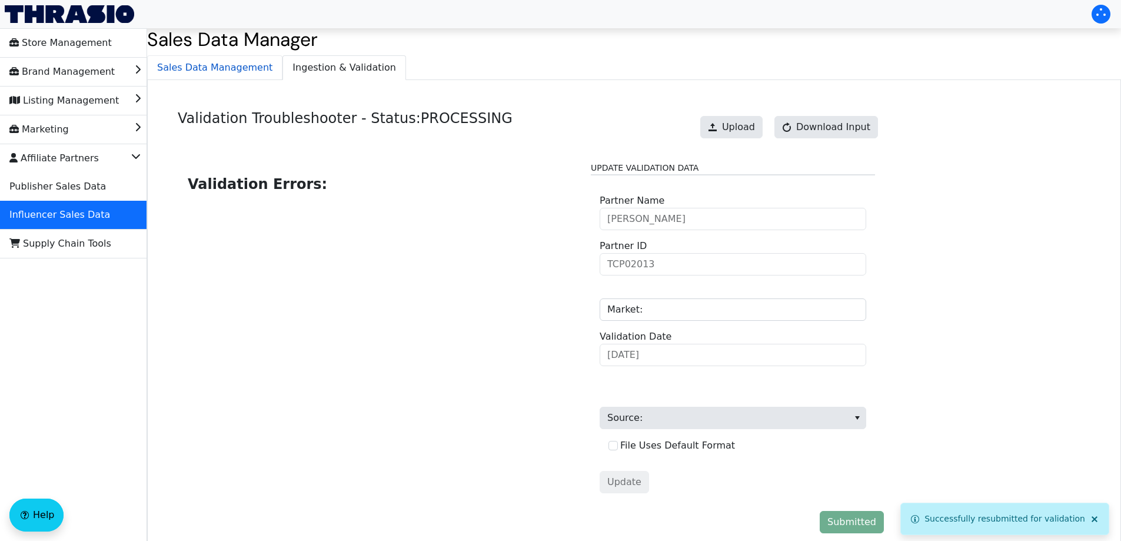
click at [226, 68] on span "Sales Data Management" at bounding box center [215, 68] width 134 height 24
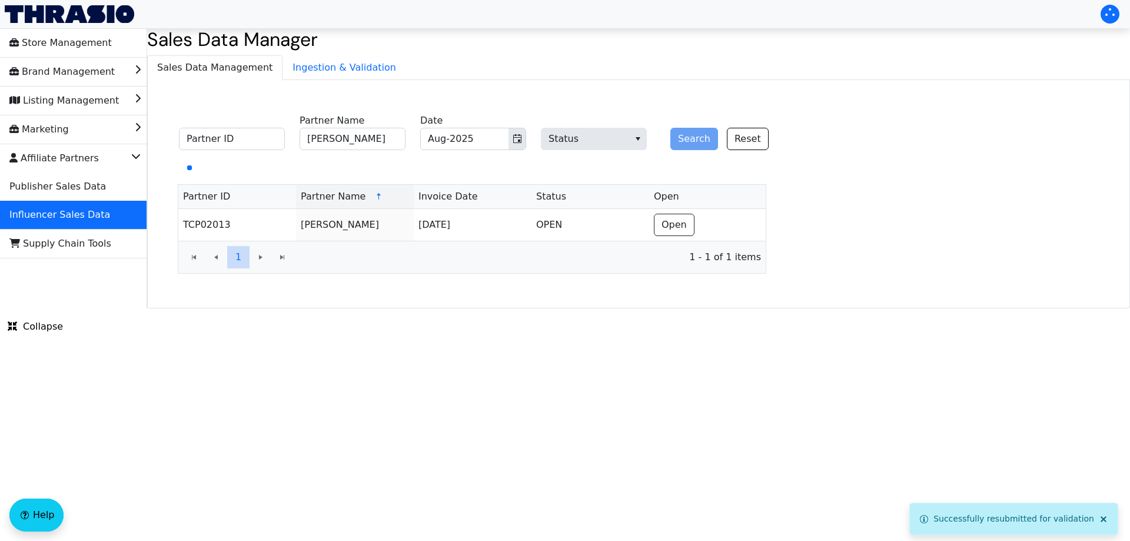
click at [409, 64] on ul "Sales Data Management Ingestion & Validation" at bounding box center [638, 67] width 982 height 24
click at [342, 68] on span "Ingestion & Validation" at bounding box center [344, 68] width 122 height 24
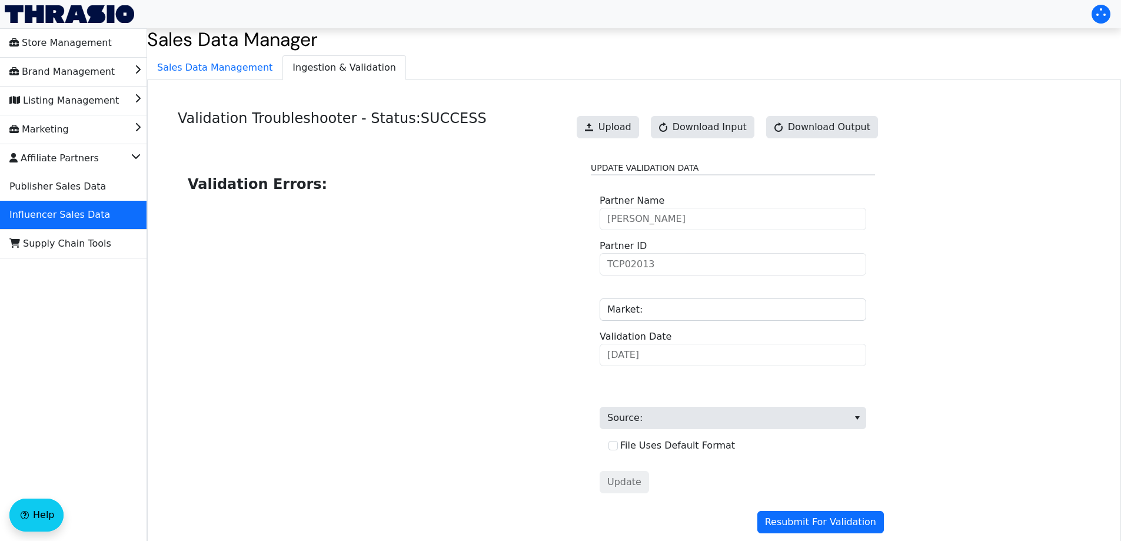
click at [169, 86] on div "Validation Troubleshooter - Status: SUCCESS Upload Download Input Download Outp…" at bounding box center [634, 324] width 974 height 488
drag, startPoint x: 196, startPoint y: 66, endPoint x: 332, endPoint y: 94, distance: 139.3
click at [196, 66] on span "Sales Data Management" at bounding box center [215, 68] width 134 height 24
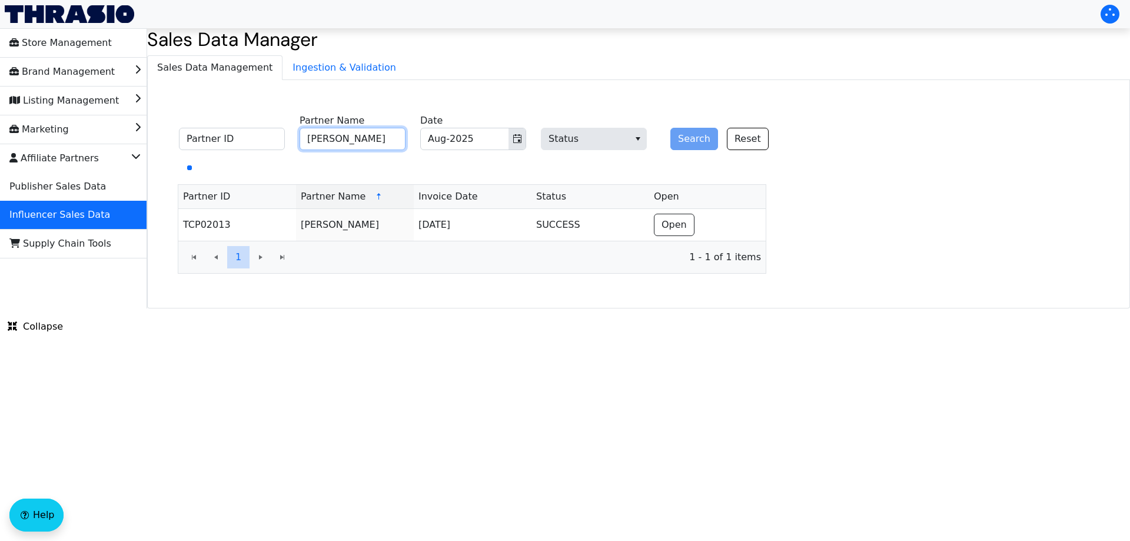
click at [370, 141] on input "Lauren Loveless" at bounding box center [352, 139] width 106 height 22
click at [518, 133] on span "Toggle calendar" at bounding box center [516, 139] width 9 height 14
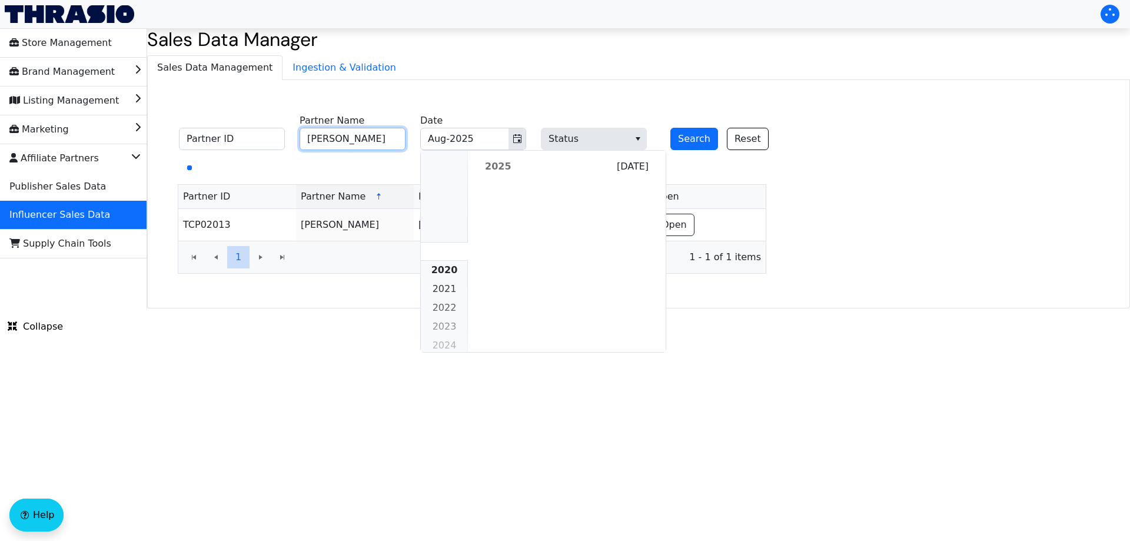
scroll to position [1073, 0]
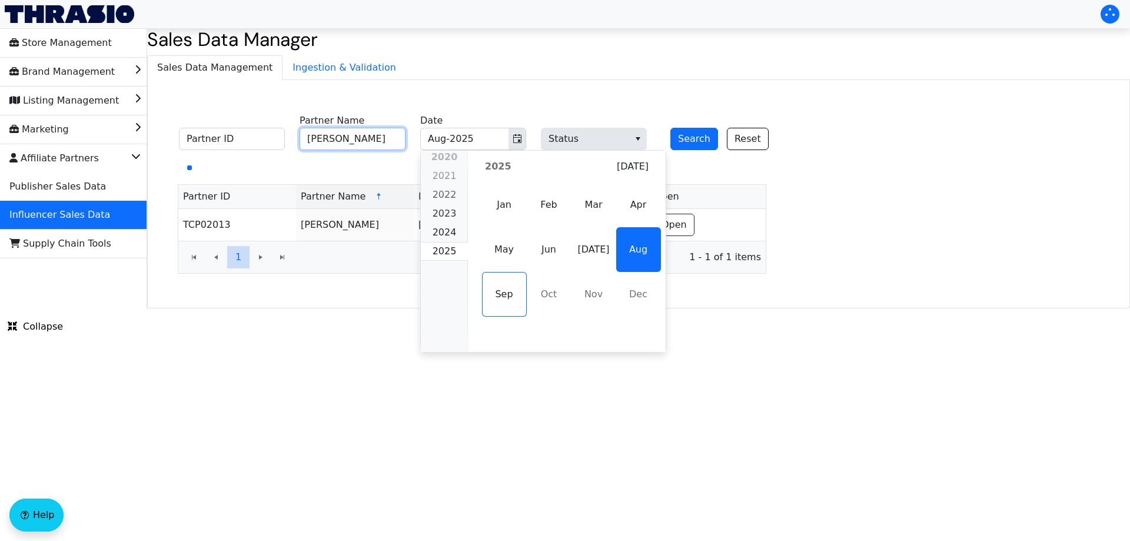
click at [587, 252] on span "[DATE]" at bounding box center [593, 249] width 45 height 45
type input "Amber Massey"
type input "[DATE]-2025"
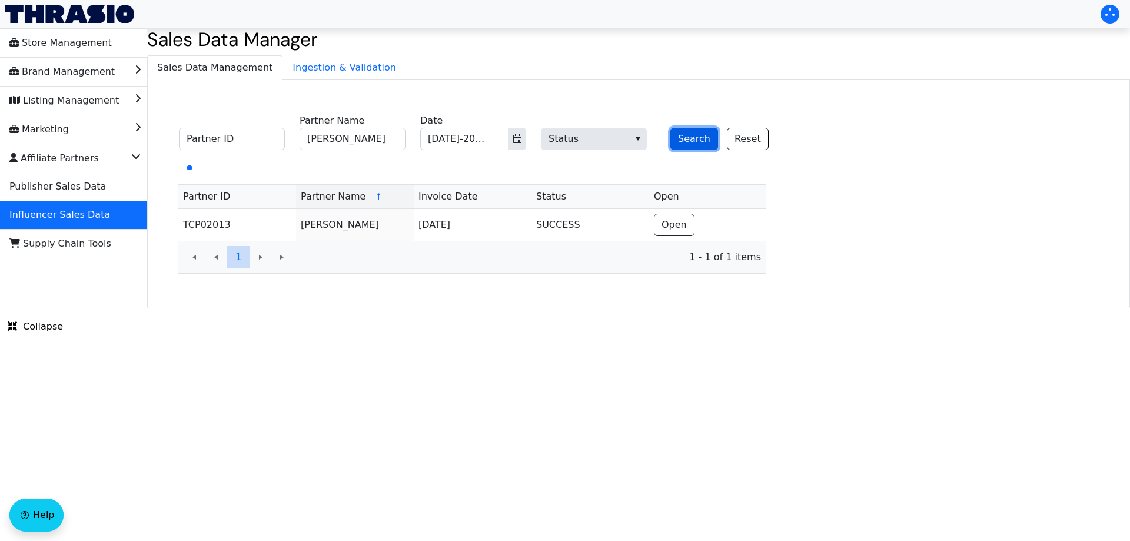
click at [678, 138] on button "Search" at bounding box center [694, 139] width 48 height 22
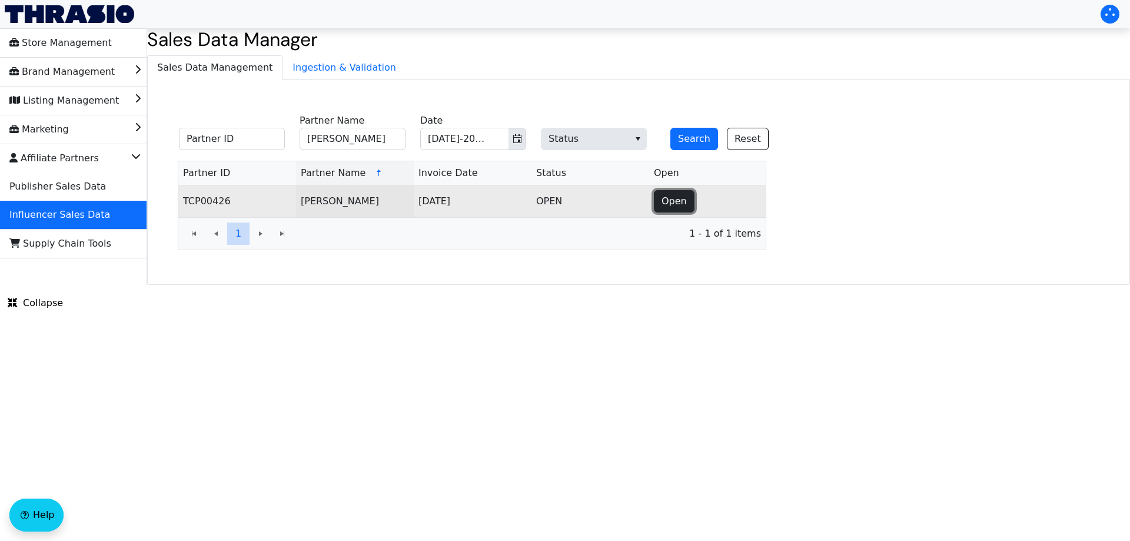
click at [668, 201] on span "Open" at bounding box center [673, 201] width 25 height 14
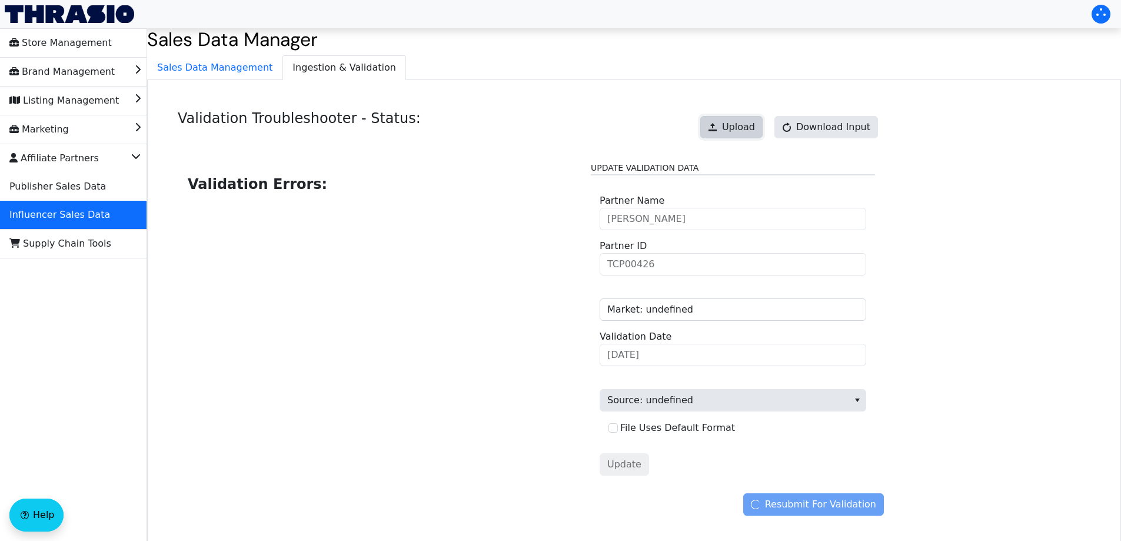
click at [728, 127] on button "Upload" at bounding box center [731, 127] width 62 height 22
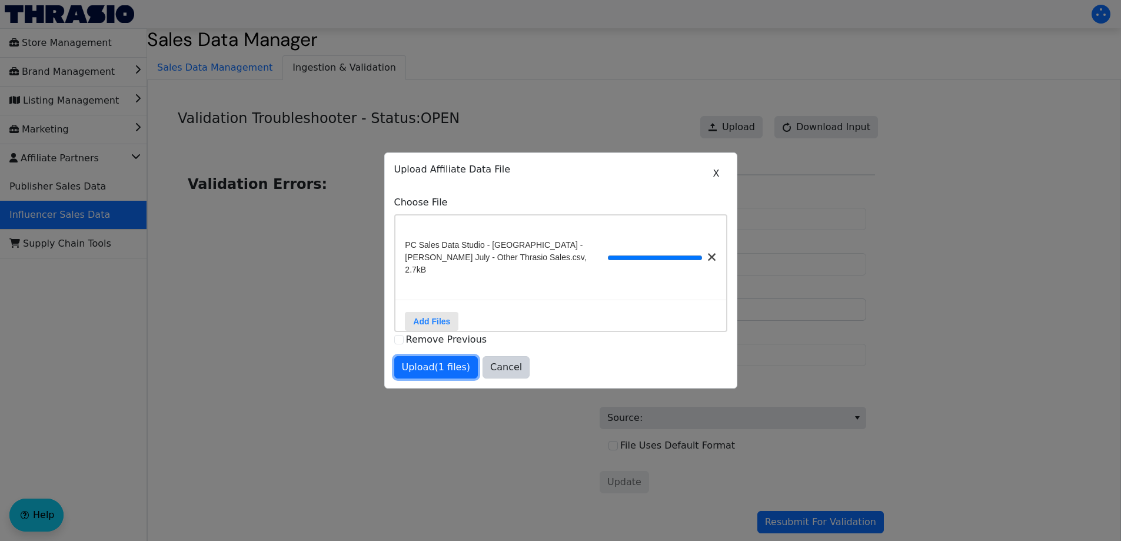
click at [427, 364] on span "Upload (1 files)" at bounding box center [436, 367] width 69 height 14
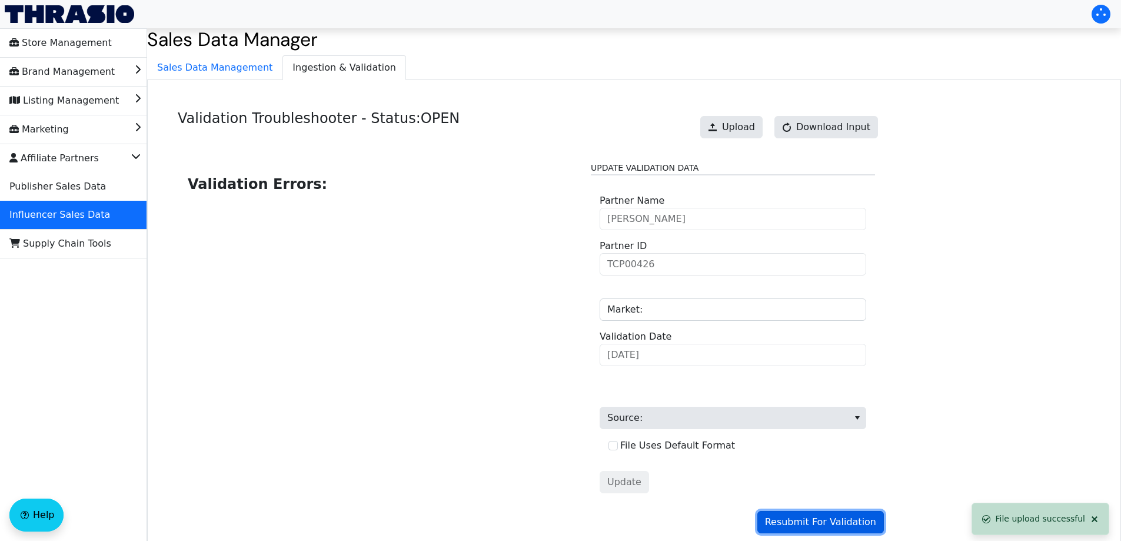
click at [830, 521] on span "Resubmit For Validation" at bounding box center [820, 522] width 111 height 14
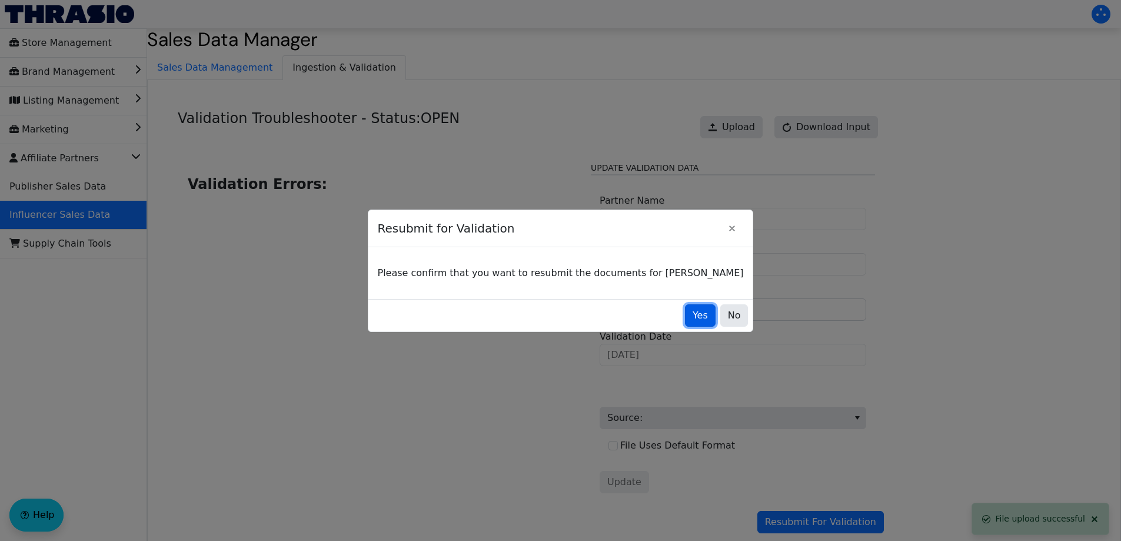
click at [692, 318] on span "Yes" at bounding box center [699, 315] width 15 height 14
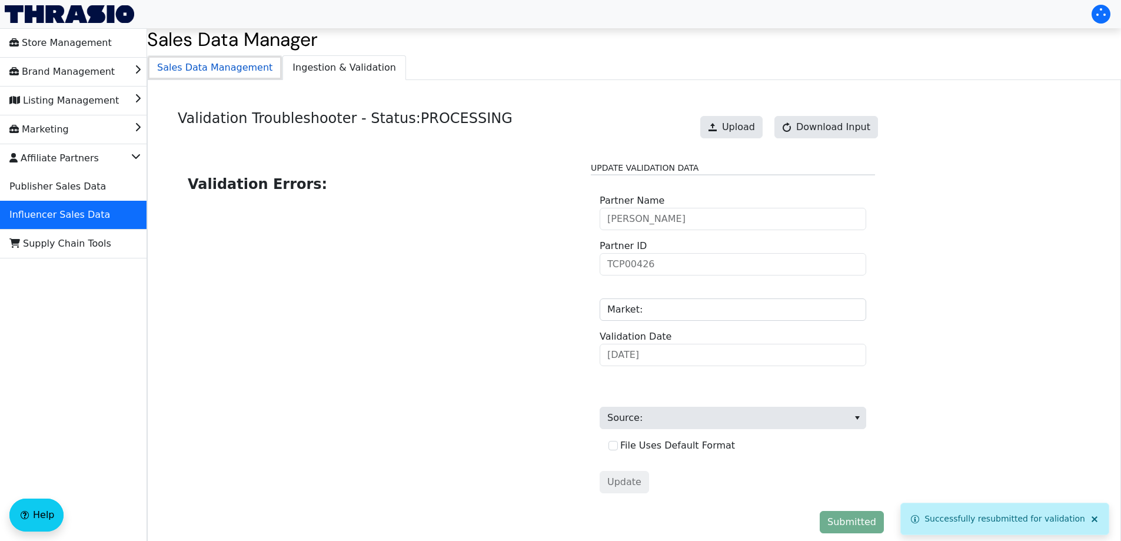
click at [229, 63] on span "Sales Data Management" at bounding box center [215, 68] width 134 height 24
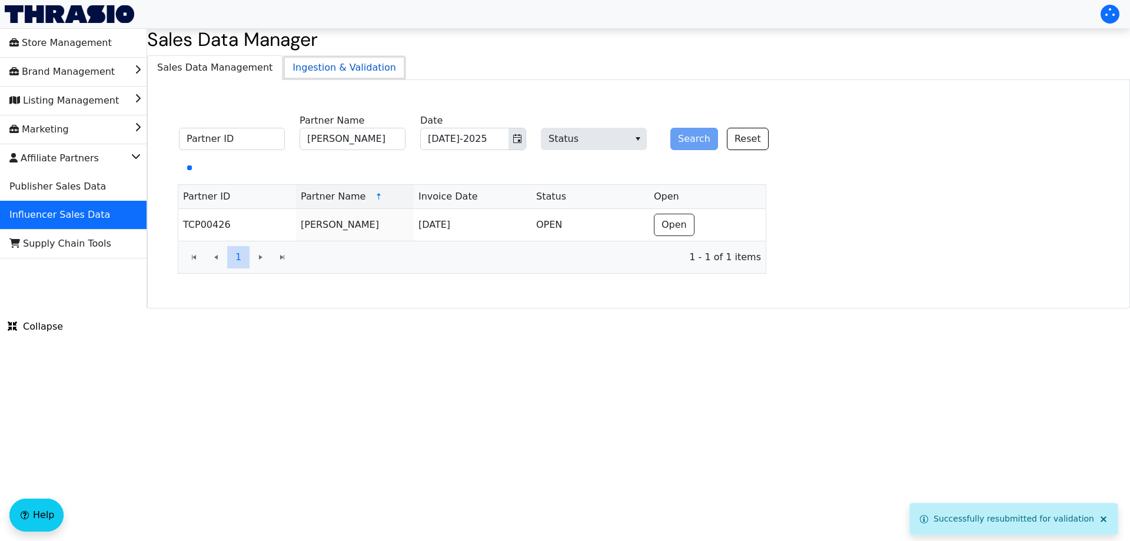
click at [325, 65] on span "Ingestion & Validation" at bounding box center [344, 68] width 122 height 24
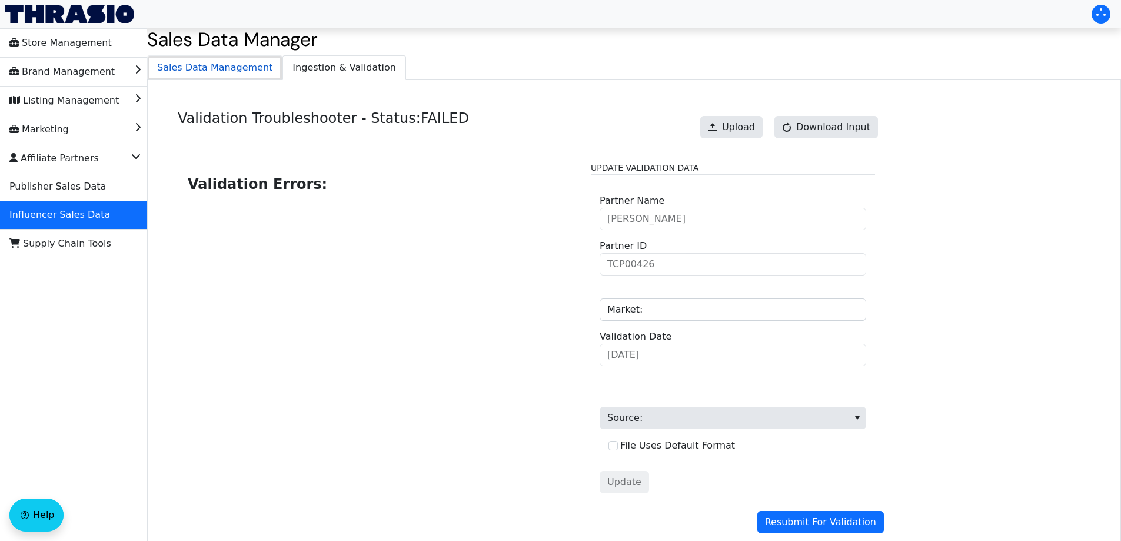
click at [233, 69] on span "Sales Data Management" at bounding box center [215, 68] width 134 height 24
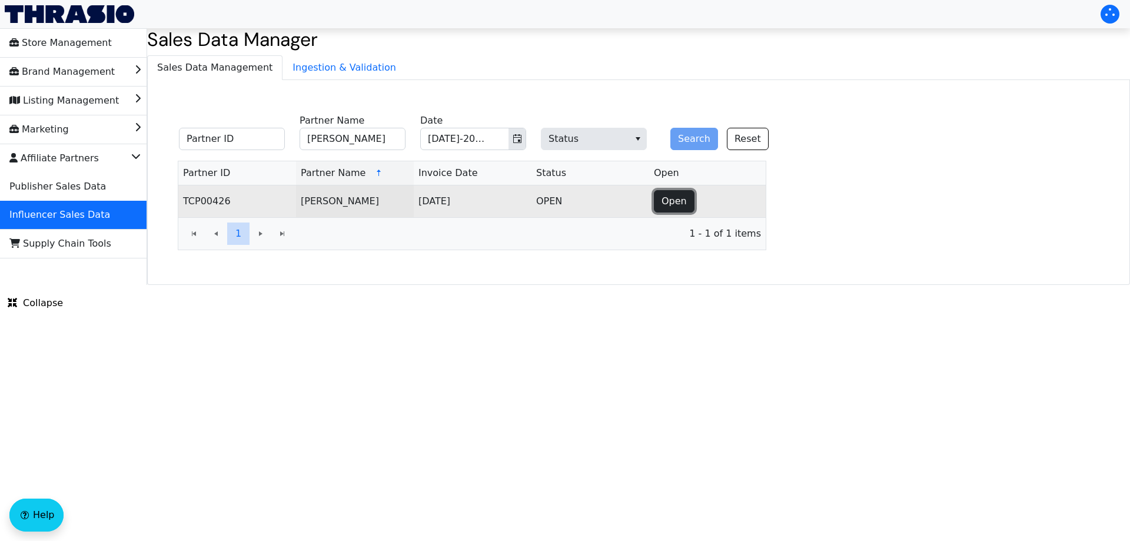
click at [658, 201] on button "Open" at bounding box center [674, 201] width 41 height 22
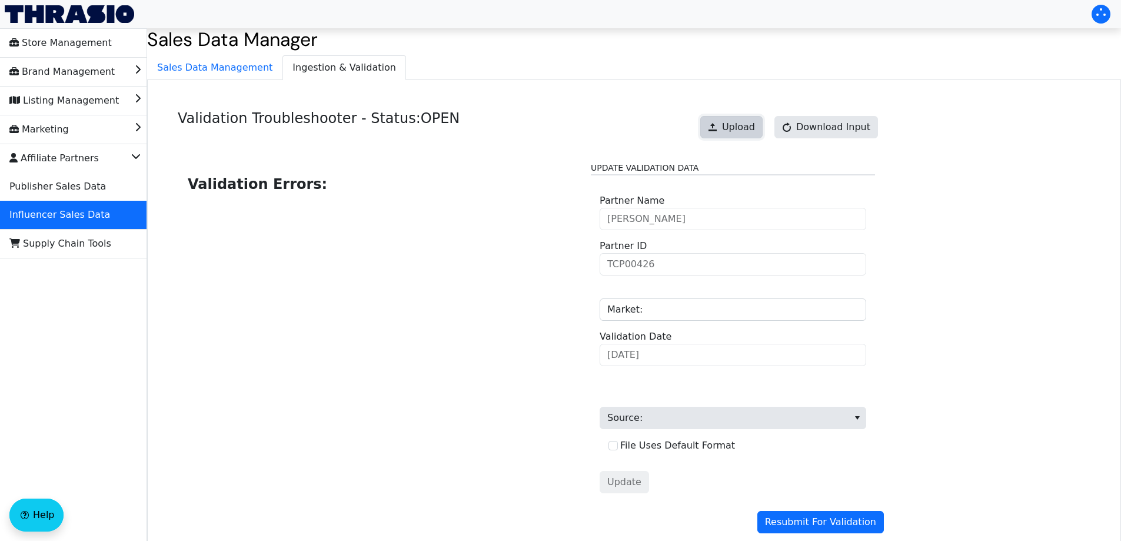
click at [737, 128] on span "Upload" at bounding box center [738, 127] width 33 height 14
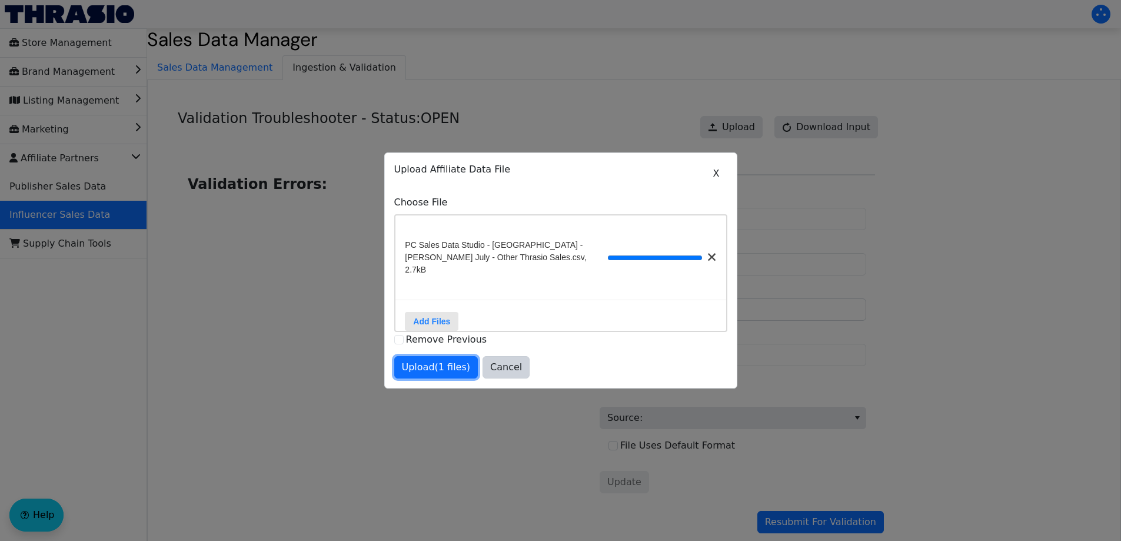
click at [438, 367] on span "Upload (1 files)" at bounding box center [436, 367] width 69 height 14
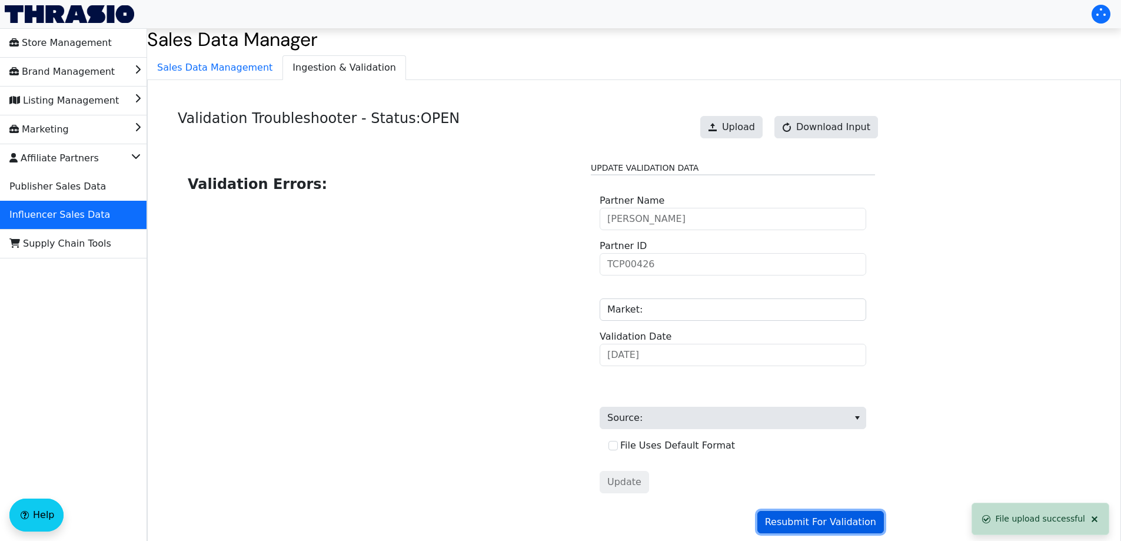
click at [825, 521] on span "Resubmit For Validation" at bounding box center [820, 522] width 111 height 14
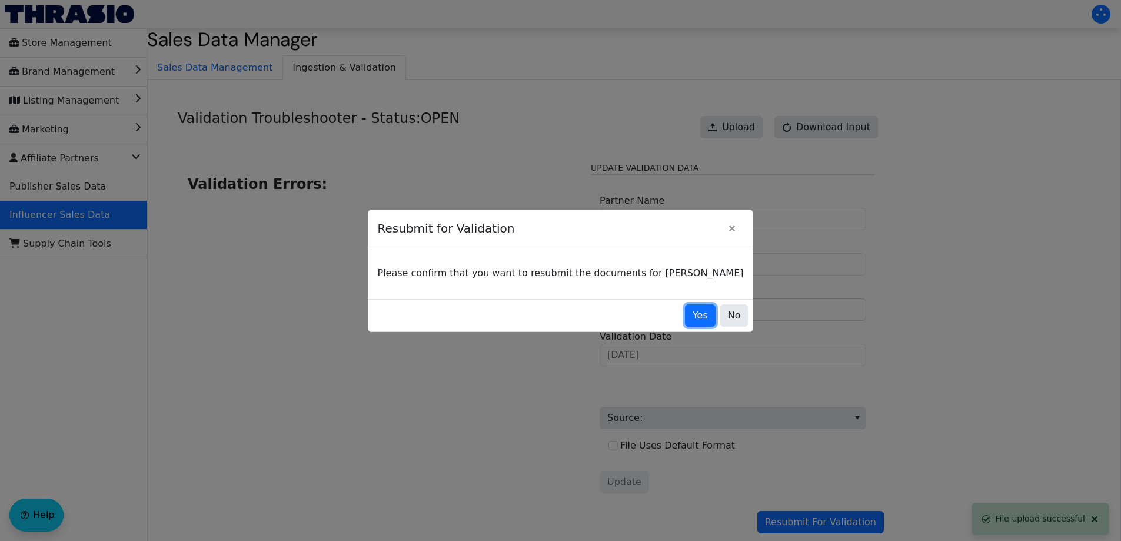
click at [692, 308] on span "Yes" at bounding box center [699, 315] width 15 height 14
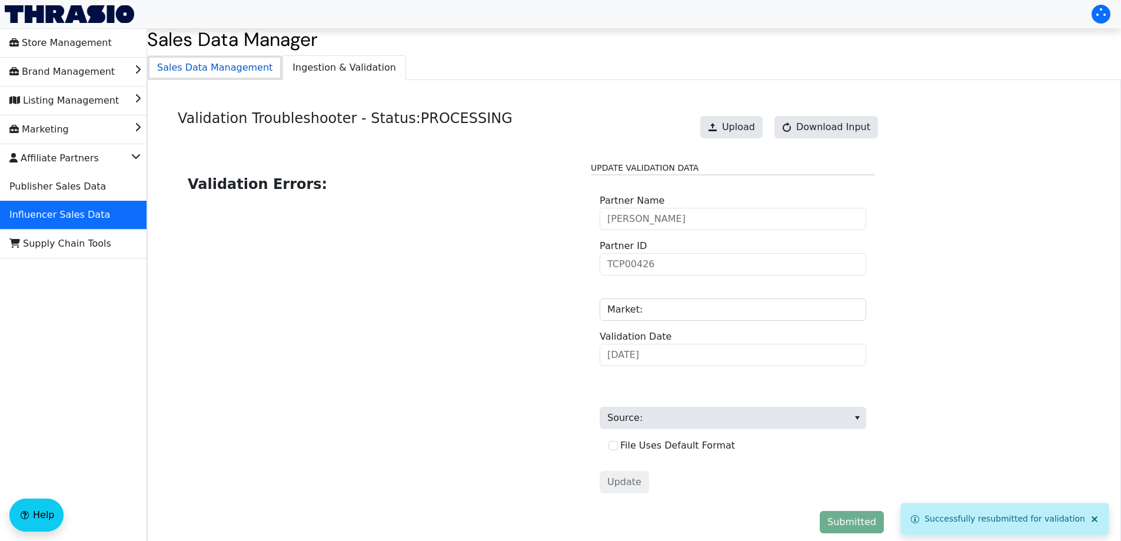
click at [265, 74] on span "Sales Data Management" at bounding box center [215, 68] width 134 height 24
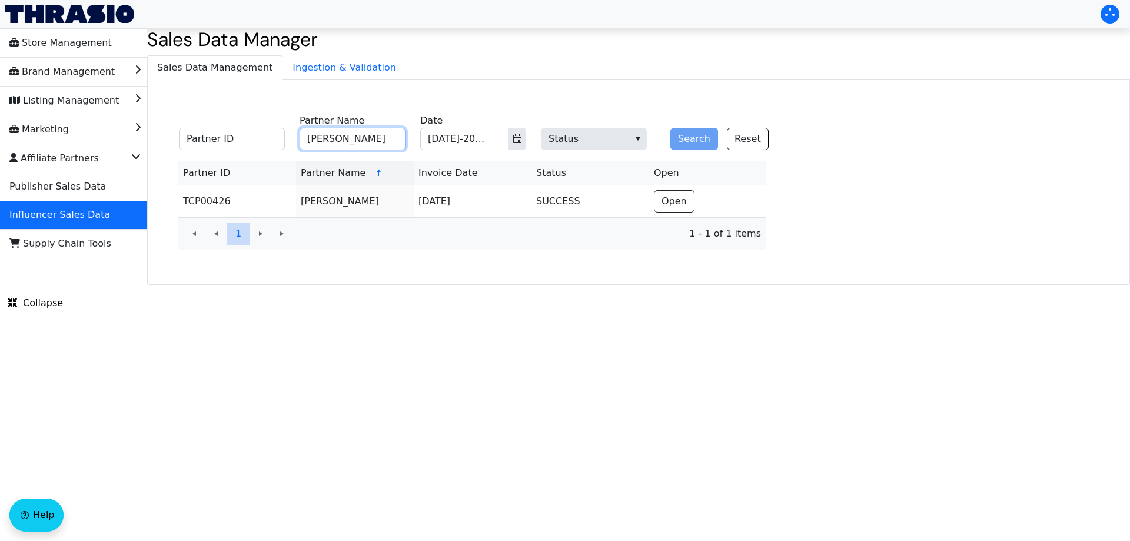
click at [371, 139] on input "Amber Massey" at bounding box center [352, 139] width 106 height 22
click at [517, 139] on icon "Toggle calendar" at bounding box center [516, 138] width 9 height 9
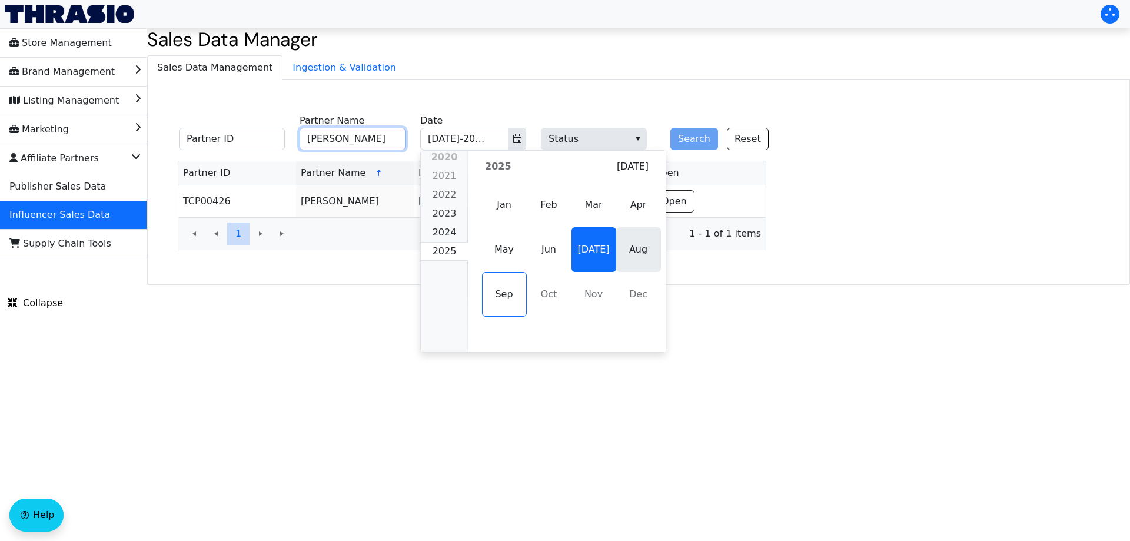
click at [625, 246] on span "Aug" at bounding box center [638, 249] width 45 height 45
type input "Aug-2025"
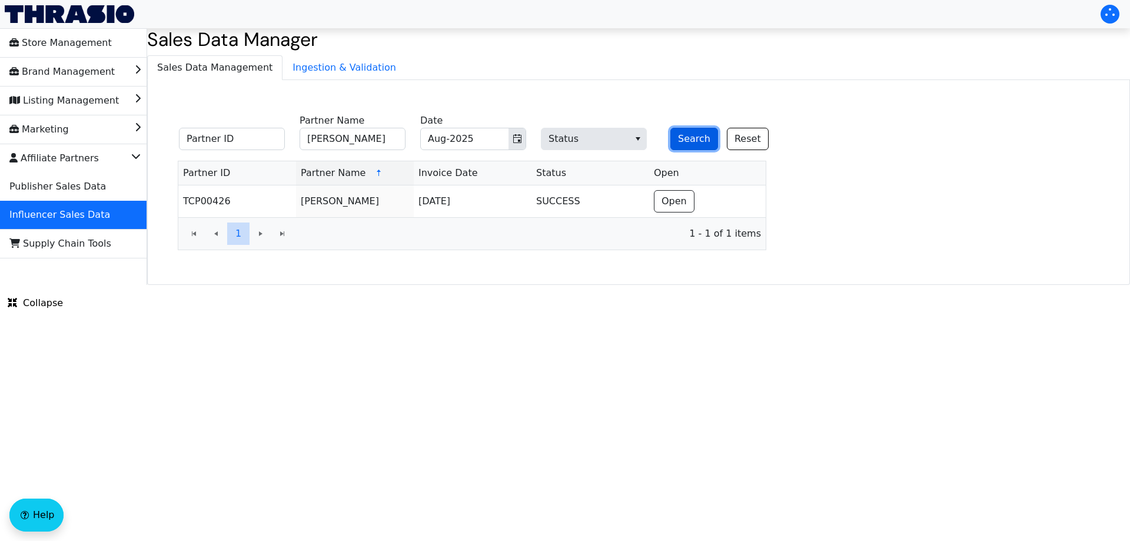
click at [689, 139] on button "Search" at bounding box center [694, 139] width 48 height 22
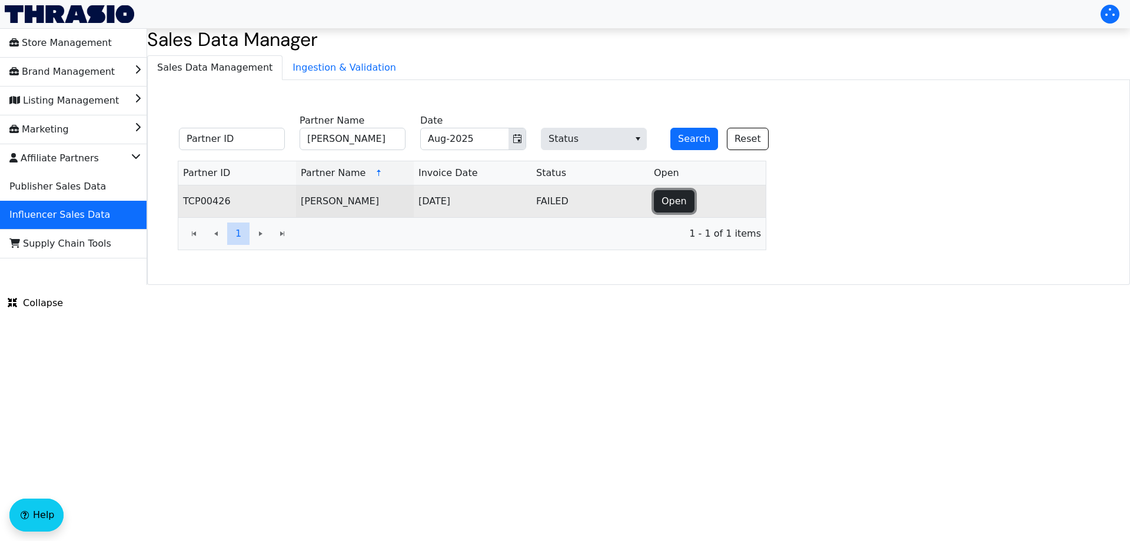
click at [683, 199] on span "Open" at bounding box center [673, 201] width 25 height 14
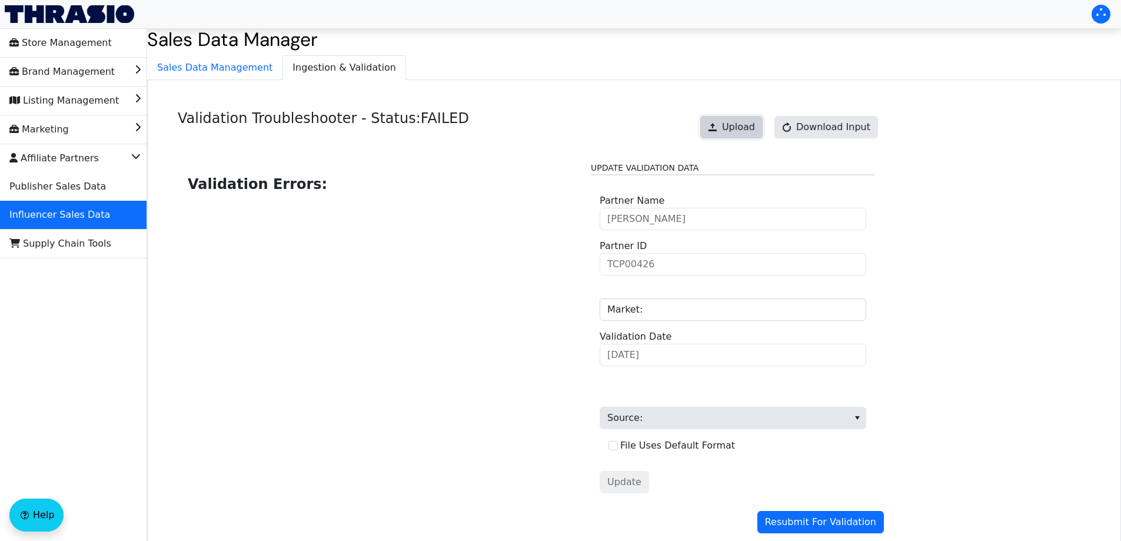
click at [741, 121] on span "Upload" at bounding box center [738, 127] width 33 height 14
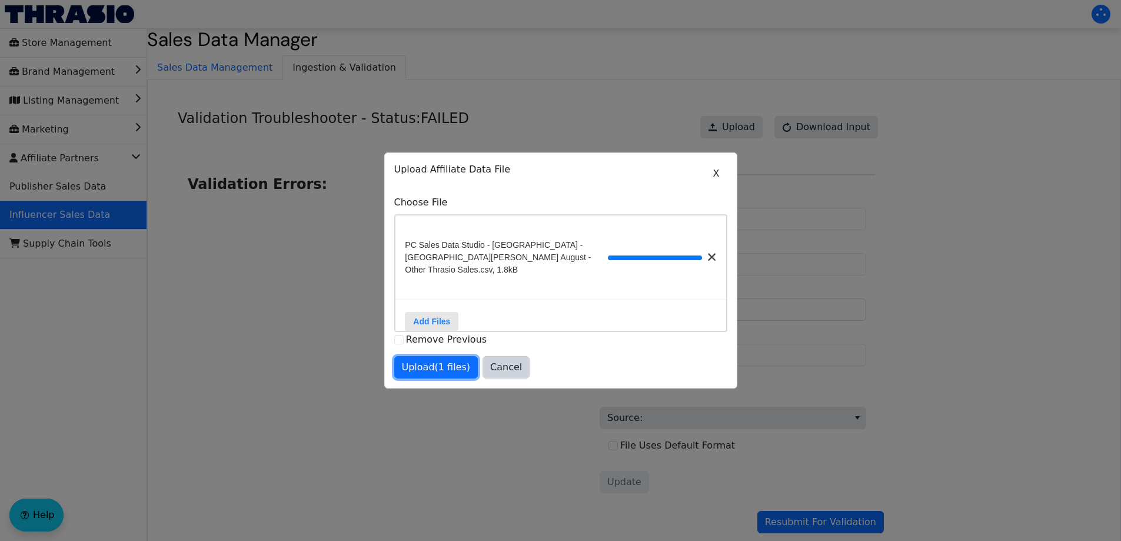
click at [445, 368] on span "Upload (1 files)" at bounding box center [436, 367] width 69 height 14
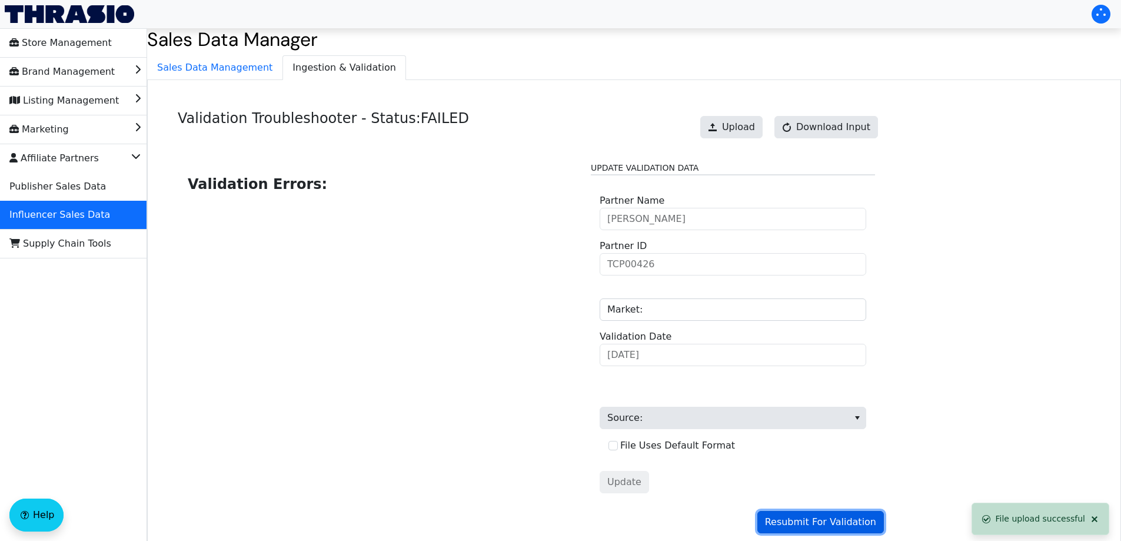
click at [787, 522] on span "Resubmit For Validation" at bounding box center [820, 522] width 111 height 14
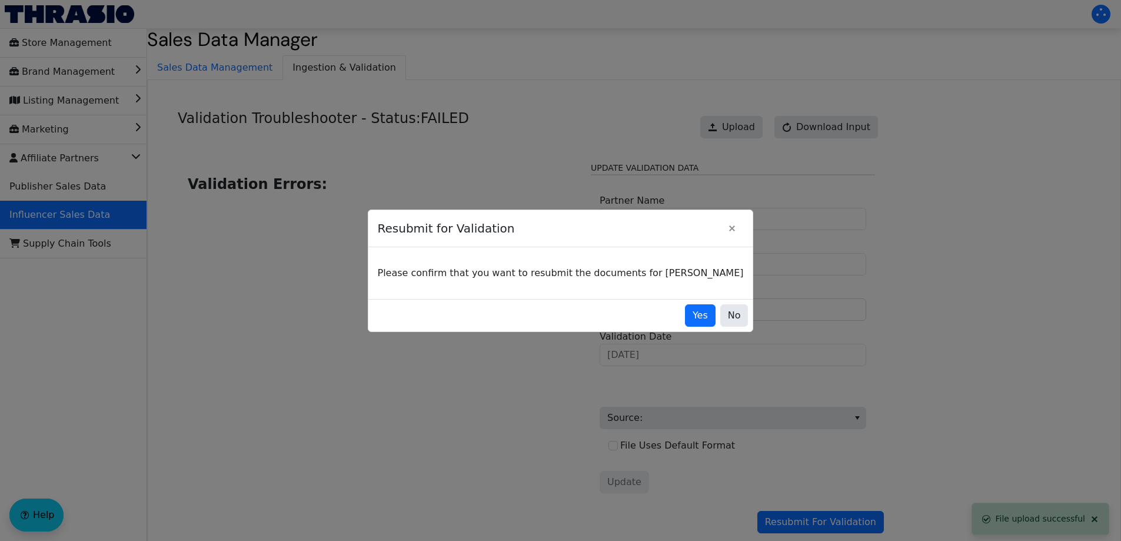
click at [681, 303] on div "Yes No" at bounding box center [560, 315] width 385 height 32
click at [692, 315] on span "Yes" at bounding box center [699, 315] width 15 height 14
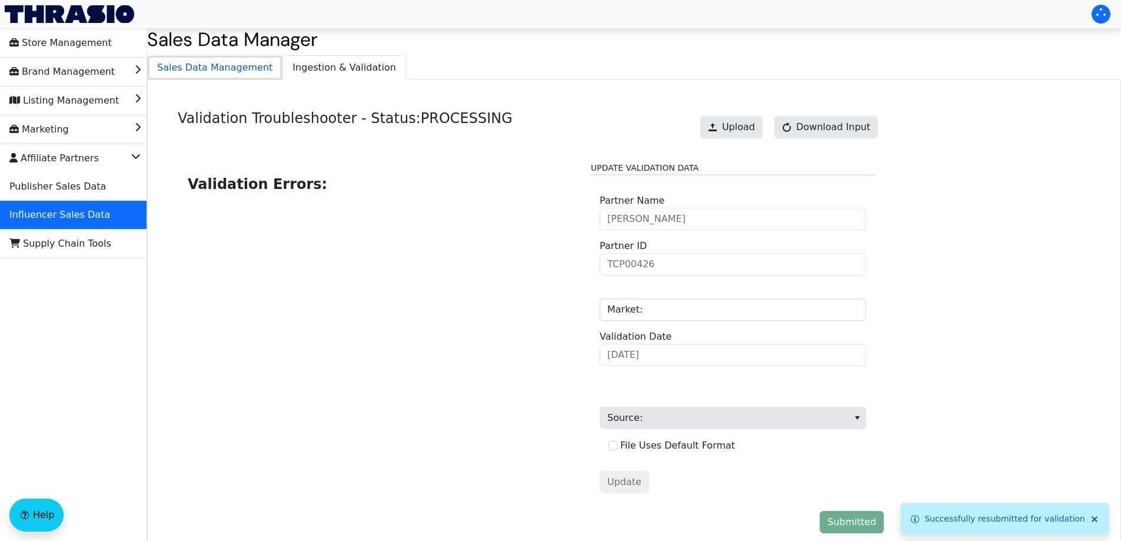
click at [225, 65] on span "Sales Data Management" at bounding box center [215, 68] width 134 height 24
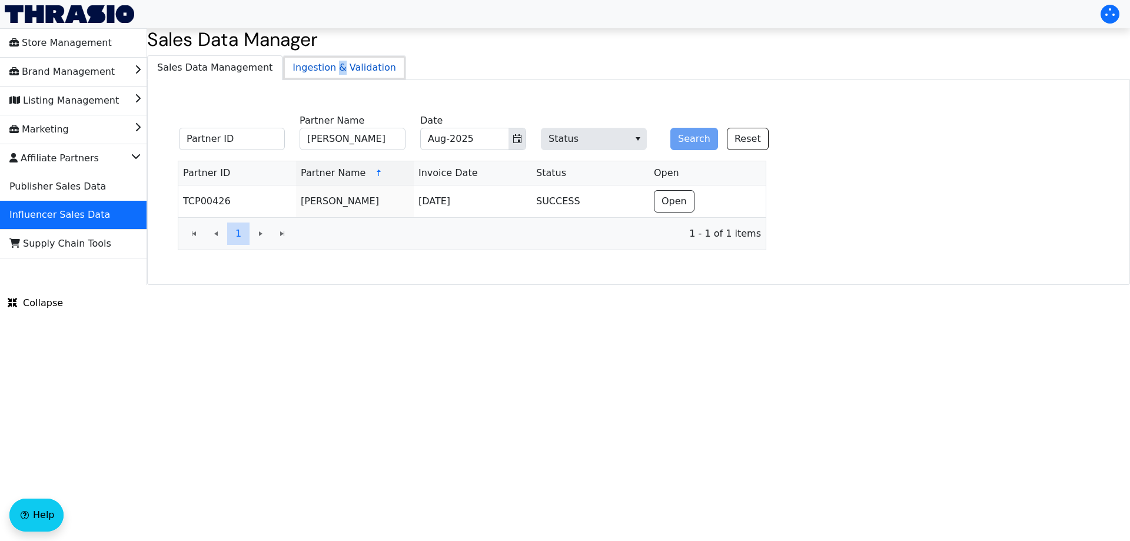
click at [321, 66] on span "Ingestion & Validation" at bounding box center [344, 68] width 122 height 24
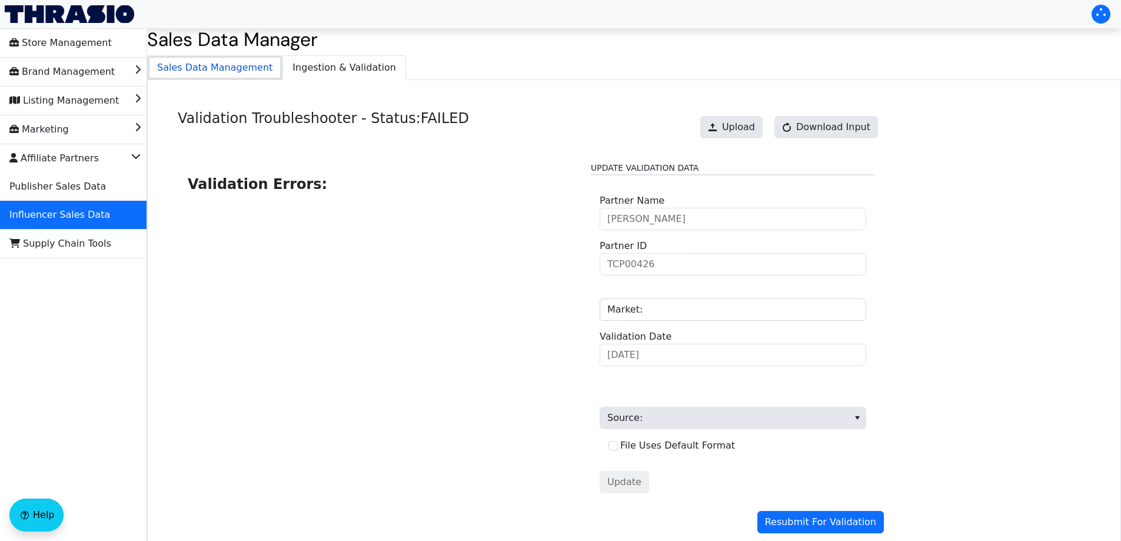
click at [235, 73] on span "Sales Data Management" at bounding box center [215, 68] width 134 height 24
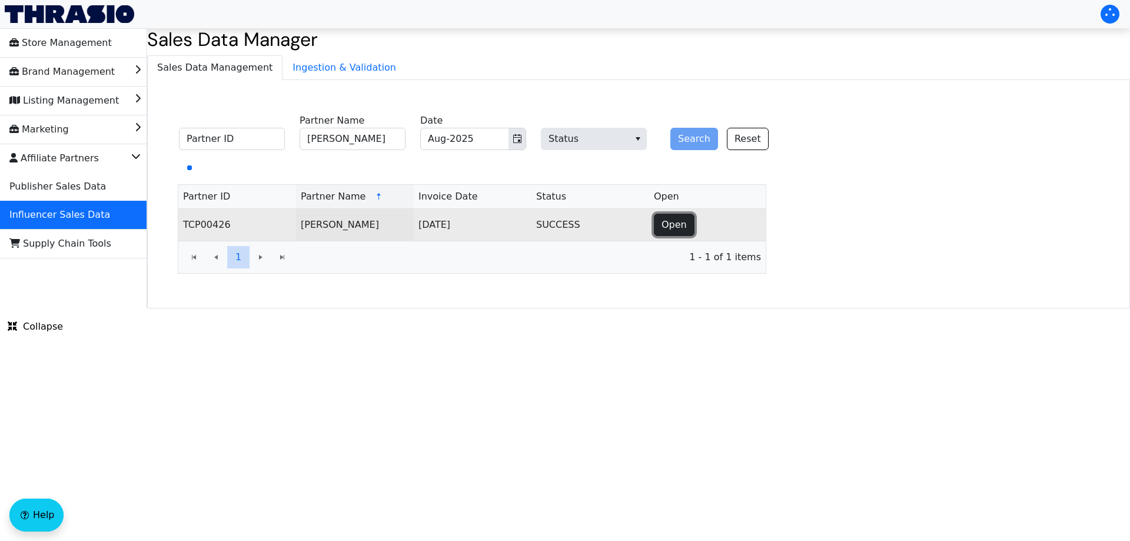
click at [672, 228] on span "Open" at bounding box center [673, 225] width 25 height 14
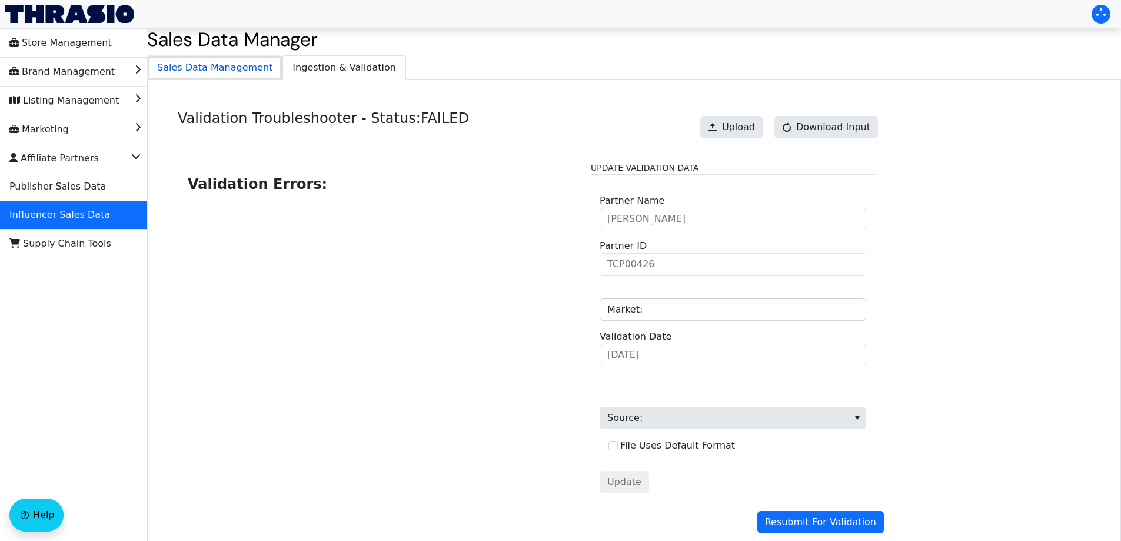
click at [242, 74] on span "Sales Data Management" at bounding box center [215, 68] width 134 height 24
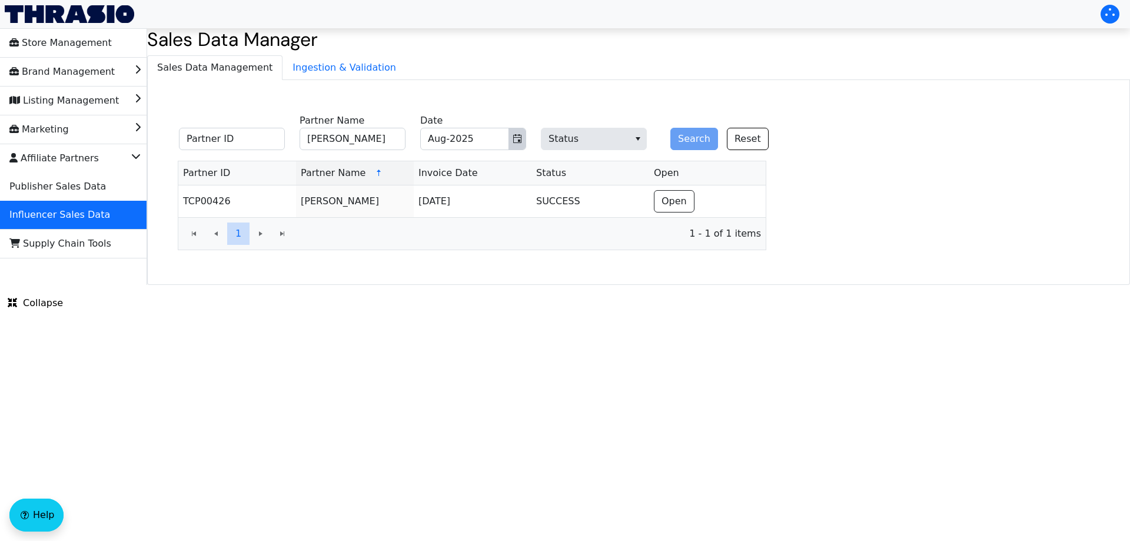
click at [521, 138] on icon "Toggle calendar" at bounding box center [517, 138] width 8 height 9
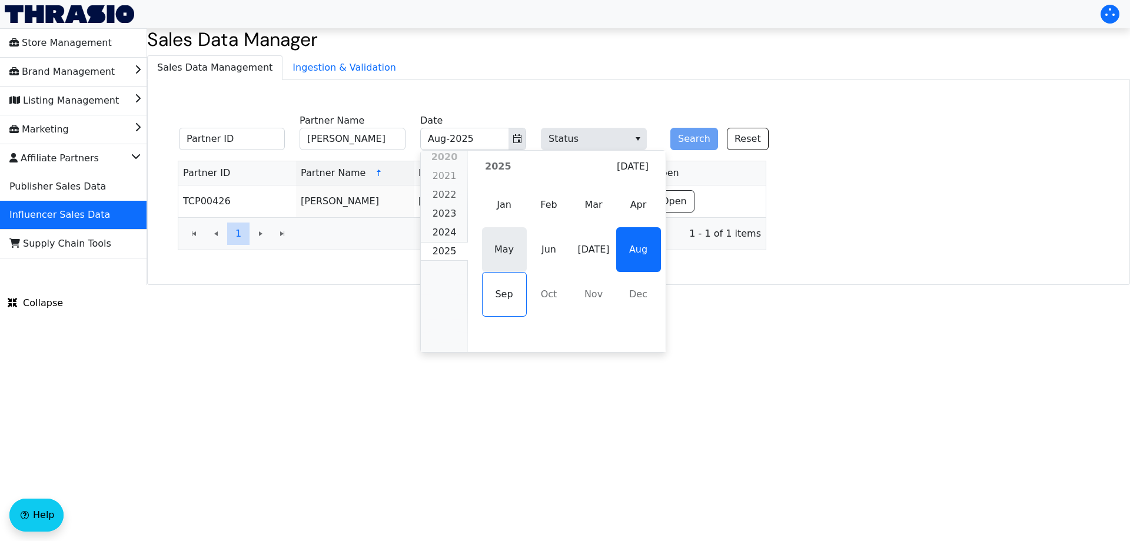
click at [509, 255] on span "May" at bounding box center [504, 249] width 45 height 45
type input "May-2025"
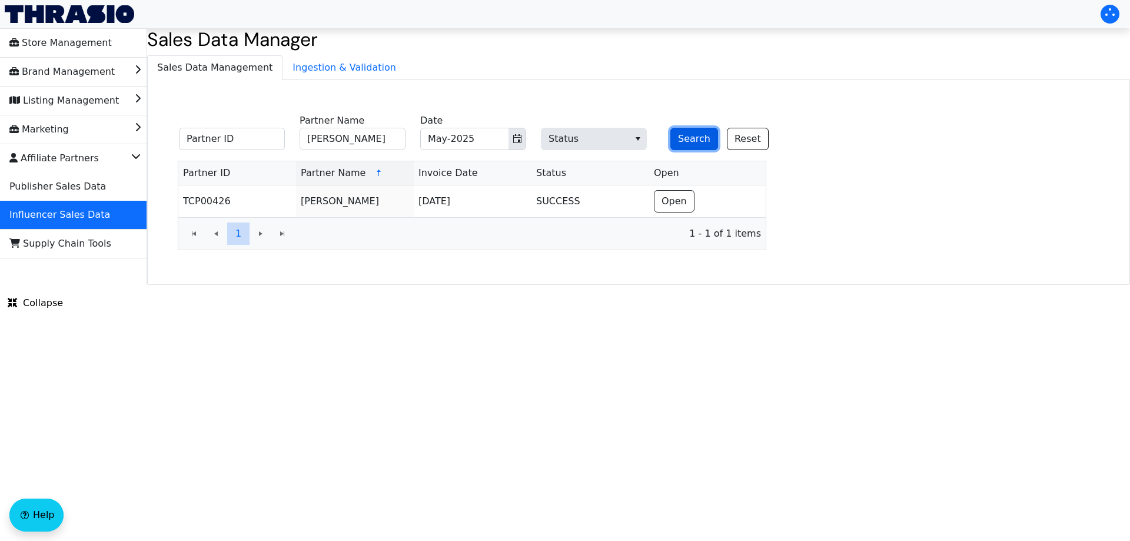
click at [685, 132] on button "Search" at bounding box center [694, 139] width 48 height 22
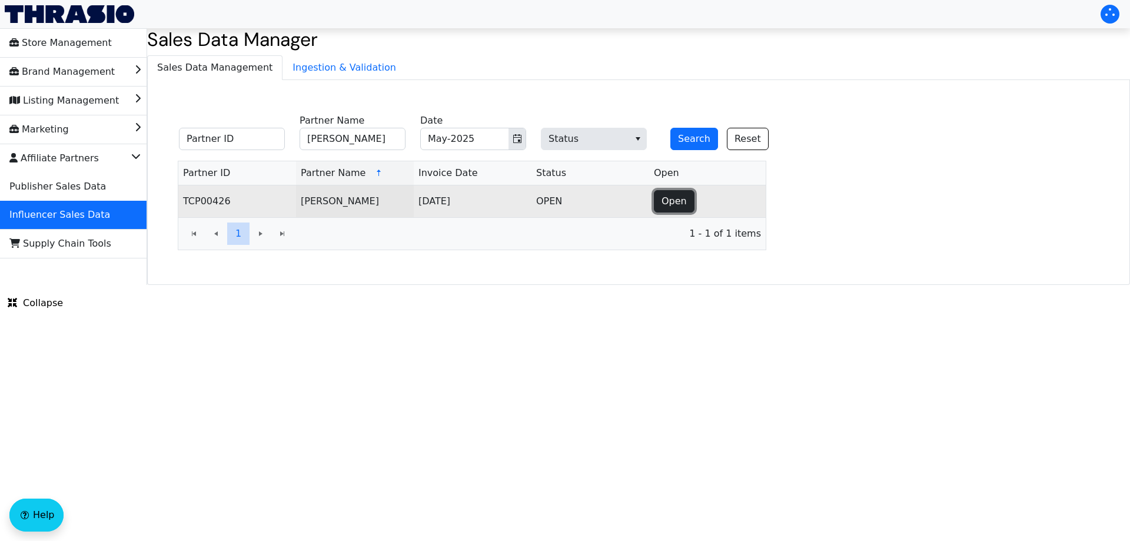
click at [677, 200] on span "Open" at bounding box center [673, 201] width 25 height 14
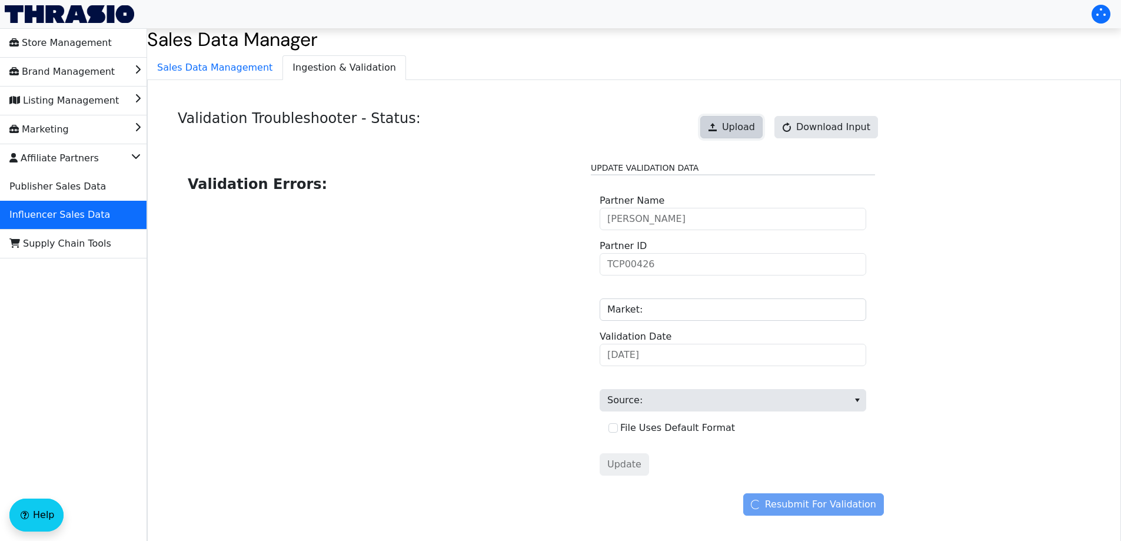
click at [762, 132] on button "Upload" at bounding box center [731, 127] width 62 height 22
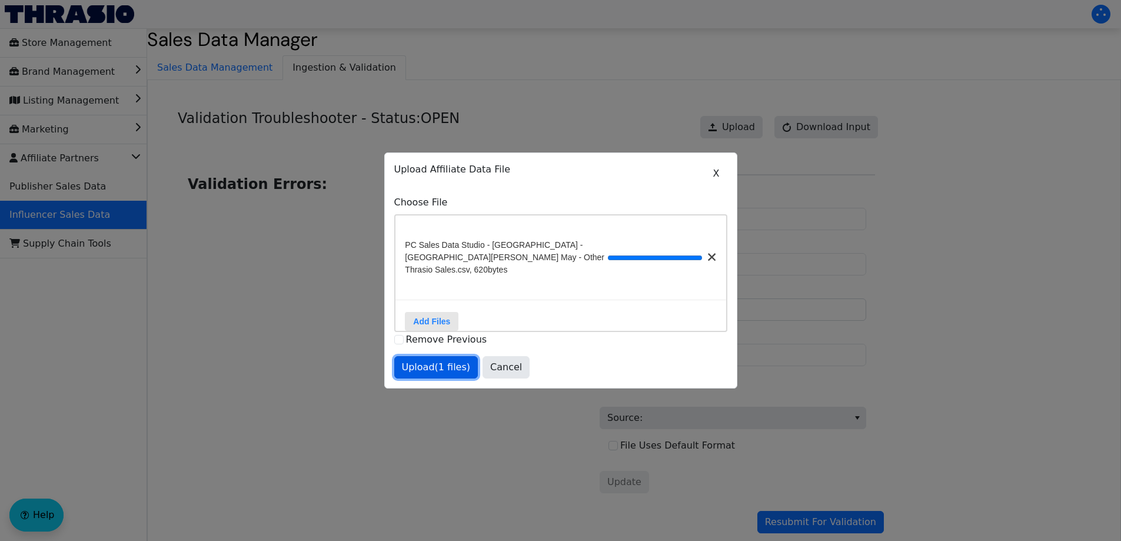
click at [438, 364] on span "Upload (1 files)" at bounding box center [436, 367] width 69 height 14
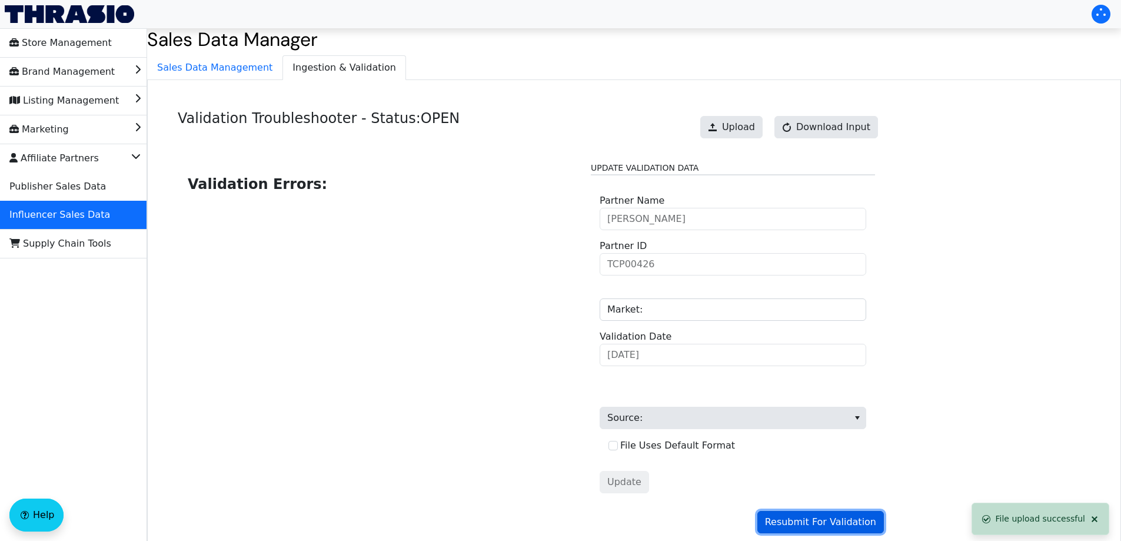
click at [785, 521] on span "Resubmit For Validation" at bounding box center [820, 522] width 111 height 14
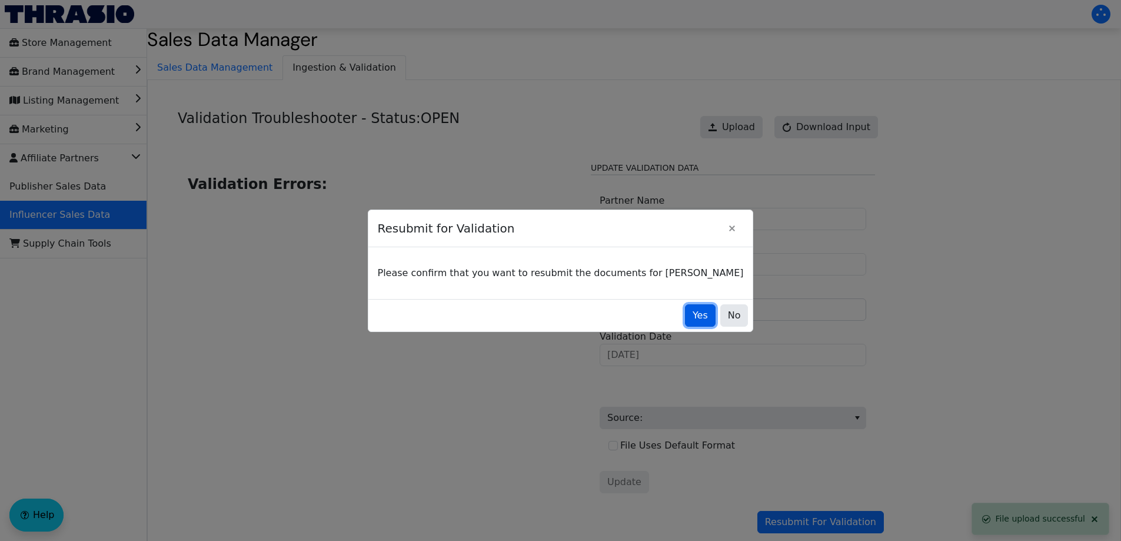
click at [692, 316] on span "Yes" at bounding box center [699, 315] width 15 height 14
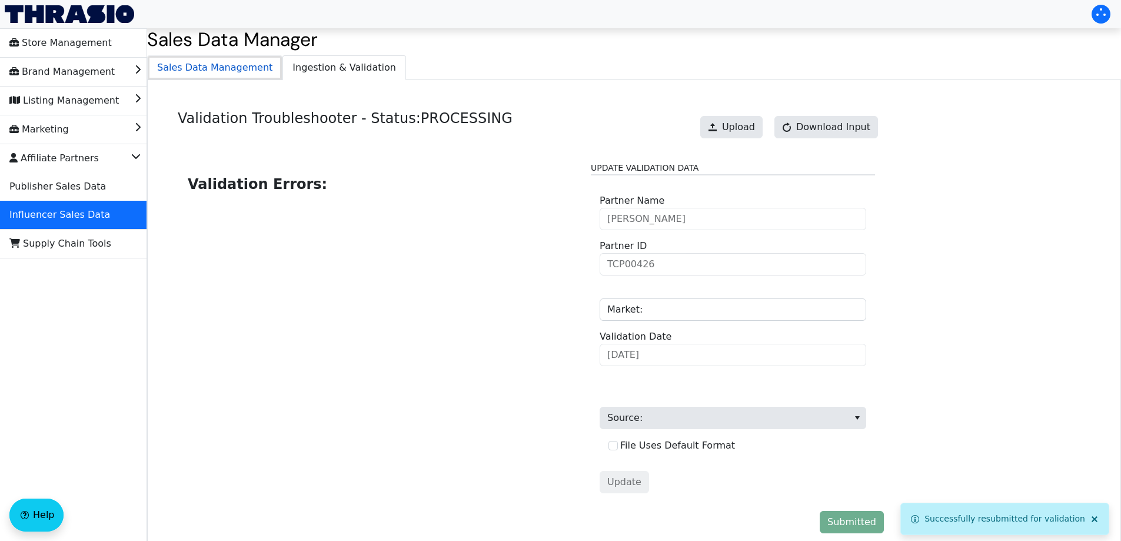
click at [216, 69] on span "Sales Data Management" at bounding box center [215, 68] width 134 height 24
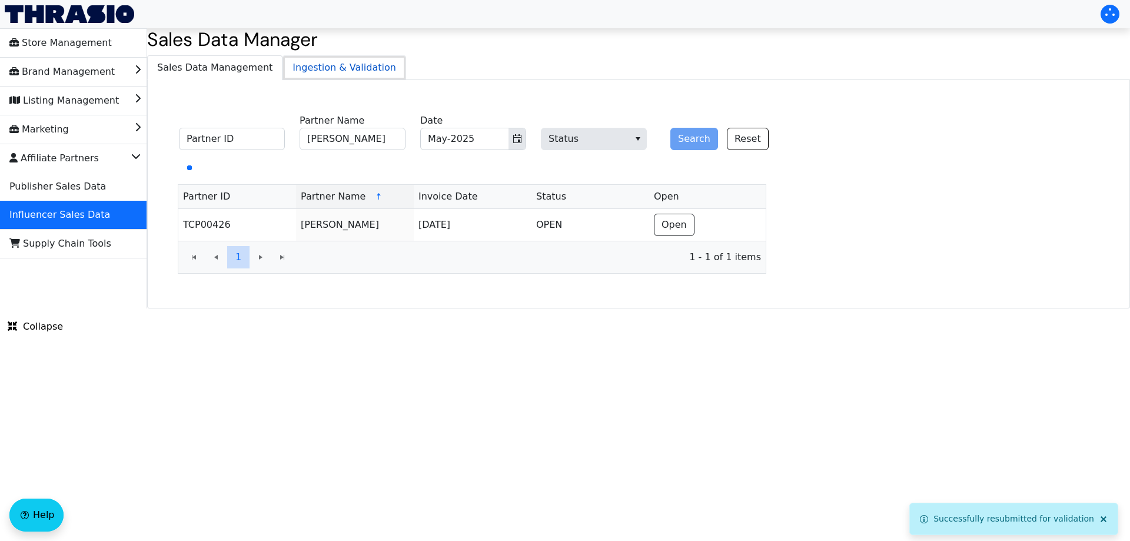
click at [309, 69] on span "Ingestion & Validation" at bounding box center [344, 68] width 122 height 24
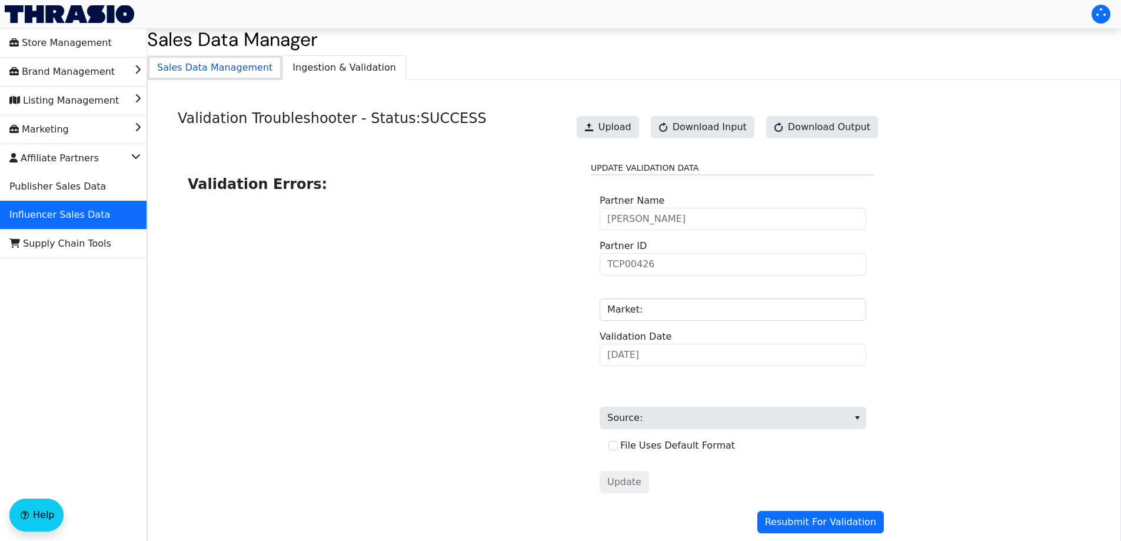
click at [258, 75] on span "Sales Data Management" at bounding box center [215, 68] width 134 height 24
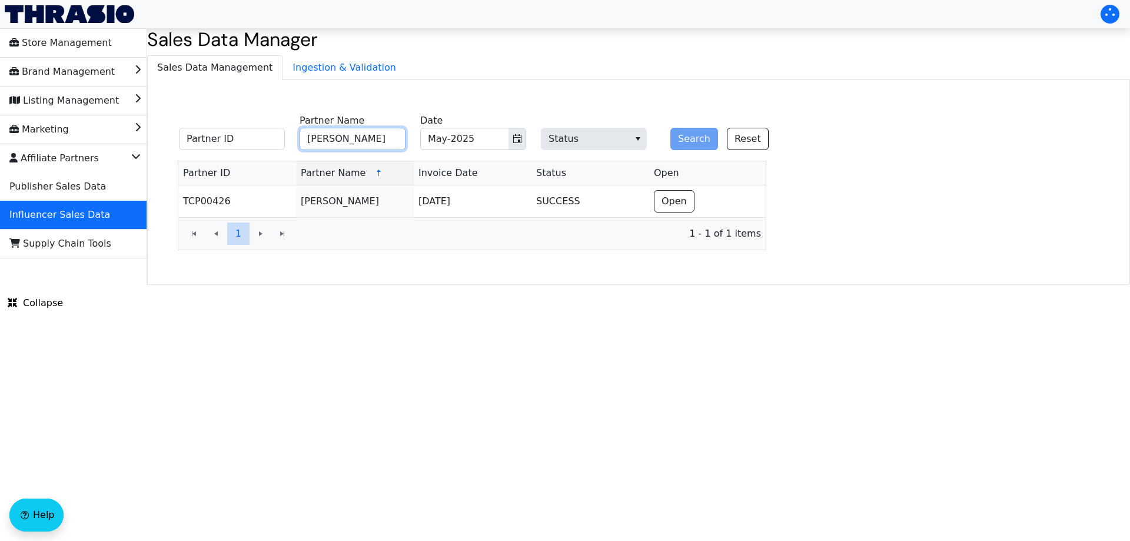
click at [361, 137] on input "Amber Massey" at bounding box center [352, 139] width 106 height 22
paste input "Jana Kramer"
click at [512, 140] on icon "Toggle calendar" at bounding box center [516, 138] width 9 height 9
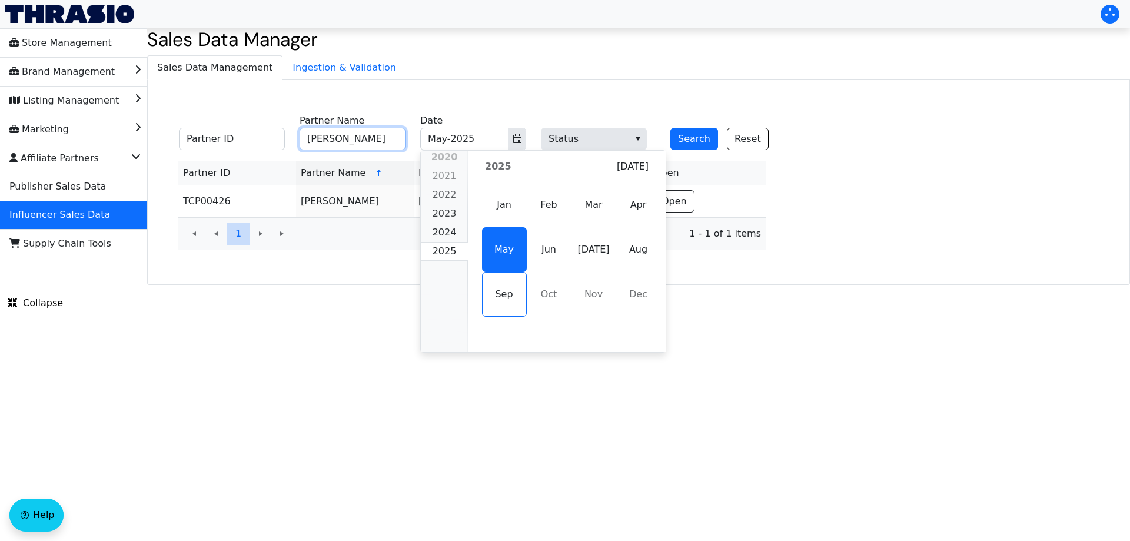
click at [631, 258] on span "Aug" at bounding box center [638, 249] width 45 height 45
type input "Jana Kramer"
type input "Aug-2025"
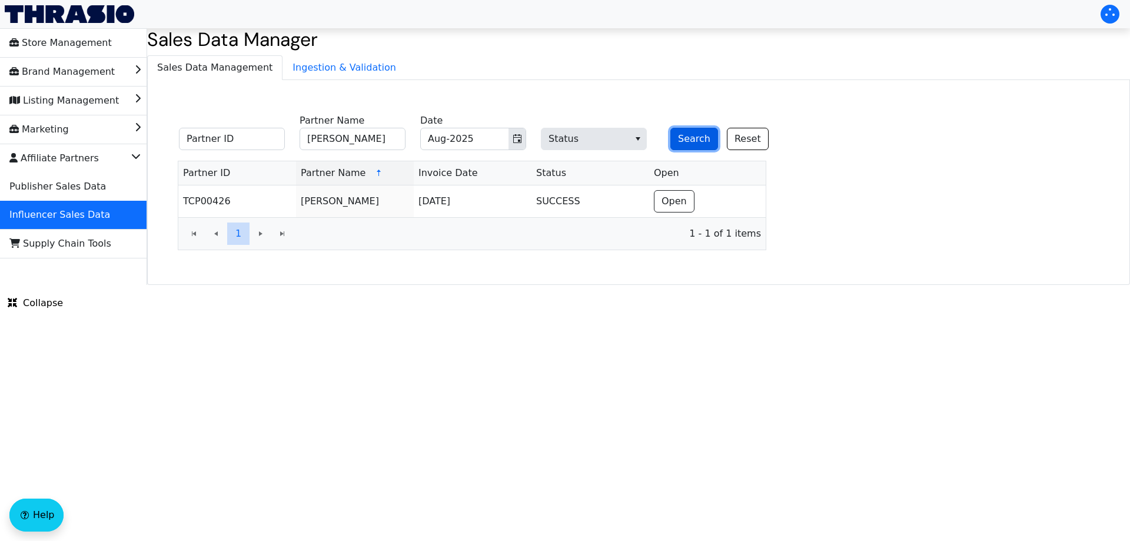
click at [693, 139] on button "Search" at bounding box center [694, 139] width 48 height 22
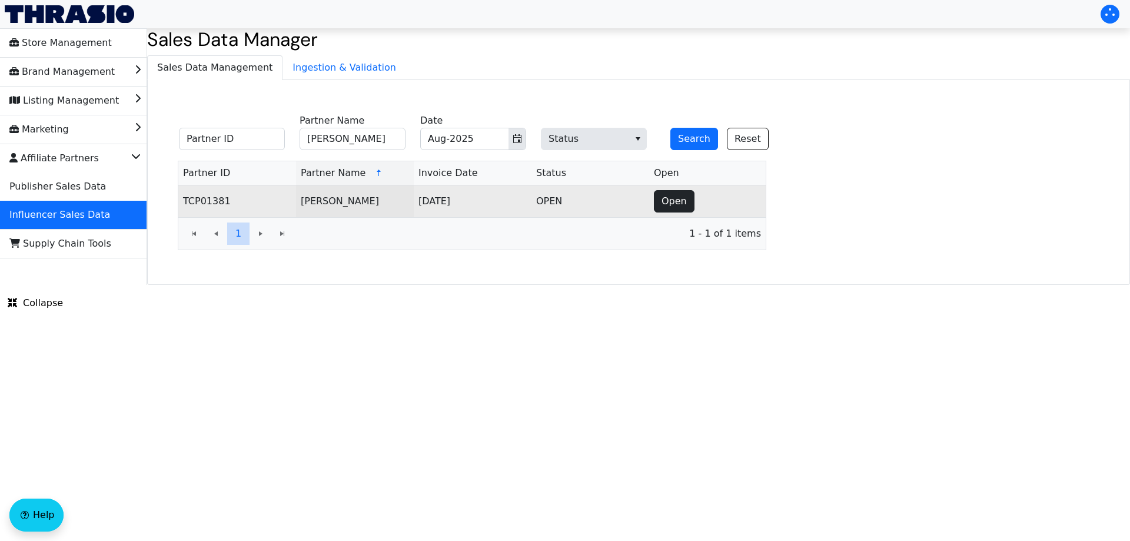
click at [695, 207] on td "Open" at bounding box center [707, 201] width 116 height 32
click at [671, 205] on span "Open" at bounding box center [673, 201] width 25 height 14
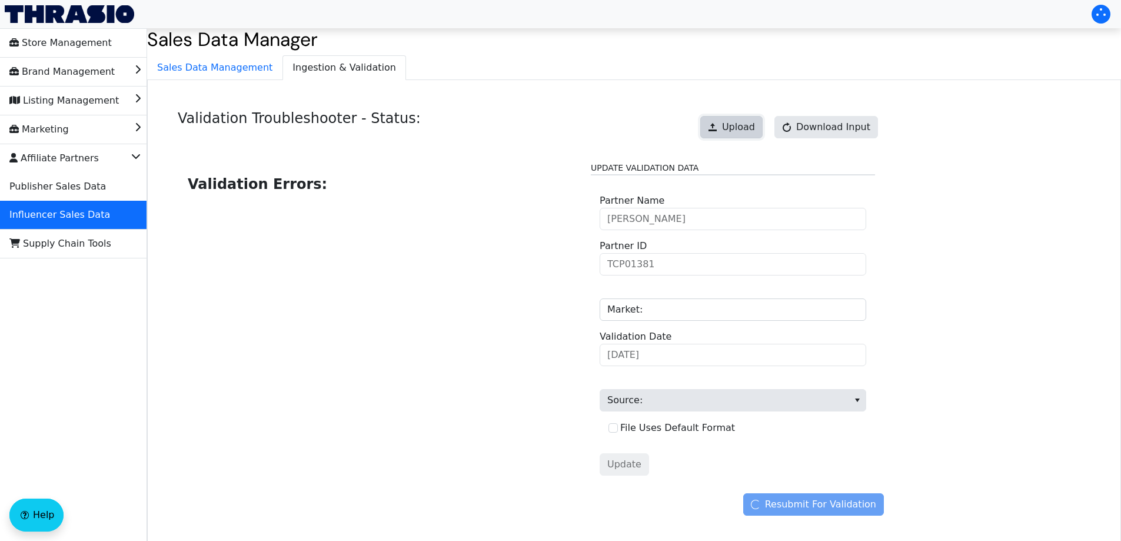
click at [750, 129] on span "Upload" at bounding box center [738, 127] width 33 height 14
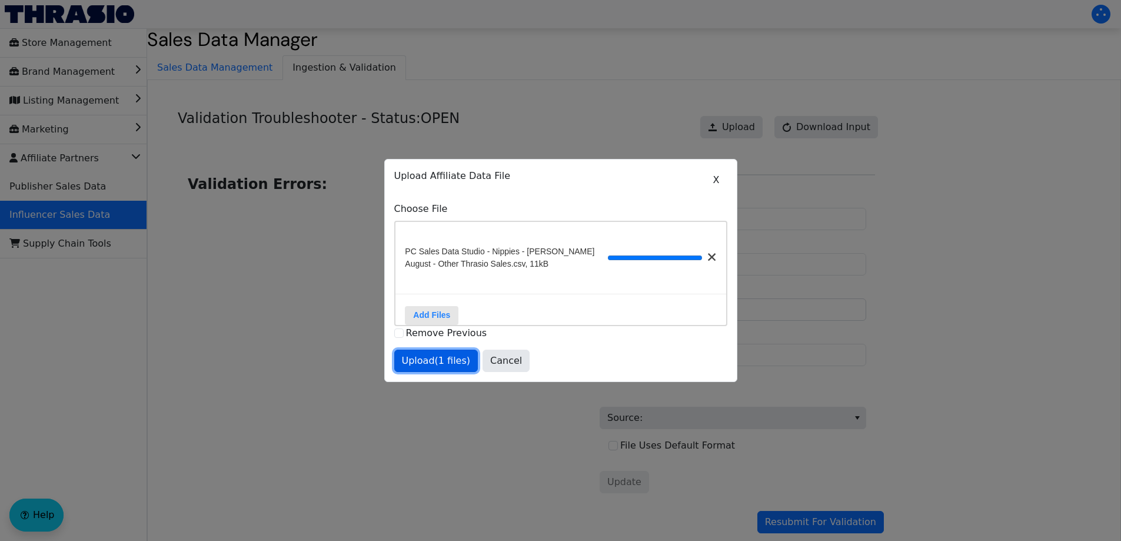
click at [421, 367] on span "Upload (1 files)" at bounding box center [436, 361] width 69 height 14
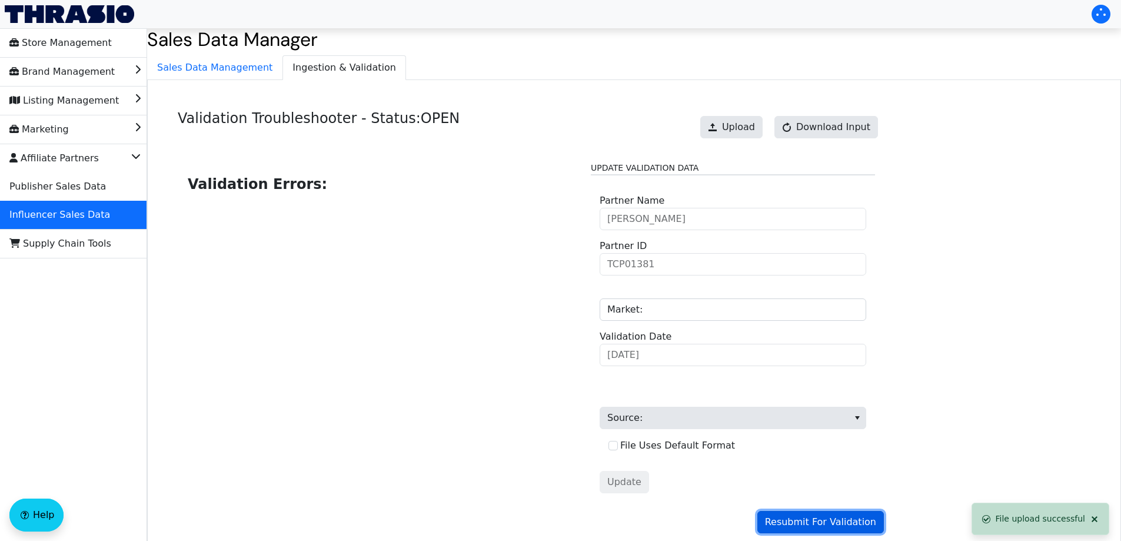
click at [797, 519] on span "Resubmit For Validation" at bounding box center [820, 522] width 111 height 14
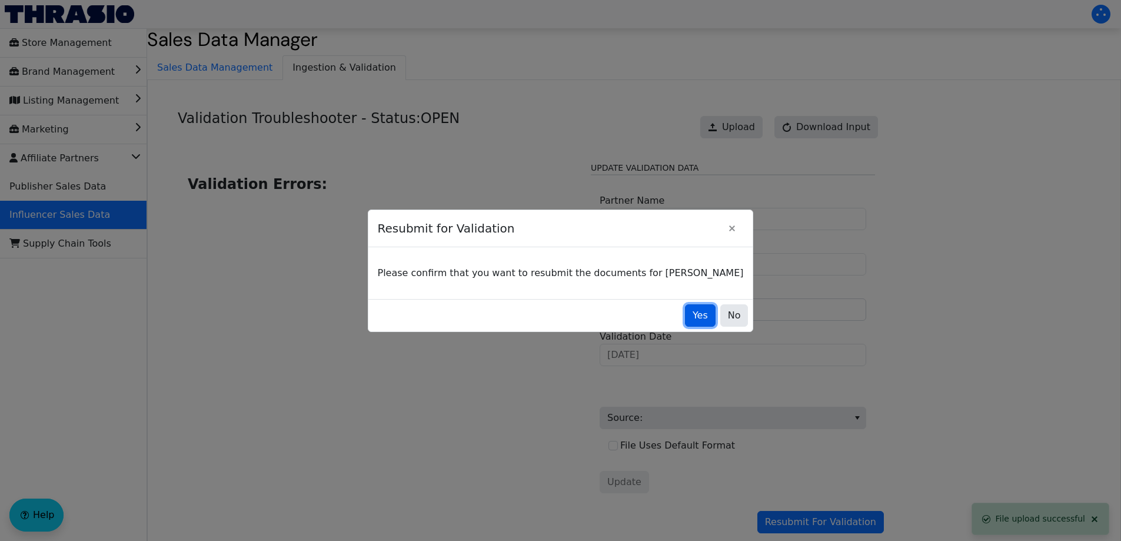
click at [692, 313] on span "Yes" at bounding box center [699, 315] width 15 height 14
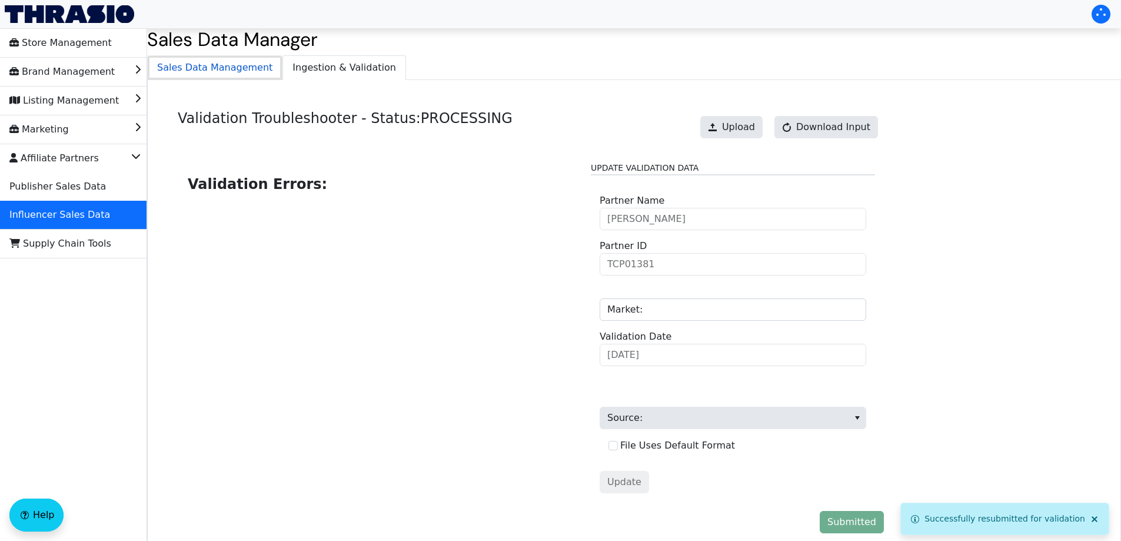
click at [239, 70] on span "Sales Data Management" at bounding box center [215, 68] width 134 height 24
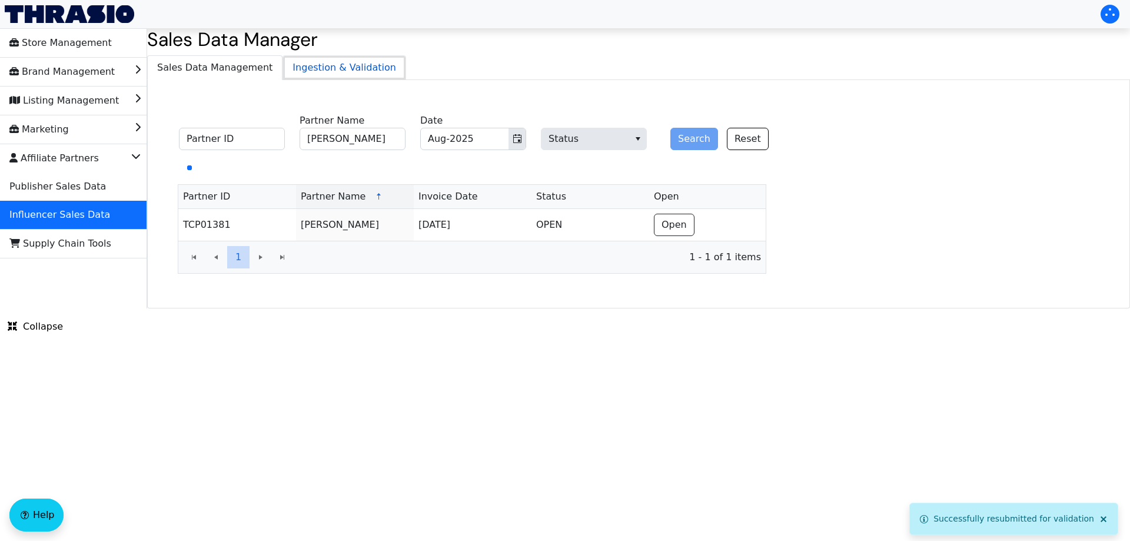
click at [339, 65] on span "Ingestion & Validation" at bounding box center [344, 68] width 122 height 24
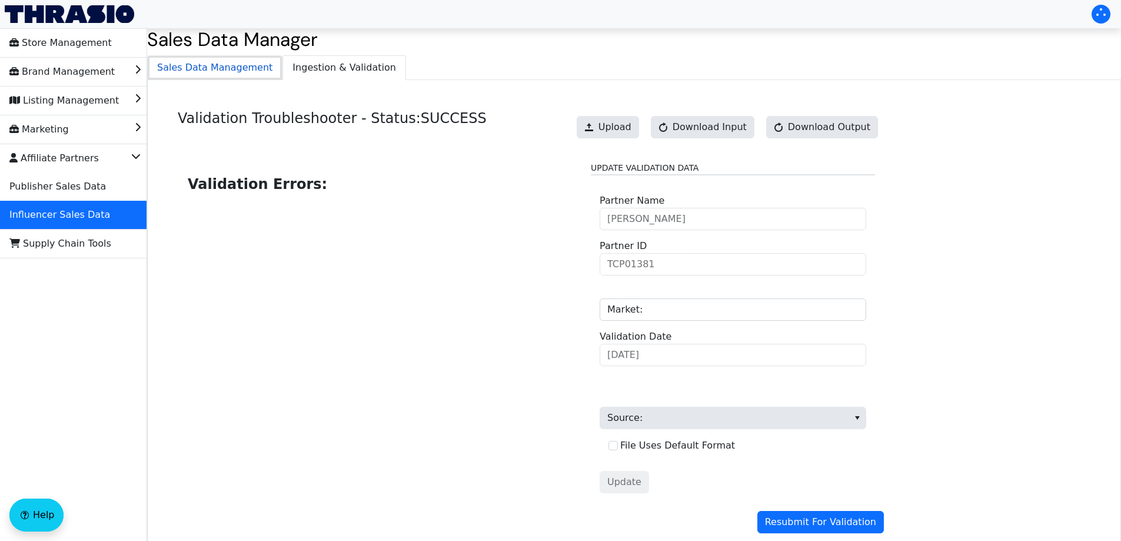
click at [238, 74] on span "Sales Data Management" at bounding box center [215, 68] width 134 height 24
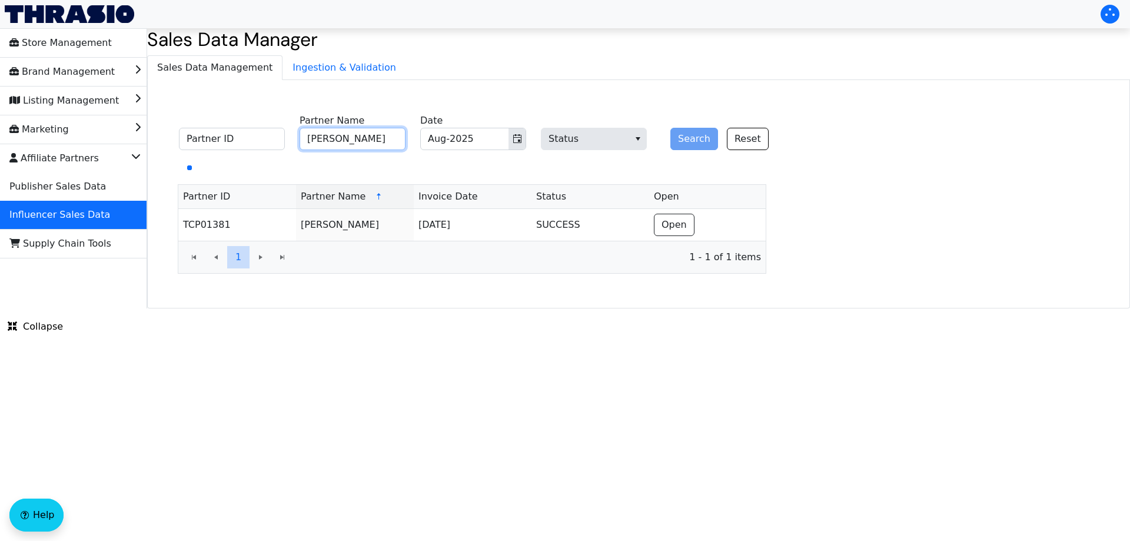
drag, startPoint x: 333, startPoint y: 139, endPoint x: 368, endPoint y: 142, distance: 35.4
click at [334, 139] on input "Jana Kramer" at bounding box center [352, 139] width 106 height 22
paste input "Sarah Vandiv"
type input "Sarah Vandiver"
click at [682, 142] on button "Search" at bounding box center [694, 139] width 48 height 22
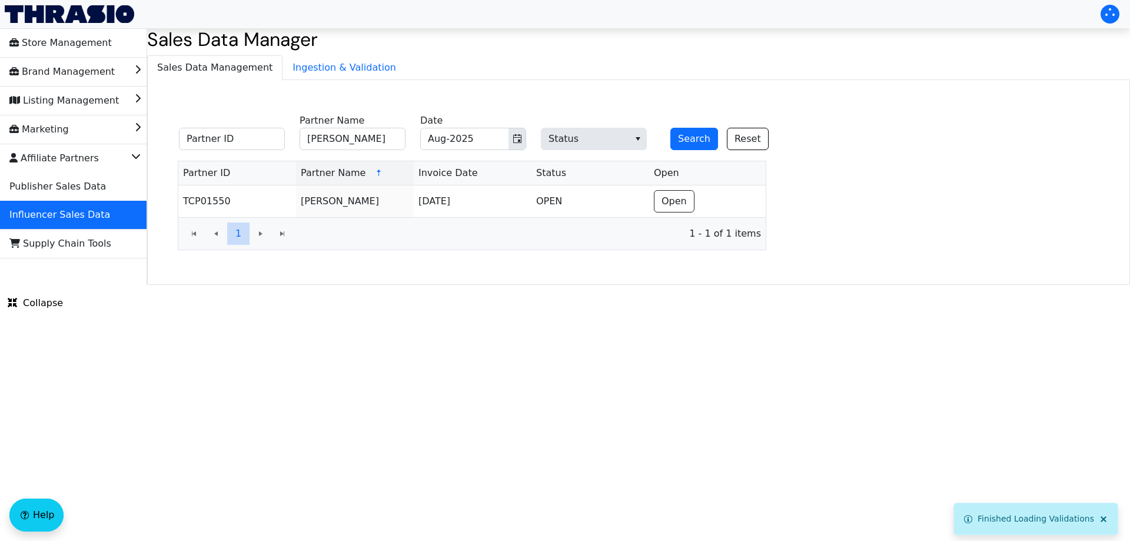
drag, startPoint x: 697, startPoint y: 198, endPoint x: 721, endPoint y: 166, distance: 39.8
click at [698, 198] on td "Open" at bounding box center [707, 201] width 116 height 32
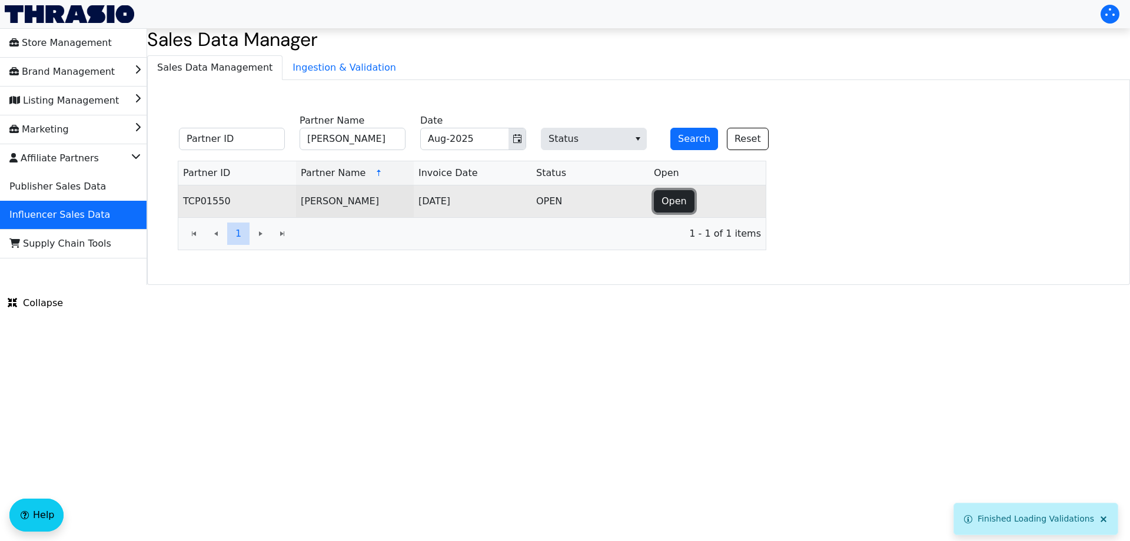
click at [676, 201] on span "Open" at bounding box center [673, 201] width 25 height 14
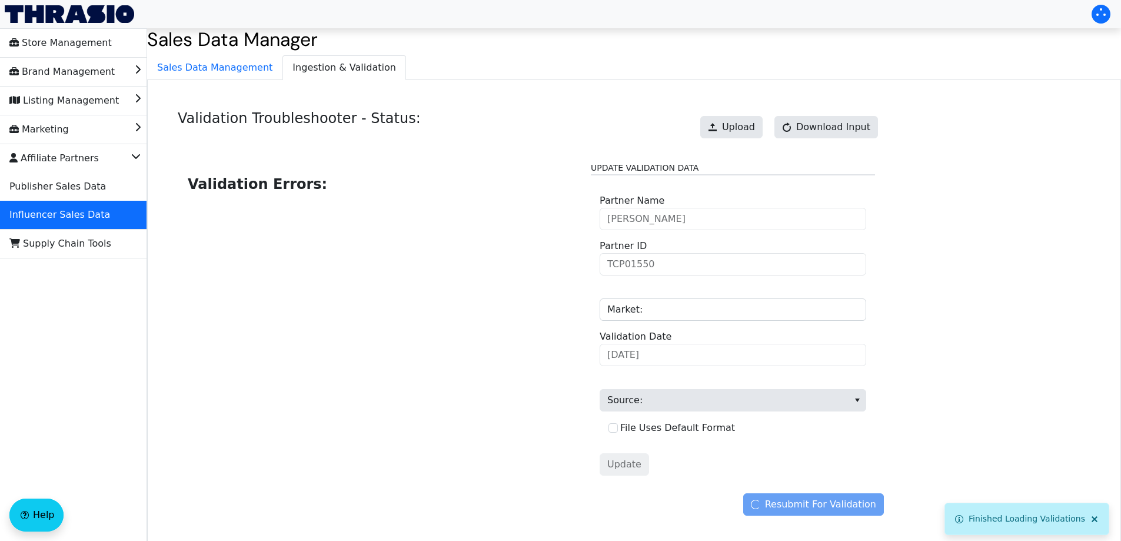
click at [728, 115] on div "Upload Download Input" at bounding box center [788, 127] width 189 height 34
click at [734, 117] on button "Upload" at bounding box center [731, 127] width 62 height 22
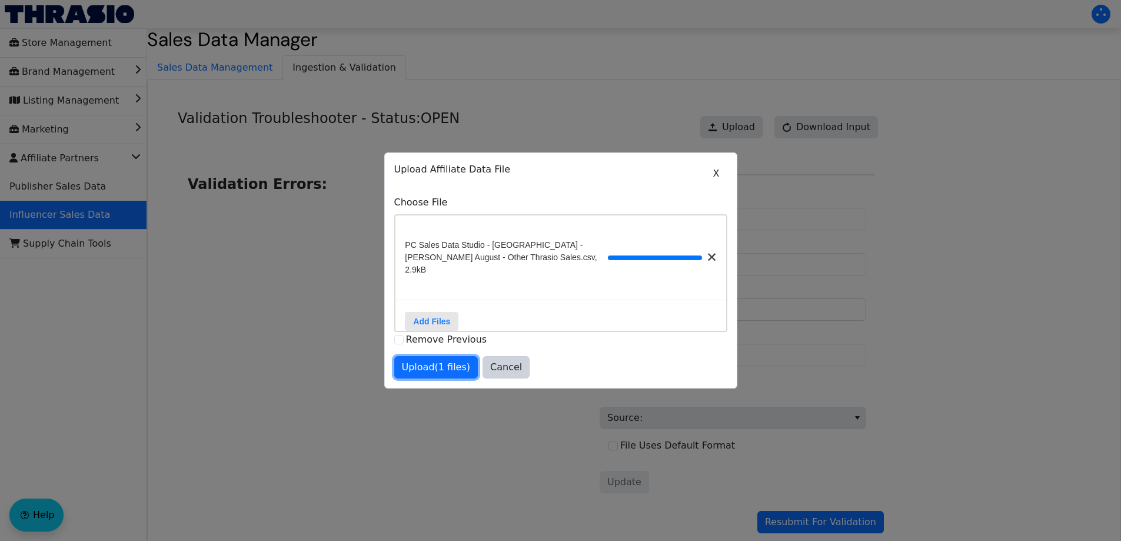
click at [445, 364] on span "Upload (1 files)" at bounding box center [436, 367] width 69 height 14
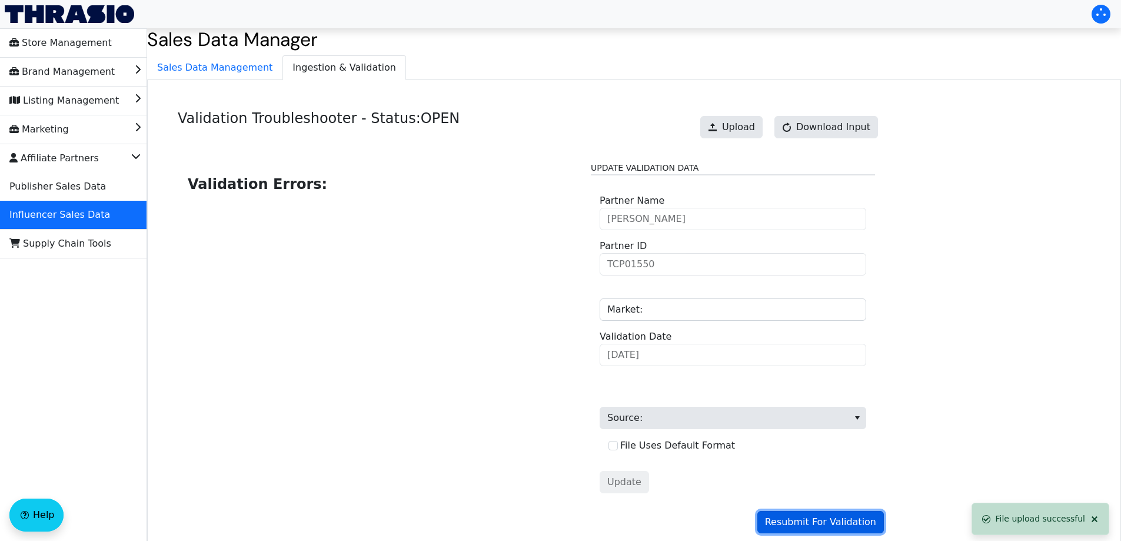
click at [835, 524] on span "Resubmit For Validation" at bounding box center [820, 522] width 111 height 14
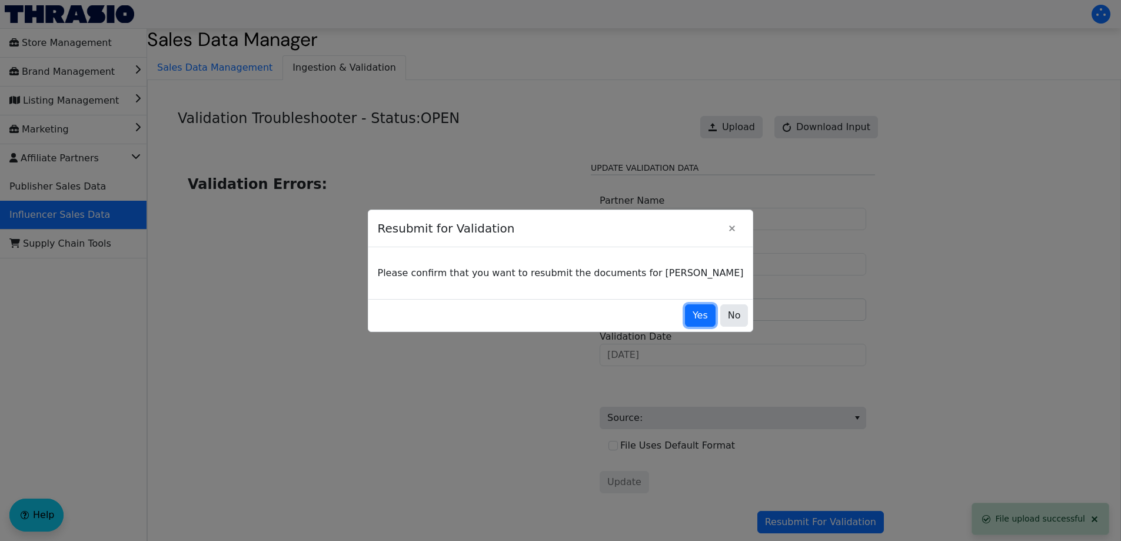
drag, startPoint x: 673, startPoint y: 315, endPoint x: 575, endPoint y: 236, distance: 126.3
click at [692, 315] on span "Yes" at bounding box center [699, 315] width 15 height 14
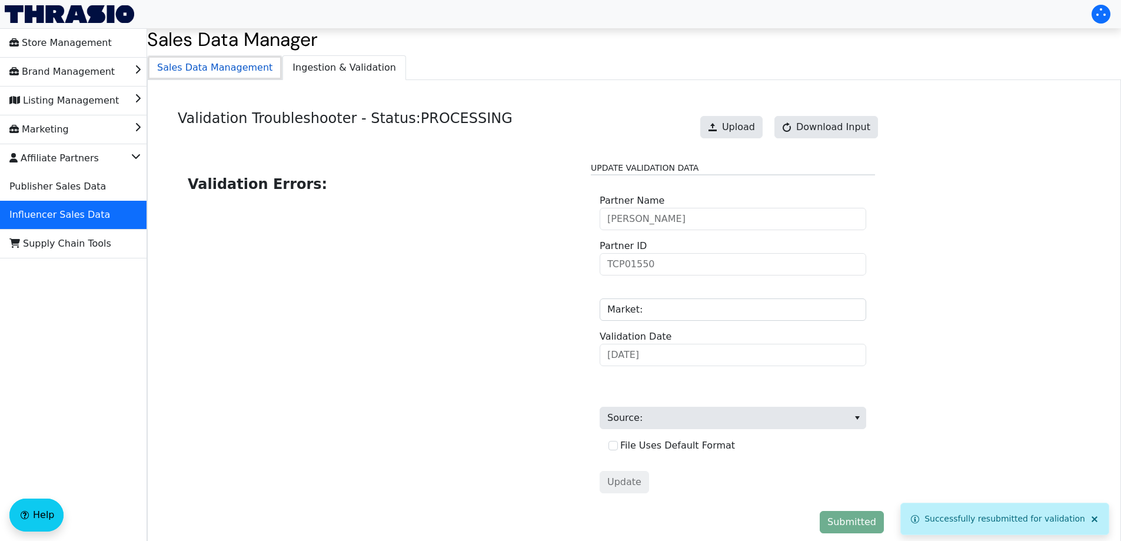
click at [249, 70] on span "Sales Data Management" at bounding box center [215, 68] width 134 height 24
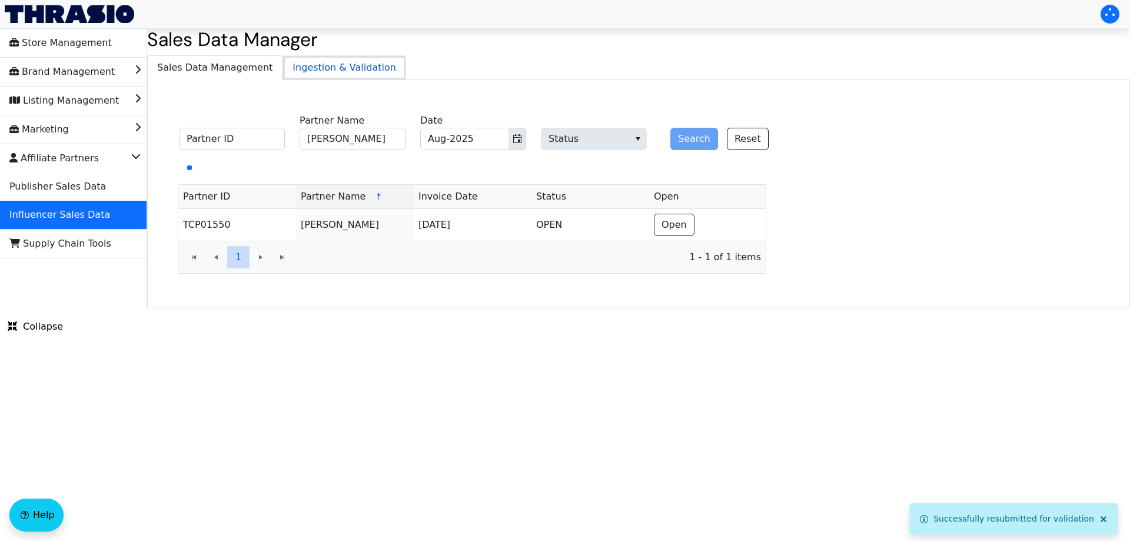
click at [311, 66] on span "Ingestion & Validation" at bounding box center [344, 68] width 122 height 24
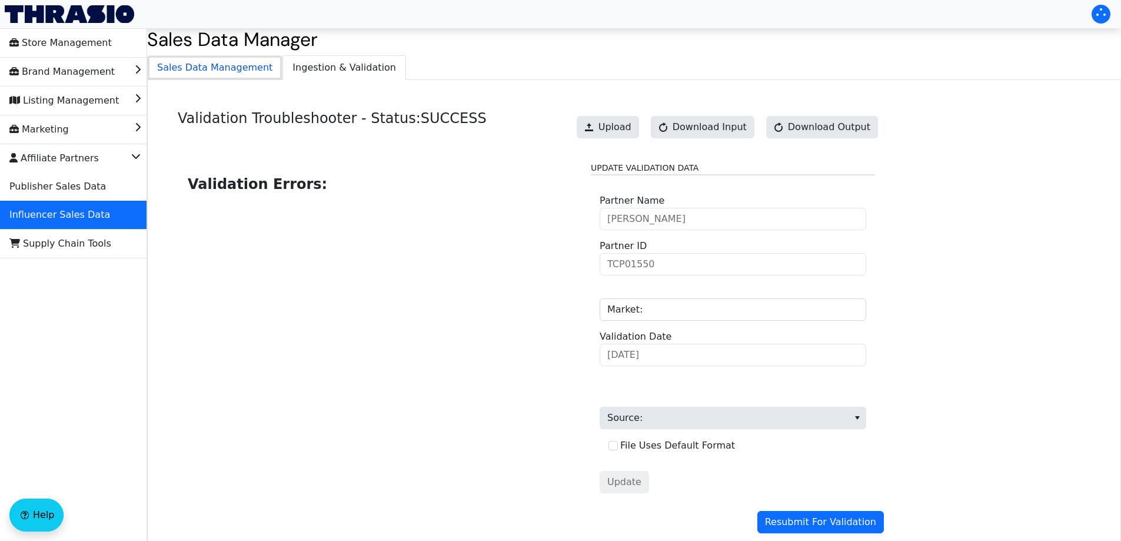
click at [251, 79] on span "Sales Data Management" at bounding box center [215, 68] width 134 height 24
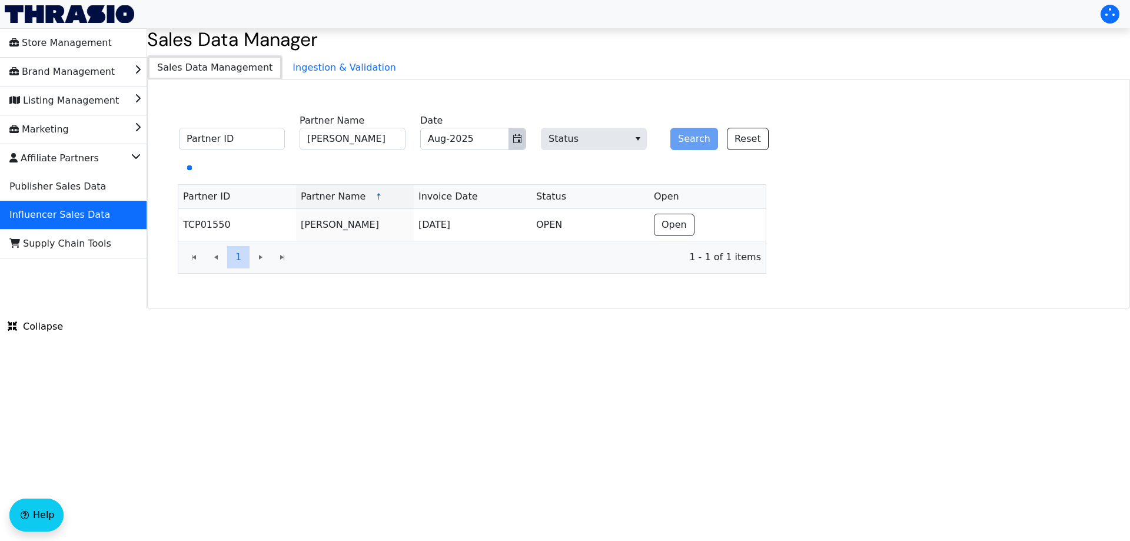
click at [511, 141] on button "Toggle calendar" at bounding box center [516, 138] width 17 height 21
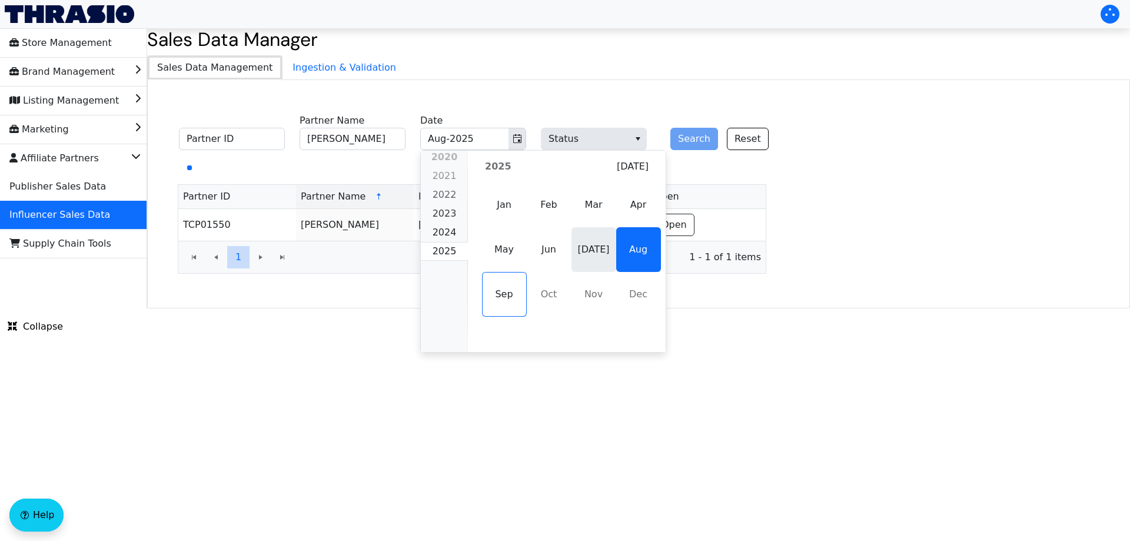
click at [587, 259] on span "[DATE]" at bounding box center [593, 249] width 45 height 45
type input "[DATE]-2025"
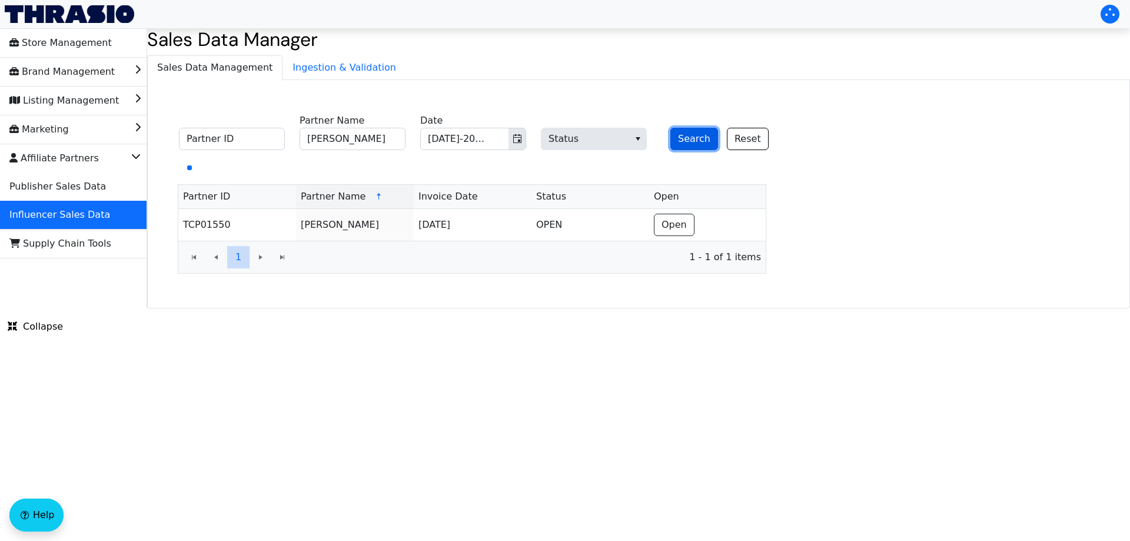
click at [681, 148] on button "Search" at bounding box center [694, 139] width 48 height 22
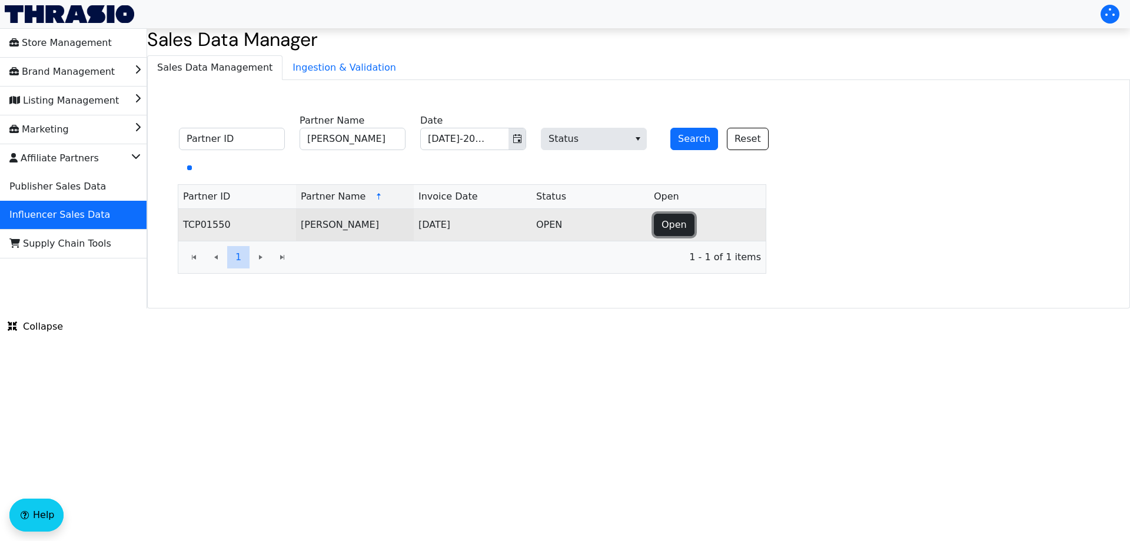
click at [673, 221] on span "Open" at bounding box center [673, 225] width 25 height 14
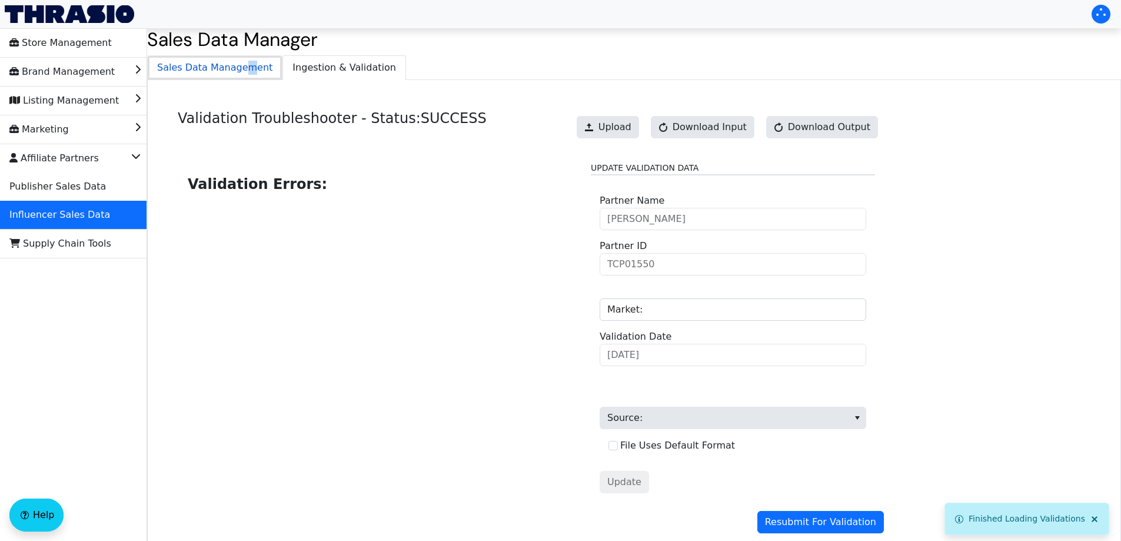
drag, startPoint x: 240, startPoint y: 73, endPoint x: 248, endPoint y: 72, distance: 8.3
click at [239, 72] on span "Sales Data Management" at bounding box center [215, 68] width 134 height 24
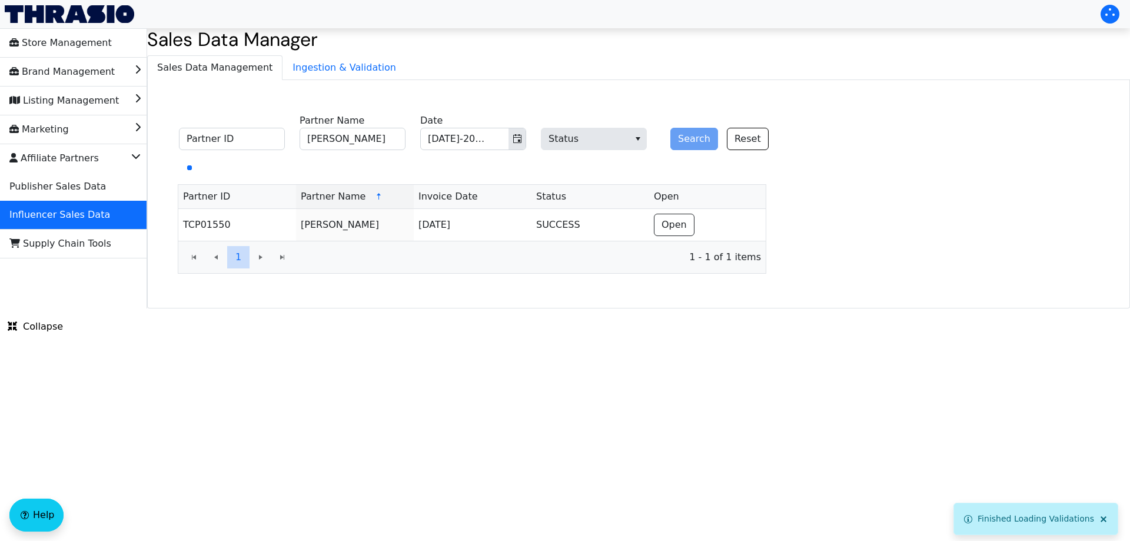
click at [690, 145] on div "Search Reset" at bounding box center [714, 132] width 106 height 36
click at [859, 58] on ul "Sales Data Management Ingestion & Validation" at bounding box center [638, 67] width 982 height 24
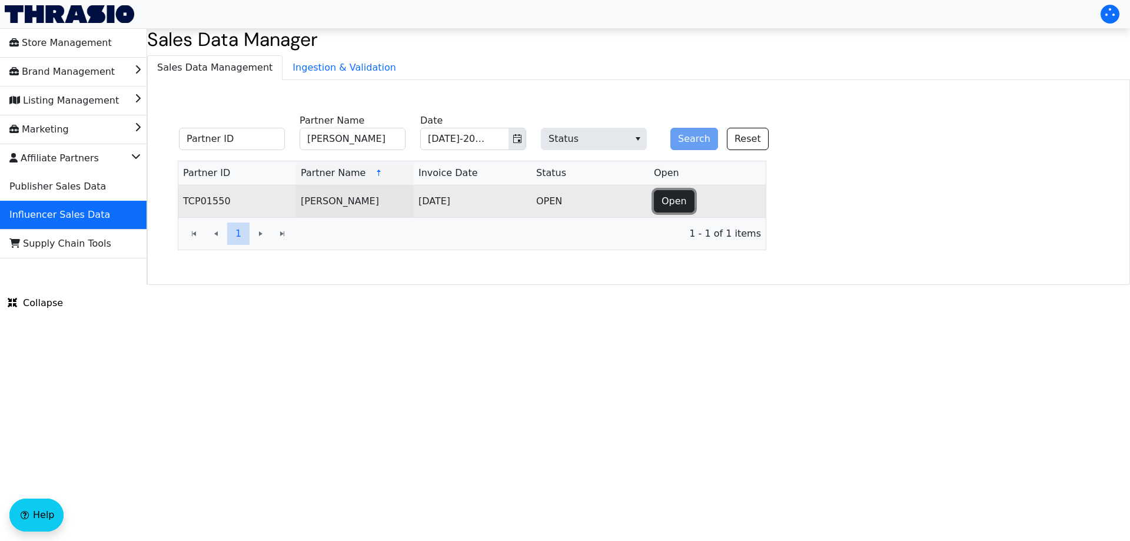
click at [664, 206] on button "Open" at bounding box center [674, 201] width 41 height 22
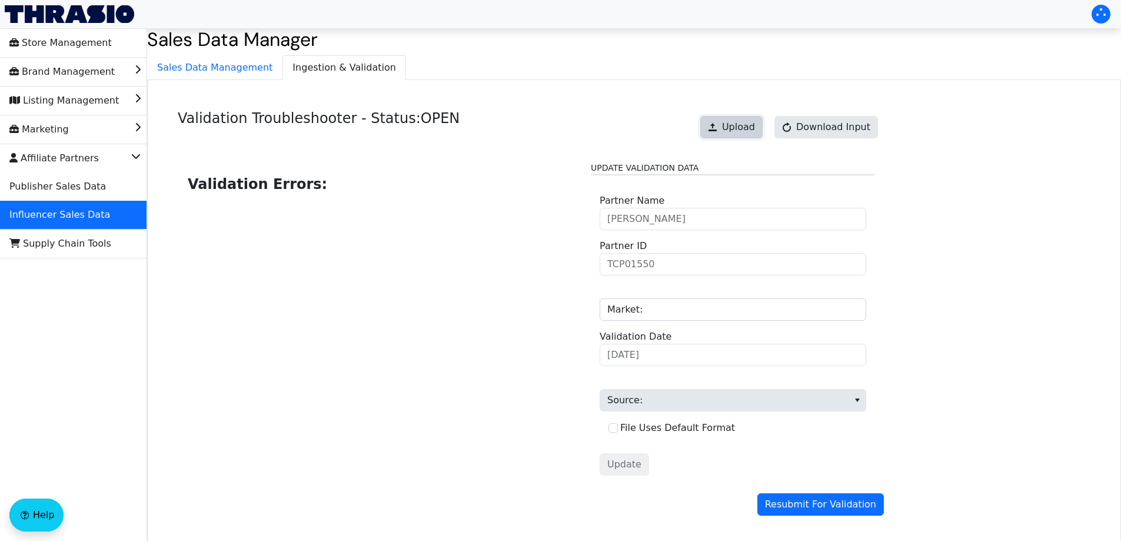
click at [741, 124] on span "Upload" at bounding box center [738, 127] width 33 height 14
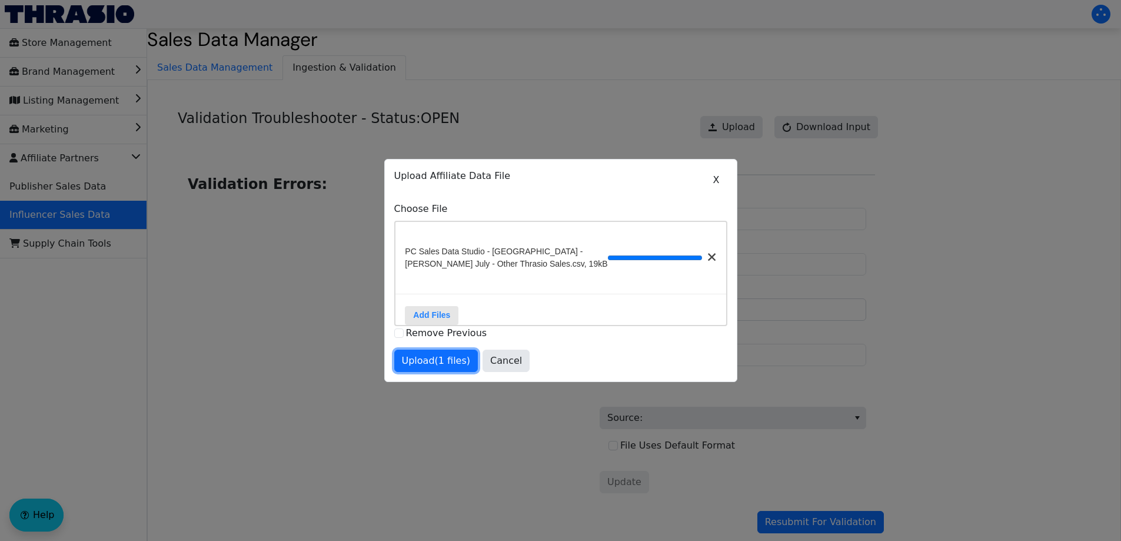
drag, startPoint x: 429, startPoint y: 365, endPoint x: 562, endPoint y: 381, distance: 133.9
click at [429, 365] on span "Upload (1 files)" at bounding box center [436, 361] width 69 height 14
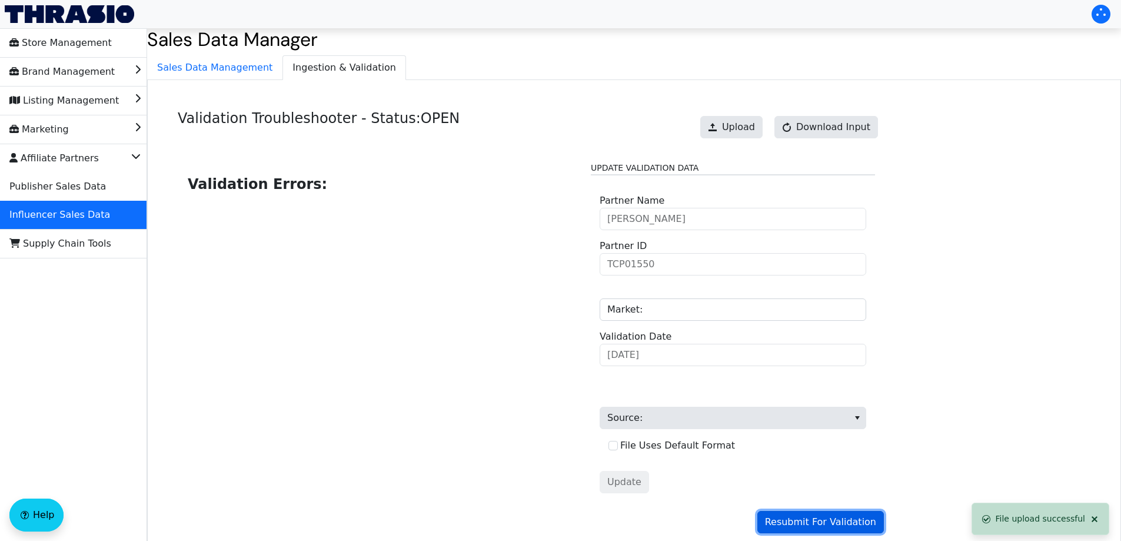
click at [839, 525] on span "Resubmit For Validation" at bounding box center [820, 522] width 111 height 14
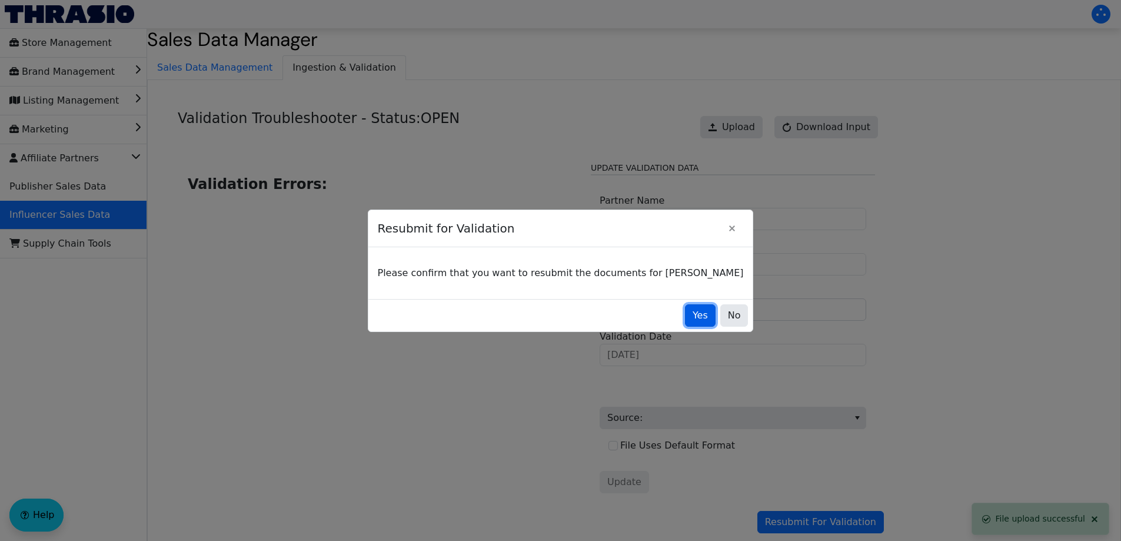
click at [692, 317] on span "Yes" at bounding box center [699, 315] width 15 height 14
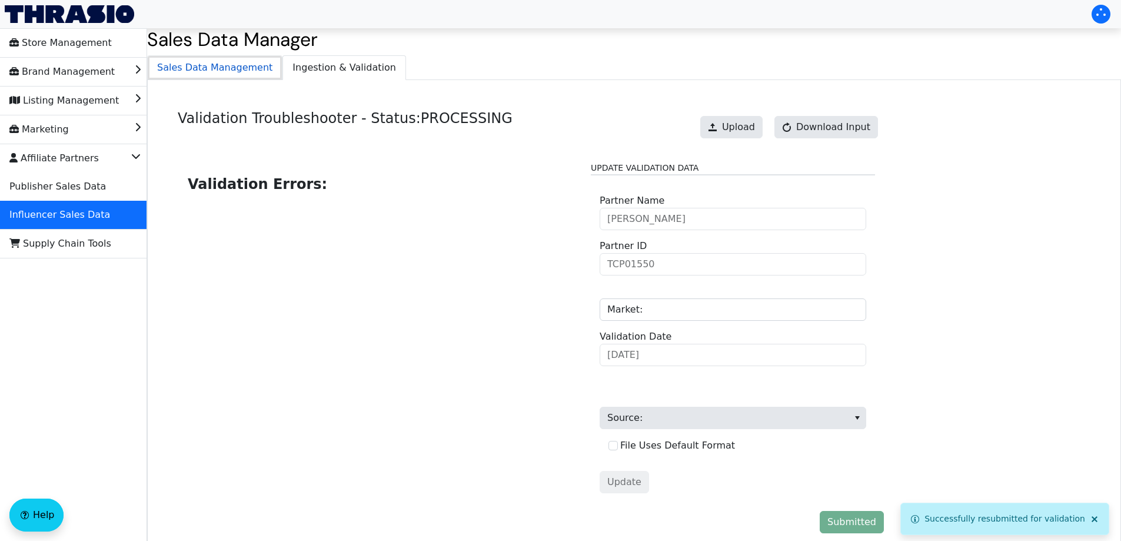
click at [209, 71] on span "Sales Data Management" at bounding box center [215, 68] width 134 height 24
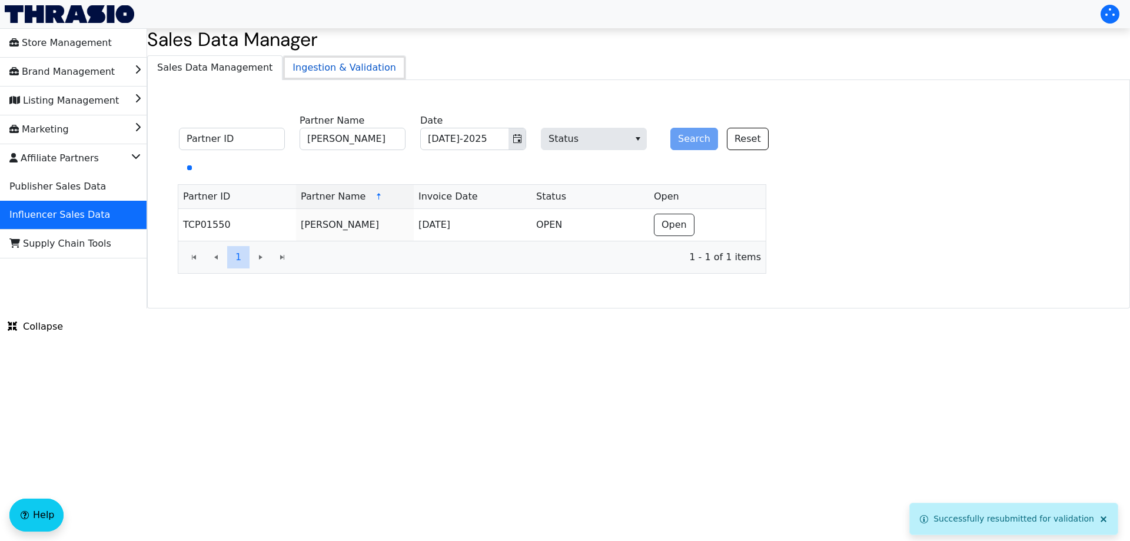
drag, startPoint x: 305, startPoint y: 69, endPoint x: 327, endPoint y: 73, distance: 22.2
click at [305, 69] on span "Ingestion & Validation" at bounding box center [344, 68] width 122 height 24
